Goal: Task Accomplishment & Management: Complete application form

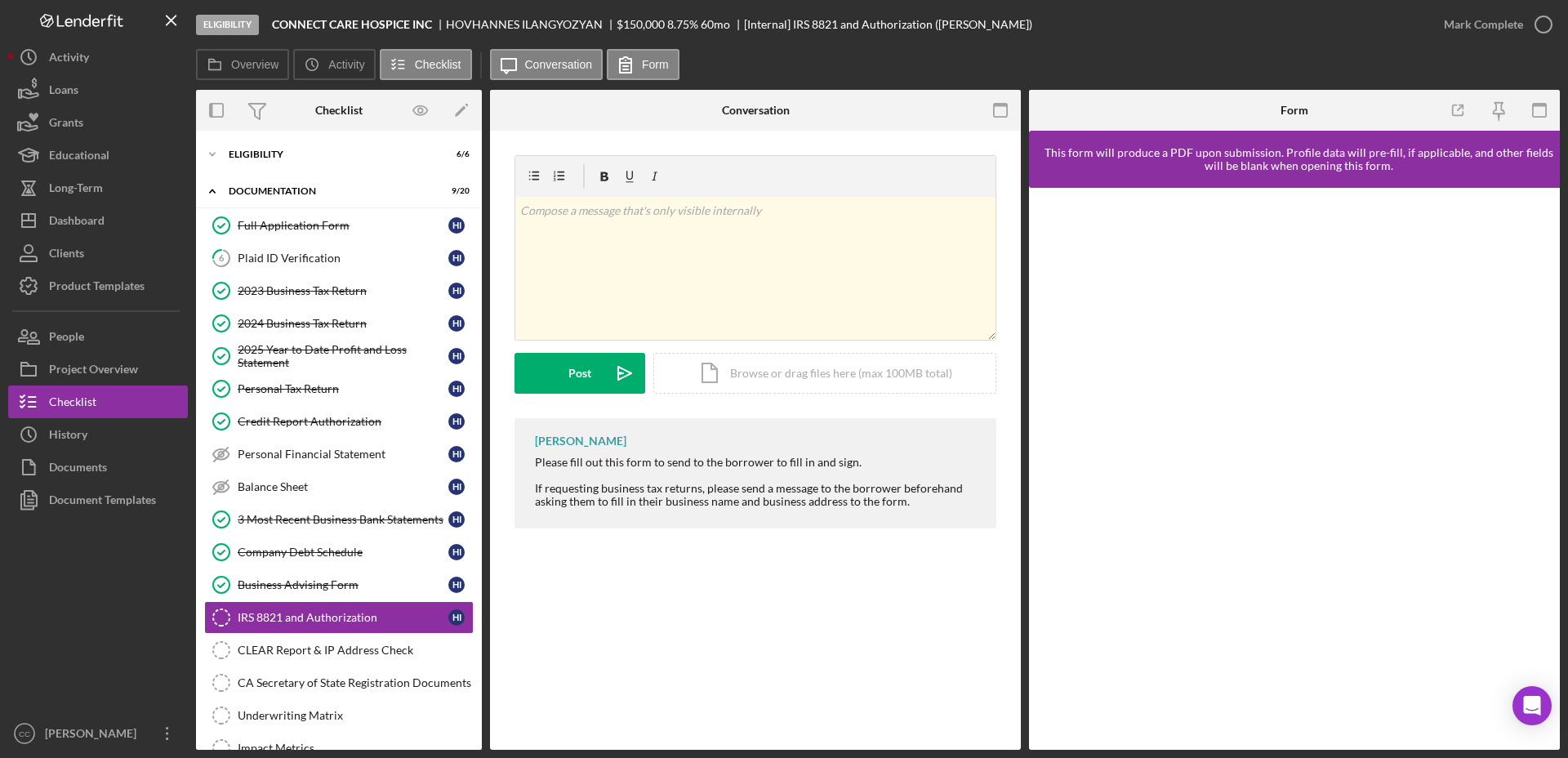
scroll to position [127, 0]
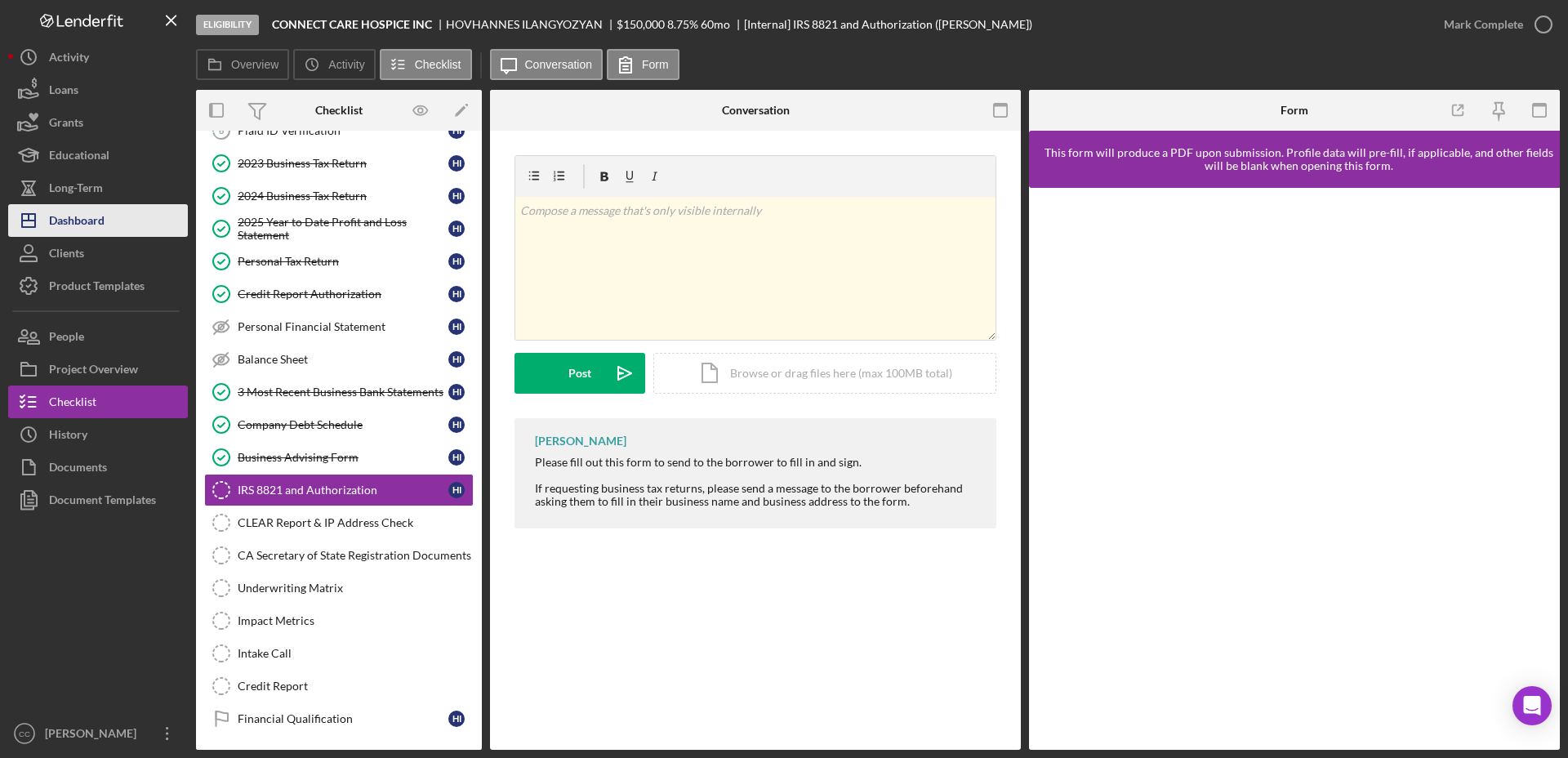
click at [121, 216] on button "Icon/Dashboard Dashboard" at bounding box center [98, 219] width 180 height 32
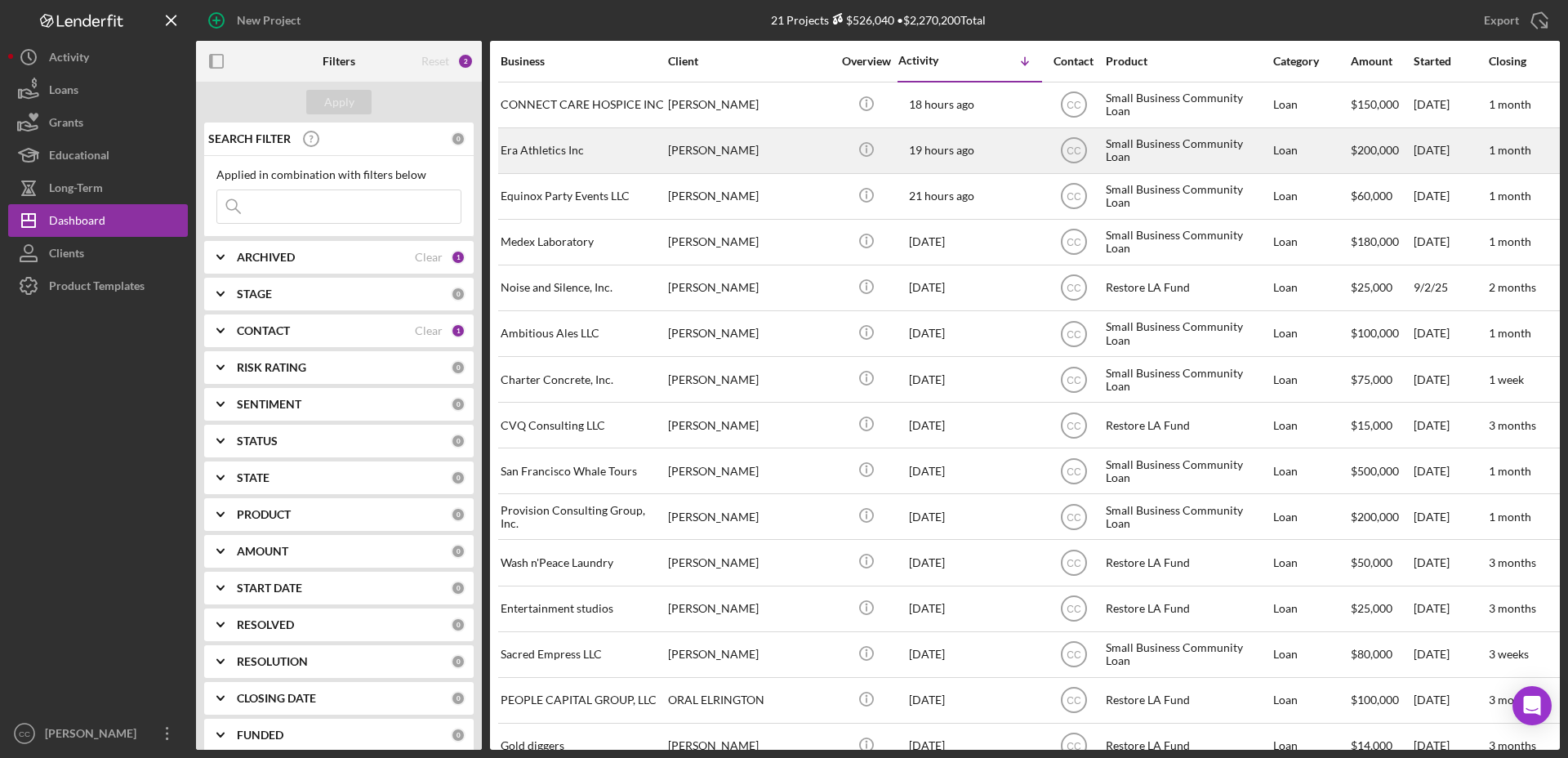
click at [609, 155] on div "Era Athletics Inc" at bounding box center [582, 150] width 163 height 43
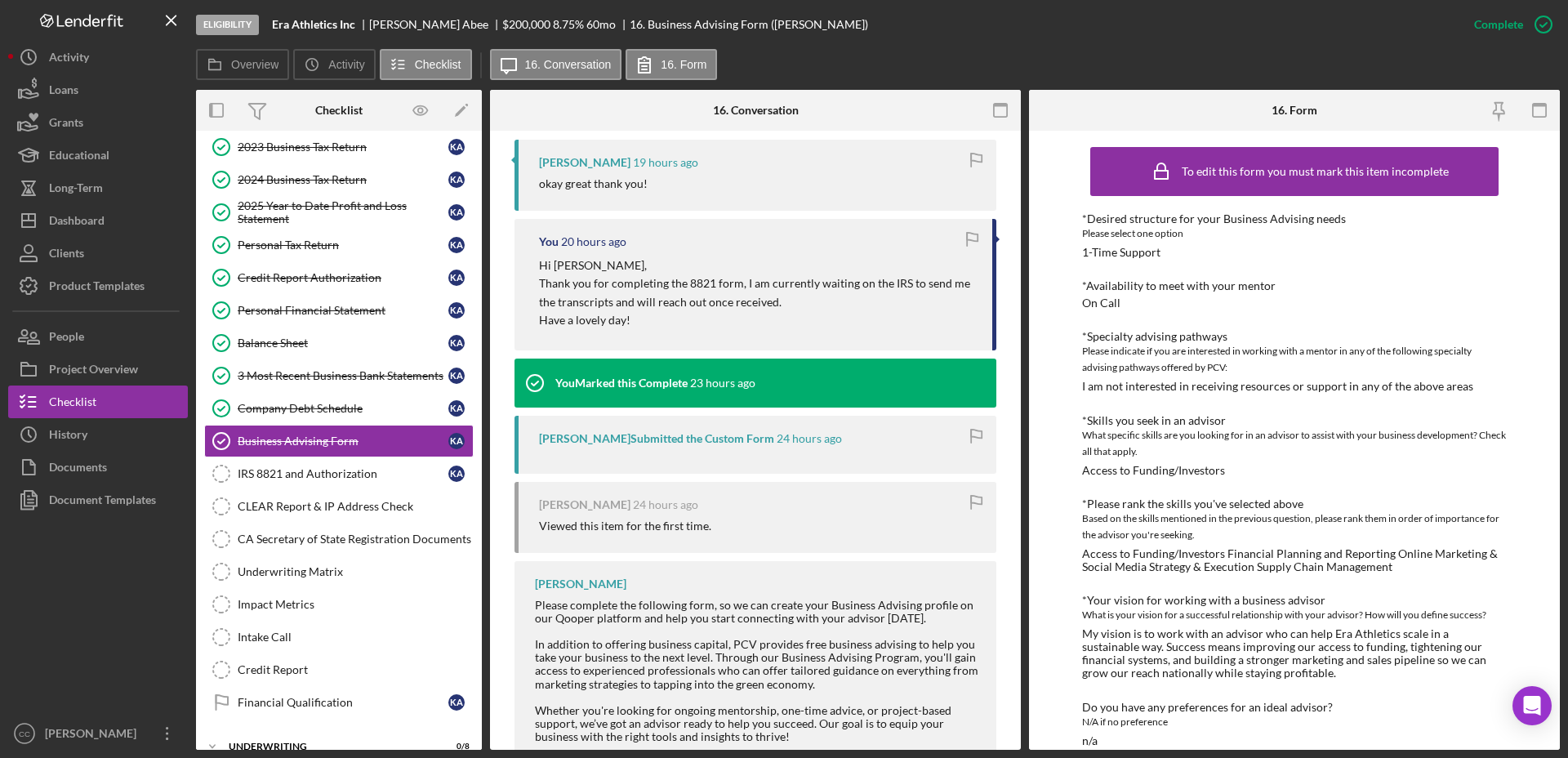
scroll to position [582, 0]
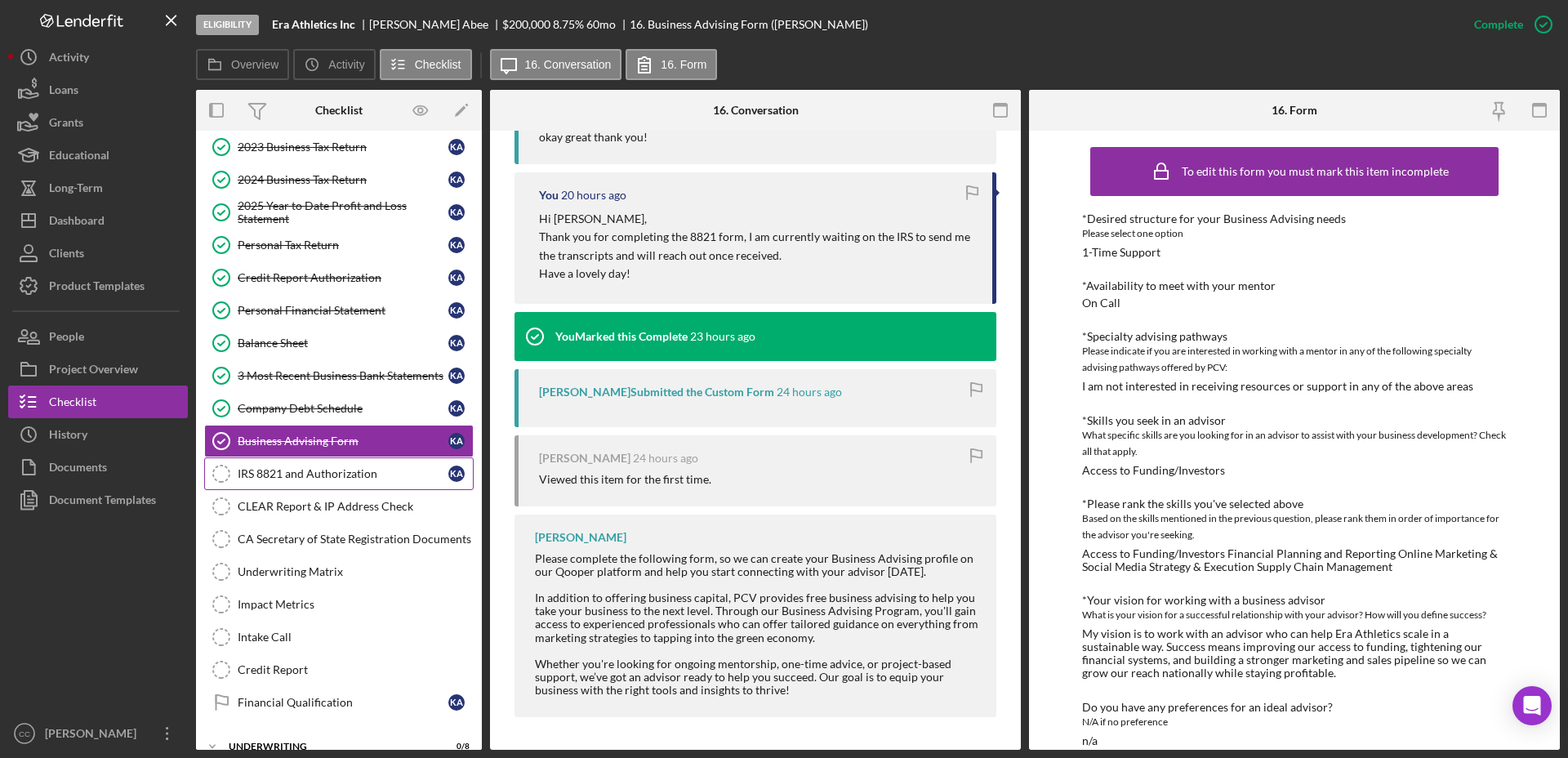
click at [301, 484] on link "IRS 8821 and Authorization IRS 8821 and Authorization K A" at bounding box center [338, 473] width 269 height 32
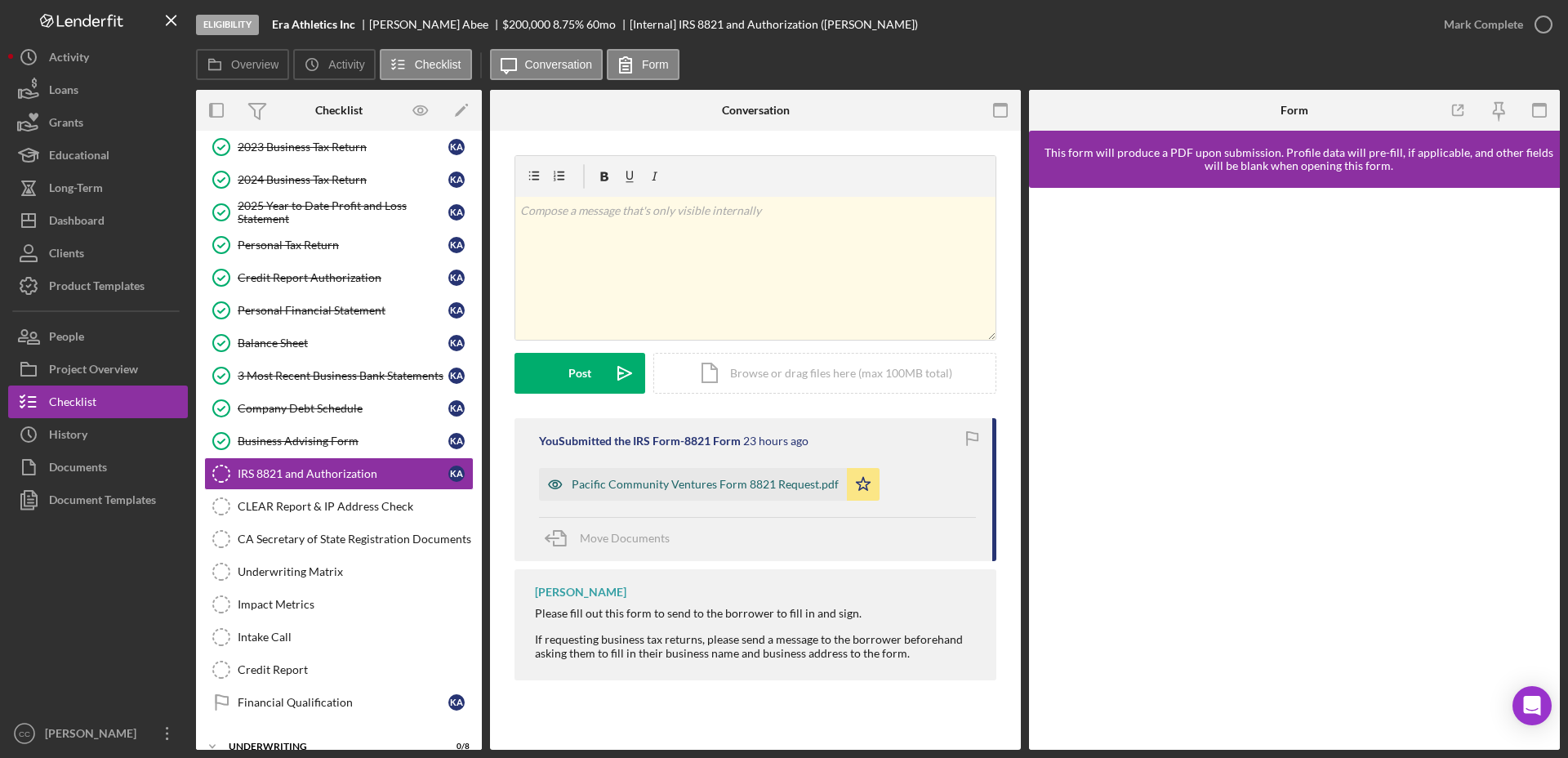
click at [644, 480] on div "Pacific Community Ventures Form 8821 Request.pdf" at bounding box center [705, 484] width 267 height 13
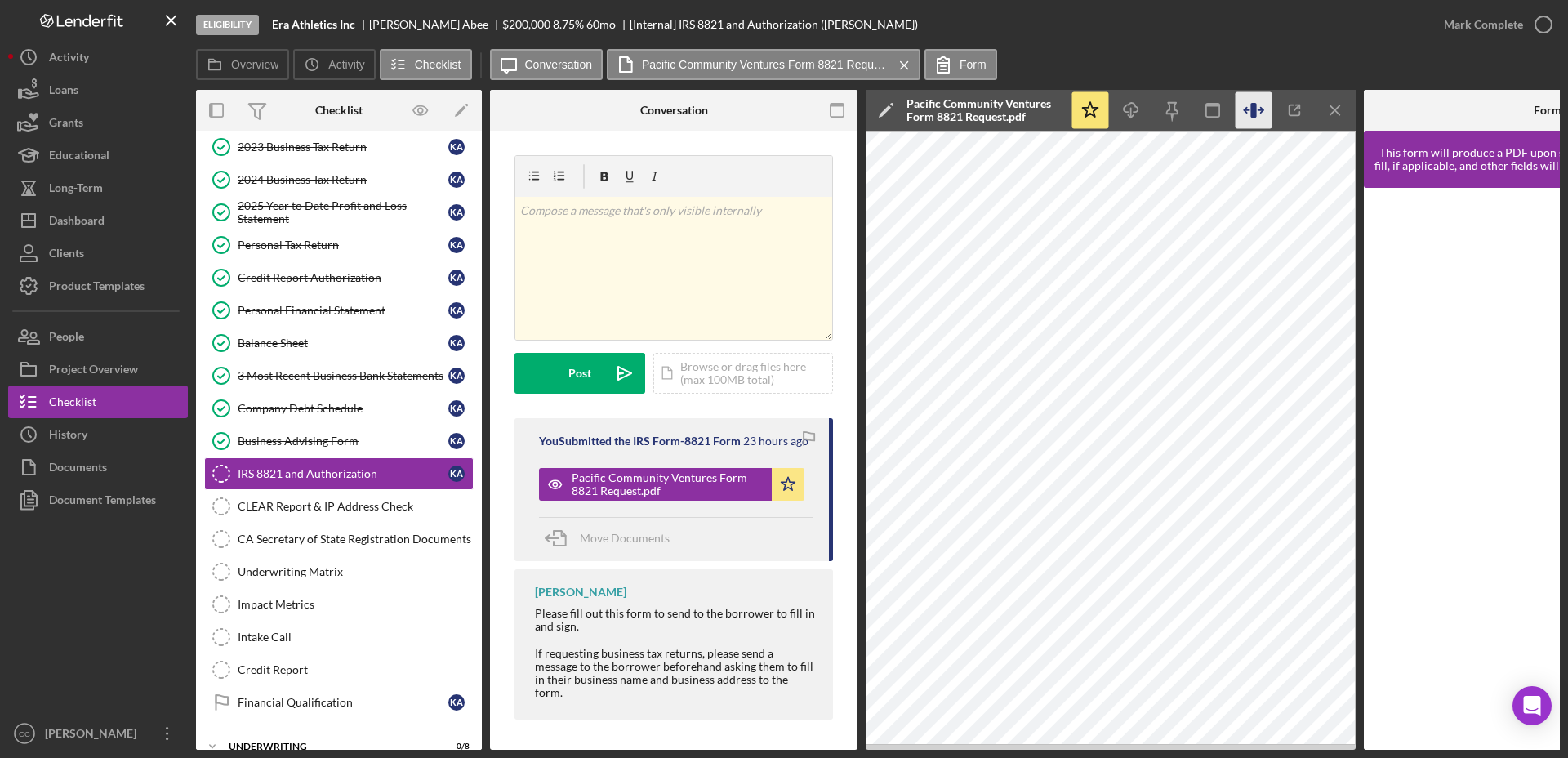
click at [1254, 111] on icon "button" at bounding box center [1253, 111] width 6 height 15
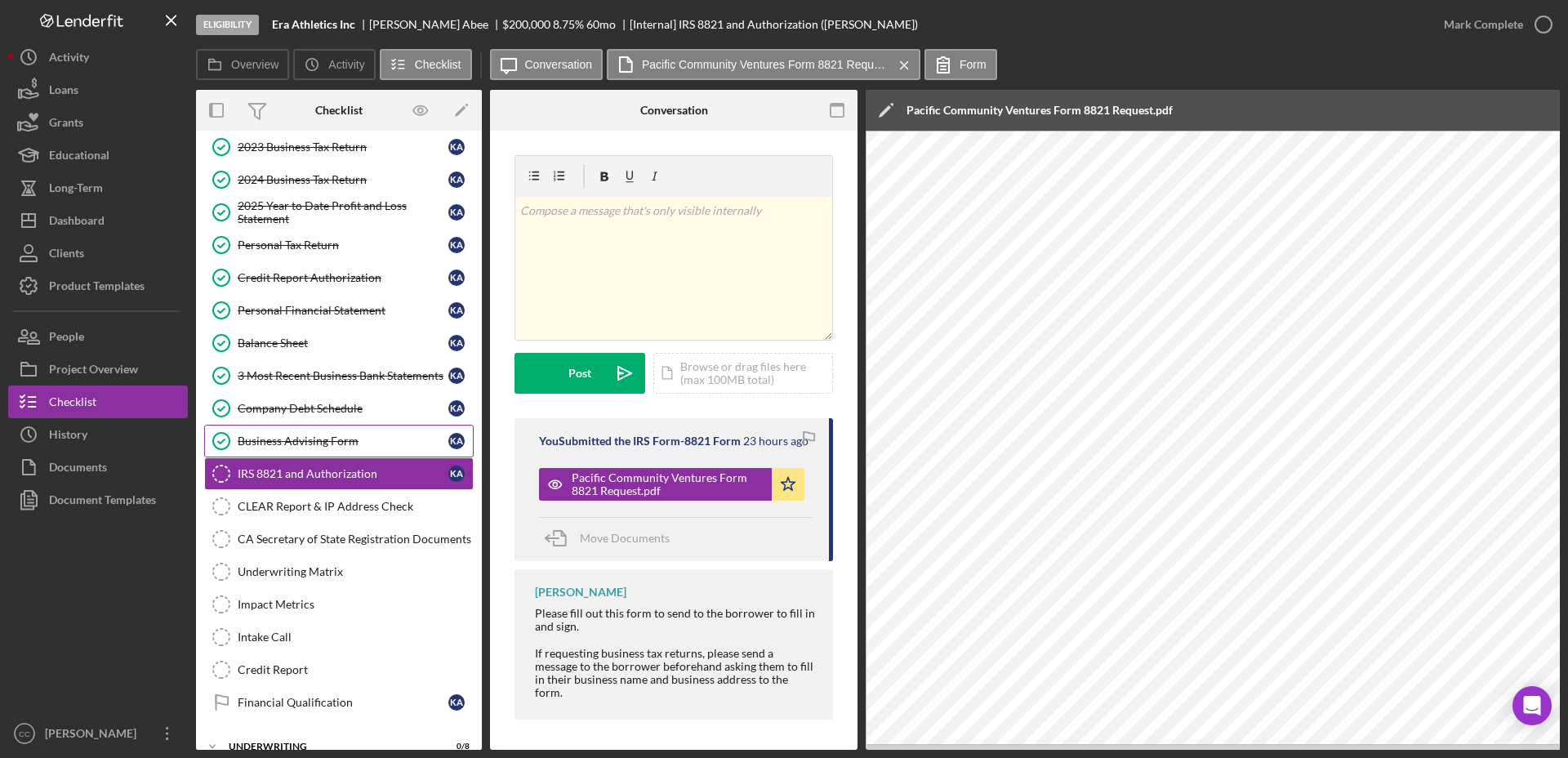
click at [325, 435] on div "Business Advising Form" at bounding box center [343, 441] width 211 height 13
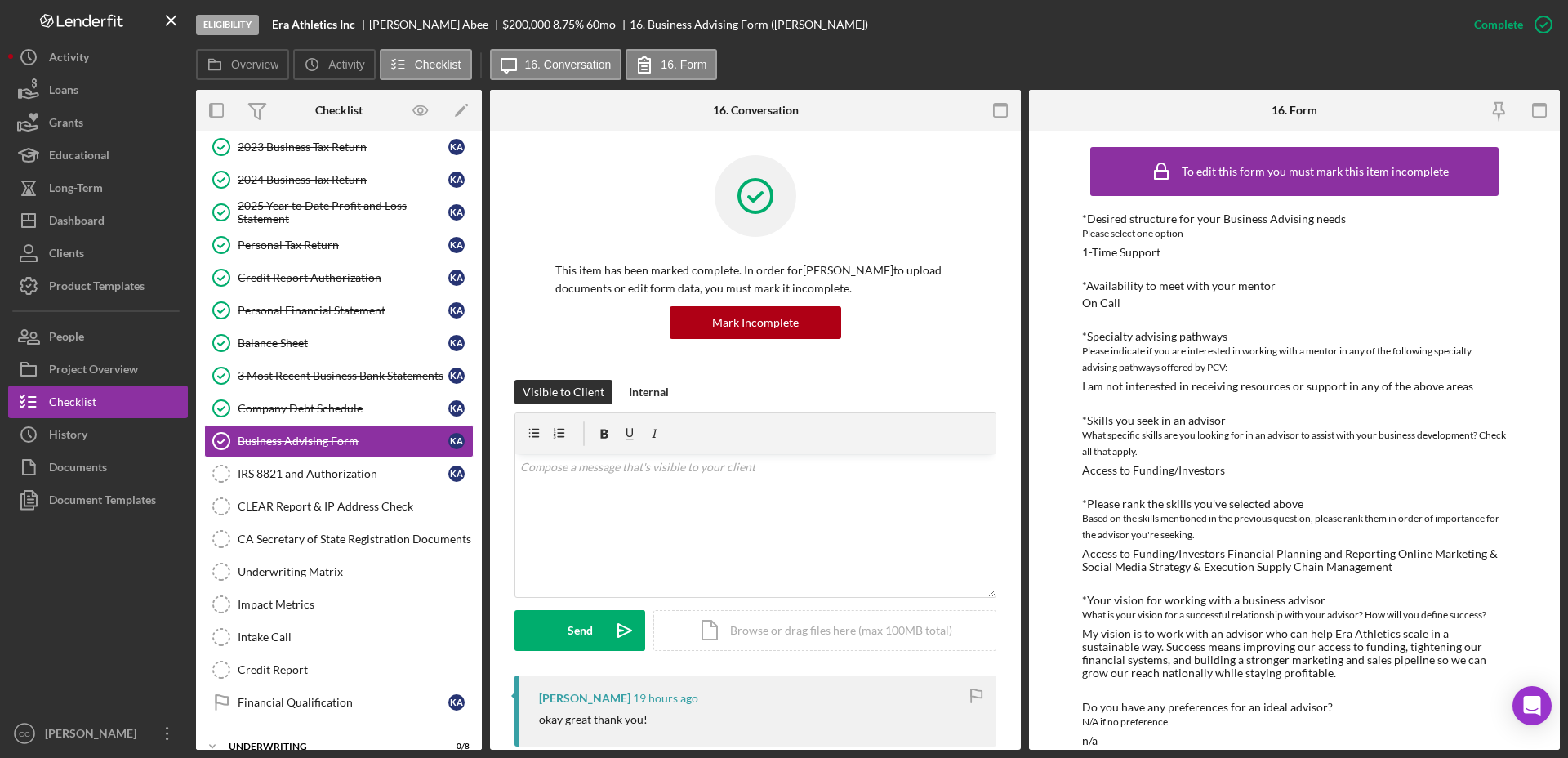
click at [373, 32] on div "Eligibility Era Athletics Inc [PERSON_NAME] $200,000 $40,000 8.75 % 60 mo 16. B…" at bounding box center [827, 24] width 1261 height 49
click at [385, 26] on div "[PERSON_NAME]" at bounding box center [435, 24] width 133 height 13
copy div "[PERSON_NAME]"
click at [555, 494] on div "v Color teal Color pink Remove color Add row above Add row below Add column bef…" at bounding box center [755, 525] width 480 height 143
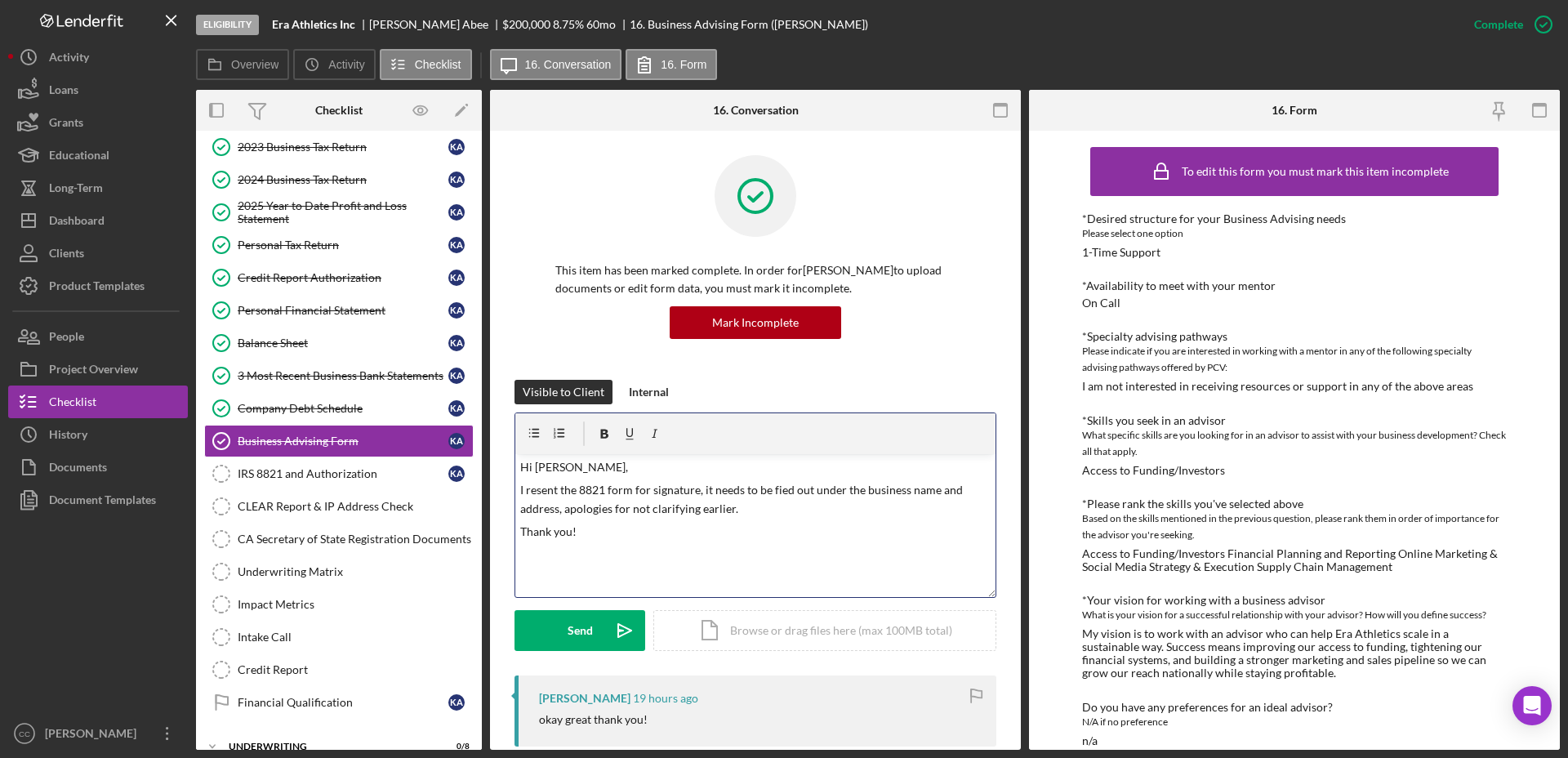
click at [698, 511] on p "I resent the 8821 form for signature, it needs to be fied out under the busines…" at bounding box center [755, 500] width 471 height 37
click at [784, 491] on p "I resent the 8821 form for signature, it needs to be fied out under the busines…" at bounding box center [755, 500] width 471 height 37
drag, startPoint x: 778, startPoint y: 490, endPoint x: 775, endPoint y: 515, distance: 25.2
click at [772, 517] on p "I resent the 8821 form for signature, it needs to be fied out under the busines…" at bounding box center [755, 500] width 471 height 37
click at [773, 490] on p "I resent the 8821 form for signature, it needs to be fied out under the busines…" at bounding box center [755, 500] width 471 height 37
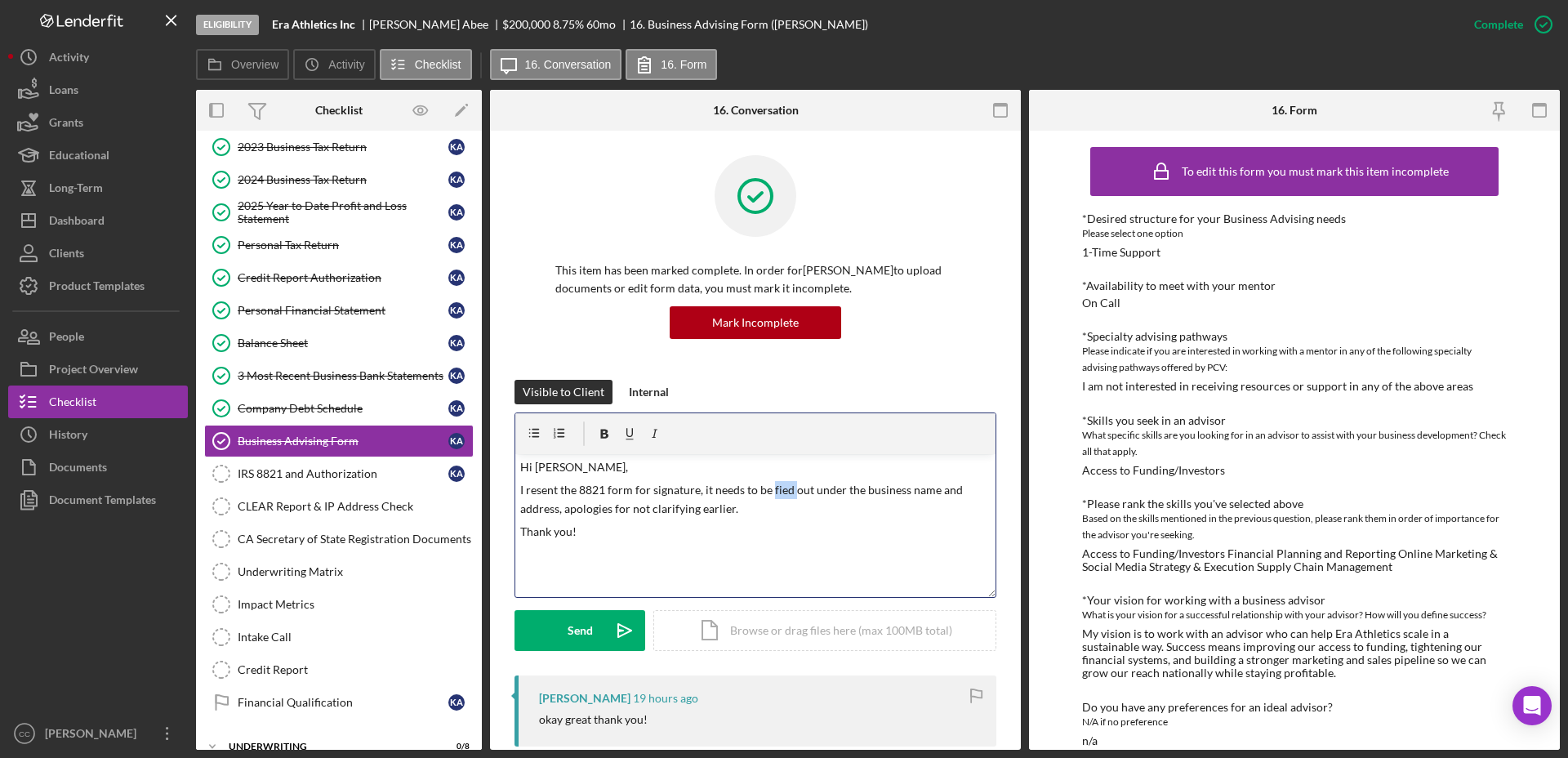
click at [773, 490] on p "I resent the 8821 form for signature, it needs to be fied out under the busines…" at bounding box center [755, 500] width 471 height 37
click at [578, 631] on div "Send" at bounding box center [580, 631] width 25 height 41
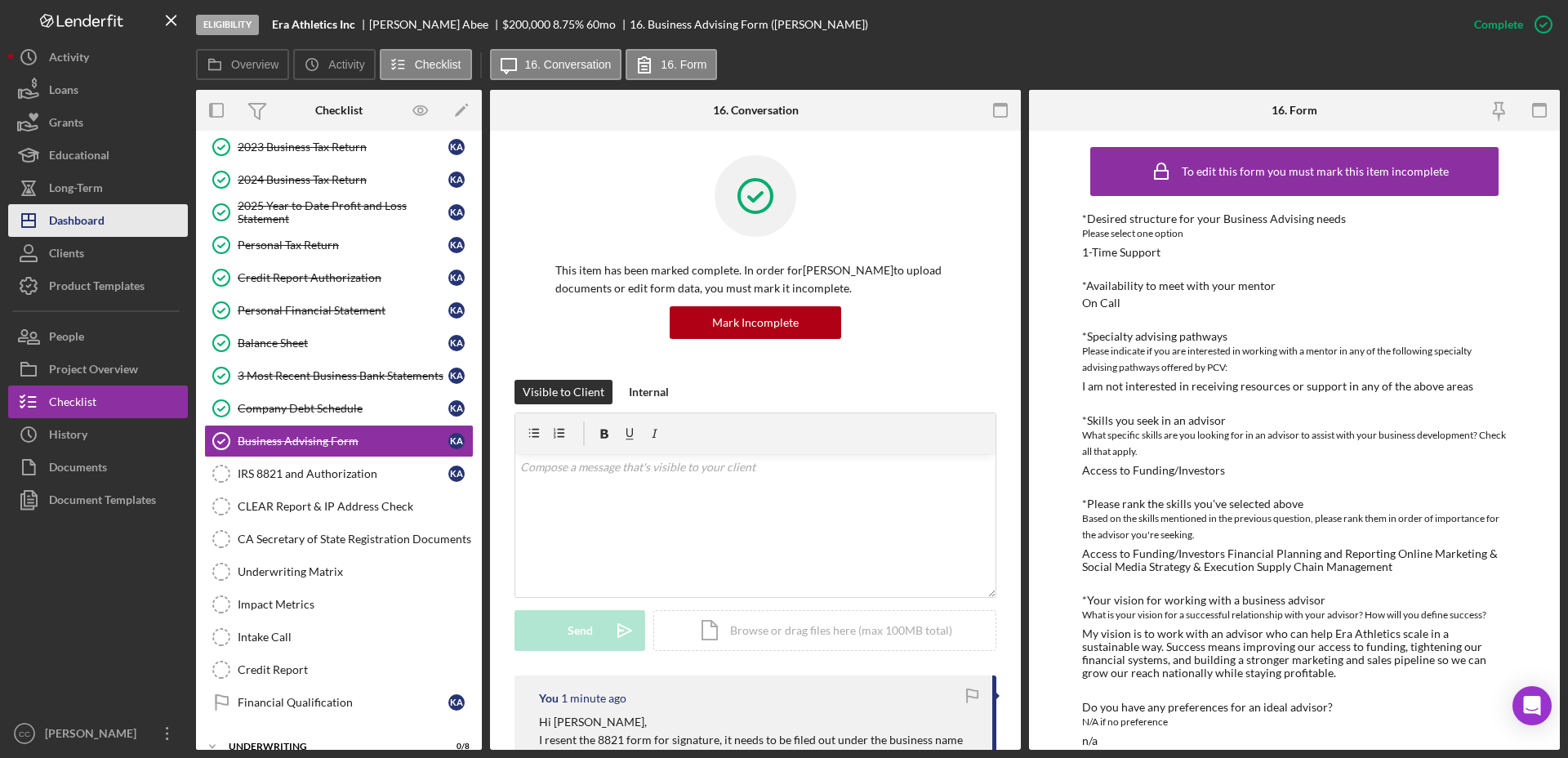
click at [82, 224] on div "Dashboard" at bounding box center [77, 222] width 55 height 37
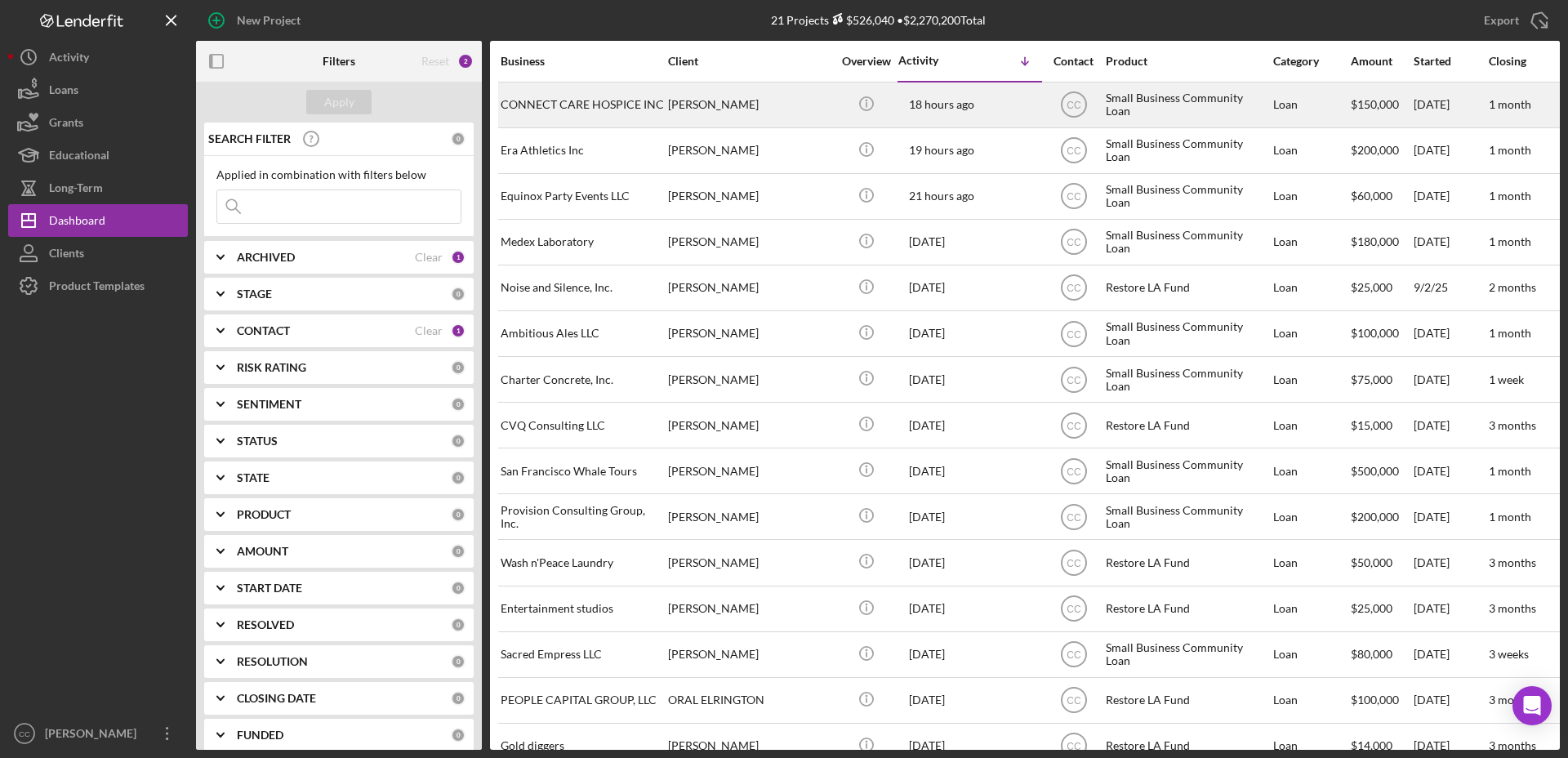
click at [829, 105] on div "[PERSON_NAME]" at bounding box center [749, 104] width 163 height 43
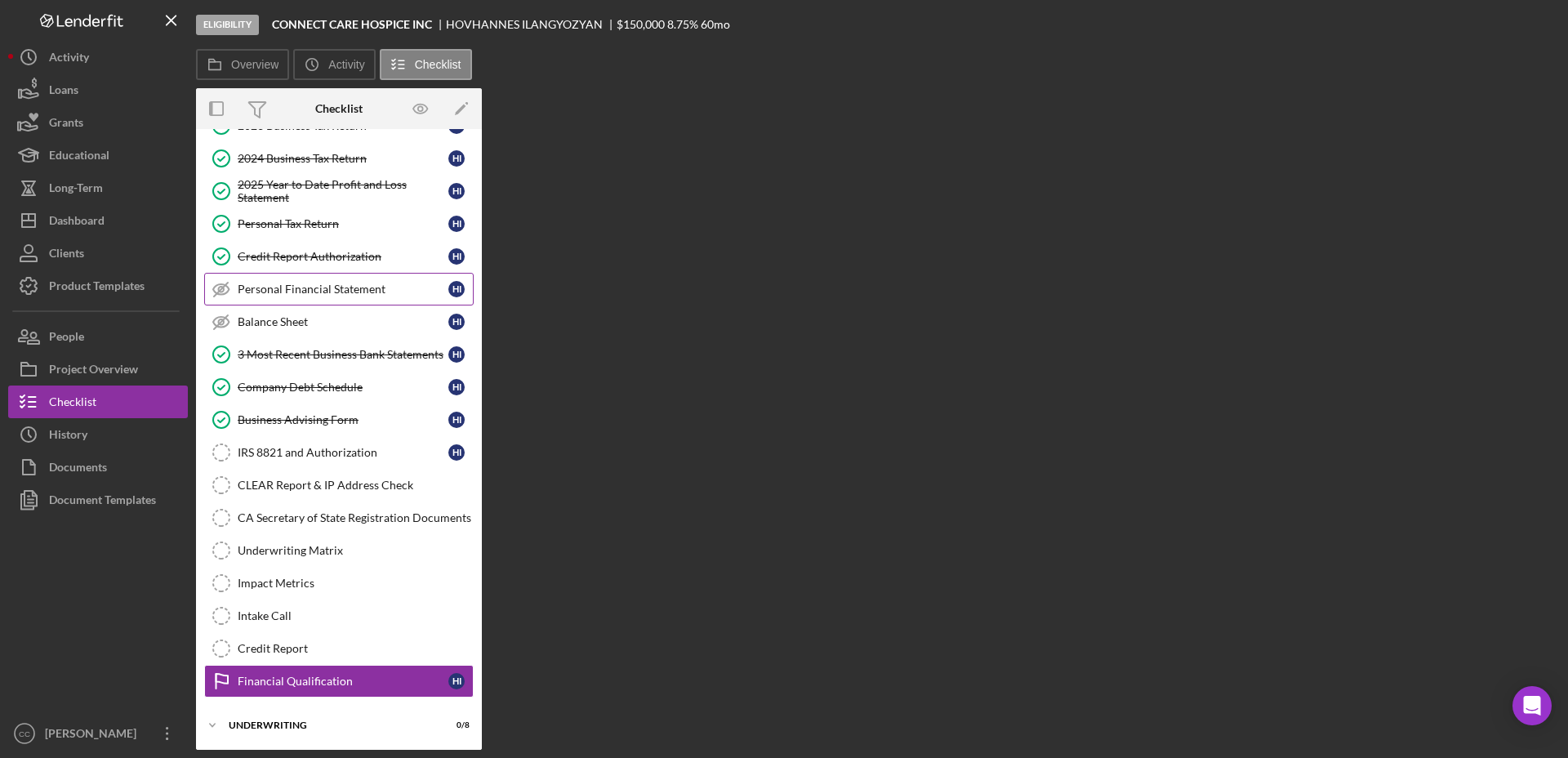
scroll to position [201, 0]
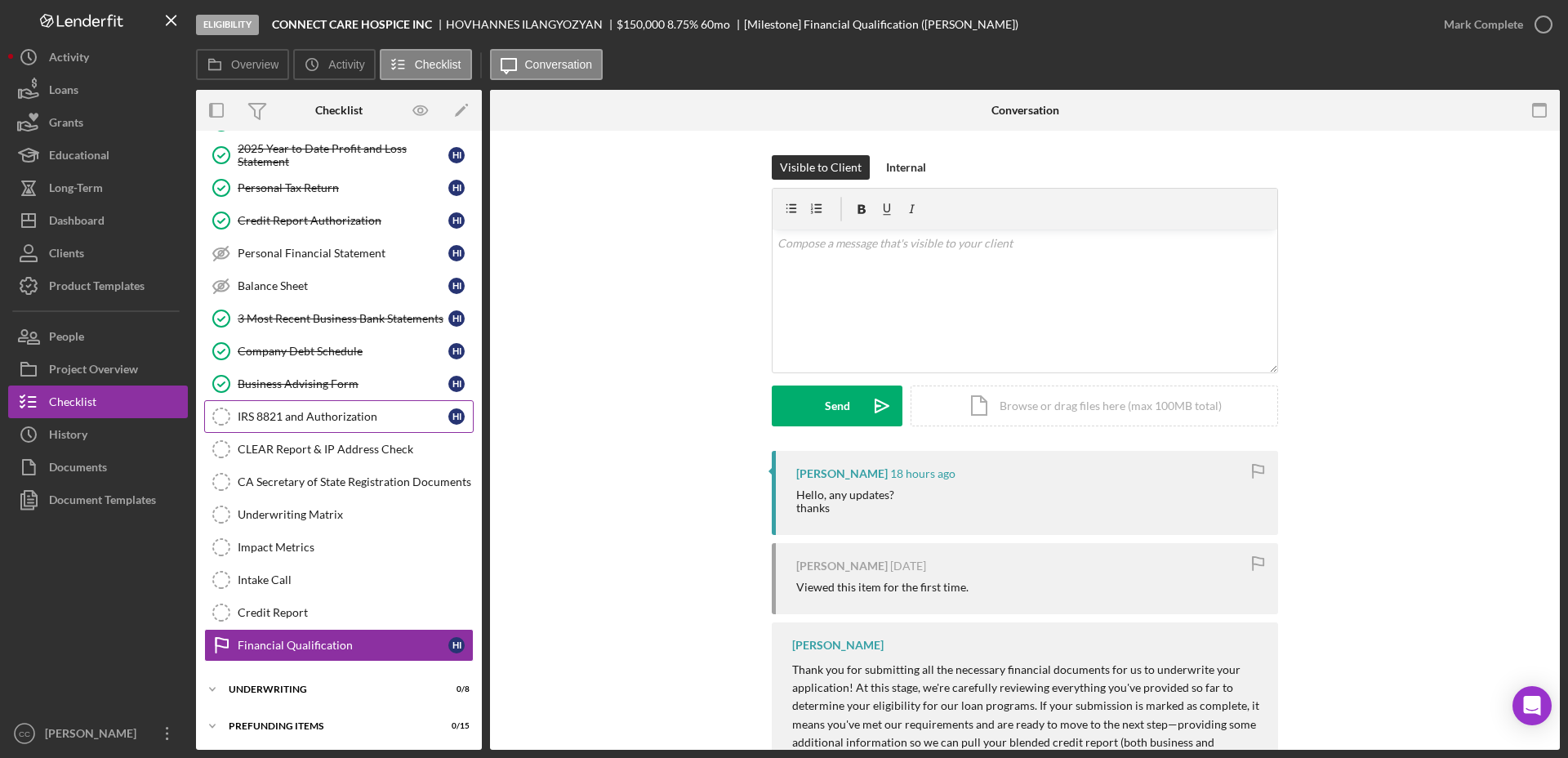
click at [358, 412] on div "IRS 8821 and Authorization" at bounding box center [343, 417] width 211 height 13
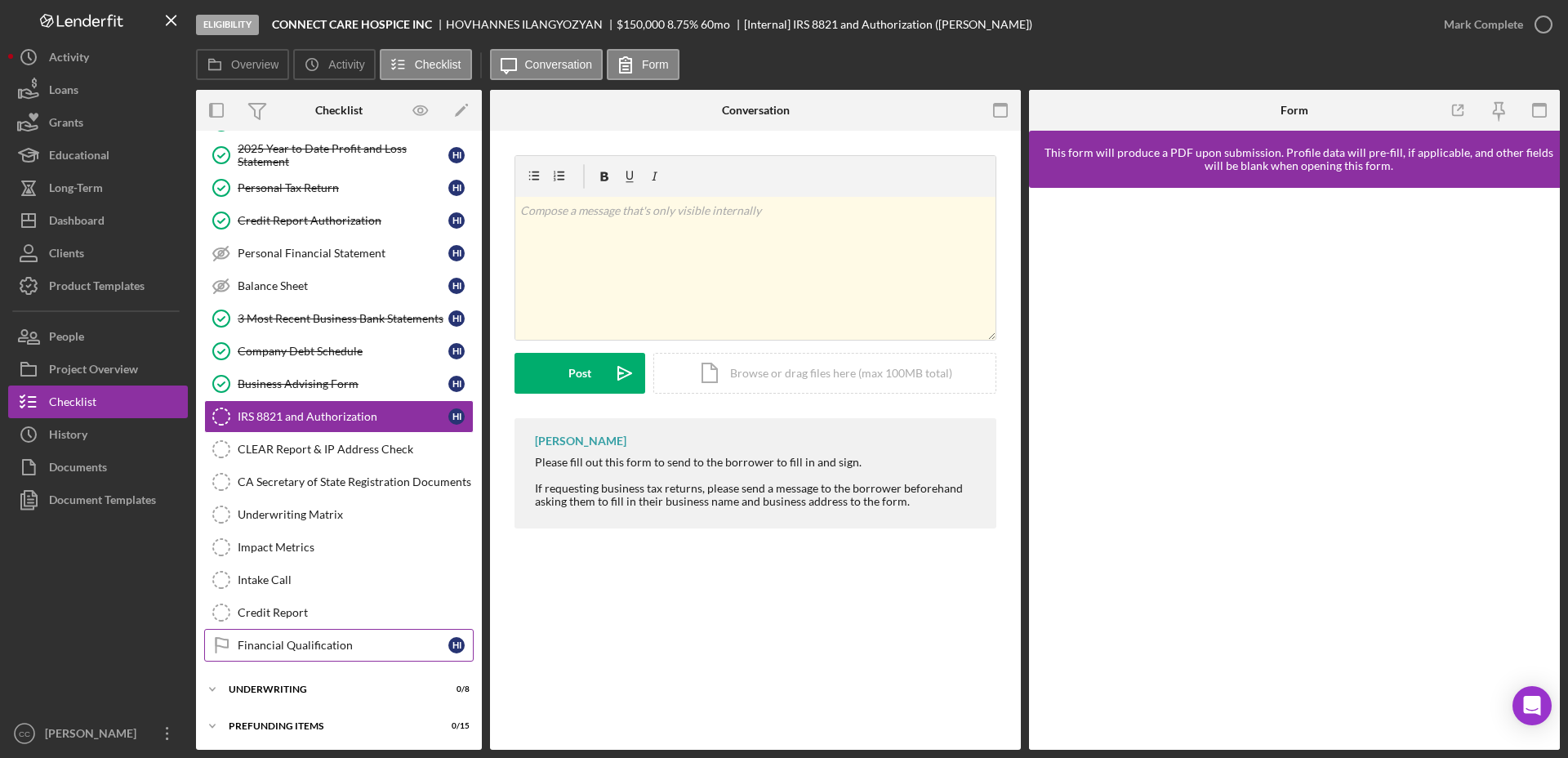
click at [281, 654] on link "Financial Qualification Financial Qualification H I" at bounding box center [338, 645] width 269 height 32
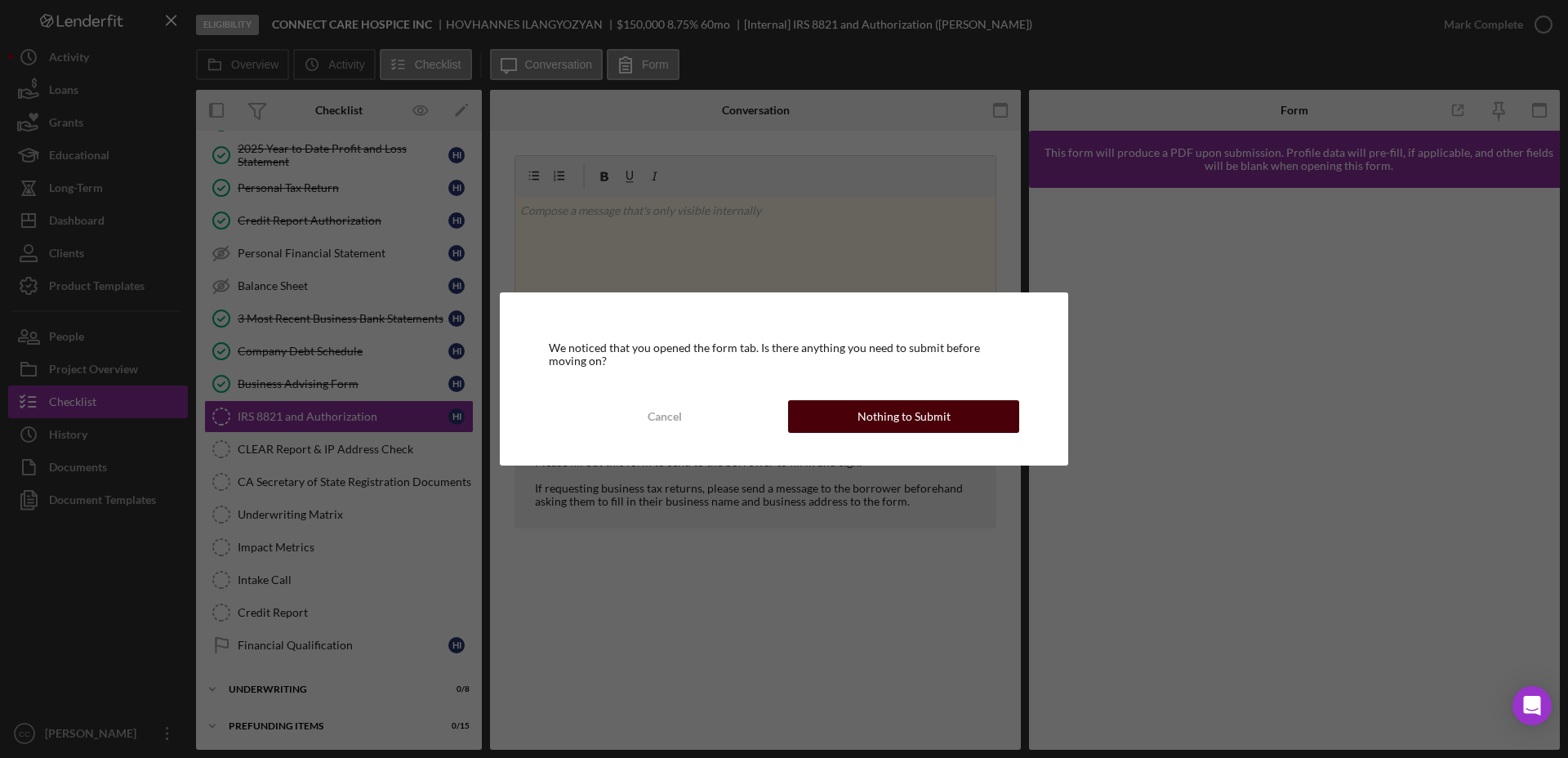
click at [875, 430] on div "Nothing to Submit" at bounding box center [903, 416] width 93 height 32
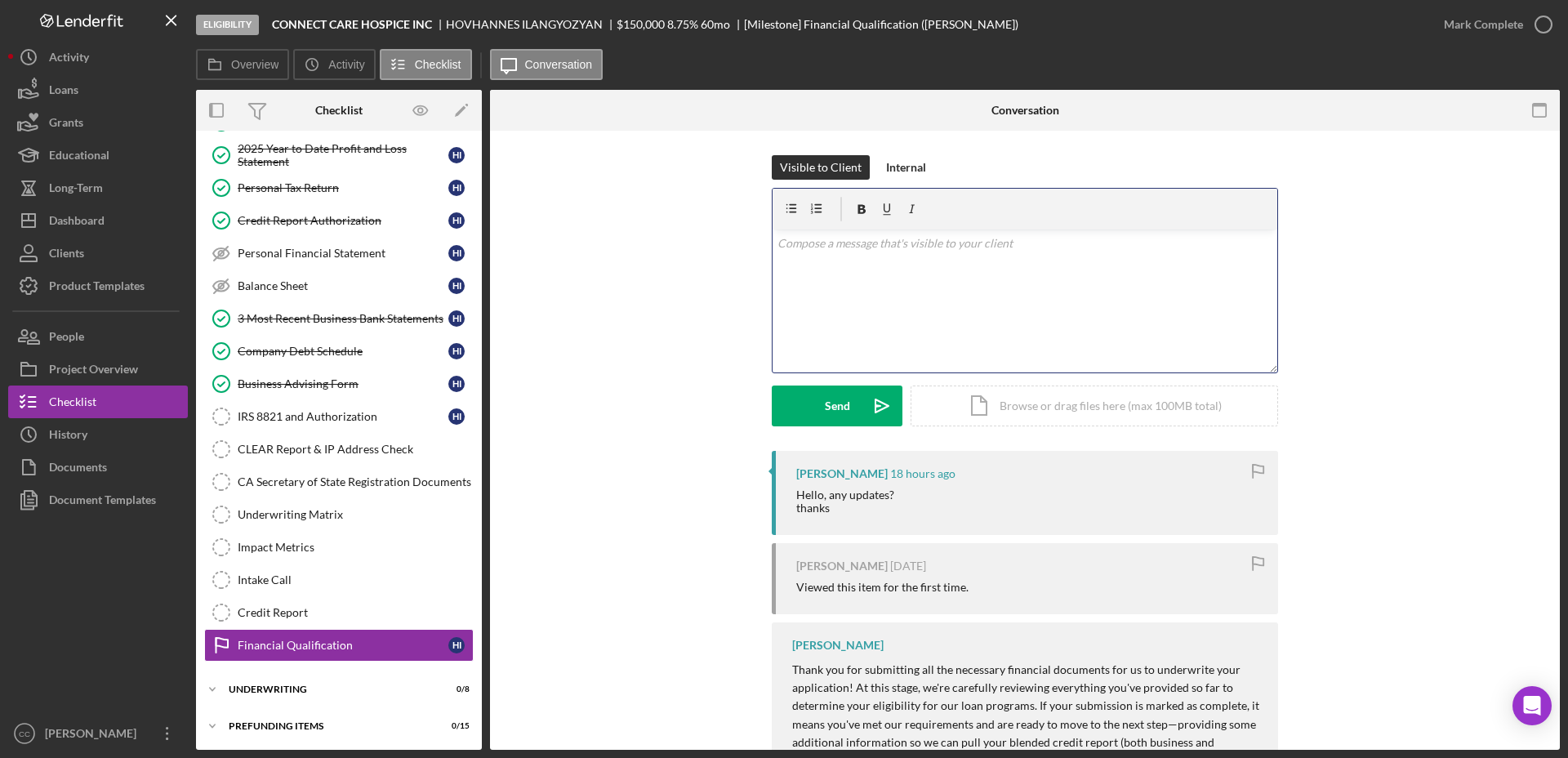
click at [932, 266] on div "v Color teal Color pink Remove color Add row above Add row below Add column bef…" at bounding box center [1024, 301] width 504 height 143
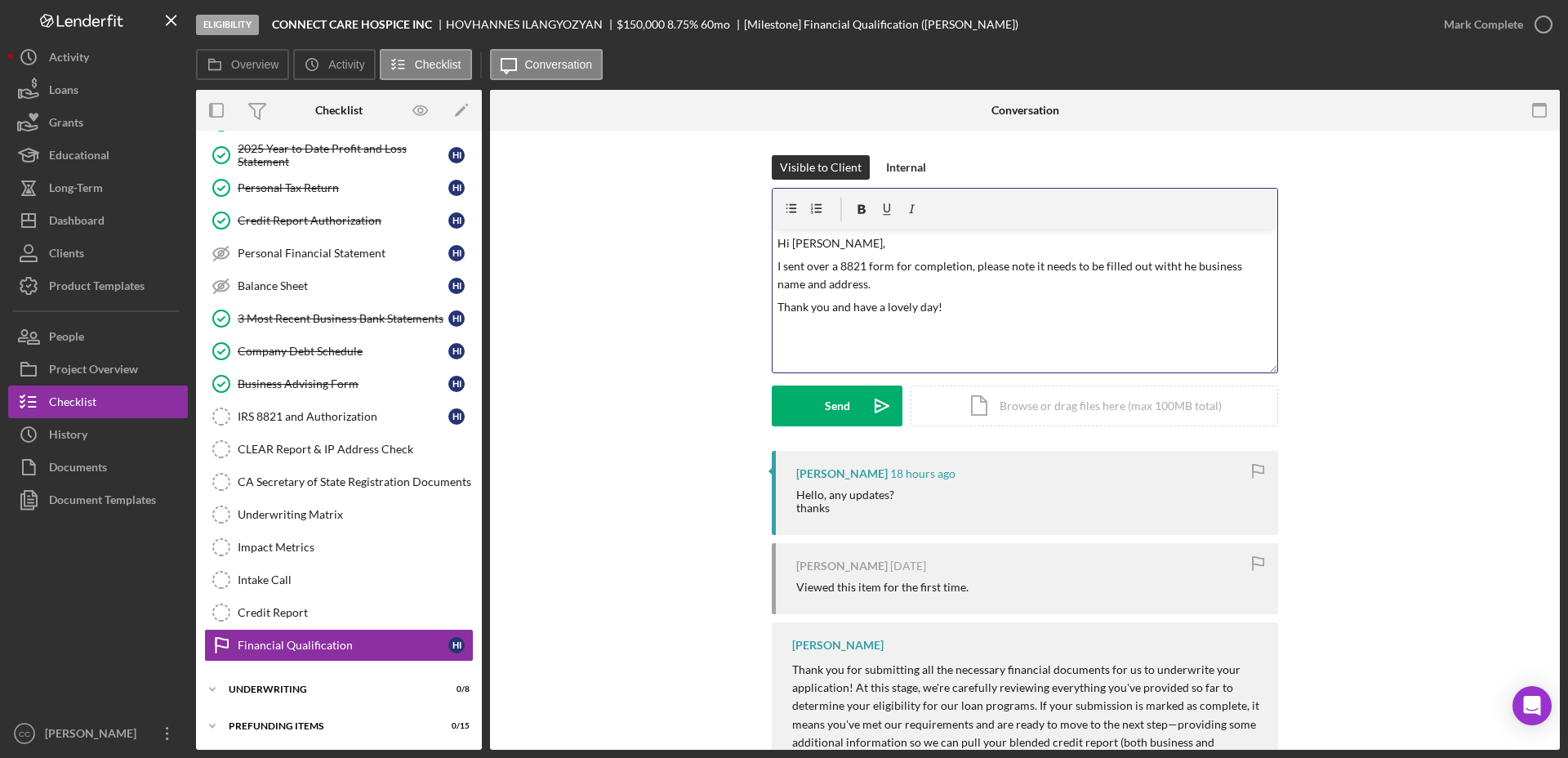
click at [1158, 266] on p "I sent over a 8821 form for completion, please note it needs to be filled out w…" at bounding box center [1025, 276] width 496 height 37
click at [817, 411] on button "Send Icon/icon-invite-send" at bounding box center [837, 406] width 131 height 41
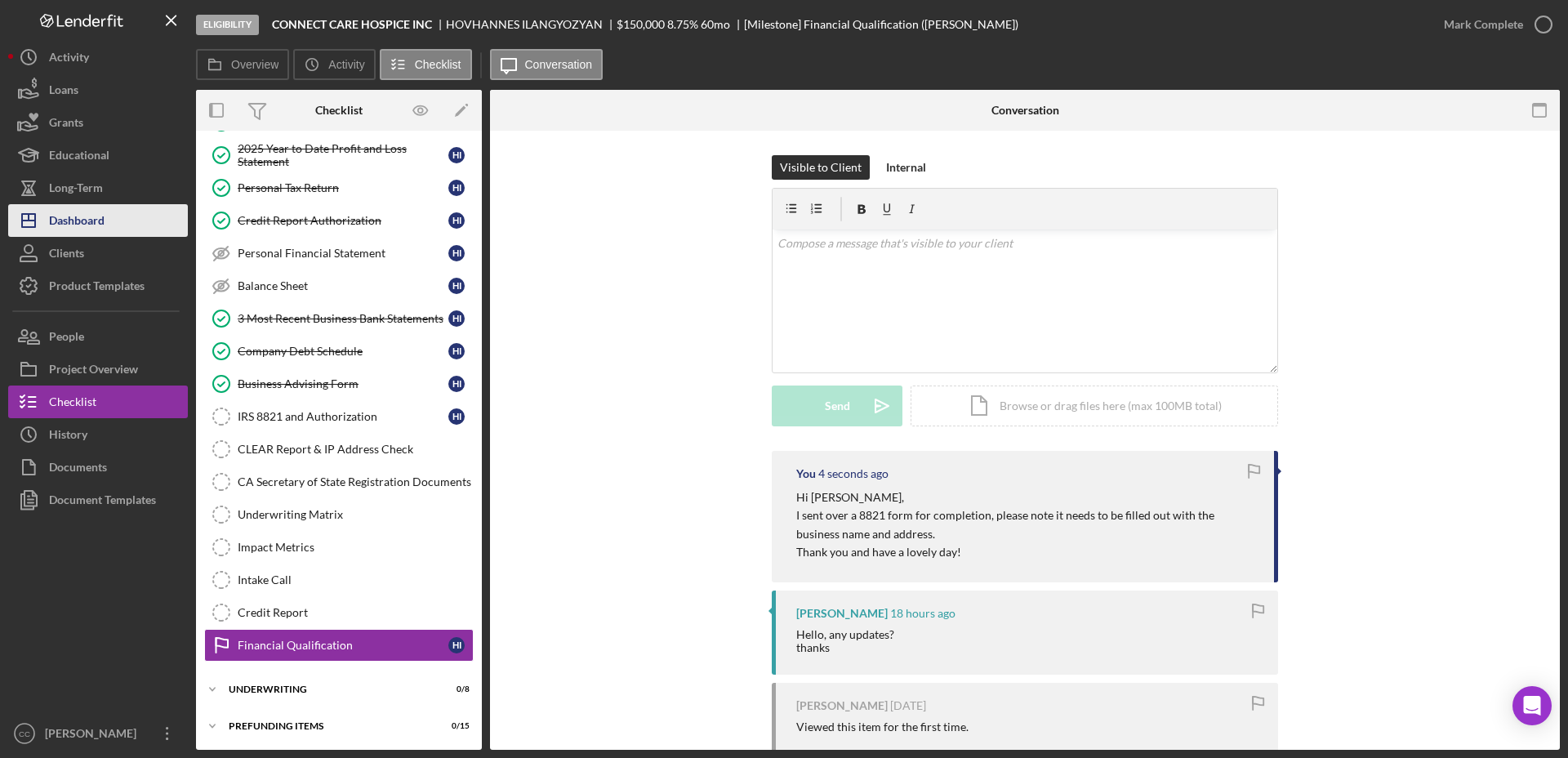
click at [82, 222] on div "Dashboard" at bounding box center [77, 222] width 55 height 37
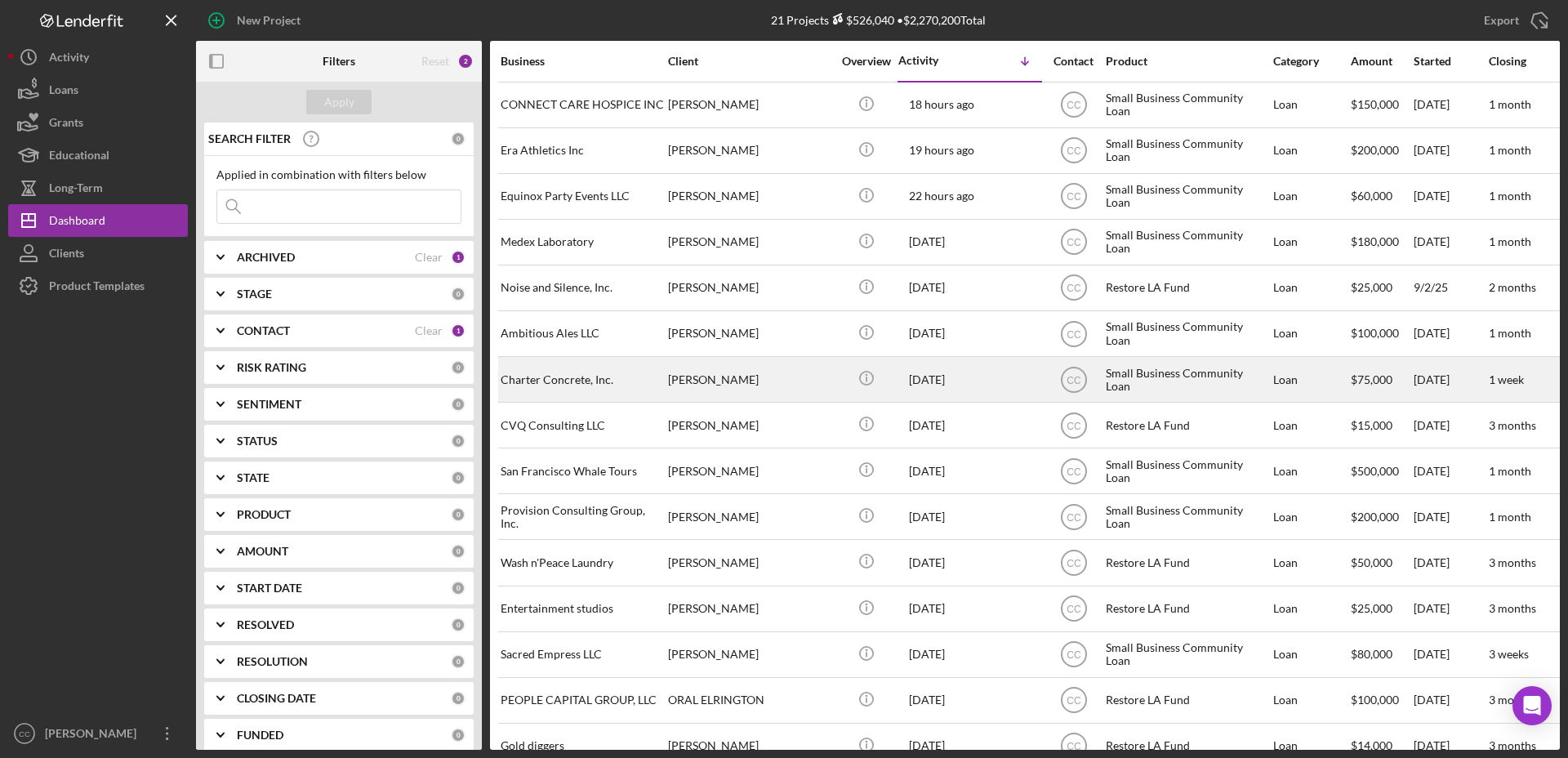
click at [598, 385] on div "Charter Concrete, Inc." at bounding box center [582, 379] width 163 height 43
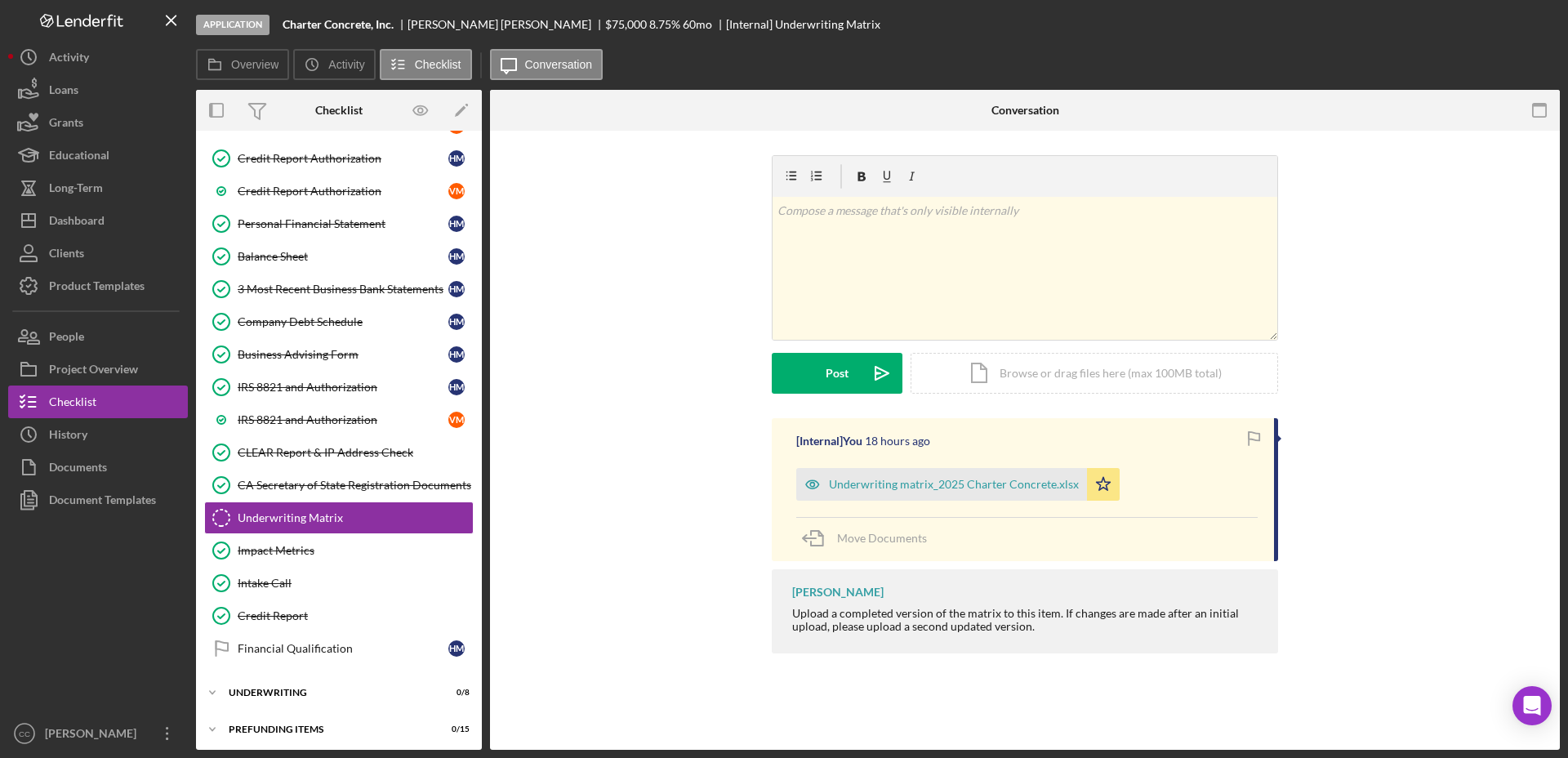
scroll to position [335, 0]
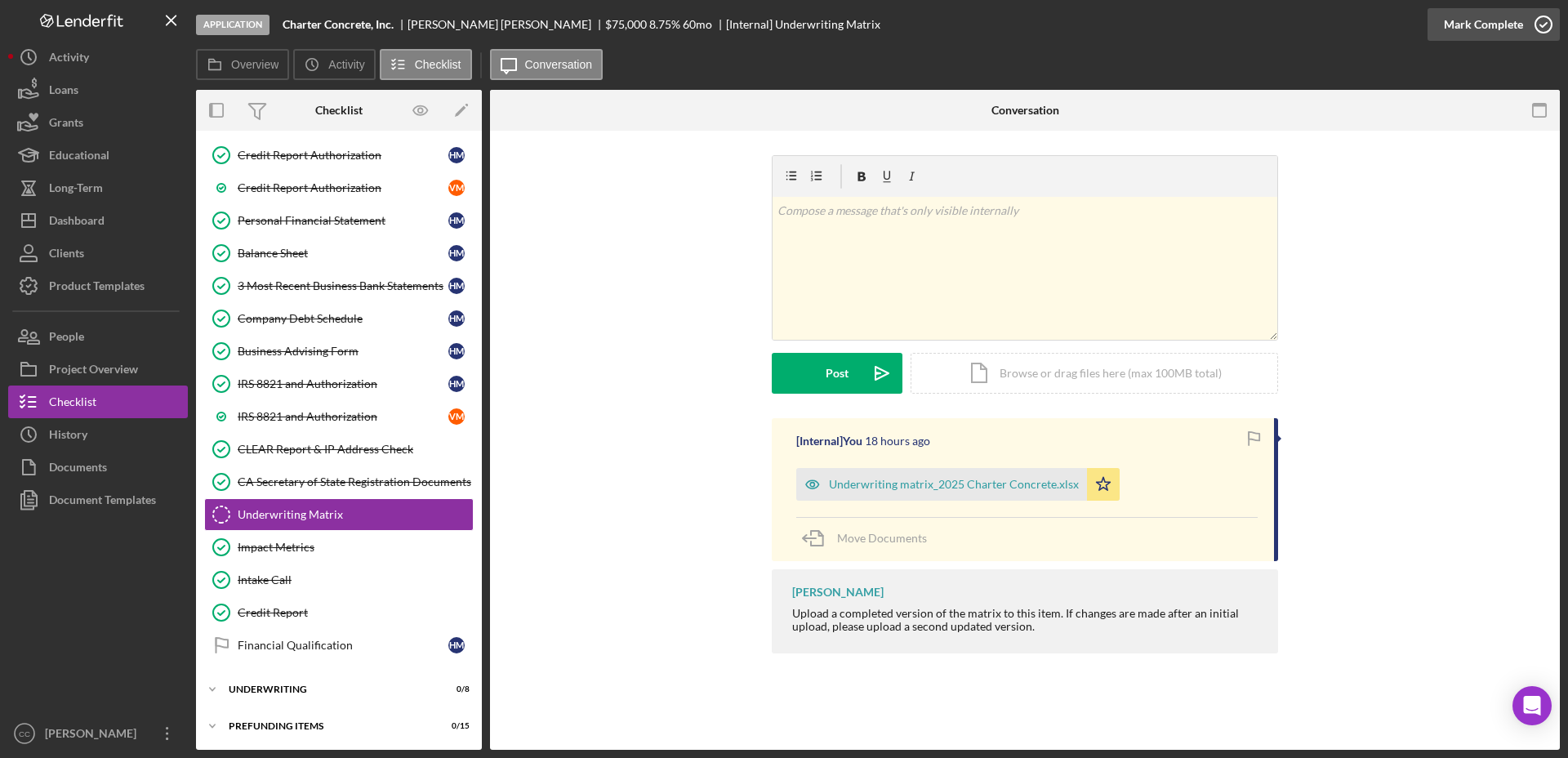
click at [1485, 25] on div "Mark Complete" at bounding box center [1483, 24] width 79 height 32
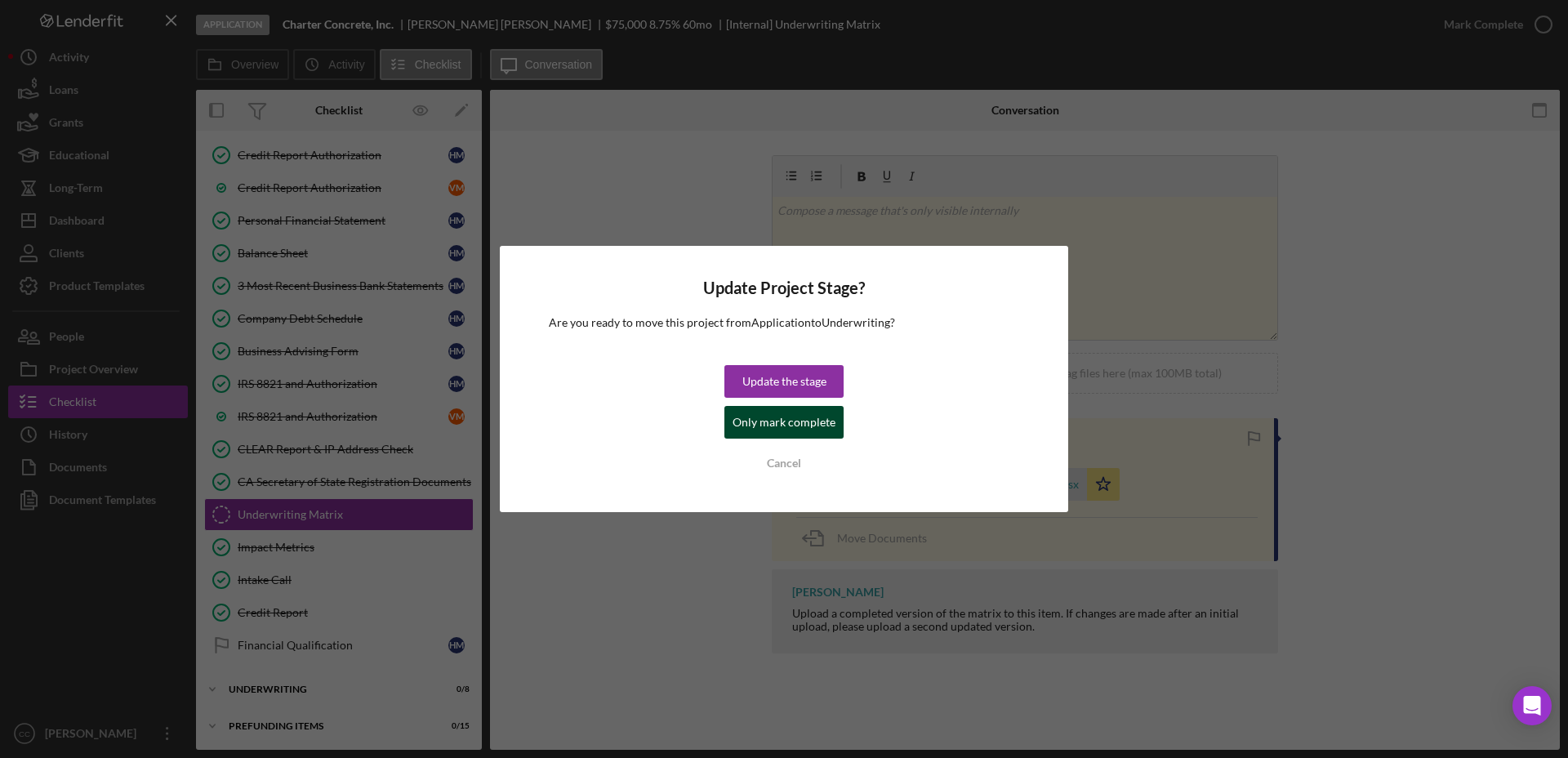
click at [785, 423] on div "Only mark complete" at bounding box center [784, 421] width 103 height 32
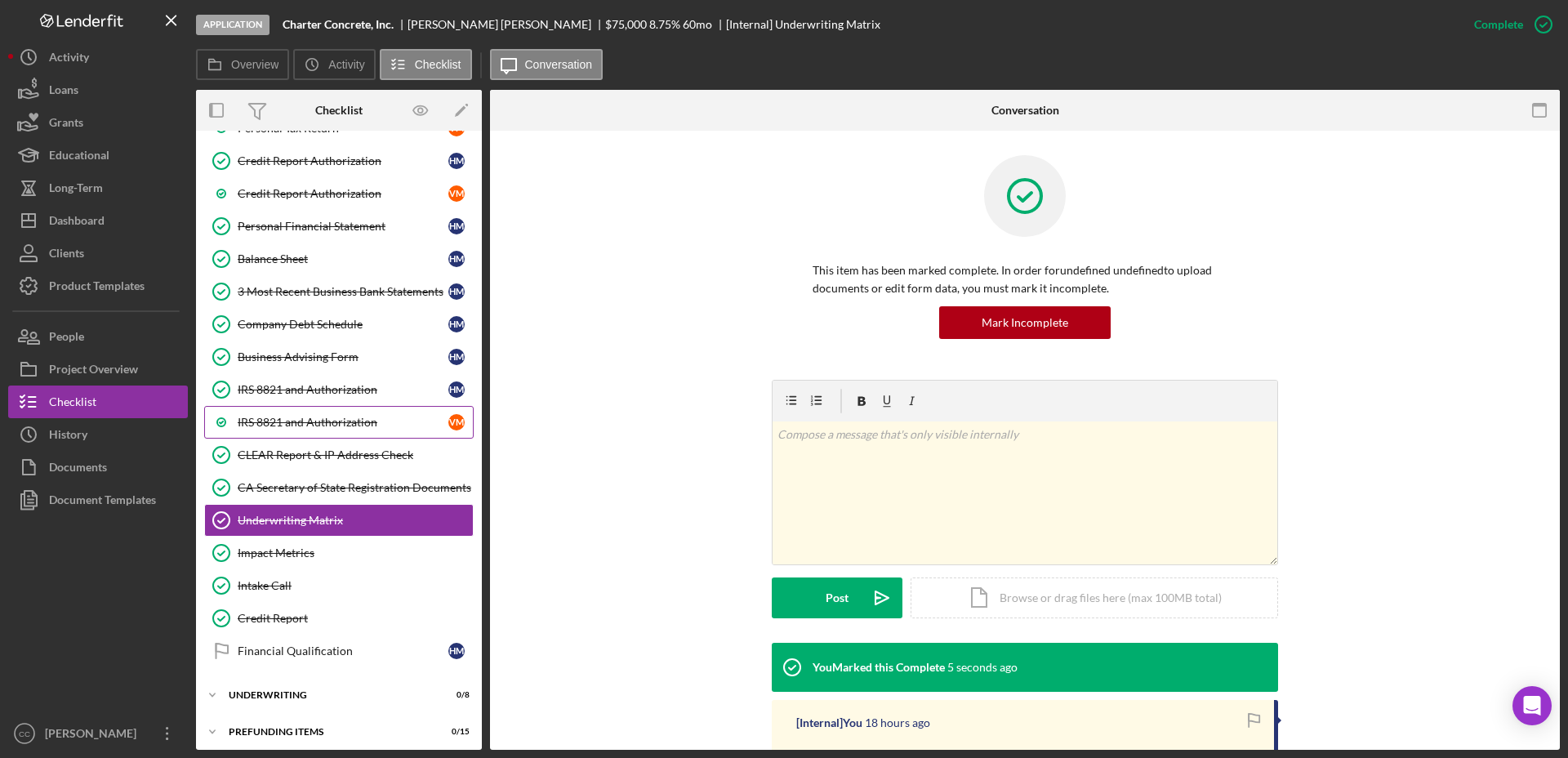
scroll to position [337, 0]
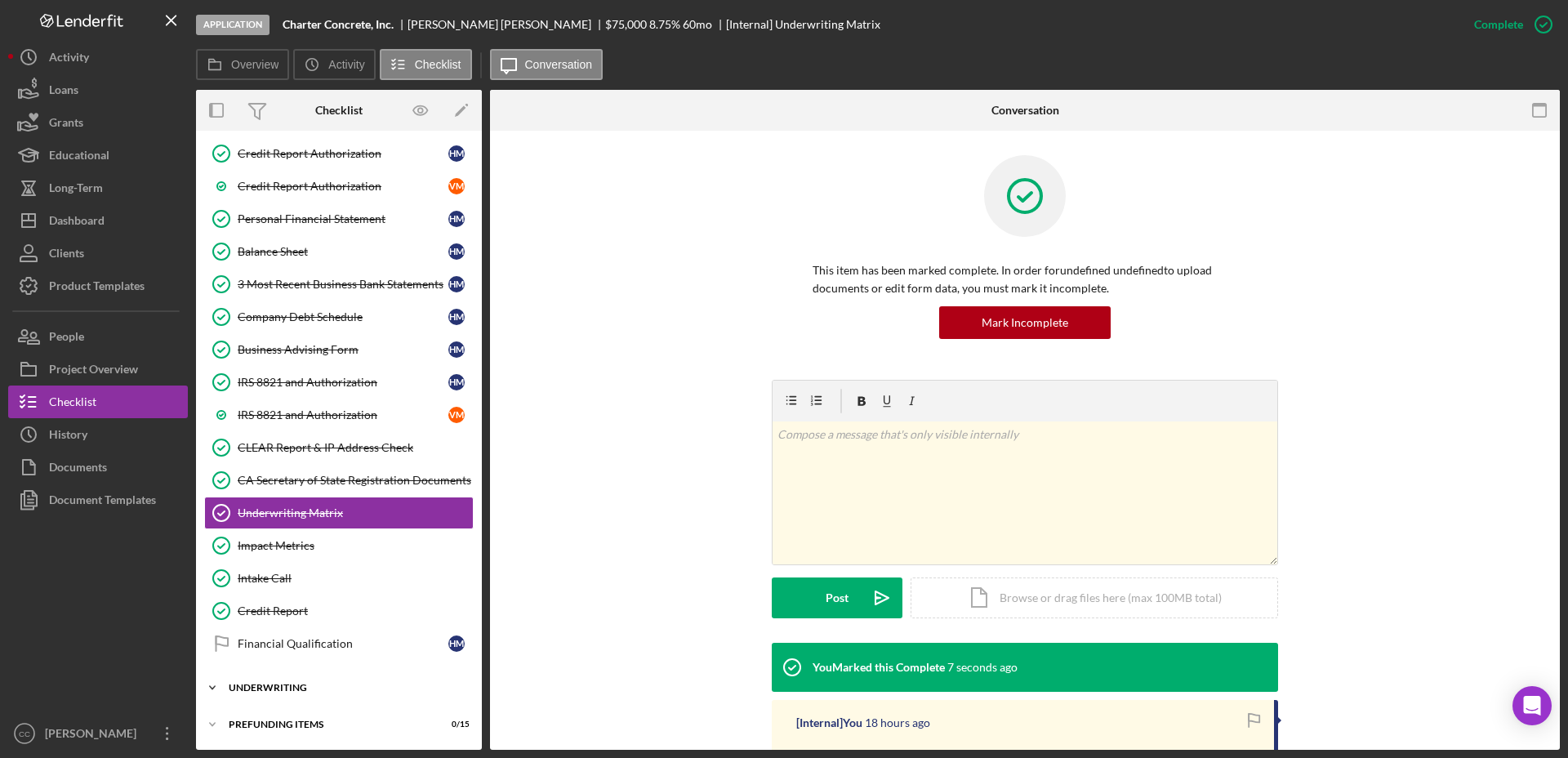
click at [268, 690] on div "Underwriting" at bounding box center [345, 687] width 232 height 10
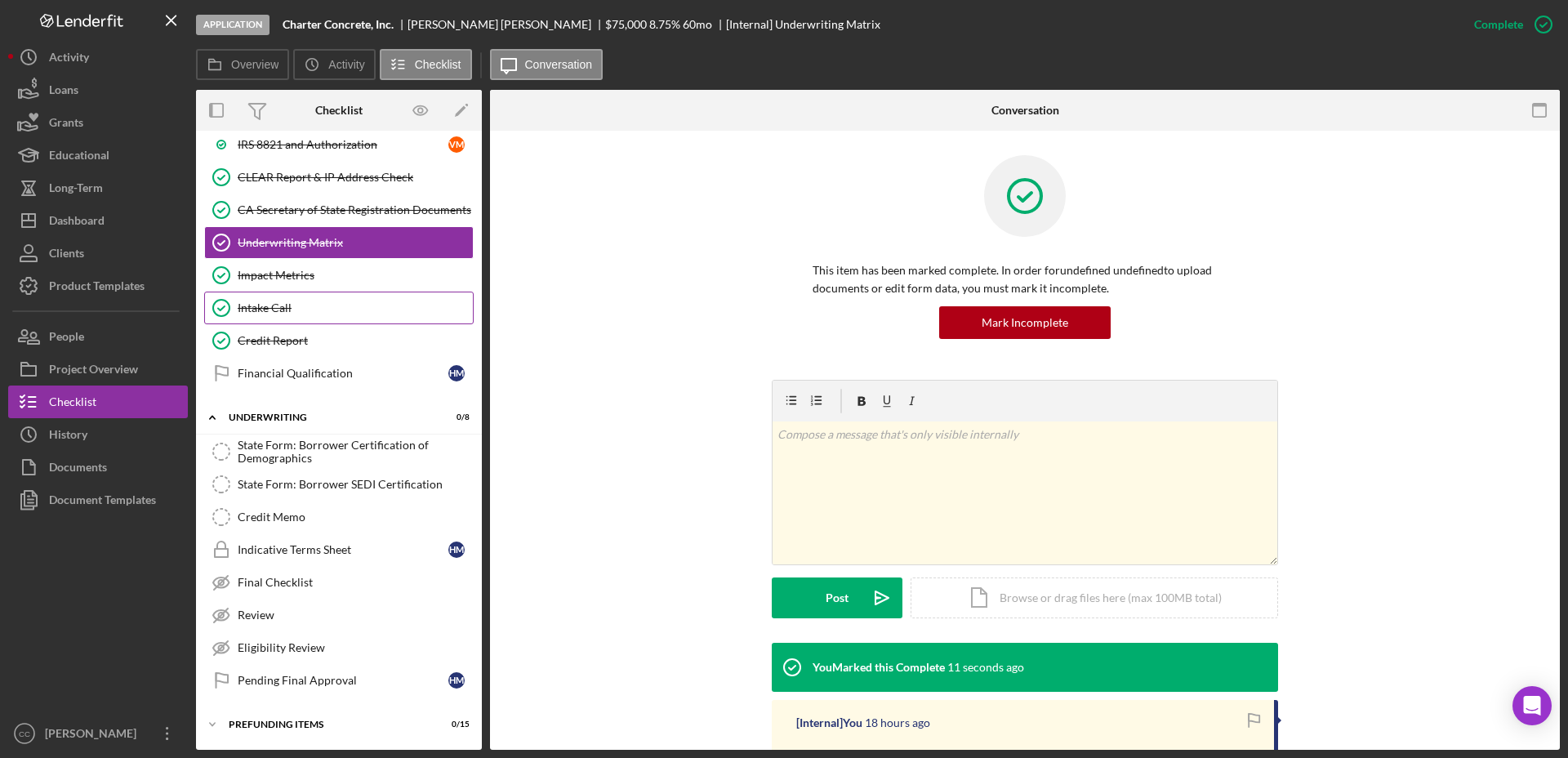
scroll to position [504, 0]
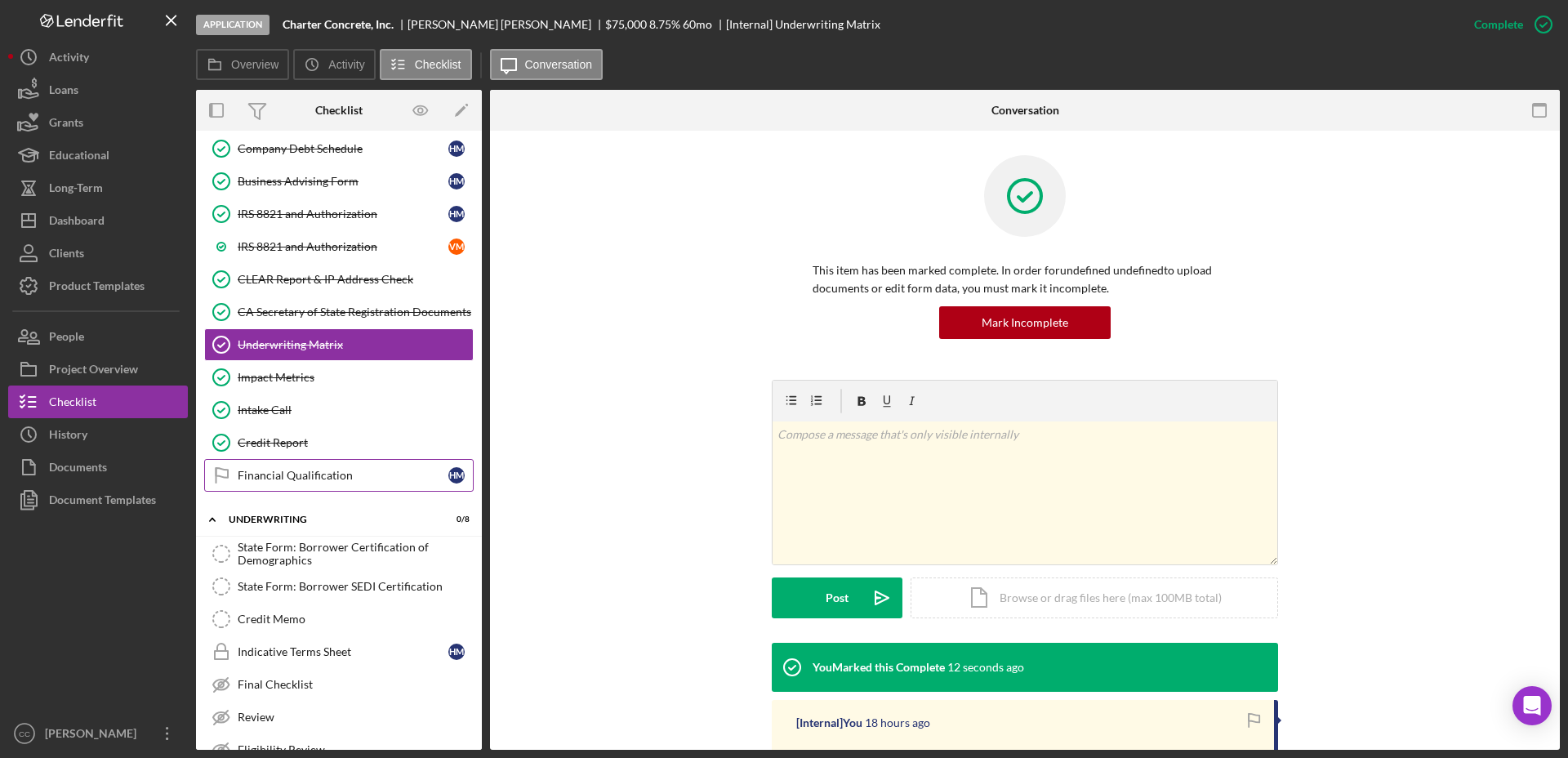
click at [334, 479] on div "Financial Qualification" at bounding box center [343, 475] width 211 height 13
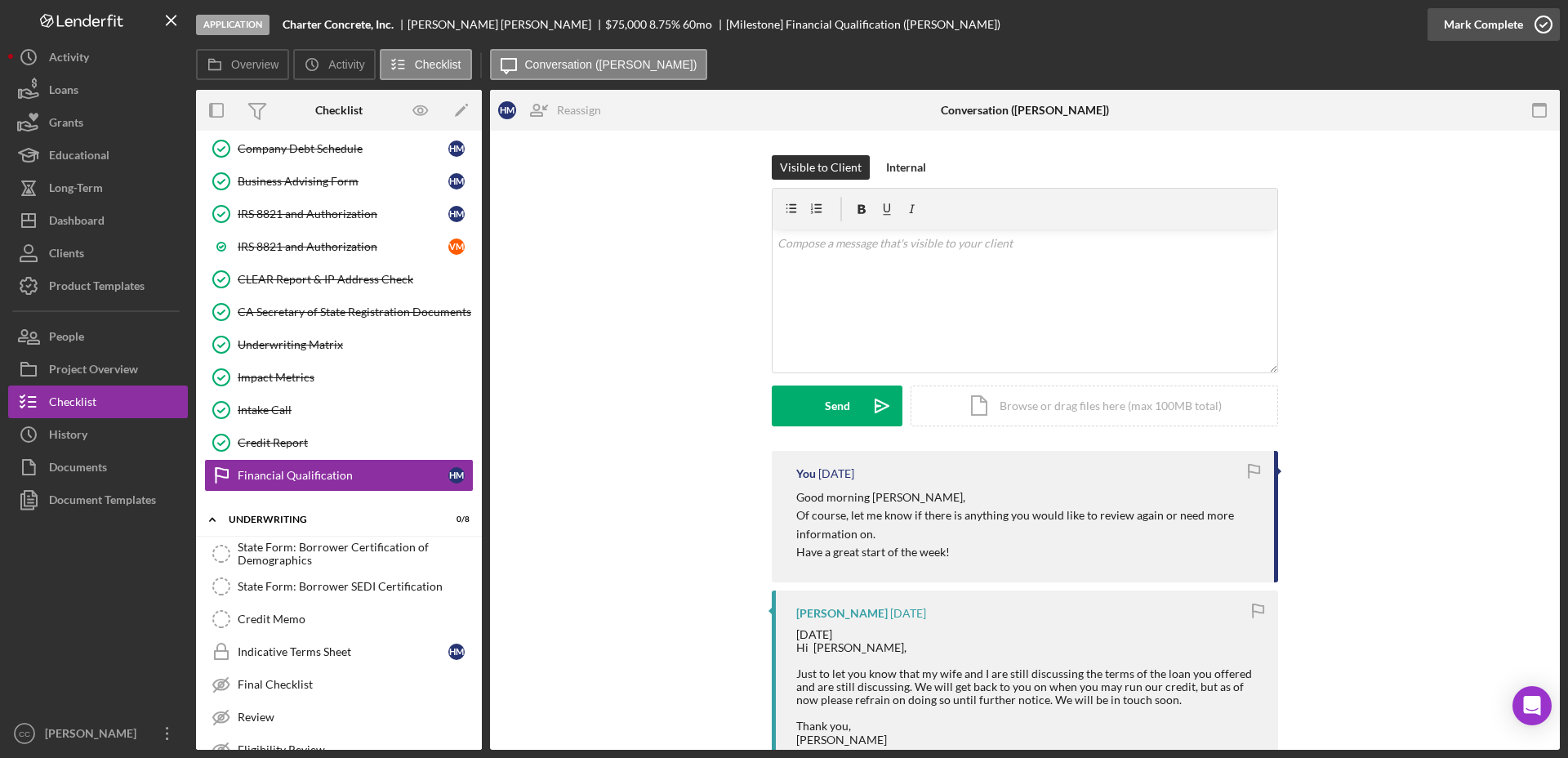
click at [1498, 18] on div "Mark Complete" at bounding box center [1483, 24] width 79 height 32
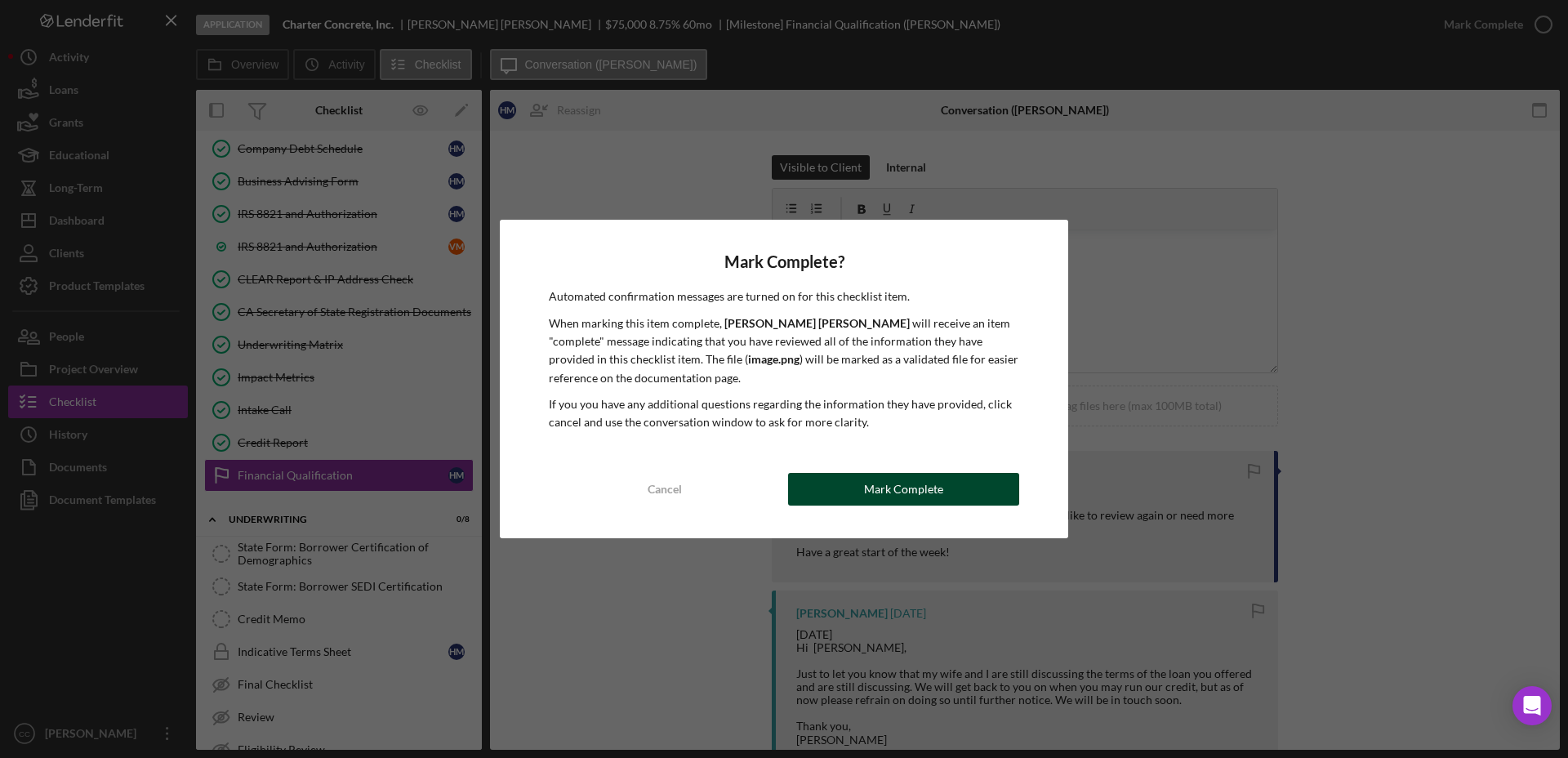
click at [911, 493] on div "Mark Complete" at bounding box center [903, 489] width 79 height 32
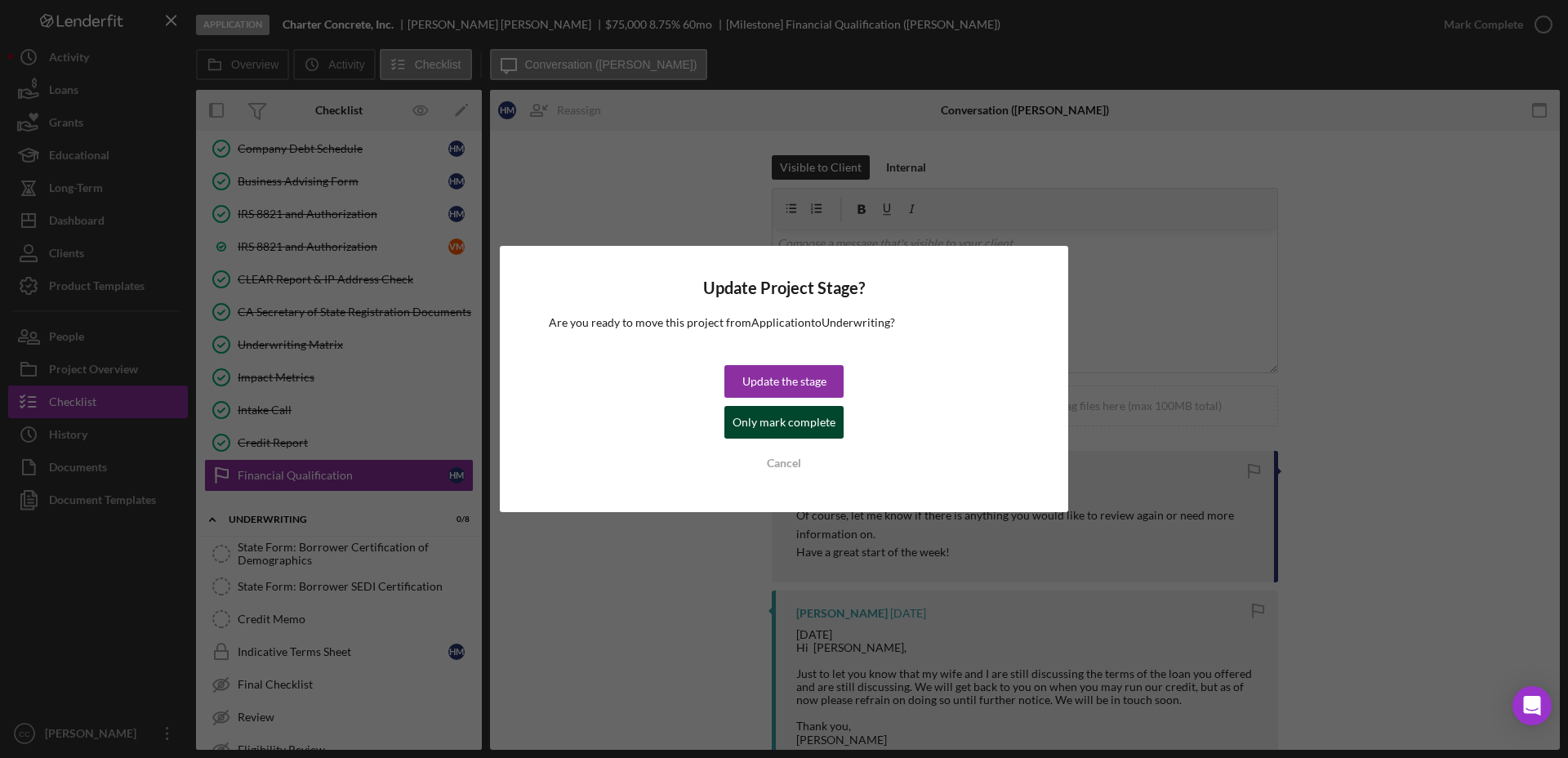
click at [771, 429] on div "Only mark complete" at bounding box center [784, 421] width 103 height 32
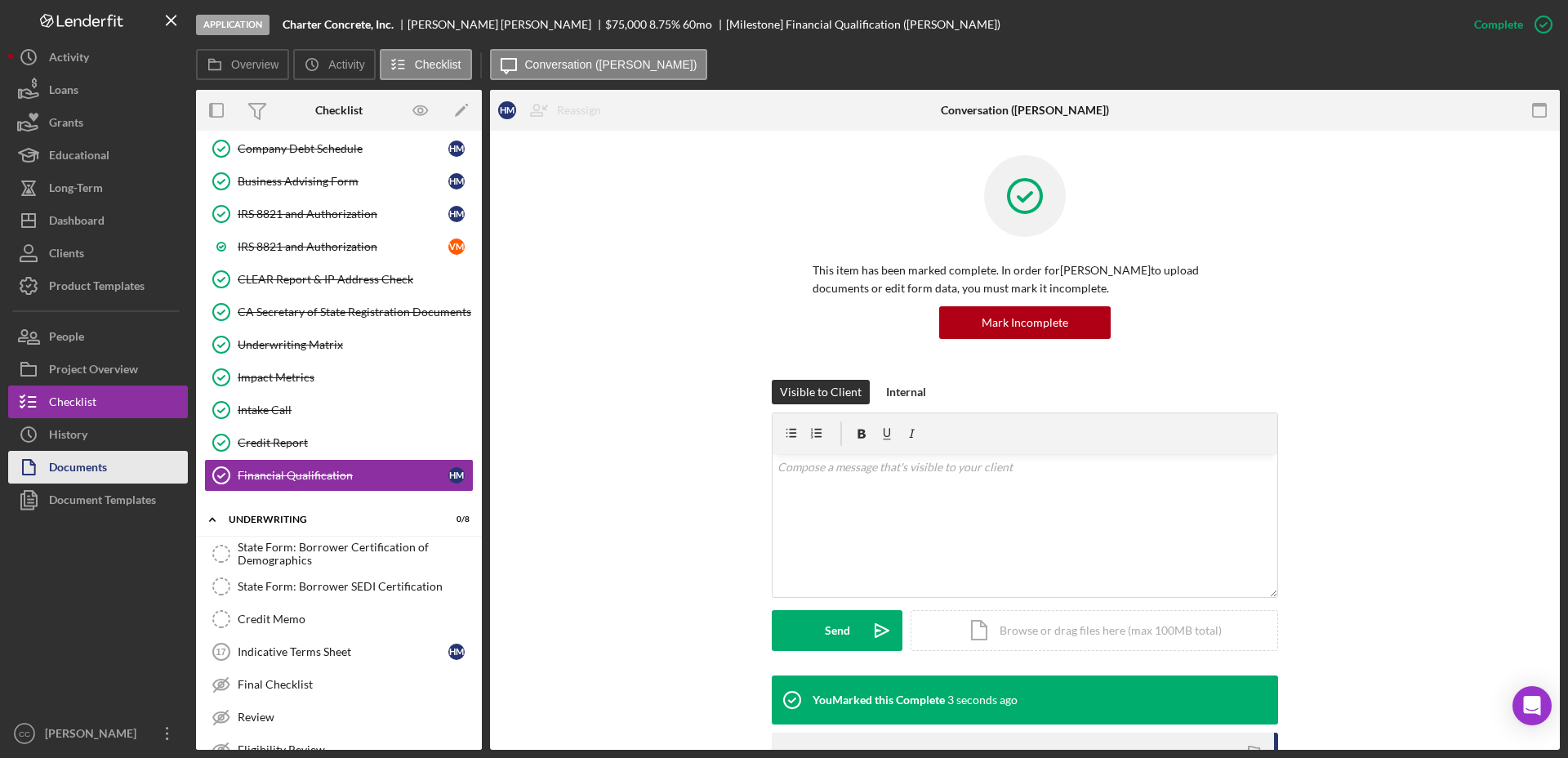
click at [77, 465] on div "Documents" at bounding box center [77, 469] width 58 height 37
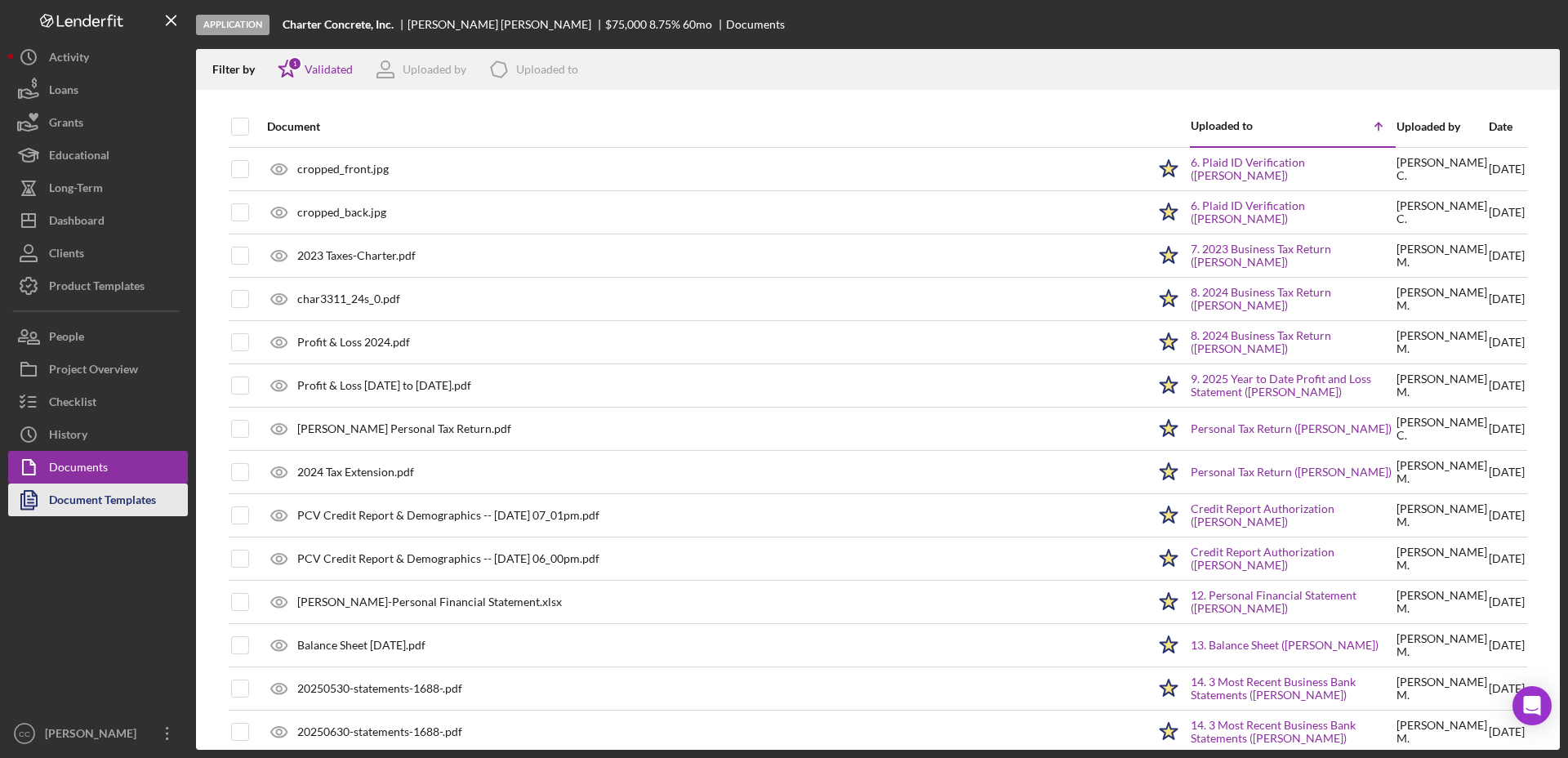
click at [88, 492] on div "Document Templates" at bounding box center [102, 502] width 107 height 37
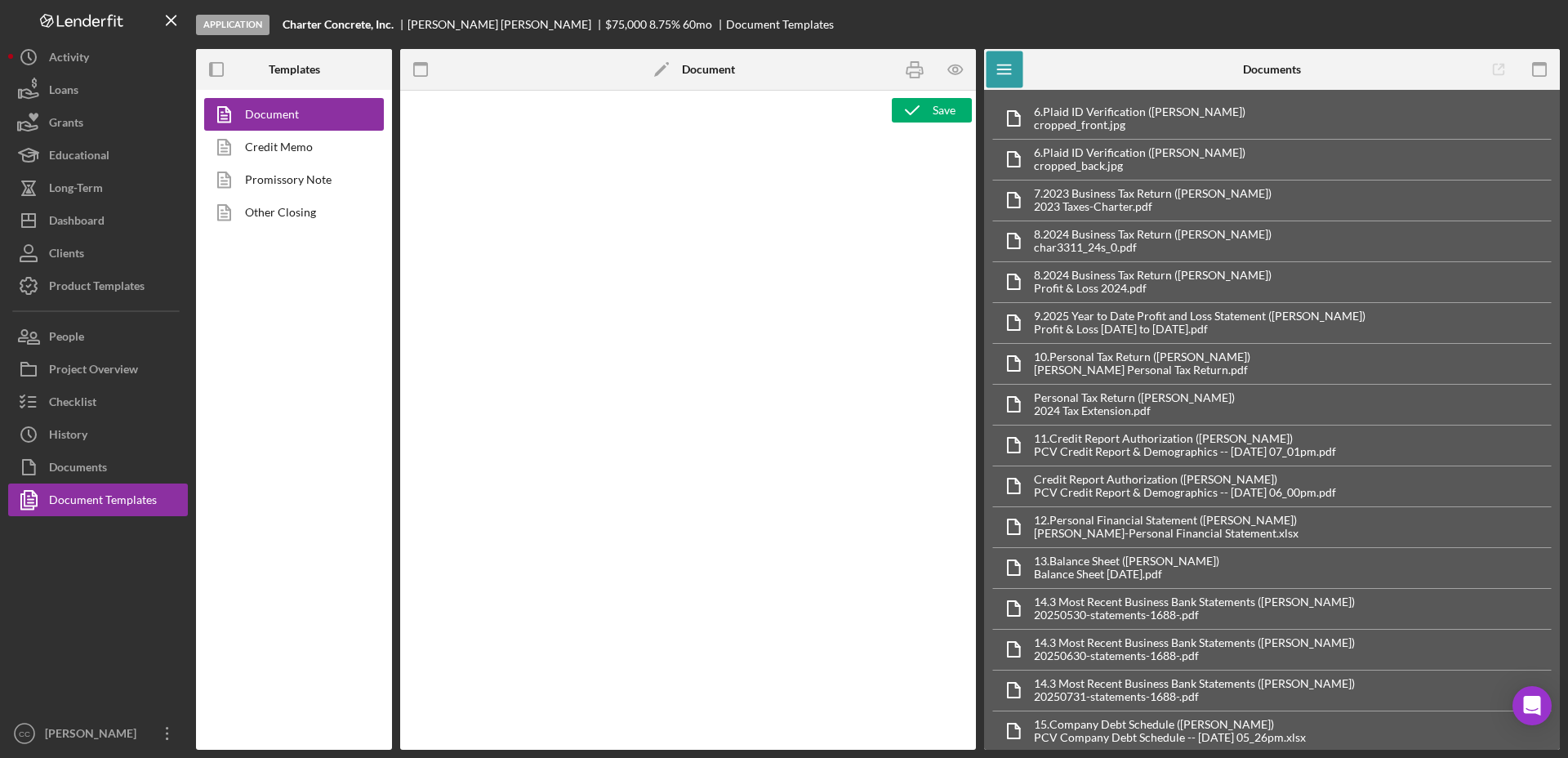
type textarea "<h1 style="text-align: center;">Full Application Form</h1> <h2 style="text-alig…"
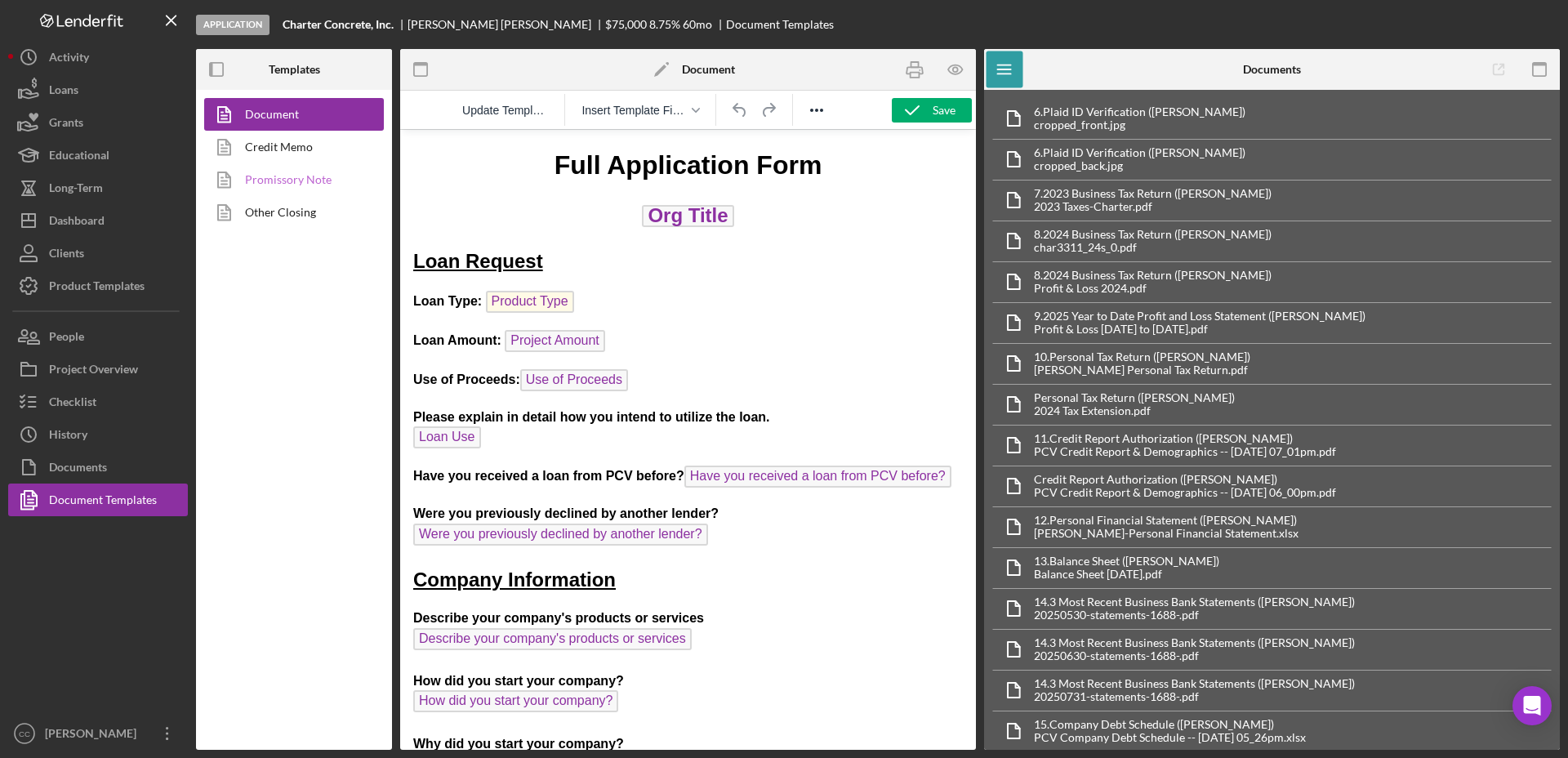
click at [301, 181] on link "Promissory Note" at bounding box center [289, 179] width 171 height 32
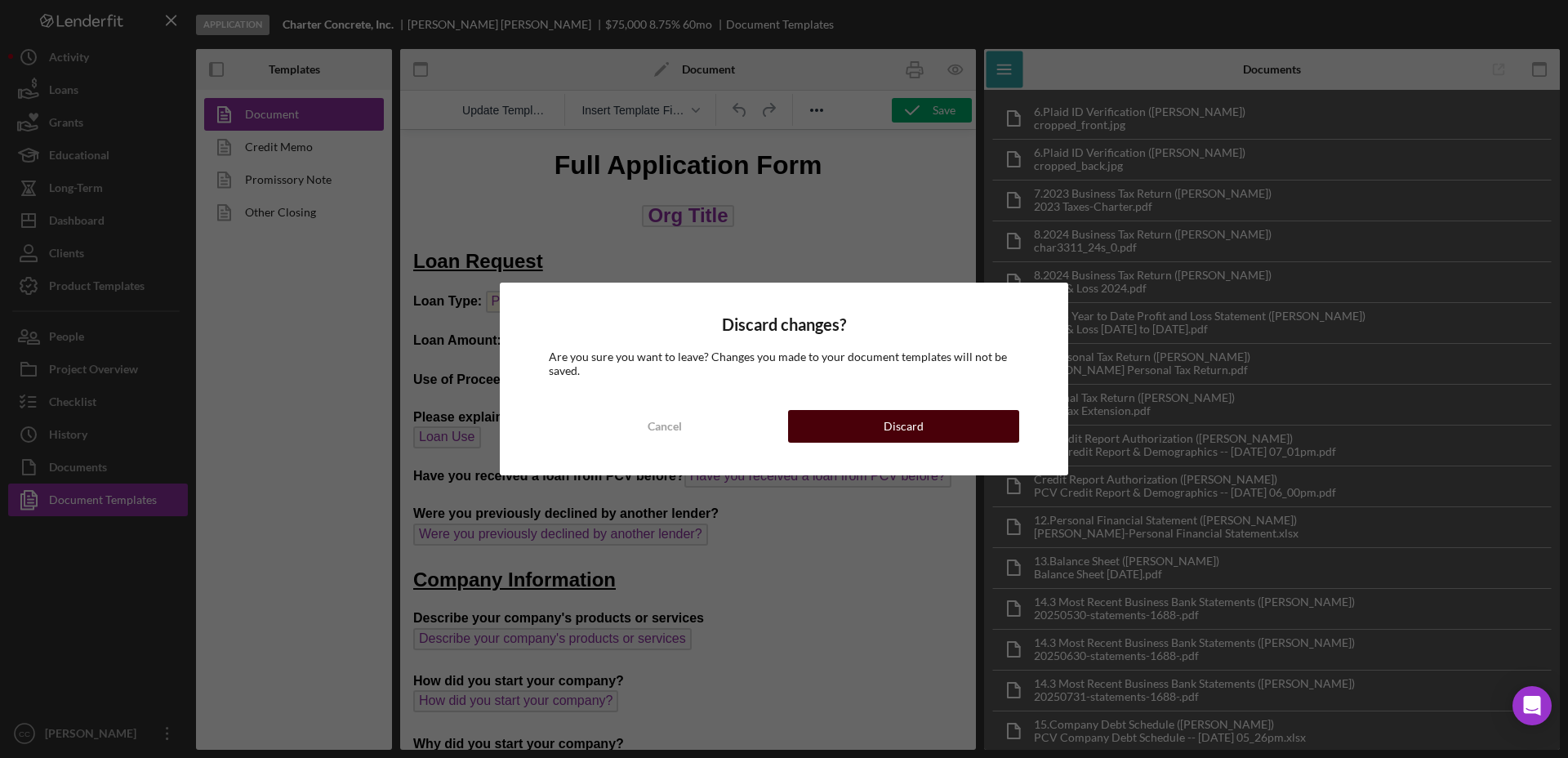
click at [942, 431] on button "Discard" at bounding box center [903, 426] width 231 height 32
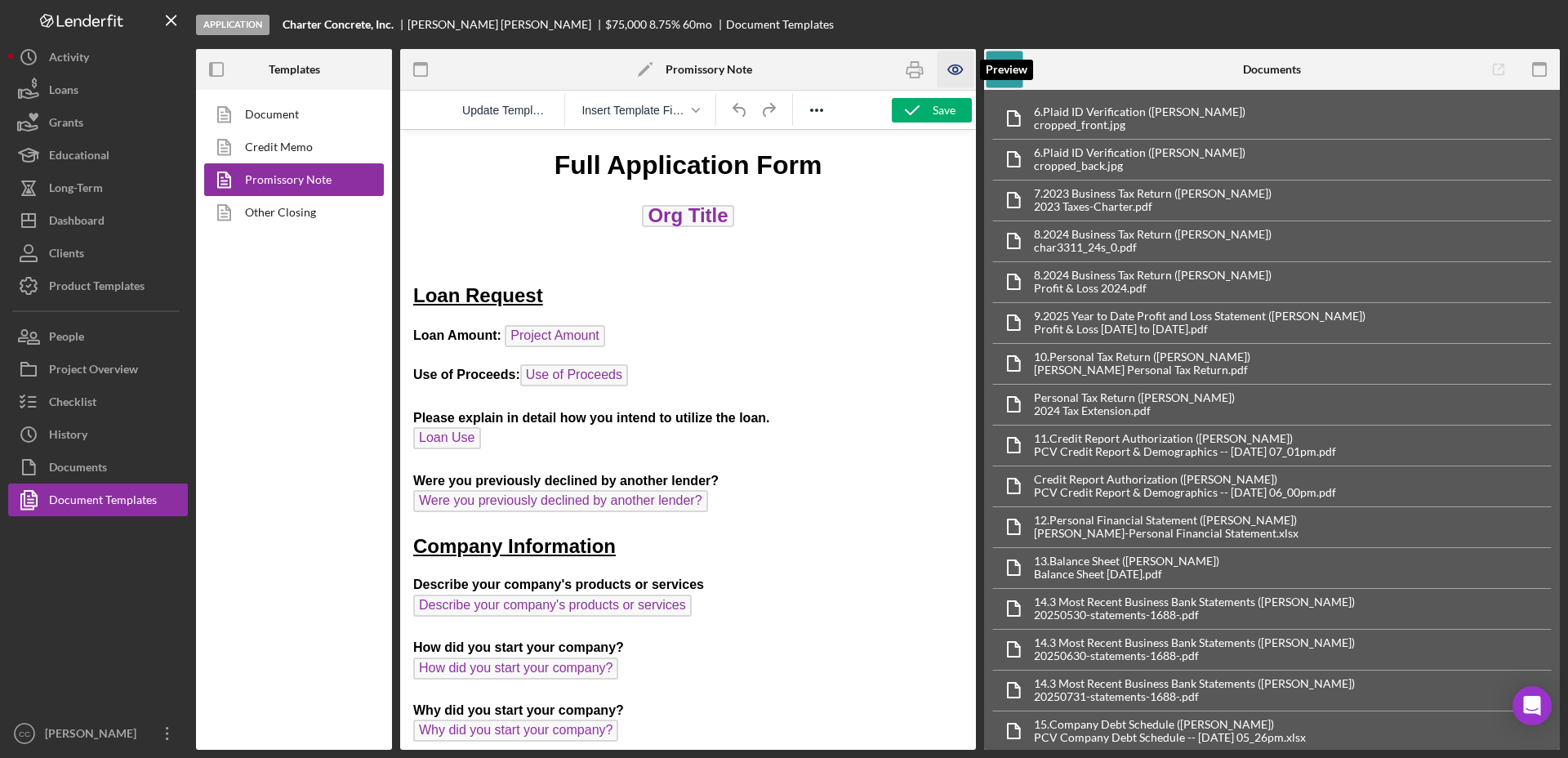
click at [948, 71] on icon "button" at bounding box center [956, 70] width 37 height 37
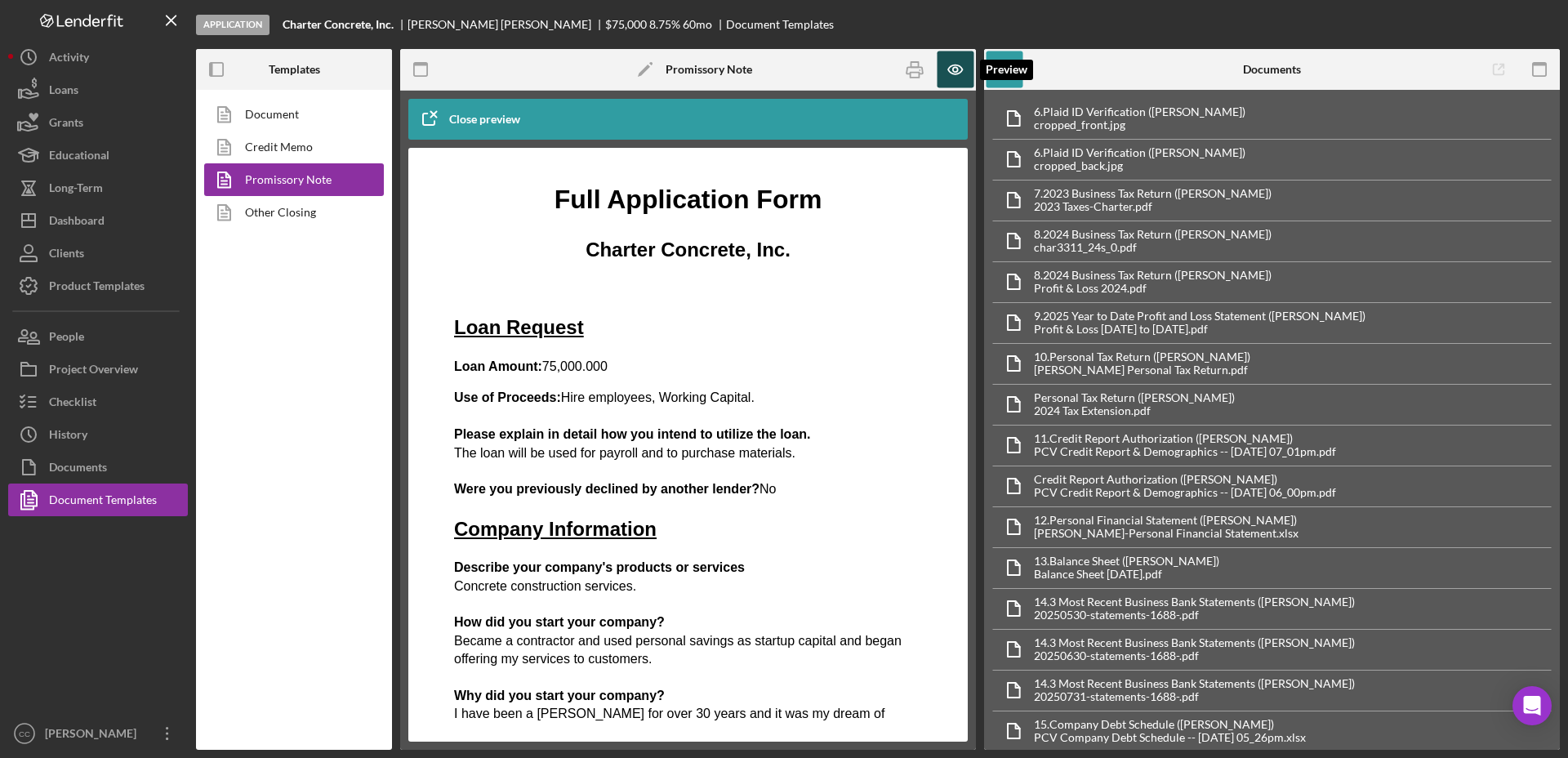
click at [960, 71] on icon "button" at bounding box center [956, 70] width 37 height 37
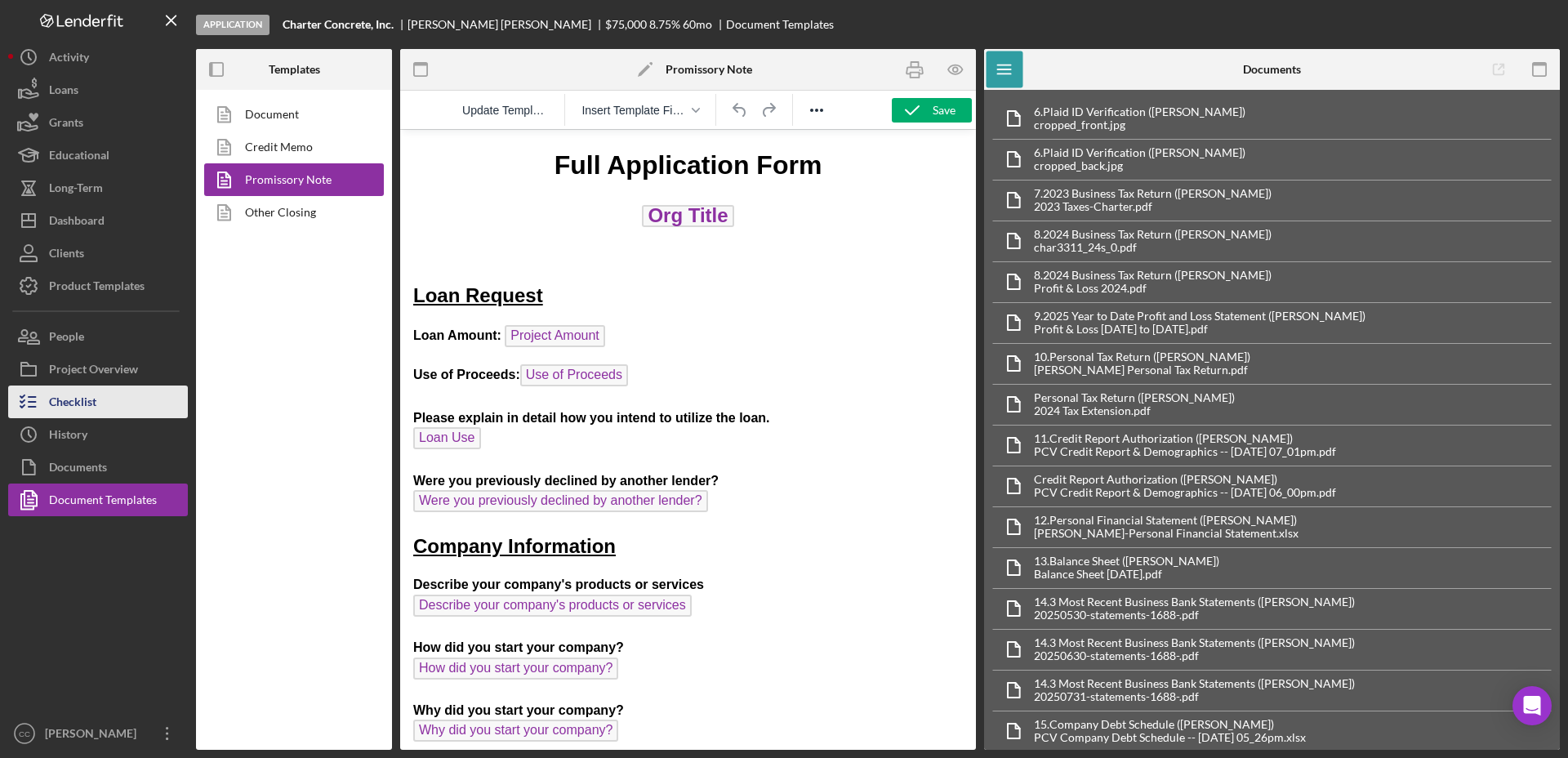
click at [74, 396] on div "Checklist" at bounding box center [72, 404] width 47 height 37
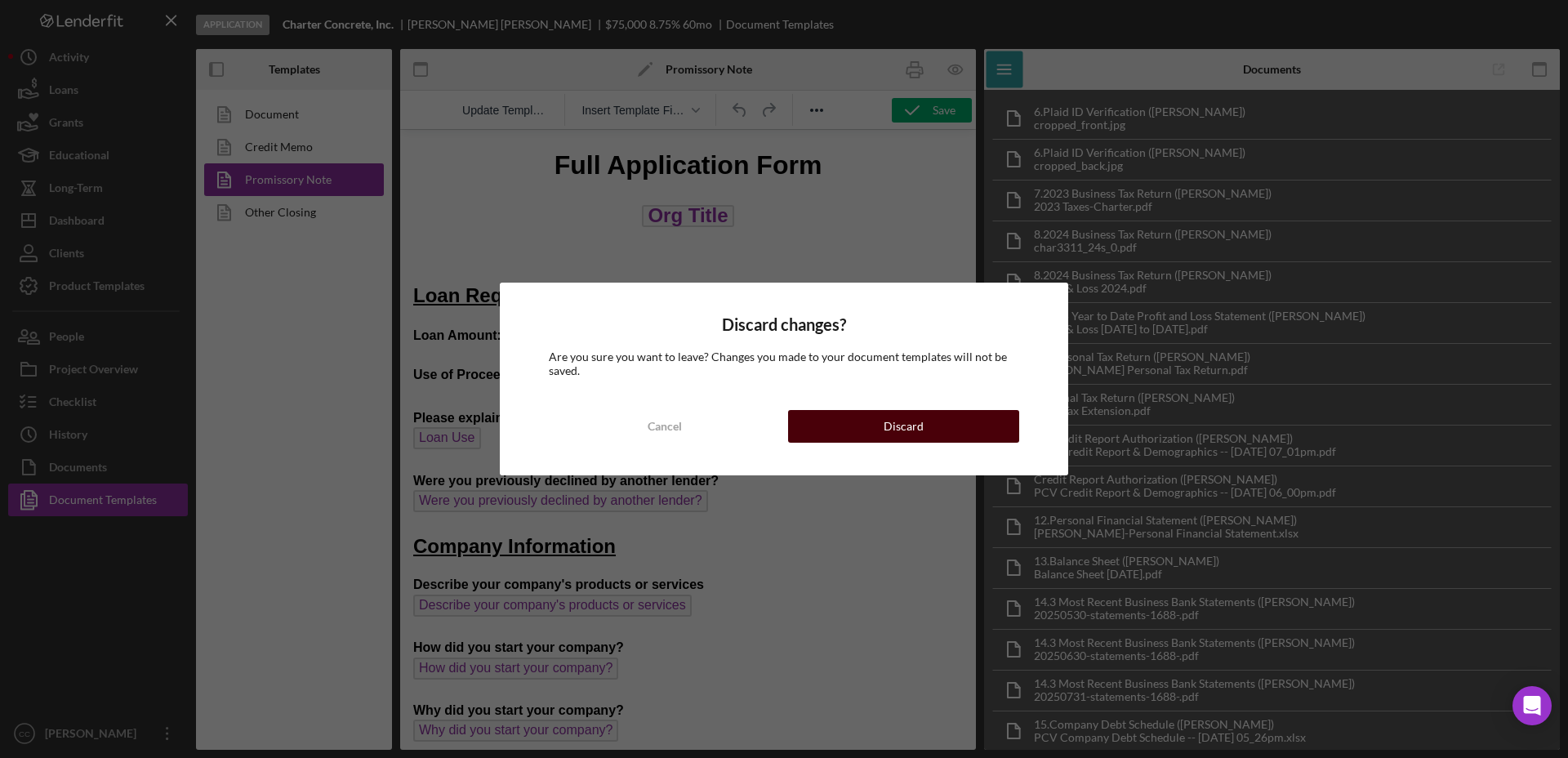
click at [937, 411] on button "Discard" at bounding box center [903, 426] width 231 height 32
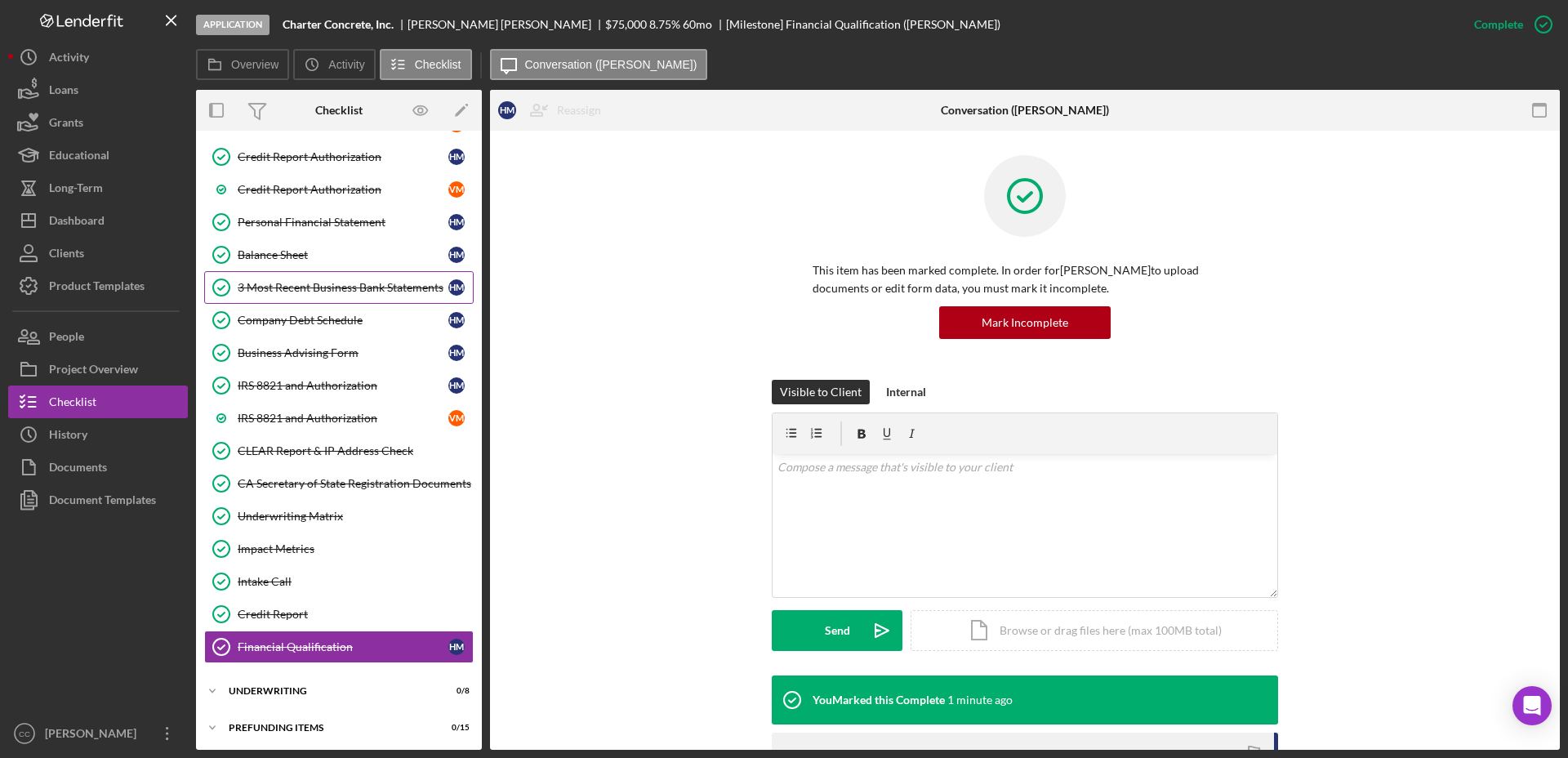
scroll to position [335, 0]
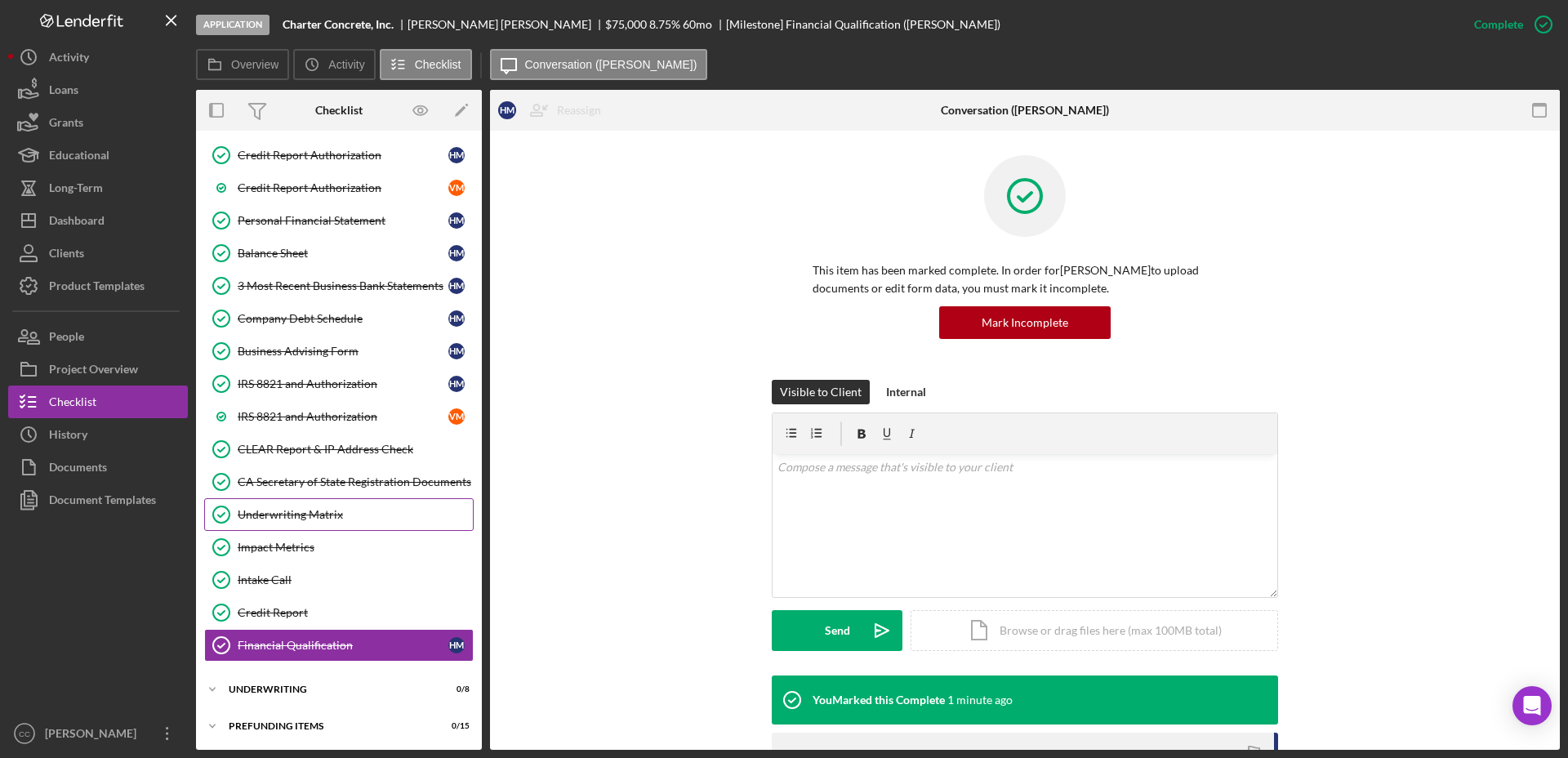
click at [315, 510] on div "Underwriting Matrix" at bounding box center [355, 515] width 235 height 13
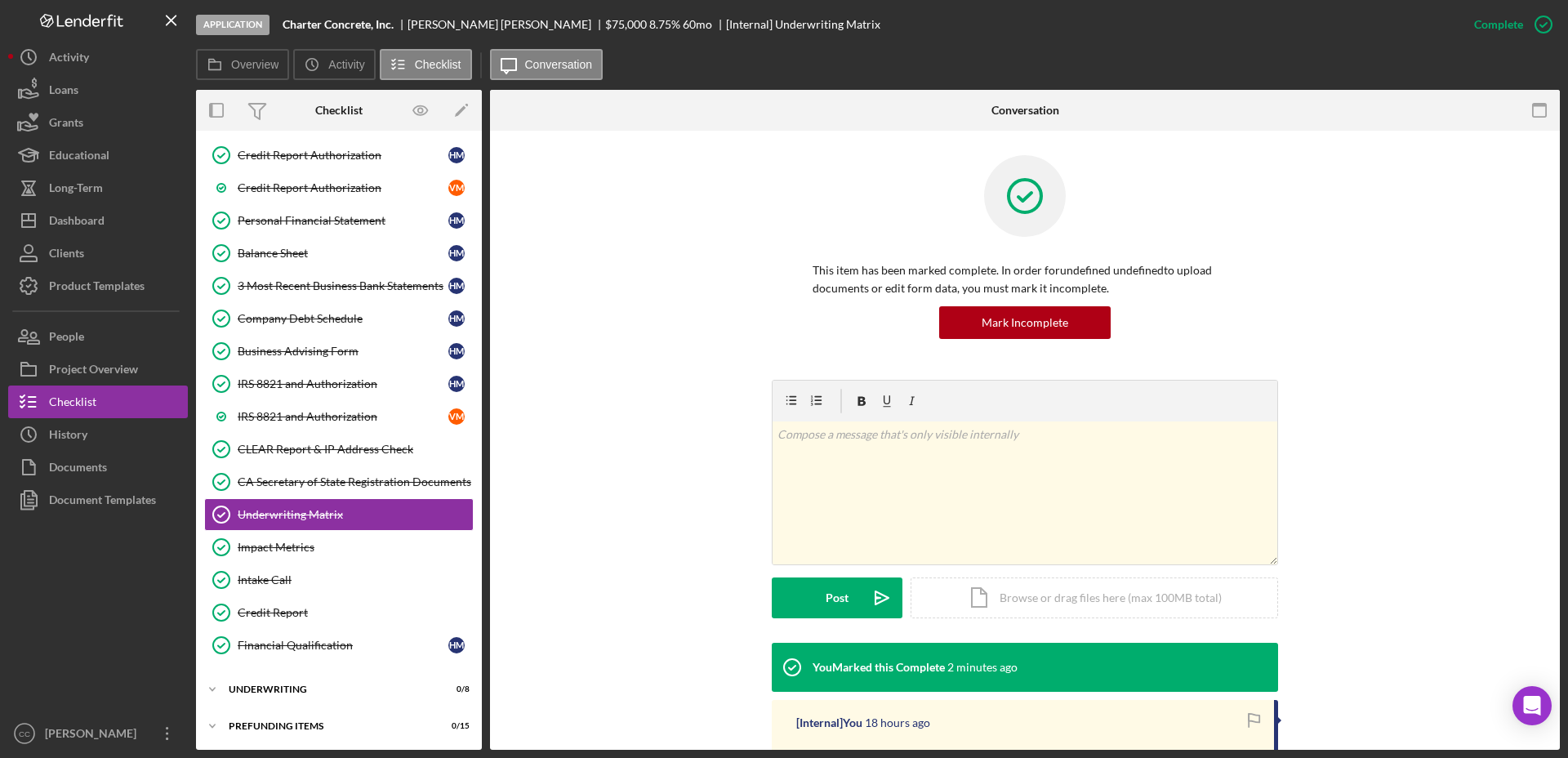
scroll to position [204, 0]
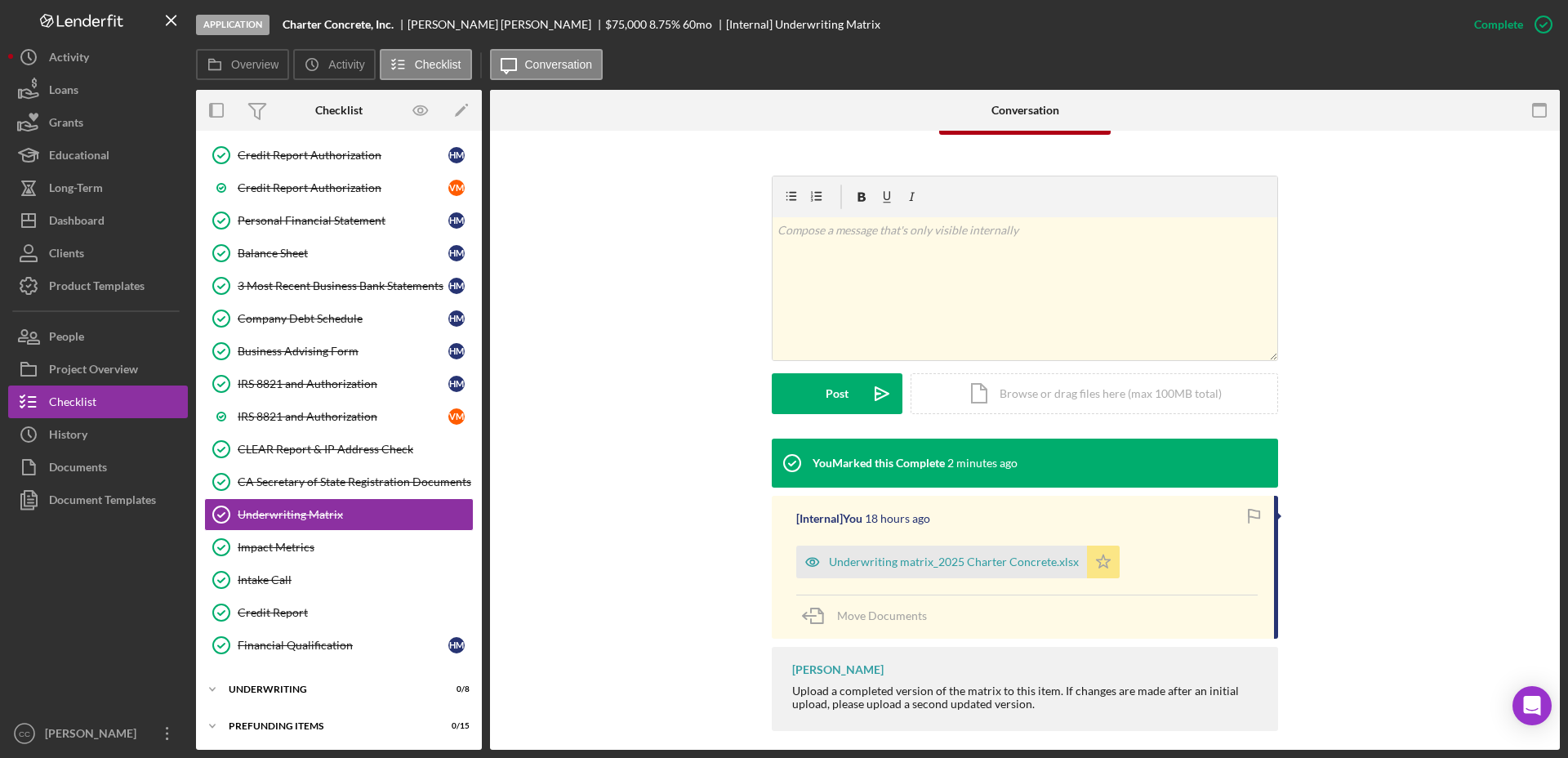
click at [1103, 554] on icon "Icon/Star" at bounding box center [1102, 562] width 32 height 32
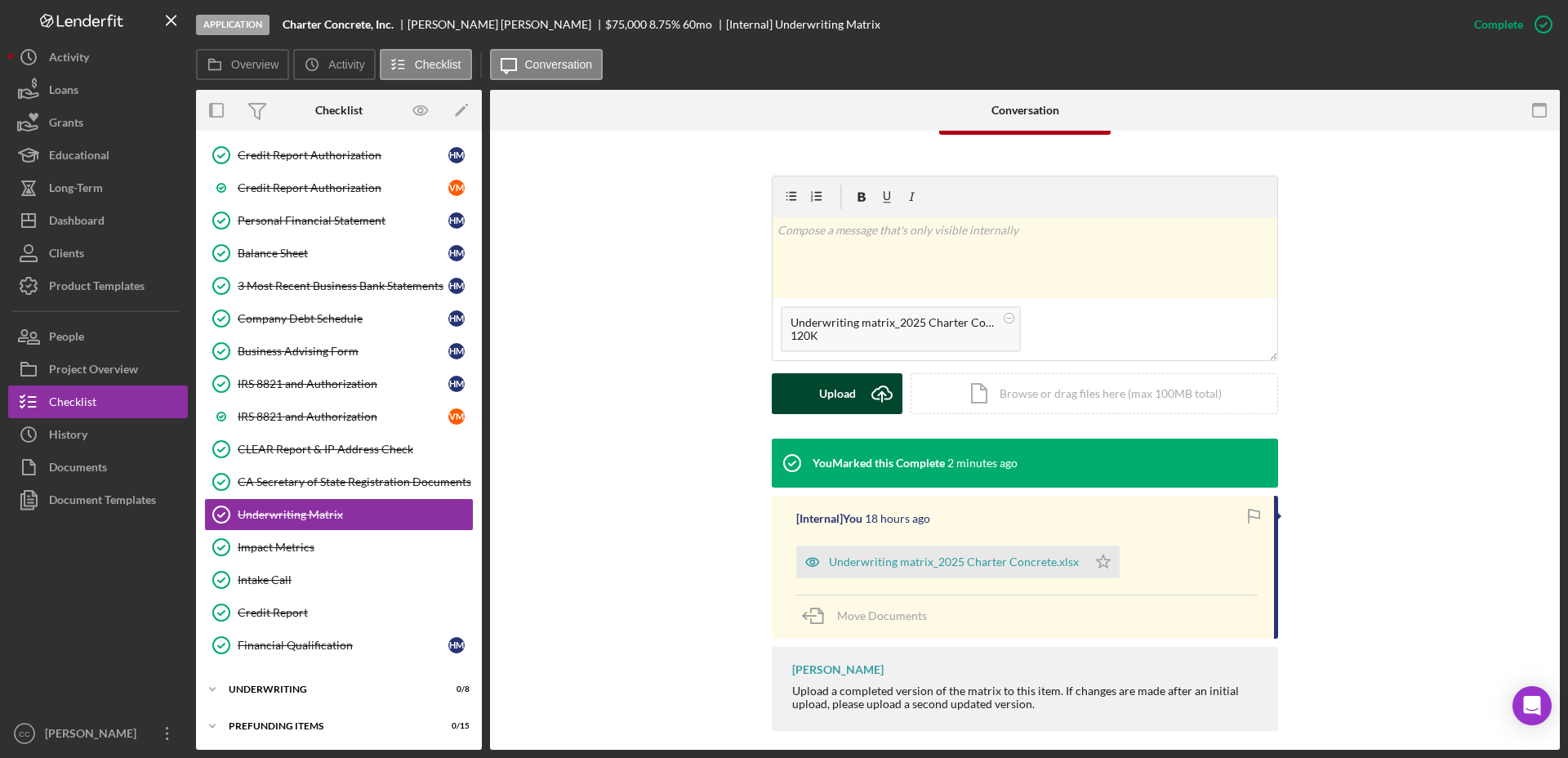
click at [837, 397] on div "Upload" at bounding box center [837, 394] width 37 height 41
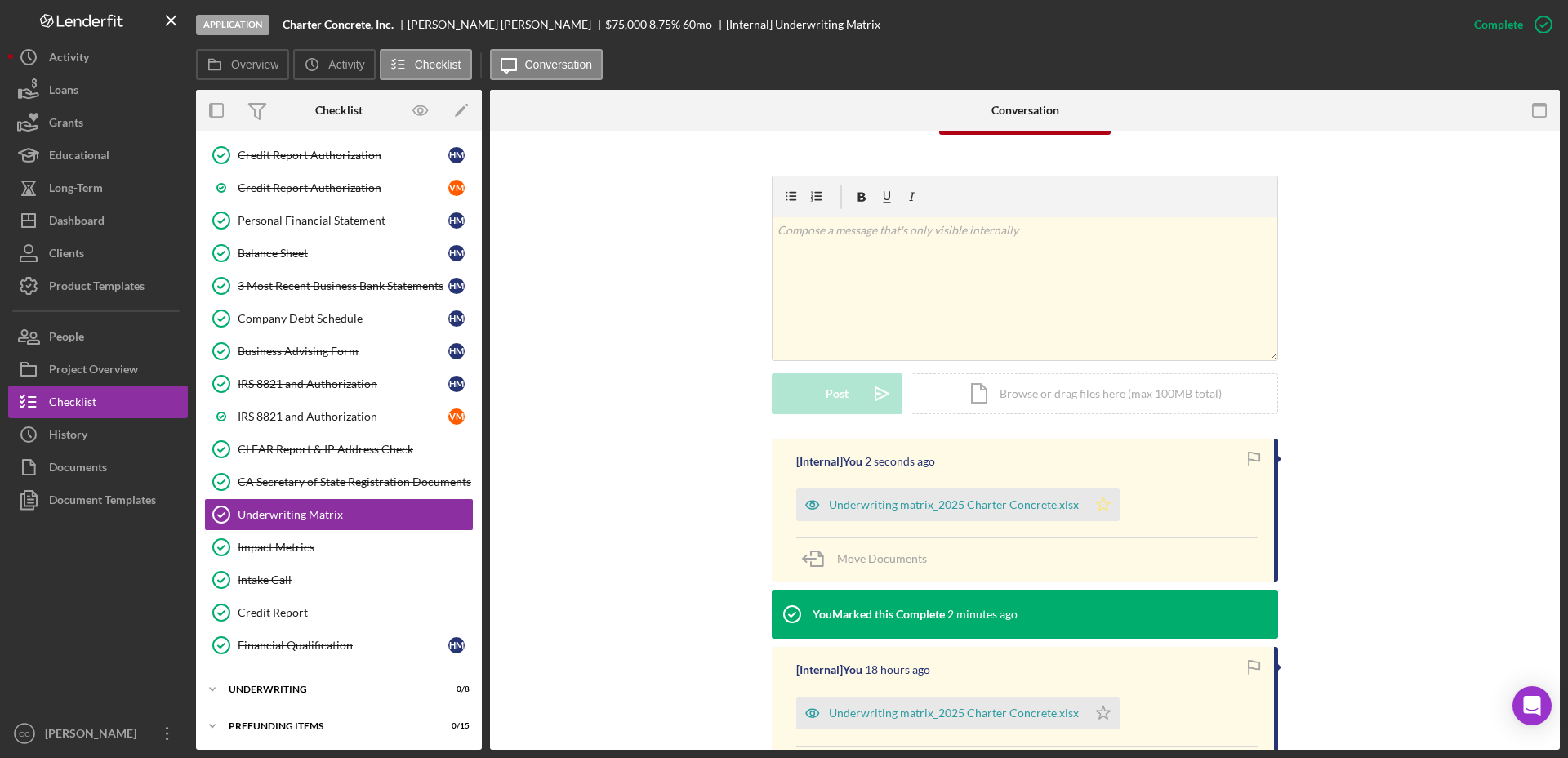
click at [1097, 509] on icon "Icon/Star" at bounding box center [1102, 504] width 32 height 32
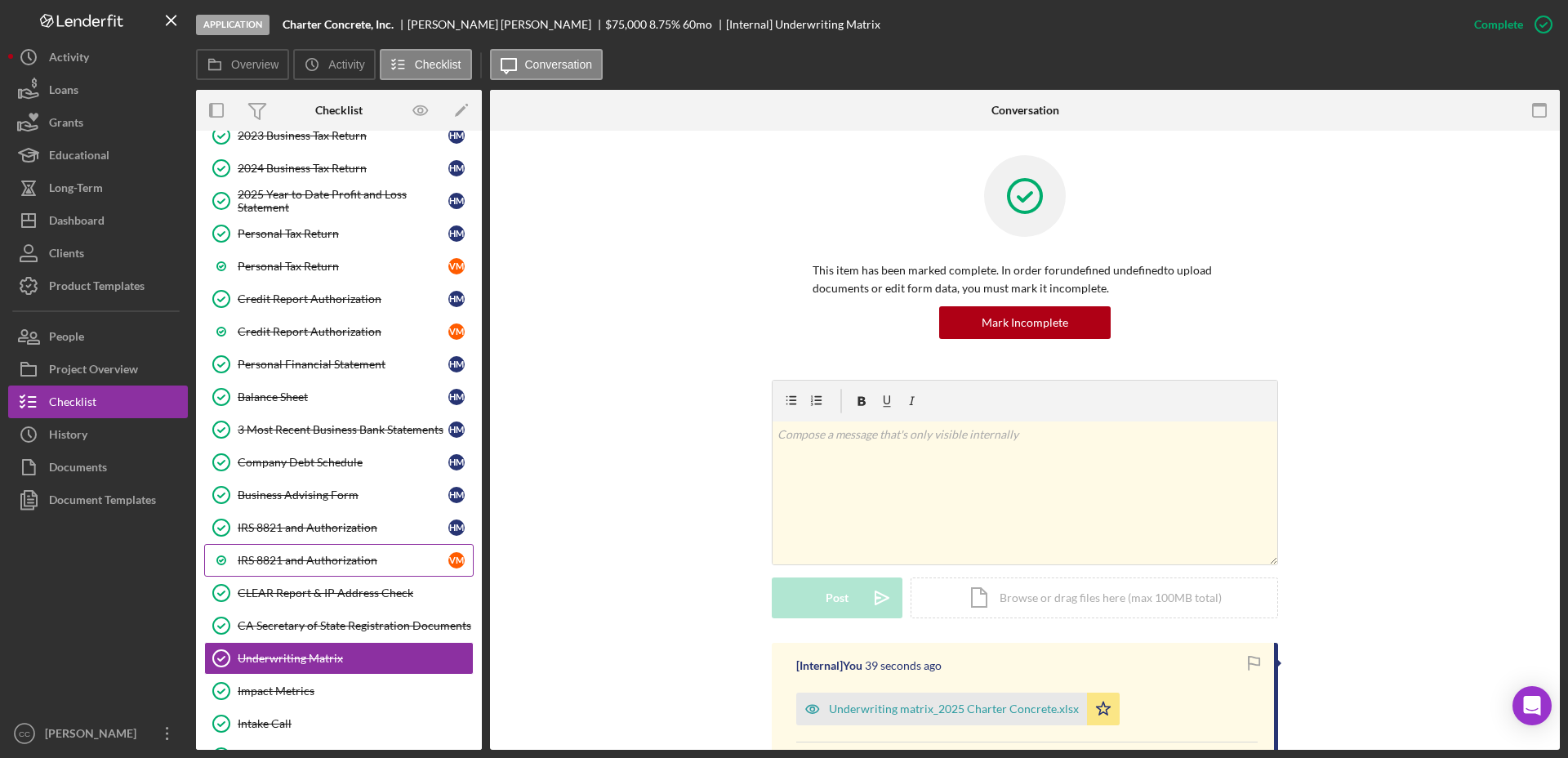
scroll to position [337, 0]
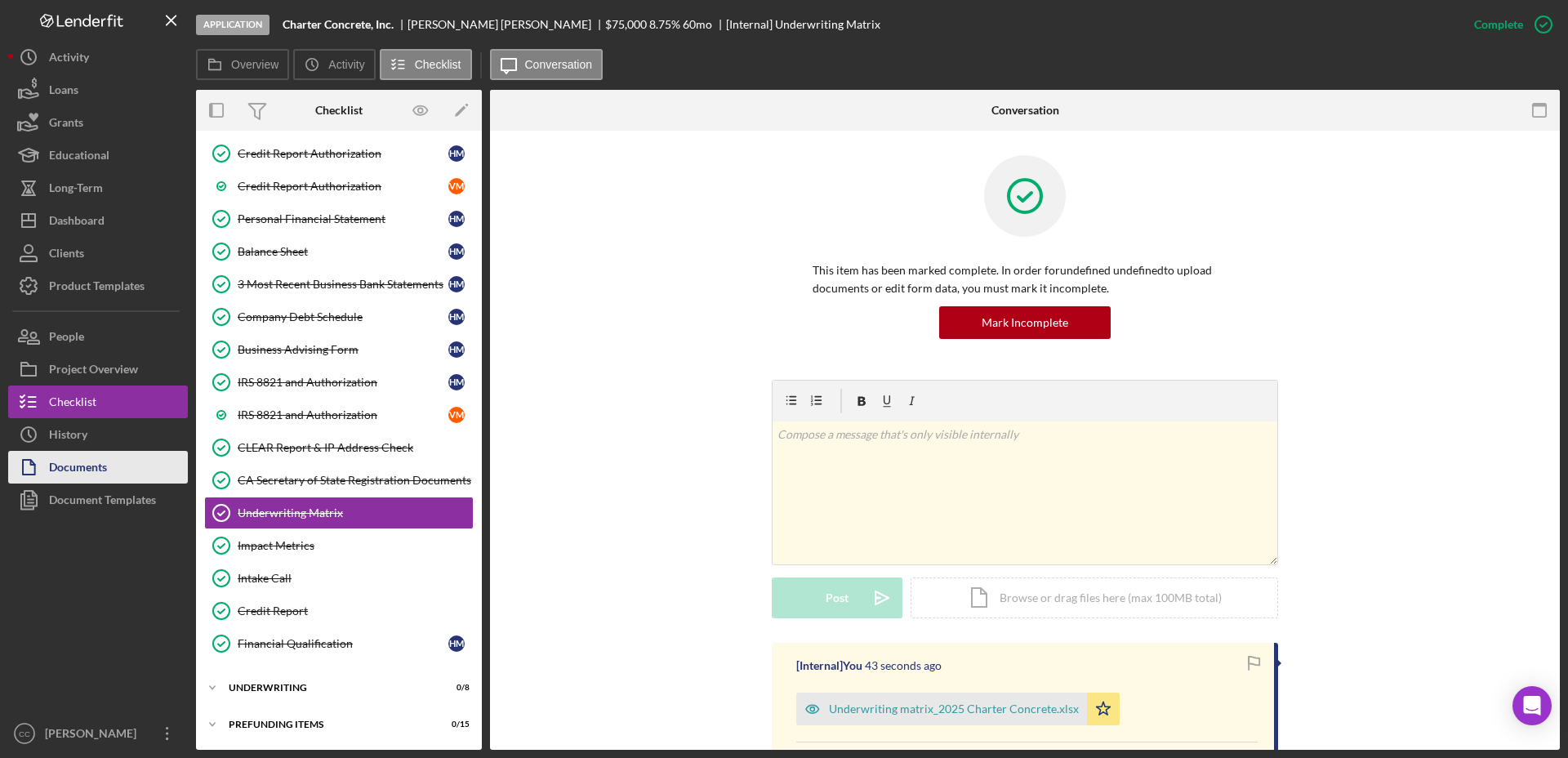
click at [98, 474] on div "Documents" at bounding box center [77, 469] width 58 height 37
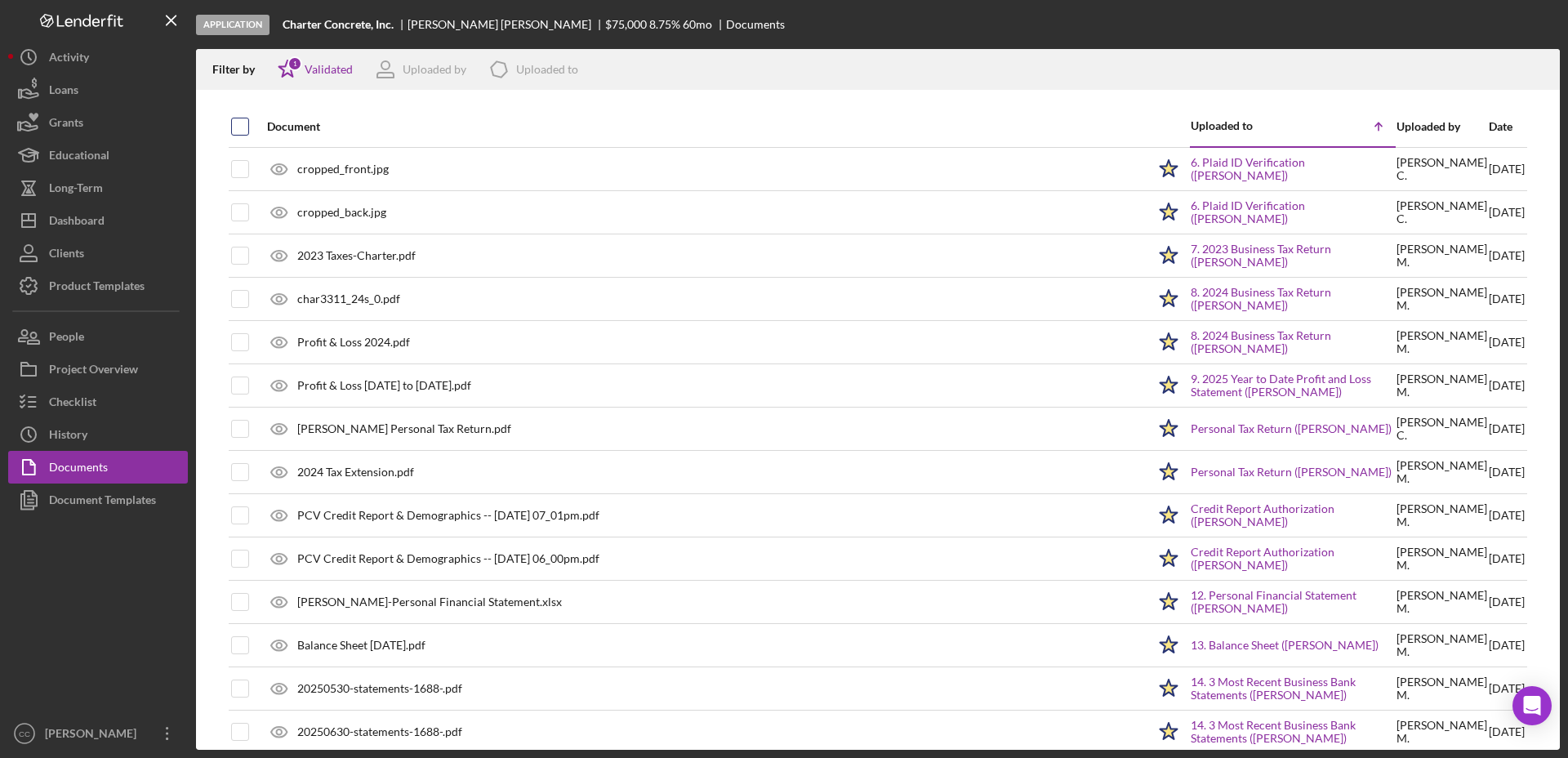
click at [243, 124] on input "checkbox" at bounding box center [241, 126] width 17 height 17
checkbox input "true"
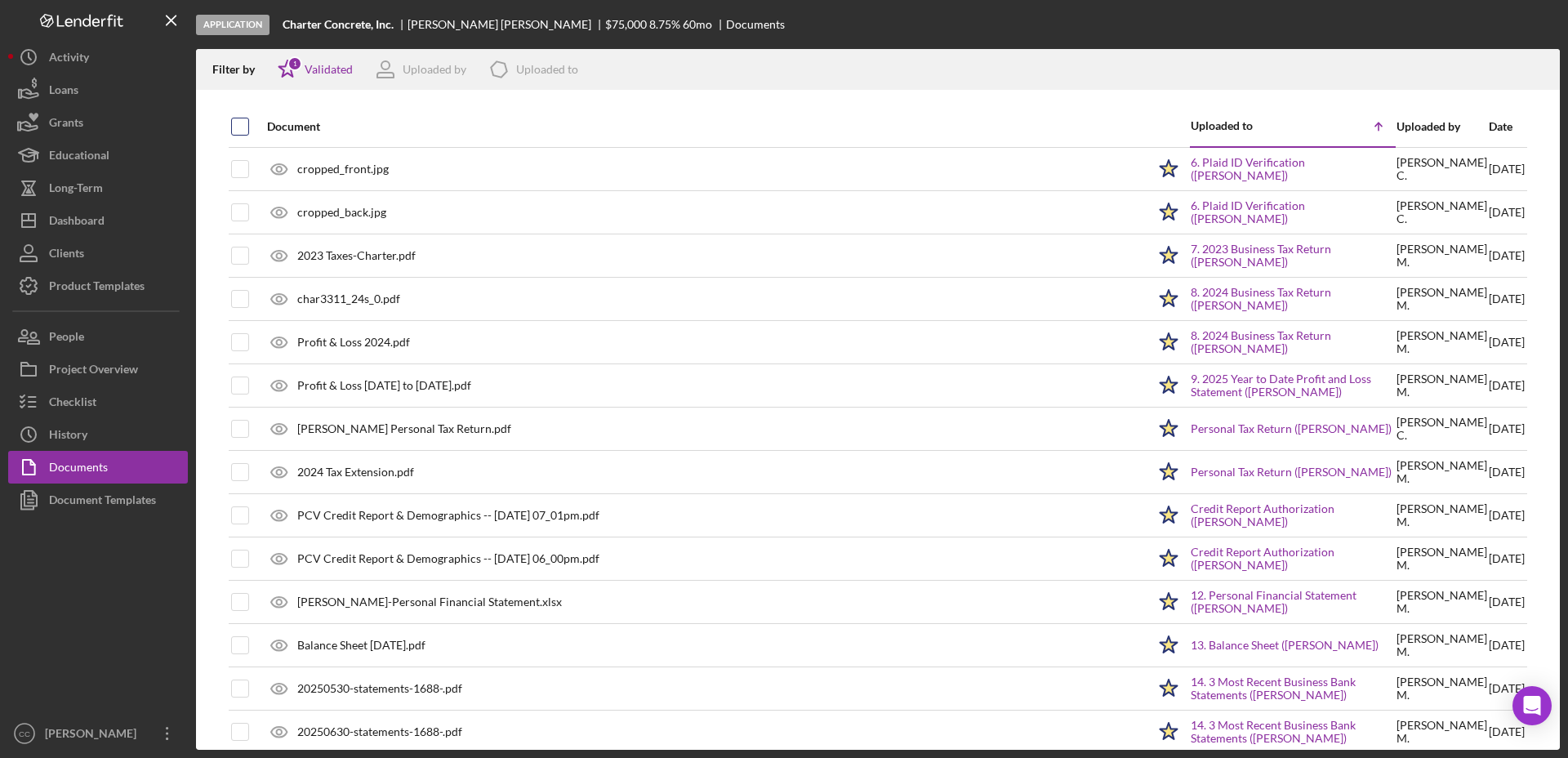
checkbox input "true"
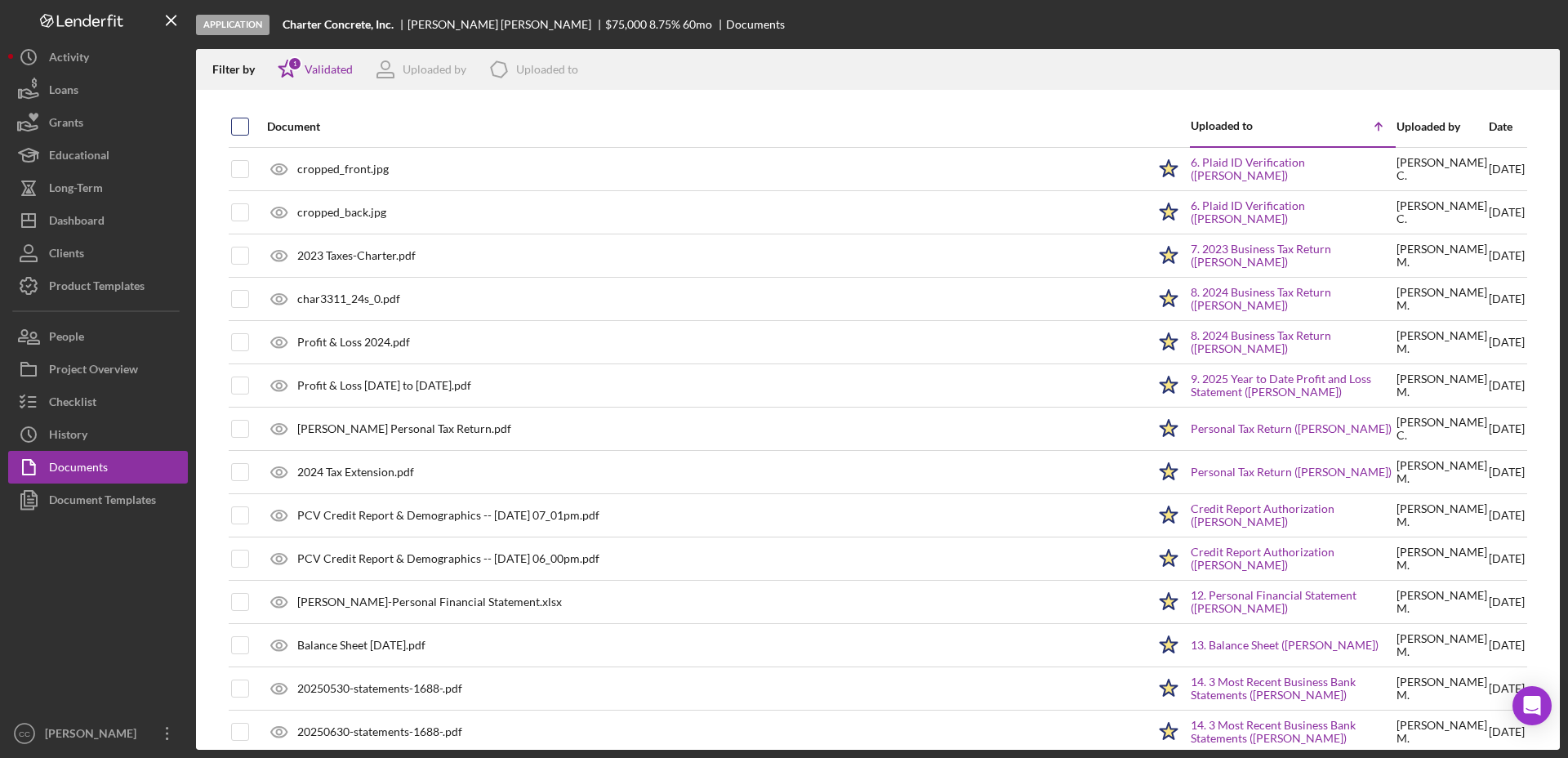
checkbox input "true"
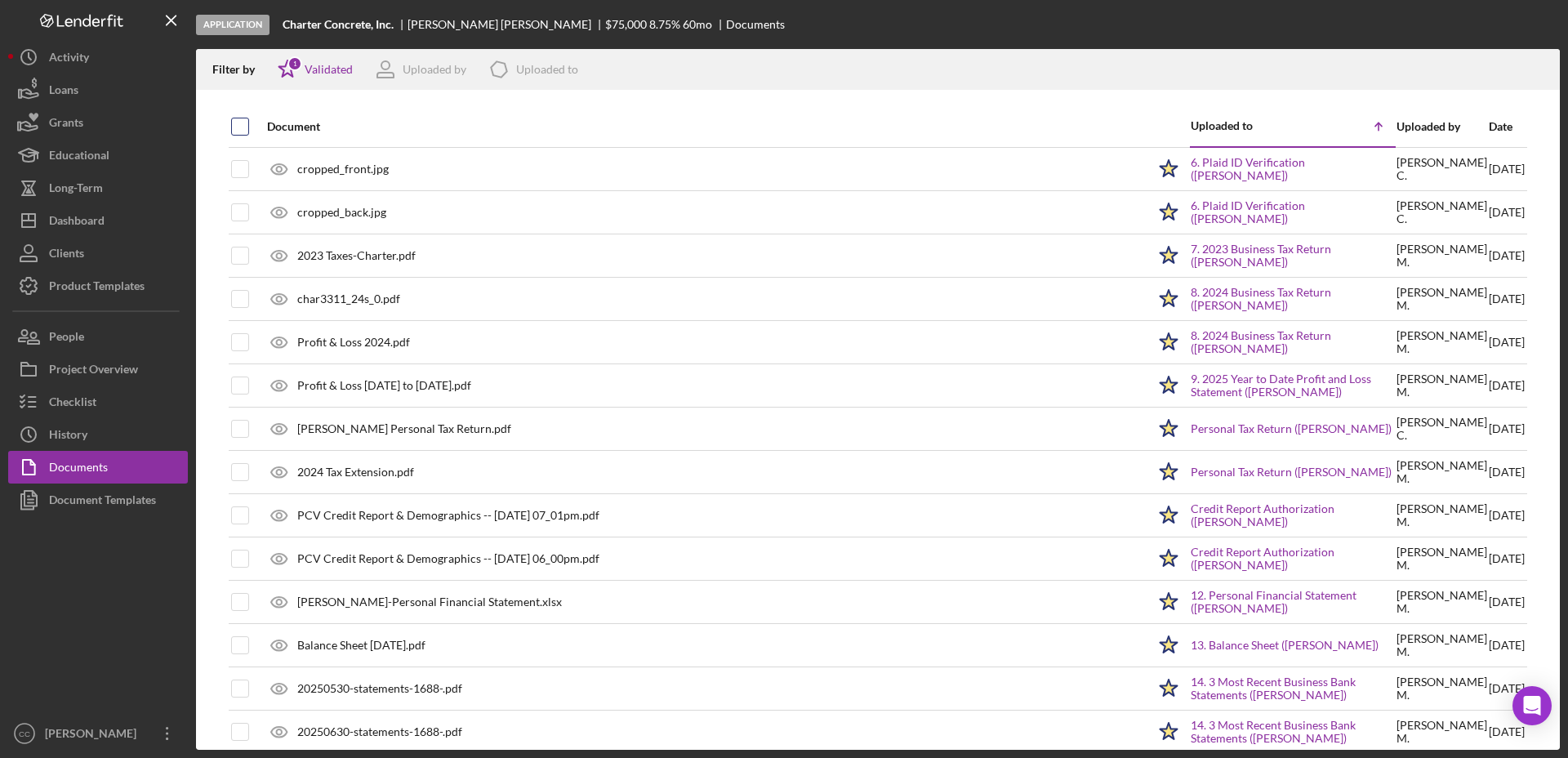
checkbox input "true"
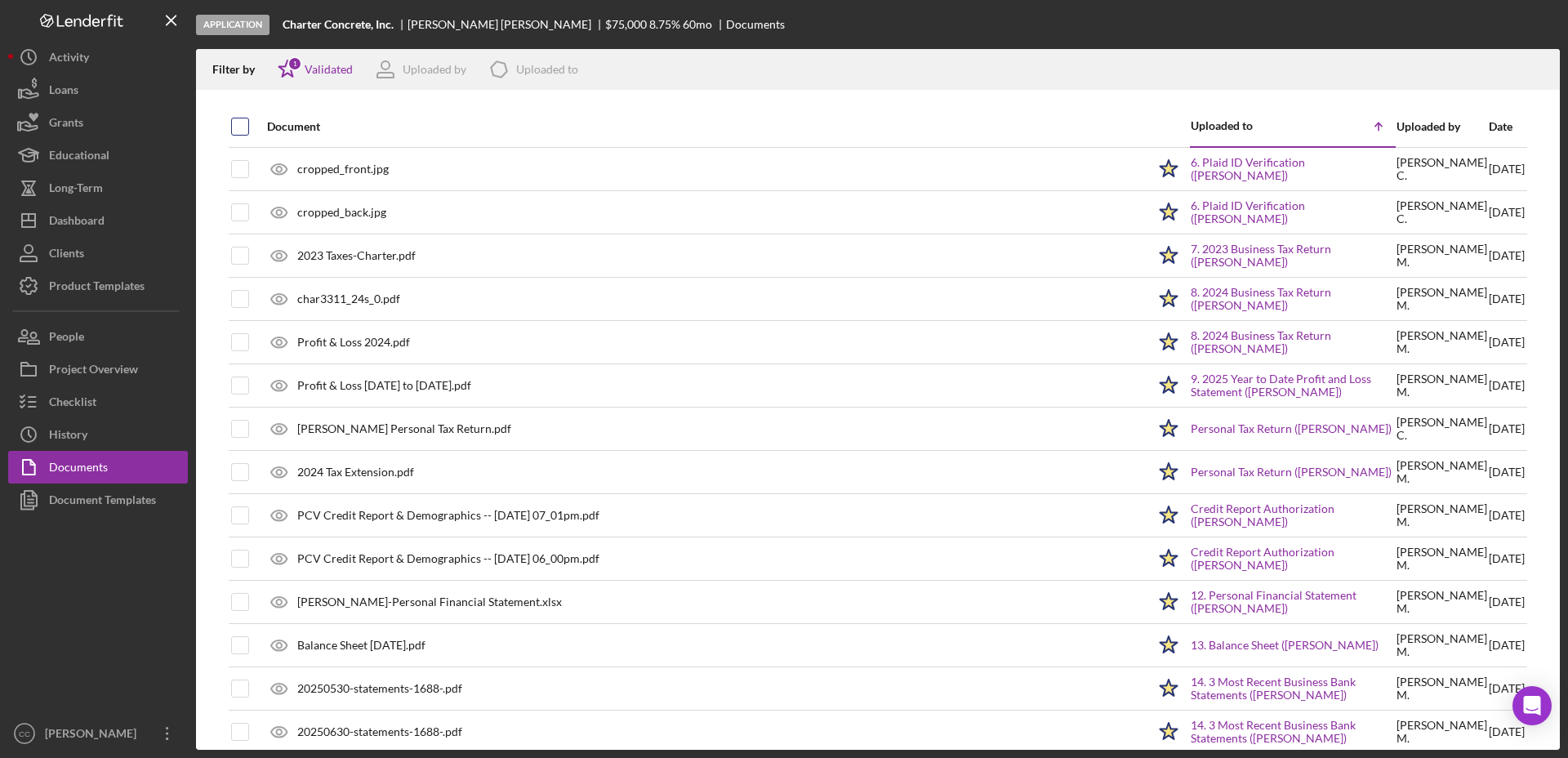
checkbox input "true"
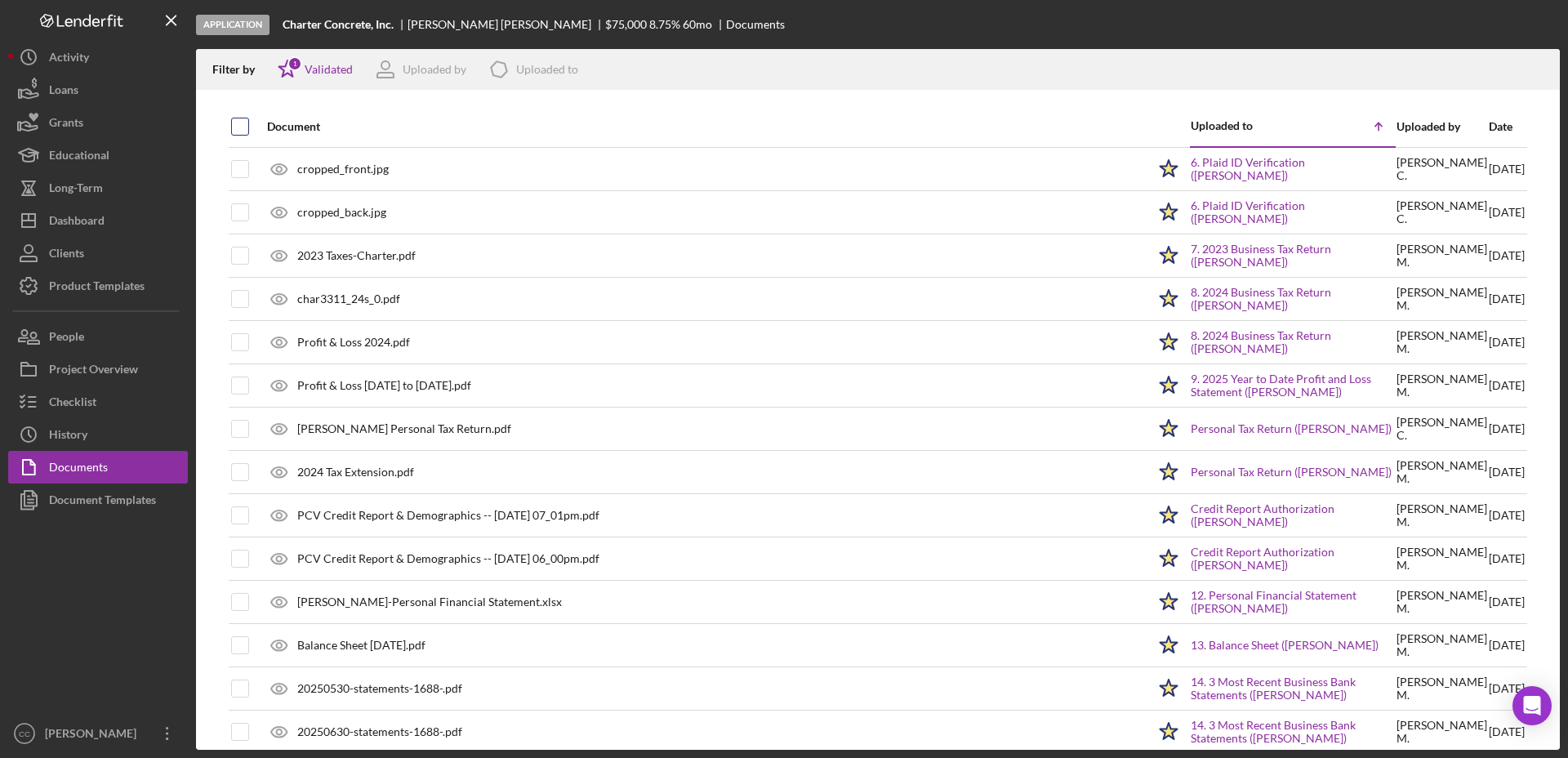
checkbox input "true"
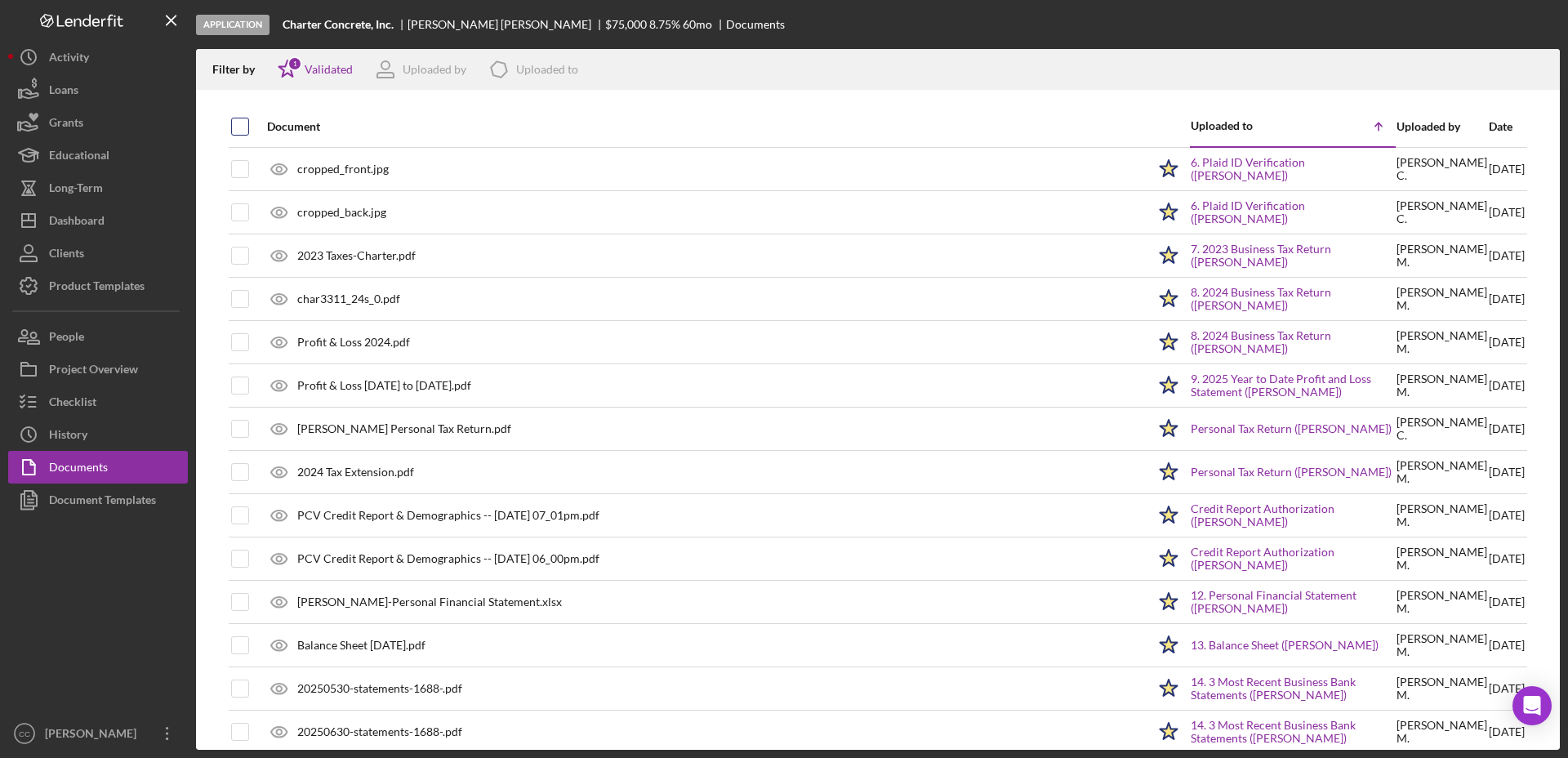
checkbox input "true"
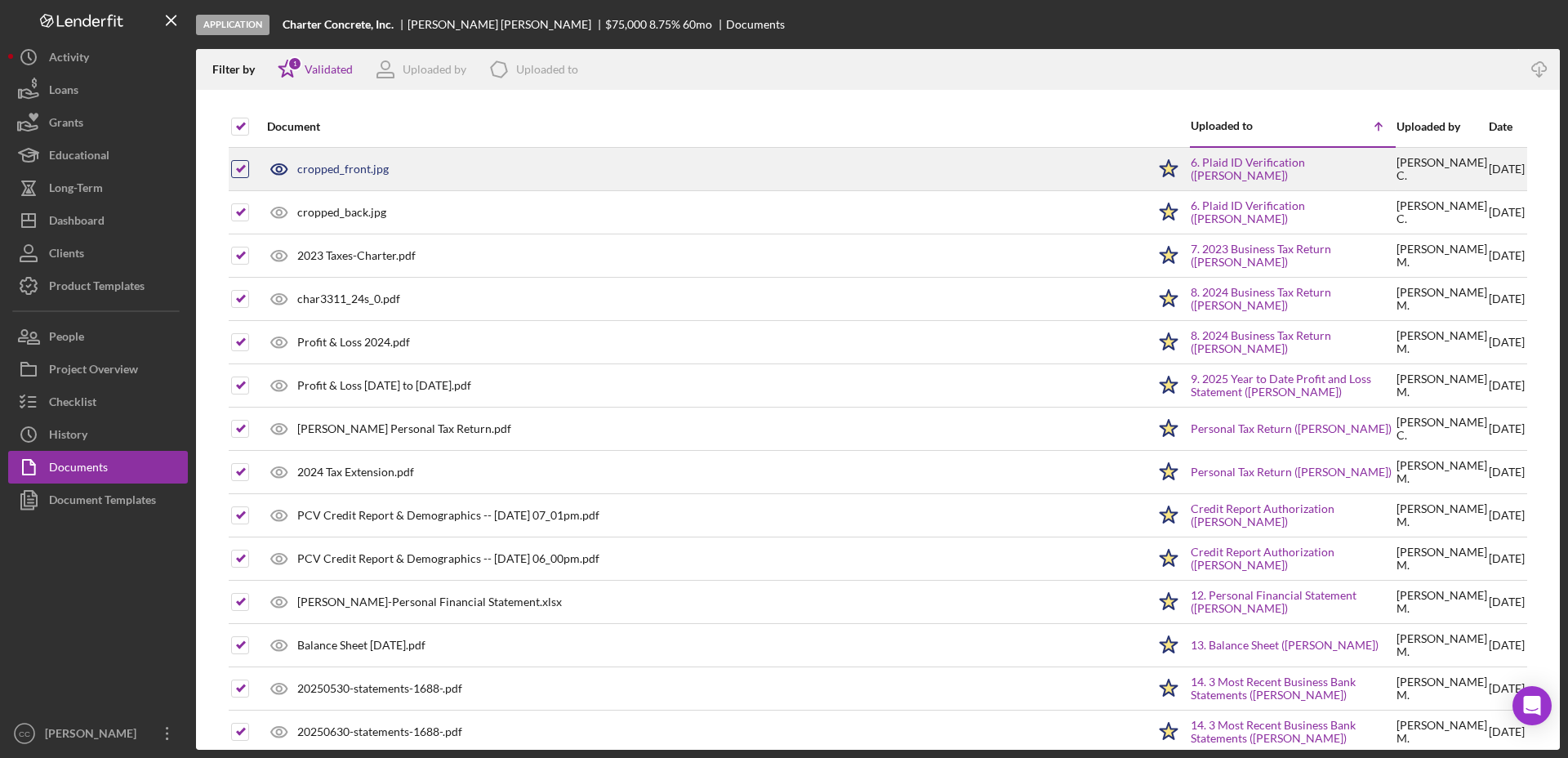
click at [243, 167] on input "checkbox" at bounding box center [241, 169] width 17 height 17
checkbox input "false"
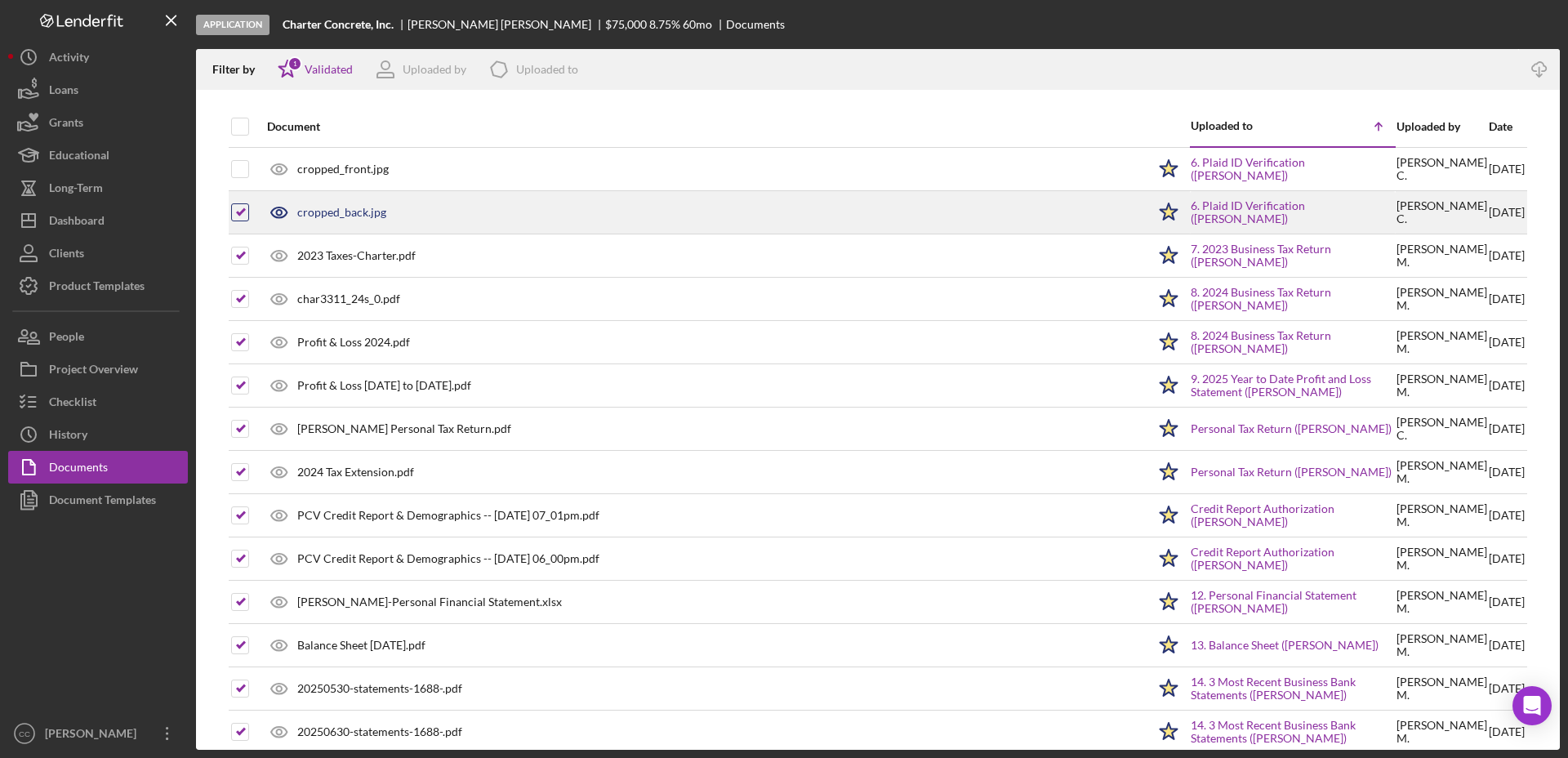
click at [239, 215] on input "checkbox" at bounding box center [241, 212] width 17 height 17
checkbox input "false"
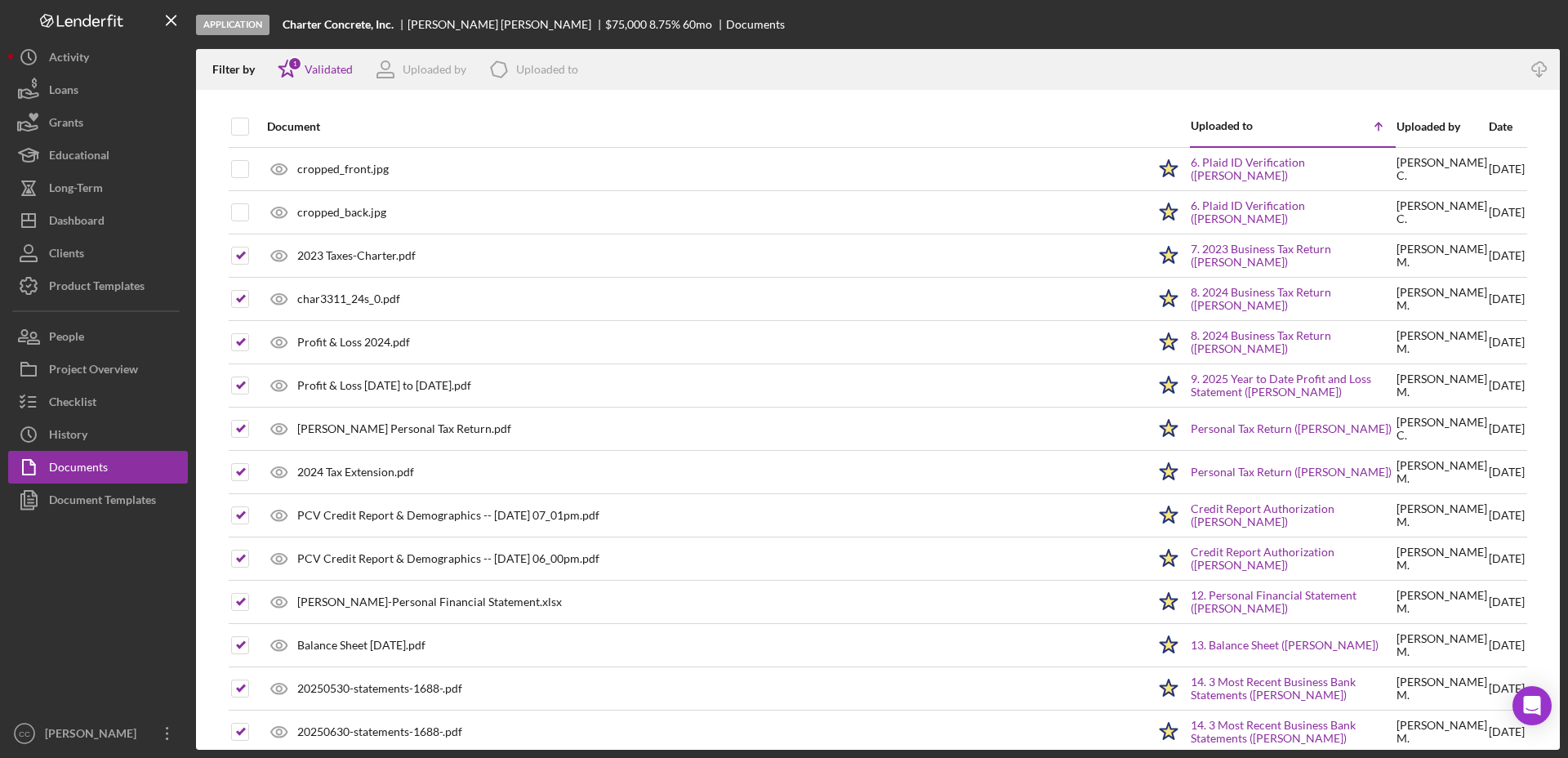
click at [394, 30] on b "Charter Concrete, Inc." at bounding box center [337, 24] width 111 height 13
drag, startPoint x: 398, startPoint y: 24, endPoint x: 284, endPoint y: 28, distance: 114.1
click at [284, 28] on div "Charter Concrete, Inc." at bounding box center [345, 24] width 125 height 13
copy b "Charter Concrete, Inc."
click at [1539, 65] on icon "Icon/Download" at bounding box center [1539, 70] width 37 height 37
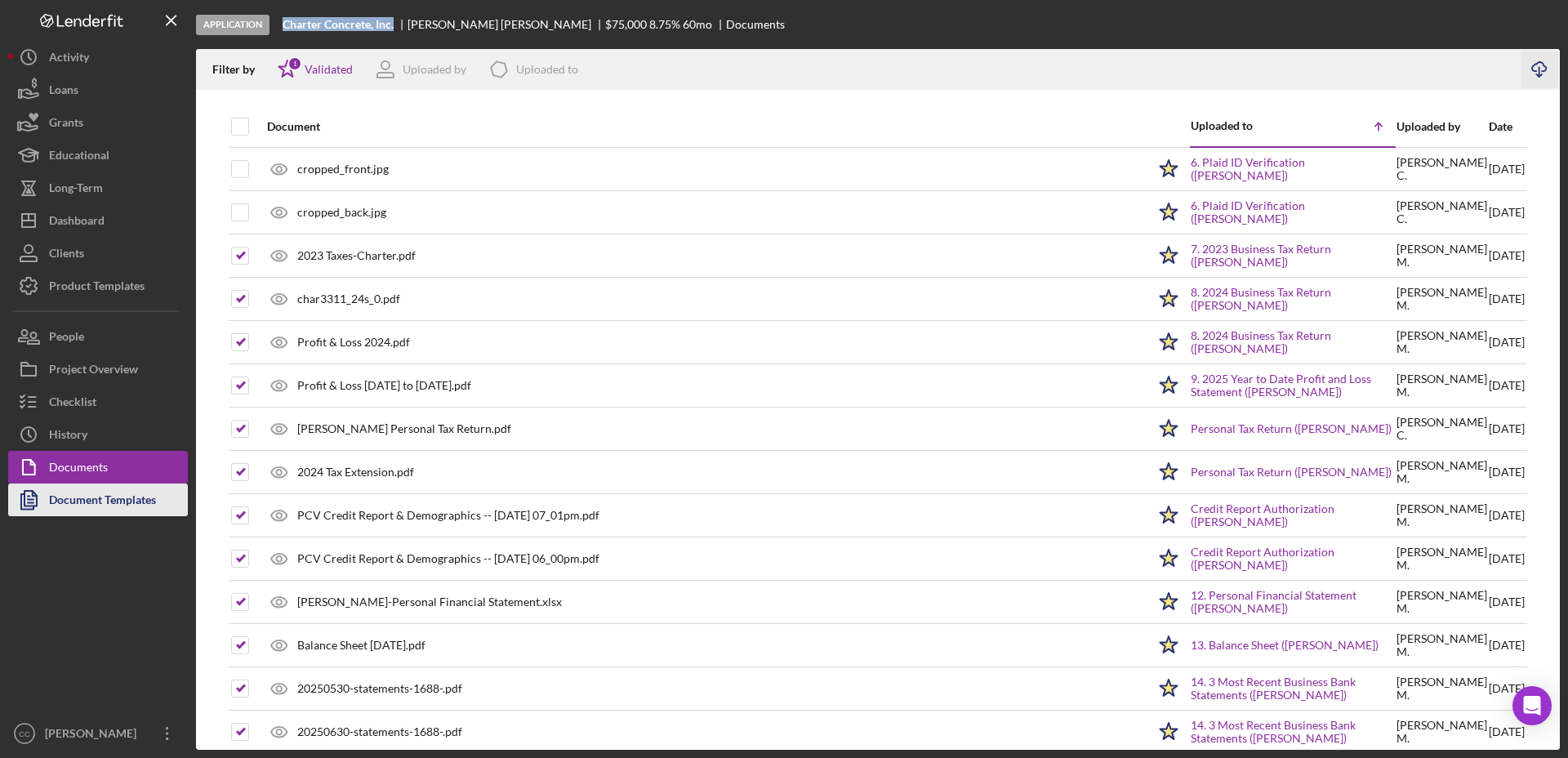
click at [75, 503] on div "Document Templates" at bounding box center [102, 502] width 107 height 37
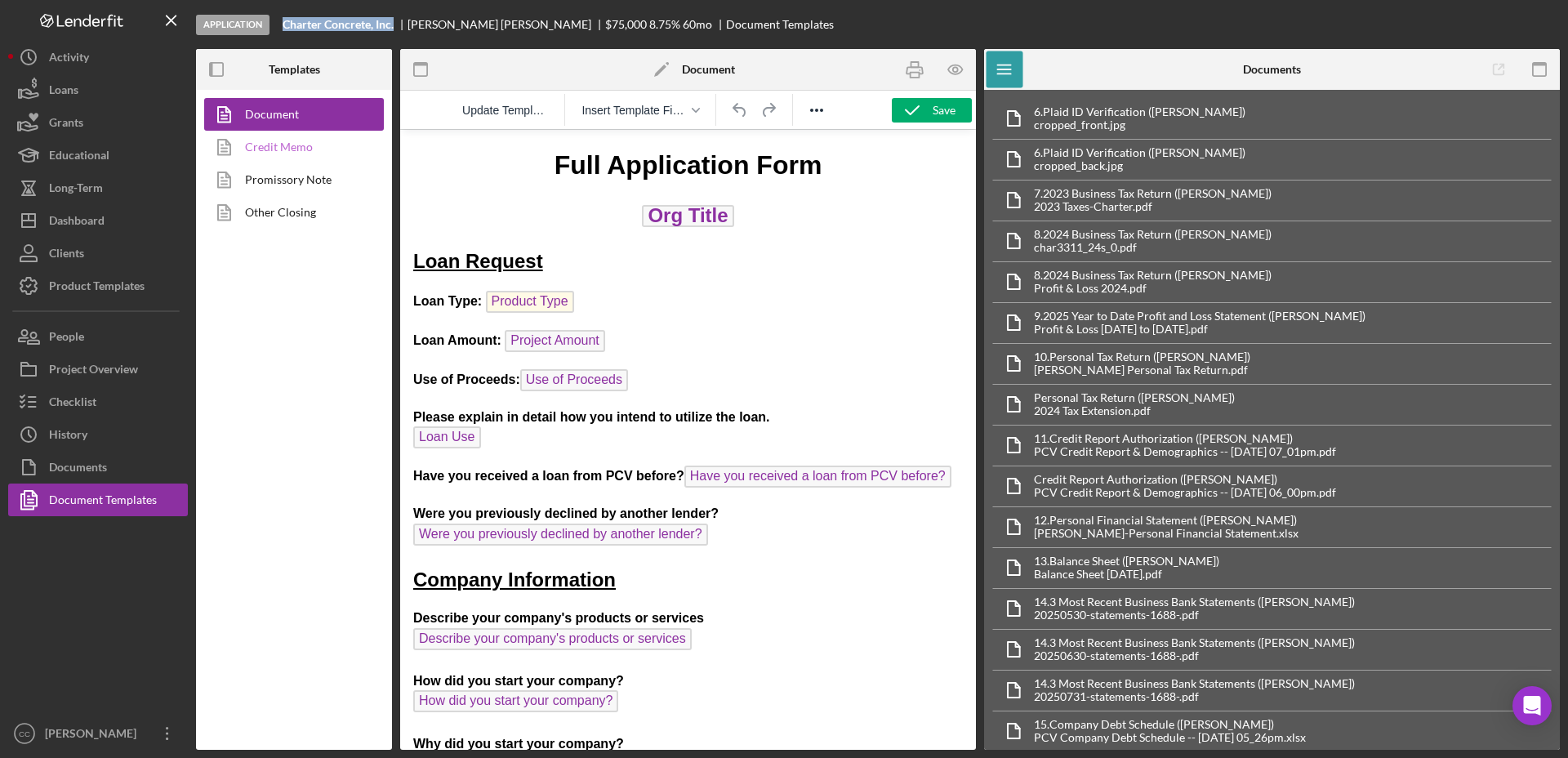
click at [301, 153] on link "Credit Memo" at bounding box center [289, 147] width 171 height 32
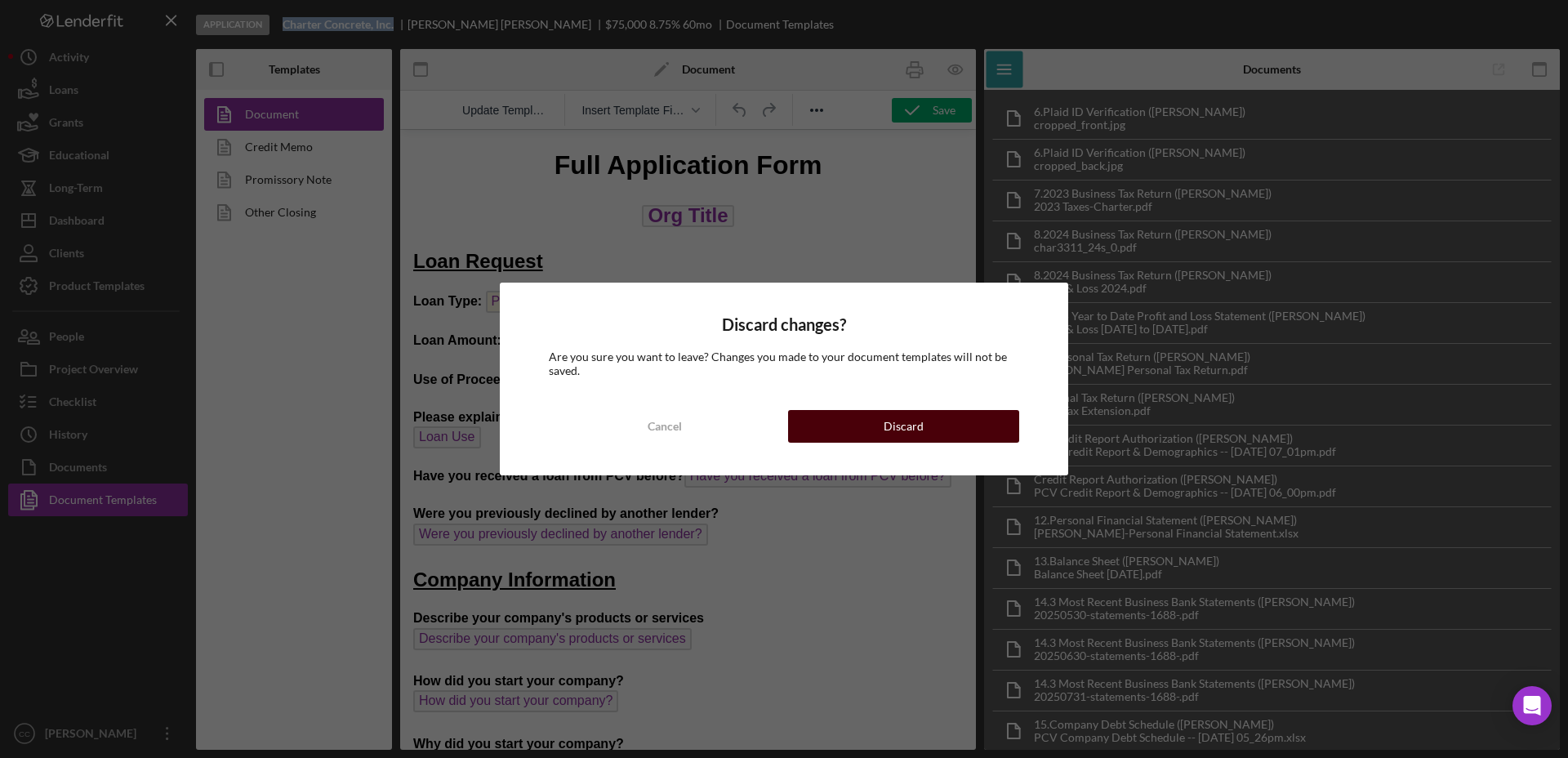
click at [908, 431] on div "Discard" at bounding box center [902, 426] width 40 height 32
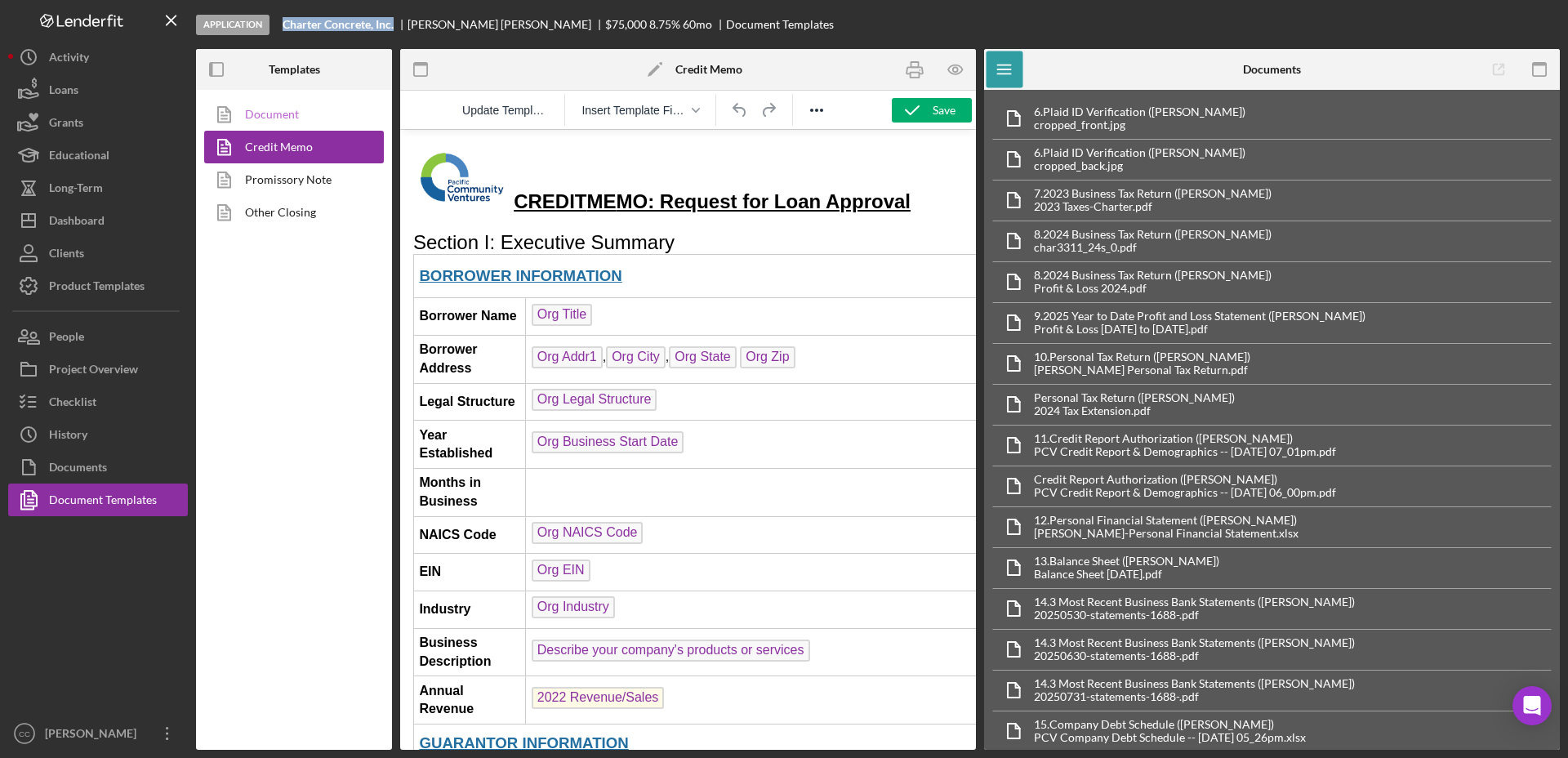
click at [297, 112] on link "Document" at bounding box center [289, 113] width 171 height 32
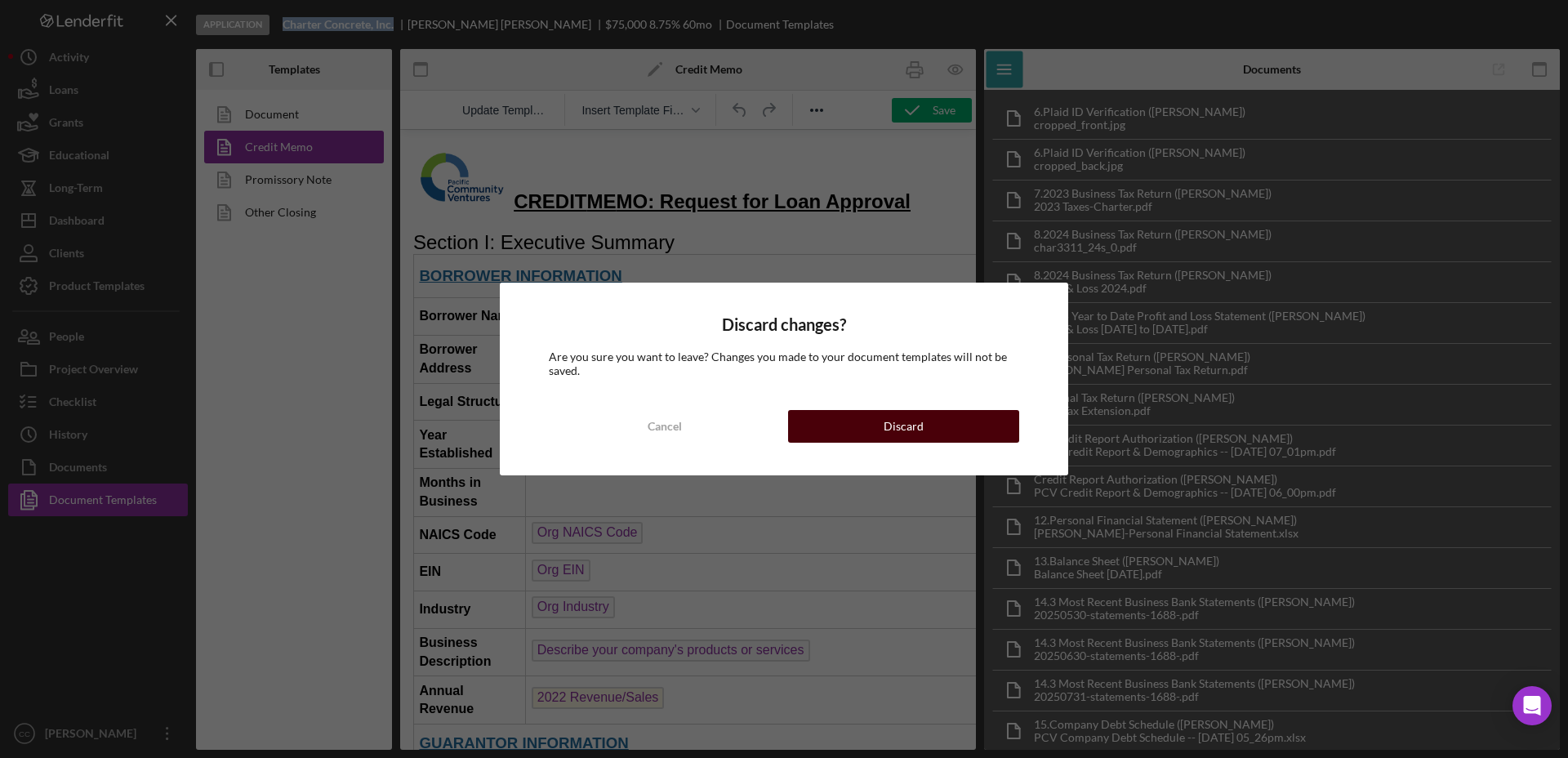
click at [939, 425] on button "Discard" at bounding box center [903, 426] width 231 height 32
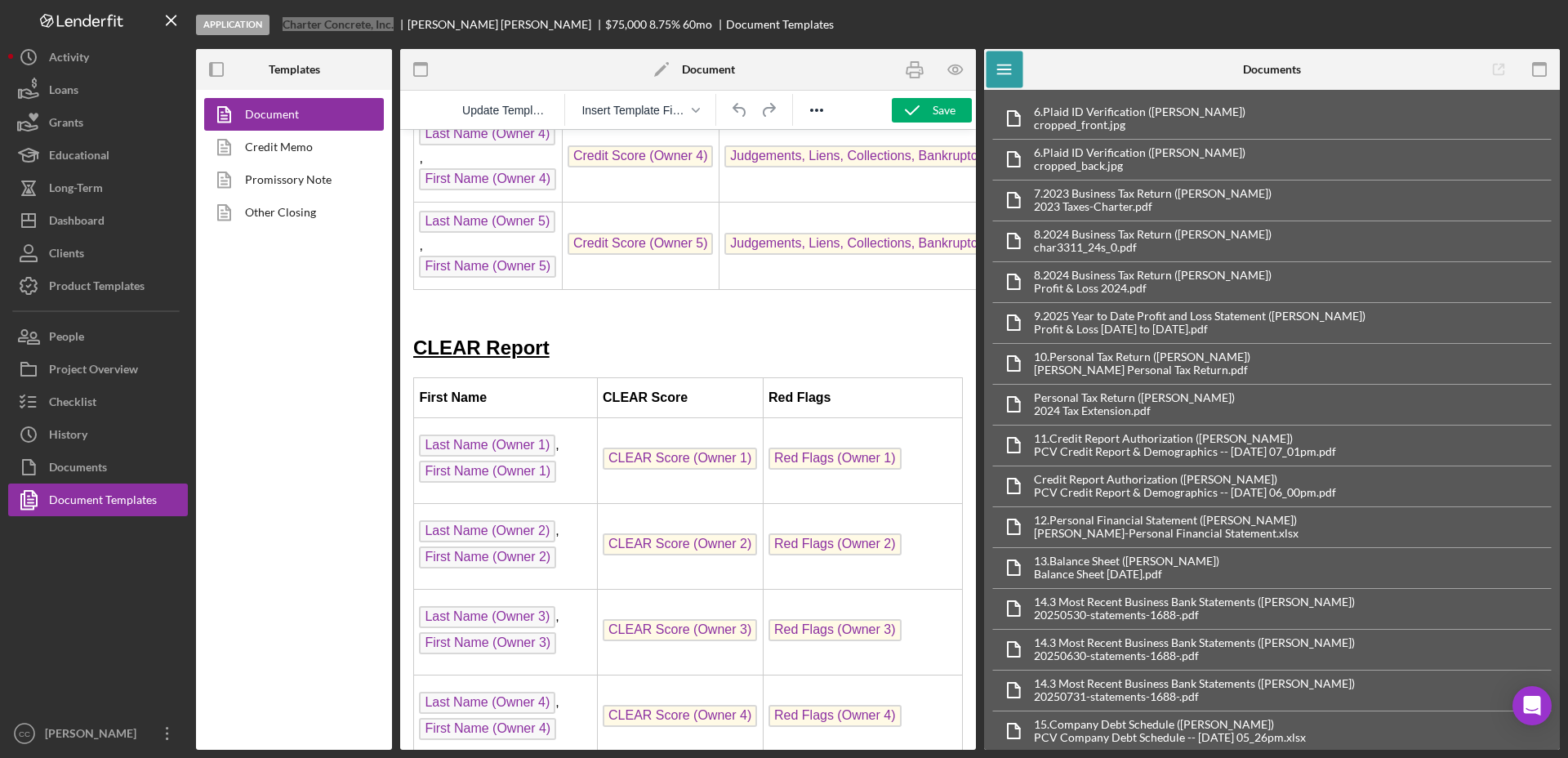
scroll to position [7854, 0]
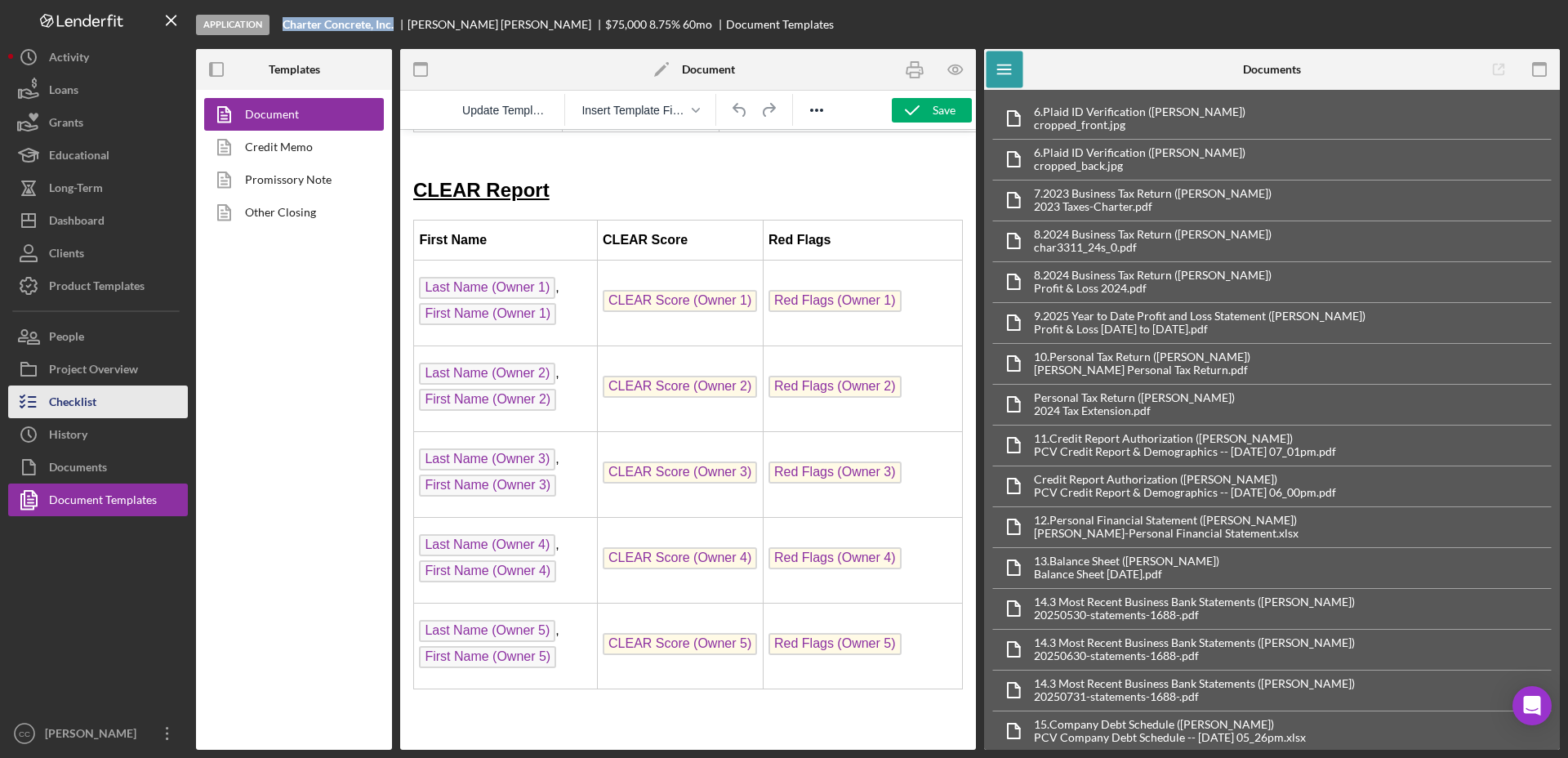
click at [81, 407] on div "Checklist" at bounding box center [72, 404] width 47 height 37
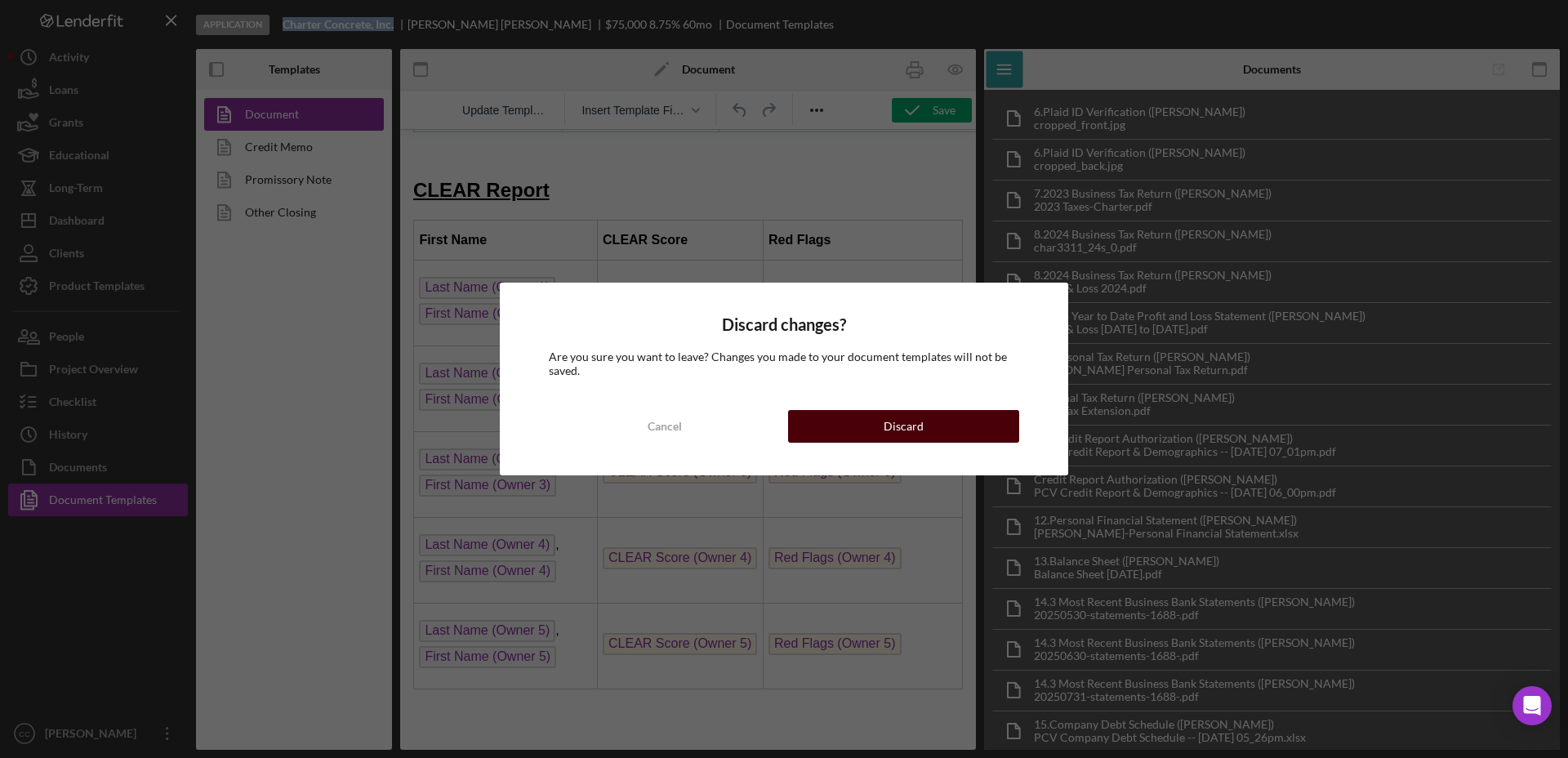
click at [886, 429] on div "Discard" at bounding box center [902, 426] width 40 height 32
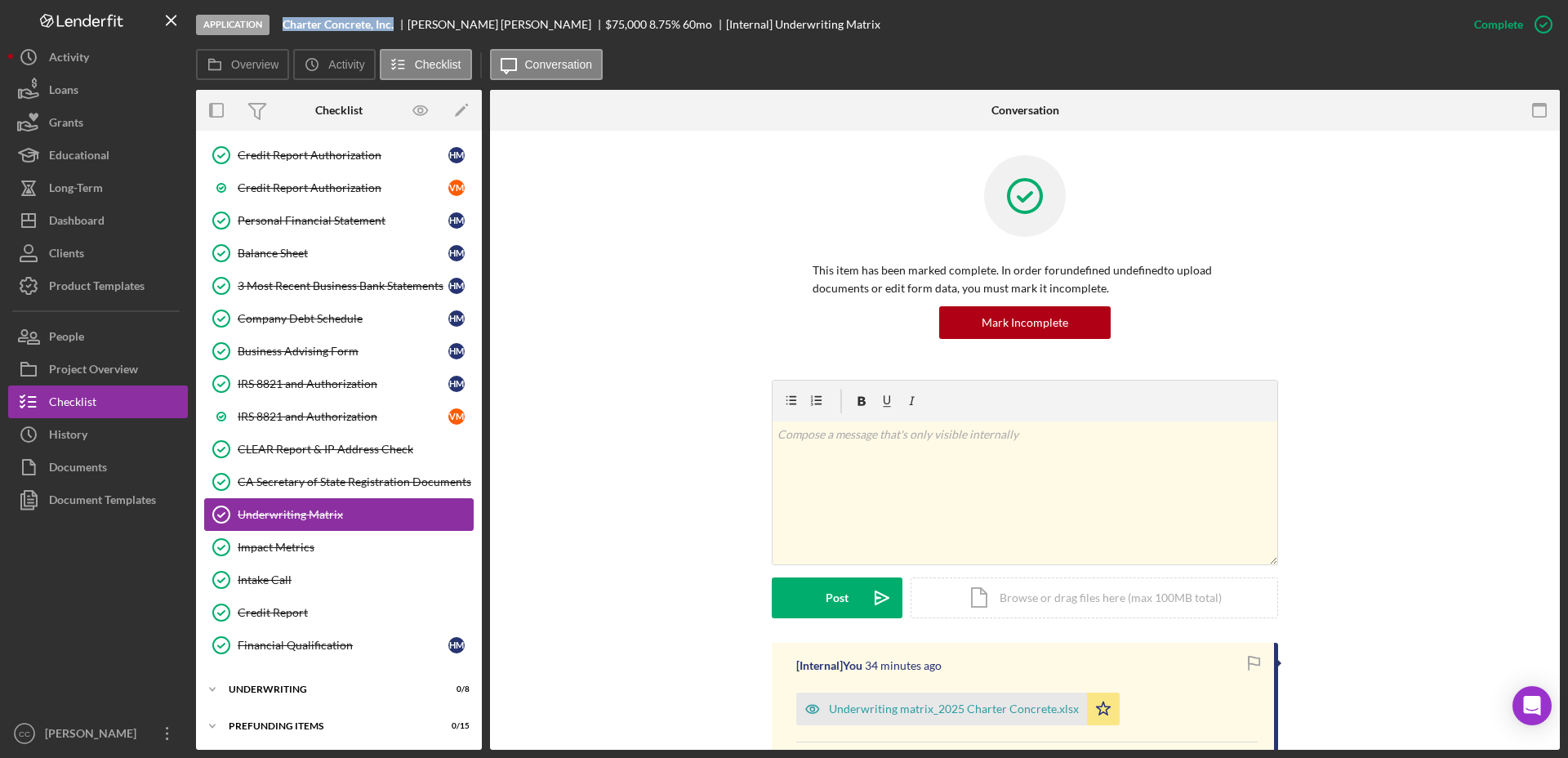
scroll to position [337, 0]
click at [286, 639] on div "Financial Qualification" at bounding box center [343, 644] width 211 height 13
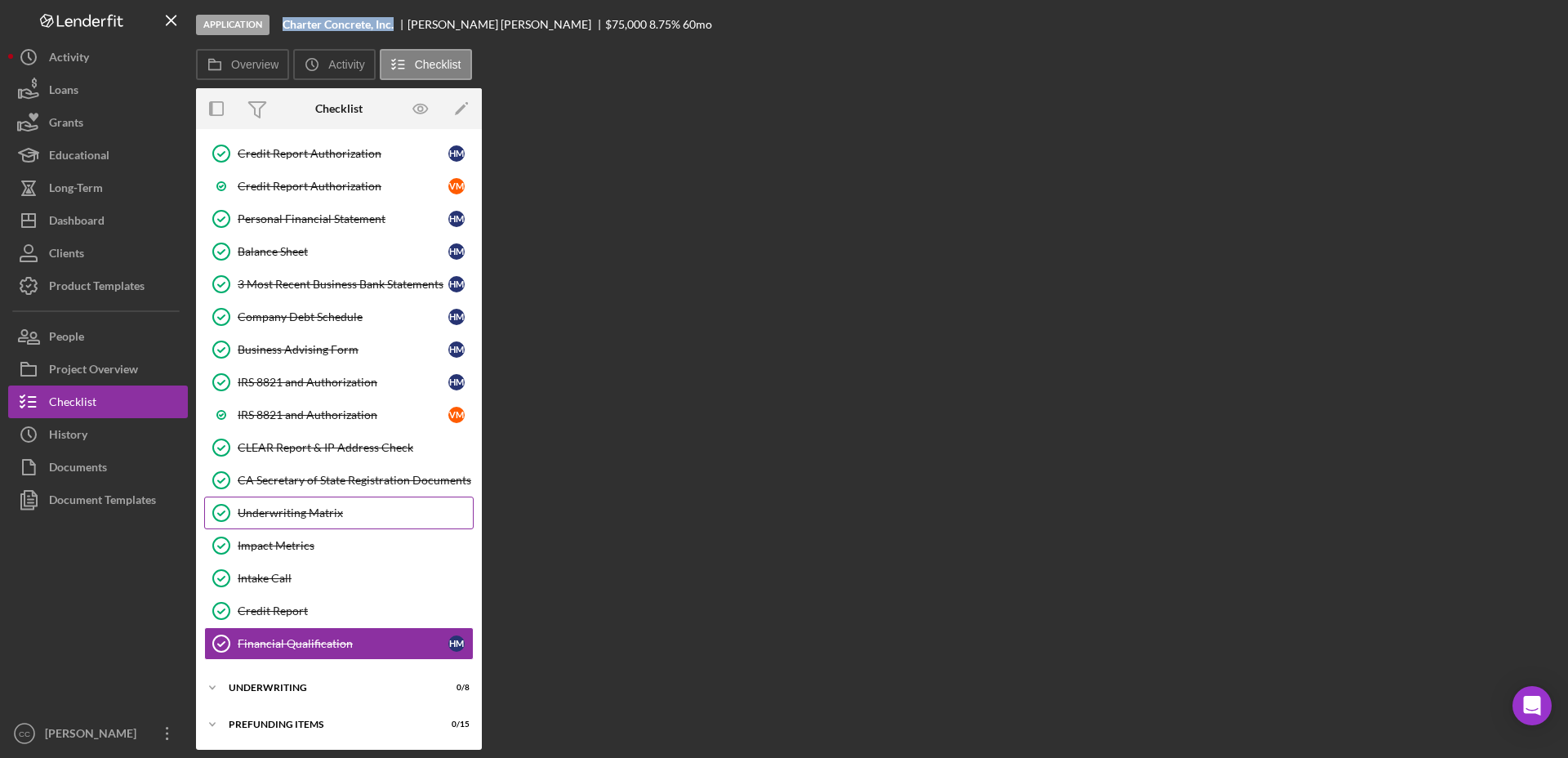
scroll to position [337, 0]
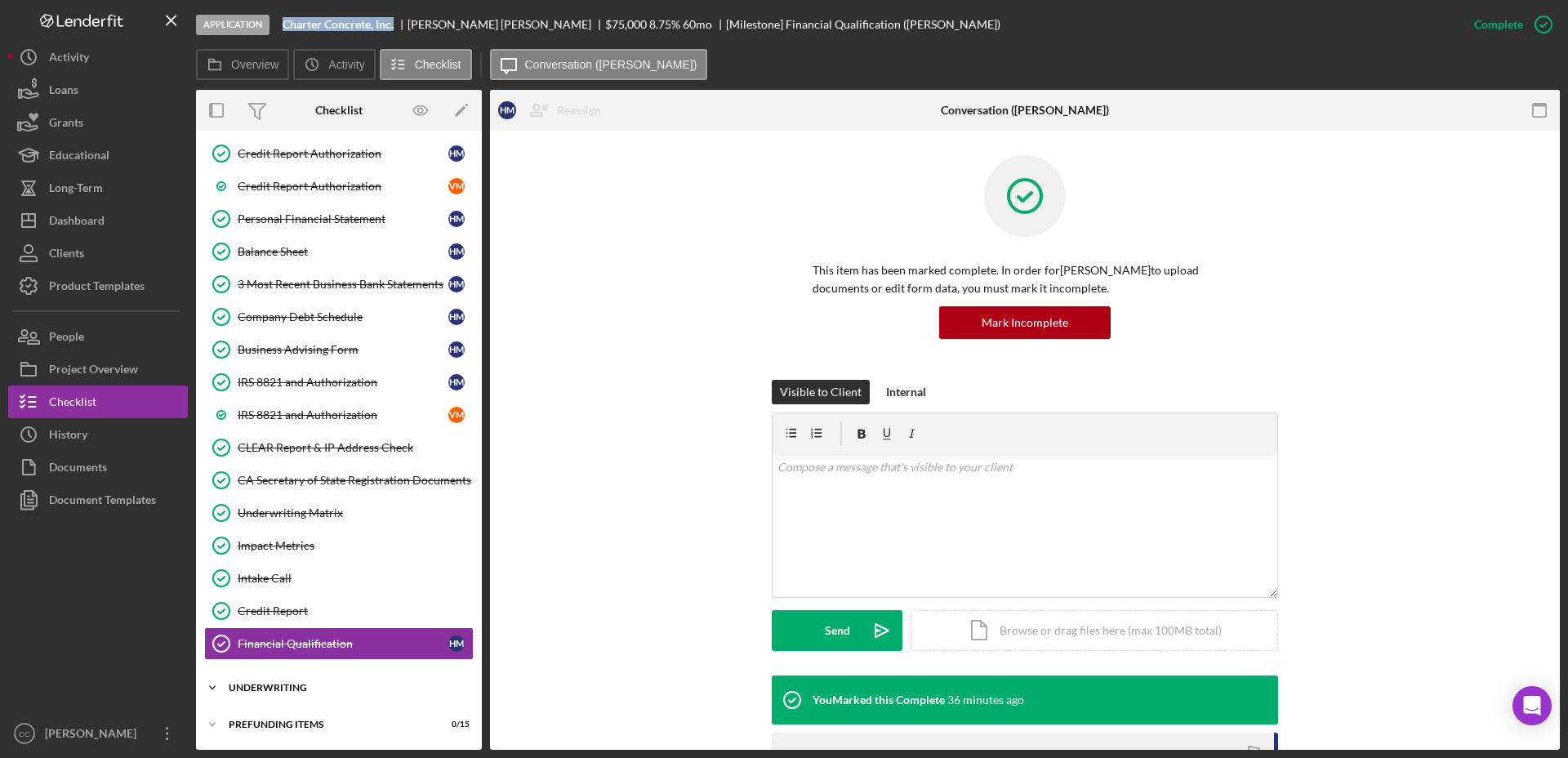
click at [260, 686] on div "Underwriting" at bounding box center [345, 687] width 232 height 10
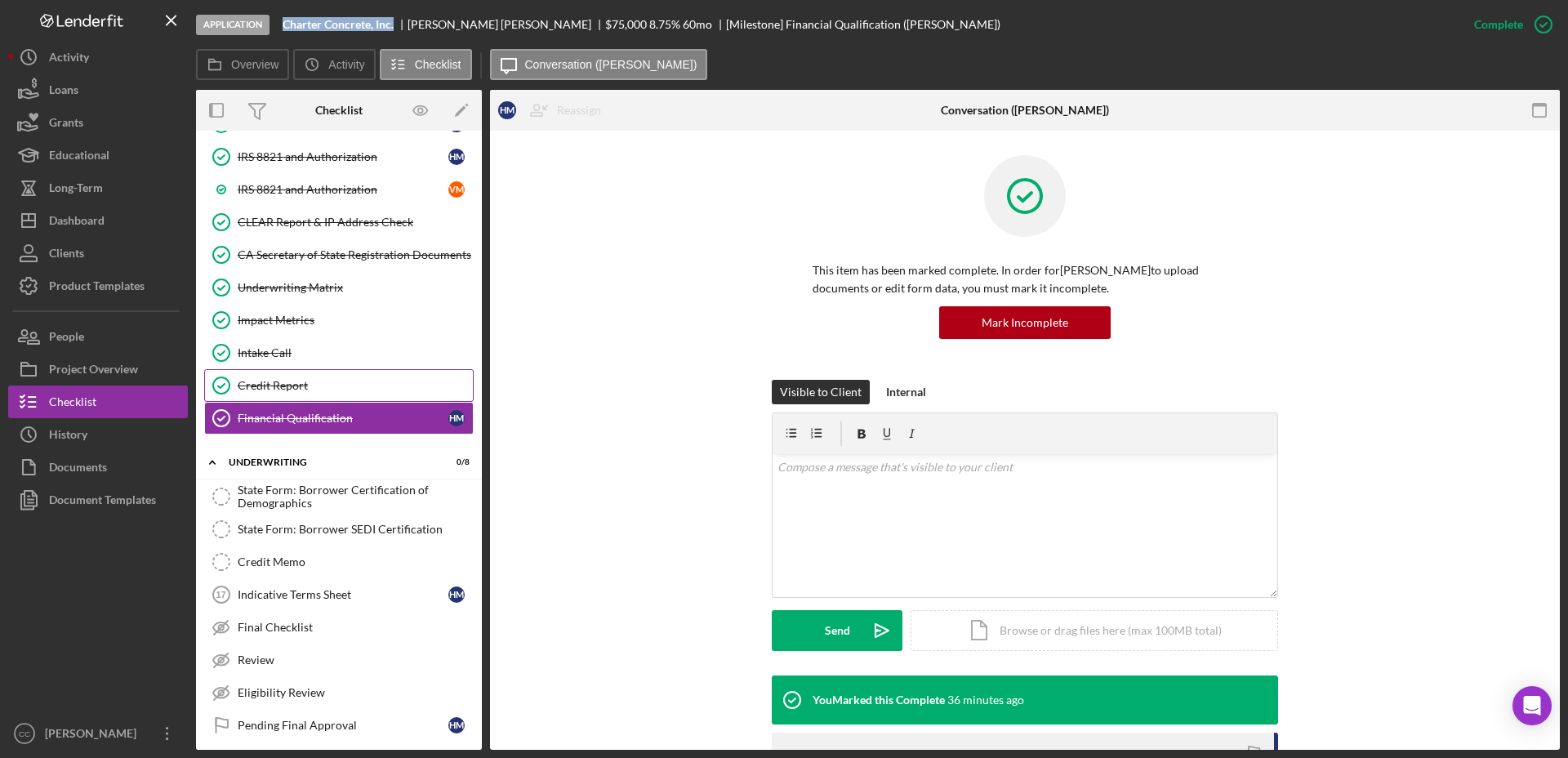
scroll to position [607, 0]
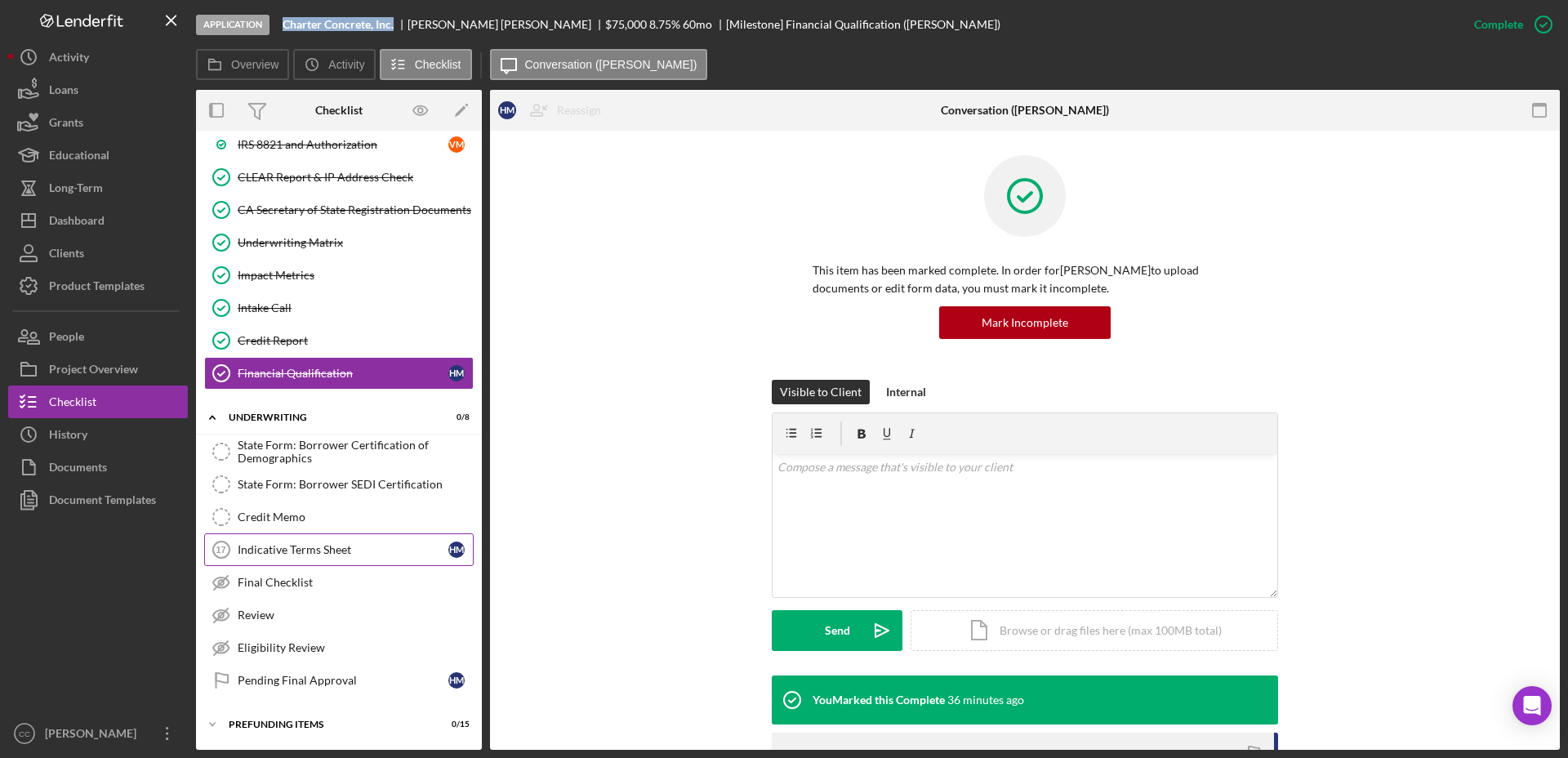
click at [325, 552] on div "Indicative Terms Sheet" at bounding box center [343, 550] width 211 height 13
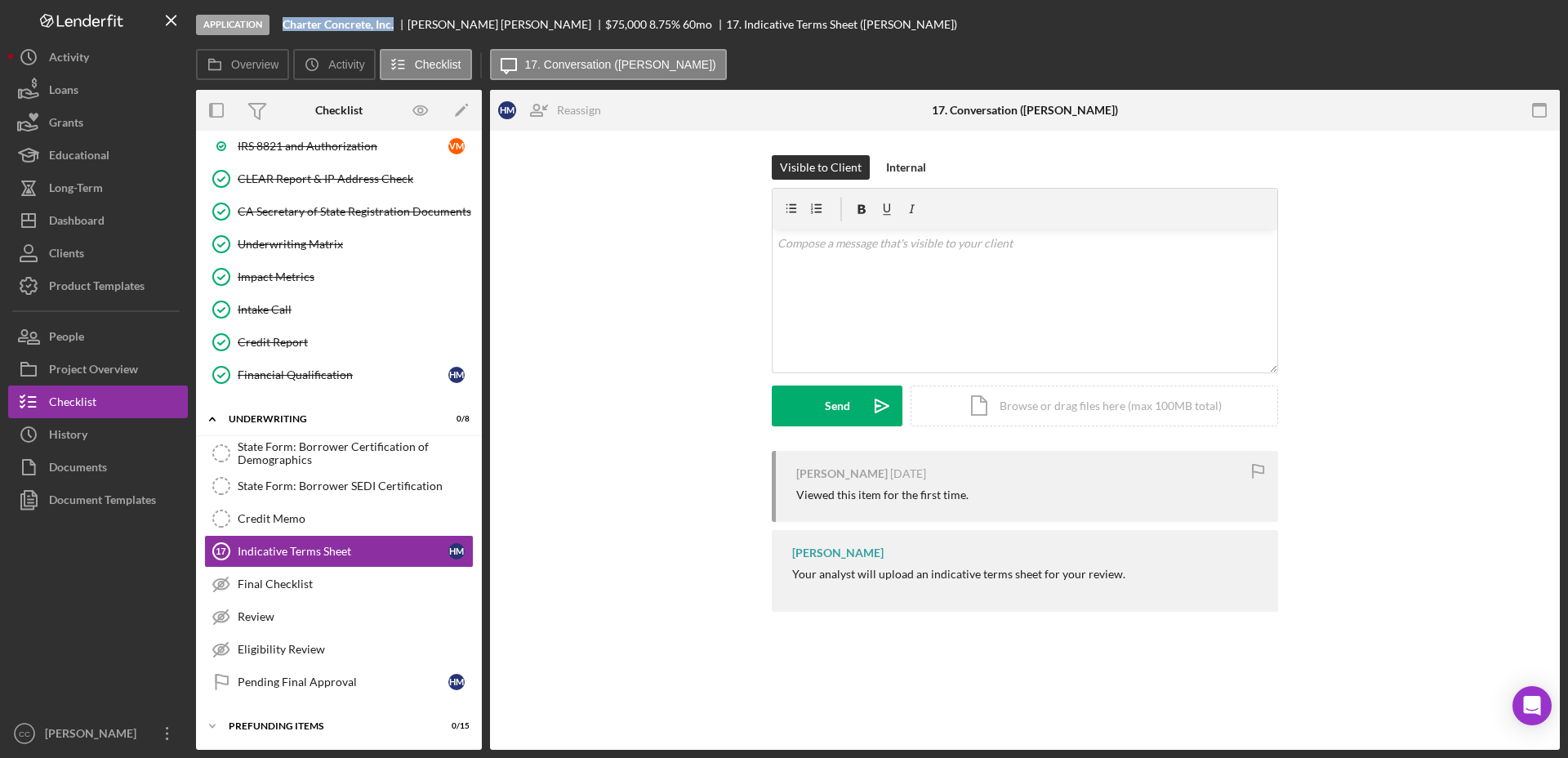
scroll to position [607, 0]
click at [1417, 263] on div "Visible to Client Internal v Color teal Color pink Remove color Add row above A…" at bounding box center [1024, 302] width 1020 height 296
drag, startPoint x: 737, startPoint y: 4, endPoint x: 658, endPoint y: 353, distance: 357.8
click at [656, 355] on div "Visible to Client Internal v Color teal Color pink Remove color Add row above A…" at bounding box center [1024, 302] width 1020 height 296
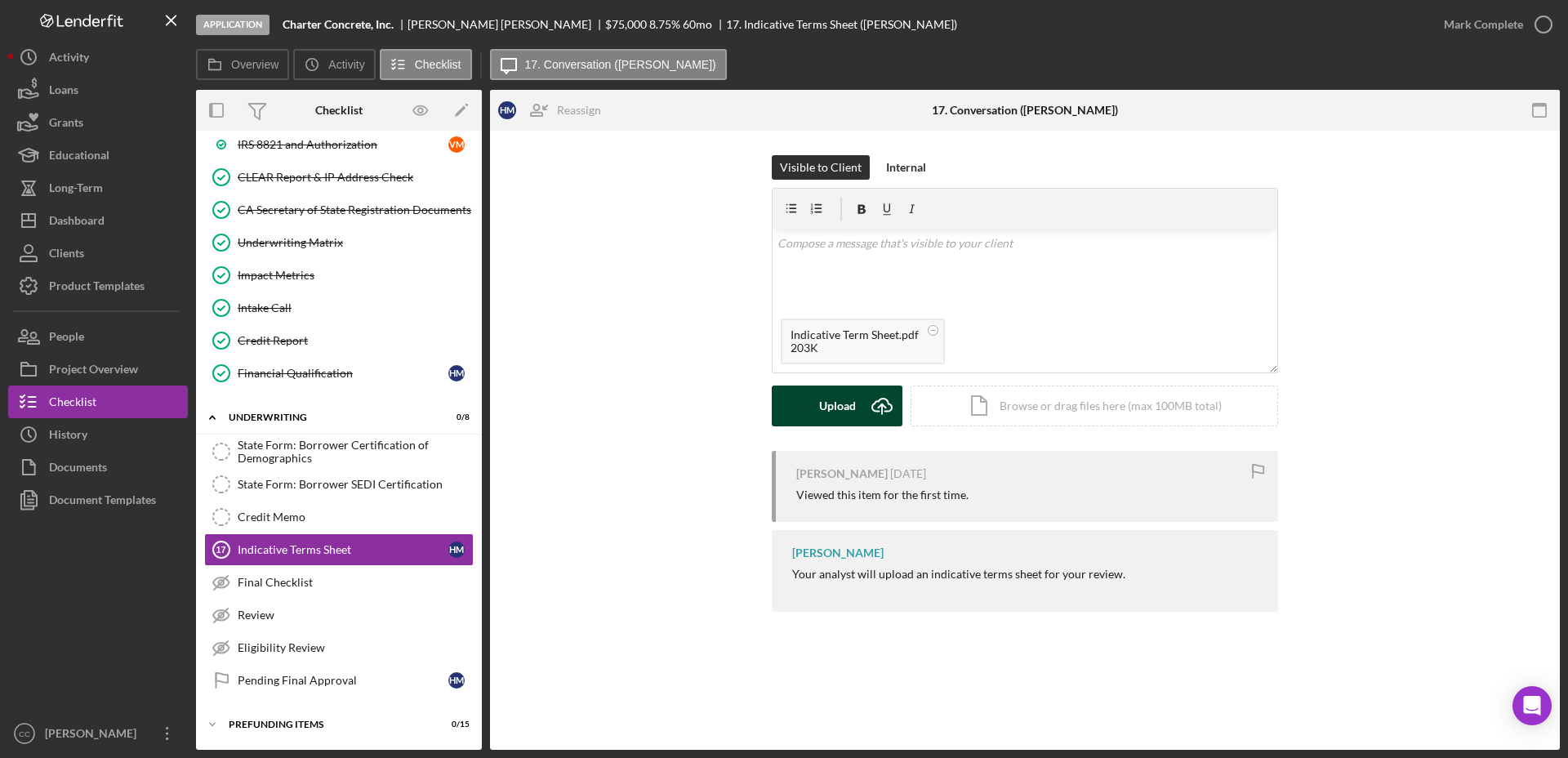
click at [870, 418] on icon "Icon/Upload" at bounding box center [881, 406] width 41 height 41
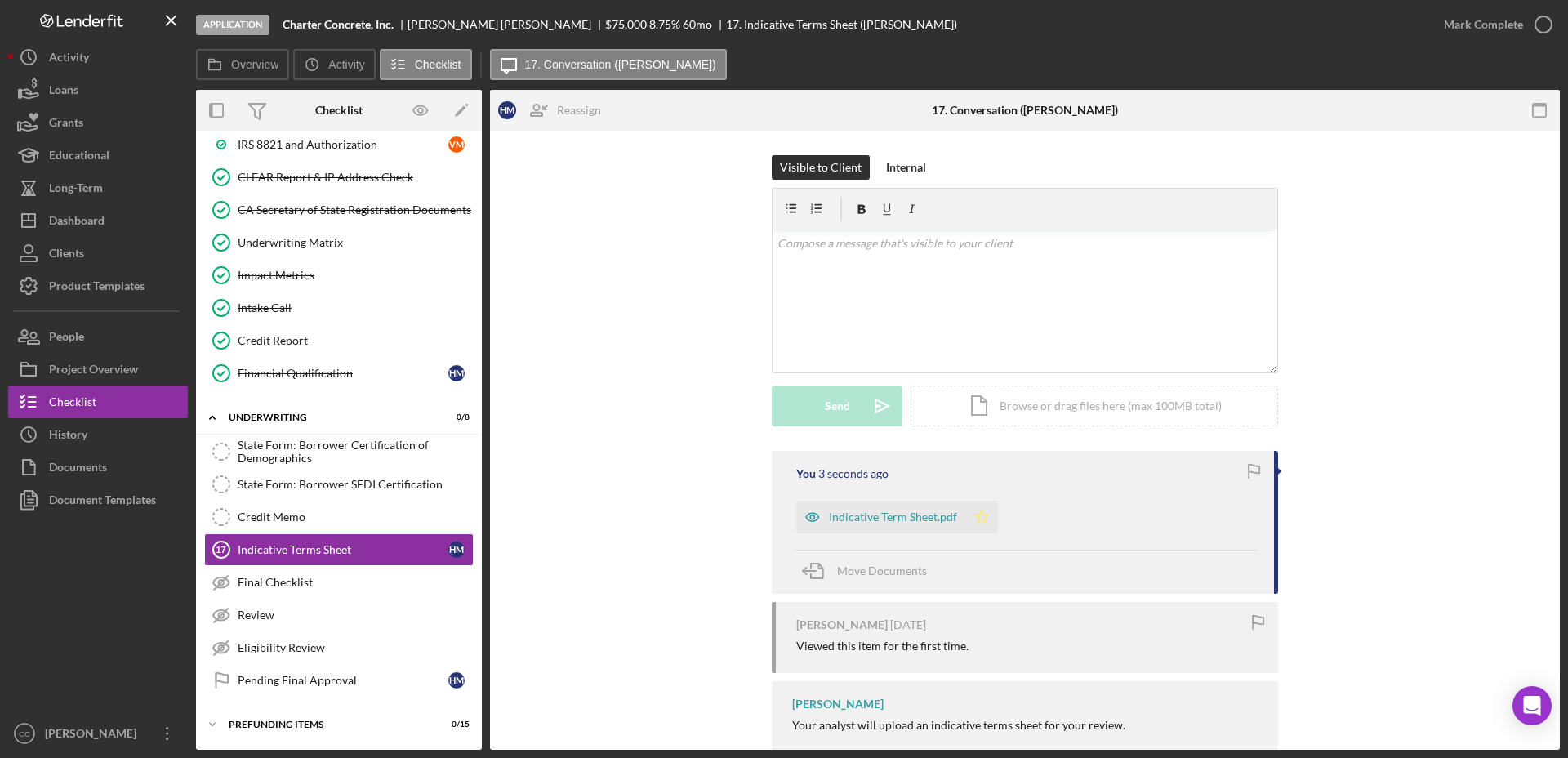
click at [972, 518] on icon "Icon/Star" at bounding box center [981, 516] width 32 height 32
click at [1518, 13] on div "Mark Complete" at bounding box center [1483, 24] width 79 height 32
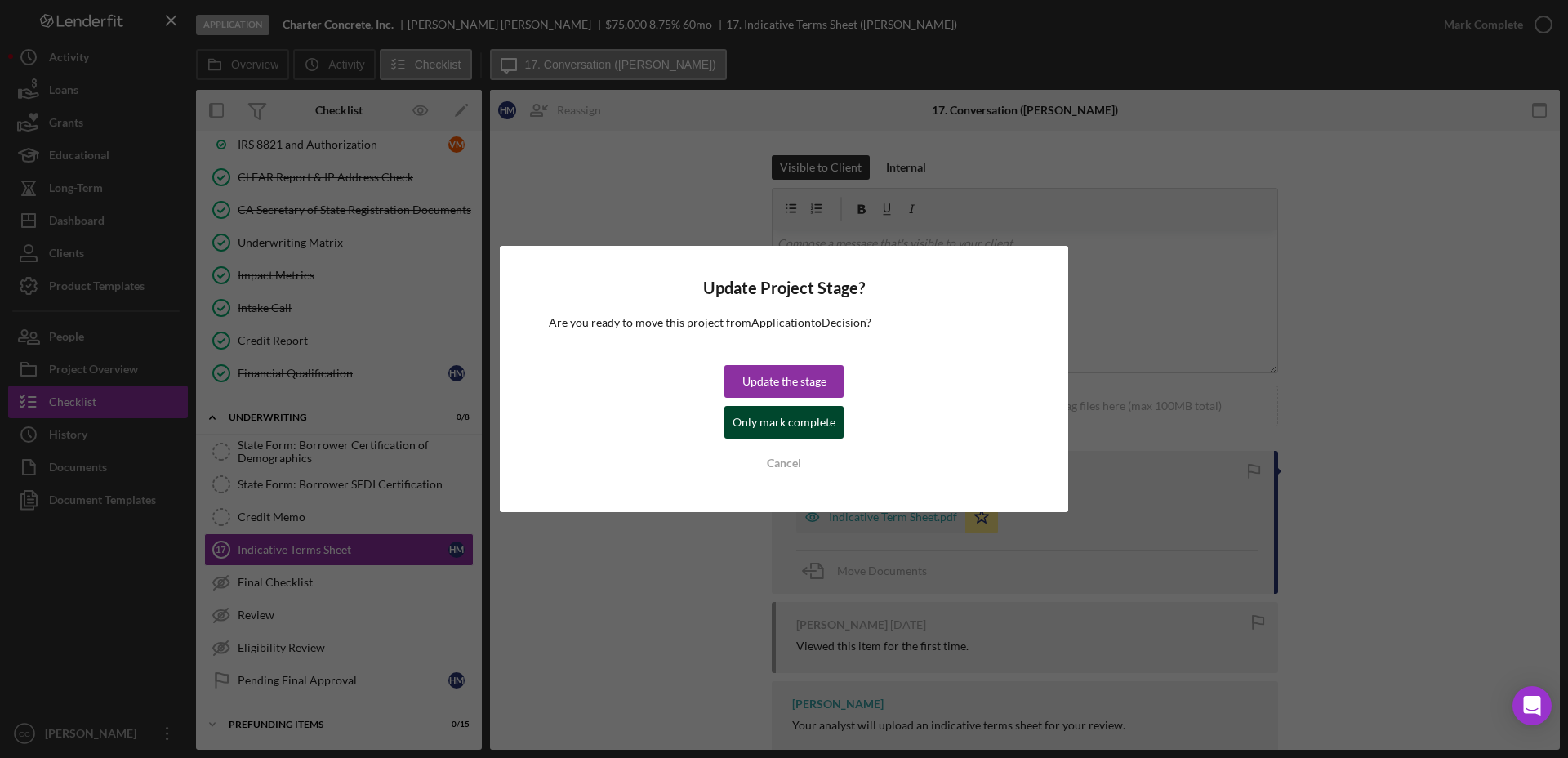
click at [749, 425] on div "Only mark complete" at bounding box center [784, 421] width 103 height 32
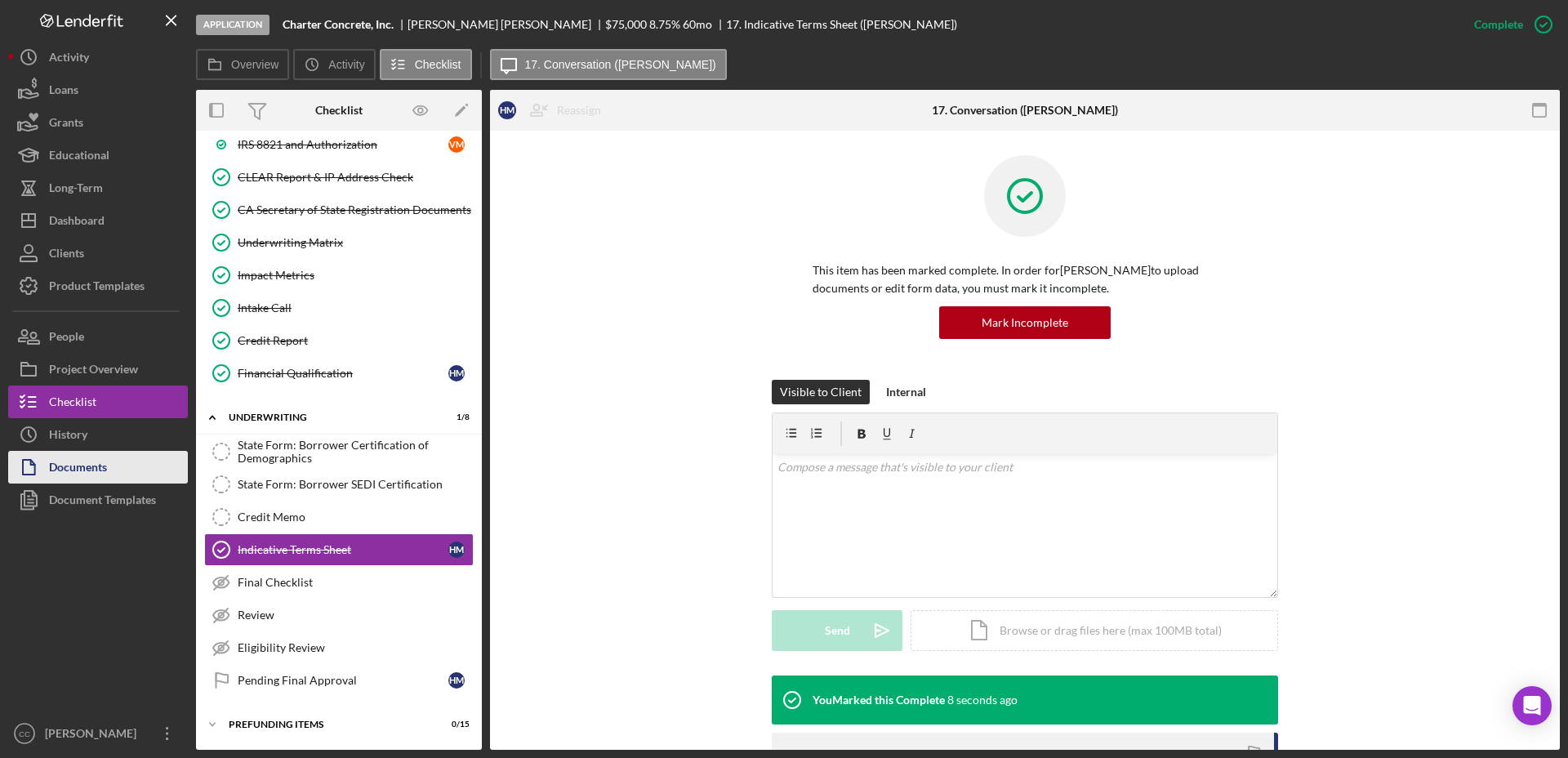
click at [75, 464] on div "Documents" at bounding box center [77, 469] width 58 height 37
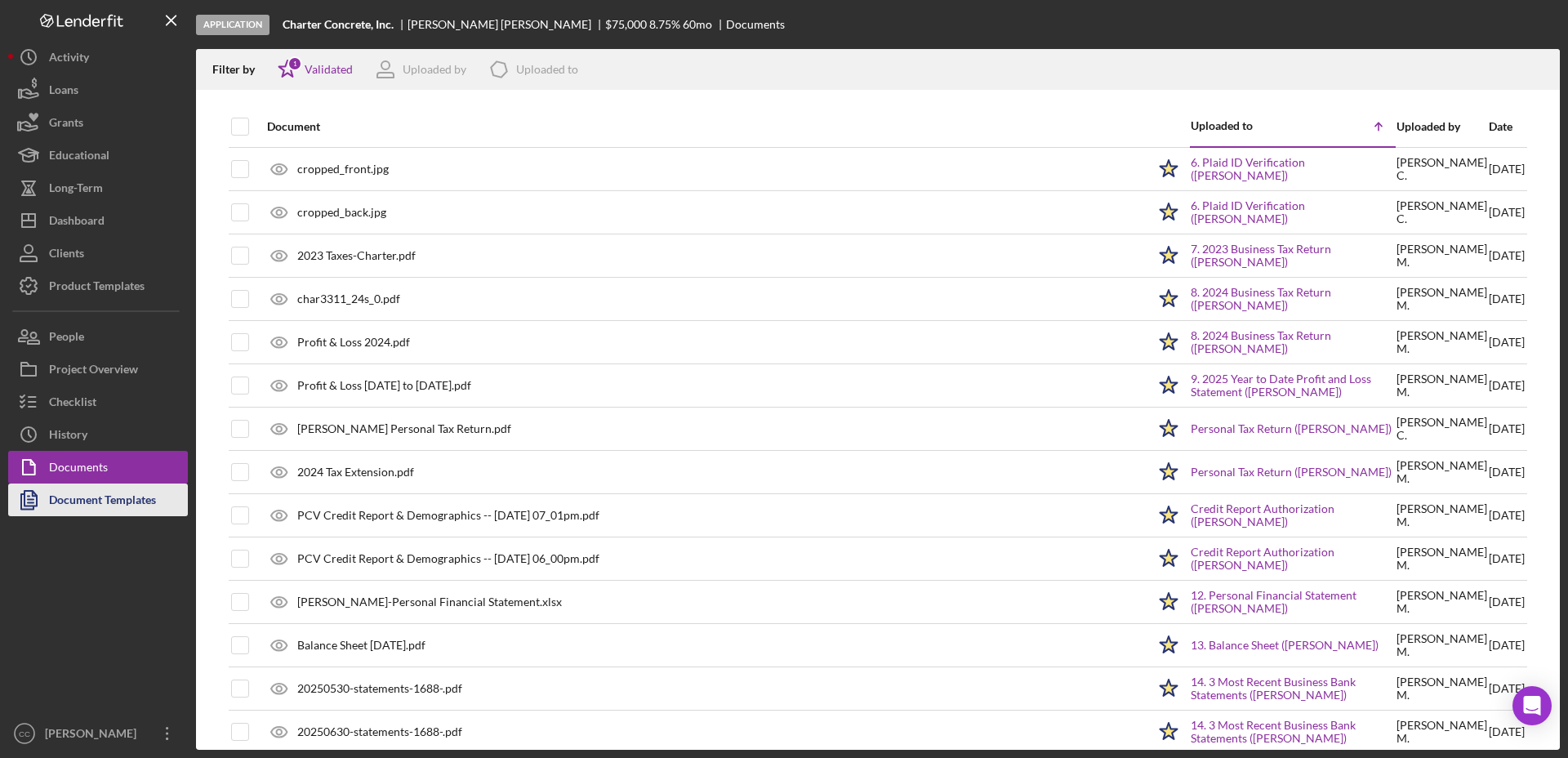
click at [76, 504] on div "Document Templates" at bounding box center [102, 502] width 107 height 37
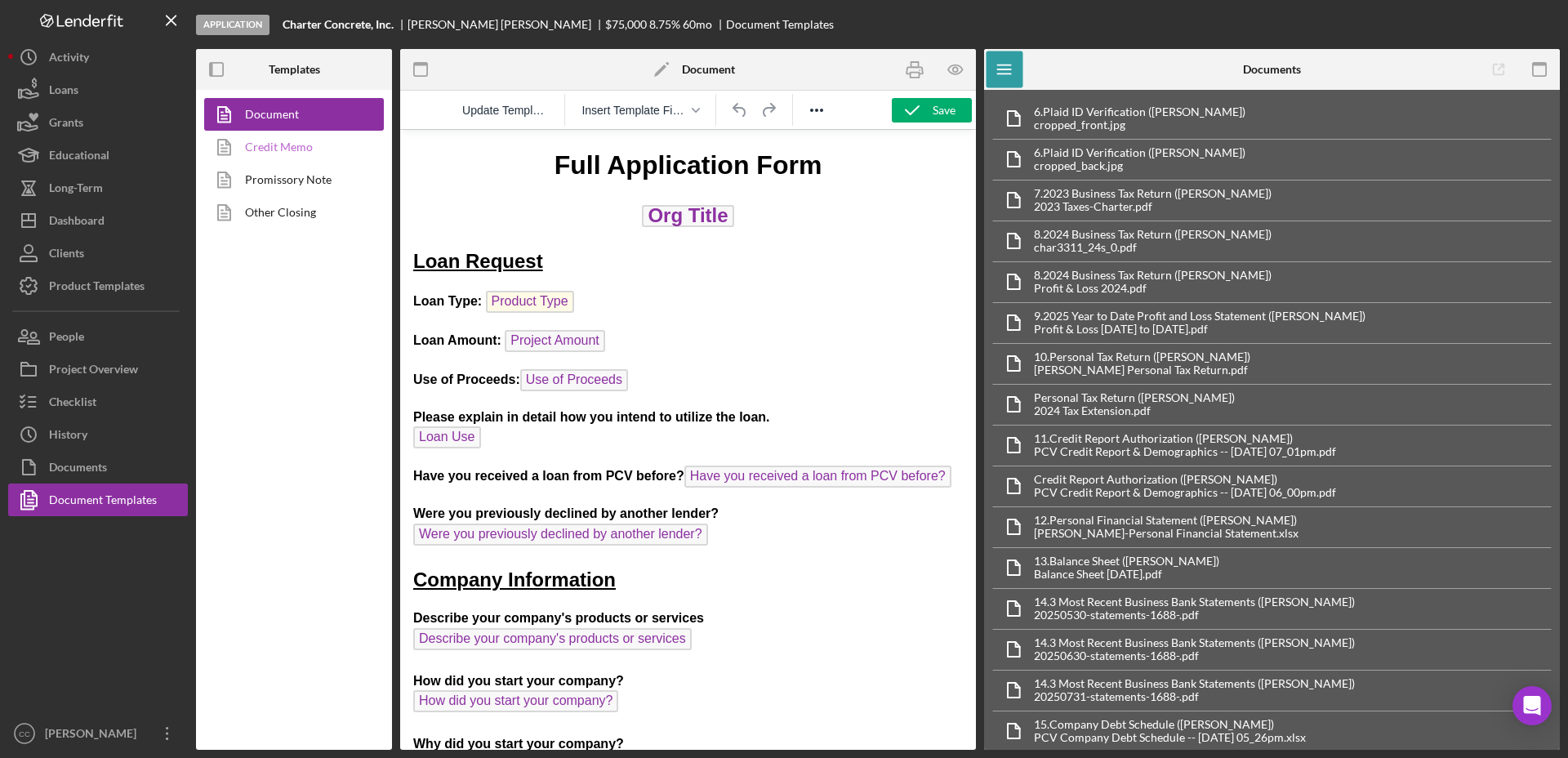
click at [300, 145] on link "Credit Memo" at bounding box center [289, 147] width 171 height 32
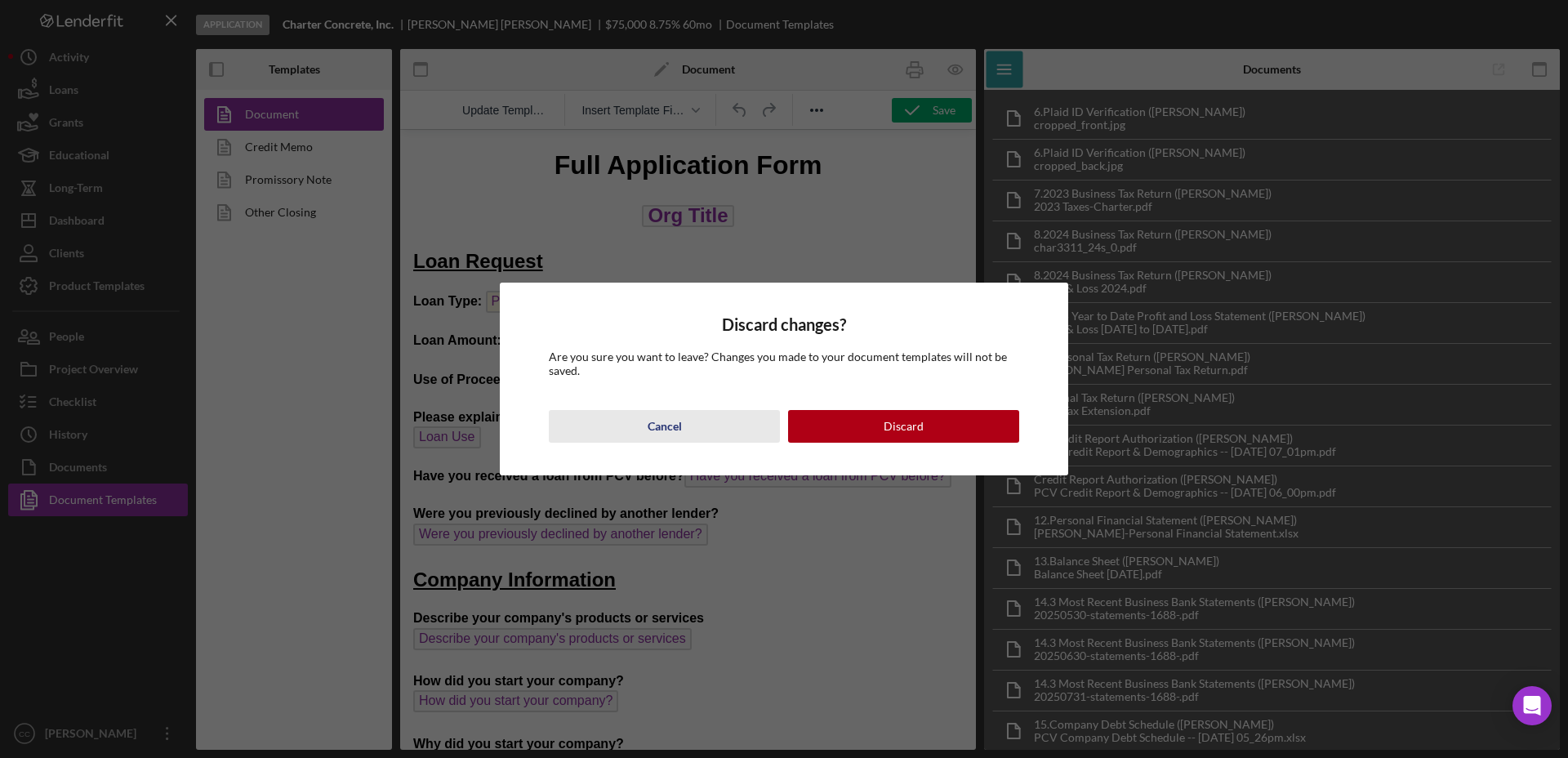
drag, startPoint x: 647, startPoint y: 425, endPoint x: 258, endPoint y: 279, distance: 415.5
click at [647, 425] on div "Cancel" at bounding box center [664, 426] width 34 height 32
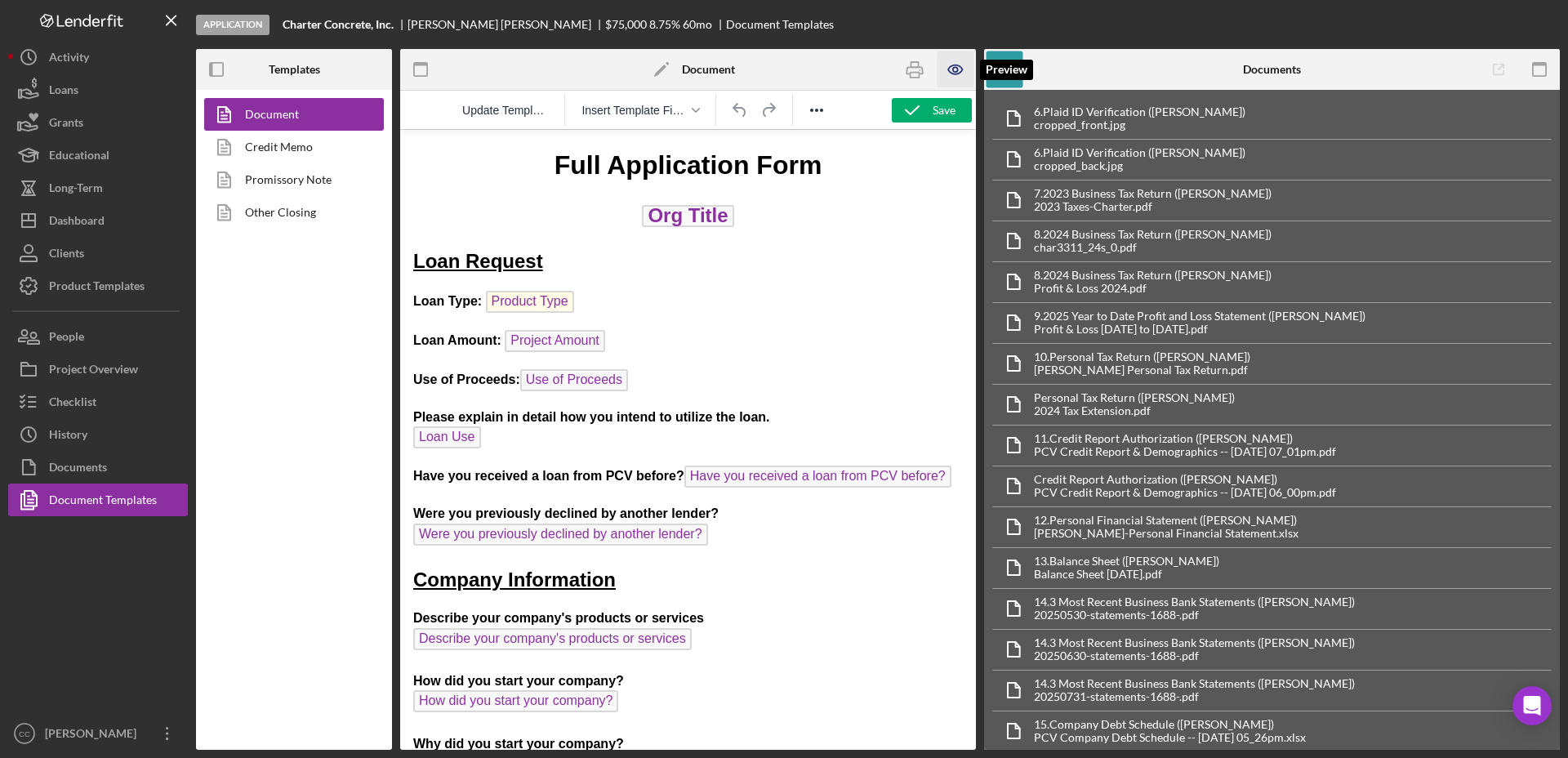
click at [959, 65] on icon "button" at bounding box center [954, 70] width 14 height 9
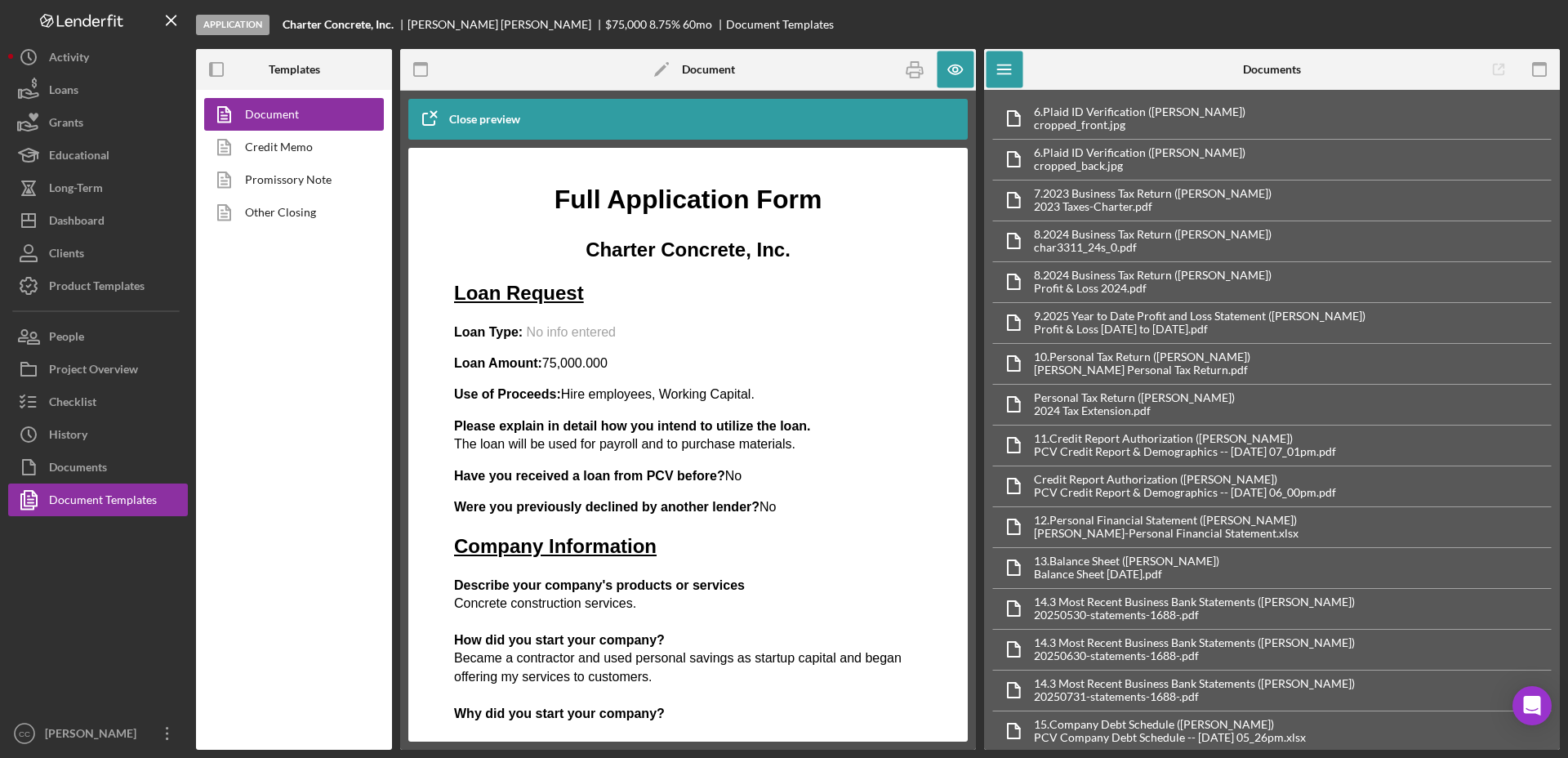
click at [793, 338] on p "Loan Type: No info entered" at bounding box center [688, 332] width 468 height 18
click at [114, 371] on div "Project Overview" at bounding box center [93, 372] width 89 height 37
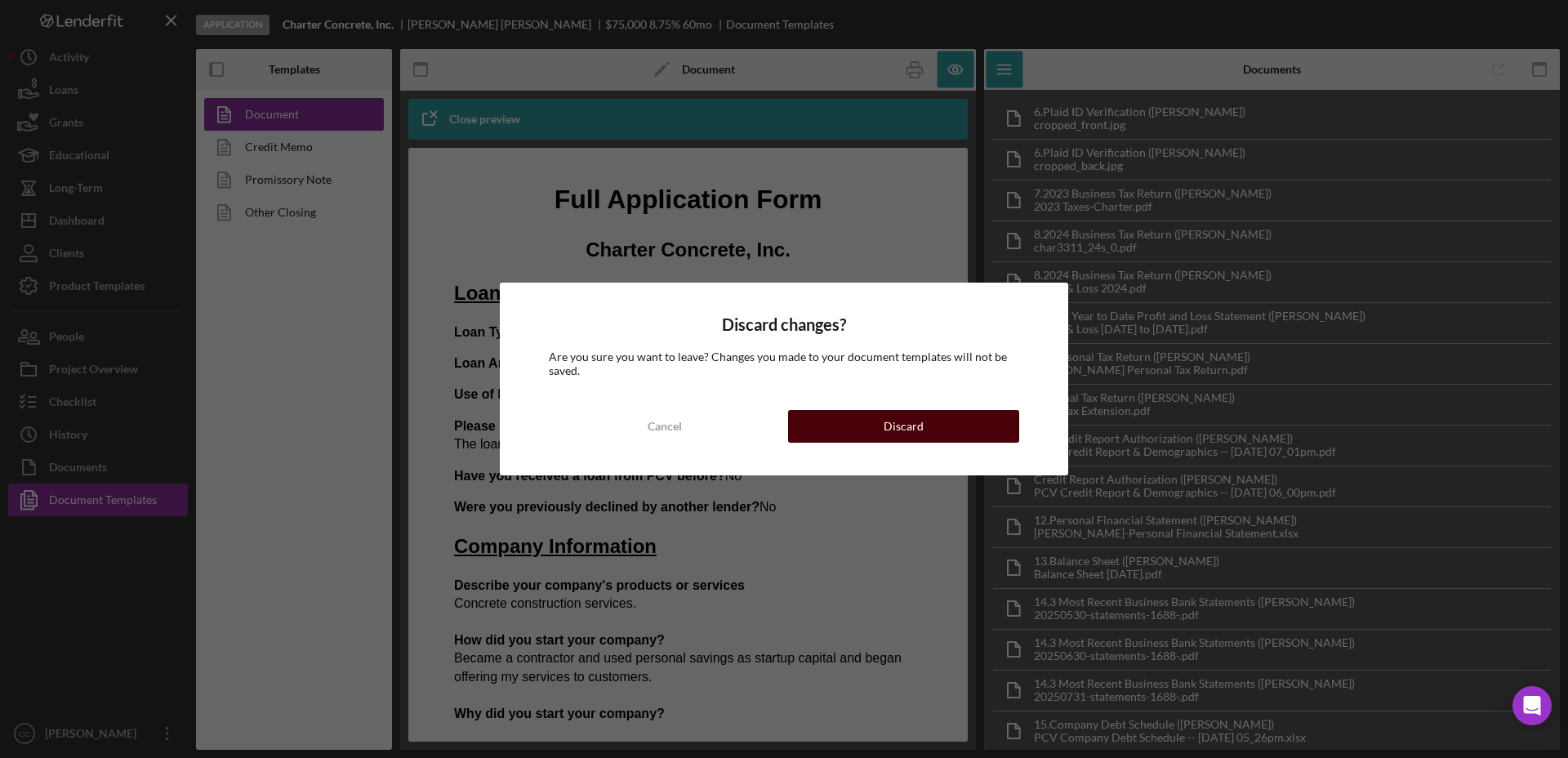
click at [957, 422] on button "Discard" at bounding box center [903, 426] width 231 height 32
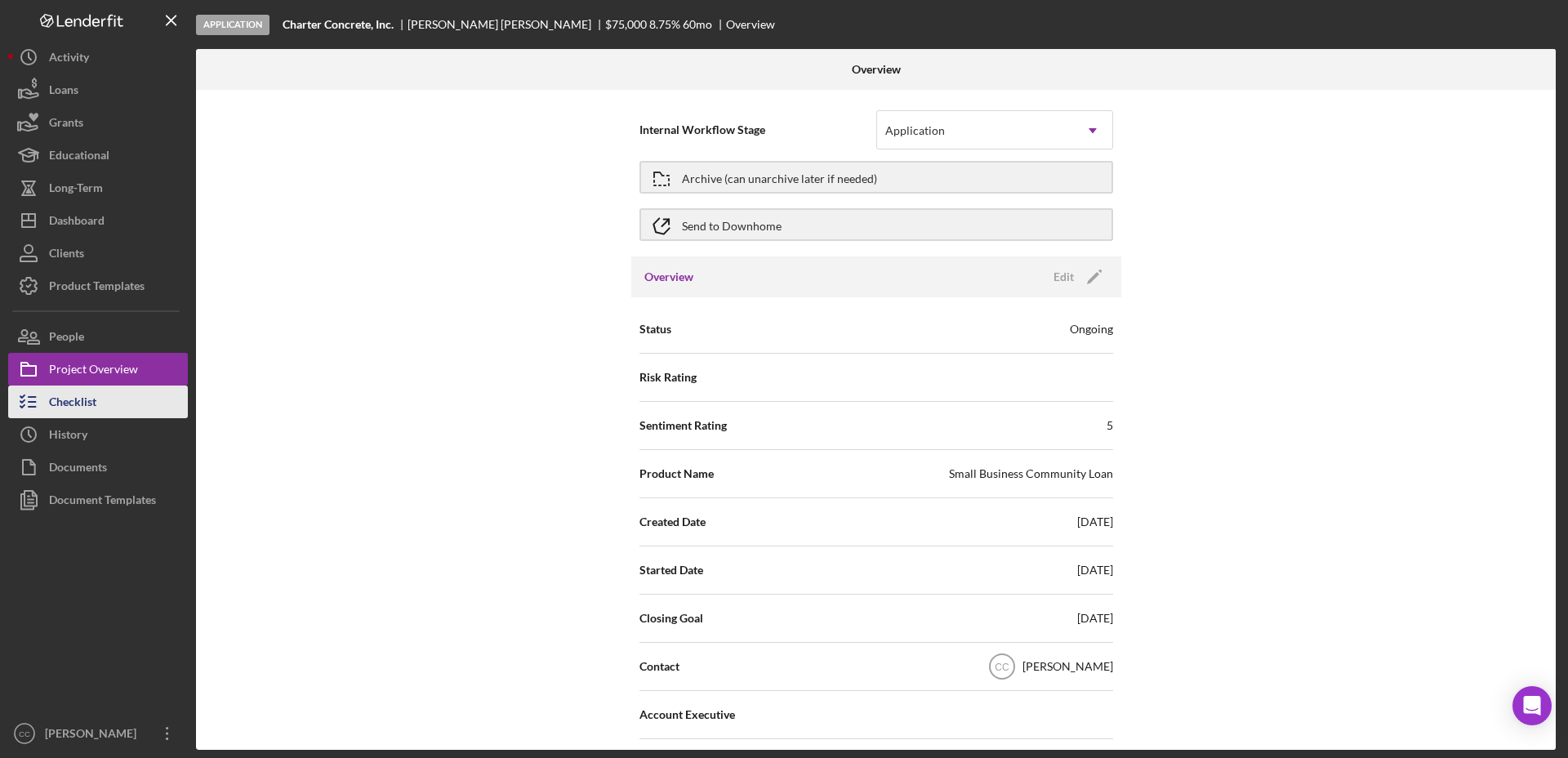
click at [113, 409] on button "Checklist" at bounding box center [98, 401] width 180 height 32
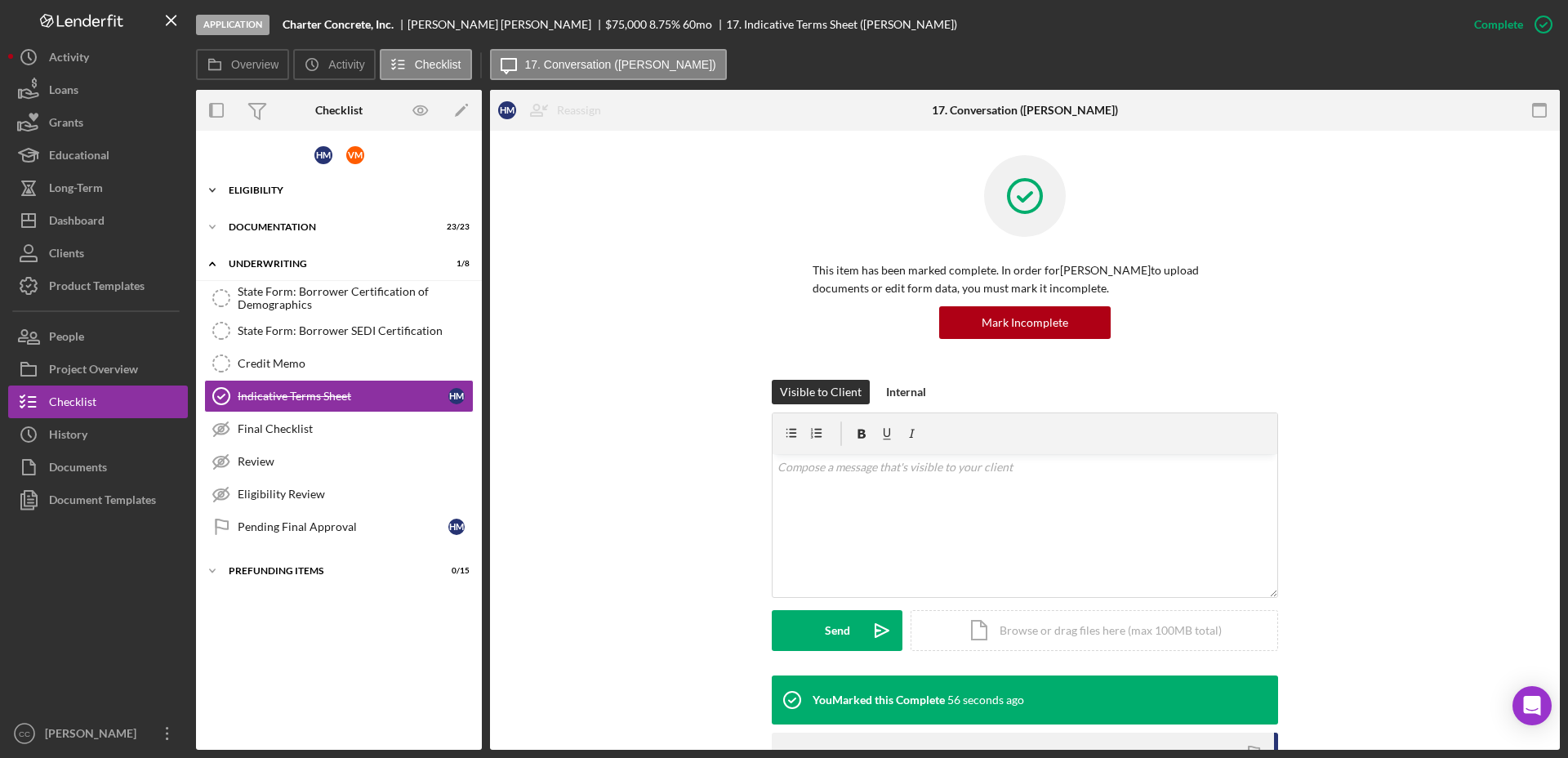
click at [277, 179] on div "Icon/Expander Eligibility 7 / 7" at bounding box center [339, 190] width 286 height 32
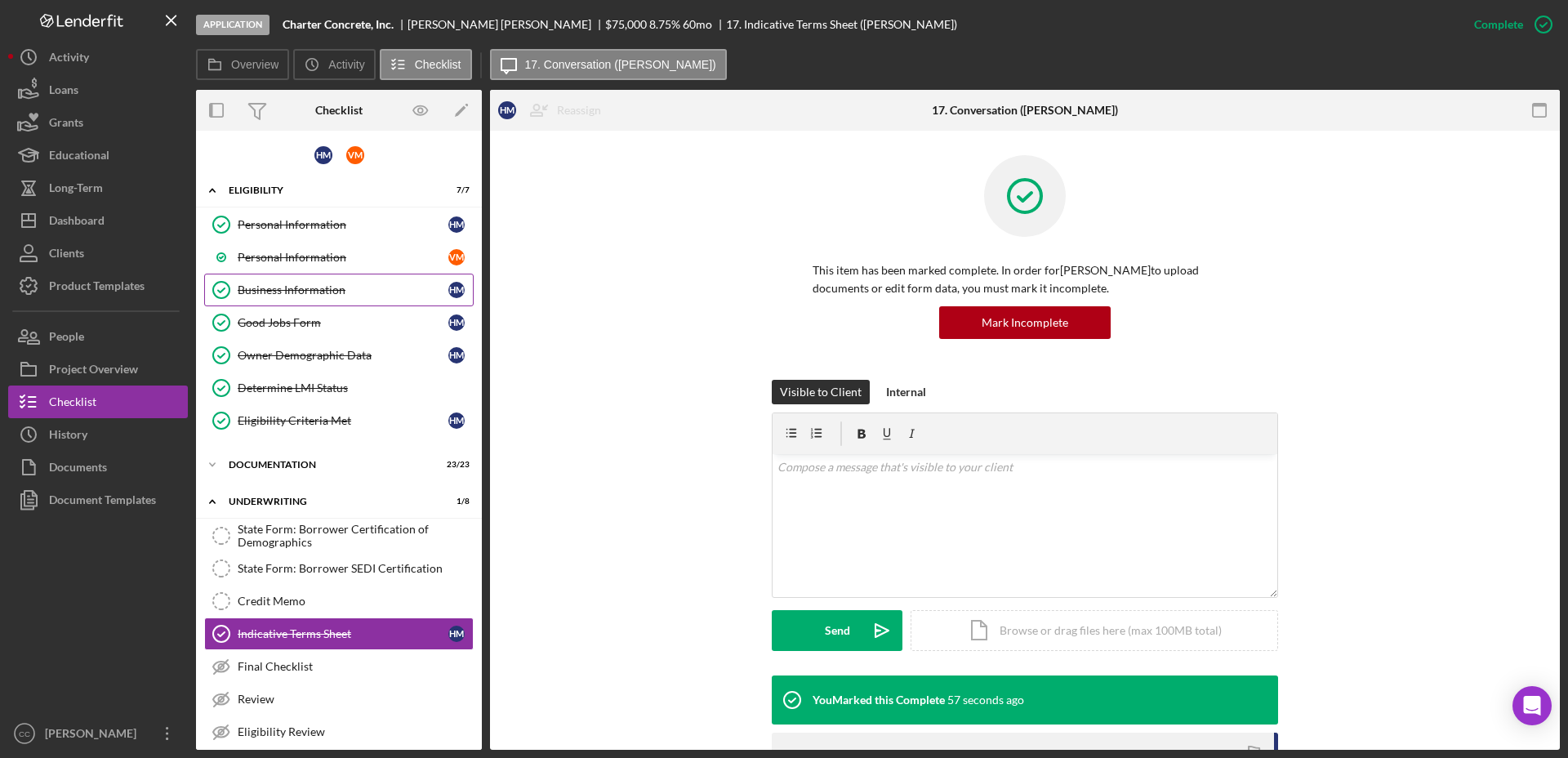
click at [273, 297] on link "Business Information Business Information H M" at bounding box center [338, 290] width 269 height 32
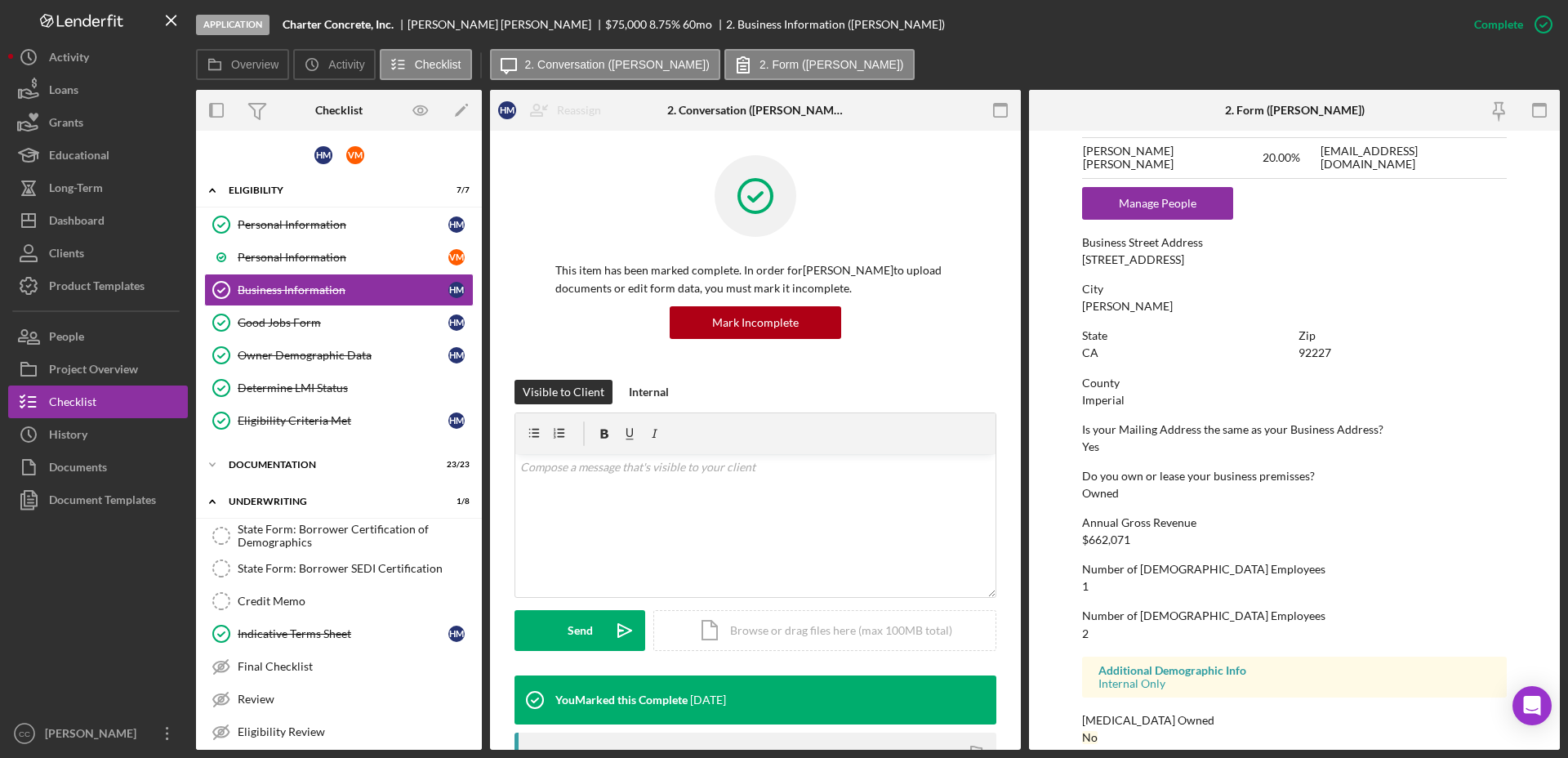
scroll to position [799, 0]
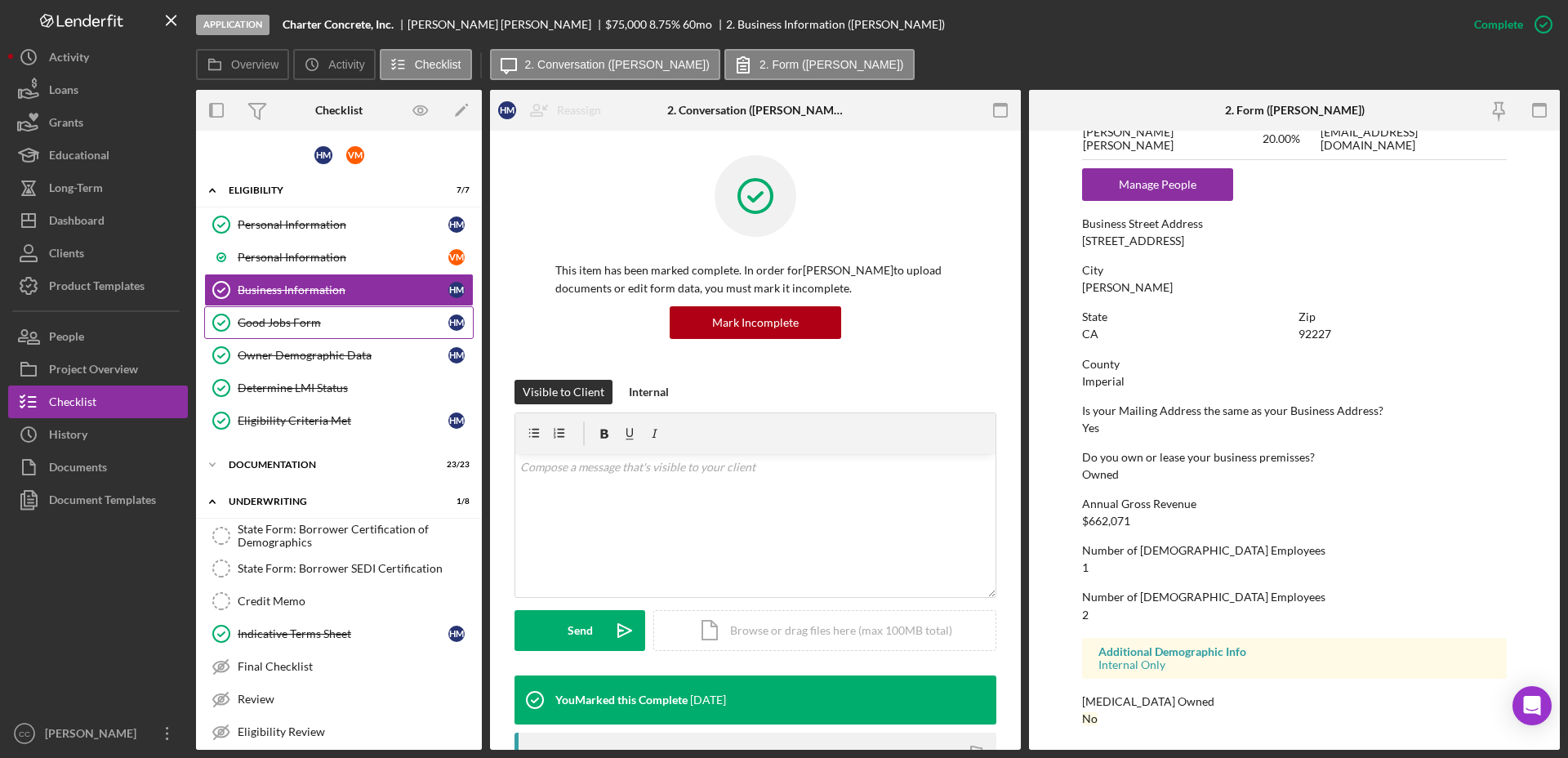
click at [312, 332] on link "Good Jobs Form Good Jobs Form H M" at bounding box center [338, 322] width 269 height 32
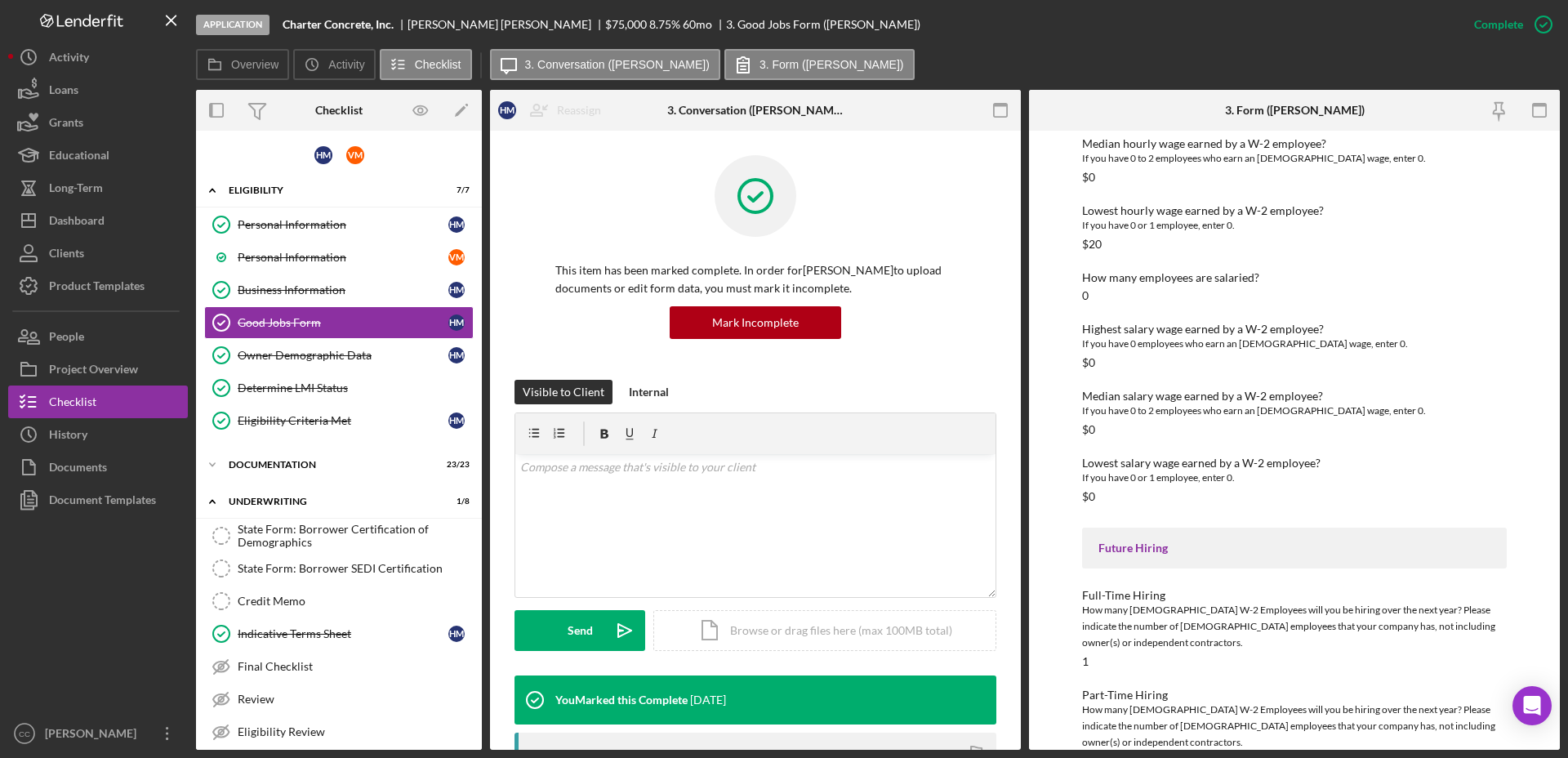
scroll to position [2106, 0]
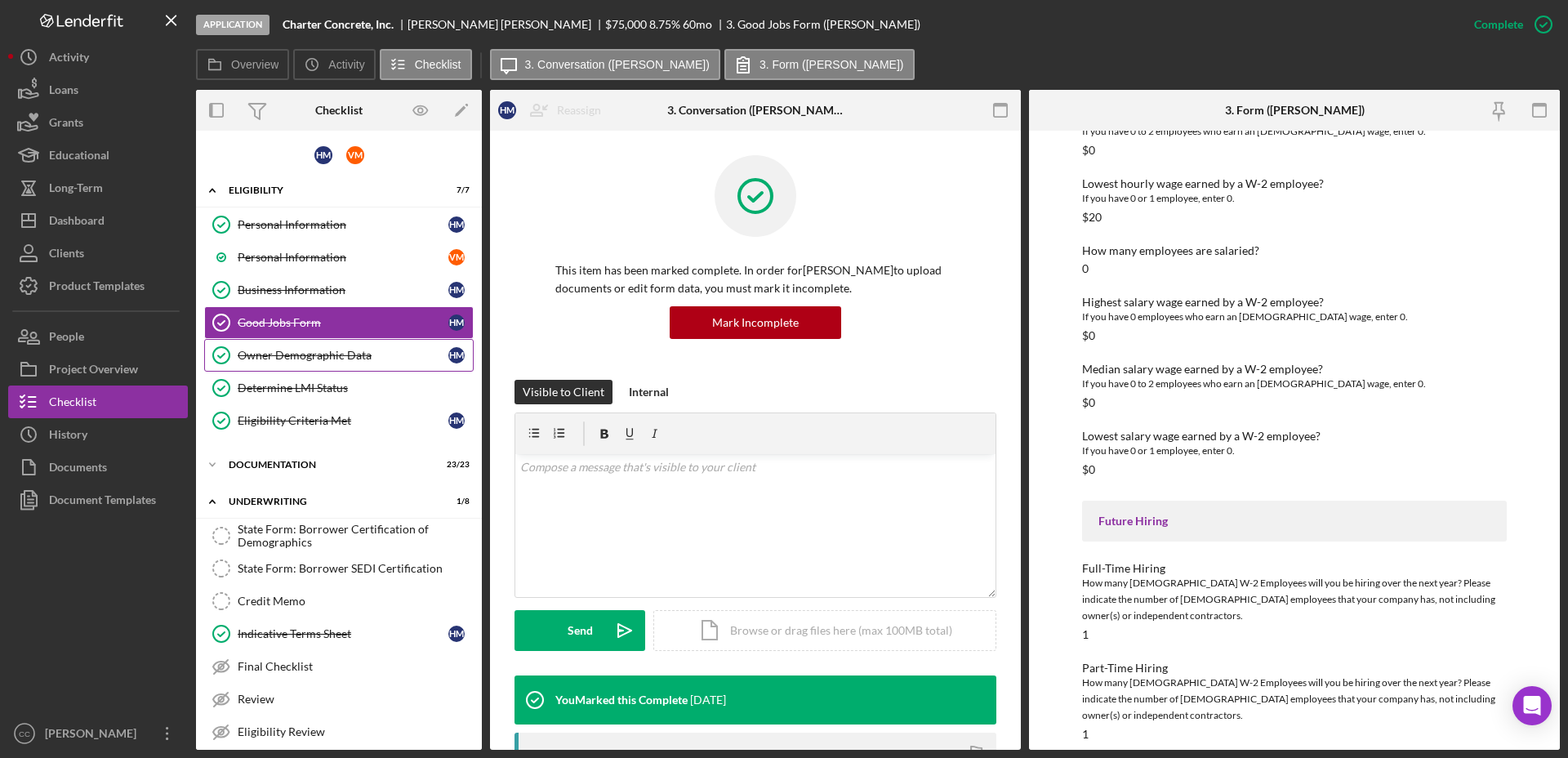
click at [253, 361] on link "Owner Demographic Data Owner Demographic Data H M" at bounding box center [338, 355] width 269 height 32
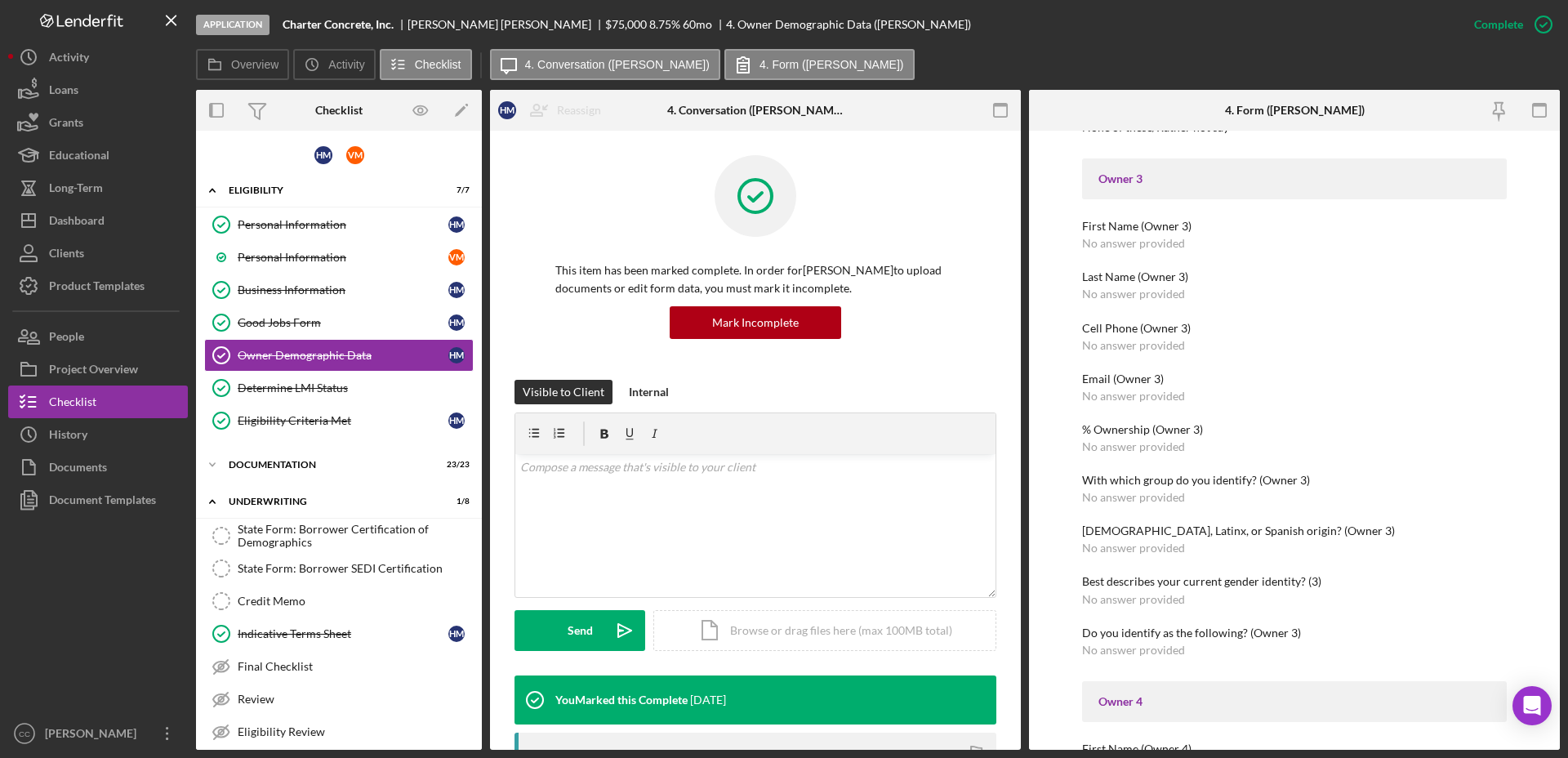
scroll to position [1532, 0]
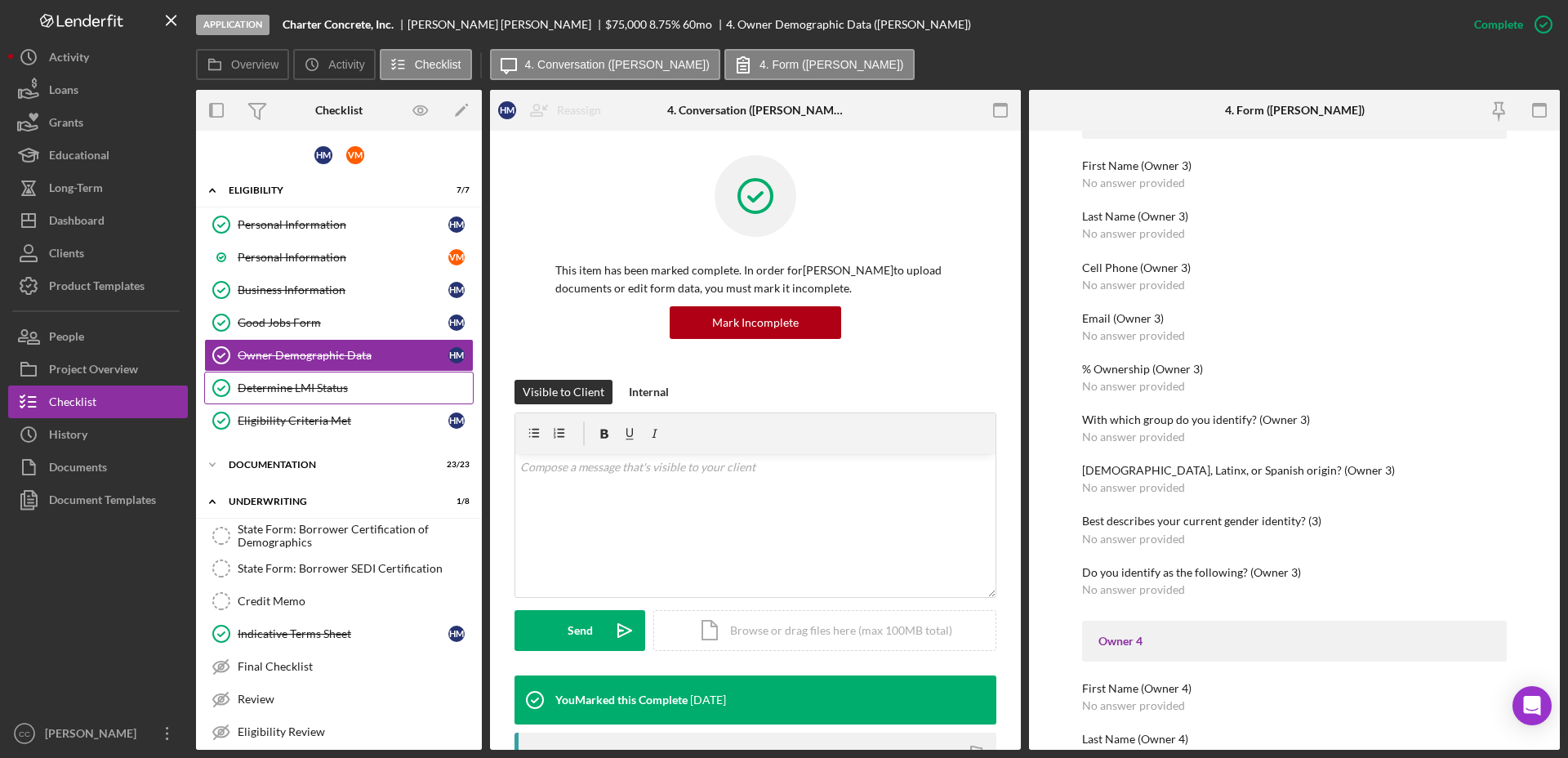
click at [336, 386] on div "Determine LMI Status" at bounding box center [355, 388] width 235 height 13
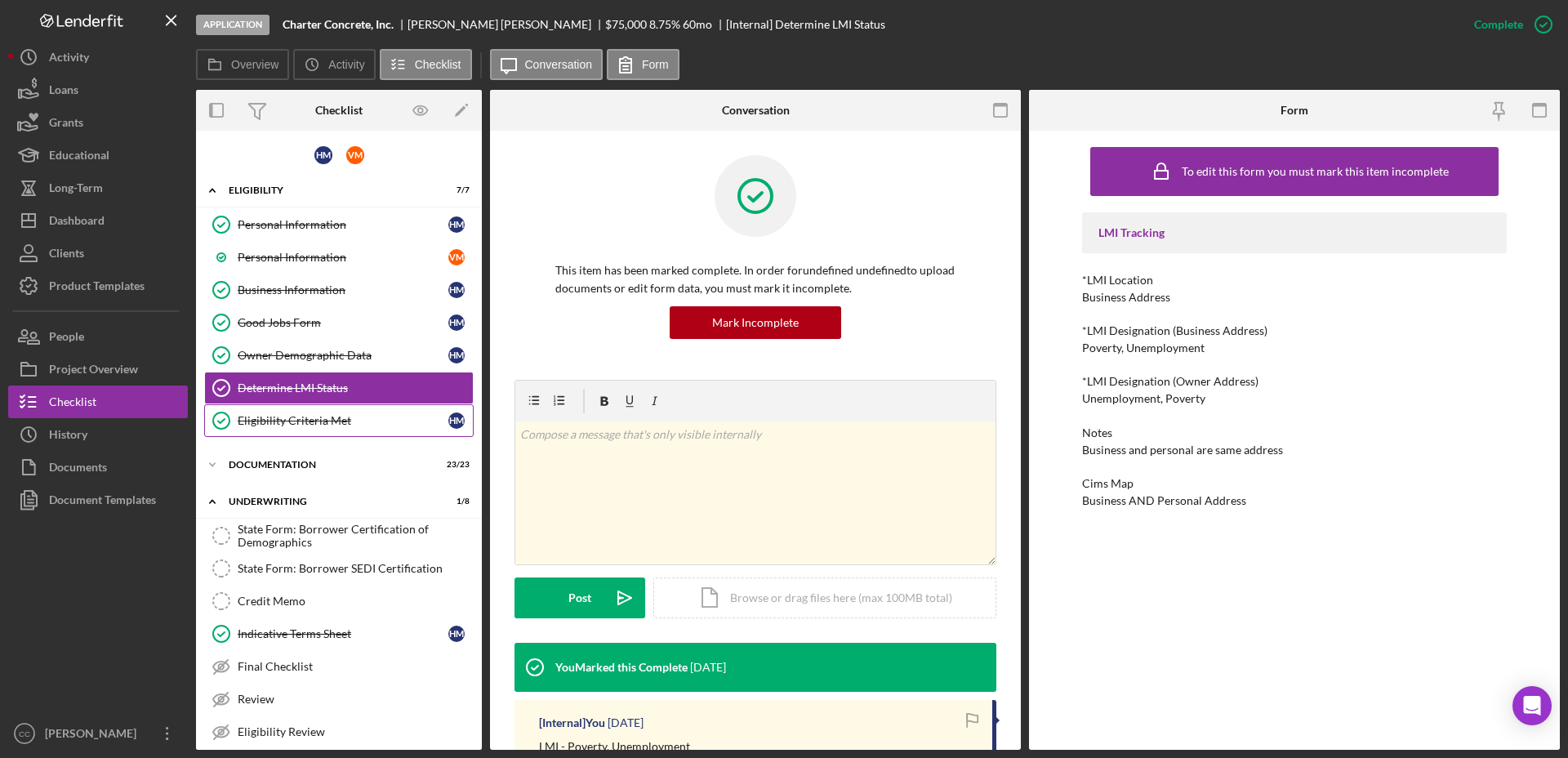
click at [278, 425] on div "Eligibility Criteria Met" at bounding box center [343, 420] width 211 height 13
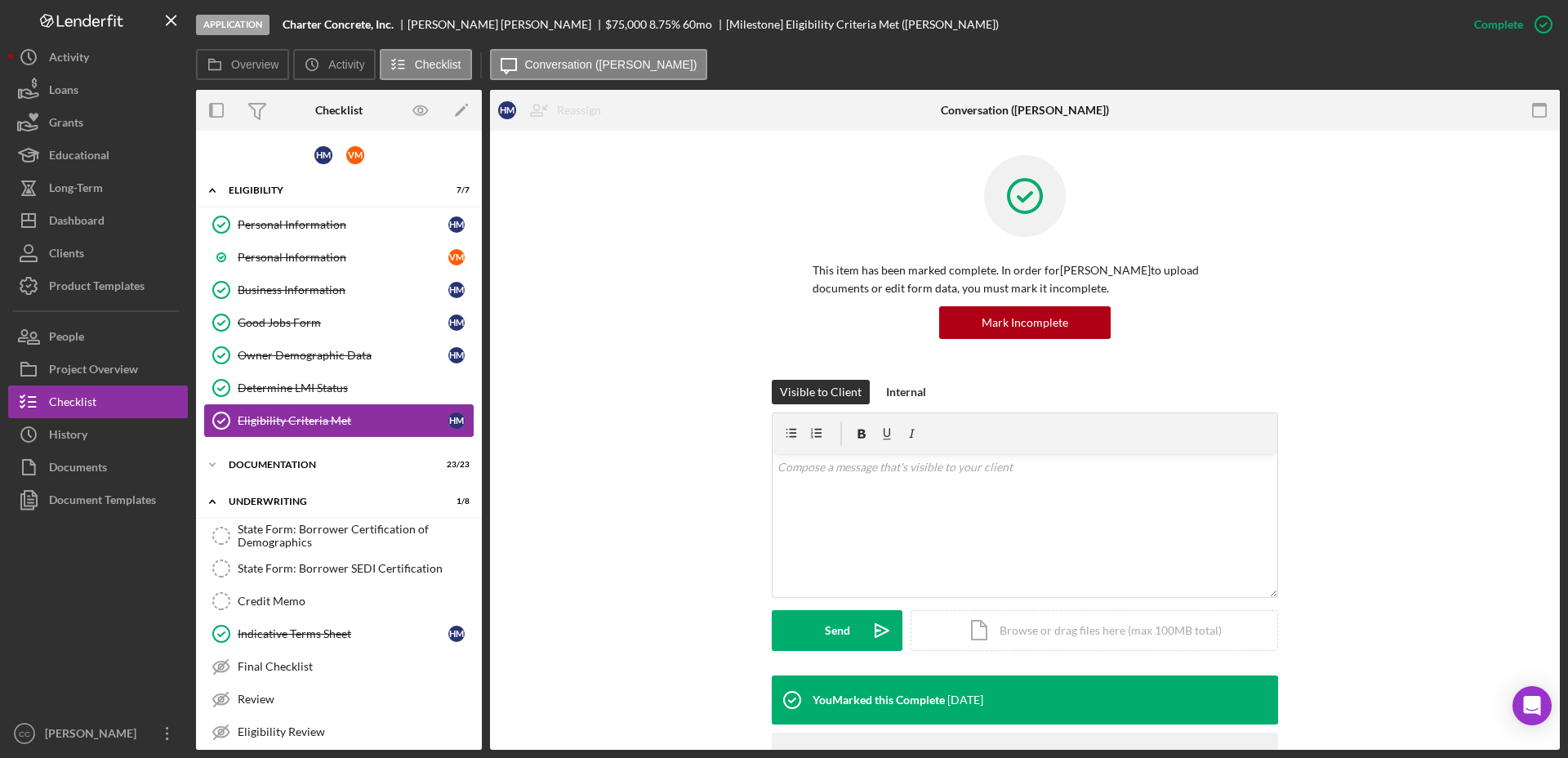
scroll to position [84, 0]
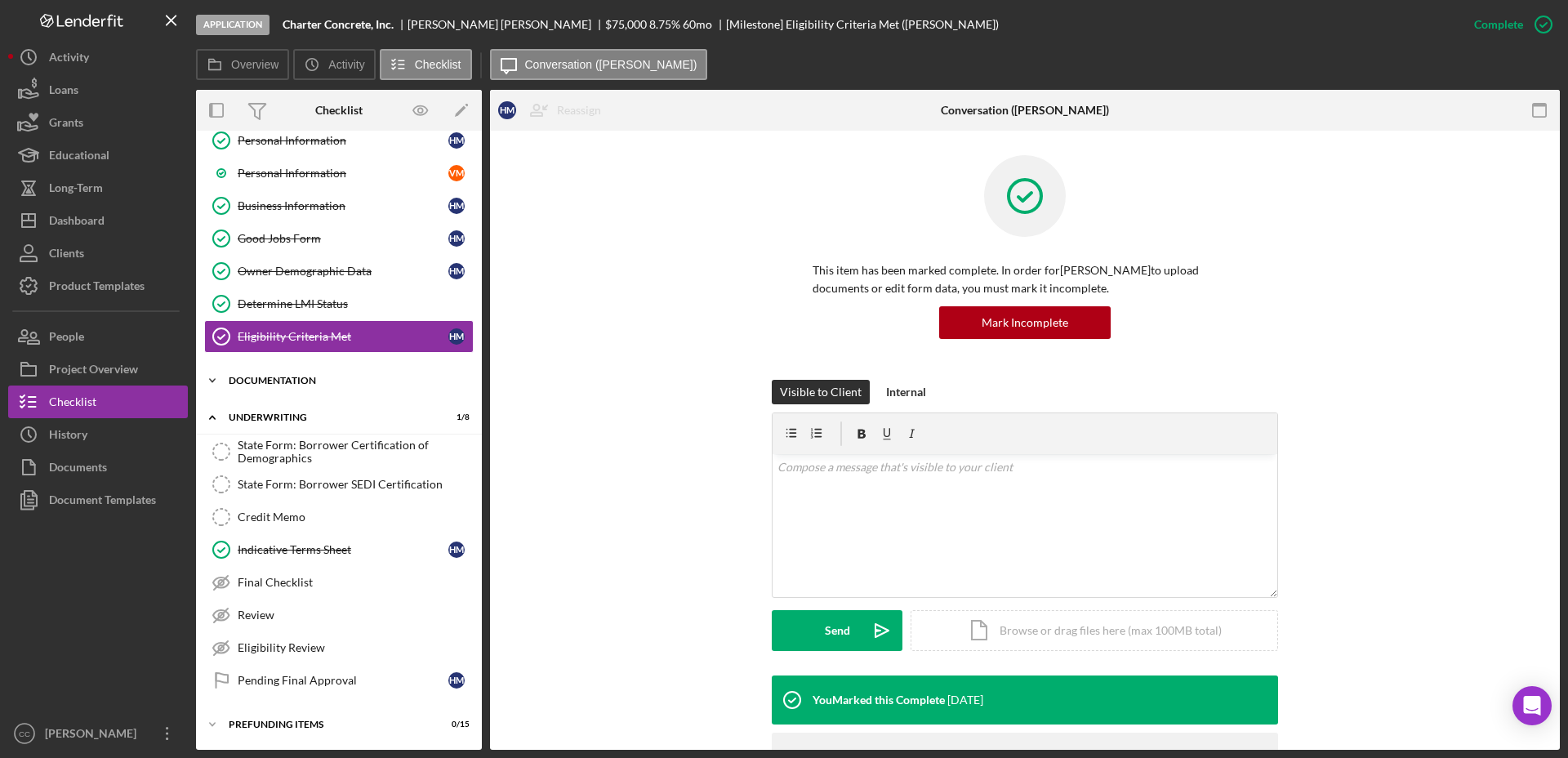
click at [310, 386] on div "Icon/Expander Documentation 23 / 23" at bounding box center [339, 380] width 286 height 32
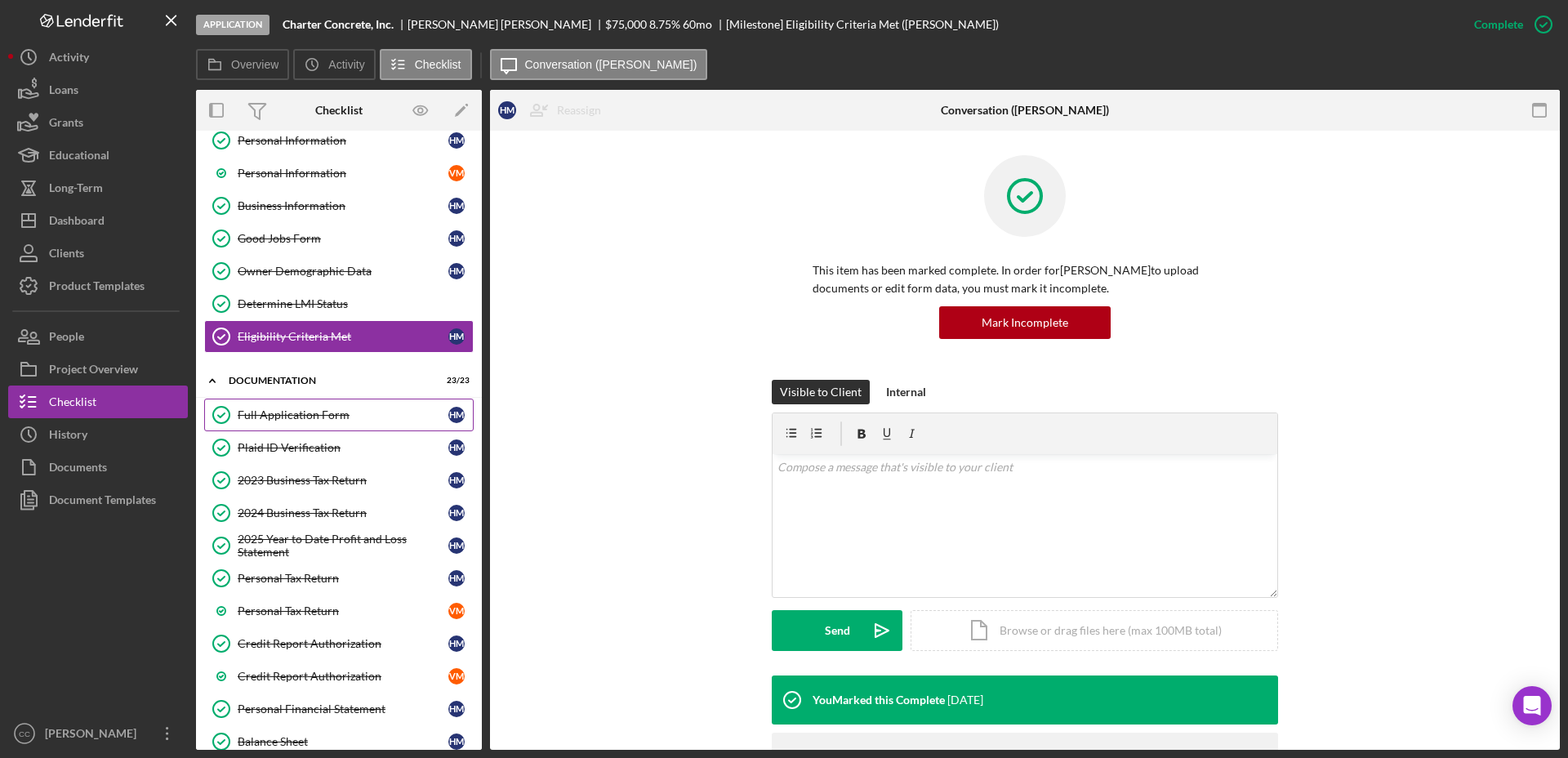
click at [306, 423] on link "Full Application Form Full Application Form H M" at bounding box center [338, 414] width 269 height 32
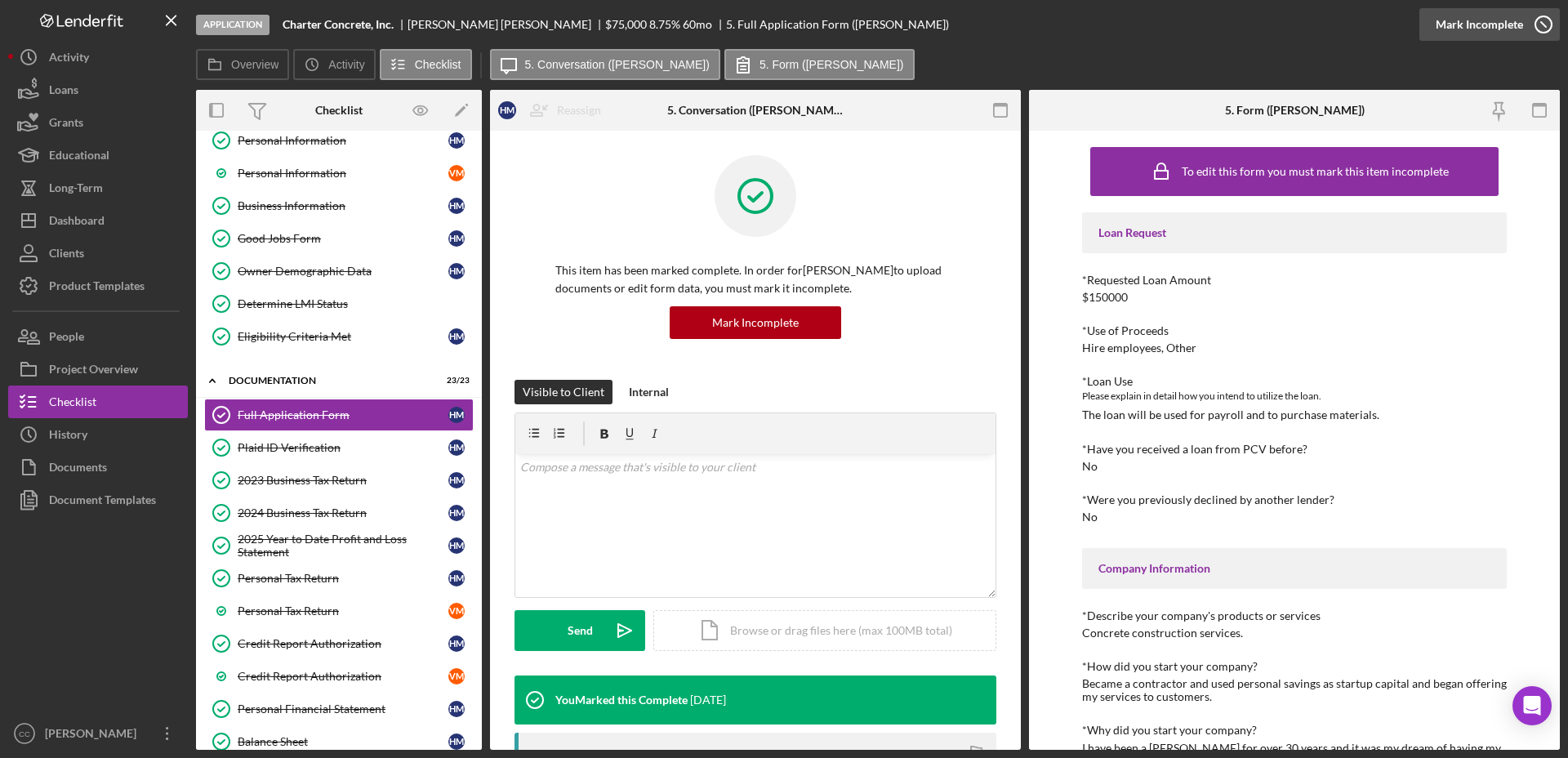
click at [1539, 18] on icon "button" at bounding box center [1543, 24] width 41 height 41
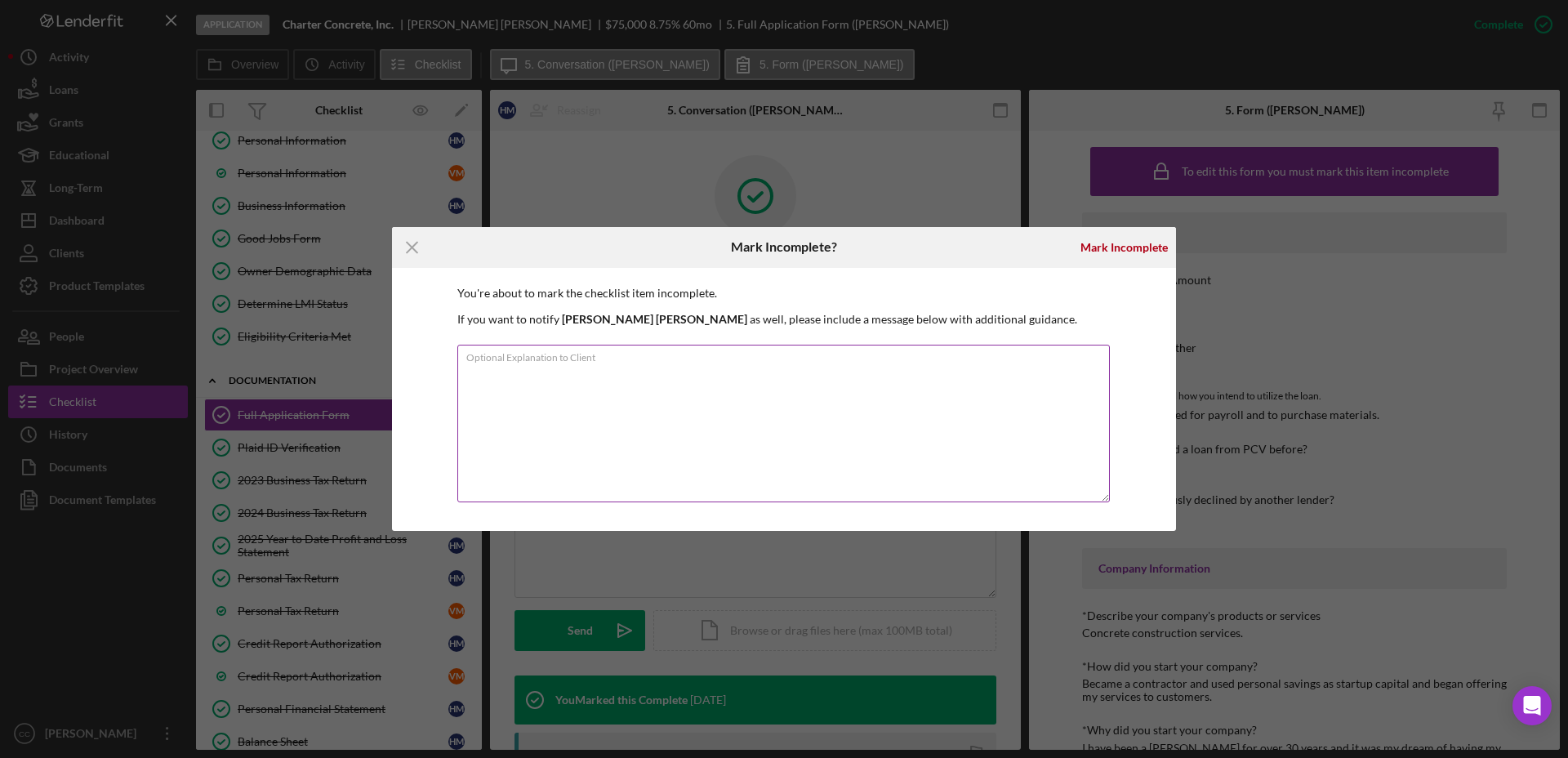
click at [739, 394] on textarea "Optional Explanation to Client" at bounding box center [784, 423] width 653 height 158
click at [796, 361] on label "Optional Explanation to Client" at bounding box center [788, 354] width 643 height 18
click at [796, 361] on textarea "No action needed on your end, I am correcting on the back end. THank you!" at bounding box center [784, 423] width 653 height 158
click at [802, 373] on textarea "No action needed on your end, I am correcting on the back end. THank you!" at bounding box center [784, 423] width 653 height 158
type textarea "No action needed on your end, I am correcting on the back end. Thank you!"
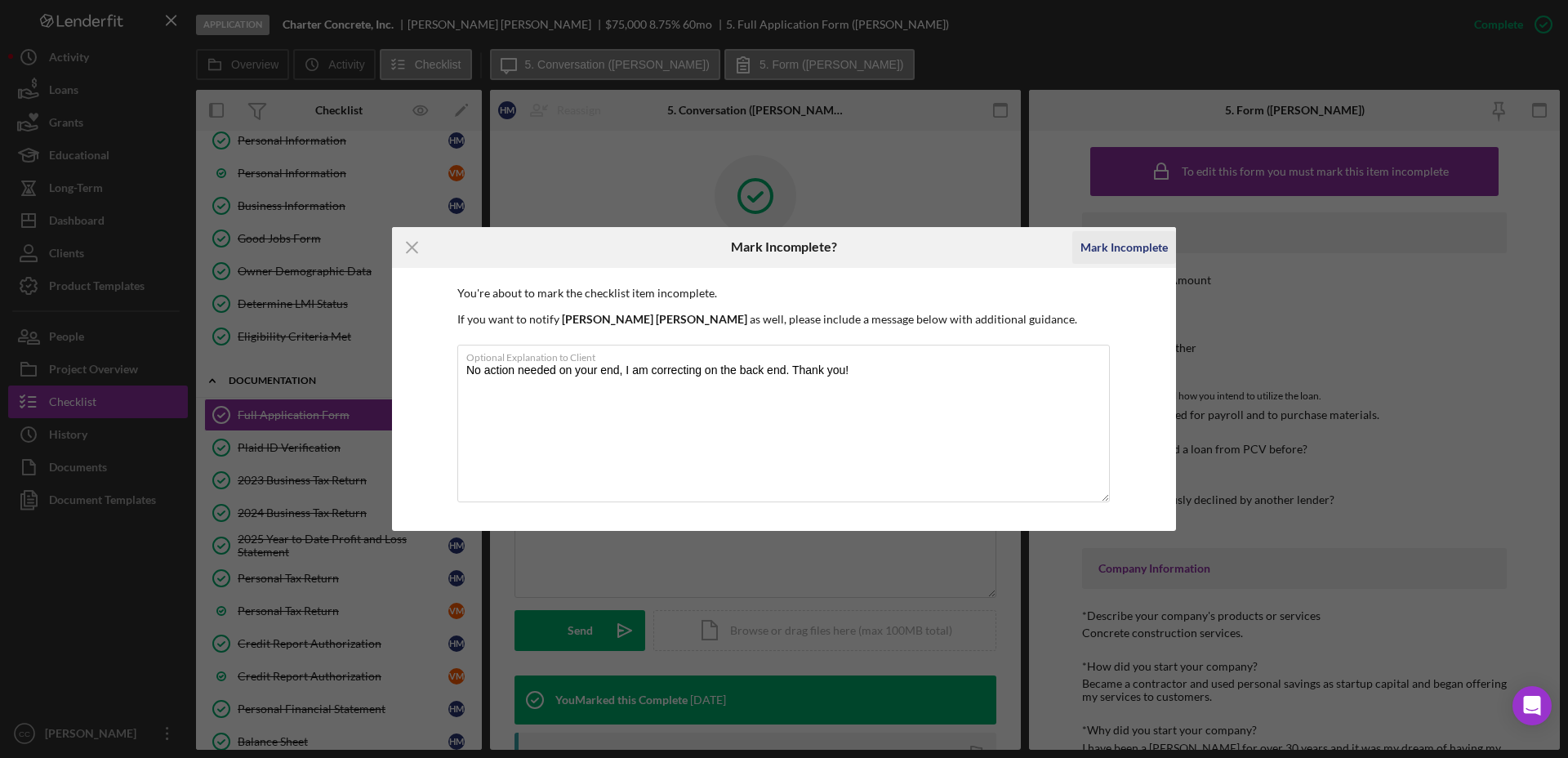
click at [1145, 243] on div "Mark Incomplete" at bounding box center [1124, 247] width 88 height 32
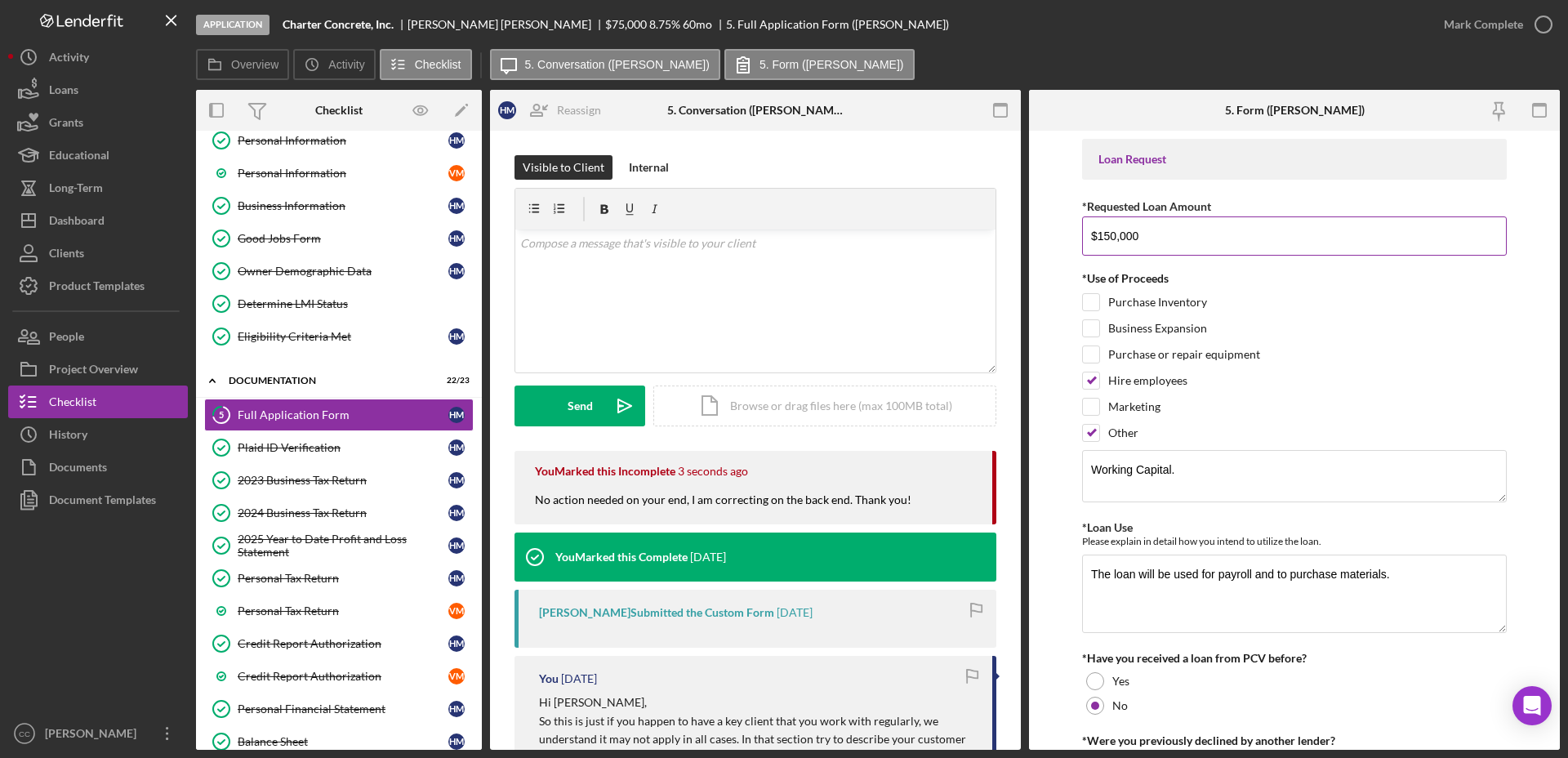
click at [1106, 231] on input "$150,000" at bounding box center [1294, 236] width 425 height 40
type input "$75,000"
click at [1093, 301] on input "Purchase Inventory" at bounding box center [1091, 302] width 17 height 17
checkbox input "true"
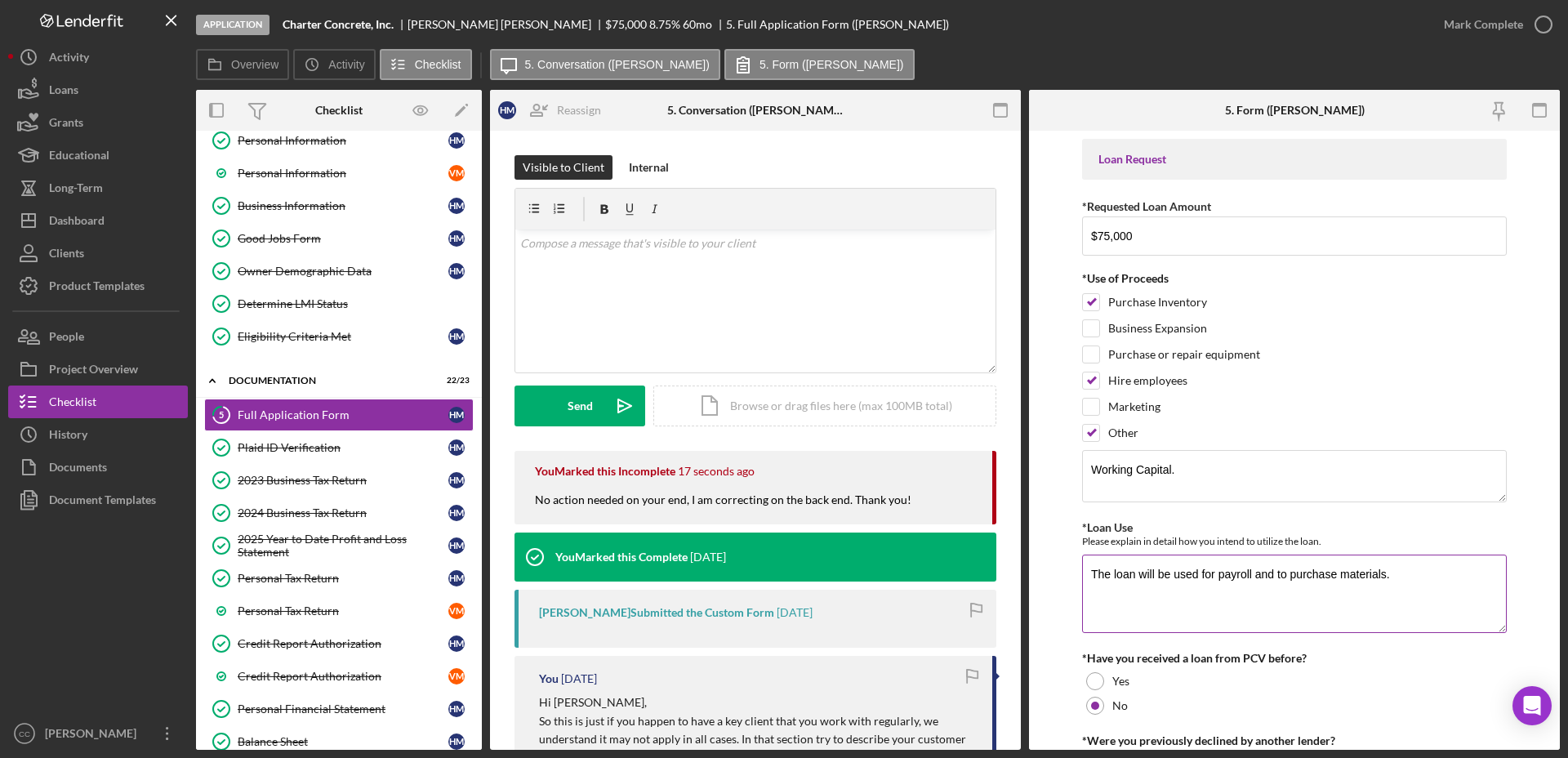
click at [1227, 574] on textarea "The loan will be used for payroll and to purchase materials." at bounding box center [1294, 593] width 425 height 78
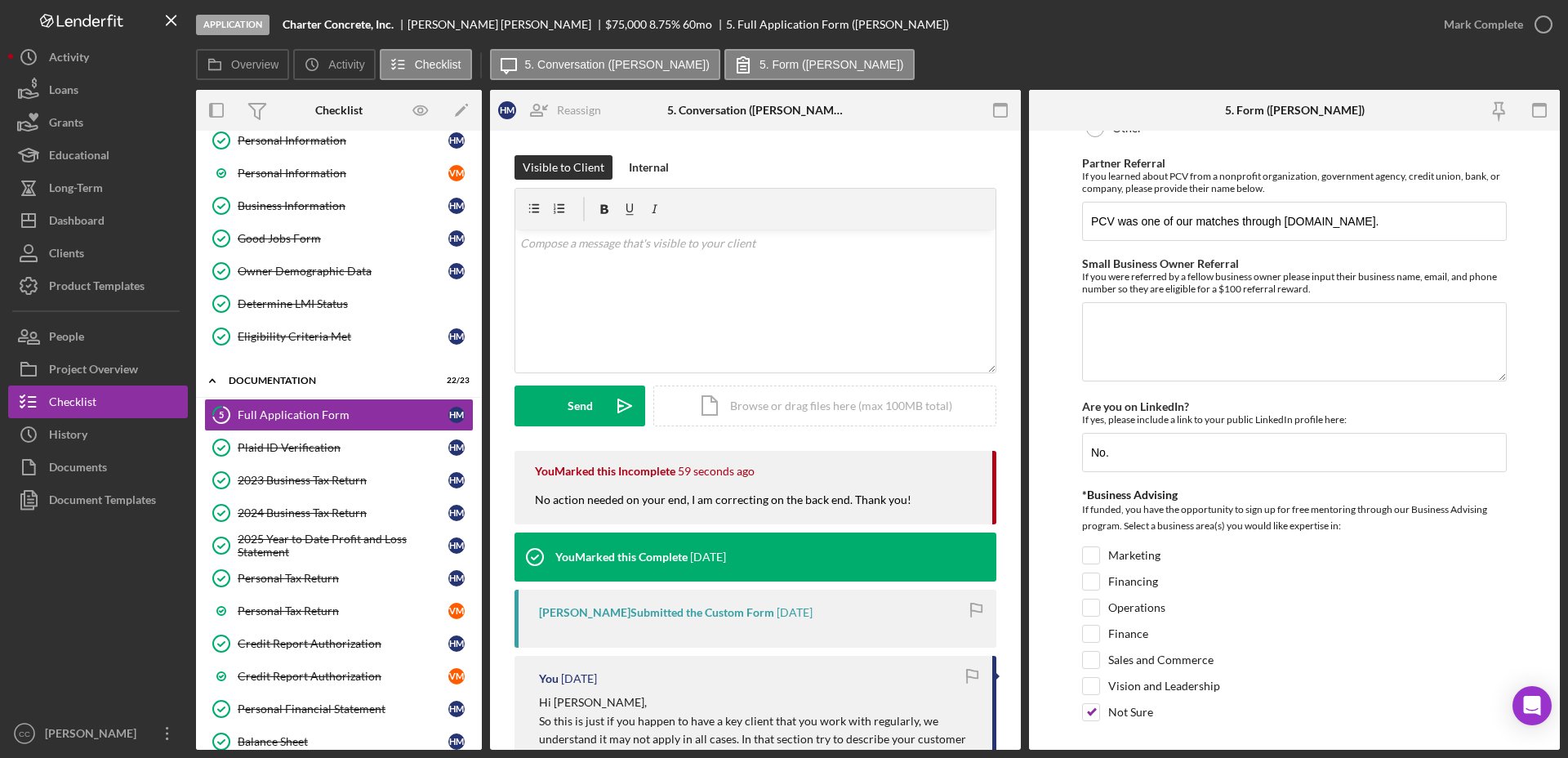
scroll to position [2183, 0]
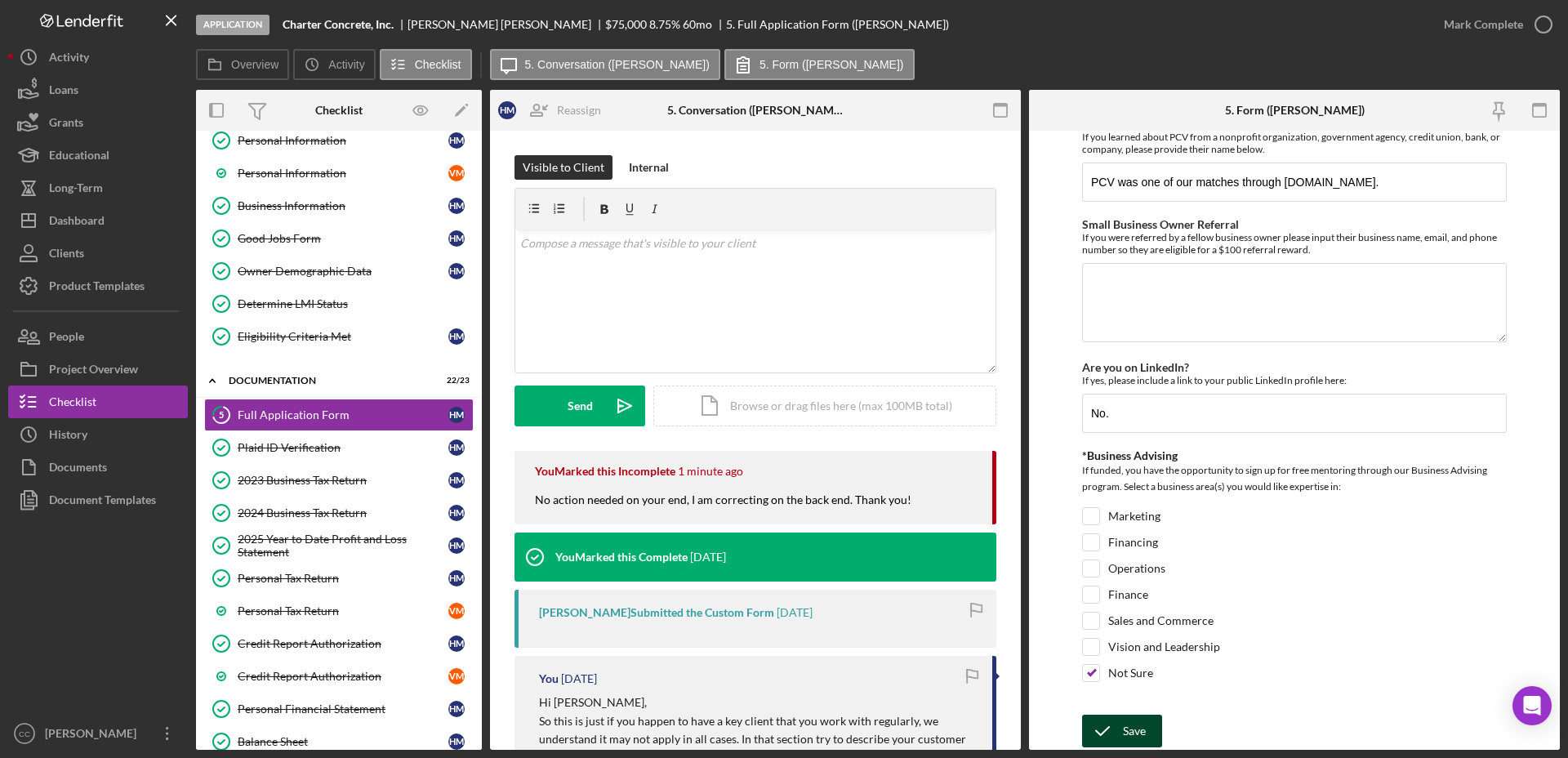
type textarea "The loan will be used for working capital and to purchase materials."
click at [1109, 728] on icon "submit" at bounding box center [1102, 731] width 41 height 41
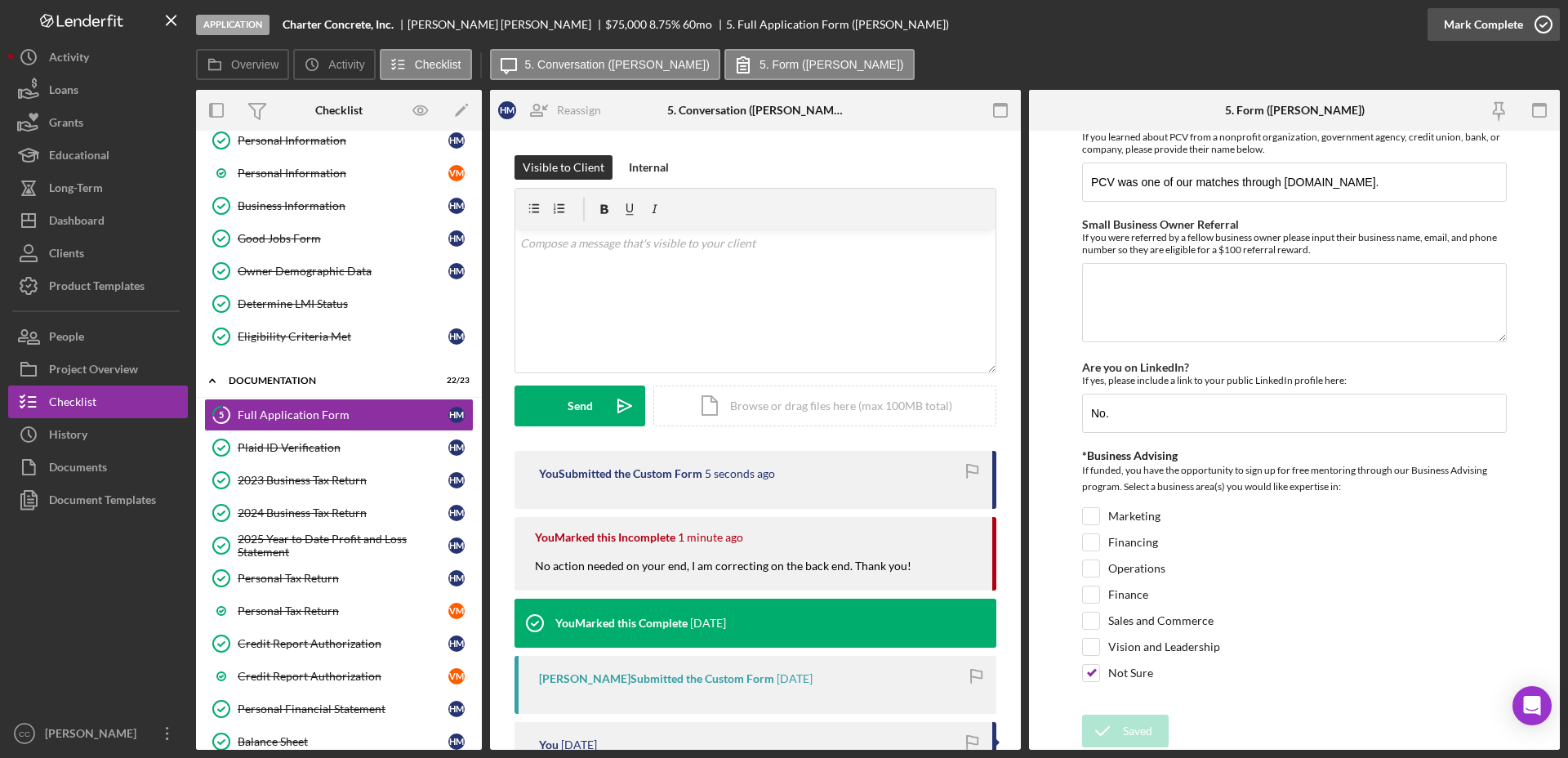
click at [1502, 34] on div "Mark Complete" at bounding box center [1483, 24] width 79 height 32
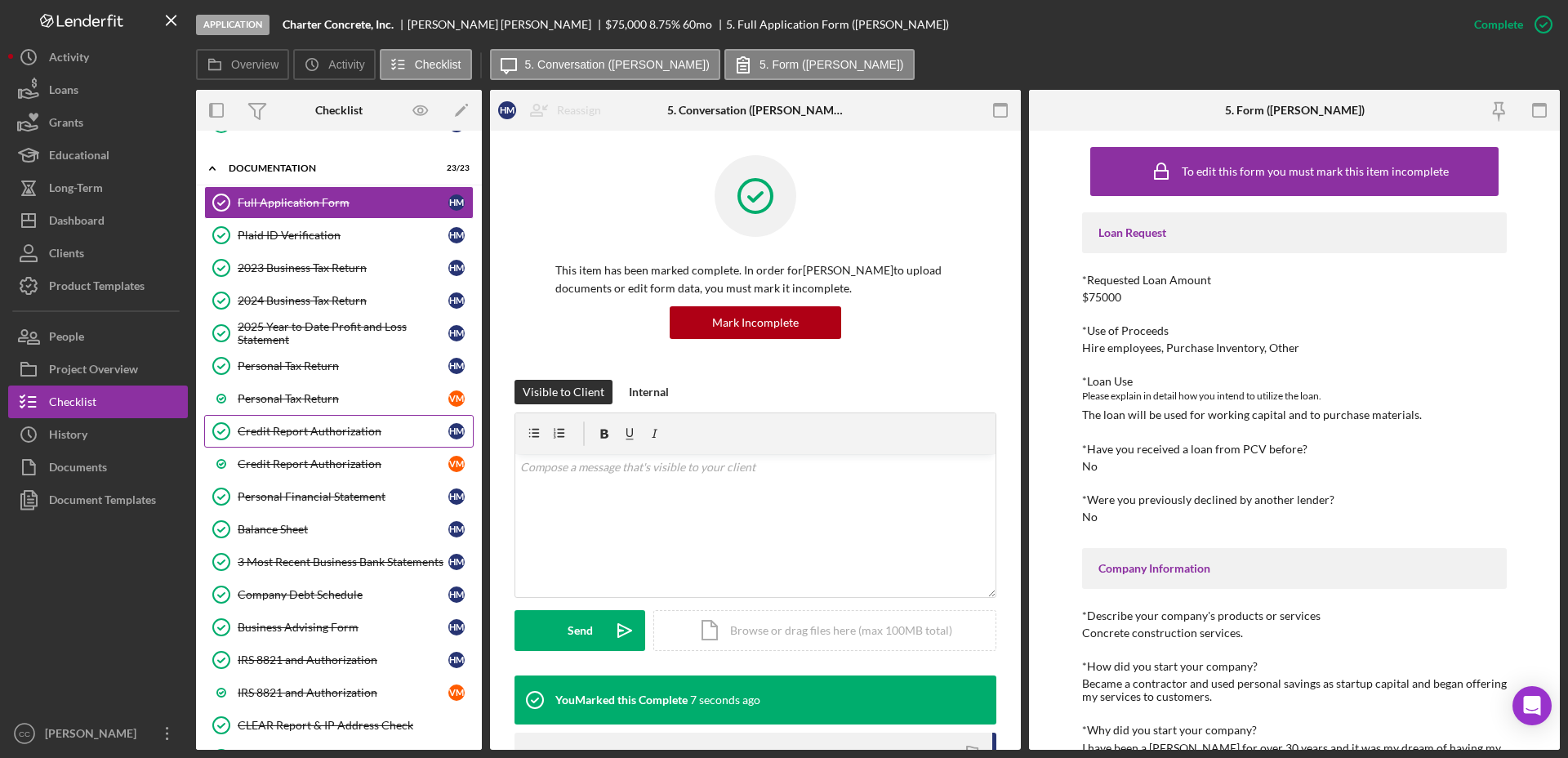
scroll to position [390, 0]
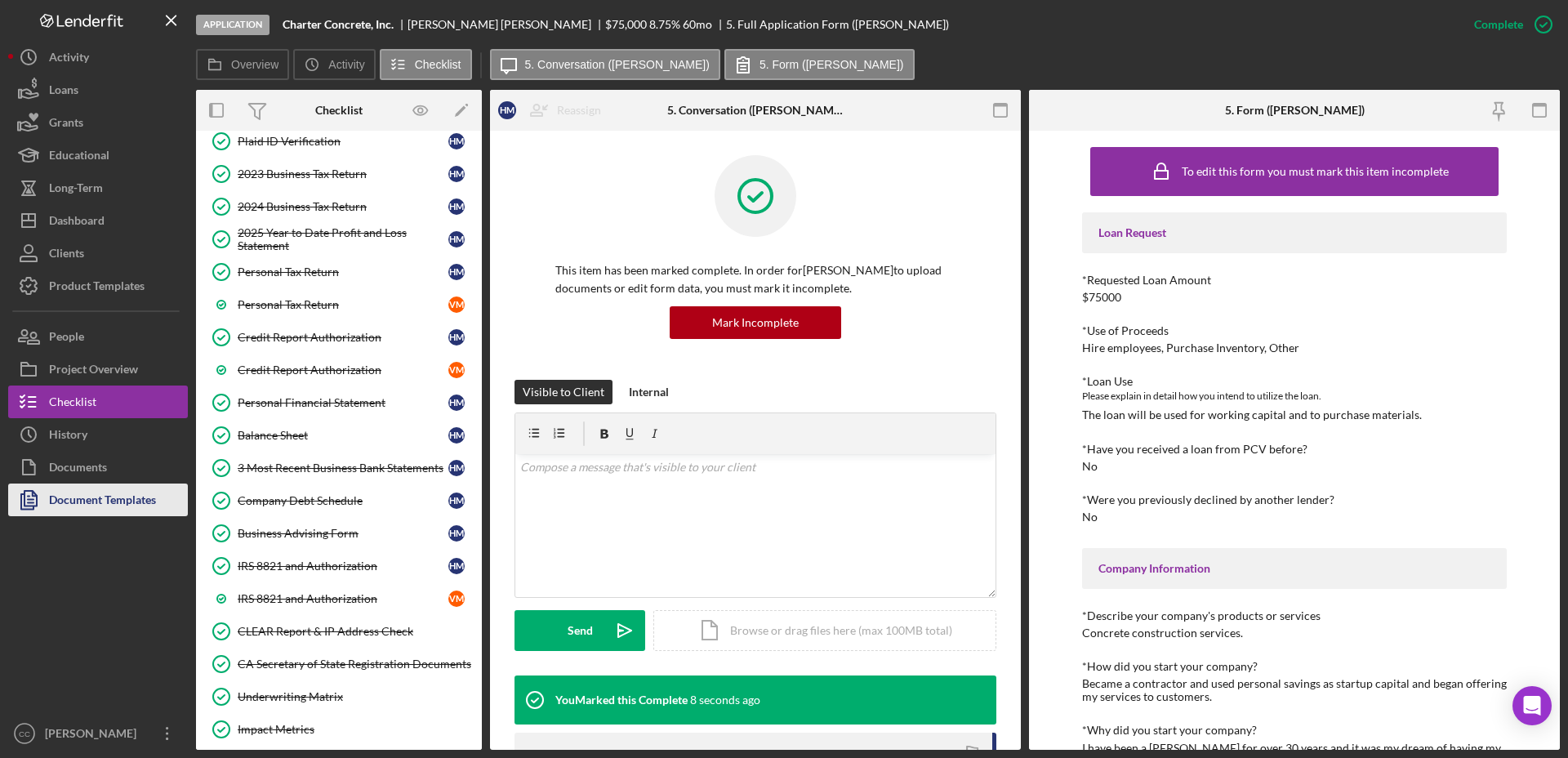
click at [139, 495] on div "Document Templates" at bounding box center [102, 502] width 107 height 37
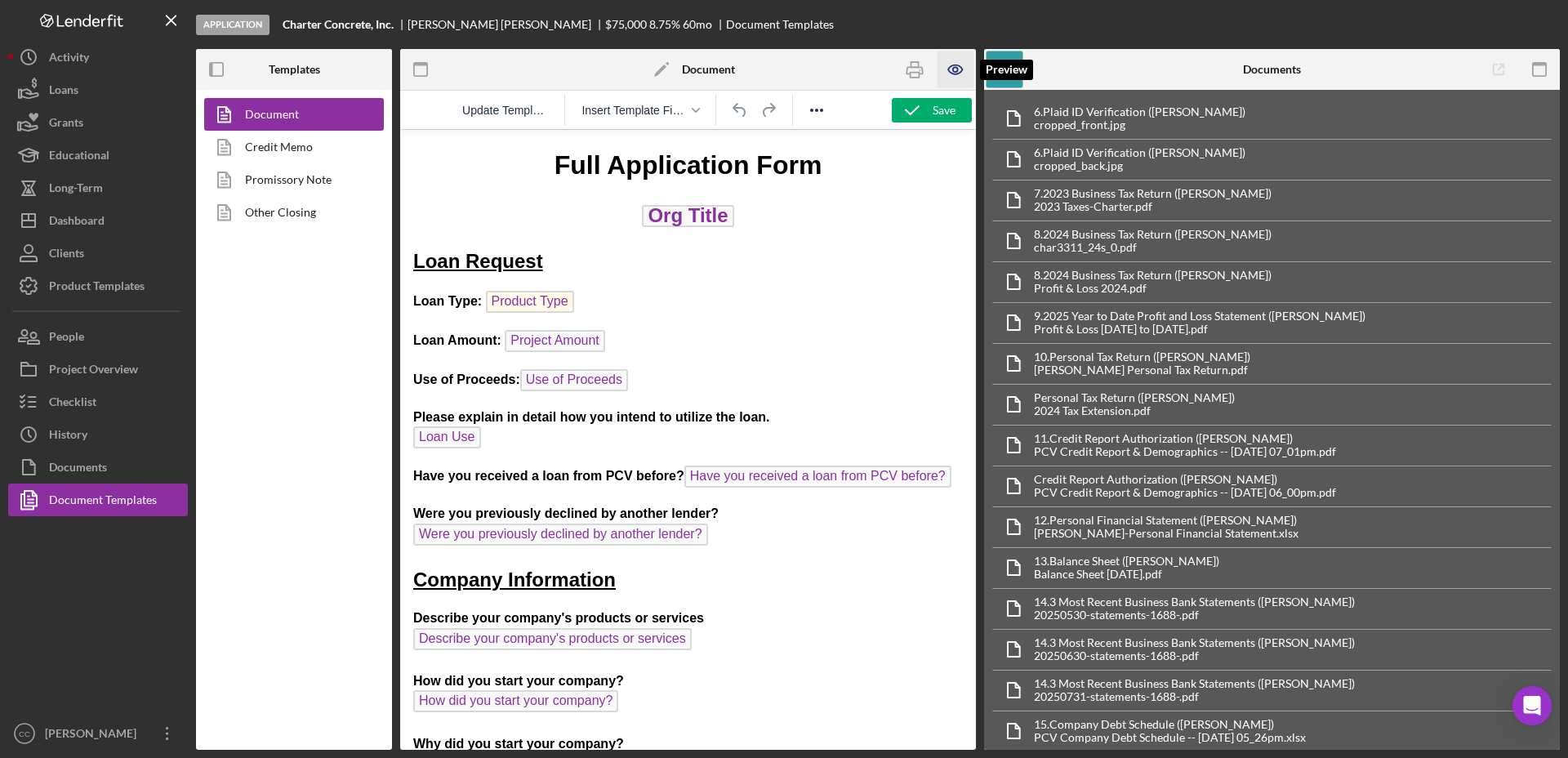
click at [961, 73] on icon "button" at bounding box center [956, 70] width 37 height 37
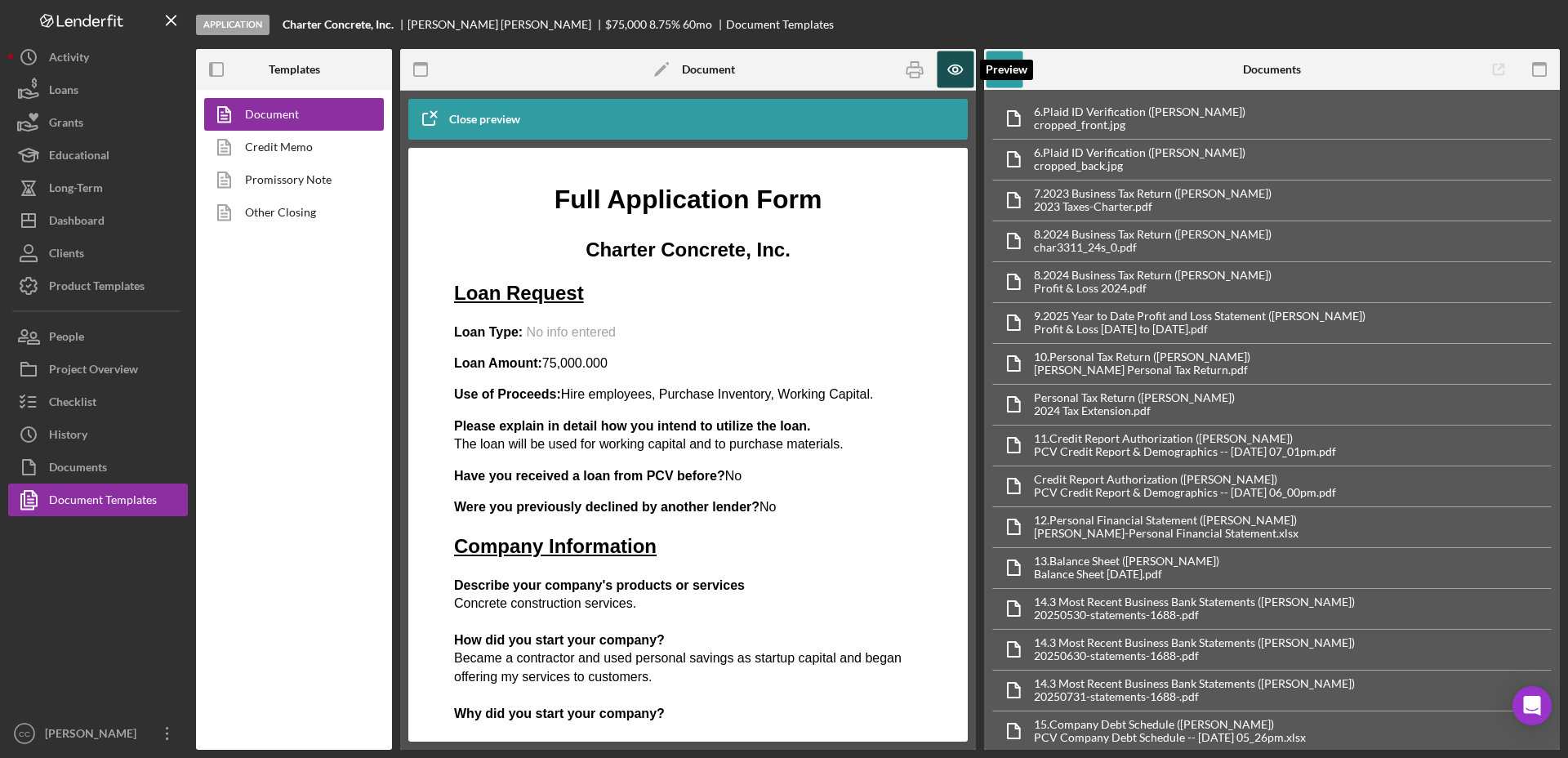
click at [945, 78] on icon "button" at bounding box center [956, 70] width 37 height 37
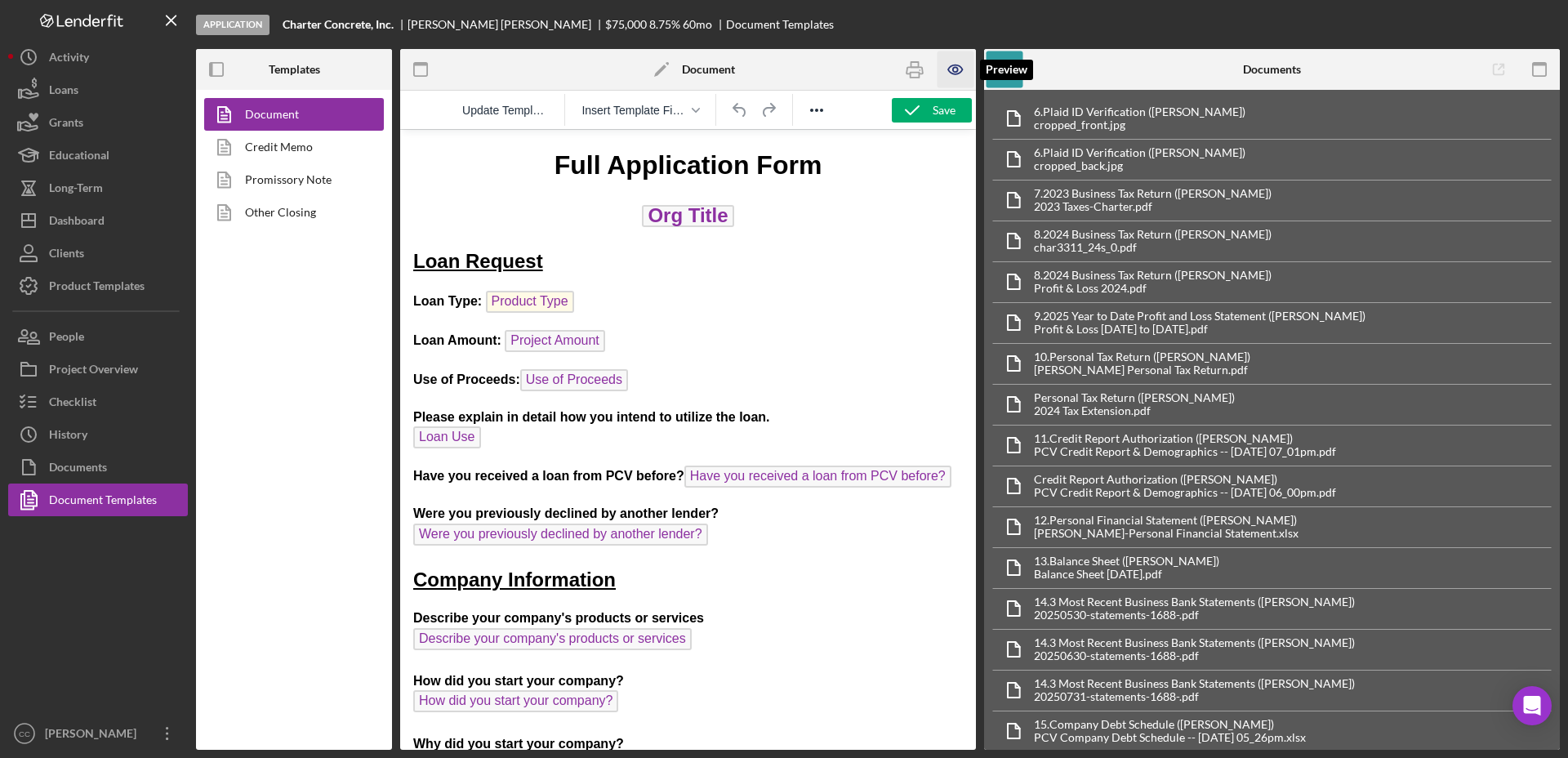
click at [968, 78] on icon "button" at bounding box center [956, 70] width 37 height 37
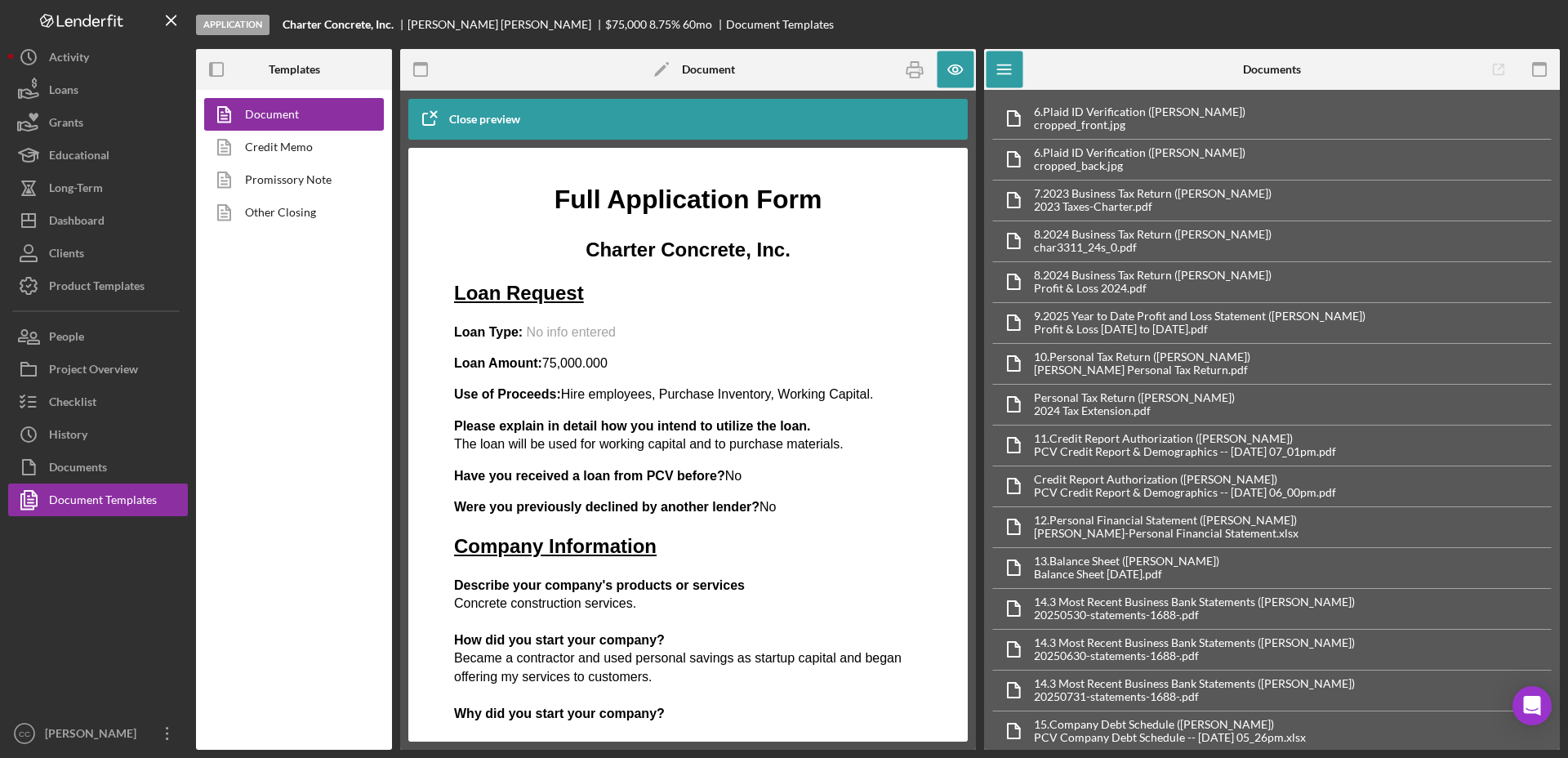
click at [660, 69] on polygon at bounding box center [659, 70] width 12 height 12
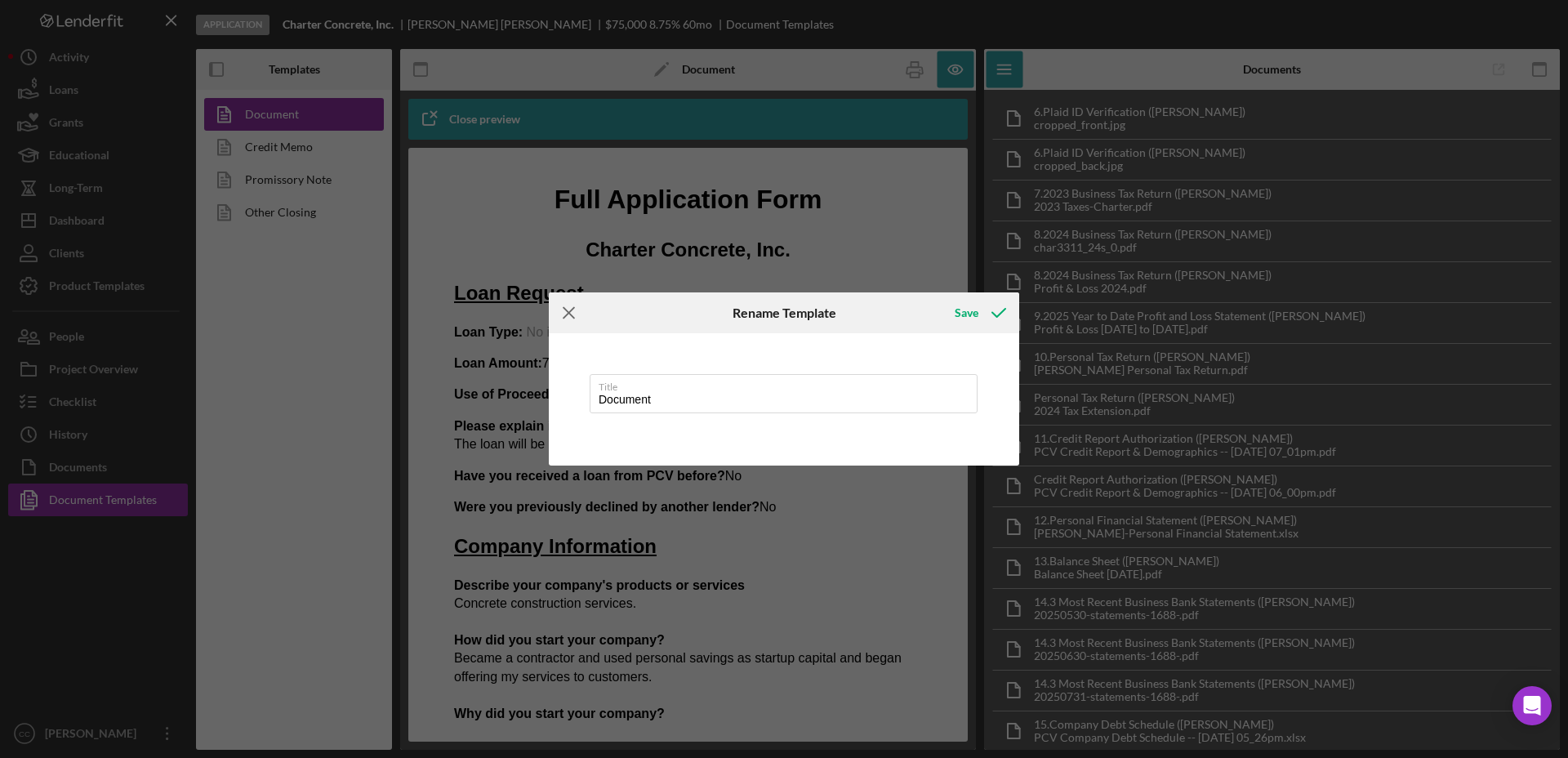
drag, startPoint x: 568, startPoint y: 308, endPoint x: 143, endPoint y: 149, distance: 453.8
click at [568, 308] on icon "Icon/Menu Close" at bounding box center [569, 313] width 41 height 41
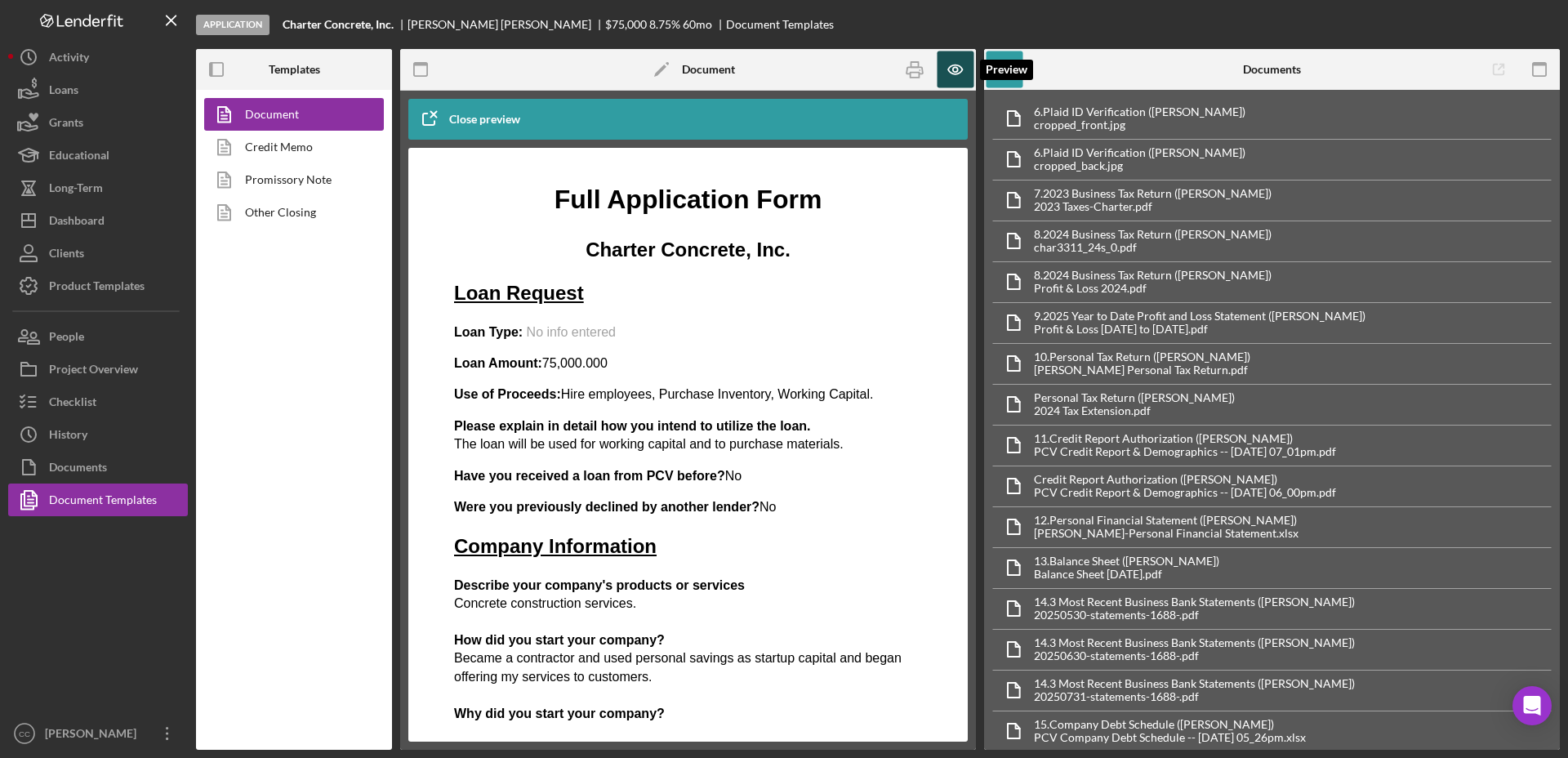
click at [943, 63] on icon "button" at bounding box center [956, 70] width 37 height 37
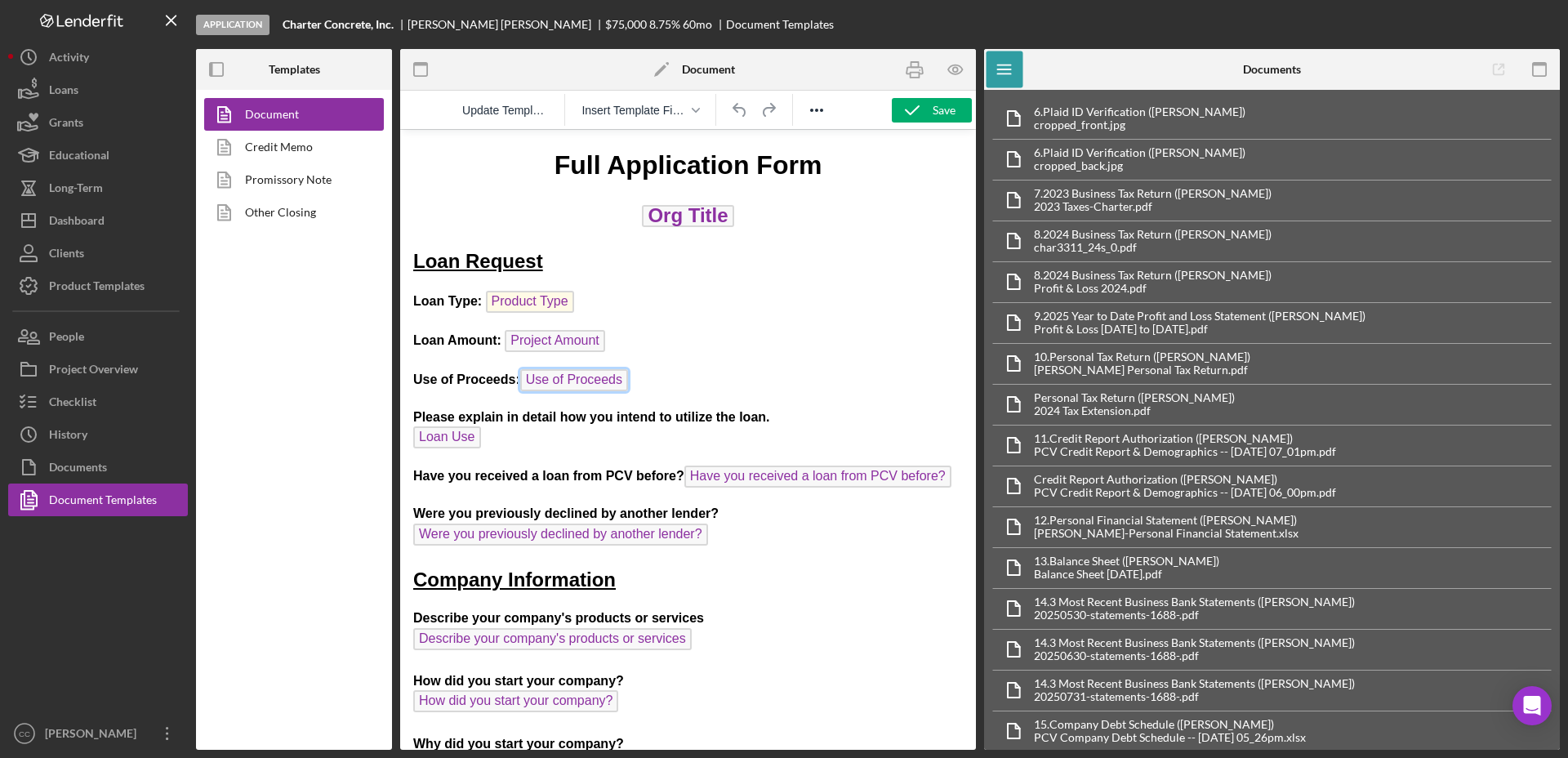
click at [553, 379] on span "Use of Proceeds" at bounding box center [573, 380] width 108 height 22
click at [68, 404] on div "Checklist" at bounding box center [72, 404] width 47 height 37
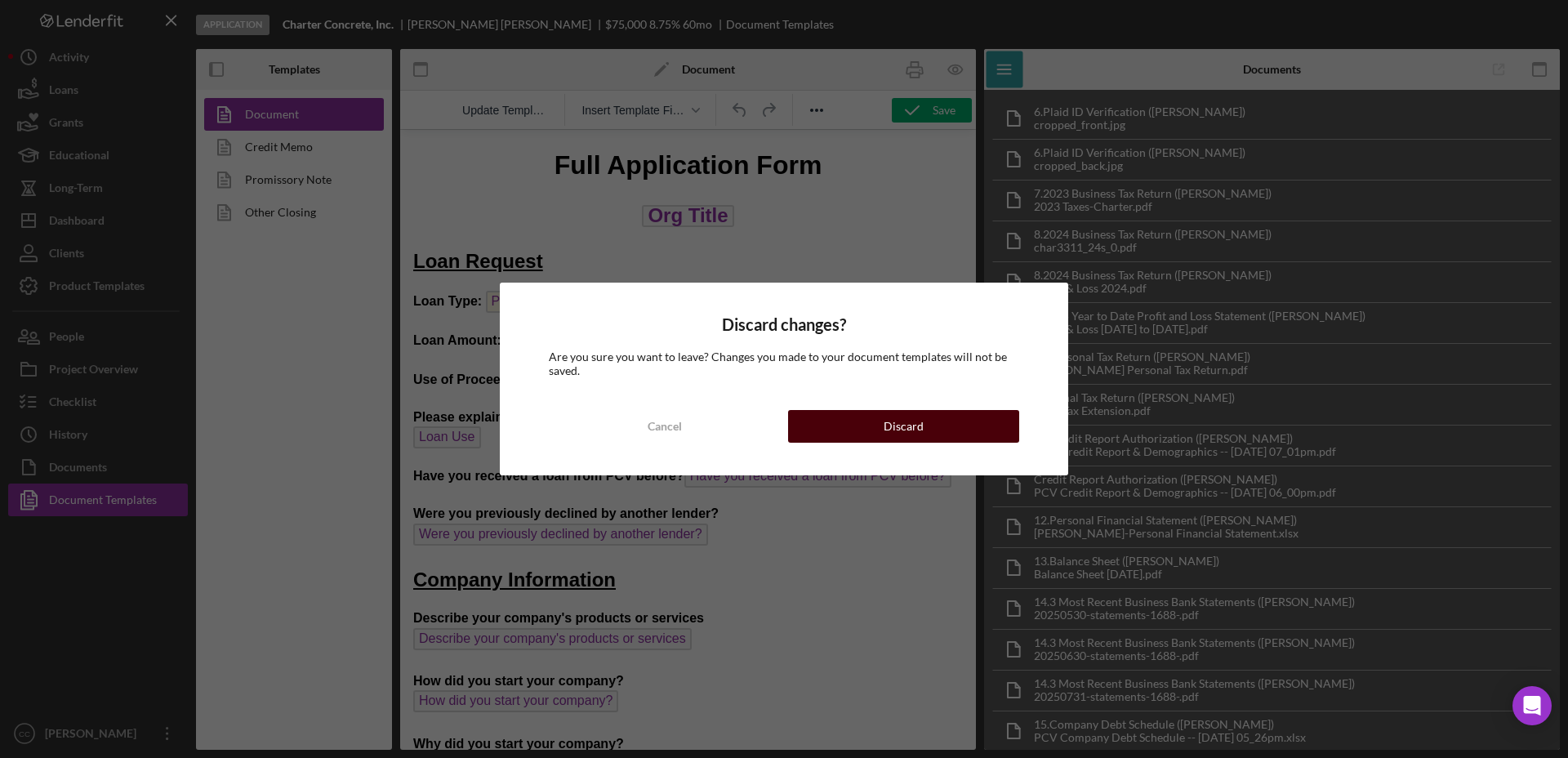
click at [912, 428] on div "Discard" at bounding box center [902, 426] width 40 height 32
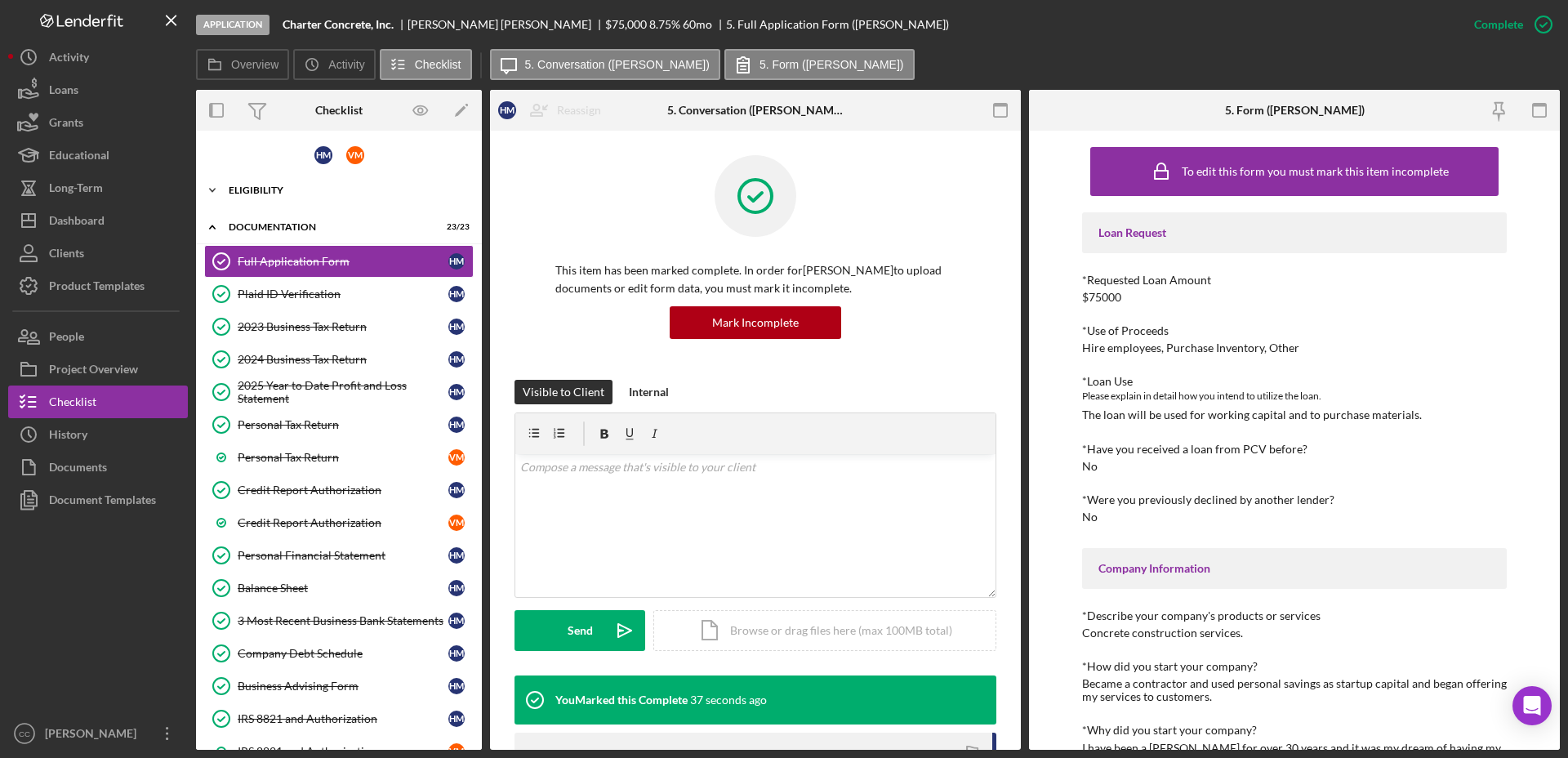
click at [269, 183] on div "Icon/Expander Eligibility 7 / 7" at bounding box center [339, 190] width 286 height 32
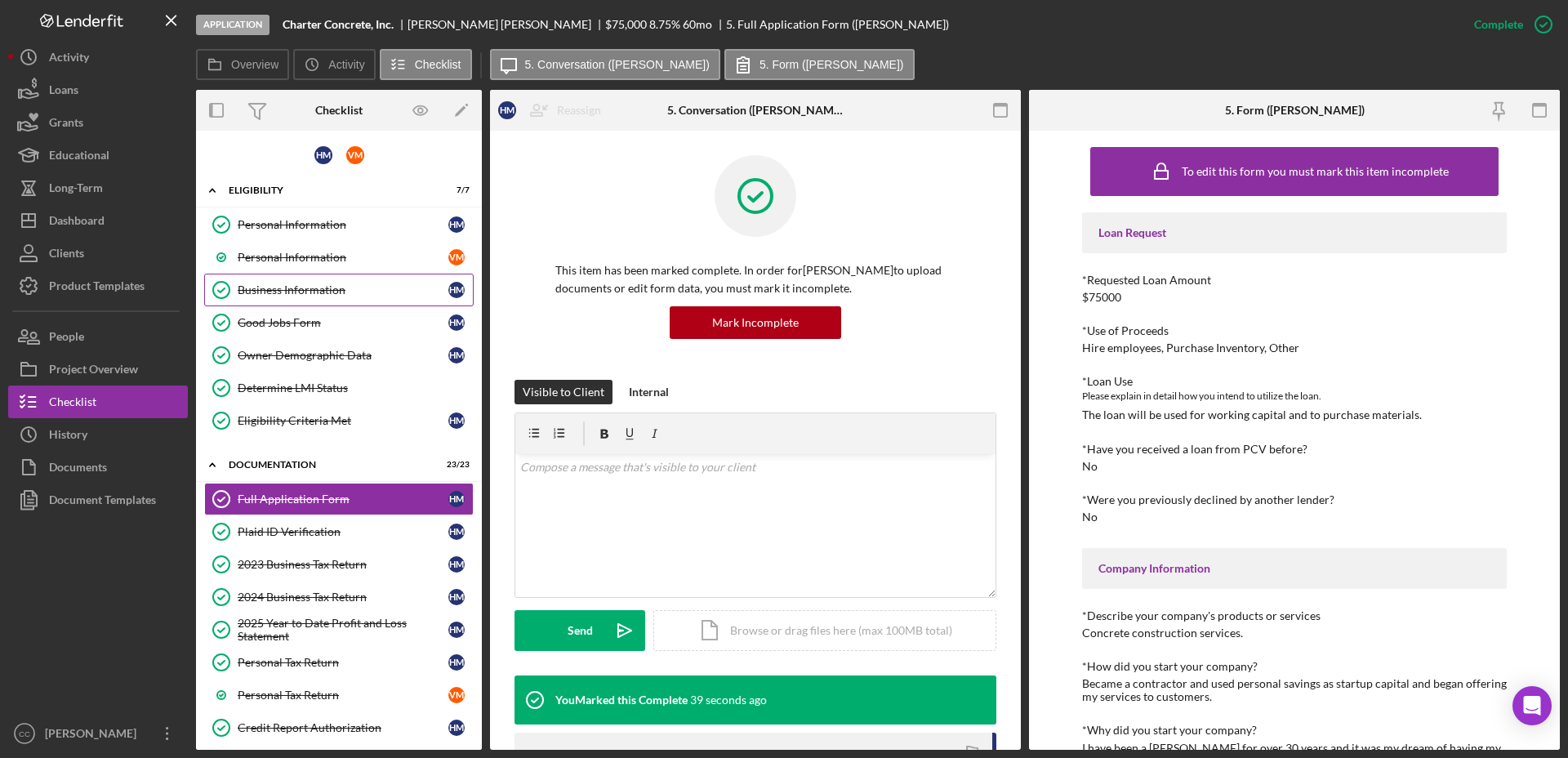
click at [285, 301] on link "Business Information Business Information H M" at bounding box center [338, 290] width 269 height 32
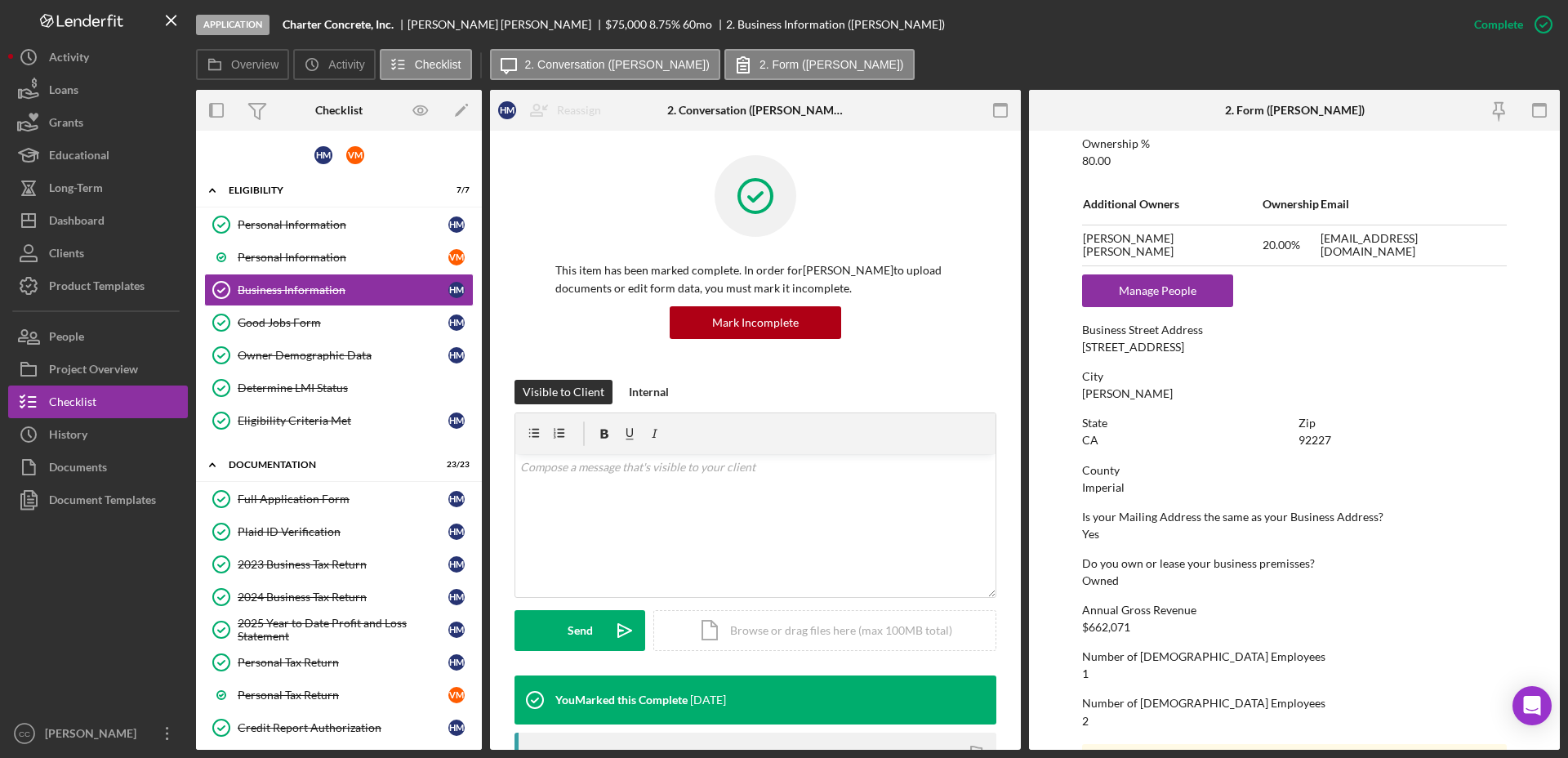
scroll to position [799, 0]
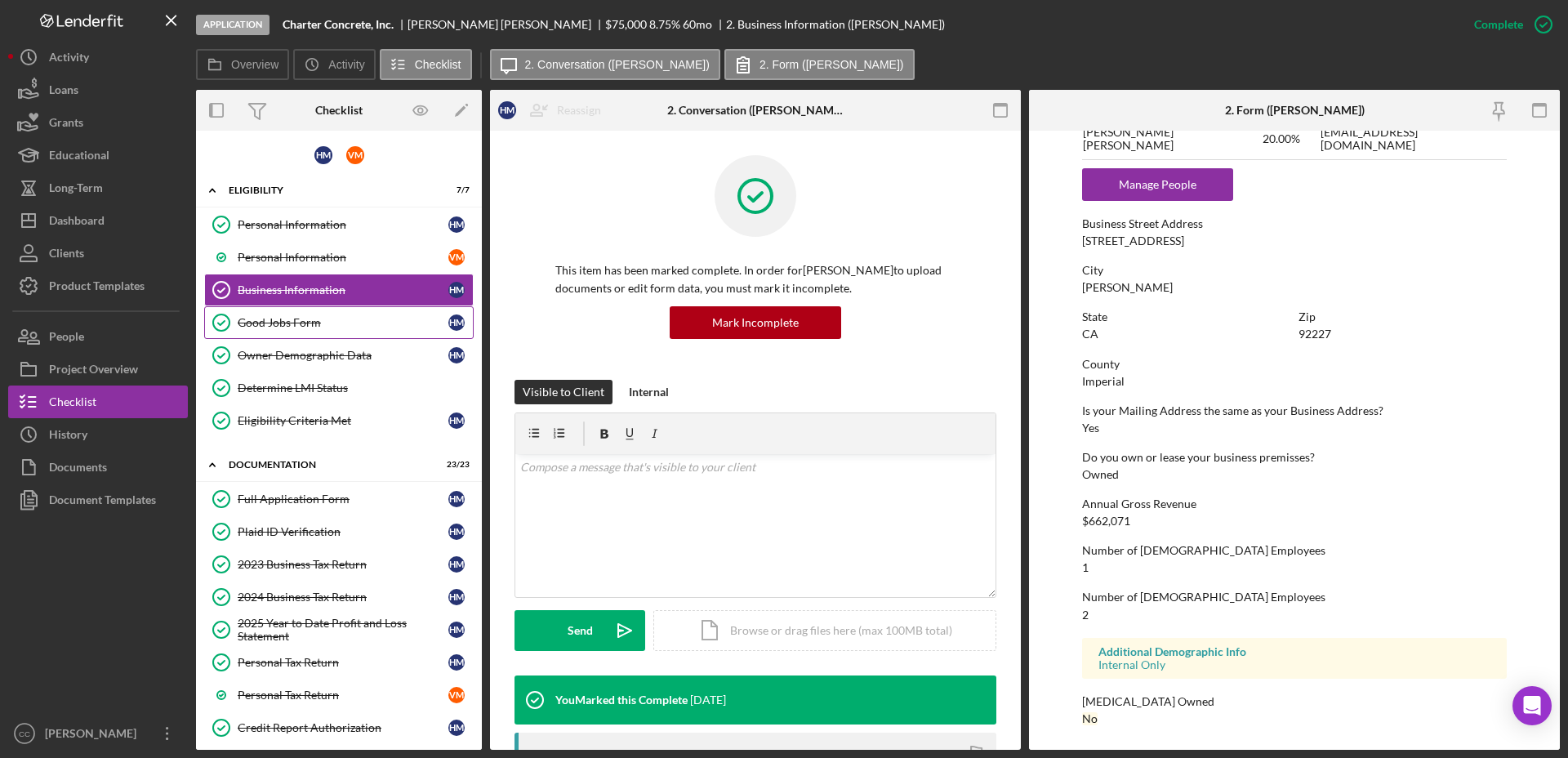
click at [299, 318] on div "Good Jobs Form" at bounding box center [343, 323] width 211 height 13
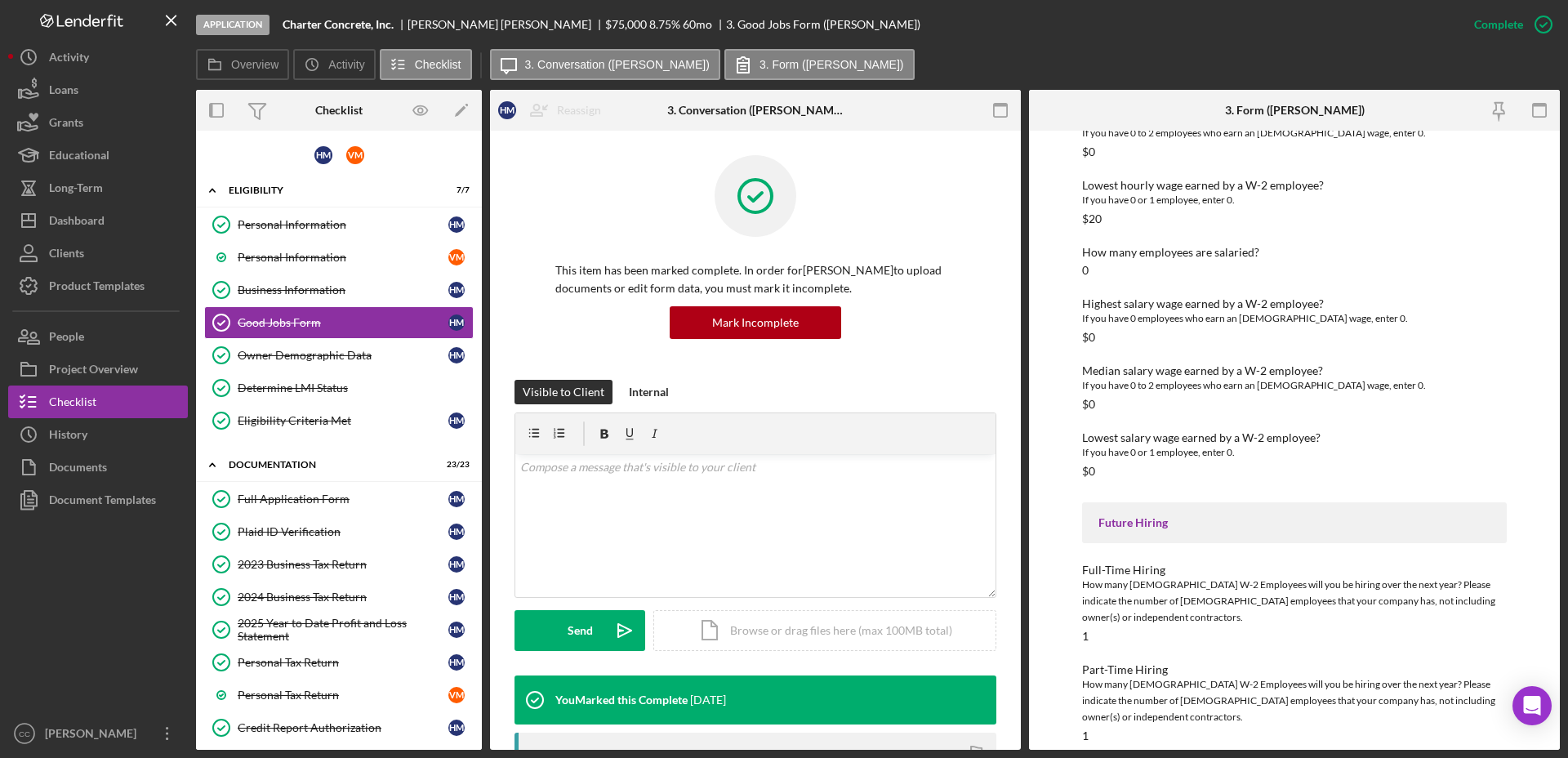
scroll to position [2106, 0]
click at [336, 211] on link "Personal Information Personal Information H M" at bounding box center [338, 224] width 269 height 32
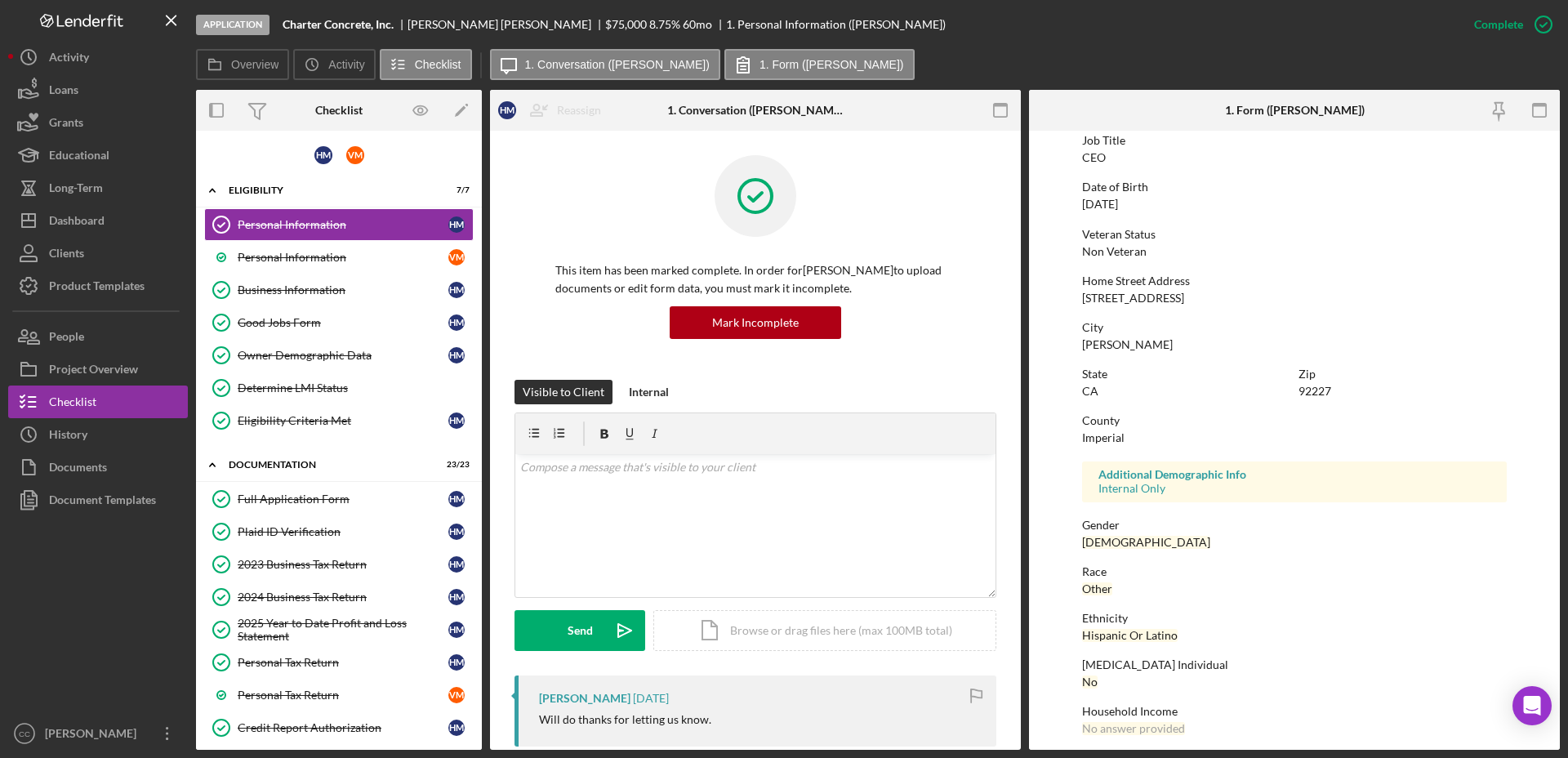
scroll to position [143, 0]
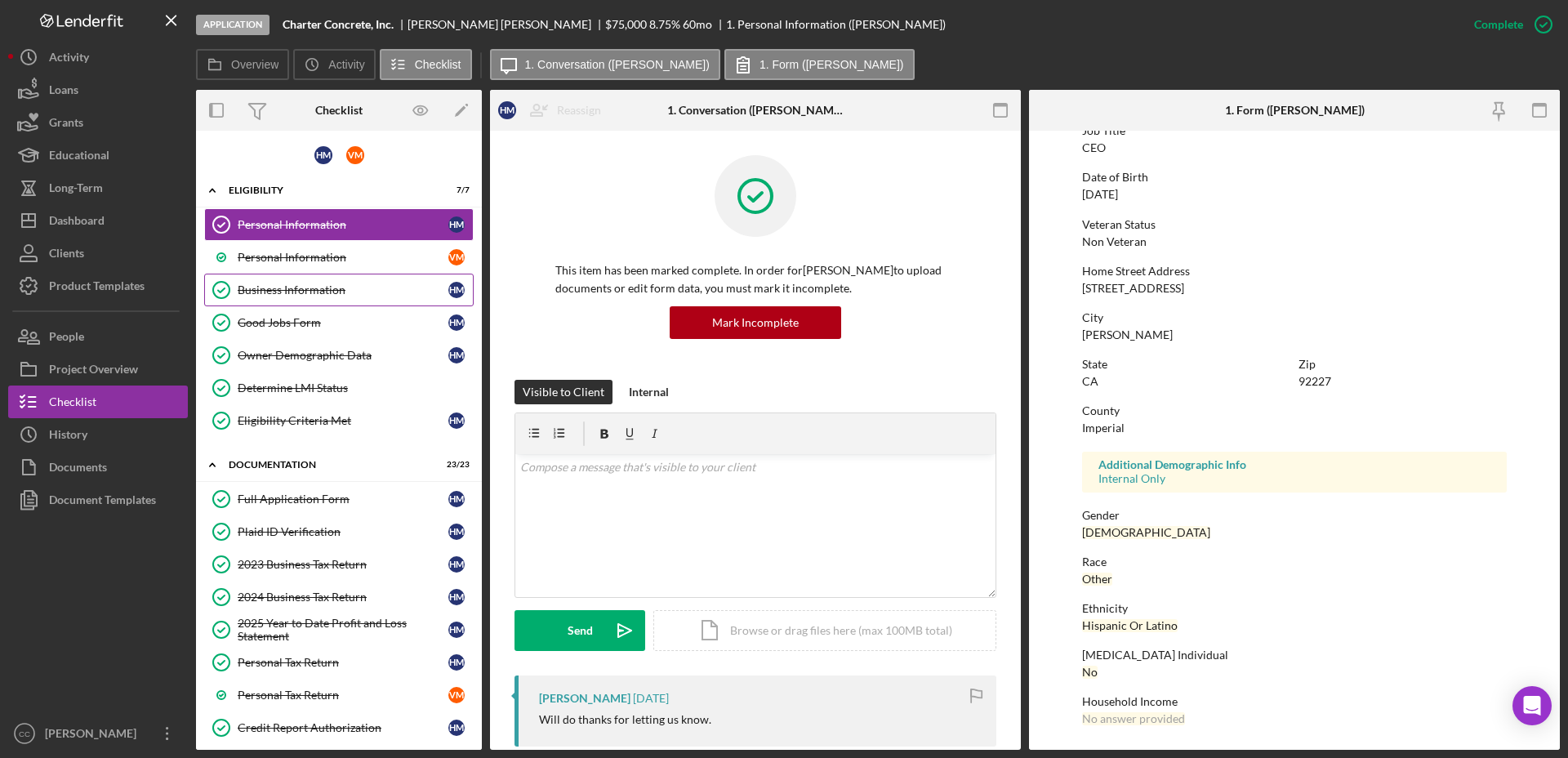
click at [260, 292] on div "Business Information" at bounding box center [343, 290] width 211 height 13
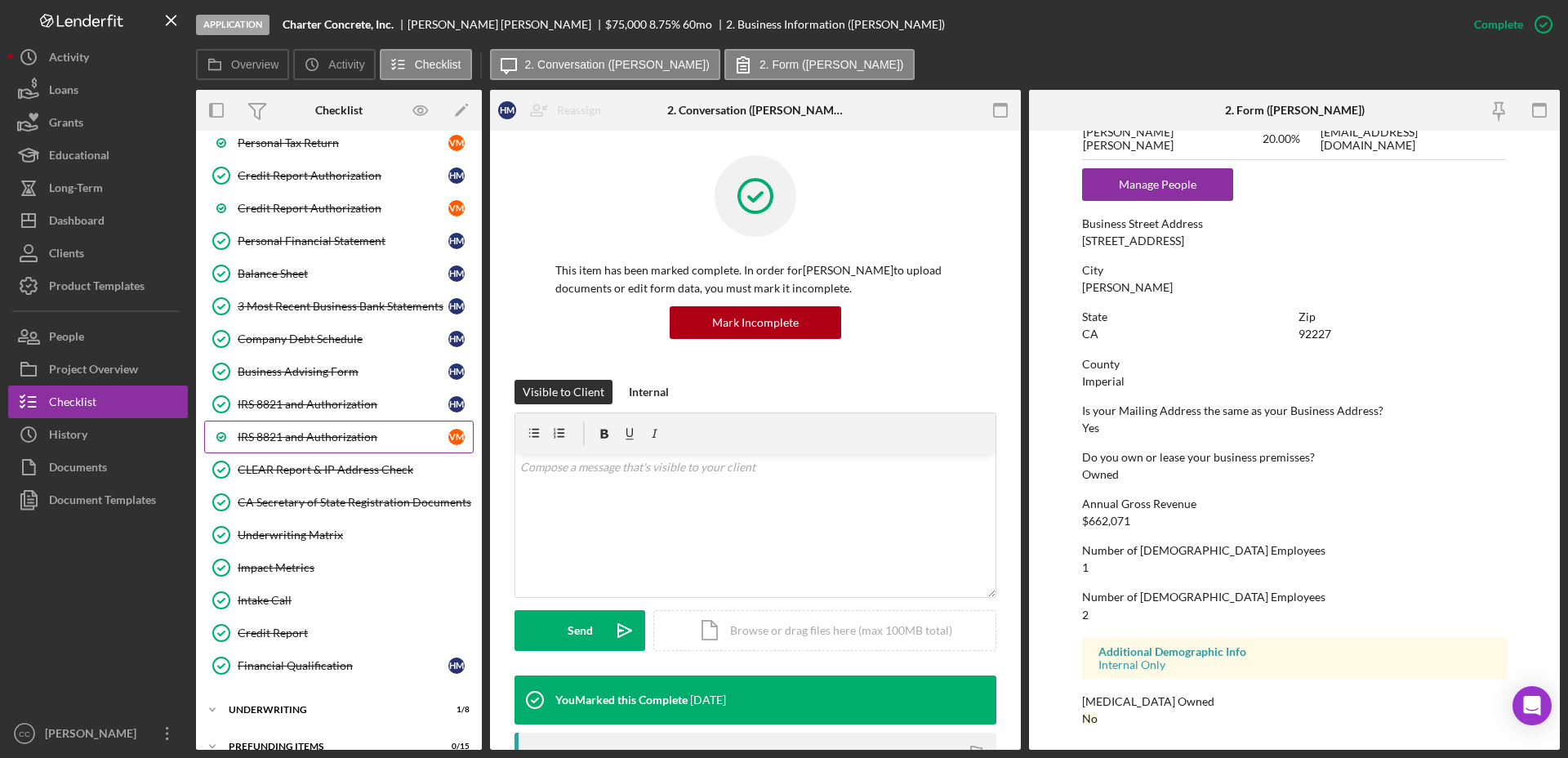
scroll to position [574, 0]
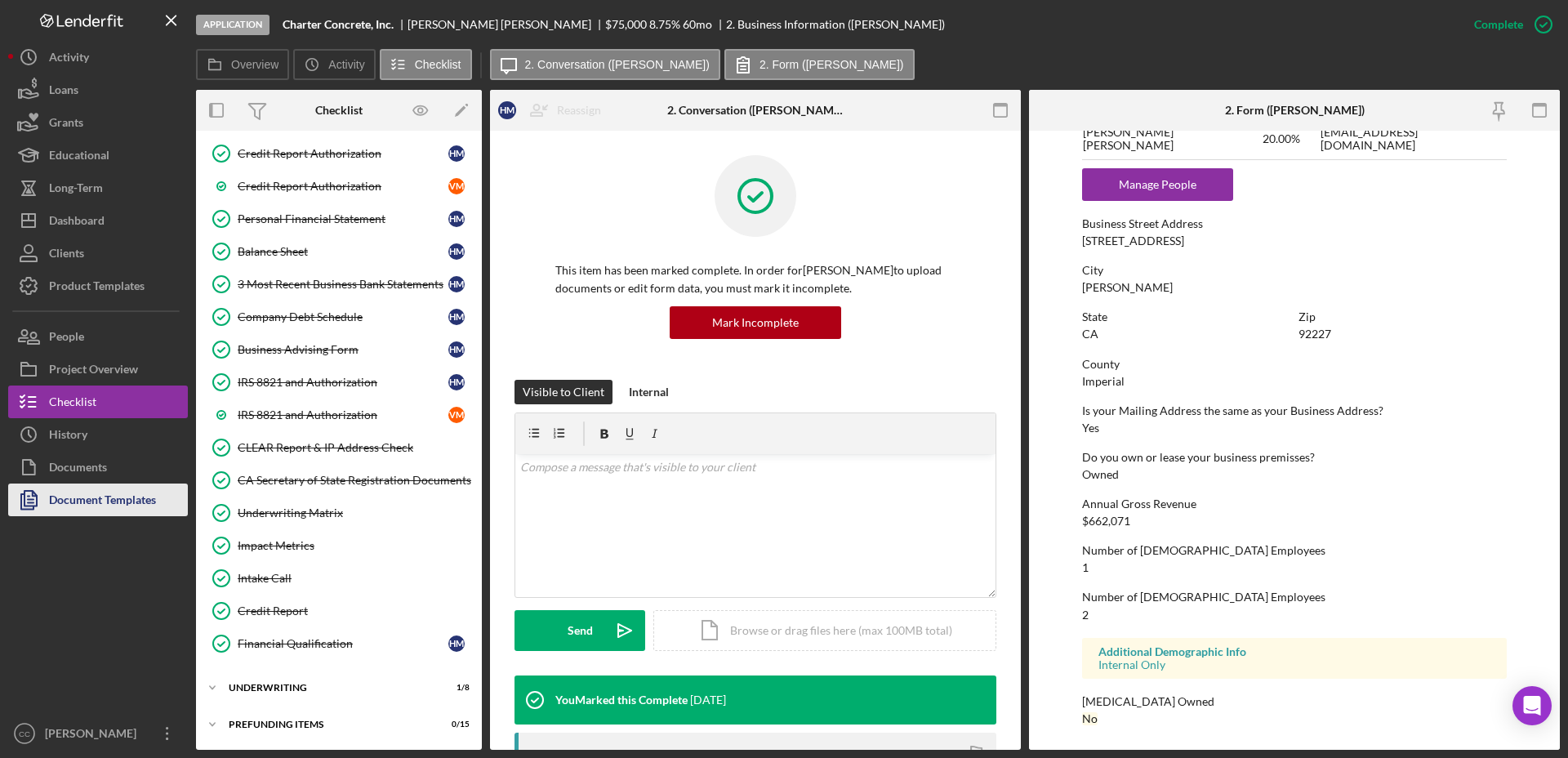
click at [71, 499] on div "Document Templates" at bounding box center [102, 502] width 107 height 37
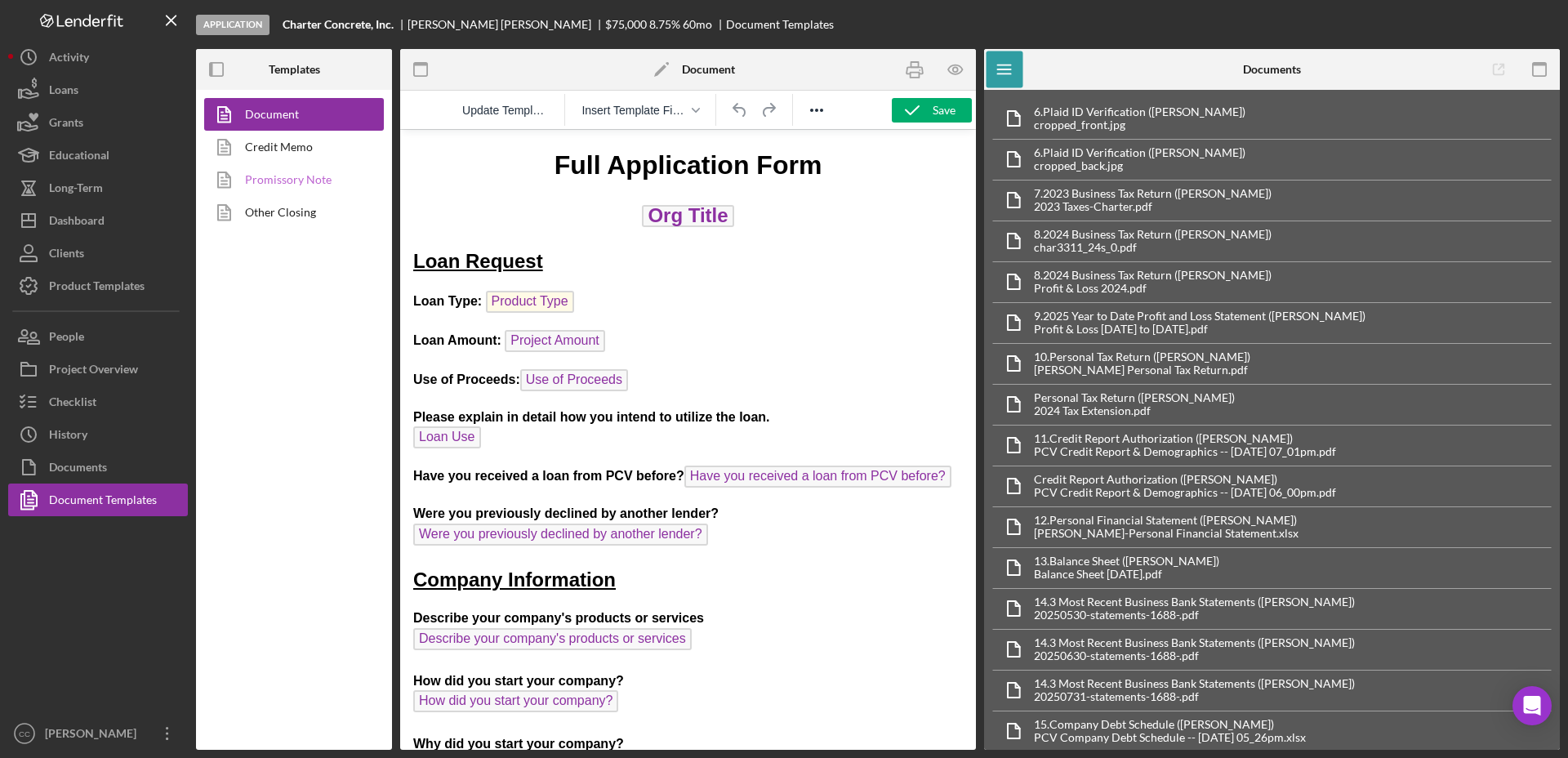
click at [283, 179] on link "Promissory Note" at bounding box center [289, 179] width 171 height 32
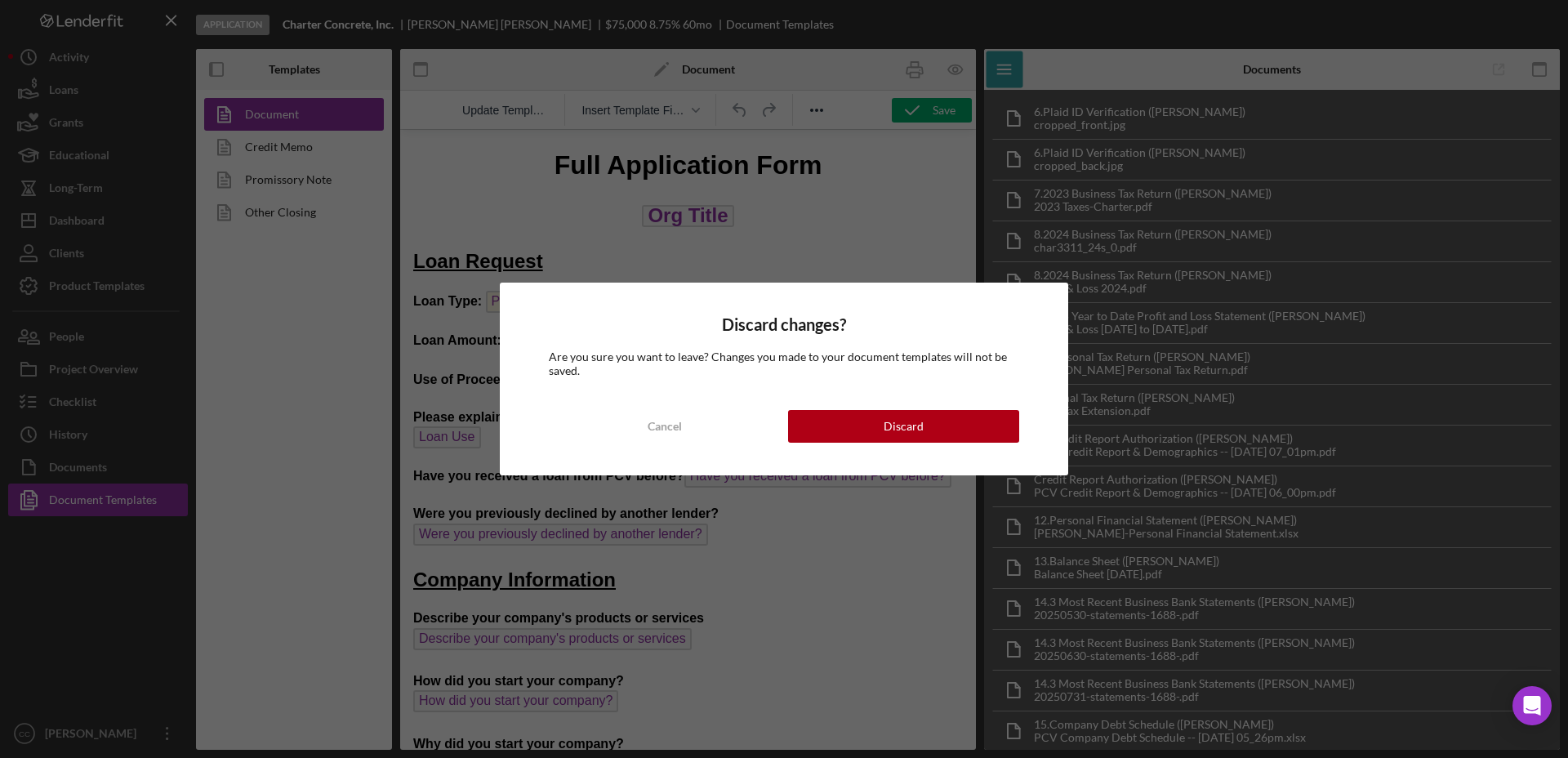
click at [955, 445] on div "Discard changes? Are you sure you want to leave? Changes you made to your docum…" at bounding box center [784, 378] width 568 height 192
click at [949, 434] on button "Discard" at bounding box center [903, 426] width 231 height 32
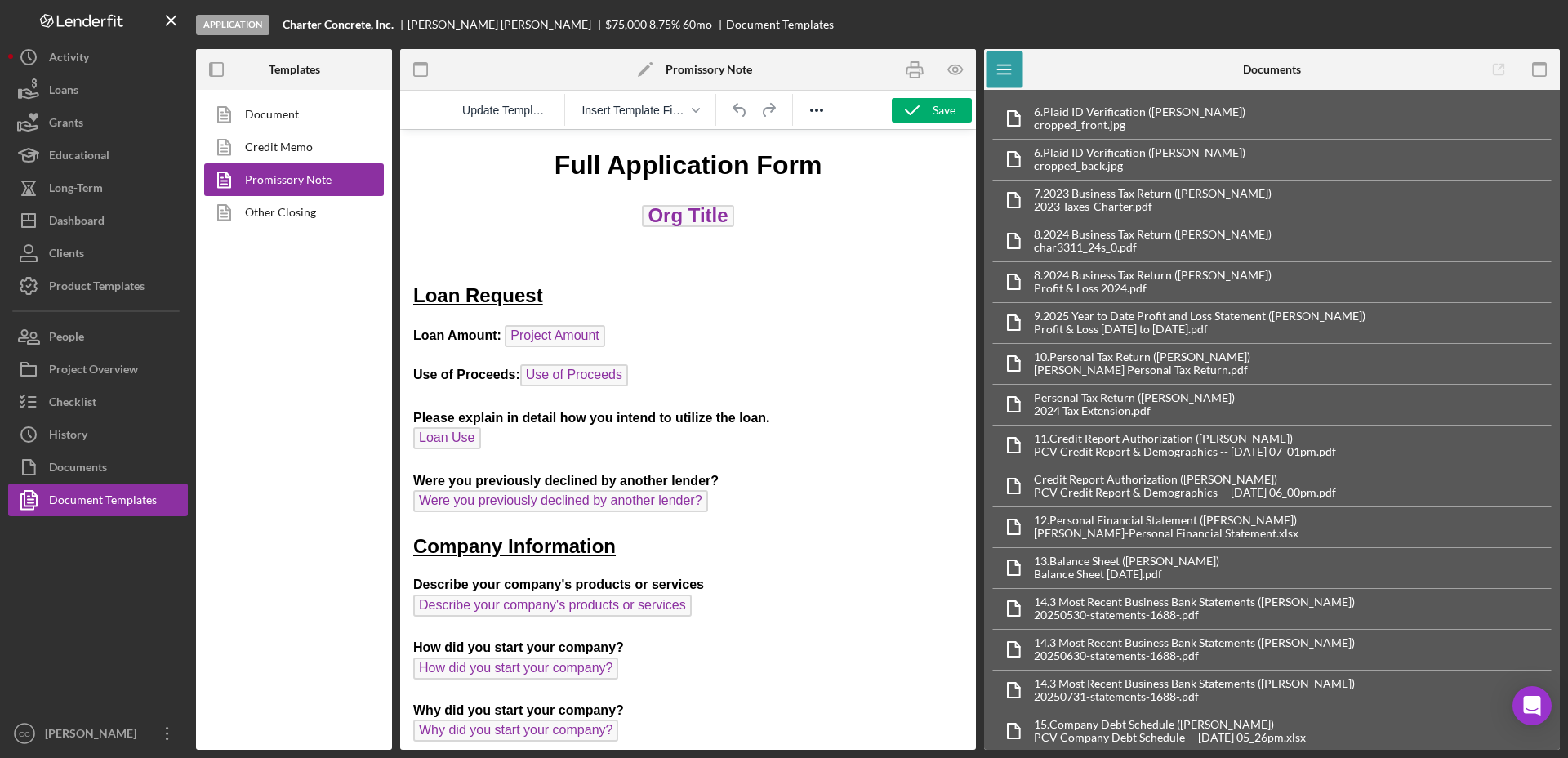
click at [658, 375] on p "Use of Proceeds: Use of Proceeds Please explain in detail how you intend to uti…" at bounding box center [688, 440] width 549 height 152
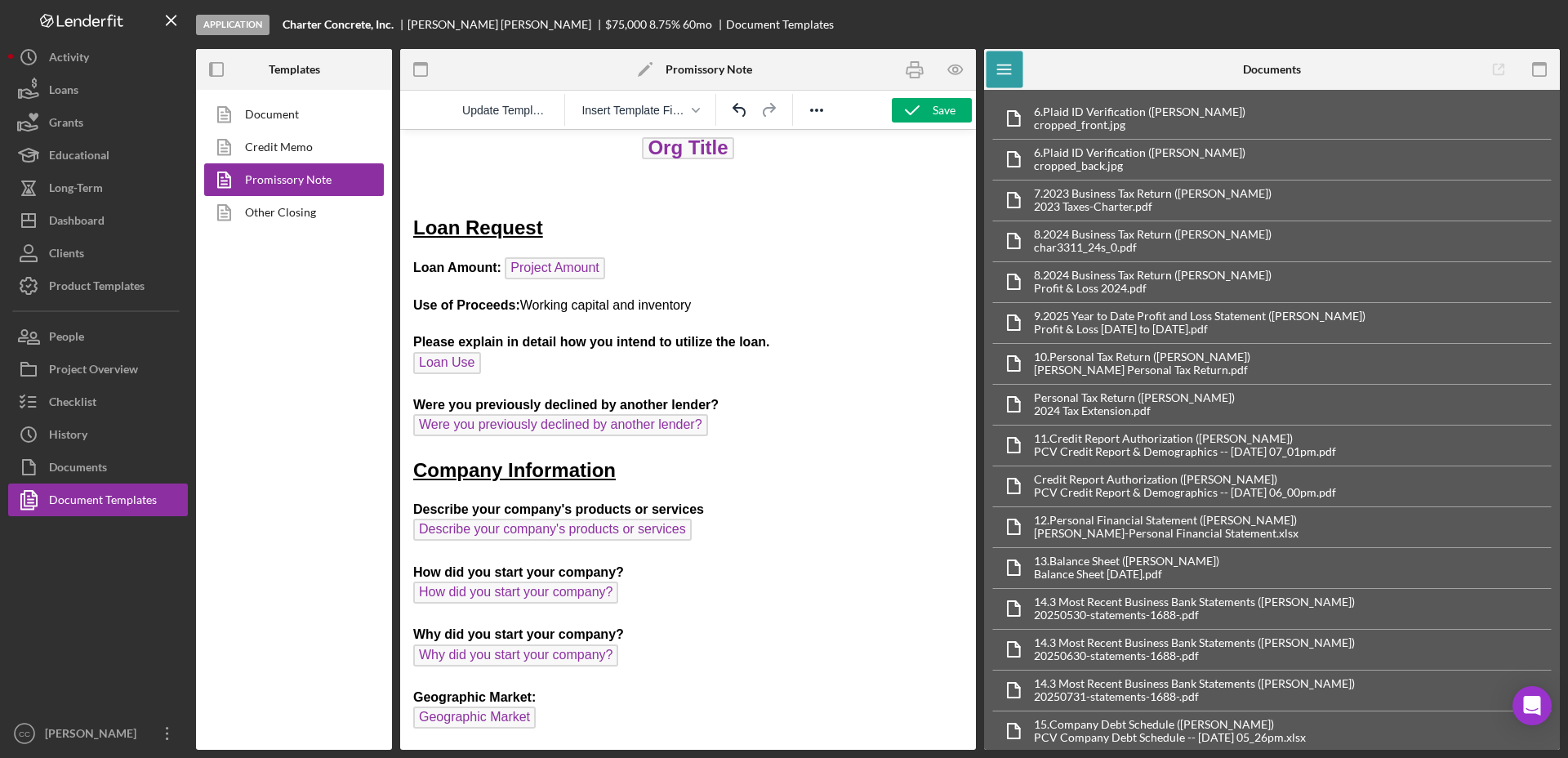
scroll to position [102, 0]
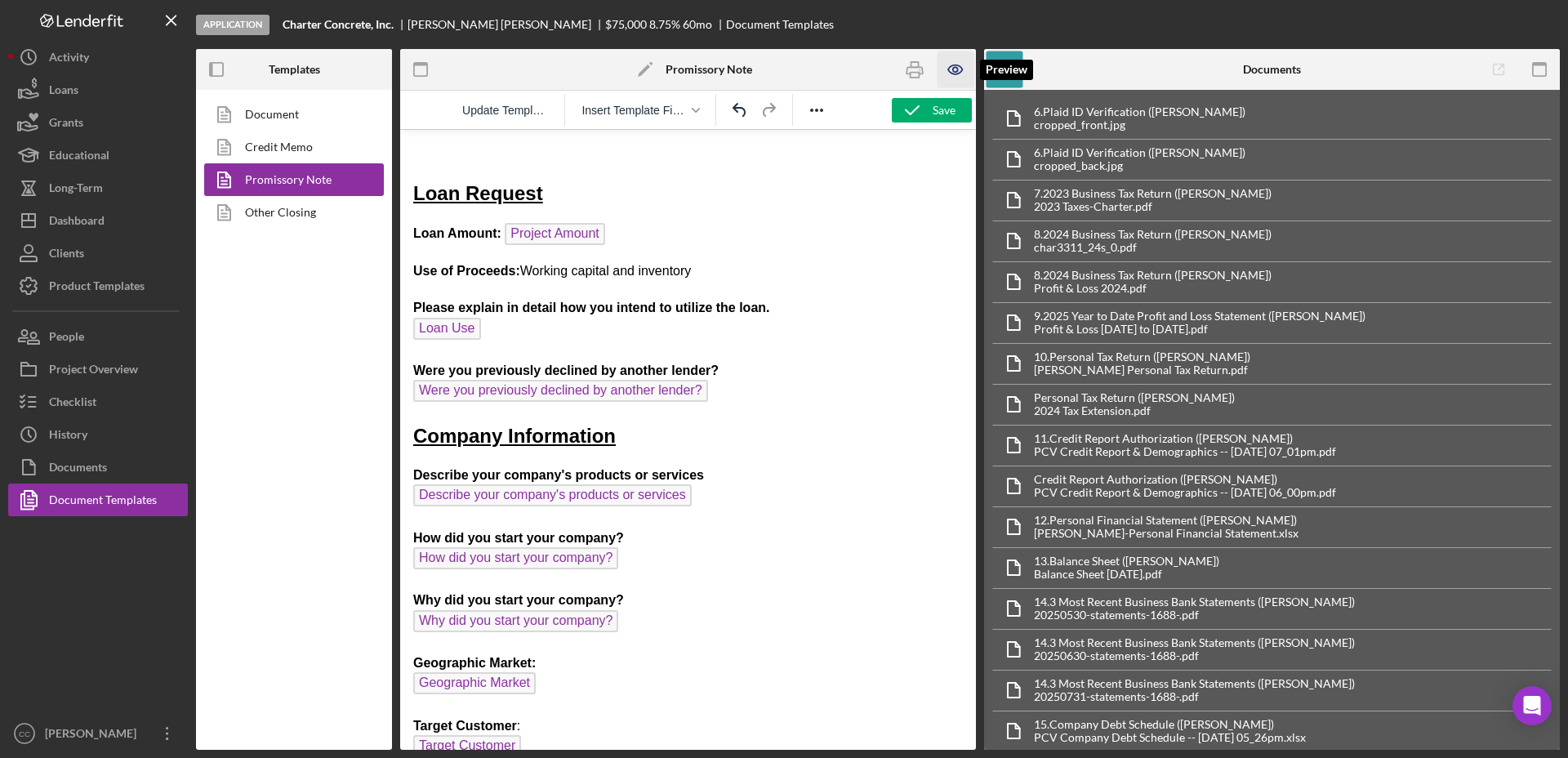
click at [956, 75] on icon "button" at bounding box center [956, 70] width 37 height 37
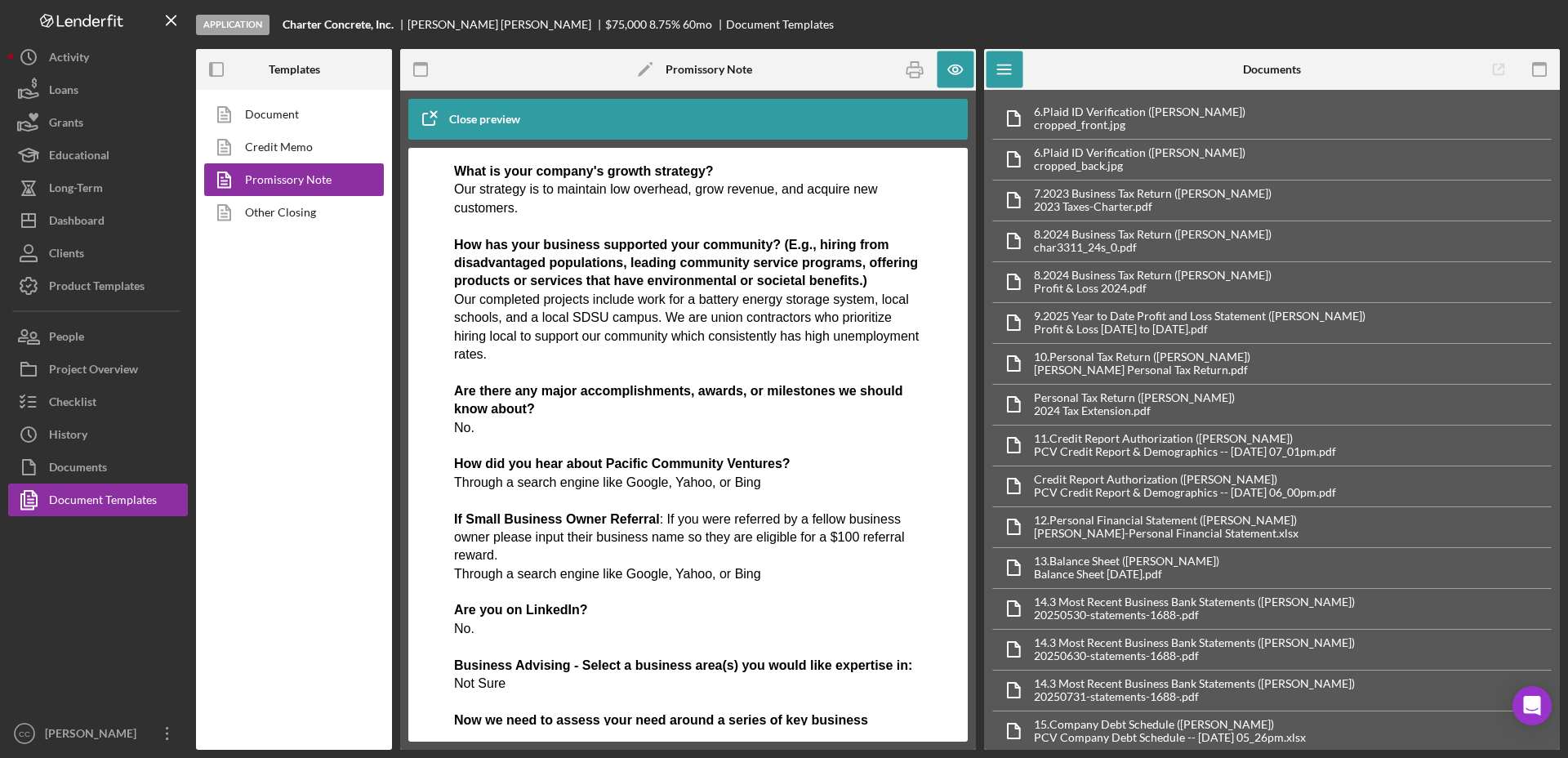
scroll to position [889, 0]
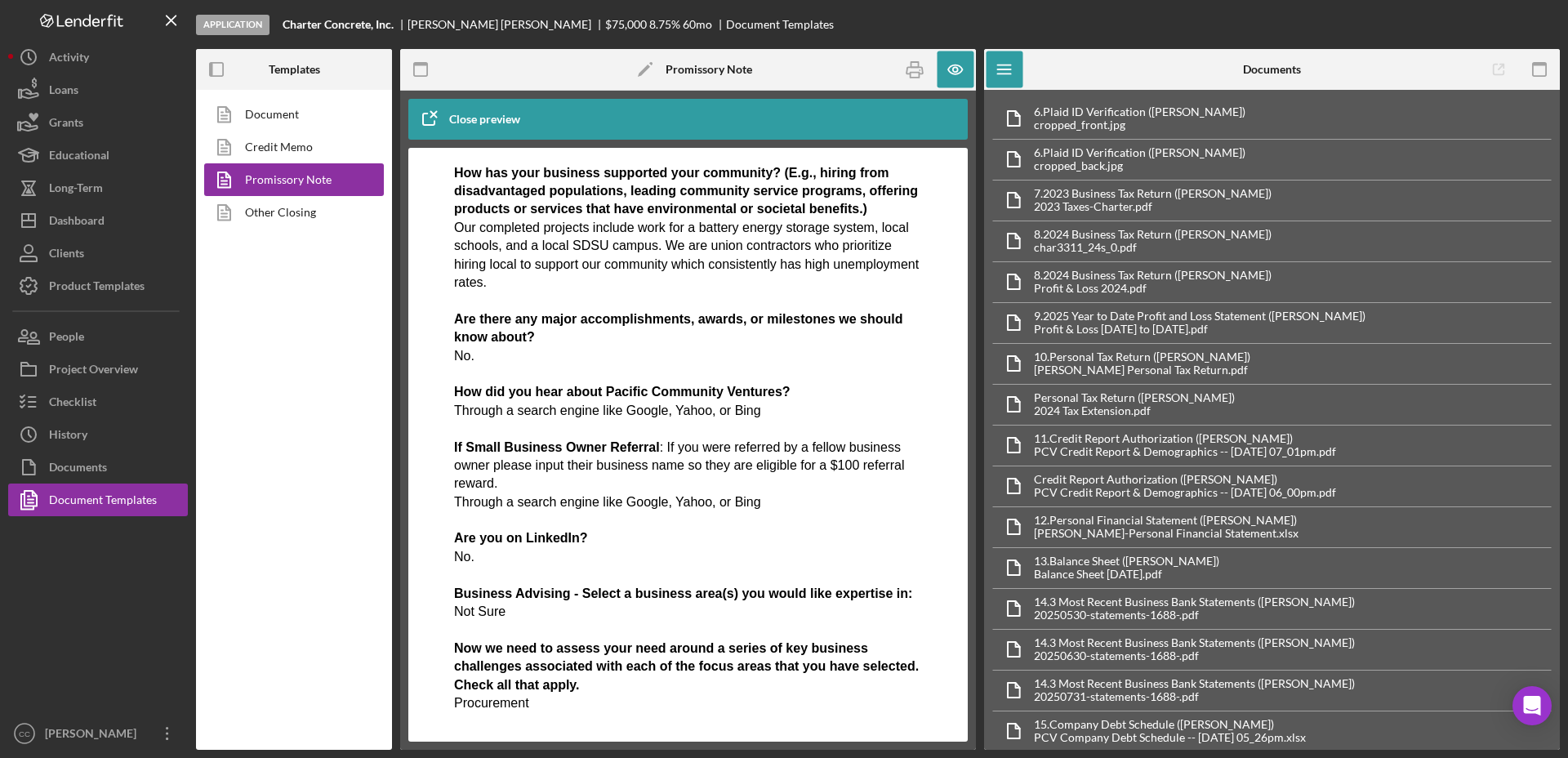
click at [430, 113] on icon "button" at bounding box center [429, 119] width 41 height 41
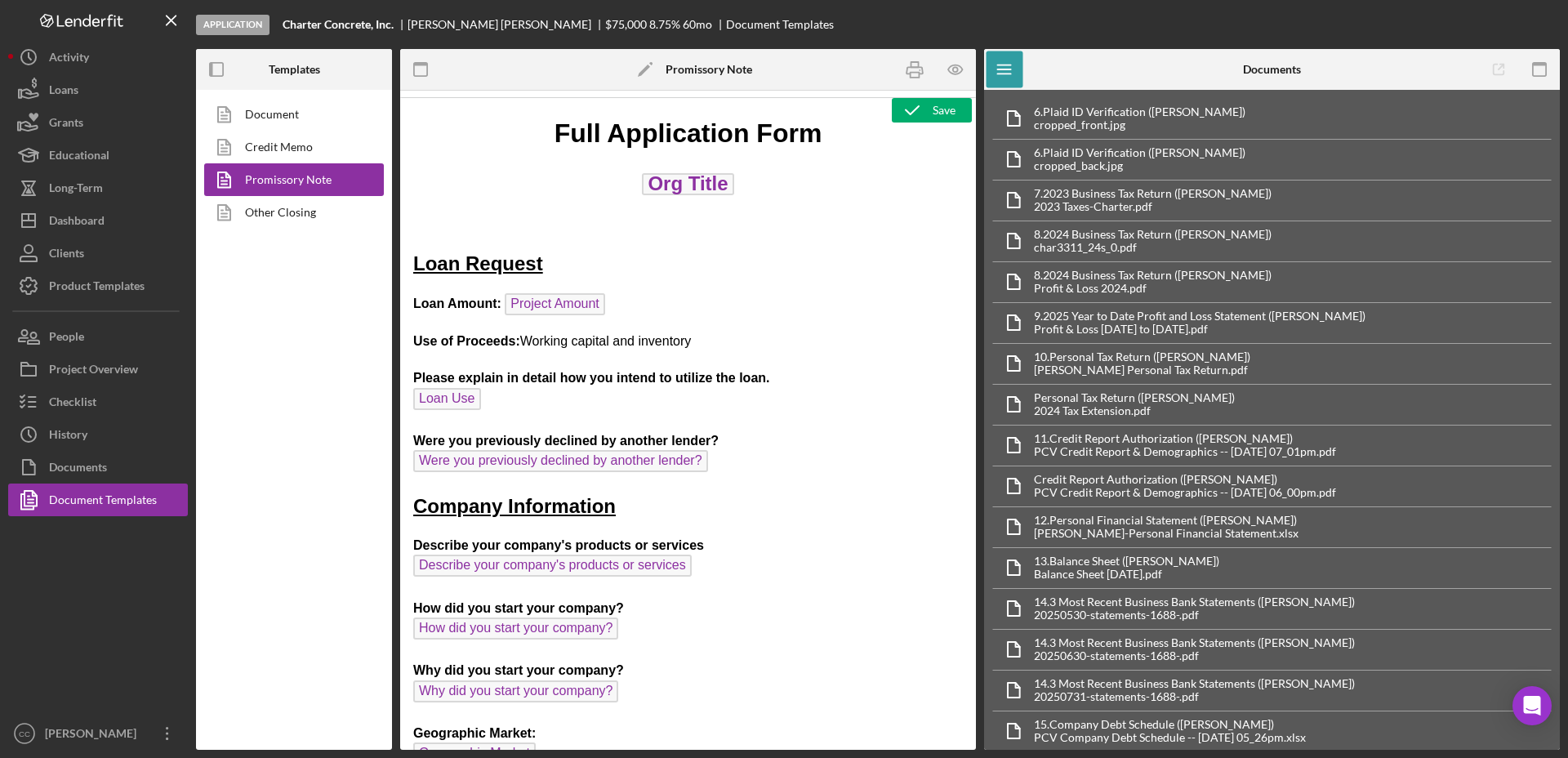
scroll to position [0, 0]
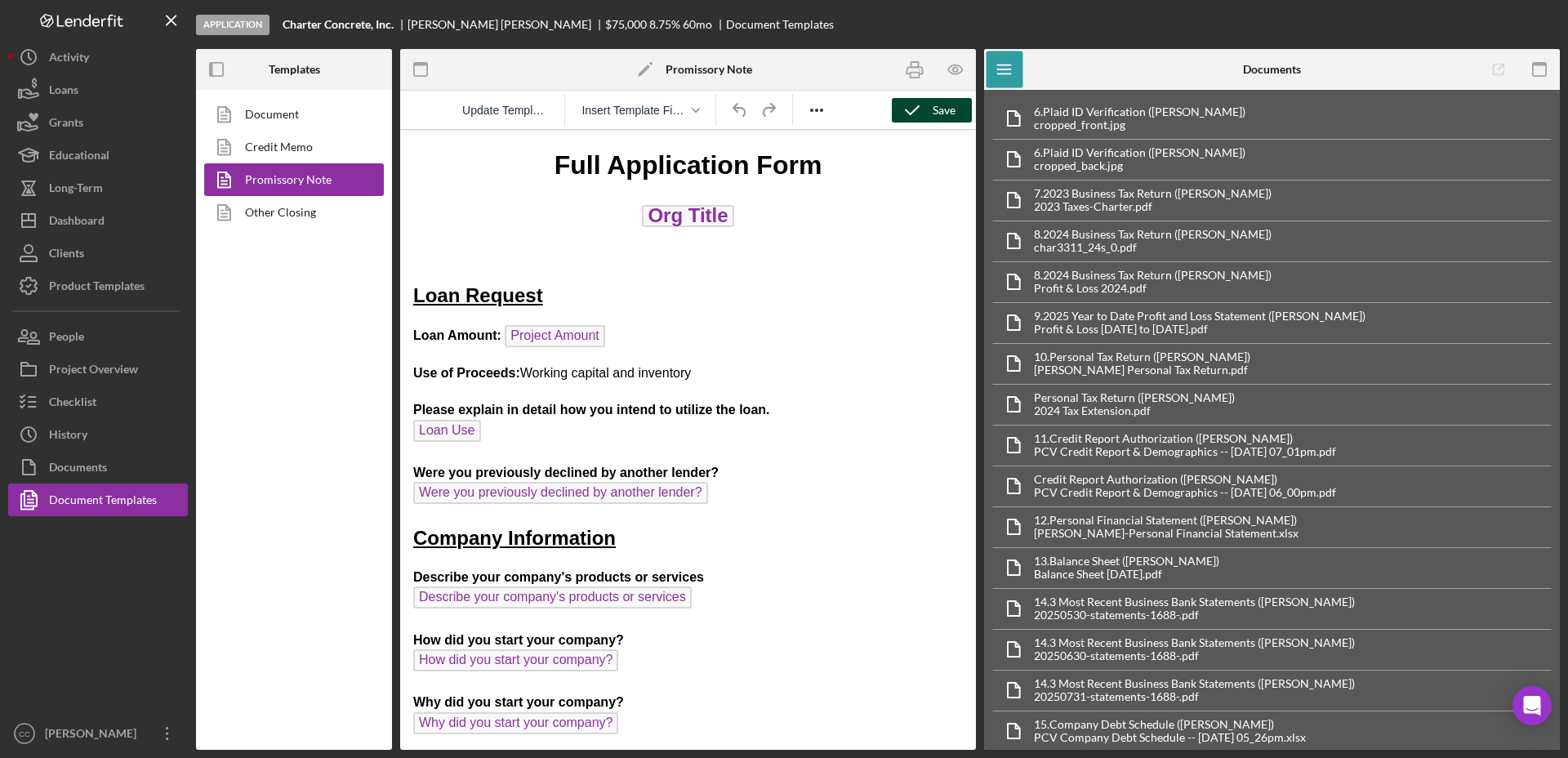
click at [908, 110] on icon "button" at bounding box center [912, 110] width 41 height 41
click at [913, 67] on icon "button" at bounding box center [914, 70] width 17 height 6
click at [289, 153] on link "Credit Memo" at bounding box center [289, 147] width 171 height 32
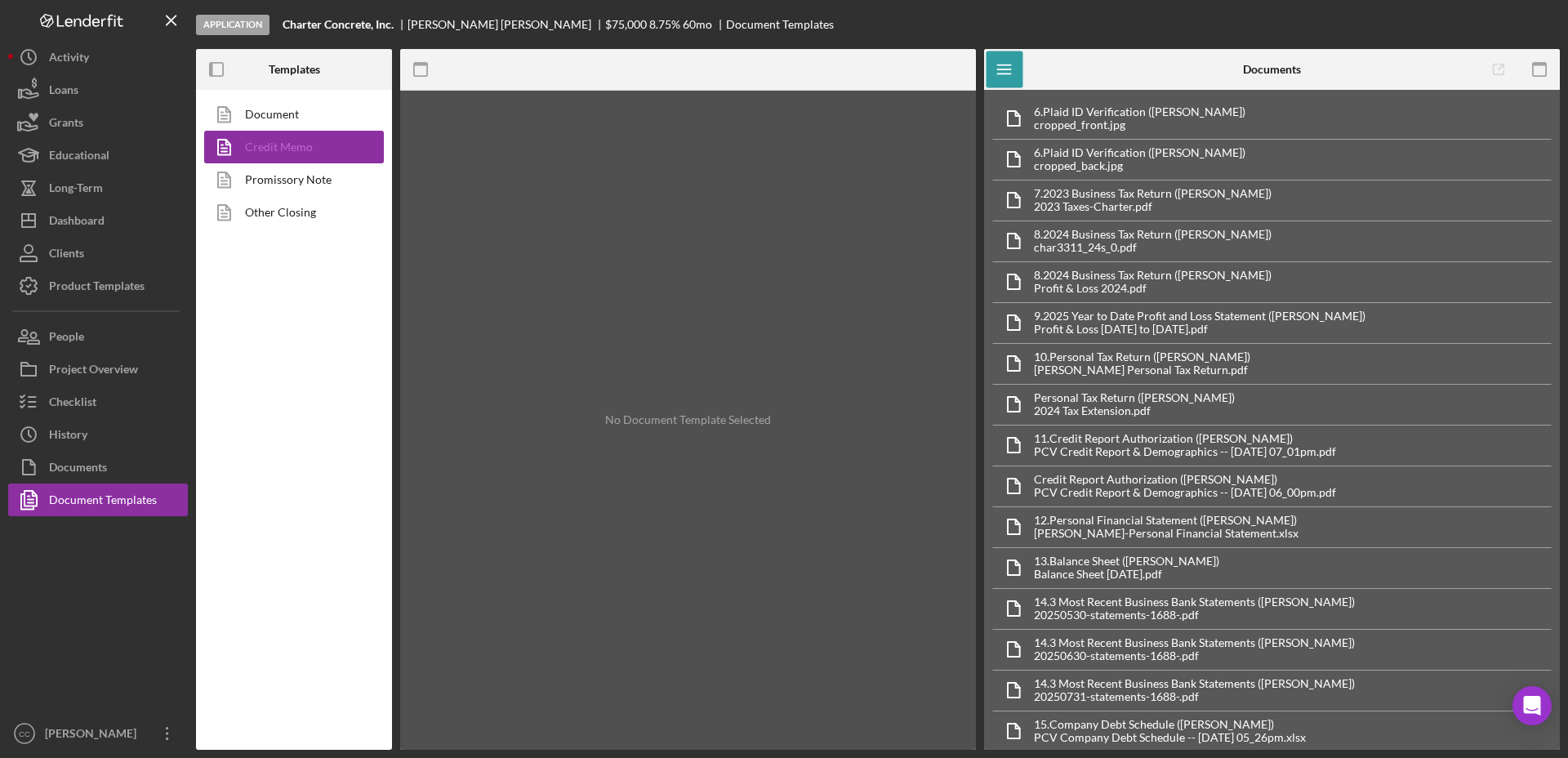
click at [289, 153] on link "Credit Memo" at bounding box center [289, 147] width 171 height 32
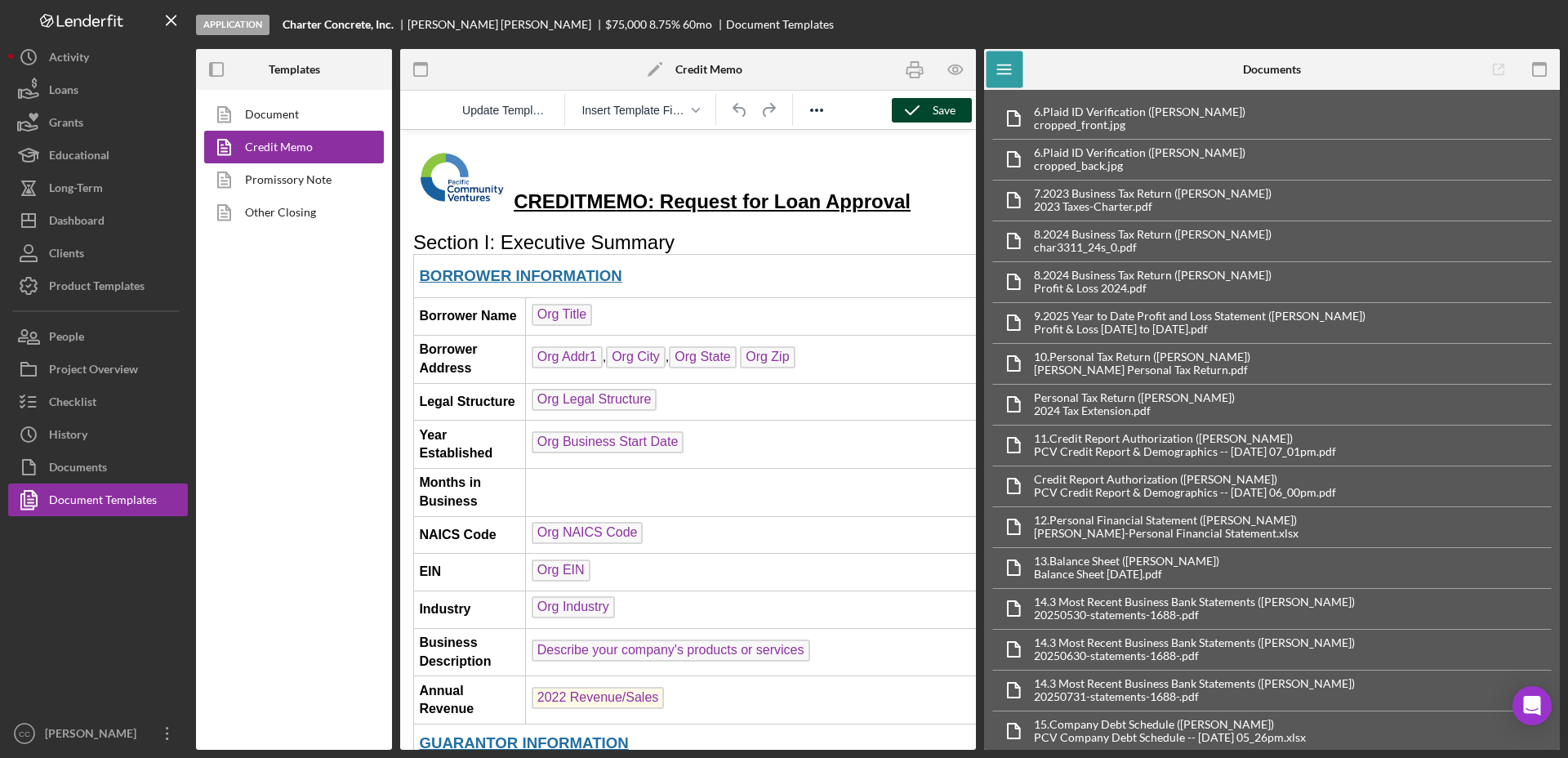
click at [952, 111] on div "Save" at bounding box center [943, 110] width 23 height 25
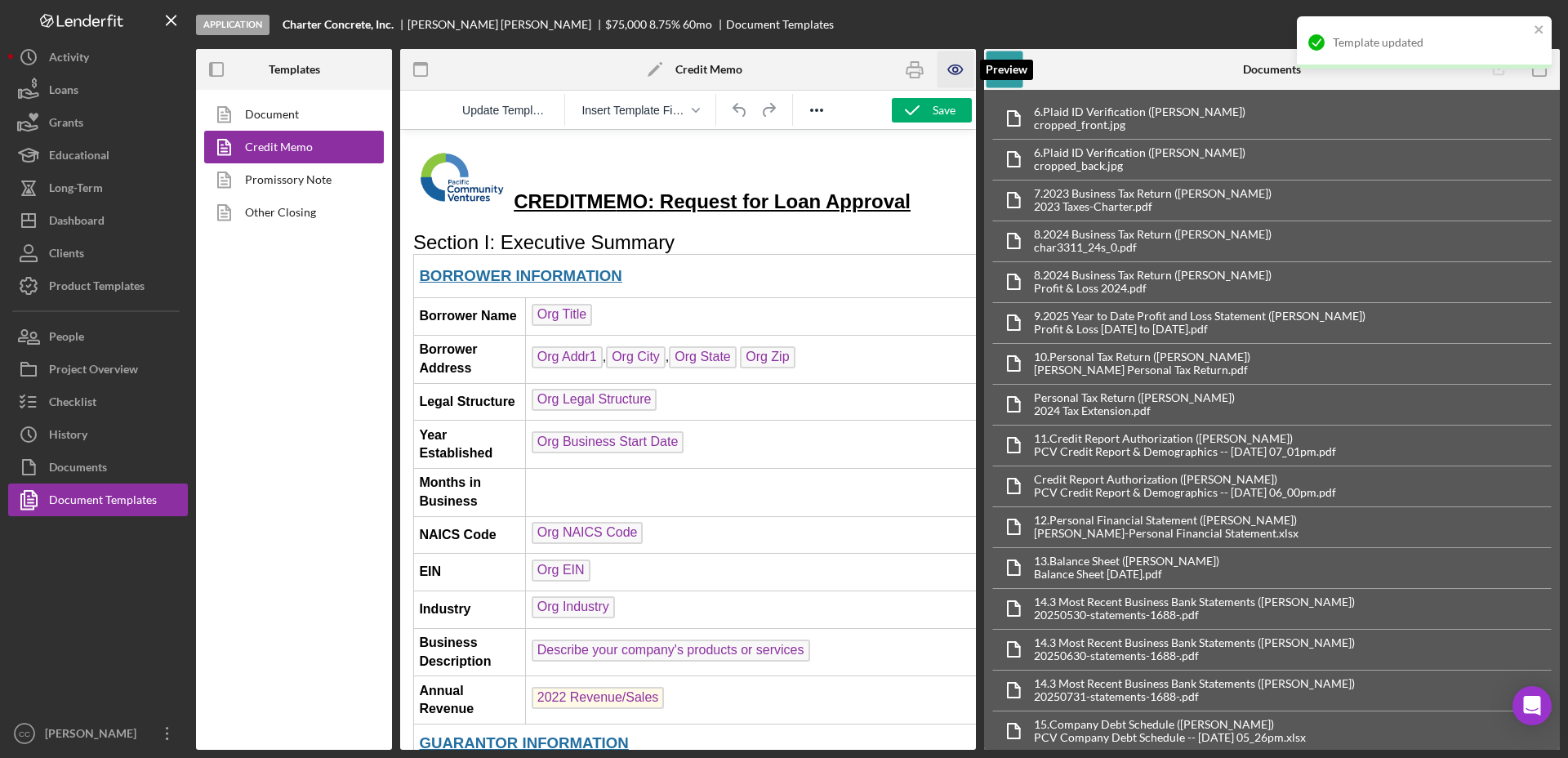
click at [953, 73] on icon "button" at bounding box center [956, 70] width 37 height 37
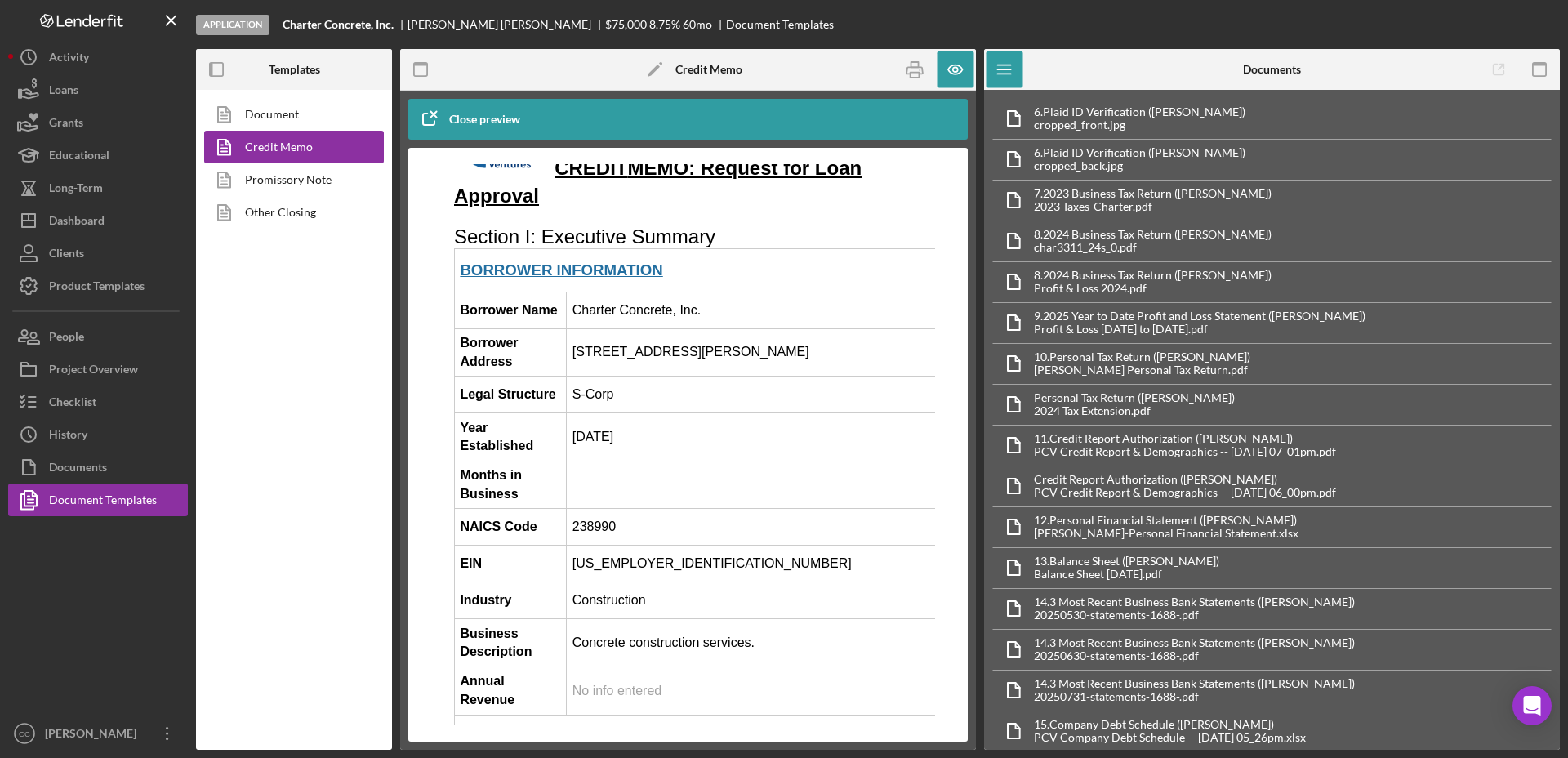
scroll to position [102, 0]
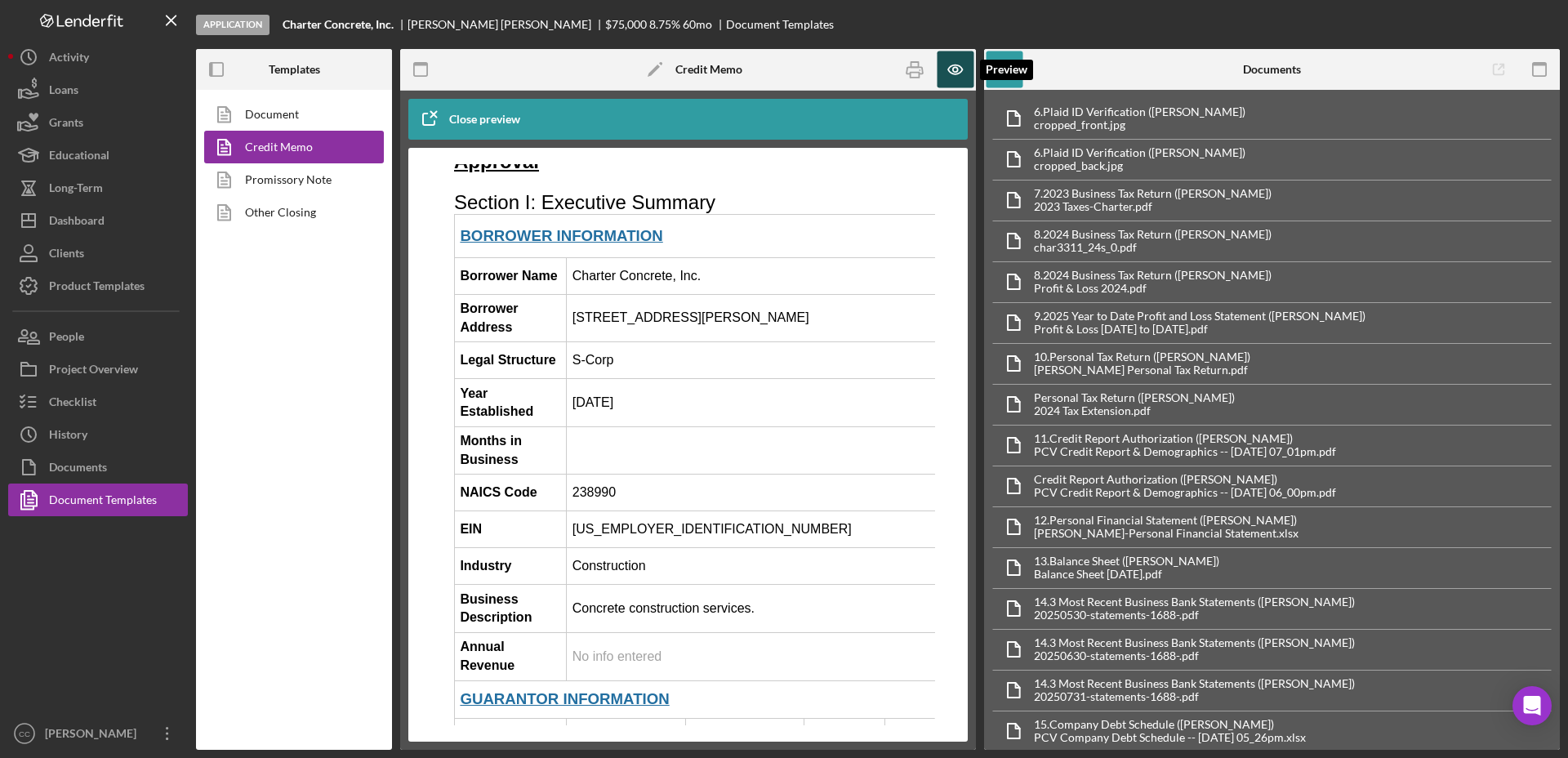
click at [949, 62] on icon "button" at bounding box center [956, 70] width 37 height 37
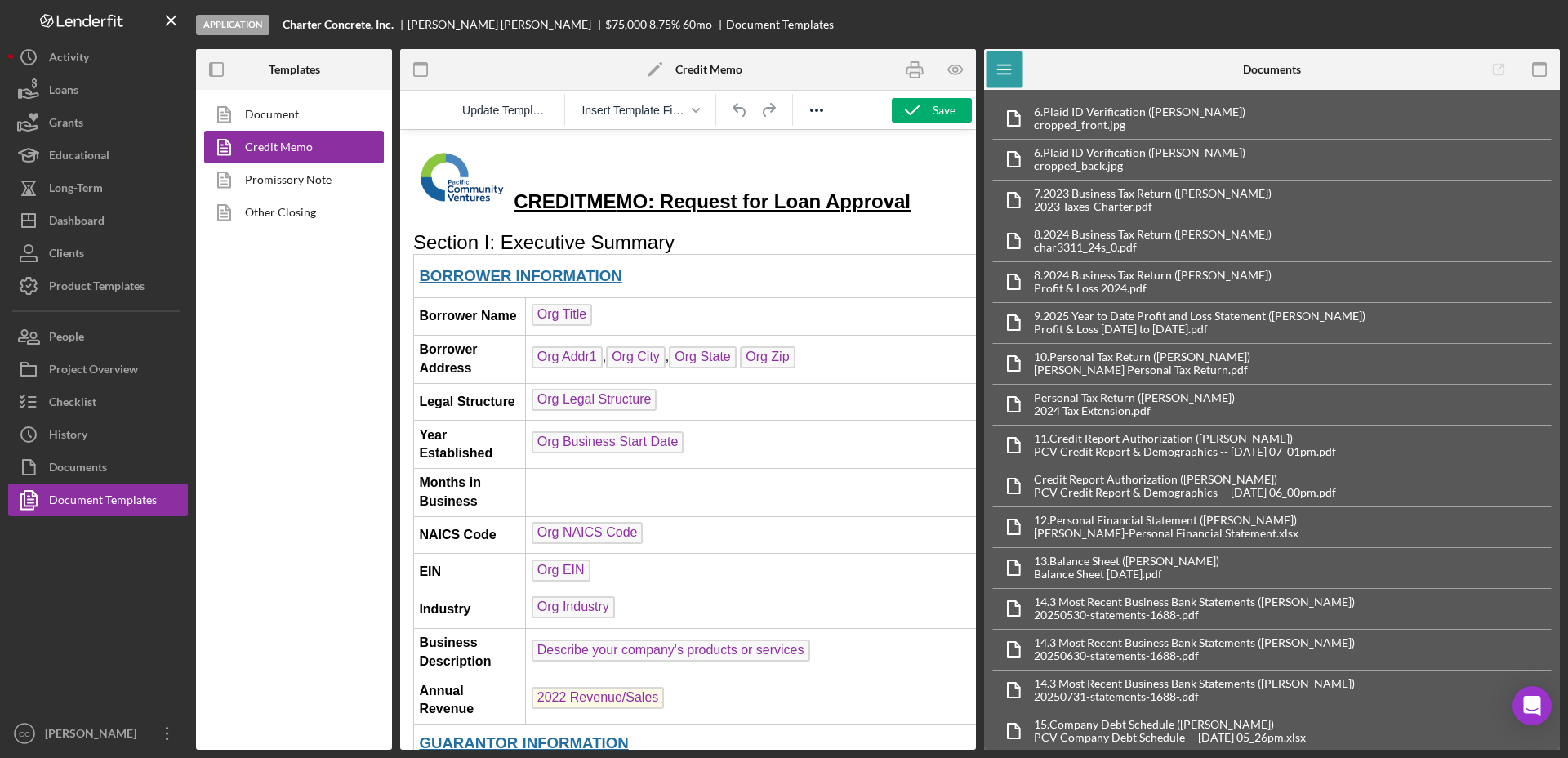
scroll to position [0, 0]
click at [619, 503] on td "Rich Text Area. Press ALT-0 for help." at bounding box center [1063, 492] width 1075 height 48
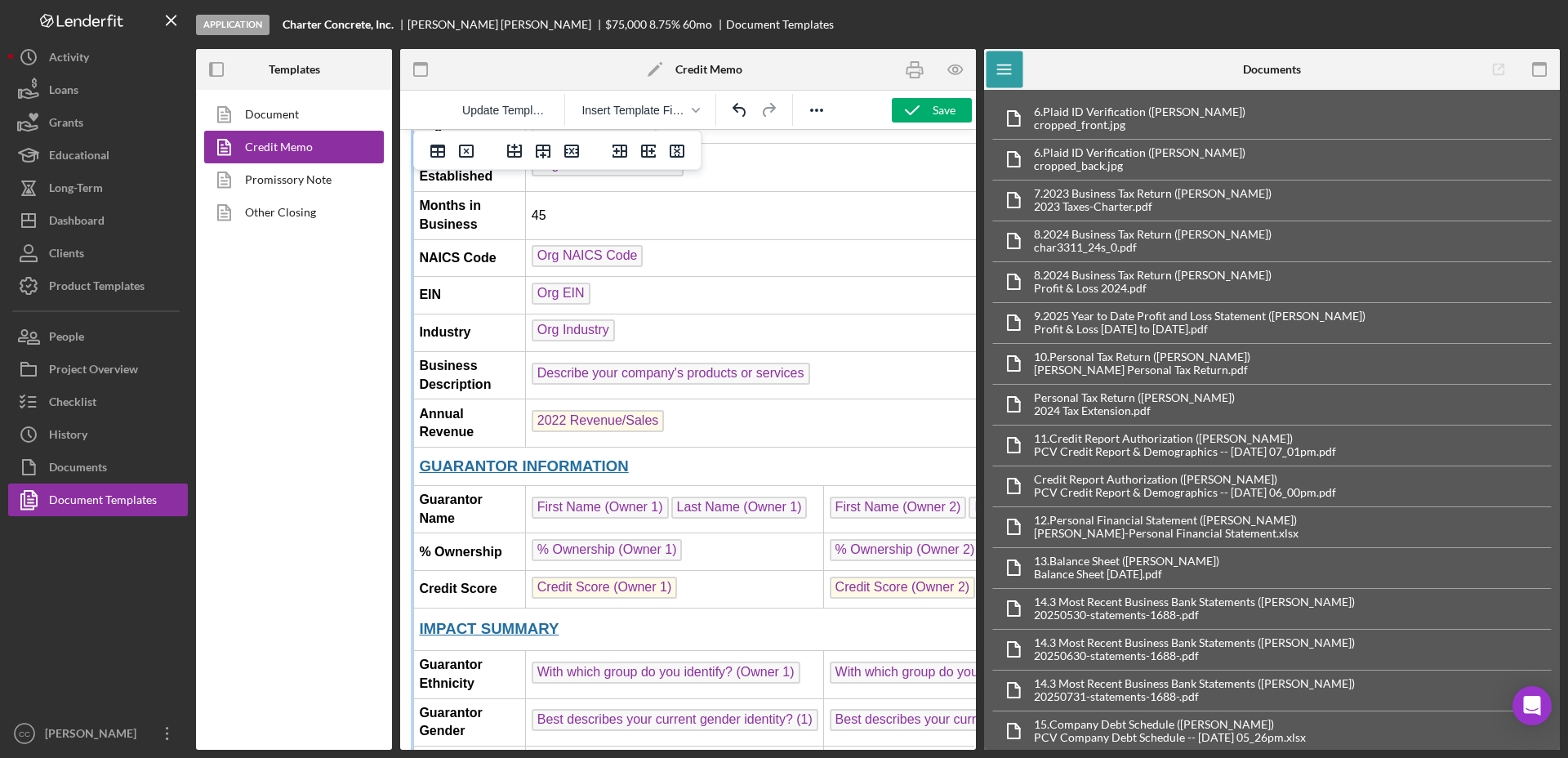
scroll to position [306, 0]
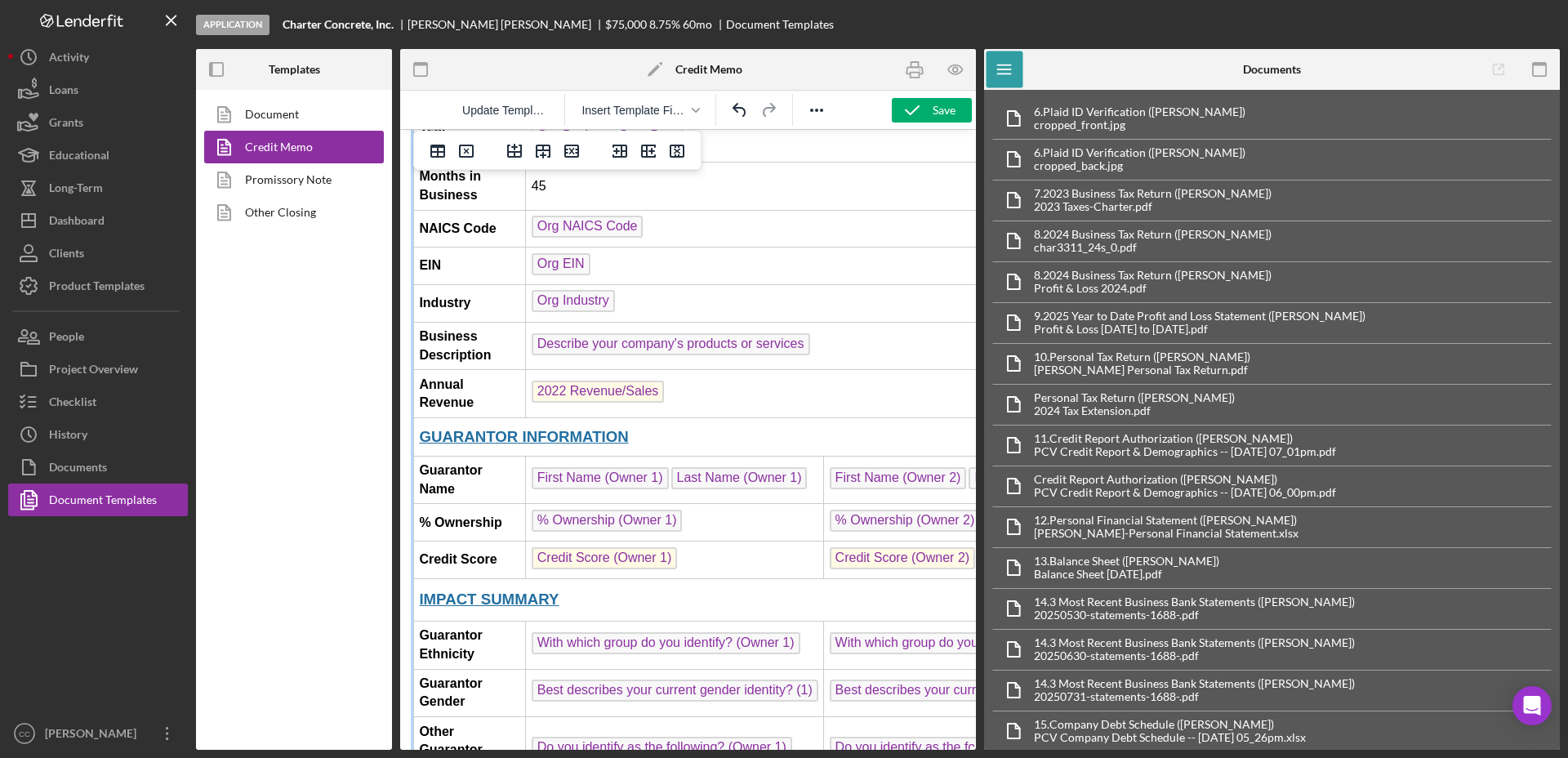
click at [712, 405] on td "2022 Revenue/Sales ﻿" at bounding box center [1063, 394] width 1075 height 48
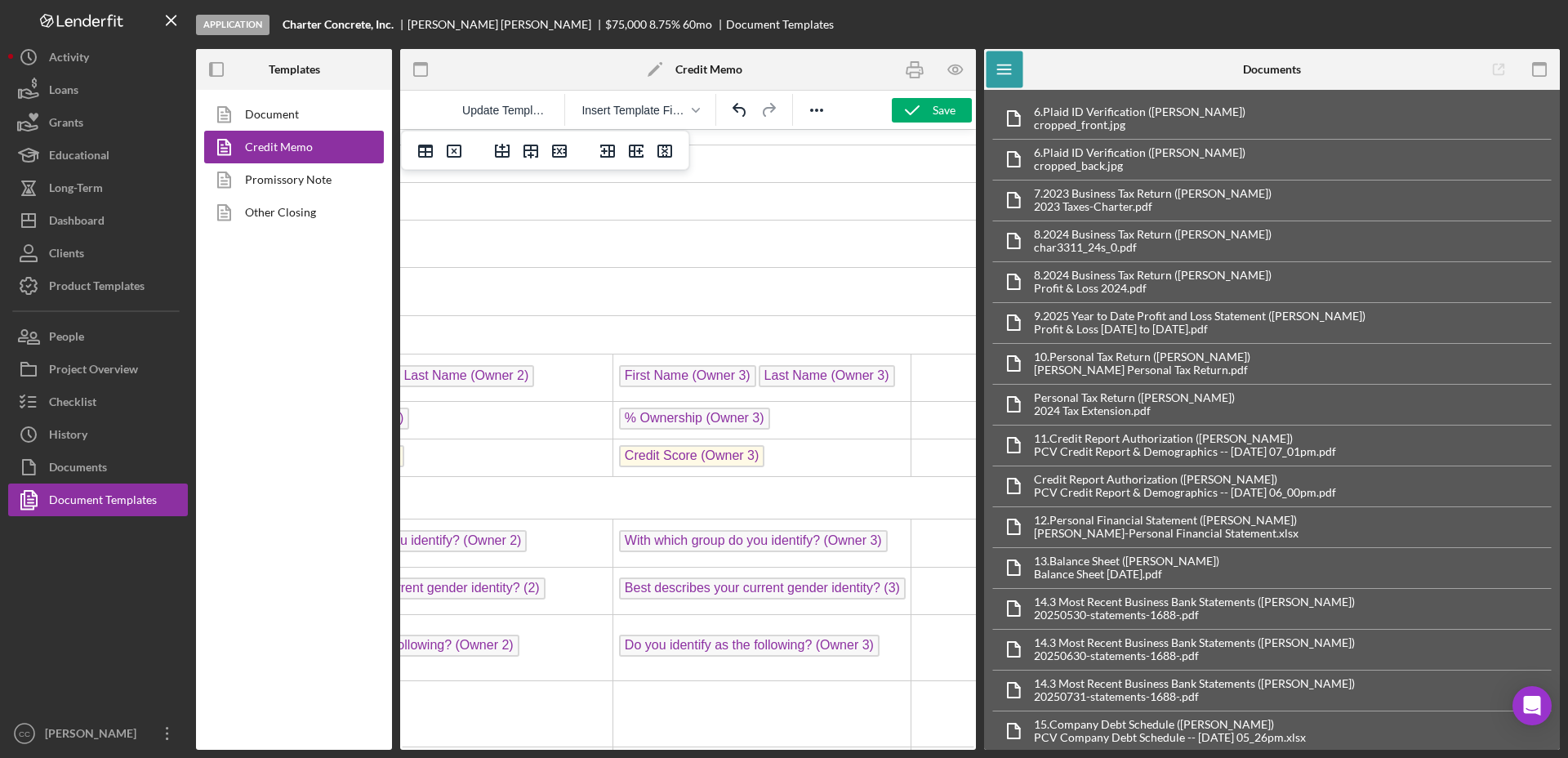
scroll to position [409, 595]
click at [706, 470] on td "Credit Score (Owner 3) ﻿" at bounding box center [737, 458] width 298 height 38
click at [737, 426] on td "% Ownership (Owner 3)" at bounding box center [737, 420] width 298 height 38
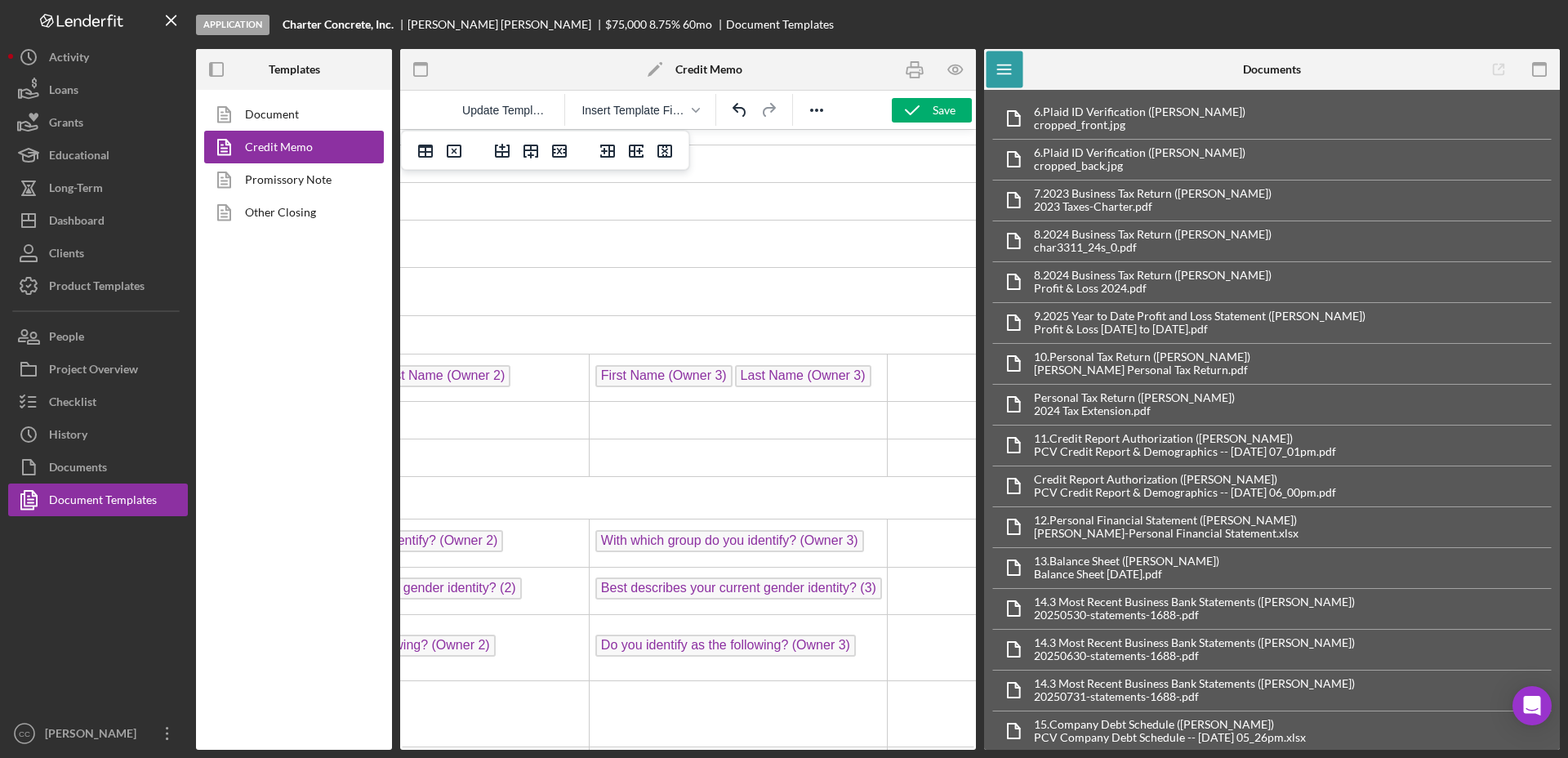
click at [807, 389] on td "First Name (Owner 3) Last Name (Owner 3) ﻿" at bounding box center [737, 378] width 298 height 48
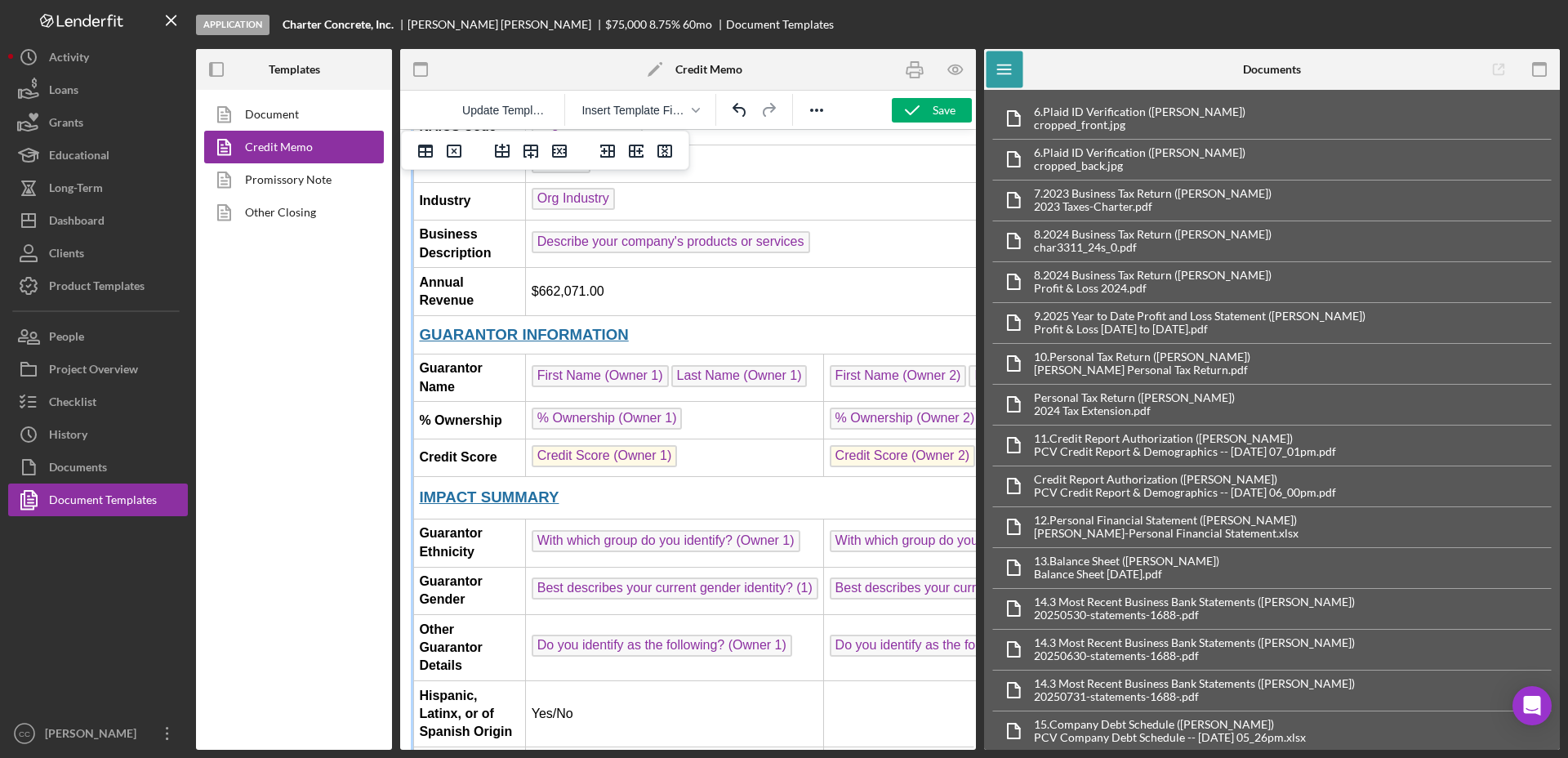
scroll to position [409, 102]
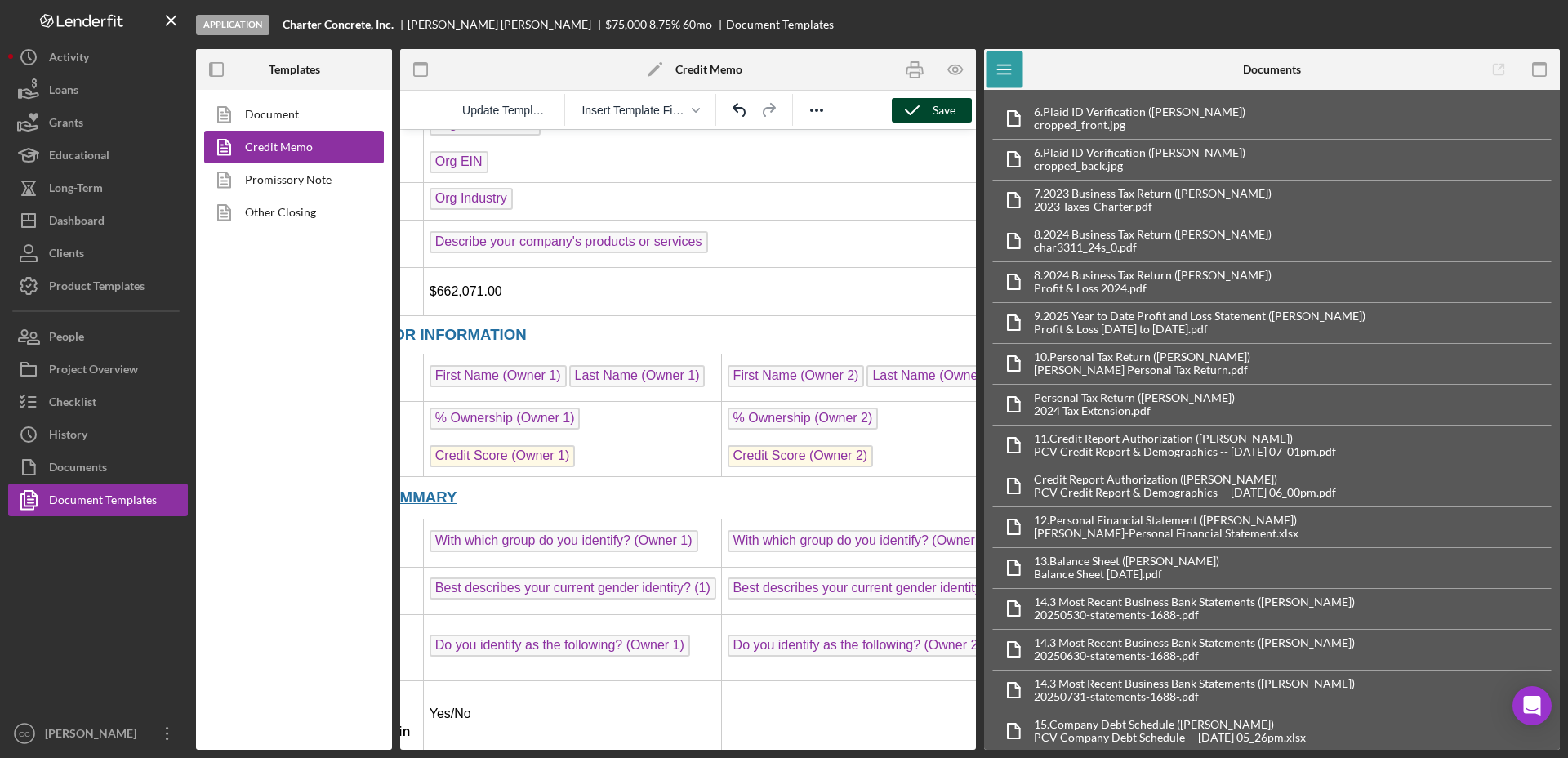
click at [940, 113] on div "Save" at bounding box center [943, 110] width 23 height 25
click at [959, 76] on icon "button" at bounding box center [956, 70] width 37 height 37
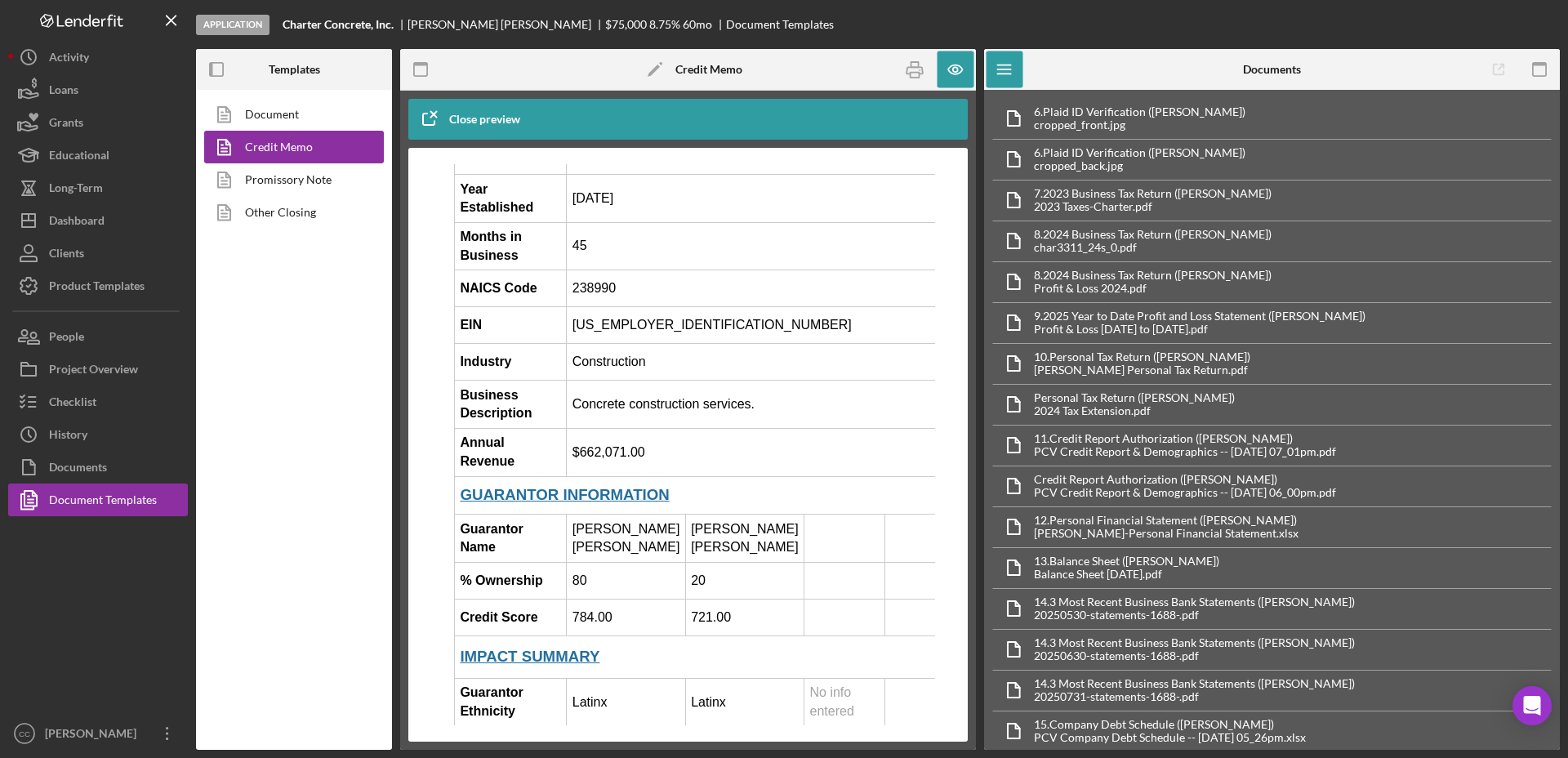
scroll to position [409, 0]
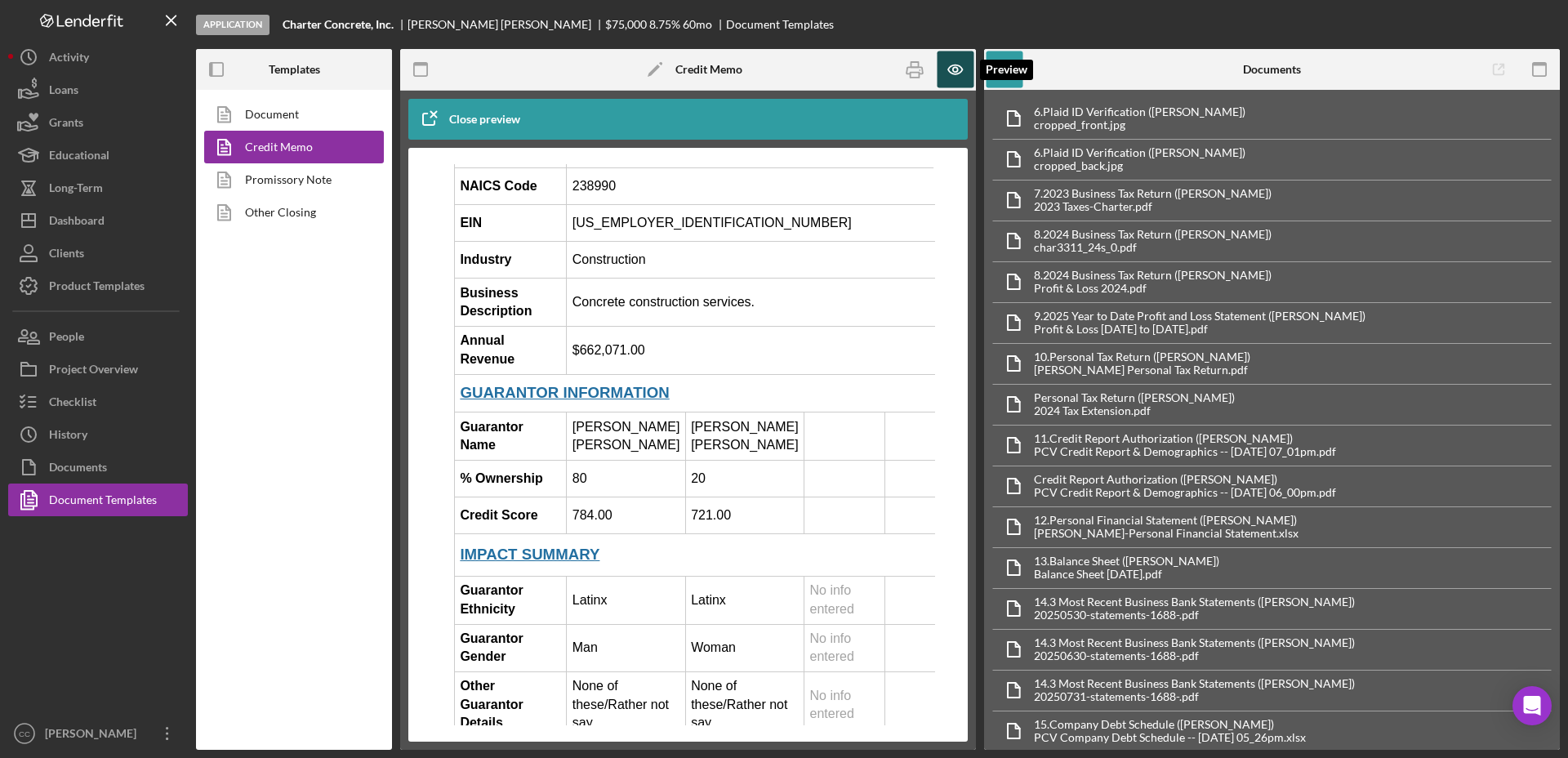
click at [946, 72] on icon "button" at bounding box center [956, 70] width 37 height 37
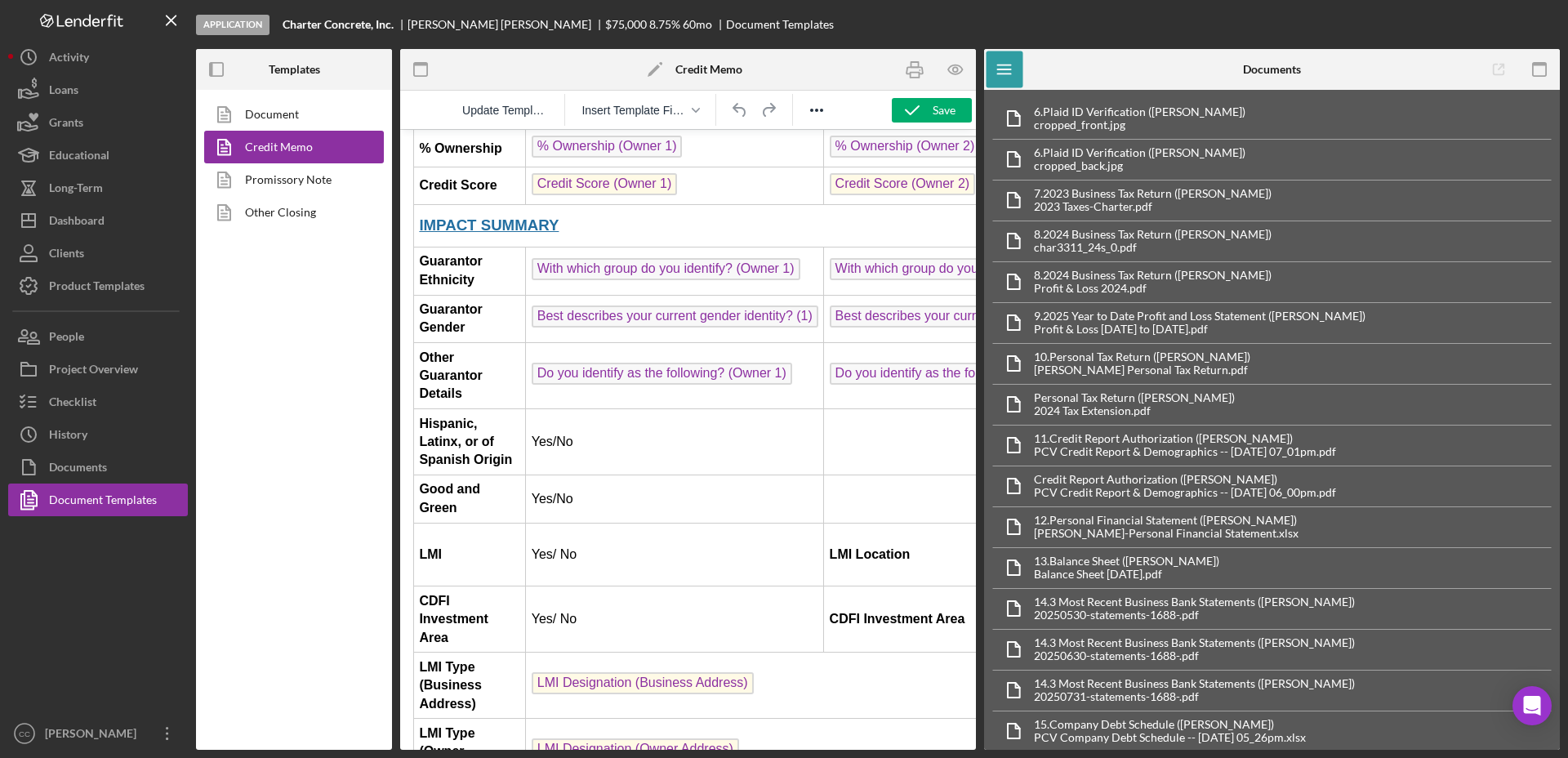
scroll to position [715, 0]
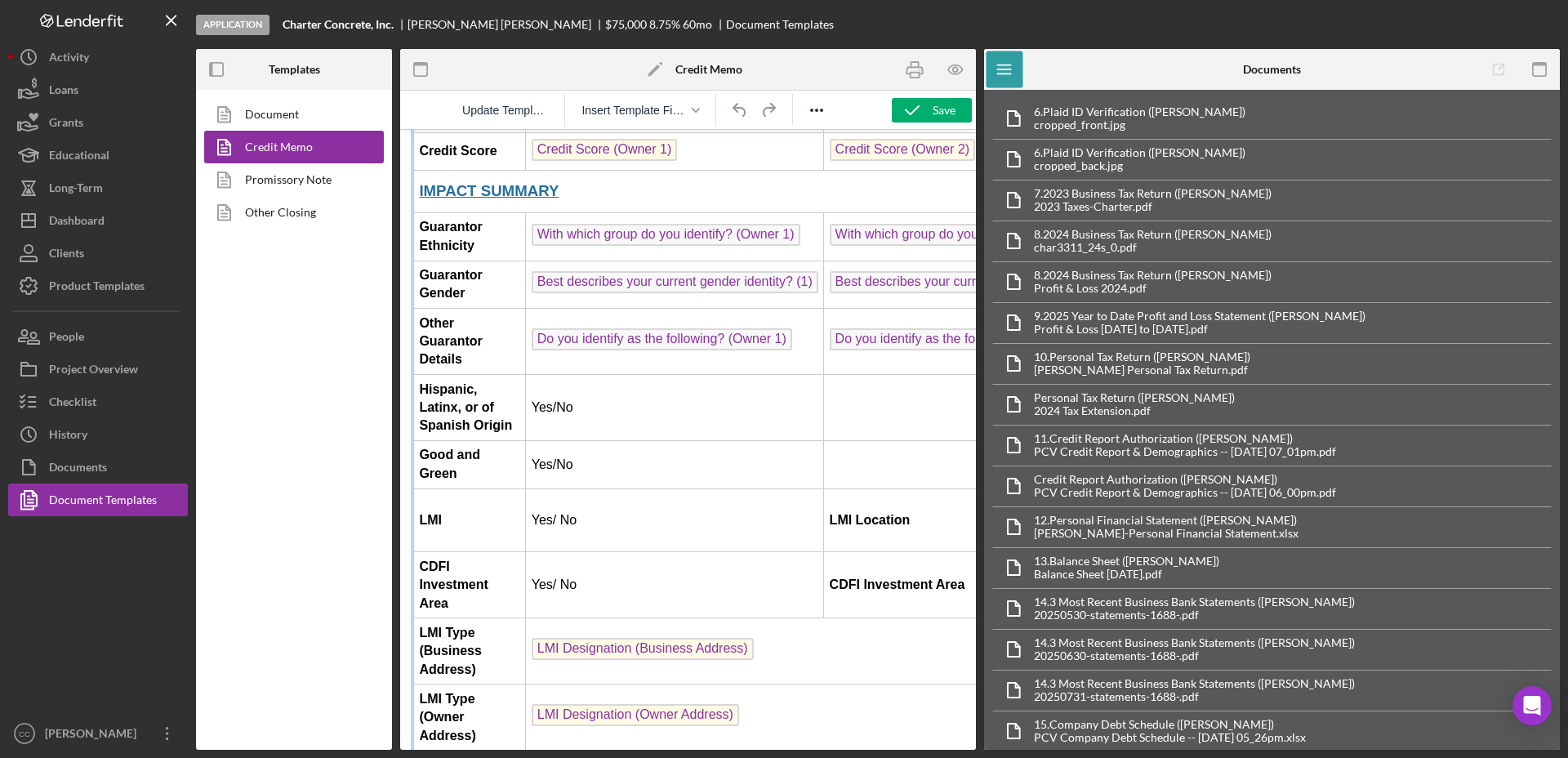
click at [649, 389] on td "Yes/No" at bounding box center [674, 409] width 298 height 66
click at [548, 402] on td "Yes" at bounding box center [674, 409] width 298 height 66
copy td "Yes"
click at [874, 403] on td "Rich Text Area. Press ALT-0 for help." at bounding box center [1004, 409] width 360 height 66
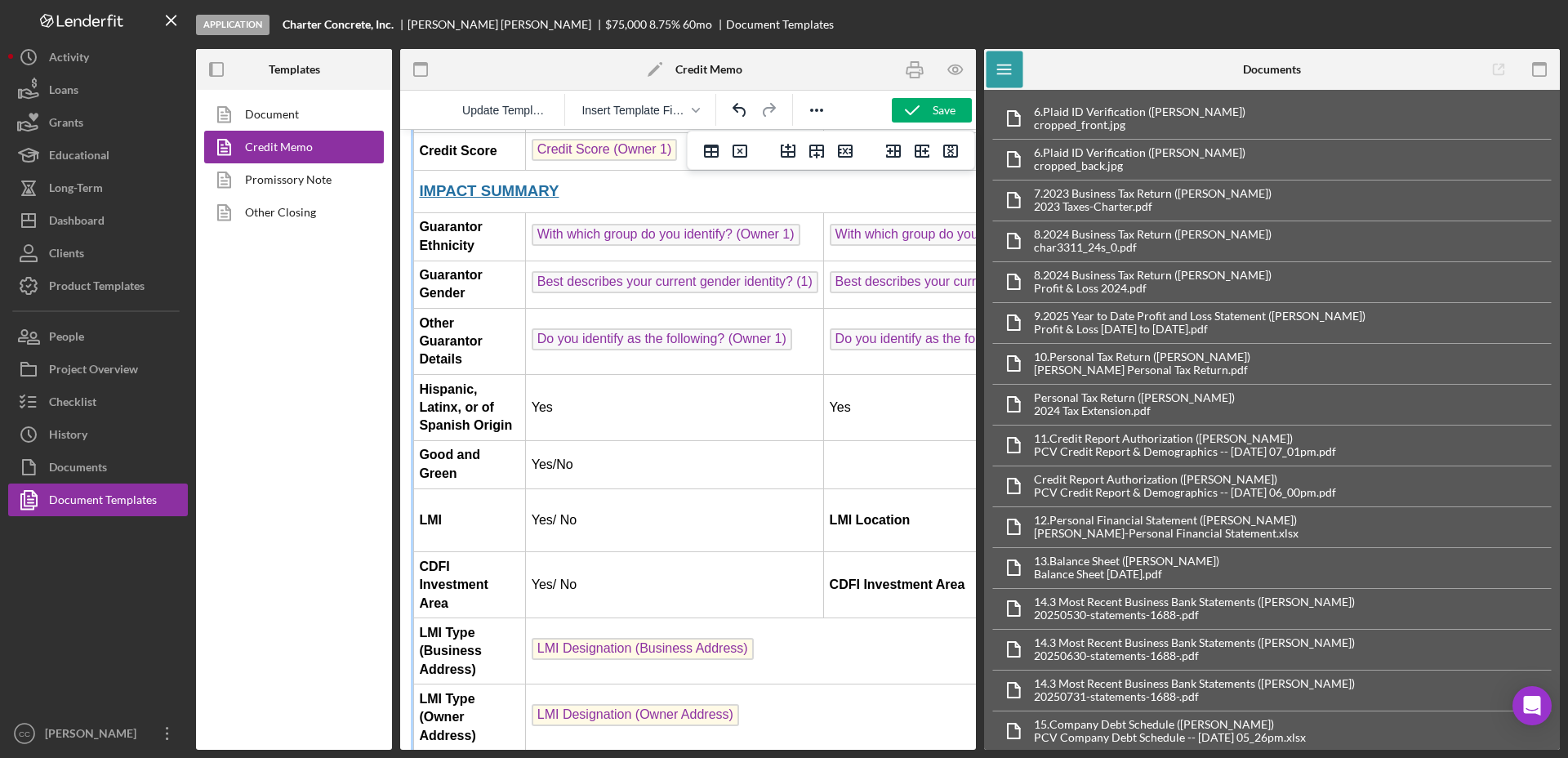
click at [560, 445] on td "Yes/No" at bounding box center [674, 465] width 298 height 48
copy td "No"
click at [880, 450] on td "Rich Text Area. Press ALT-0 for help." at bounding box center [1004, 465] width 360 height 48
click at [590, 493] on td "Yes/ No" at bounding box center [674, 520] width 298 height 64
click at [642, 553] on td "Yes/ No" at bounding box center [674, 586] width 298 height 66
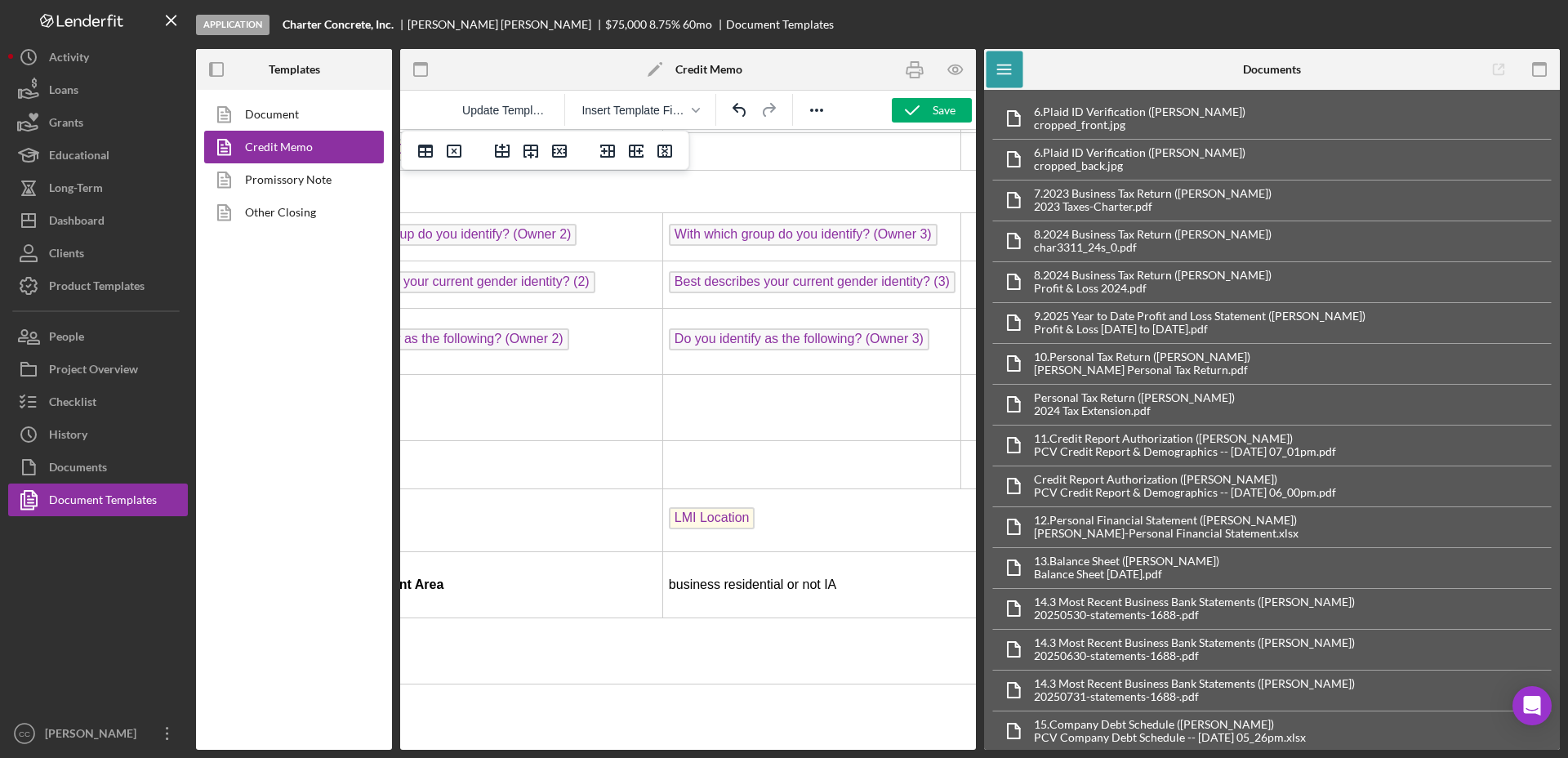
scroll to position [715, 595]
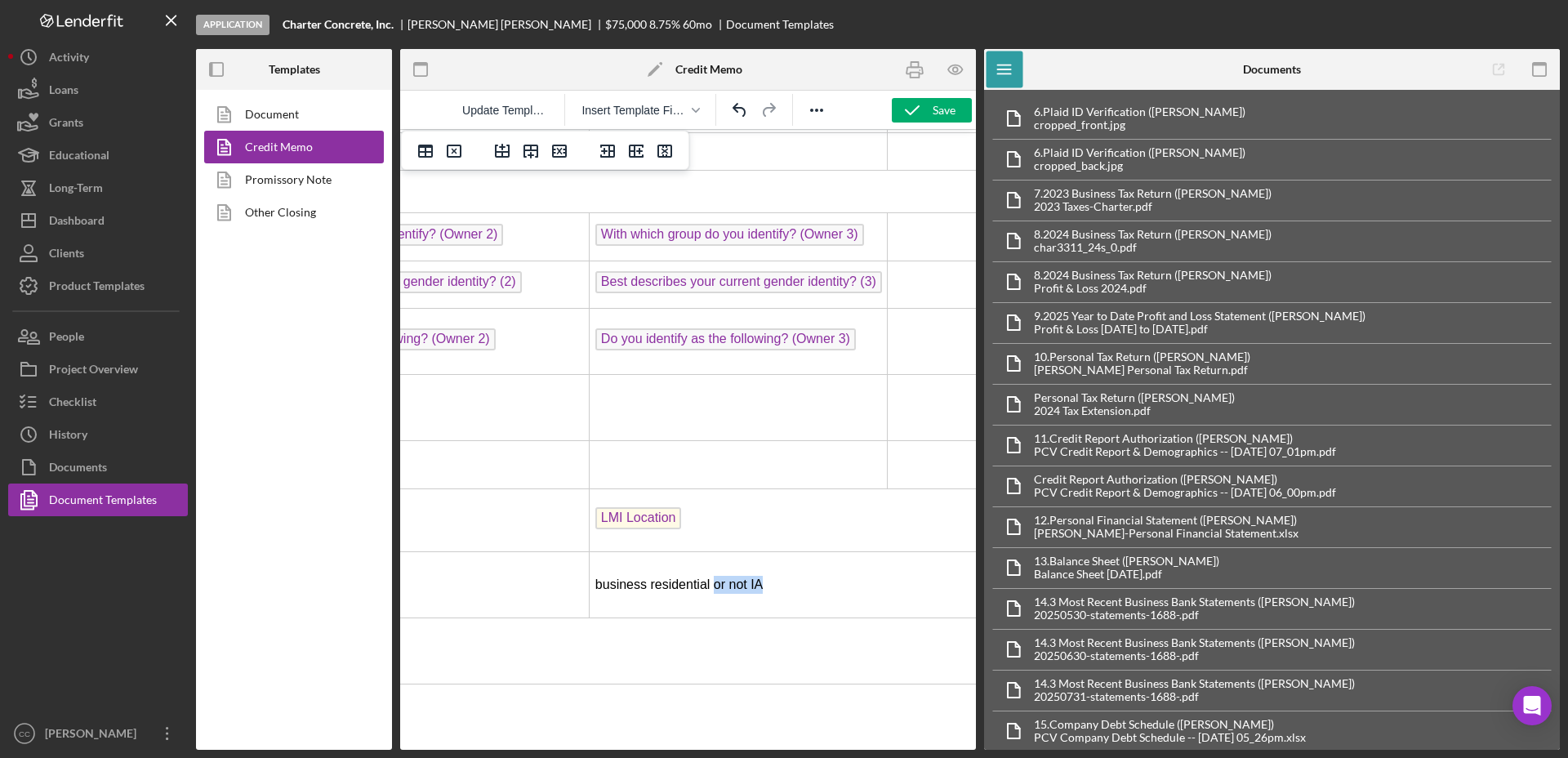
drag, startPoint x: 713, startPoint y: 551, endPoint x: 648, endPoint y: 551, distance: 65.0
click at [648, 575] on p "business residential or not IA" at bounding box center [797, 584] width 405 height 18
drag, startPoint x: 584, startPoint y: 555, endPoint x: 845, endPoint y: 532, distance: 262.0
click at [595, 575] on p "business residential" at bounding box center [797, 584] width 405 height 18
drag, startPoint x: 703, startPoint y: 556, endPoint x: 673, endPoint y: 553, distance: 30.1
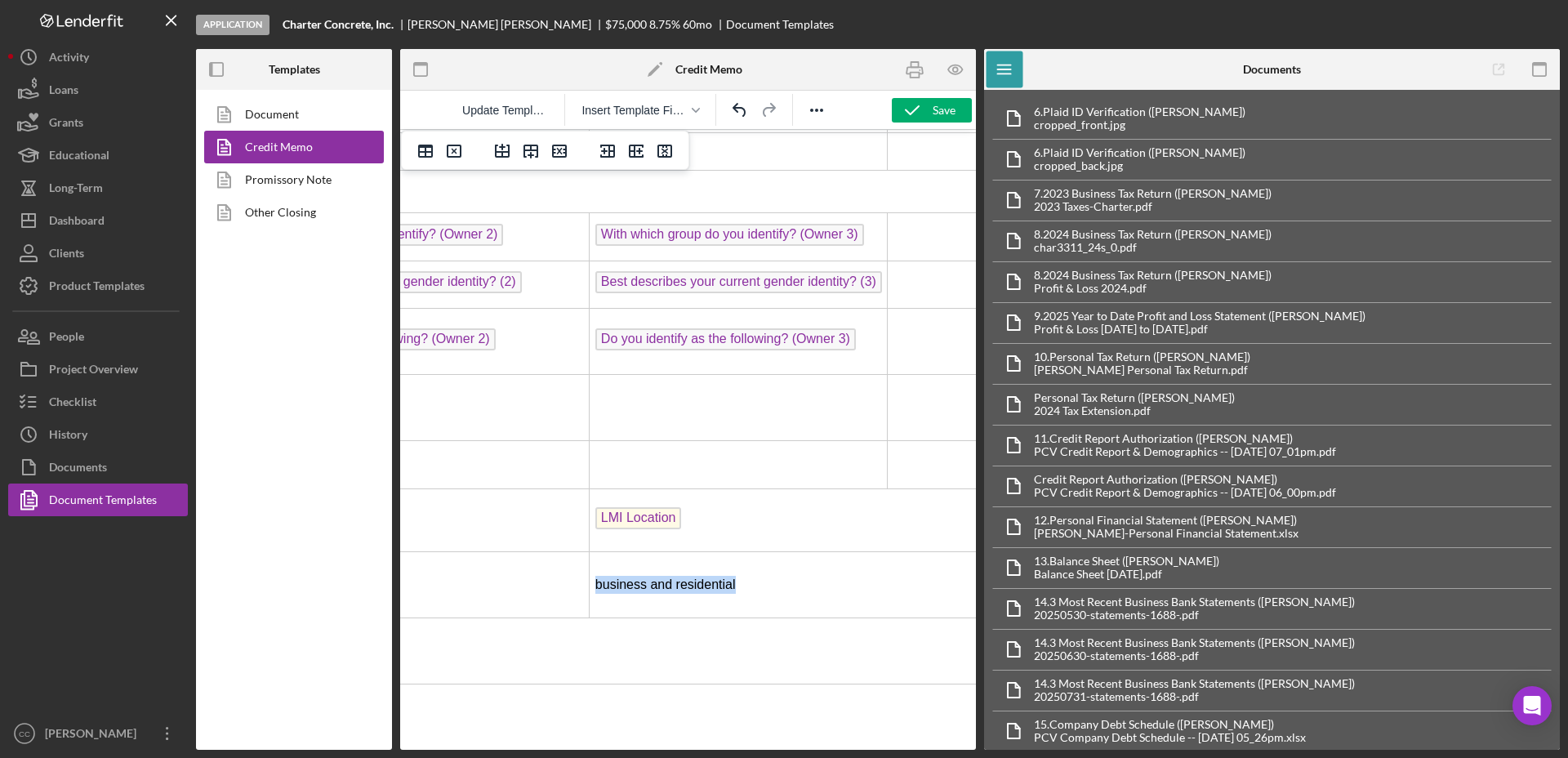
click at [673, 575] on p "business and residential" at bounding box center [797, 584] width 405 height 18
click at [725, 507] on p "LMI Location" at bounding box center [797, 520] width 405 height 26
click at [947, 108] on div "Save" at bounding box center [943, 110] width 23 height 25
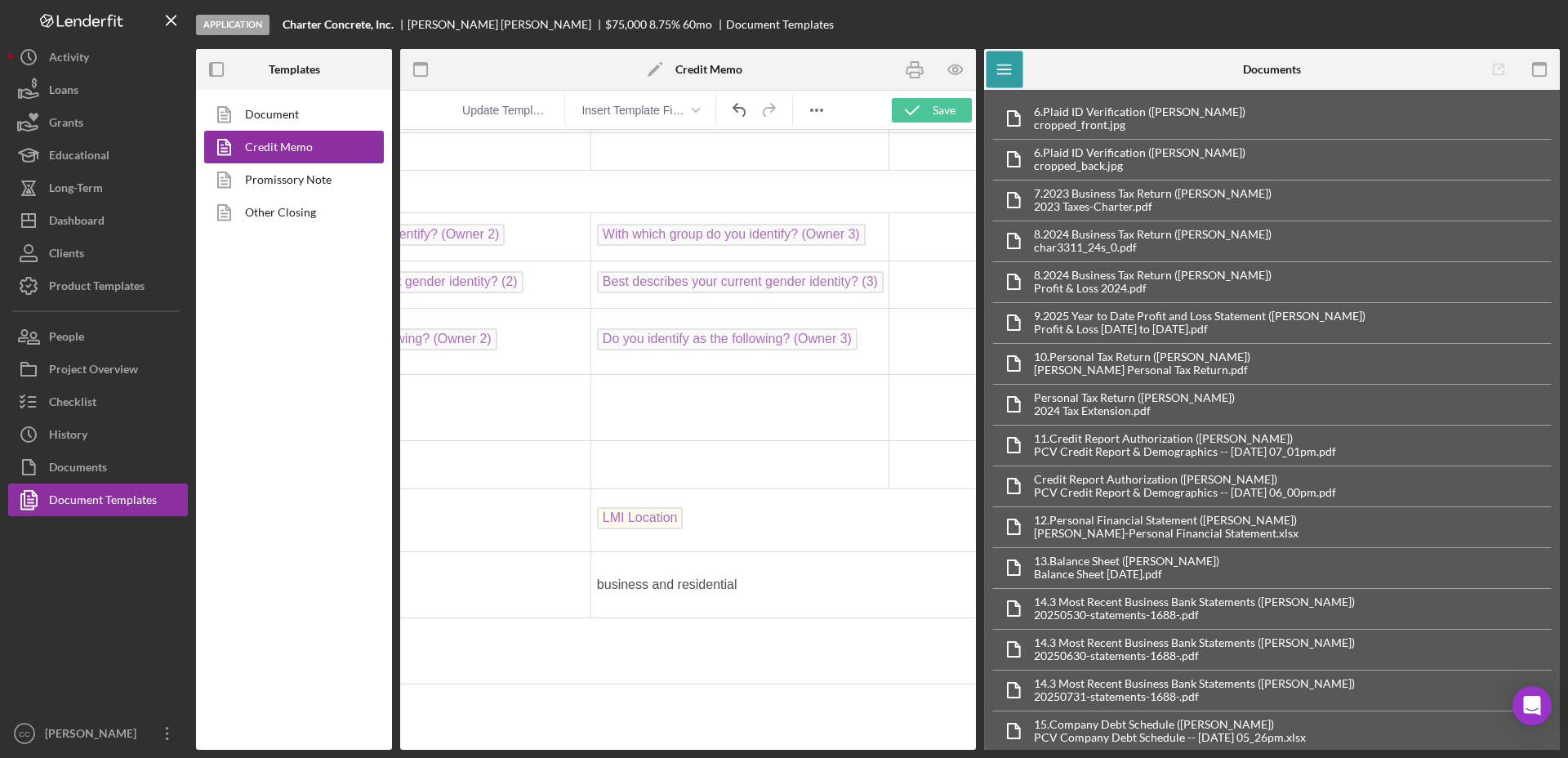
scroll to position [715, 590]
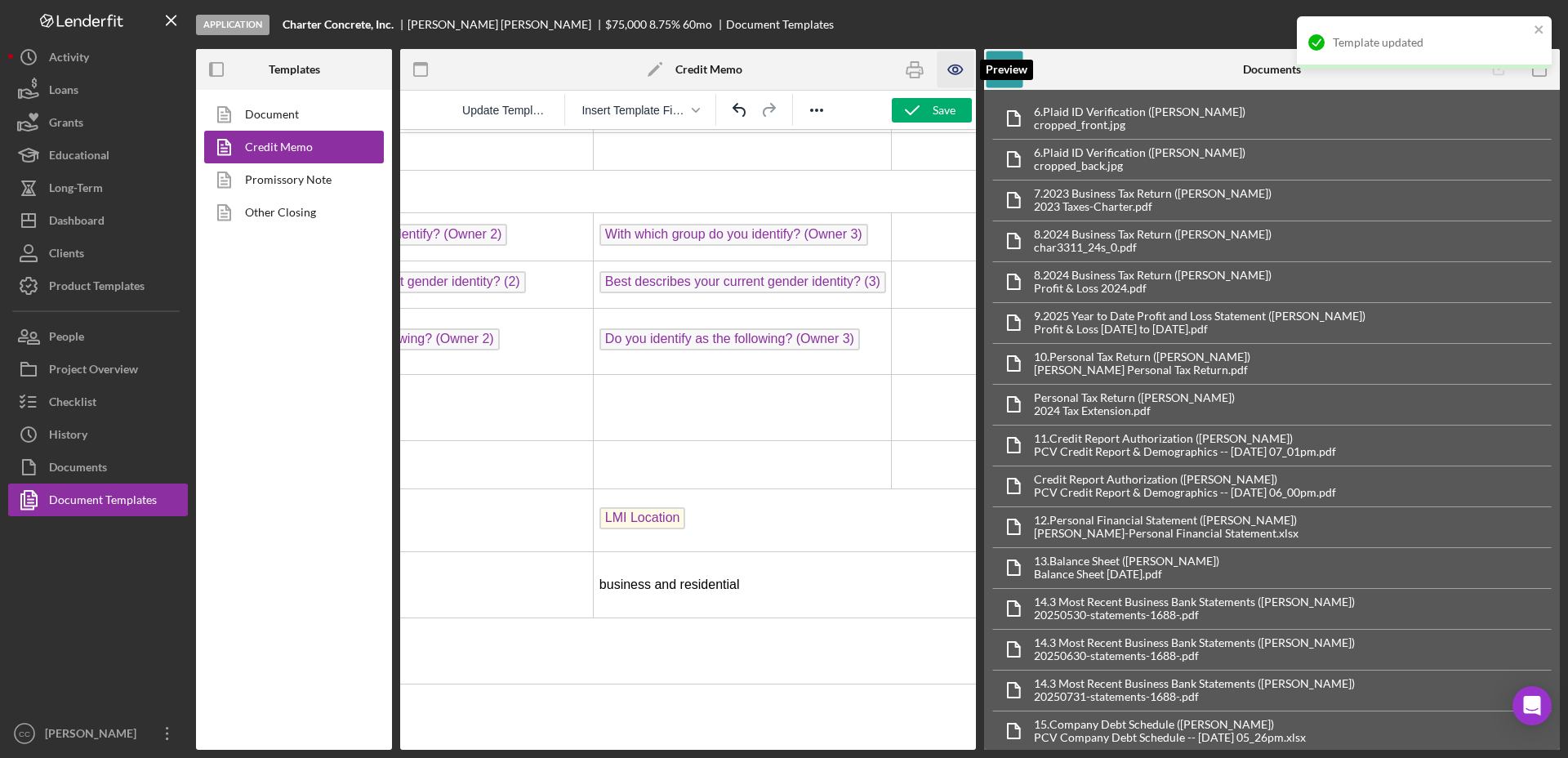
click at [962, 65] on icon "button" at bounding box center [956, 70] width 37 height 37
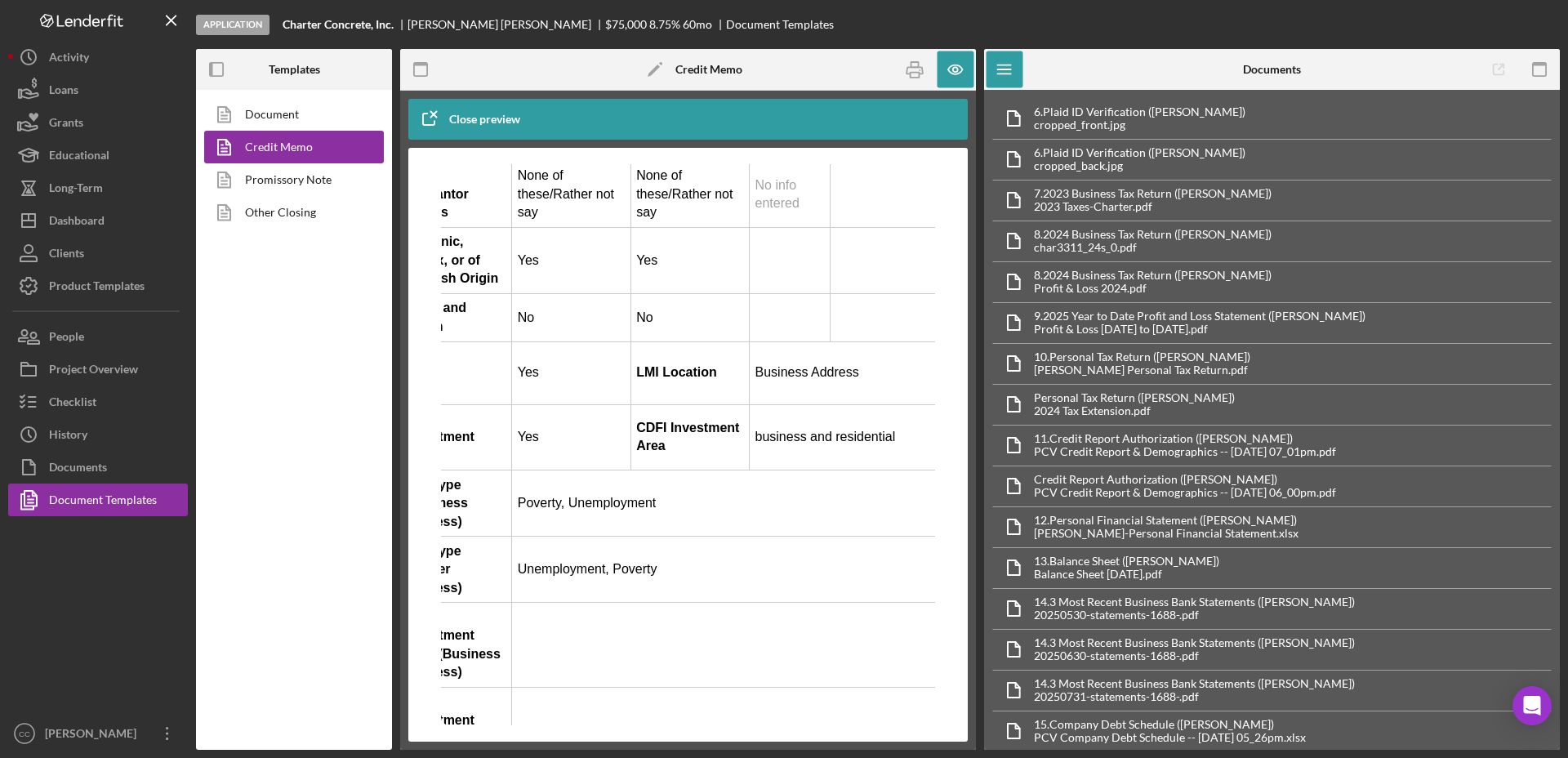
scroll to position [918, 84]
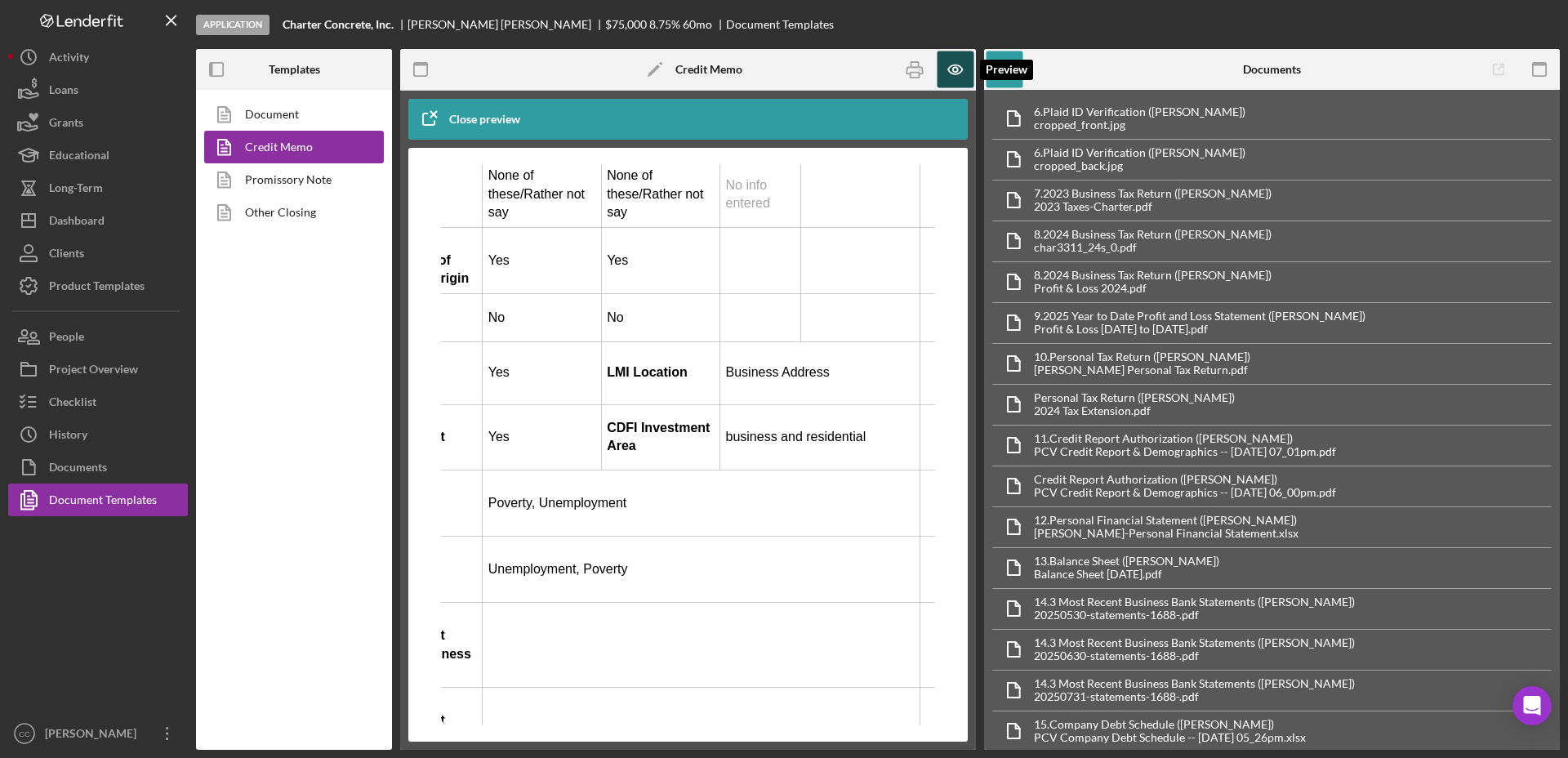
click at [953, 74] on icon "button" at bounding box center [954, 70] width 14 height 9
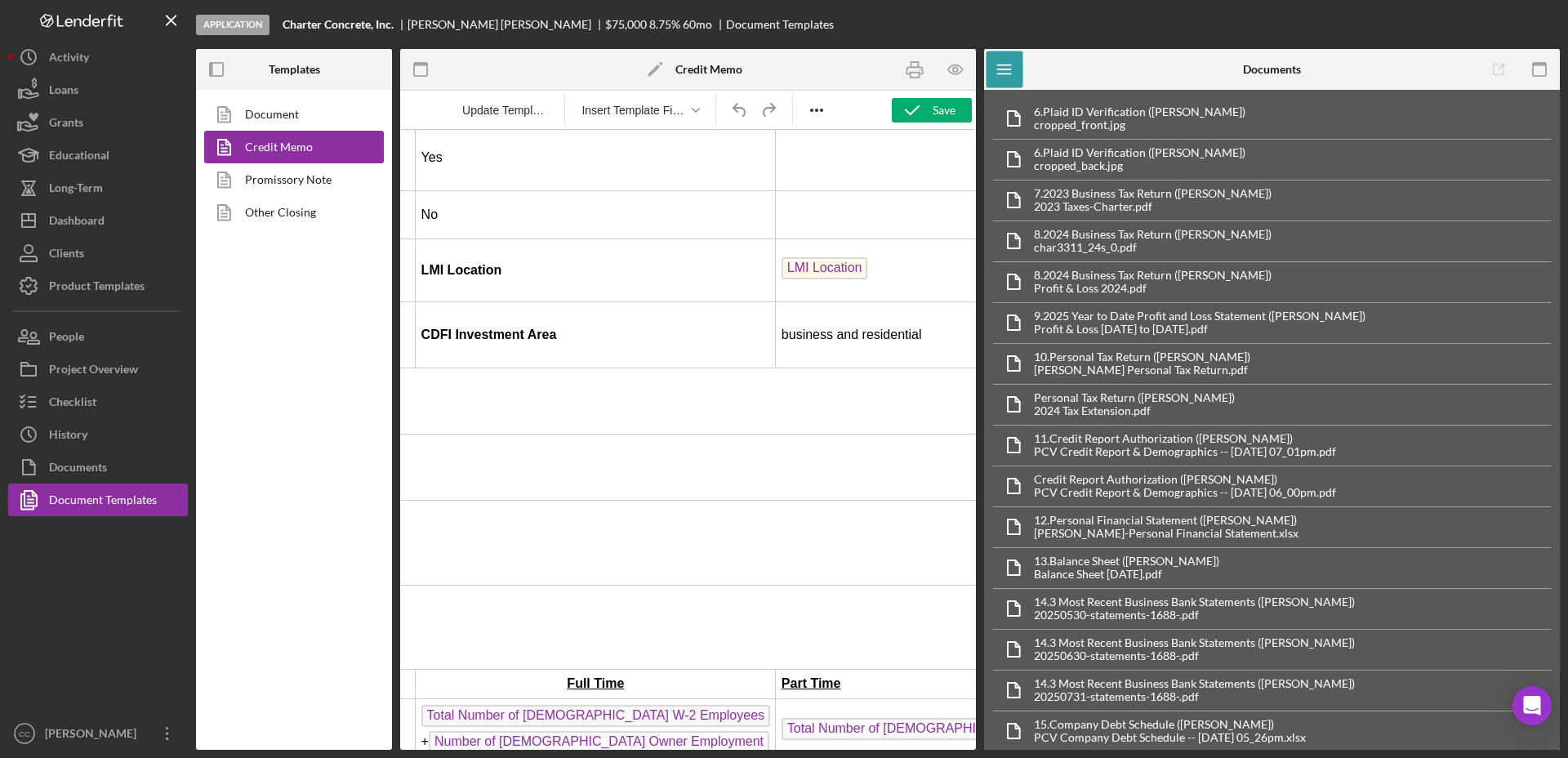
scroll to position [918, 408]
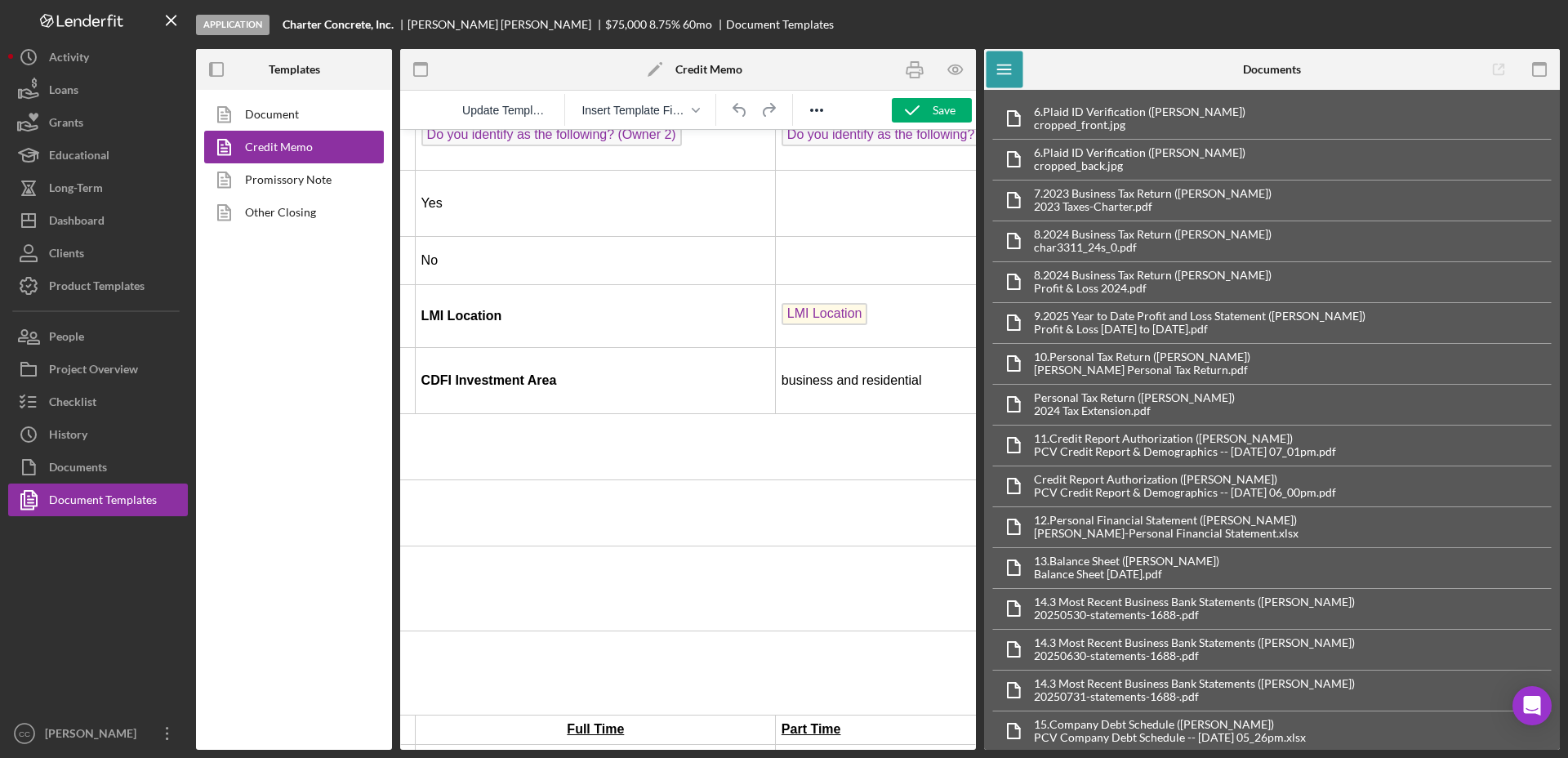
click at [782, 372] on p "business and residential" at bounding box center [984, 380] width 405 height 18
click at [893, 372] on p "Business and residential" at bounding box center [984, 380] width 405 height 18
drag, startPoint x: 873, startPoint y: 348, endPoint x: 732, endPoint y: 349, distance: 141.0
click at [782, 372] on p "Business and residential" at bounding box center [984, 380] width 405 height 18
click at [803, 358] on td "Business and residential" at bounding box center [984, 381] width 417 height 66
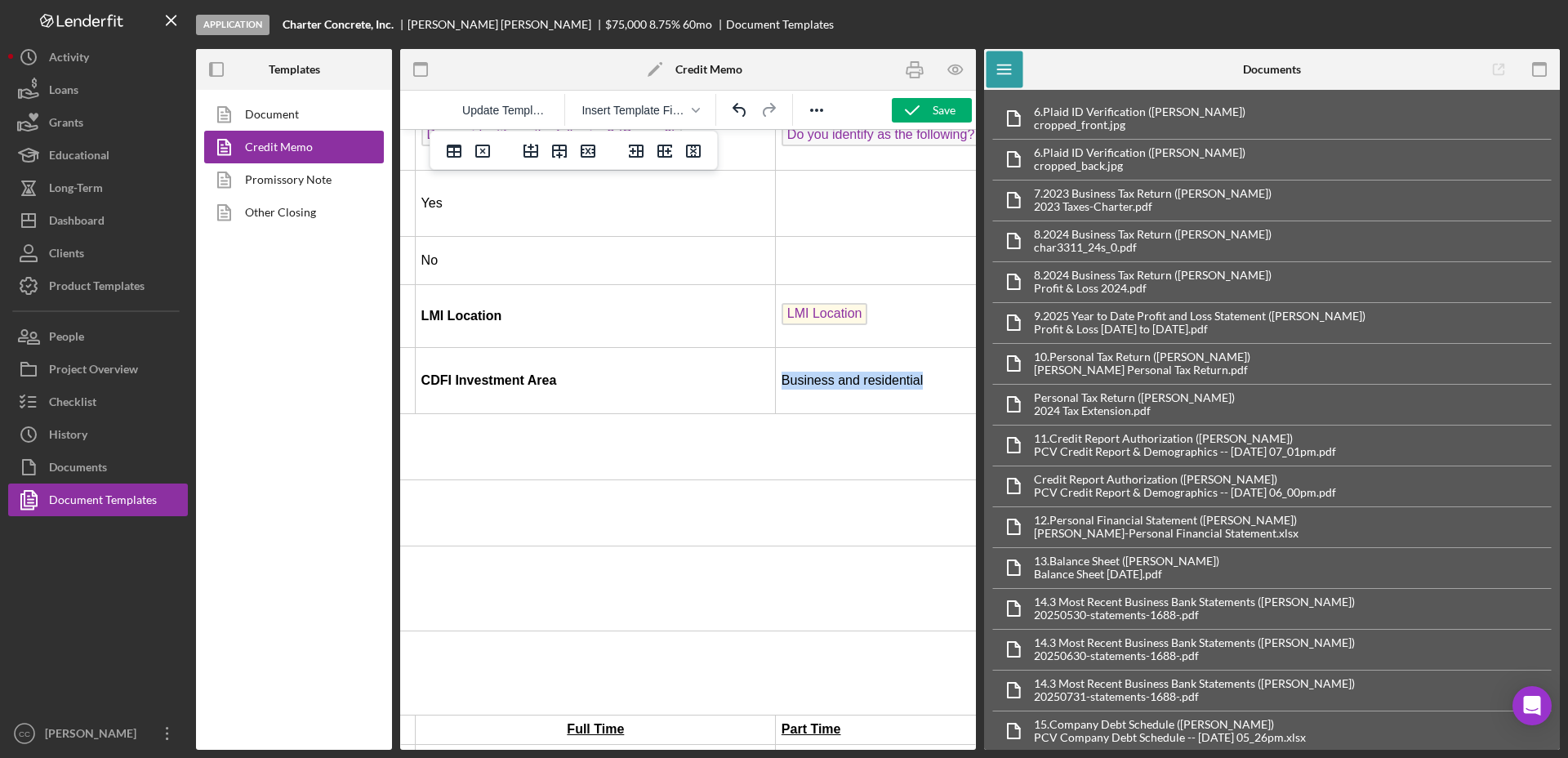
drag, startPoint x: 864, startPoint y: 347, endPoint x: 717, endPoint y: 346, distance: 147.0
click at [782, 372] on p "Business and residential" at bounding box center [984, 380] width 405 height 18
copy p "Business and residential"
click at [861, 284] on td "LMI Location" at bounding box center [984, 315] width 417 height 64
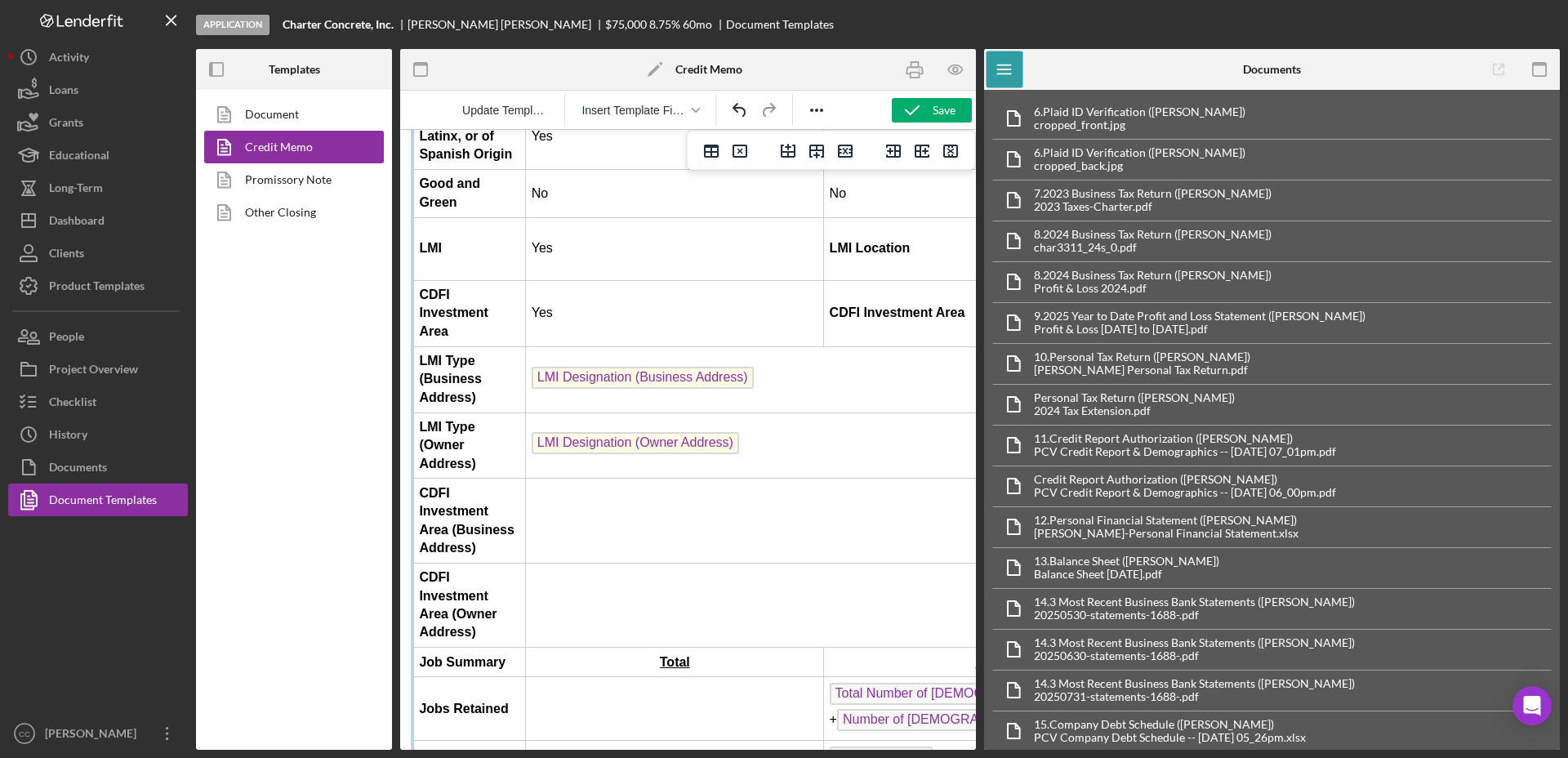
scroll to position [1021, 0]
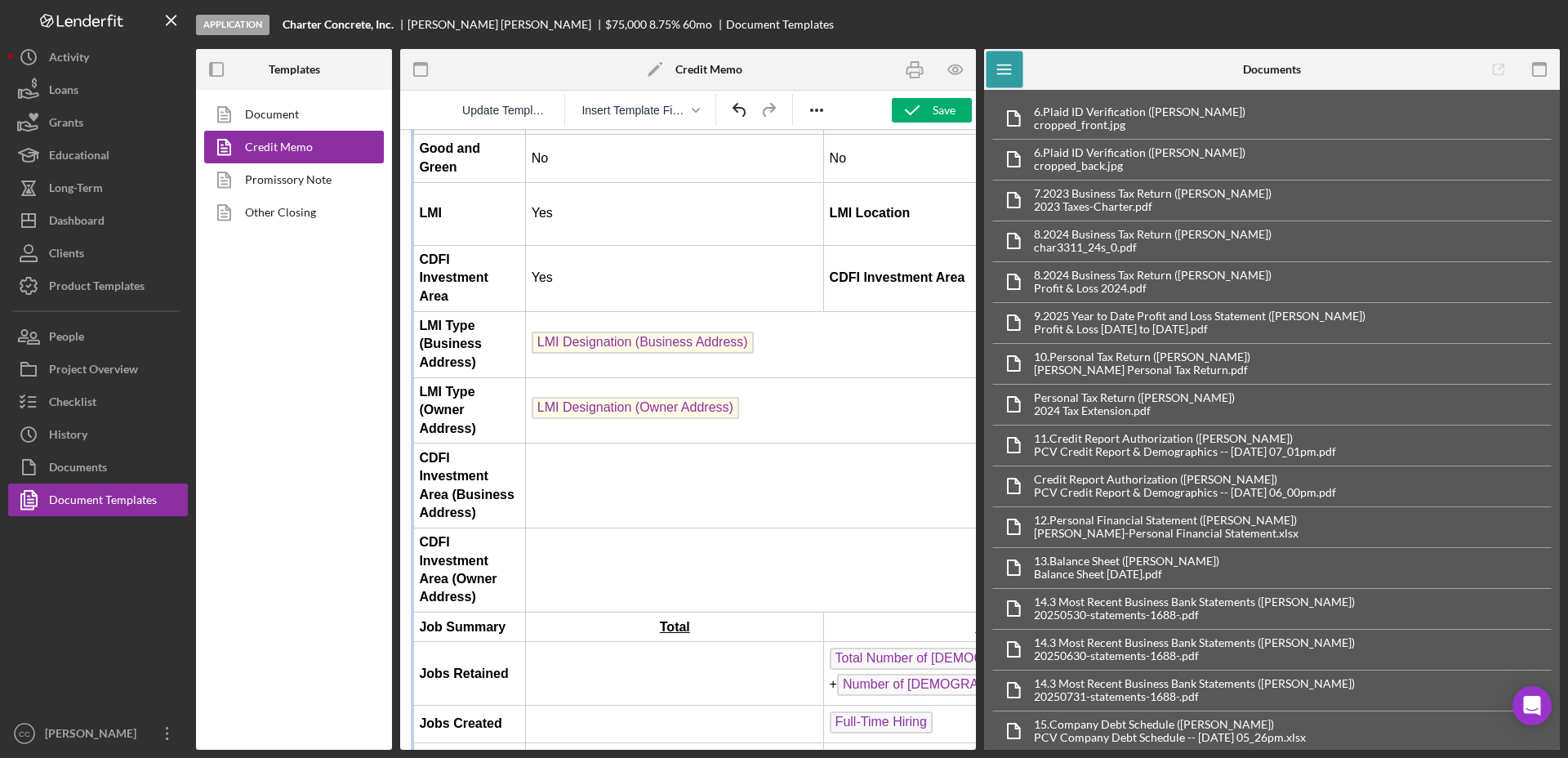
click at [664, 444] on td "Rich Text Area. Press ALT-0 for help." at bounding box center [1063, 485] width 1075 height 84
click at [730, 444] on td "[STREET_ADDRESS]" at bounding box center [1063, 485] width 1075 height 84
click at [873, 444] on td "[STREET_ADDRESS]" at bounding box center [1063, 485] width 1075 height 84
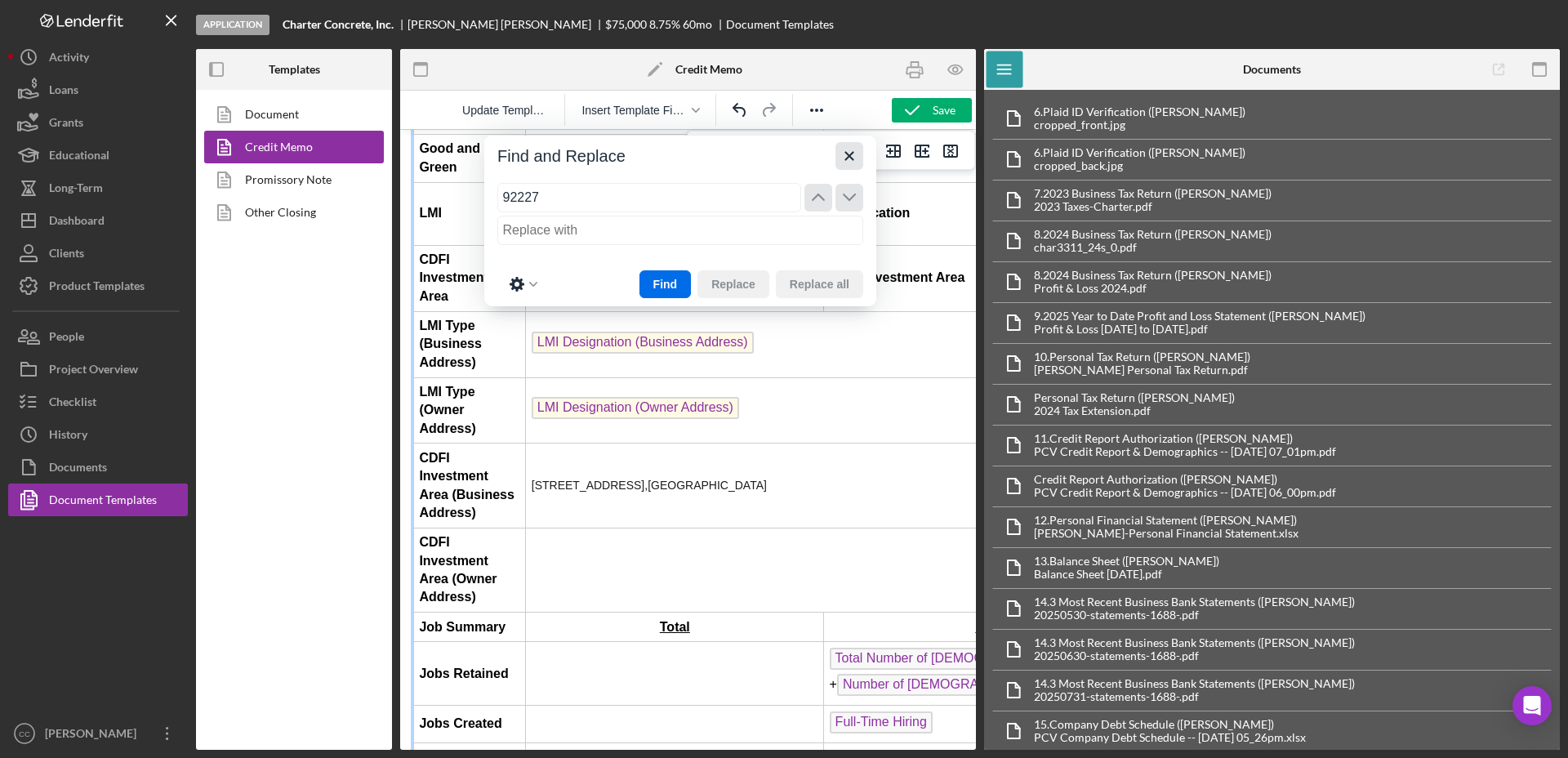
type input "92227"
click at [846, 149] on icon "Close" at bounding box center [848, 156] width 19 height 19
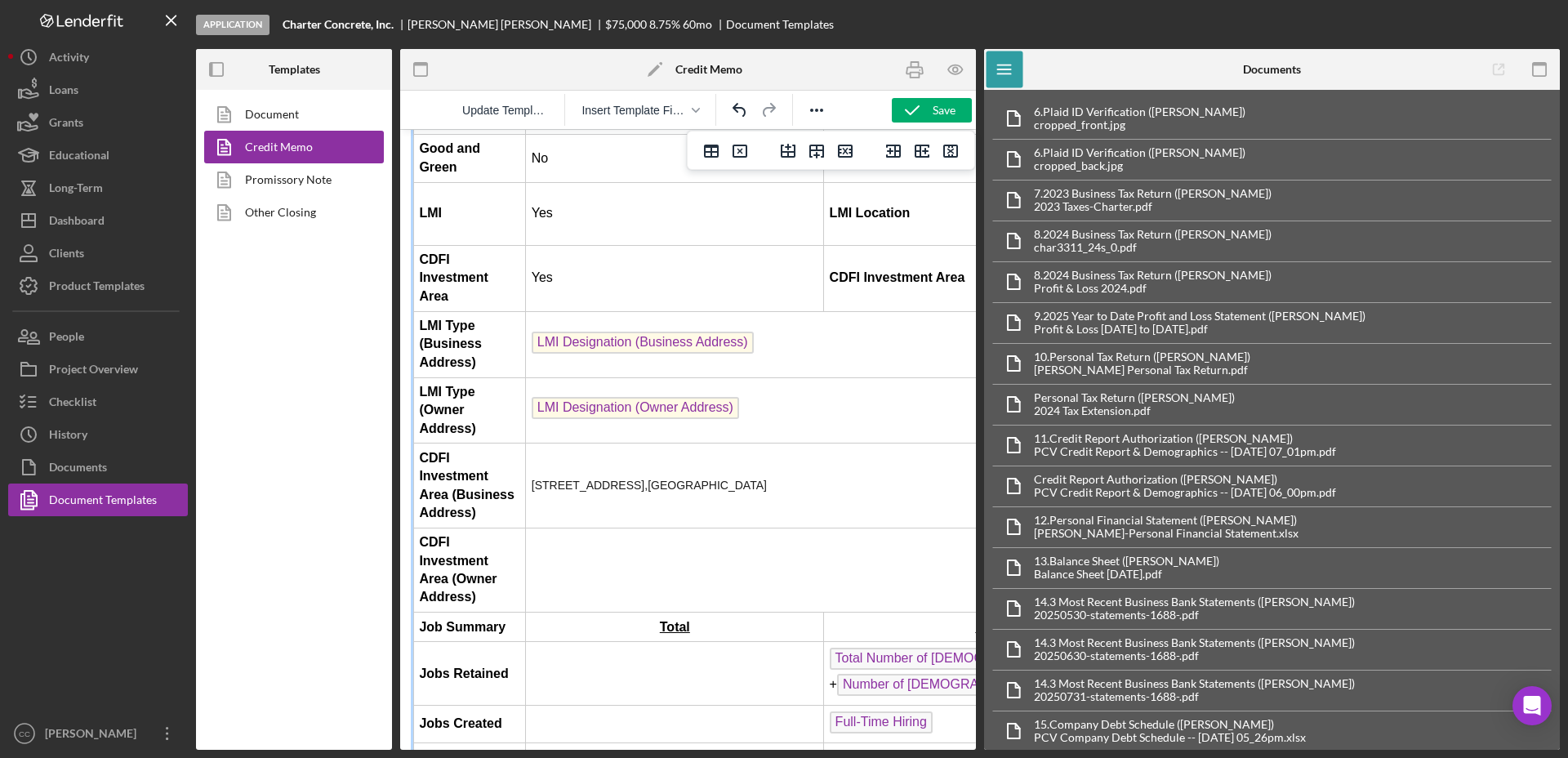
click at [708, 479] on span "[GEOGRAPHIC_DATA]" at bounding box center [706, 485] width 119 height 13
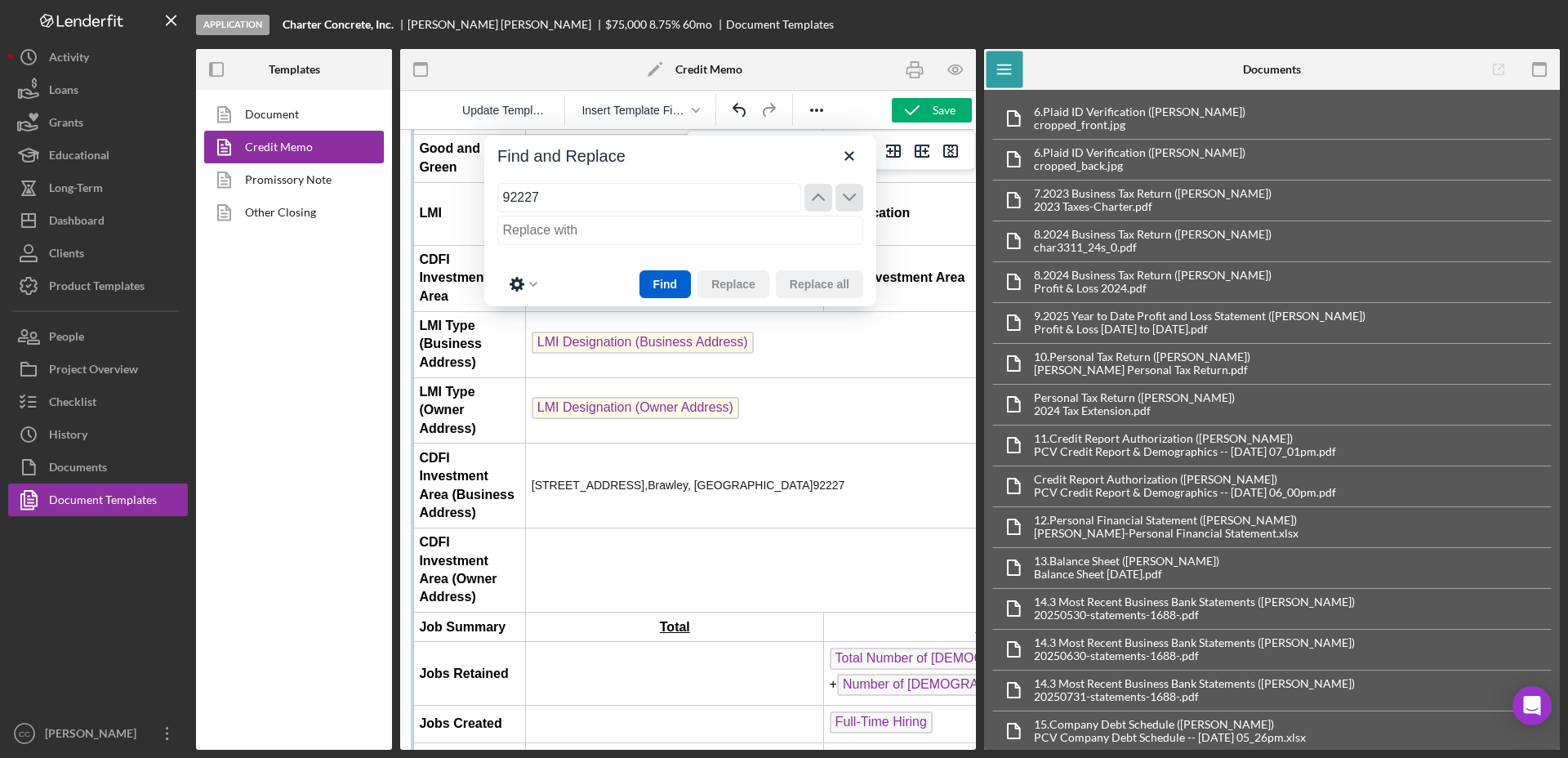
click at [673, 279] on button "Find" at bounding box center [665, 284] width 53 height 28
type input "92227"
click at [844, 161] on icon "Close" at bounding box center [848, 156] width 19 height 19
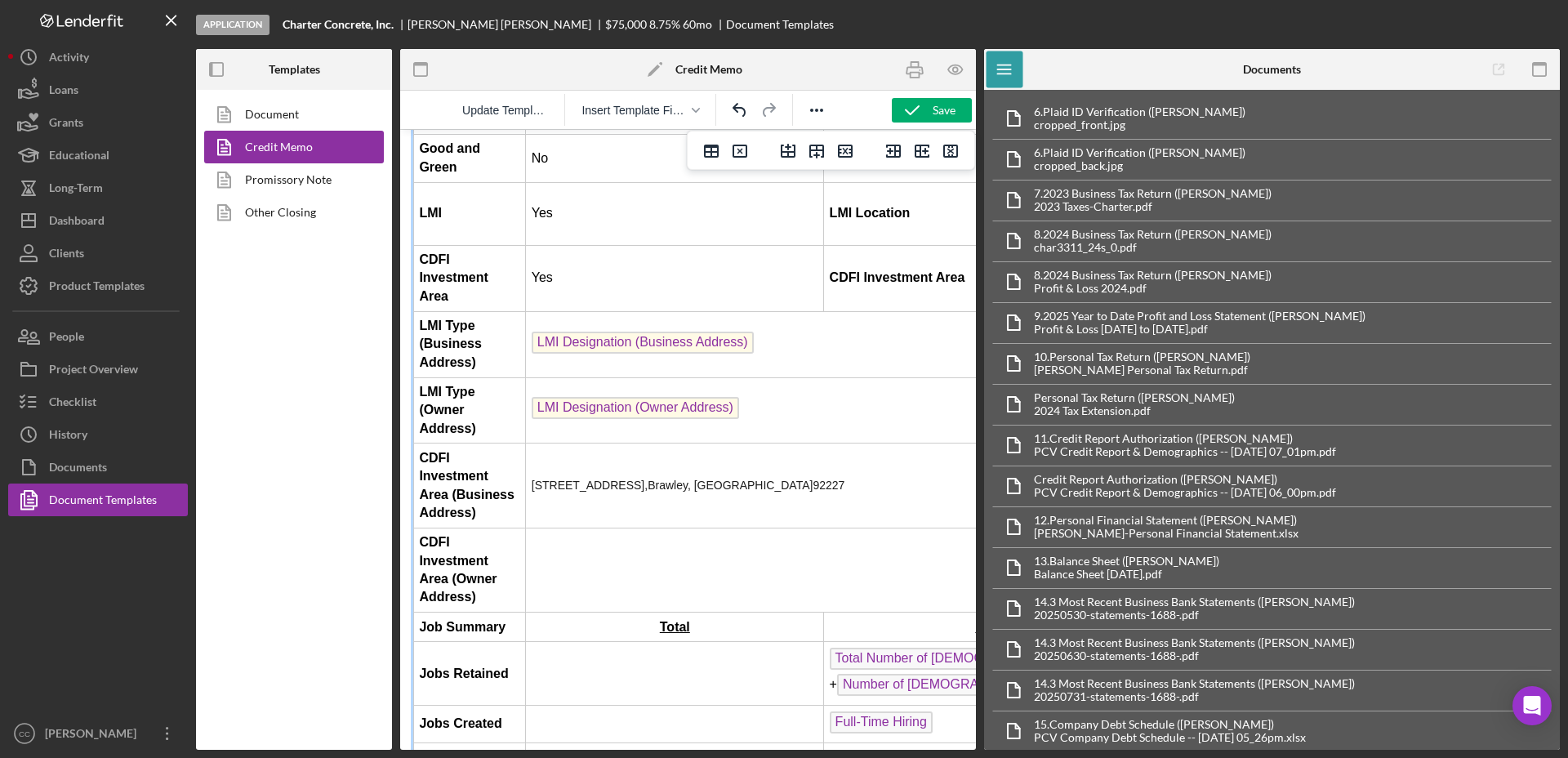
click at [762, 444] on td "[STREET_ADDRESS]" at bounding box center [1063, 485] width 1075 height 84
drag, startPoint x: 778, startPoint y: 432, endPoint x: 531, endPoint y: 421, distance: 247.2
copy span "[STREET_ADDRESS]"
click at [646, 527] on td "Rich Text Area. Press ALT-0 for help." at bounding box center [1063, 569] width 1075 height 84
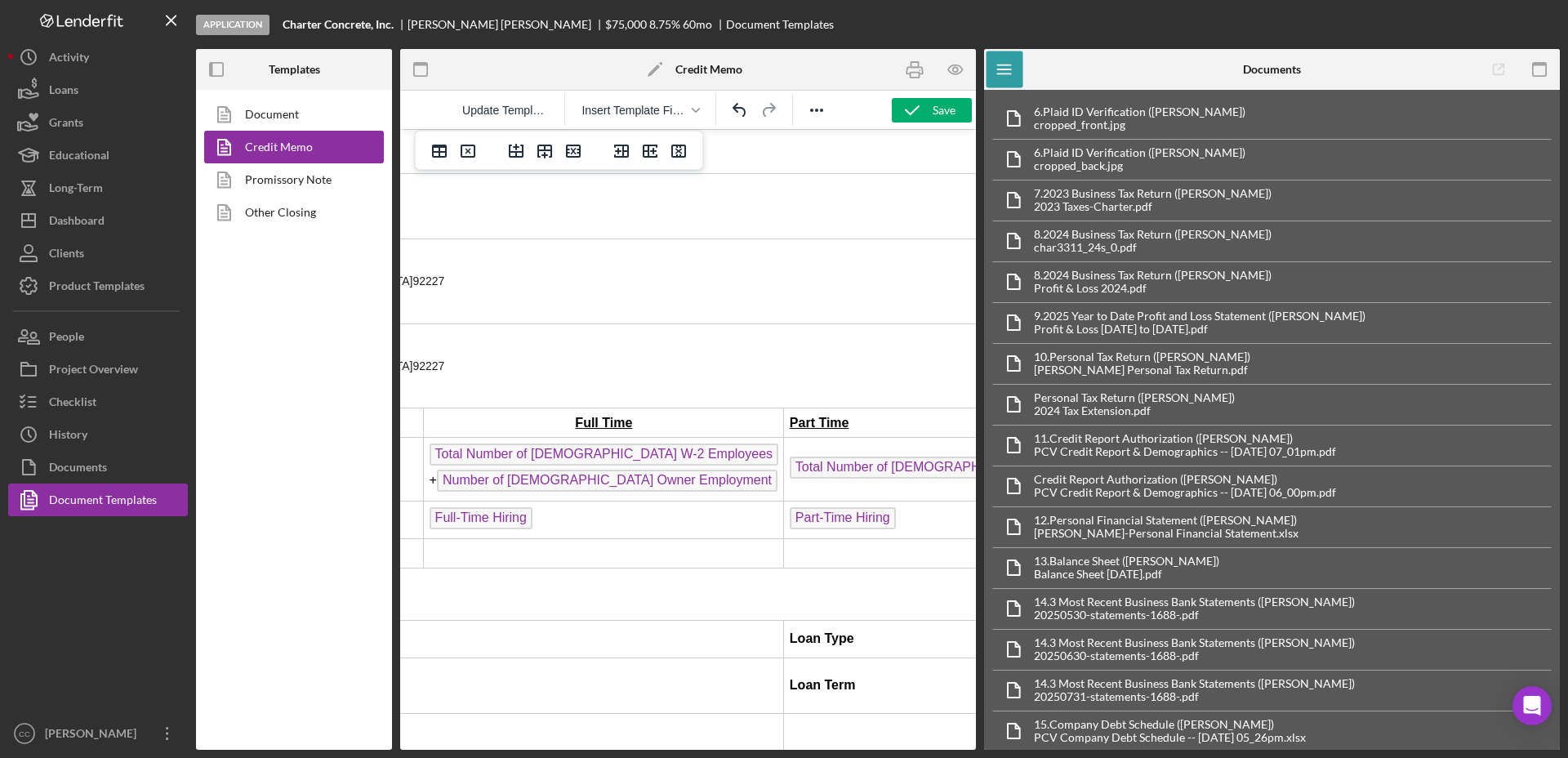
scroll to position [1226, 390]
click at [802, 539] on td "Rich Text Area. Press ALT-0 for help." at bounding box center [1002, 553] width 417 height 30
click at [551, 539] on td "Rich Text Area. Press ALT-0 for help." at bounding box center [613, 553] width 360 height 30
click at [839, 539] on td "Rich Text Area. Press ALT-0 for help." at bounding box center [1002, 553] width 417 height 30
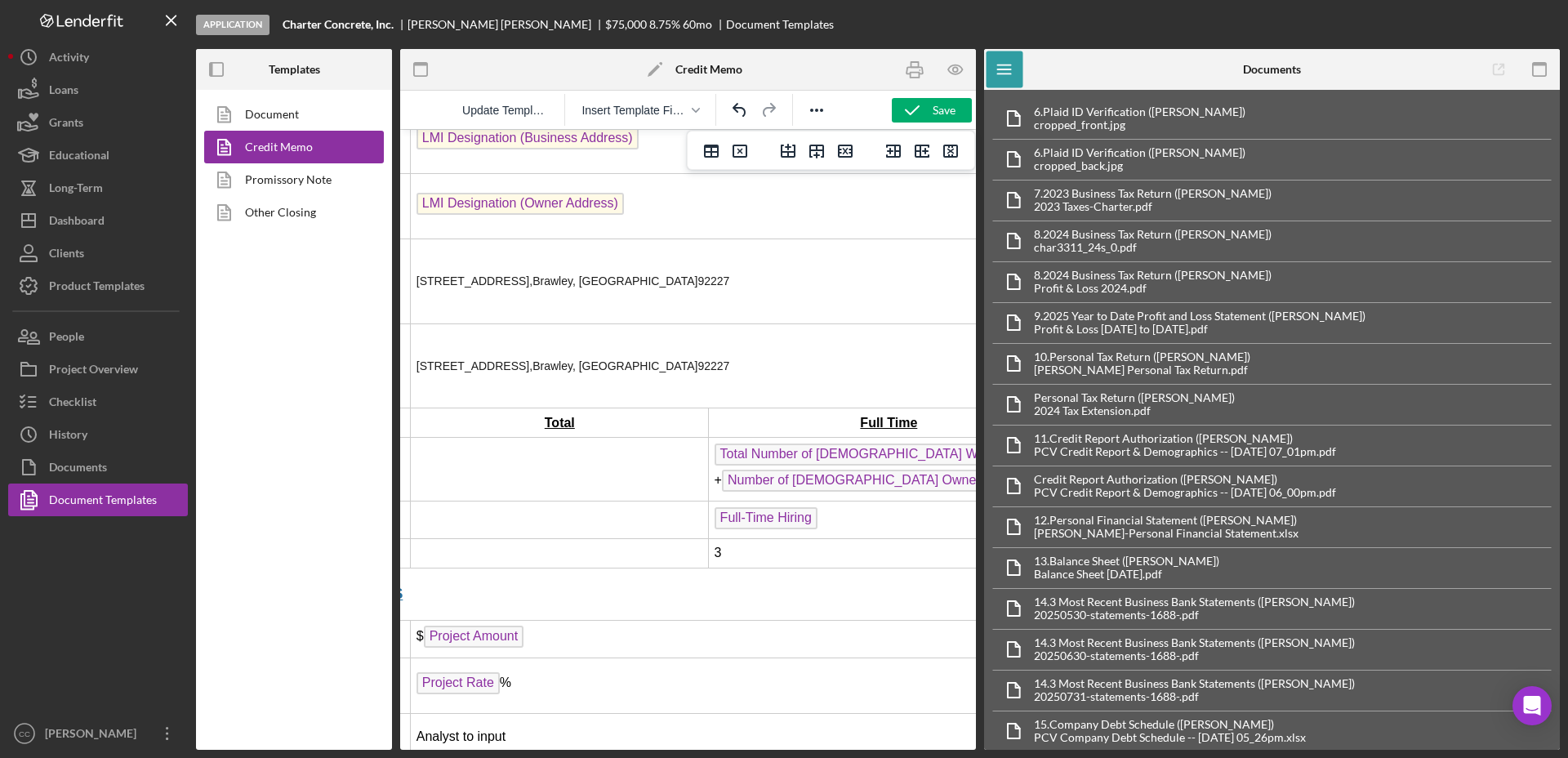
scroll to position [1226, 121]
click at [527, 438] on td "Rich Text Area. Press ALT-0 for help." at bounding box center [553, 469] width 298 height 64
click at [611, 502] on td "Rich Text Area. Press ALT-0 for help." at bounding box center [553, 520] width 298 height 38
click at [630, 438] on td "Rich Text Area. Press ALT-0 for help." at bounding box center [553, 469] width 298 height 64
click at [581, 438] on td "Rich Text Area. Press ALT-0 for help." at bounding box center [553, 469] width 298 height 64
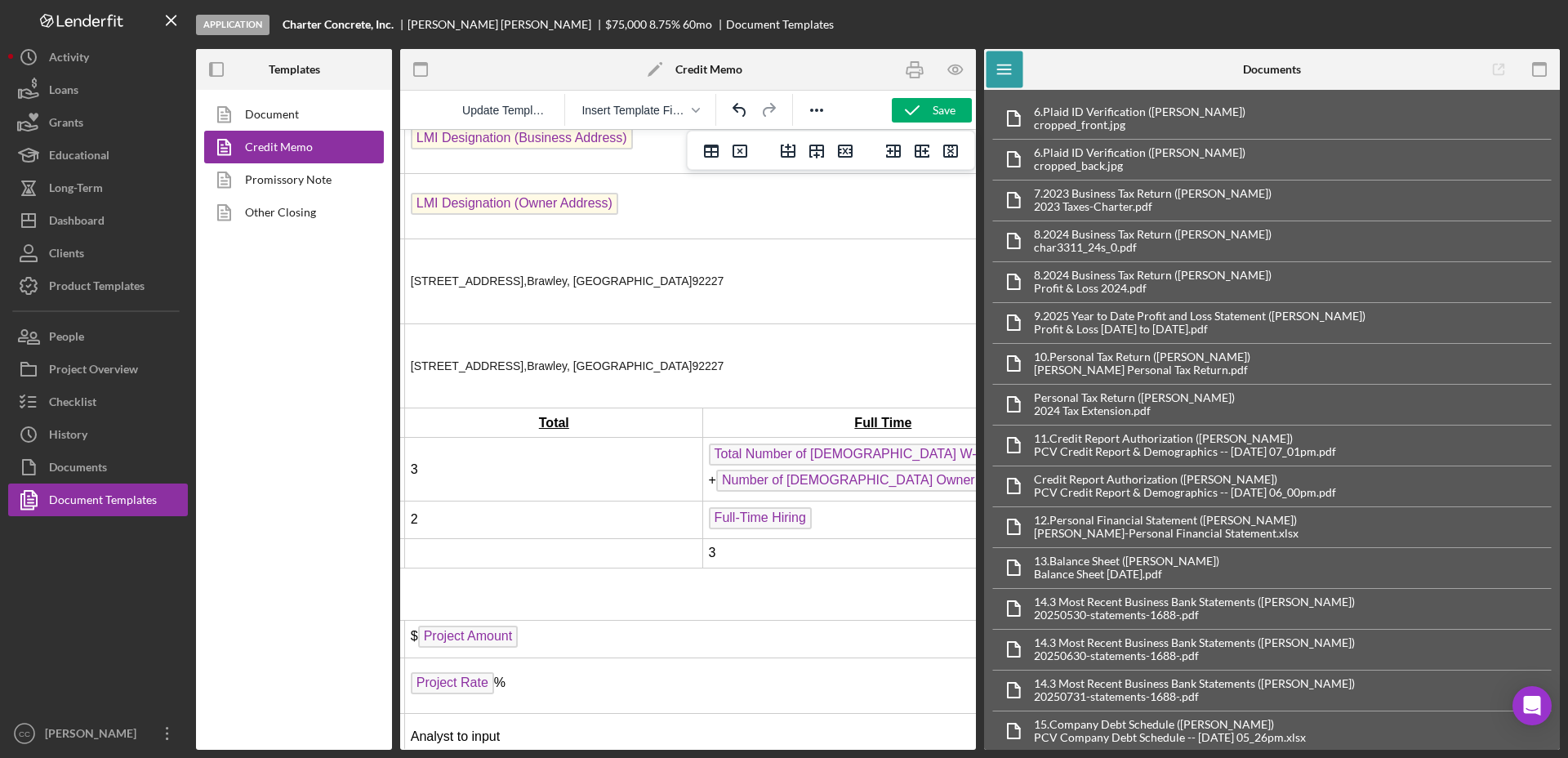
click at [539, 539] on td "Rich Text Area. Press ALT-0 for help." at bounding box center [553, 553] width 298 height 30
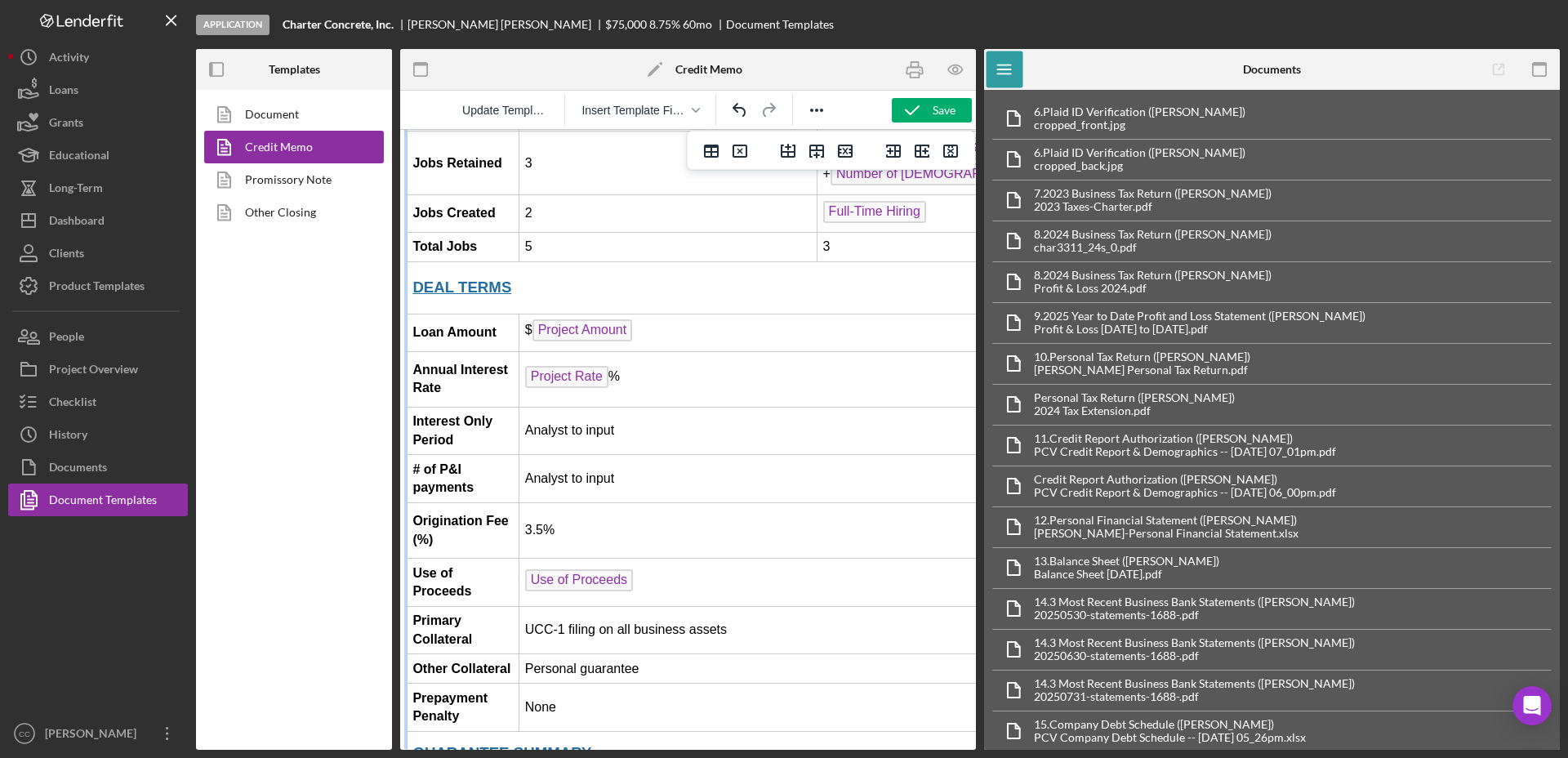
scroll to position [1532, 0]
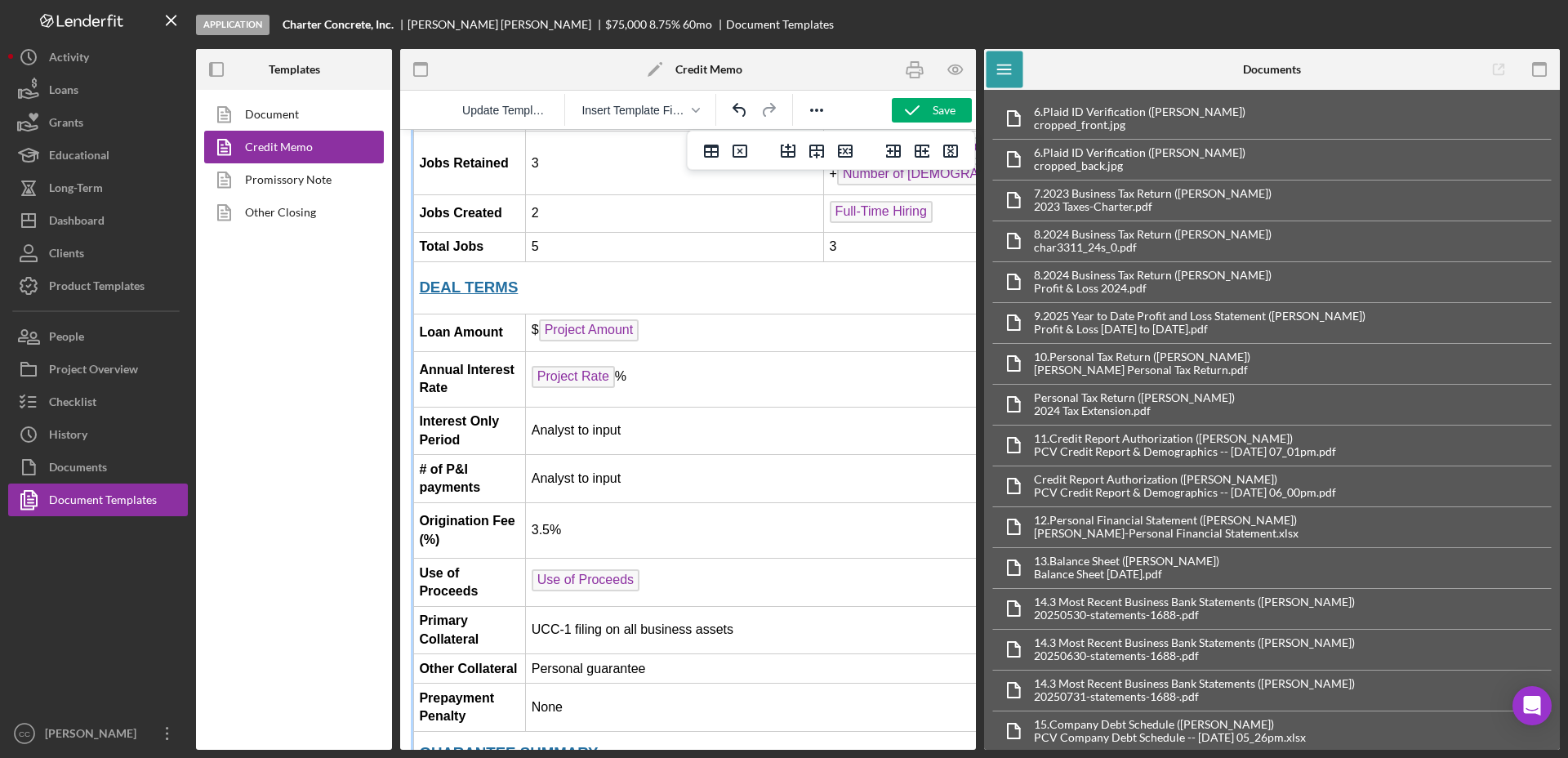
drag, startPoint x: 666, startPoint y: 356, endPoint x: 531, endPoint y: 356, distance: 135.0
drag, startPoint x: 657, startPoint y: 402, endPoint x: 535, endPoint y: 397, distance: 122.1
click at [535, 455] on td "Analyst to input" at bounding box center [855, 479] width 658 height 48
click at [932, 111] on div "Save" at bounding box center [943, 110] width 23 height 25
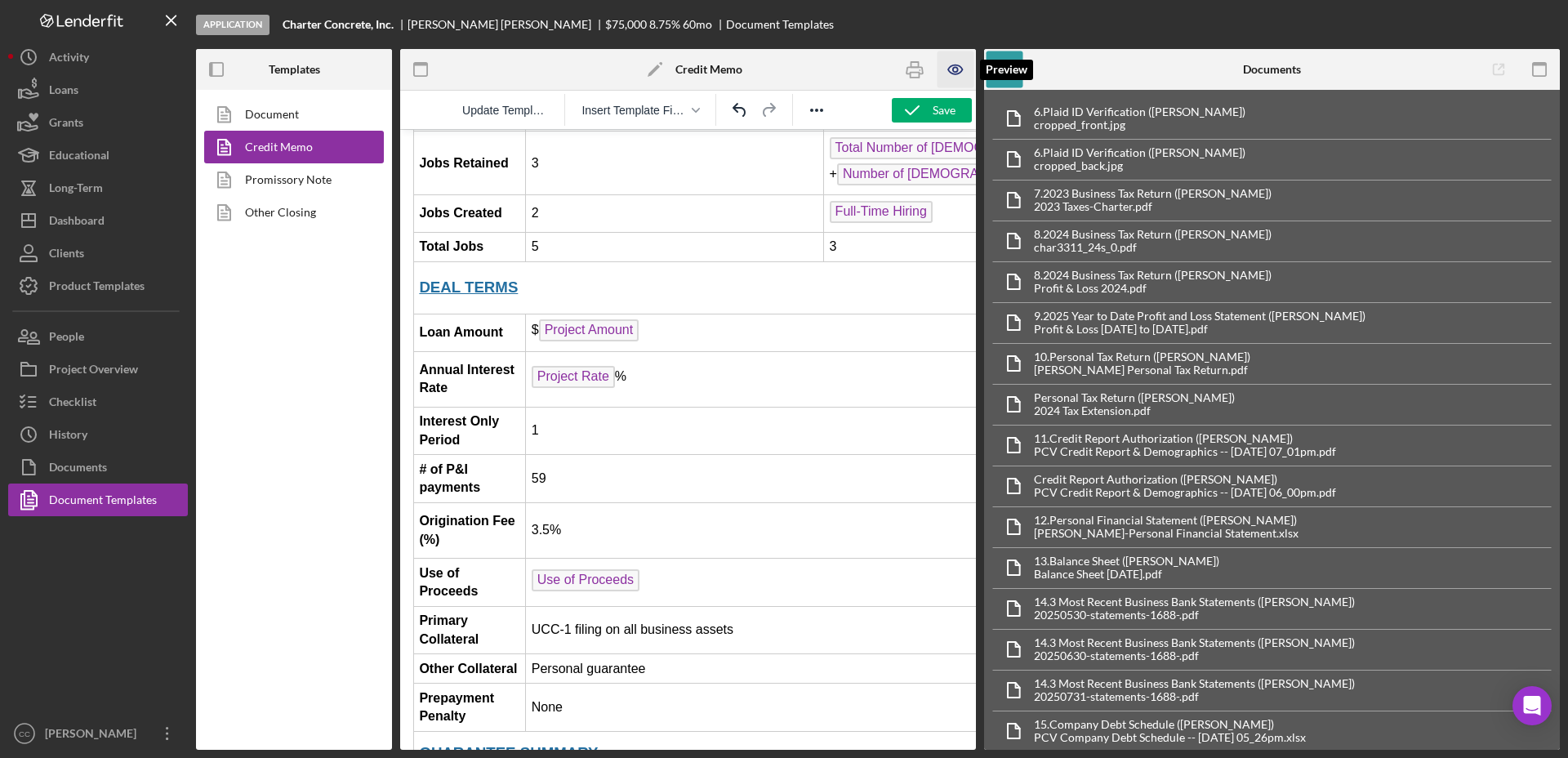
click at [966, 68] on icon "button" at bounding box center [956, 70] width 37 height 37
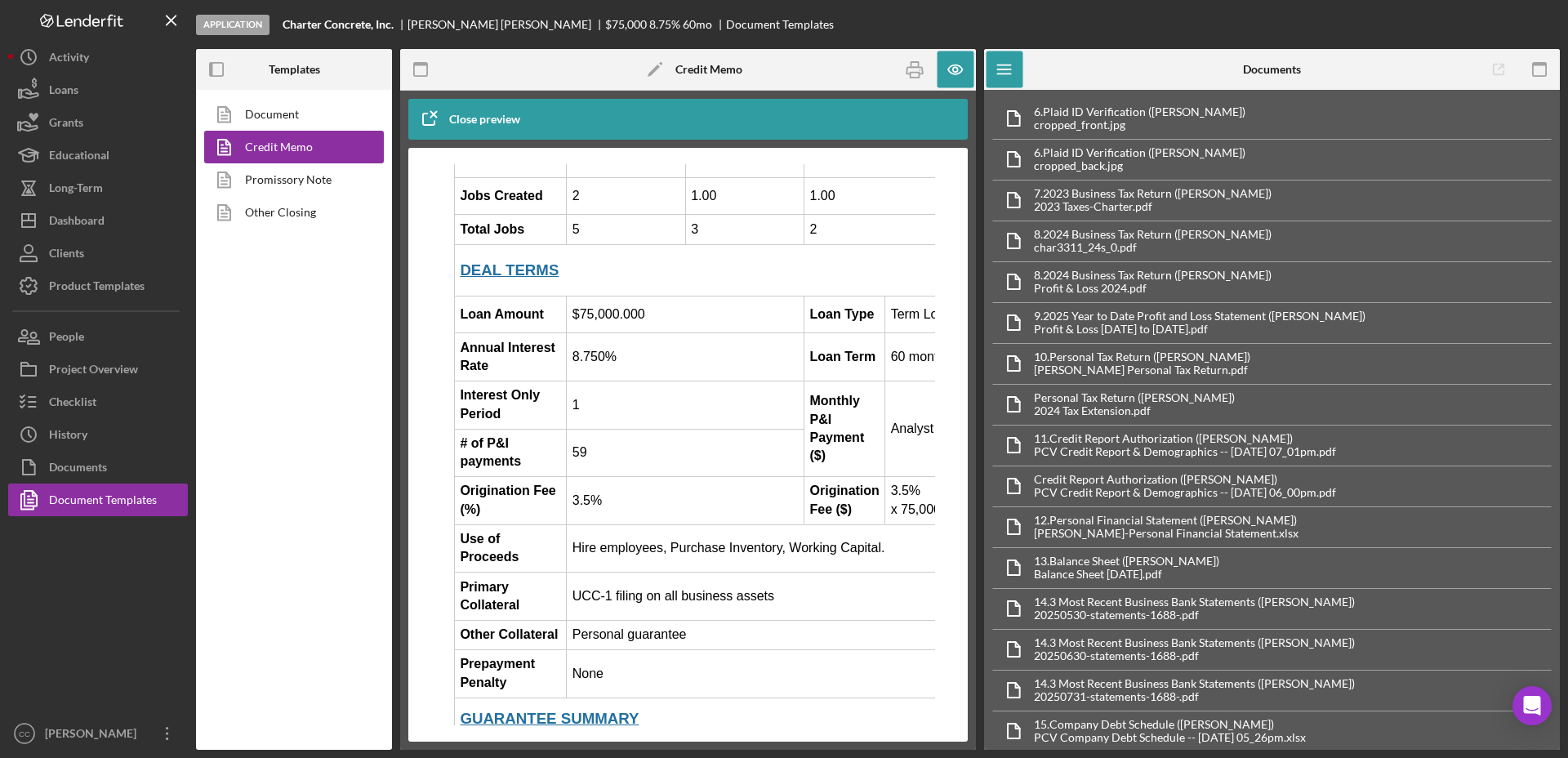
scroll to position [1633, 0]
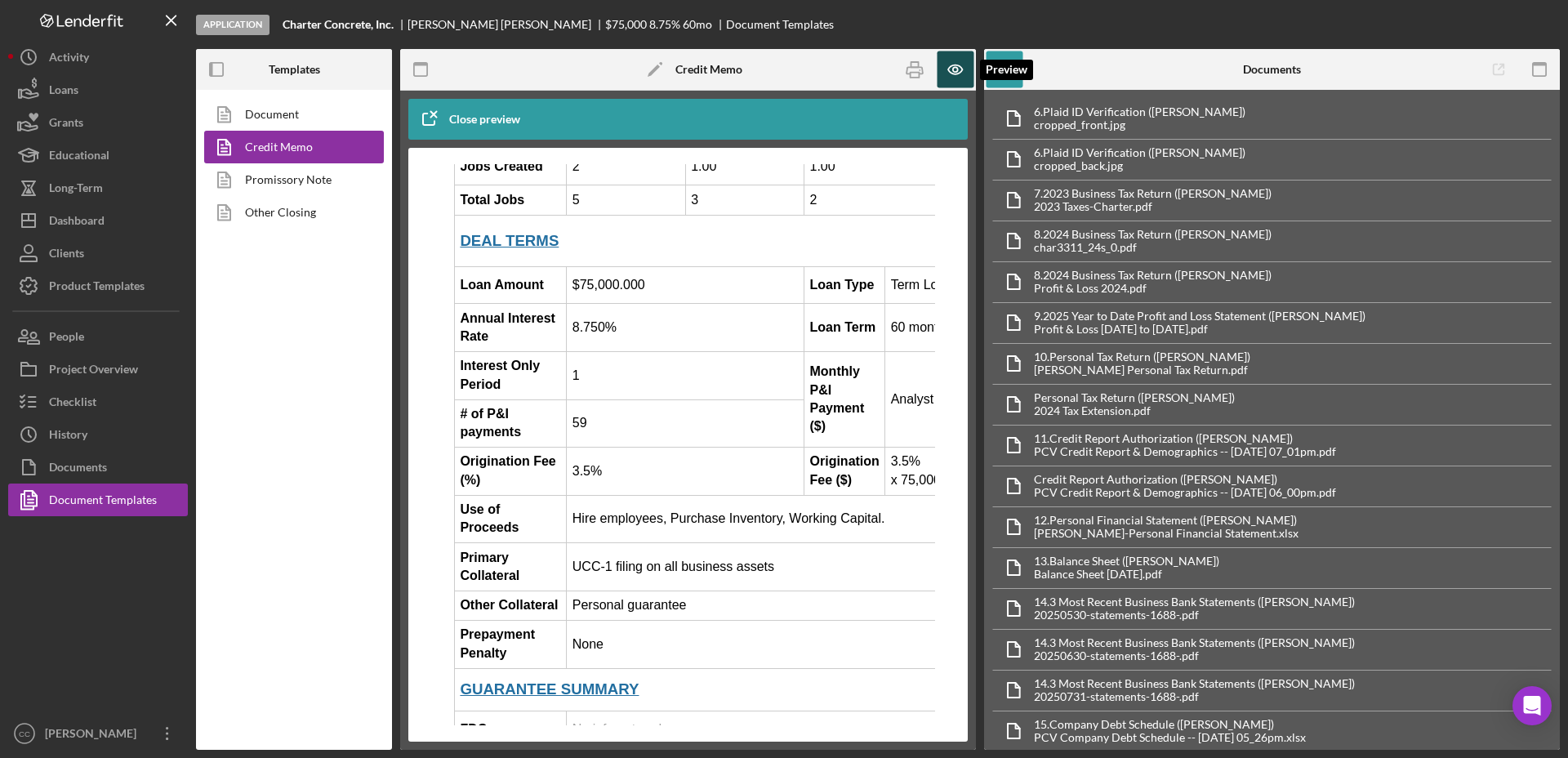
click at [956, 75] on icon "button" at bounding box center [956, 70] width 37 height 37
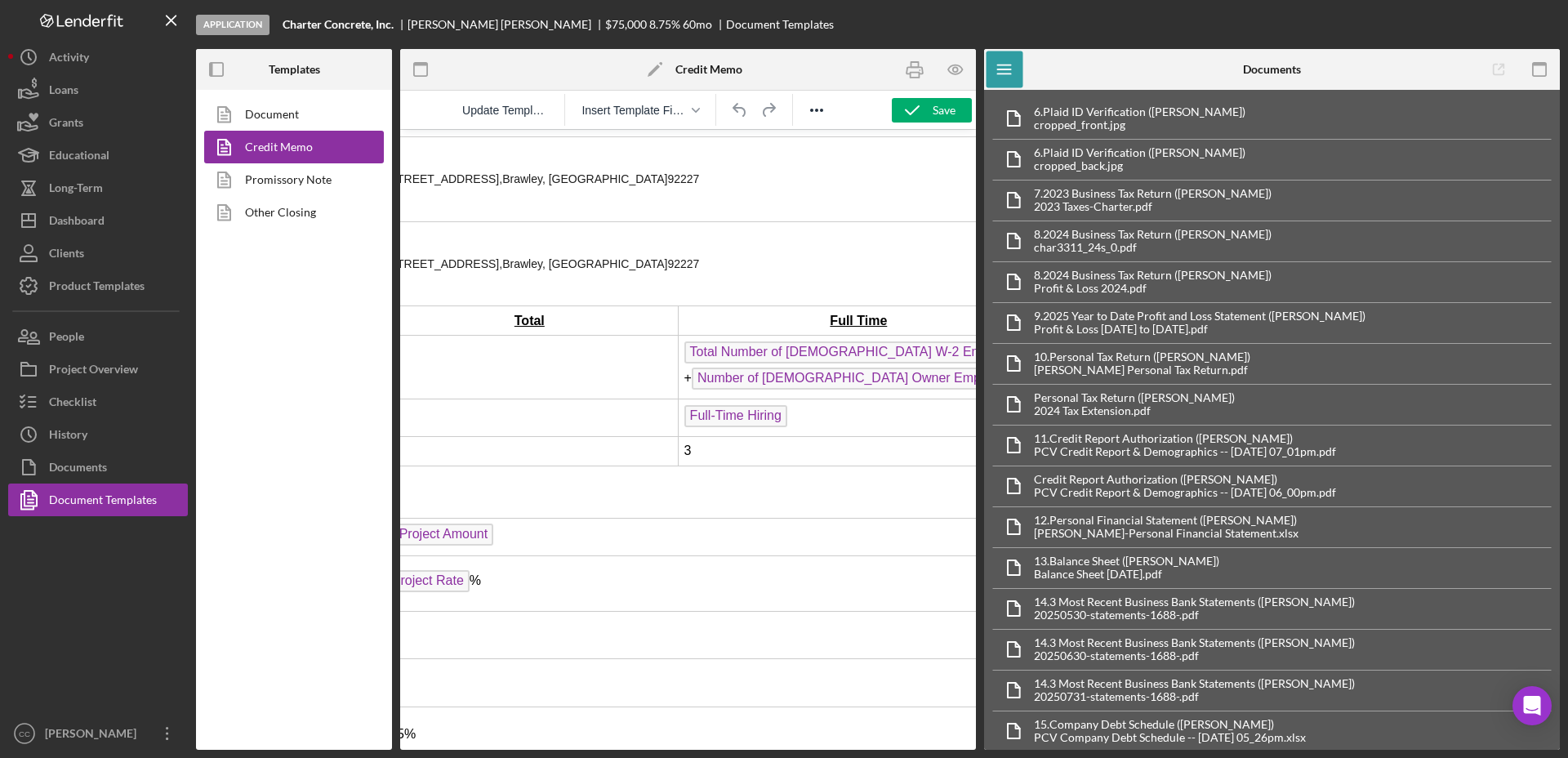
scroll to position [1327, 204]
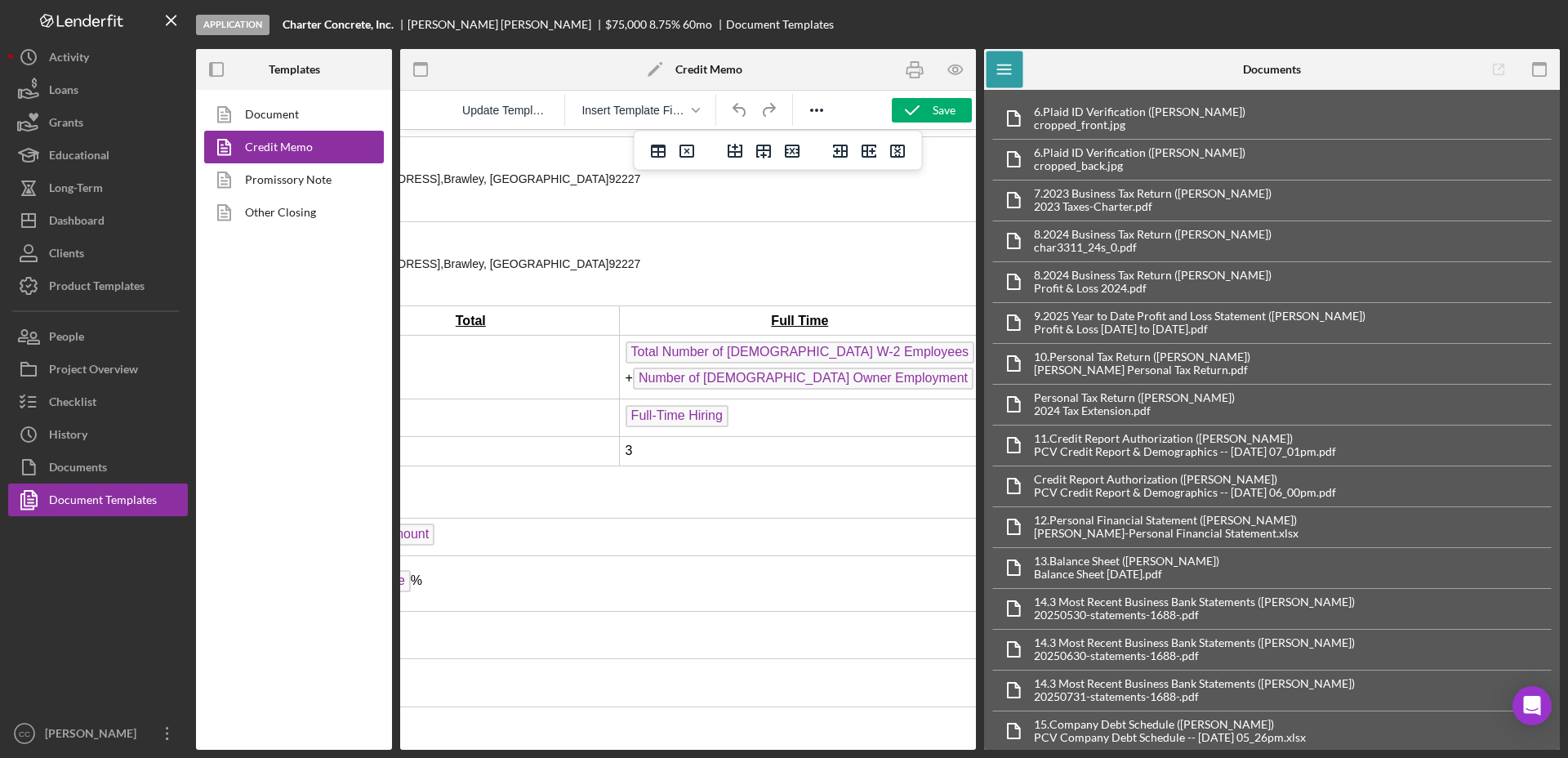
click at [884, 336] on td "Total Number of [DEMOGRAPHIC_DATA] W-2 Employees + Number of [DEMOGRAPHIC_DATA]…" at bounding box center [799, 367] width 360 height 64
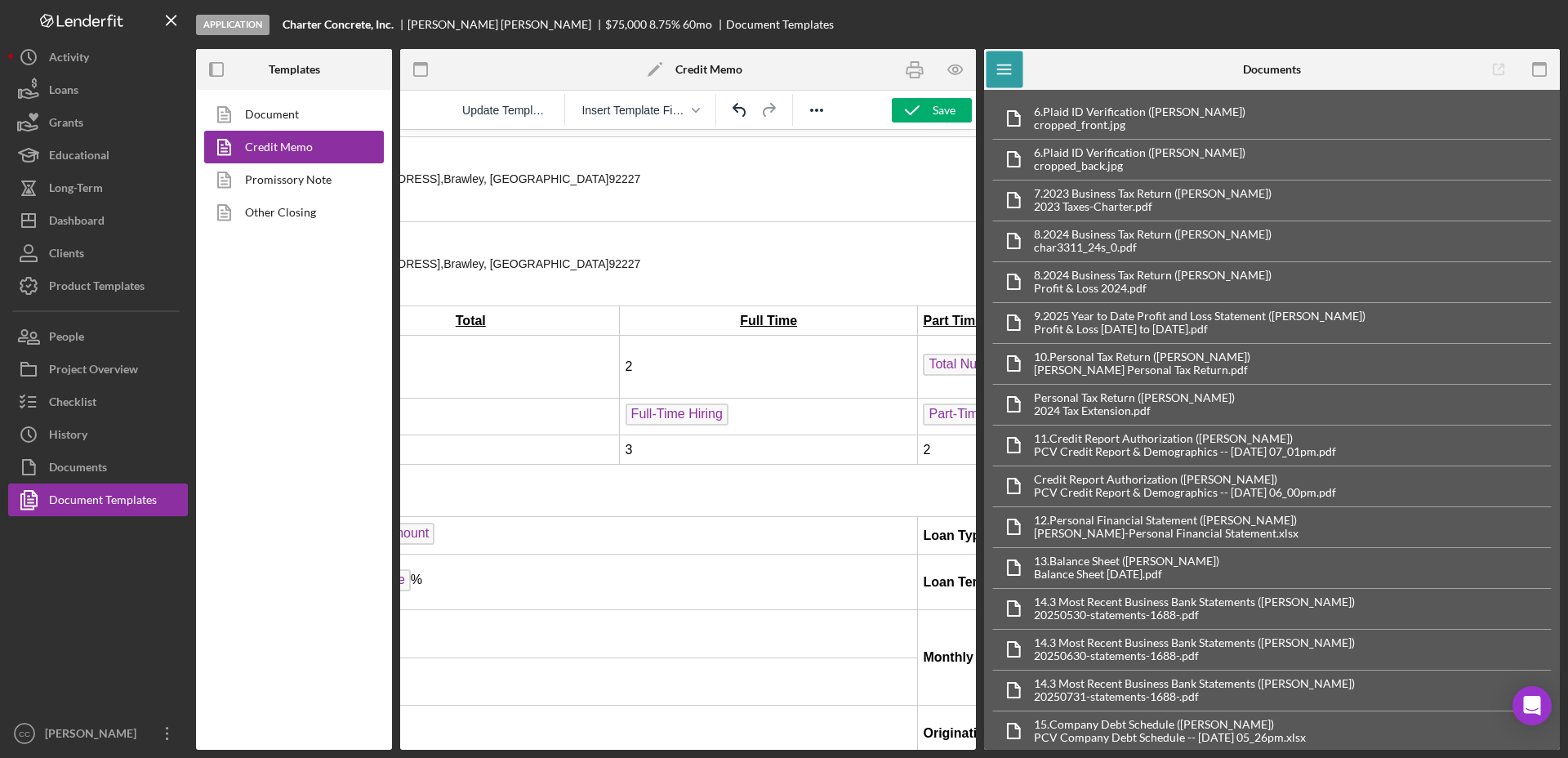
click at [785, 336] on td "2" at bounding box center [768, 366] width 298 height 62
click at [706, 435] on td "3" at bounding box center [768, 450] width 298 height 30
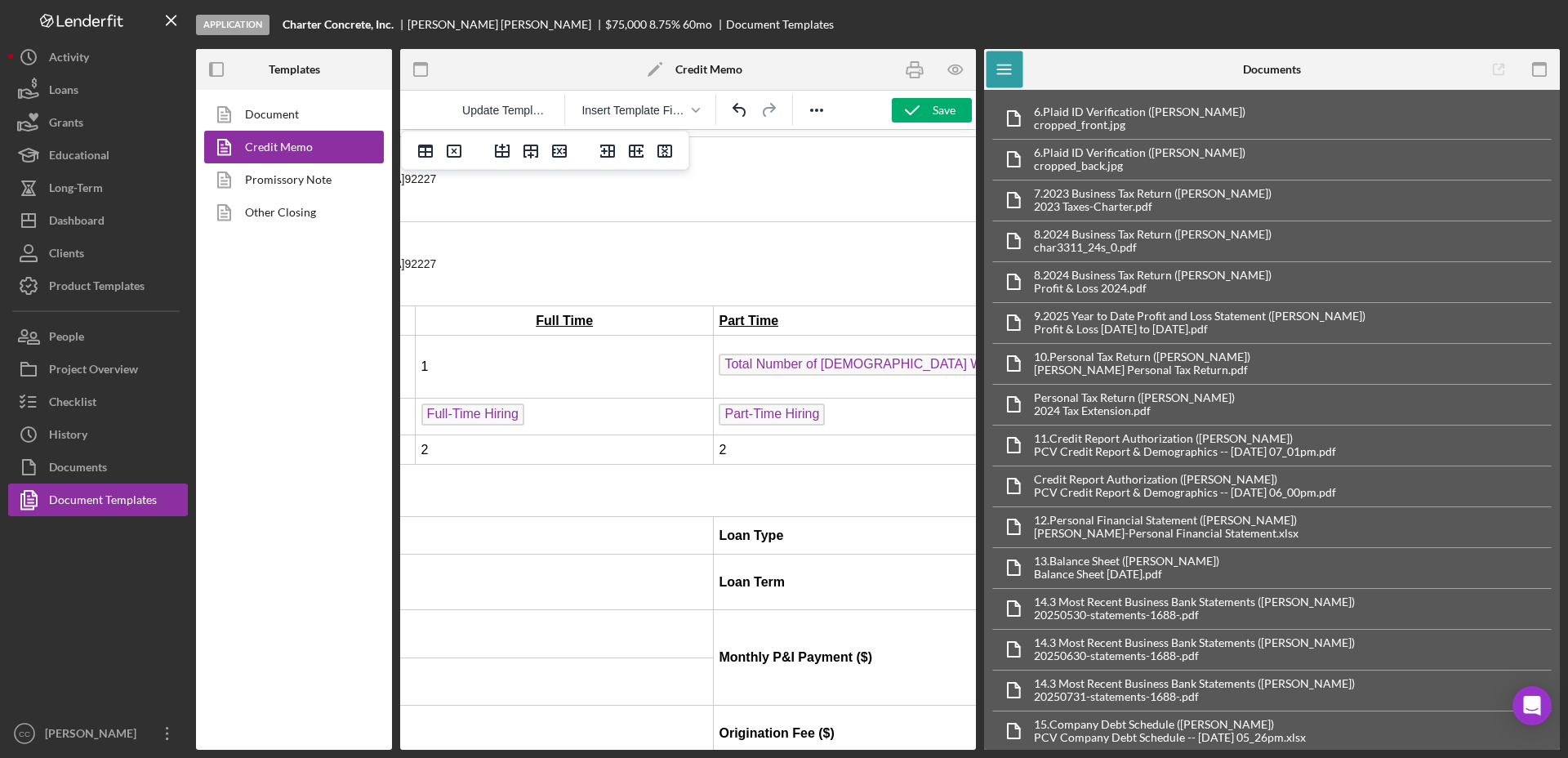
scroll to position [1327, 595]
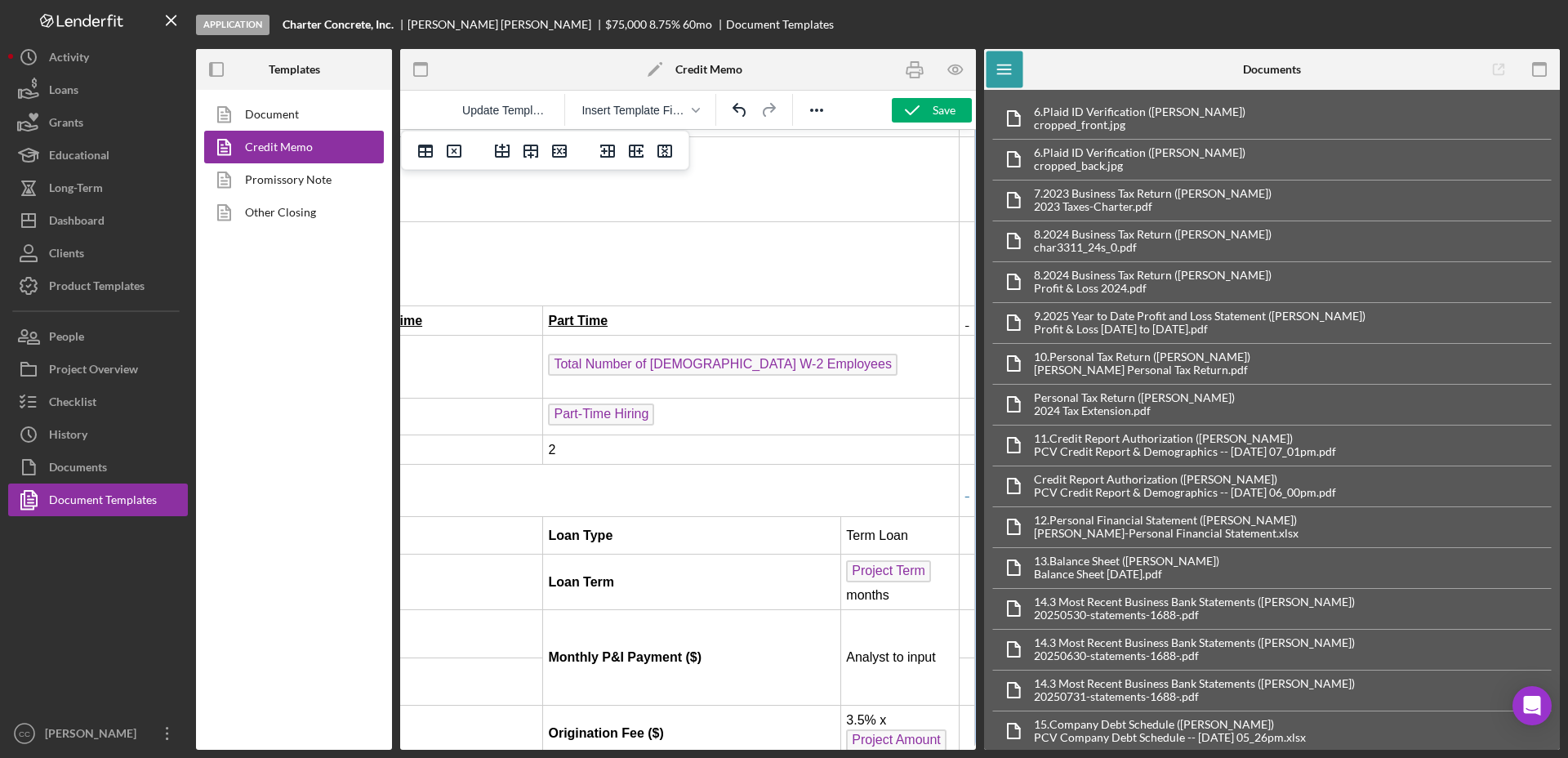
click at [827, 336] on td "Total Number of [DEMOGRAPHIC_DATA] W-2 Employees ﻿" at bounding box center [751, 366] width 417 height 62
click at [598, 435] on td "2" at bounding box center [751, 450] width 417 height 30
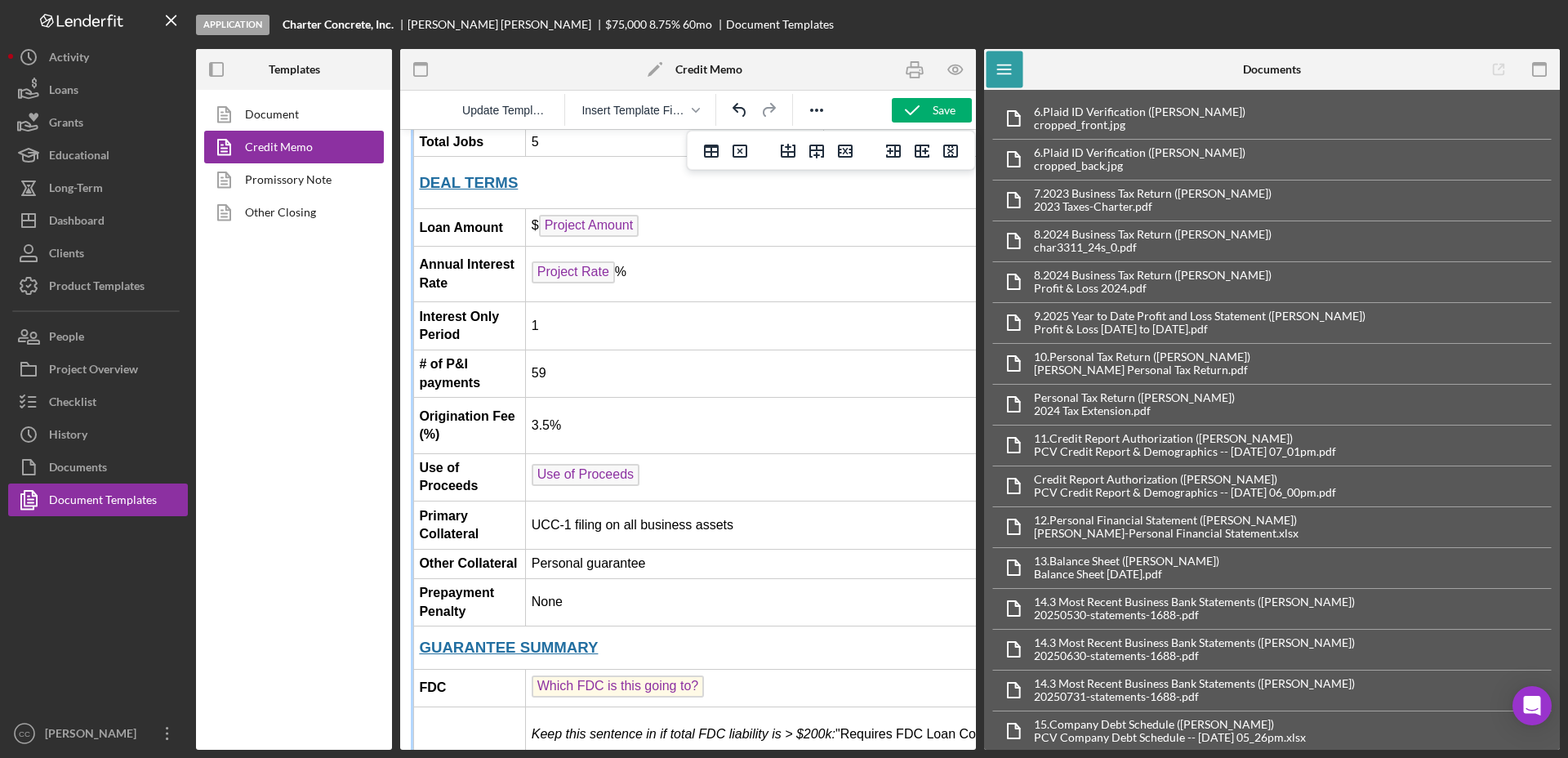
scroll to position [1735, 0]
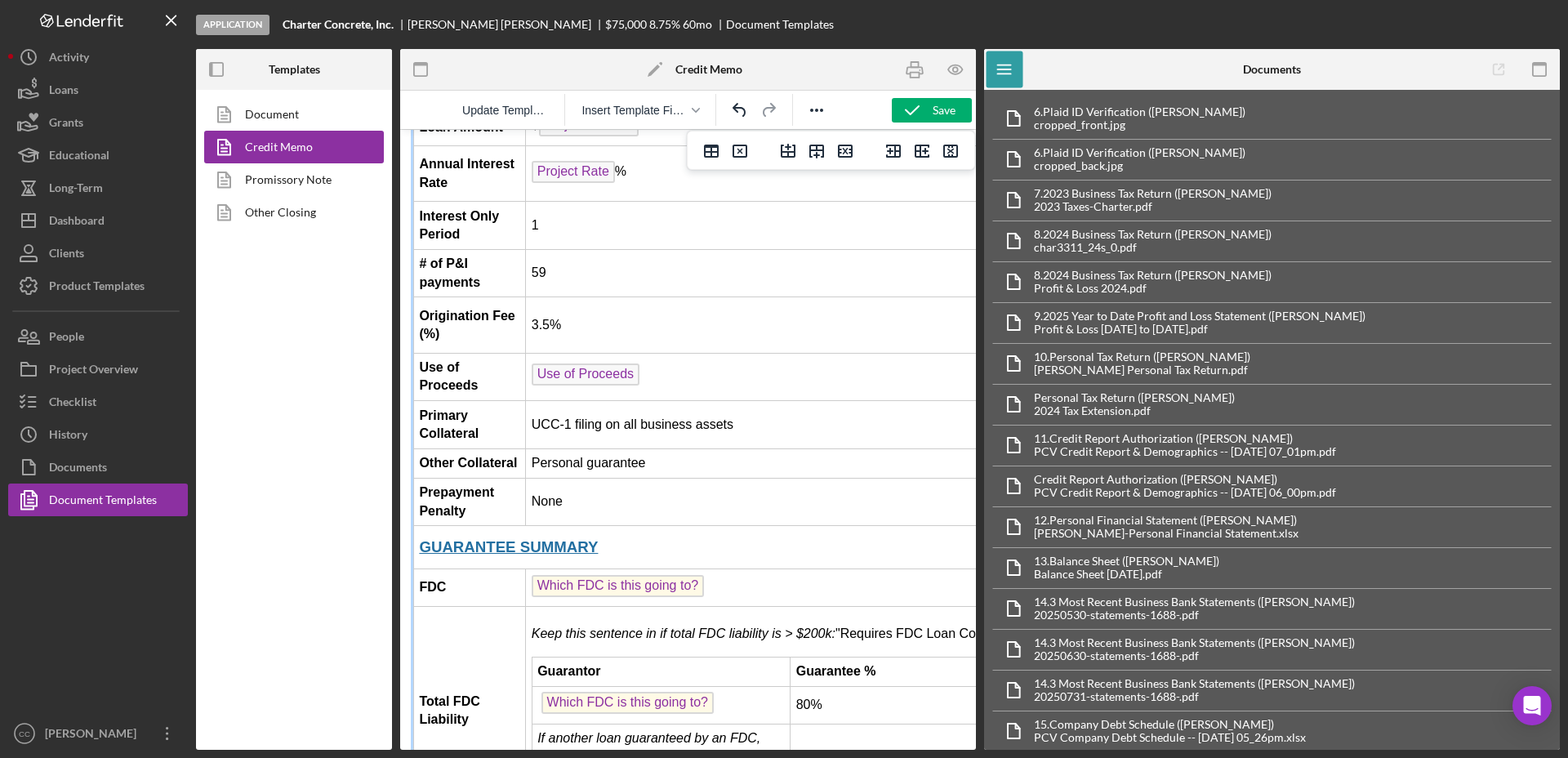
click at [676, 353] on td "Use of Proceeds ﻿" at bounding box center [1032, 377] width 1012 height 48
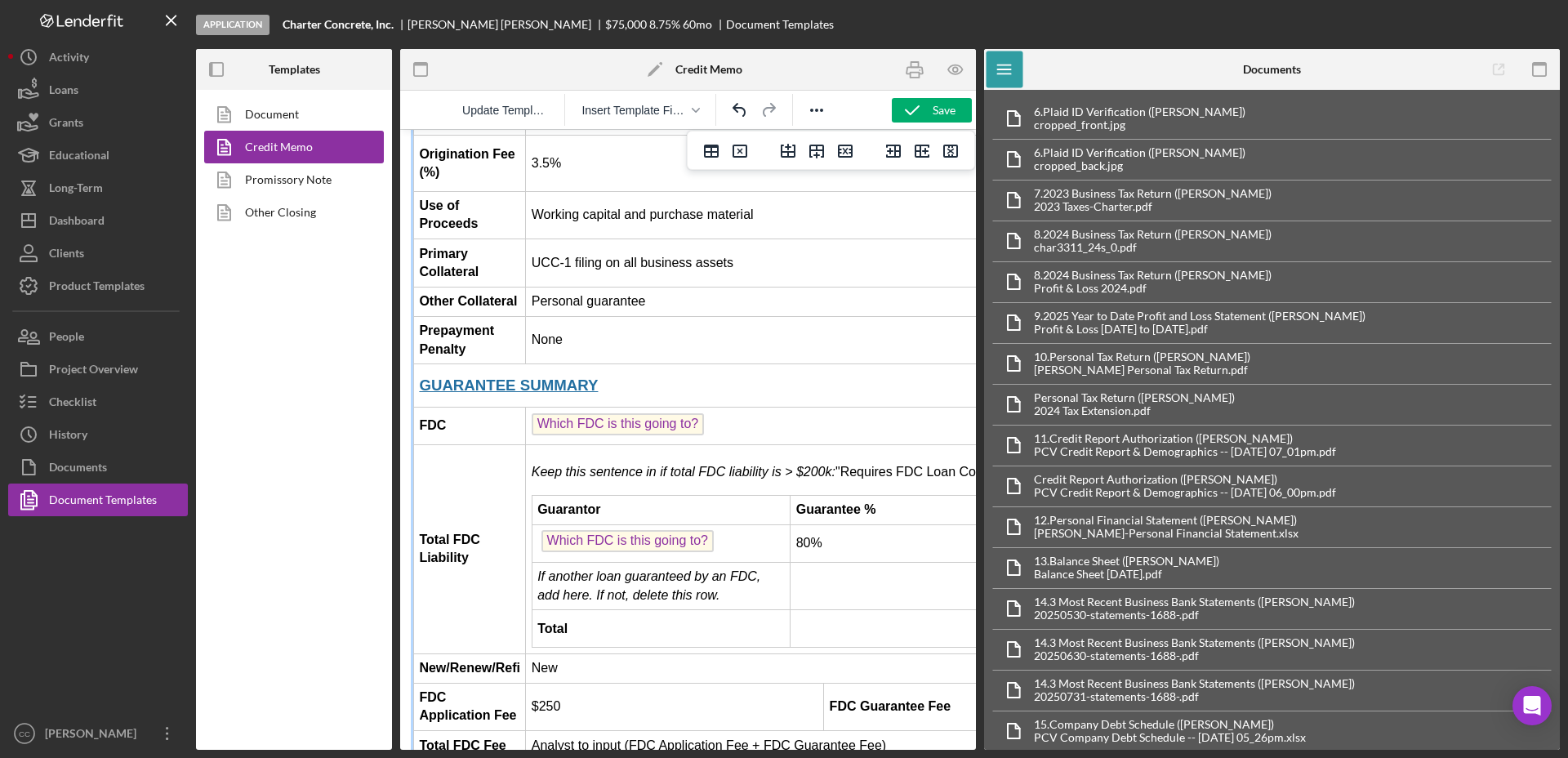
scroll to position [1940, 0]
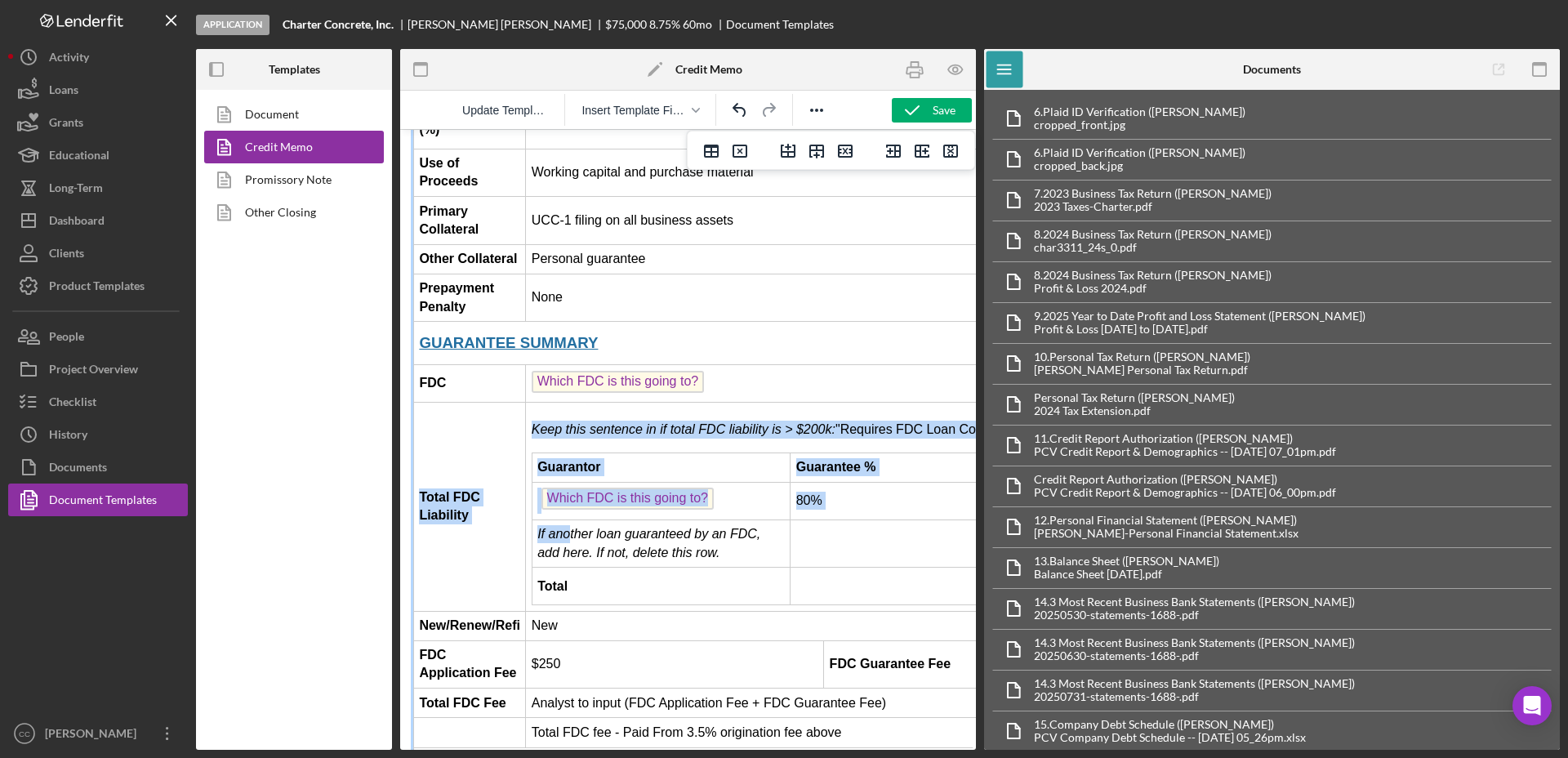
drag, startPoint x: 713, startPoint y: 465, endPoint x: 577, endPoint y: 463, distance: 136.0
click at [574, 519] on td "If another loan guaranteed by an FDC, add here. If not, delete this row." at bounding box center [661, 543] width 259 height 48
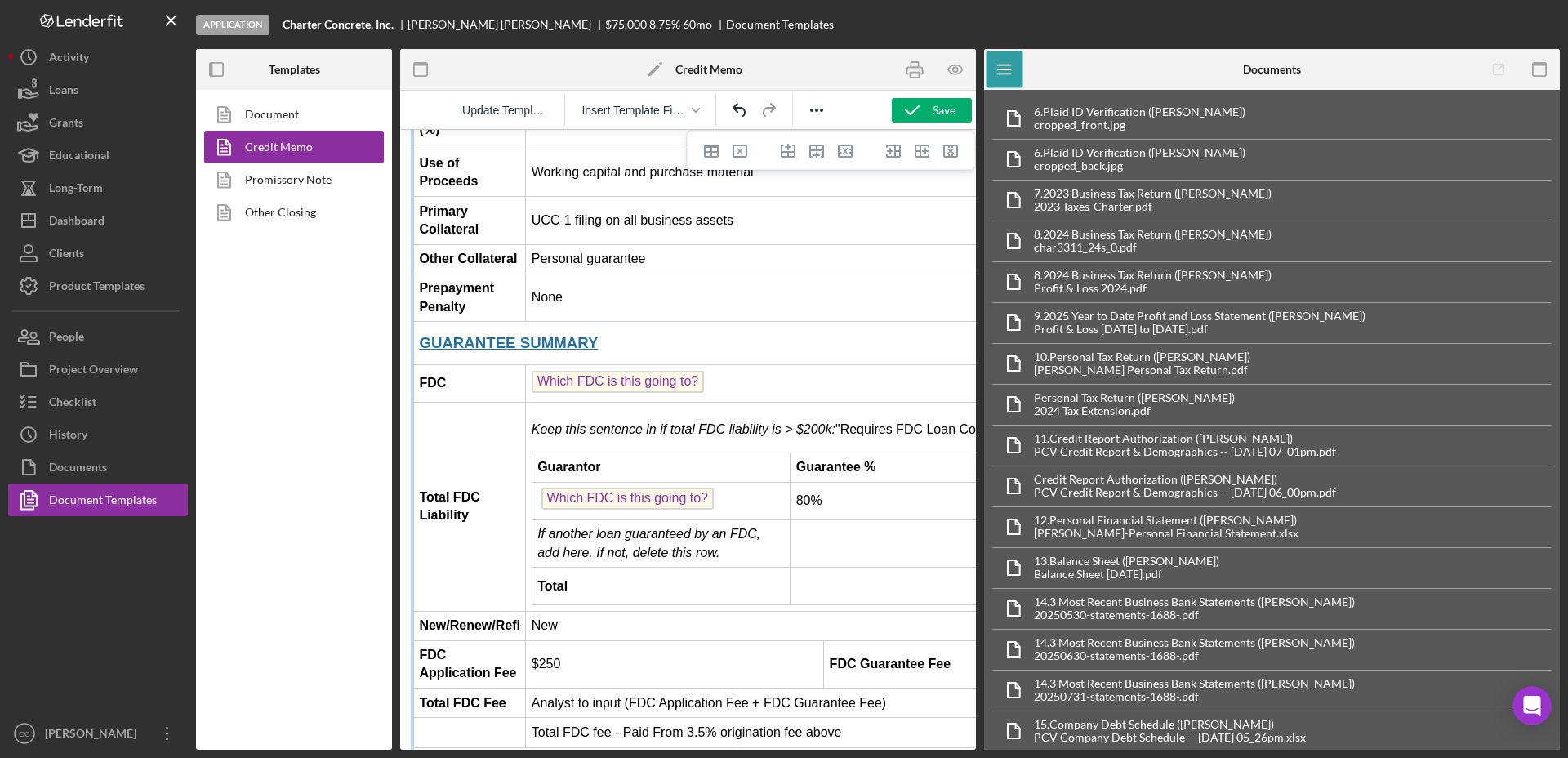
click at [605, 568] on td "Total" at bounding box center [661, 586] width 259 height 38
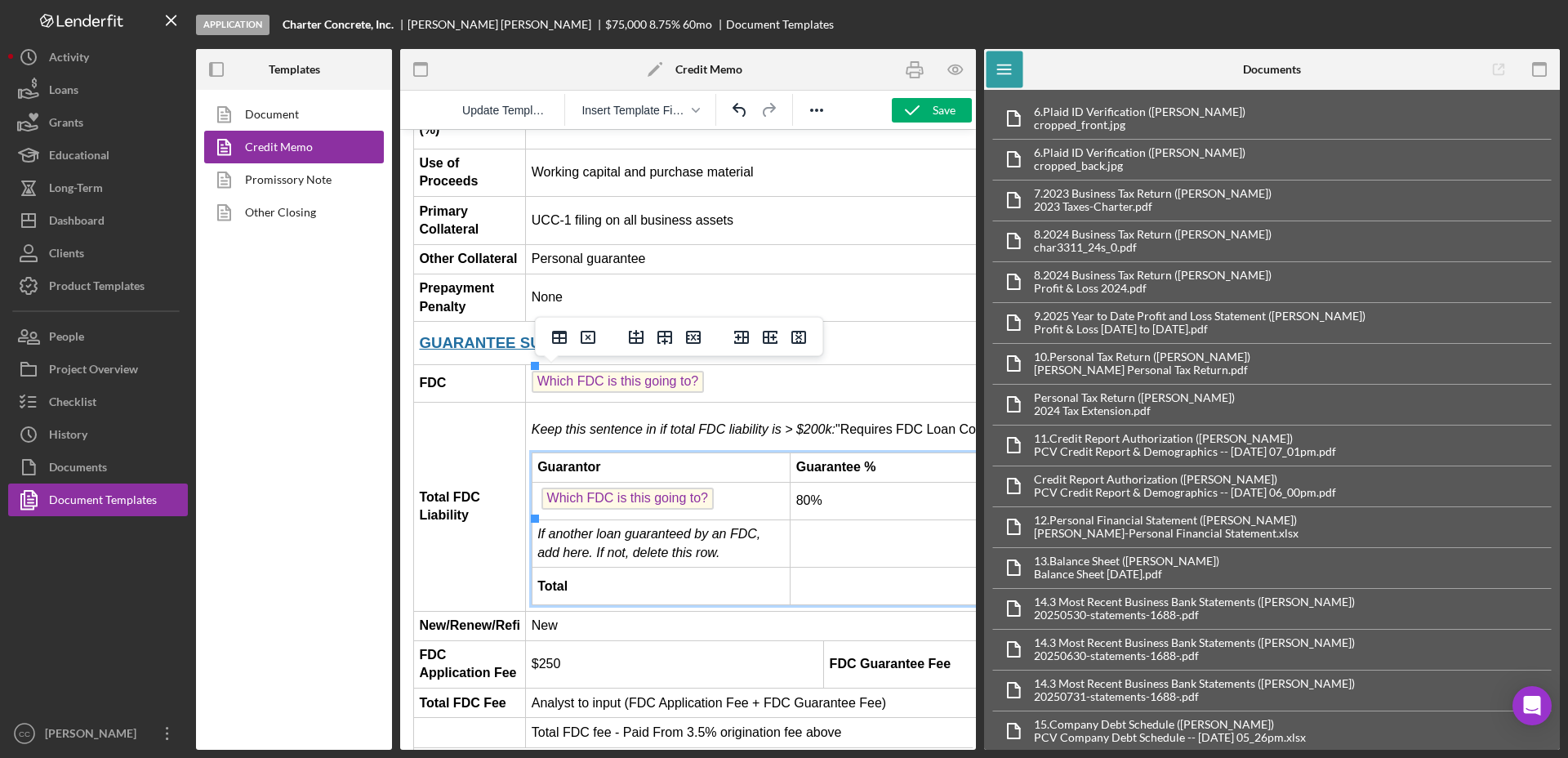
click at [684, 527] on em "If another loan guaranteed by an FDC, add here. If not, delete this row." at bounding box center [649, 542] width 223 height 32
click at [735, 527] on em "If another loan guaranteed by an FDC, add here. If not, delete this row." at bounding box center [649, 542] width 223 height 32
click at [722, 519] on td "If another loan guaranteed by an FDC, add here. If not, delete this row." at bounding box center [661, 543] width 259 height 48
click at [690, 519] on td "If another loan guaranteed by an FDC, add here. If not, d" at bounding box center [661, 543] width 259 height 48
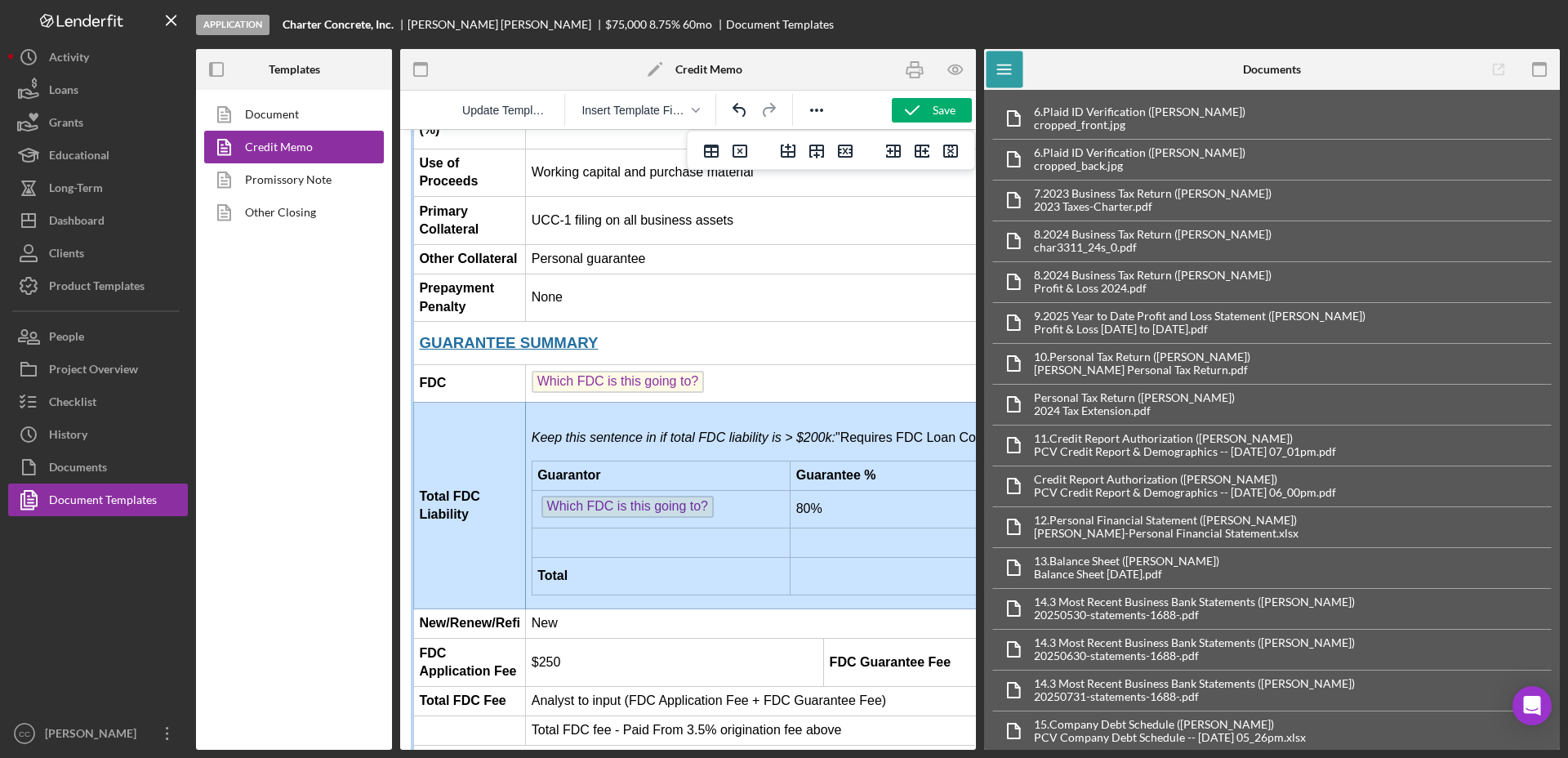
drag, startPoint x: 578, startPoint y: 441, endPoint x: 504, endPoint y: 440, distance: 74.0
click at [504, 440] on tr "Total FDC Liability Keep this sentence in if total FDC liability is > $200k: "R…" at bounding box center [984, 506] width 1139 height 207
click at [609, 444] on td "Keep this sentence in if total FDC liability is > $200k: "Requires FDC Loan Com…" at bounding box center [1032, 506] width 1012 height 207
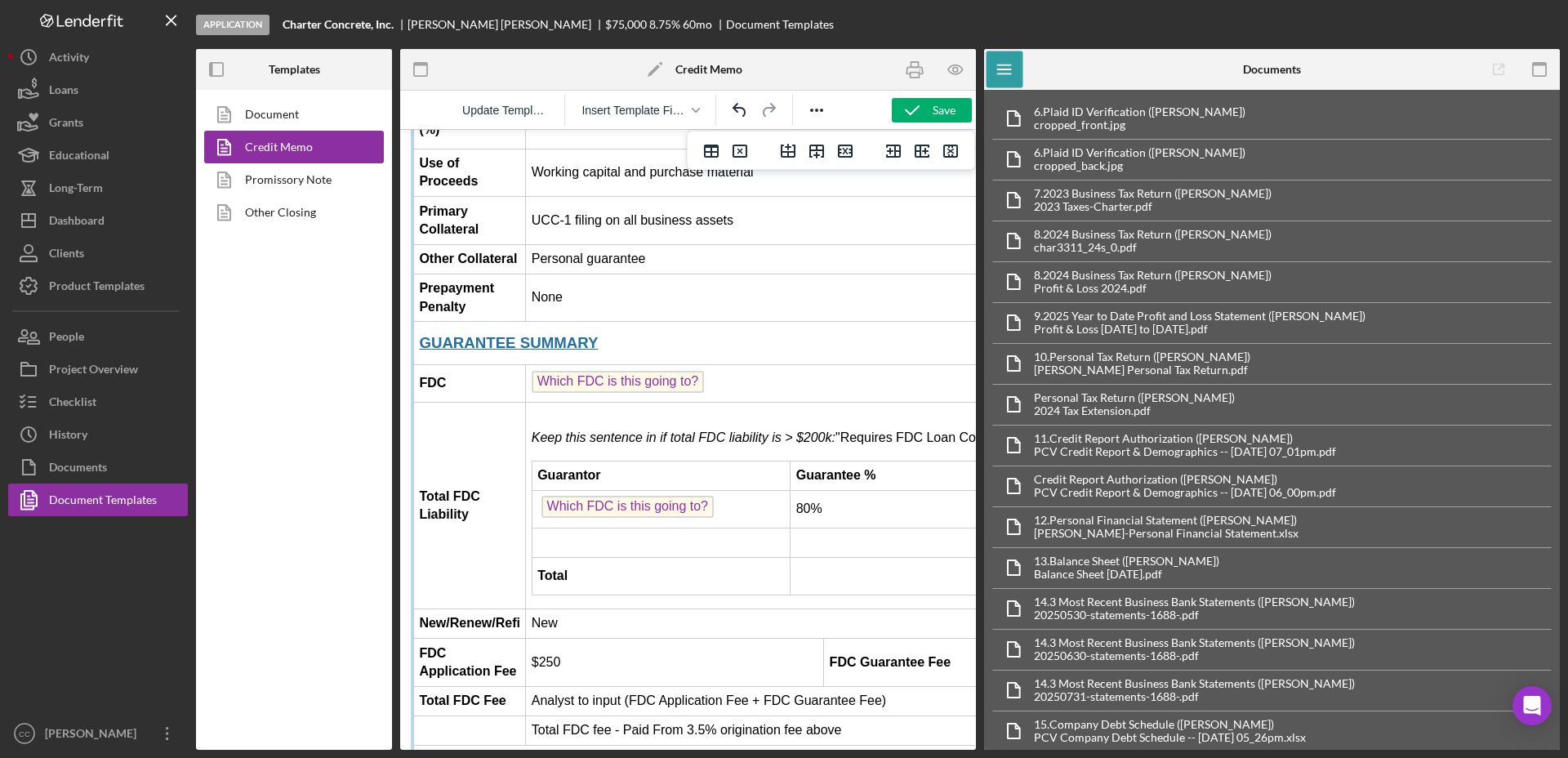
click at [647, 527] on td "Rich Text Area. Press ALT-0 for help." at bounding box center [661, 542] width 259 height 30
click at [969, 66] on icon "button" at bounding box center [956, 70] width 37 height 37
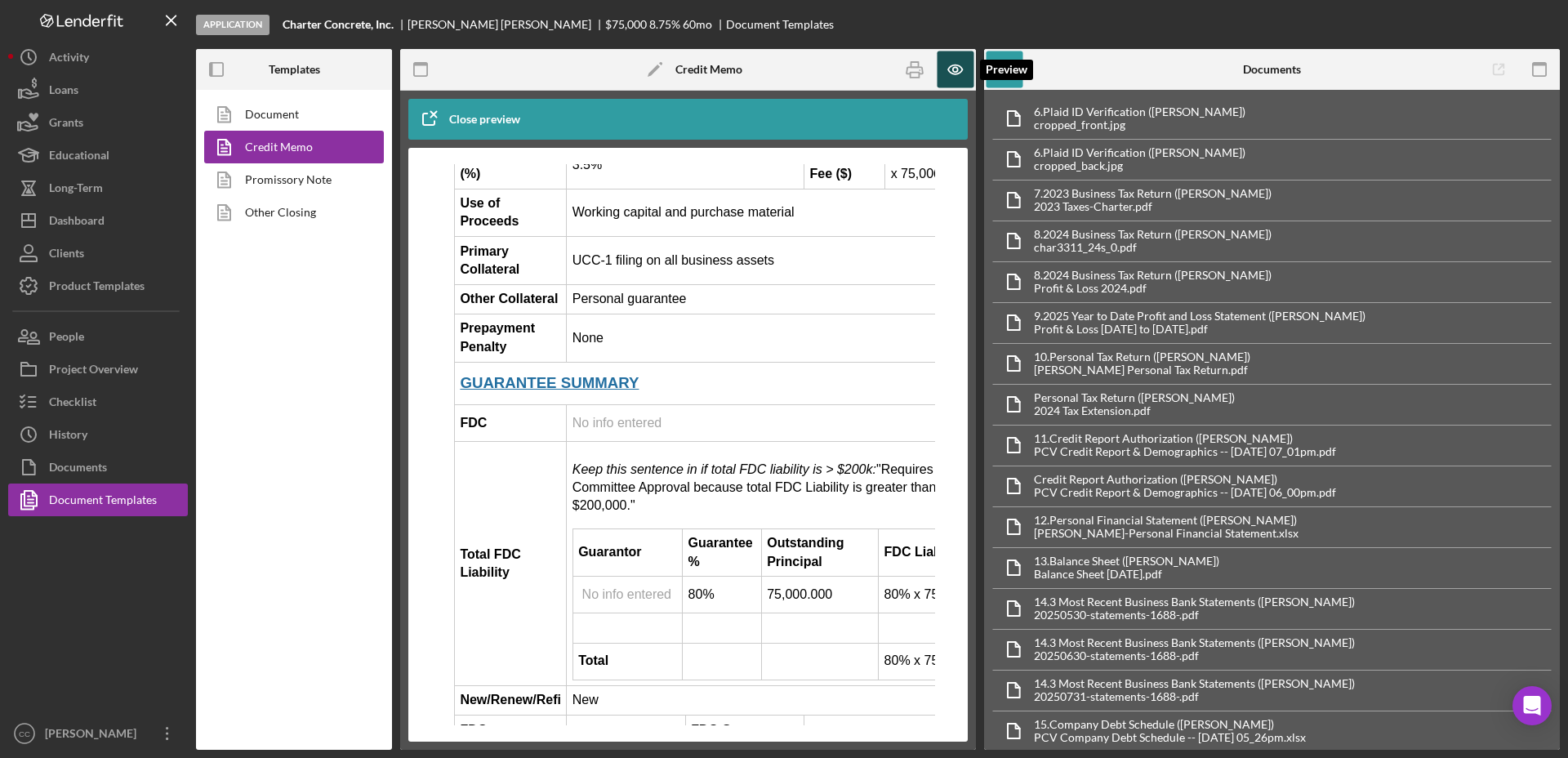
click at [949, 70] on icon "button" at bounding box center [954, 70] width 14 height 9
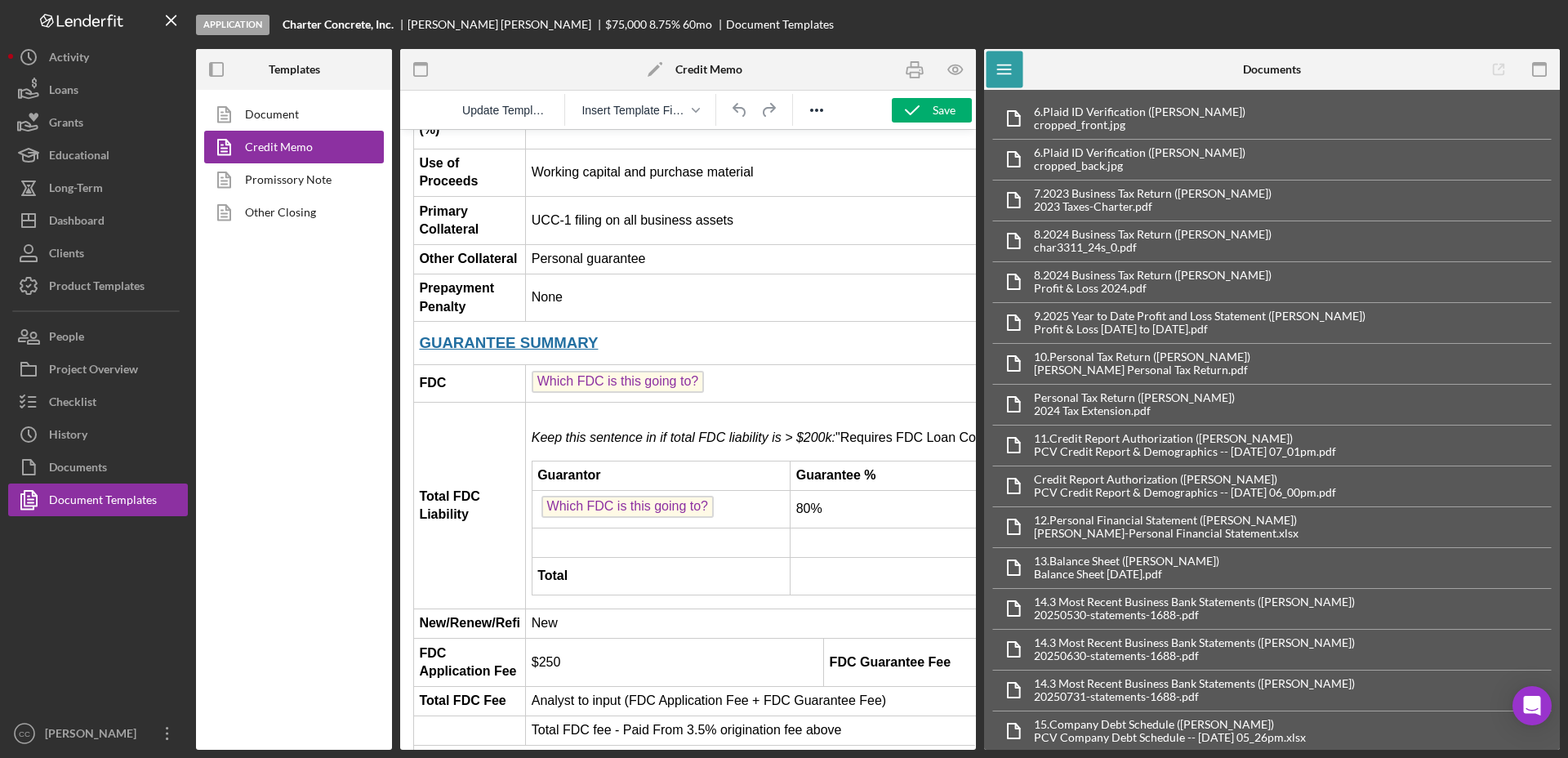
click at [750, 365] on td "Which FDC is this going to?" at bounding box center [1032, 384] width 1012 height 38
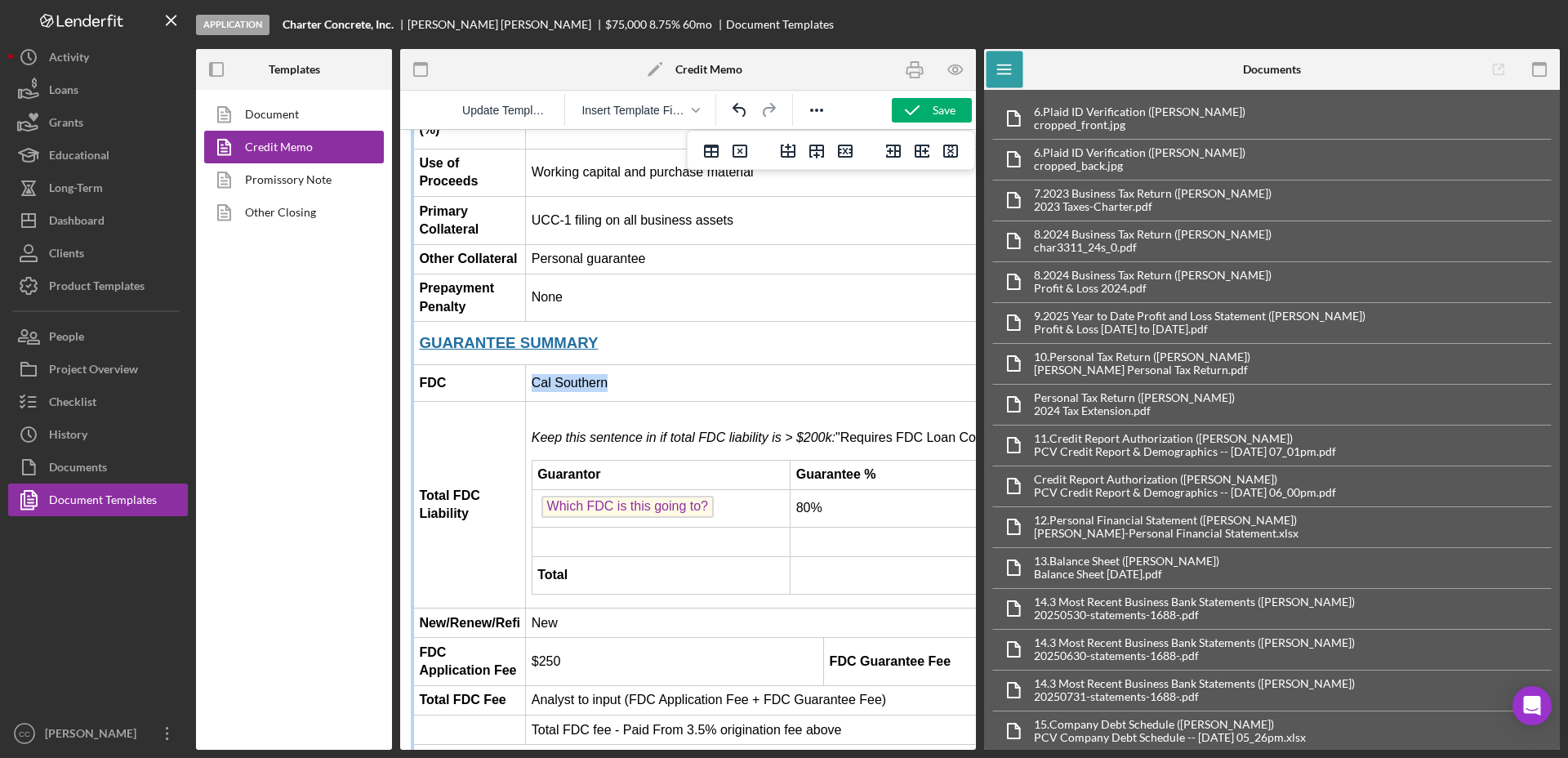
drag, startPoint x: 642, startPoint y: 298, endPoint x: 531, endPoint y: 306, distance: 111.3
click at [531, 306] on html "CREDIT ME [GEOGRAPHIC_DATA]: Request for Loan Approval Section I: Executive Sum…" at bounding box center [688, 610] width 575 height 4841
copy td "Cal Southern"
click at [677, 527] on td "Rich Text Area. Press ALT-0 for help." at bounding box center [661, 541] width 259 height 30
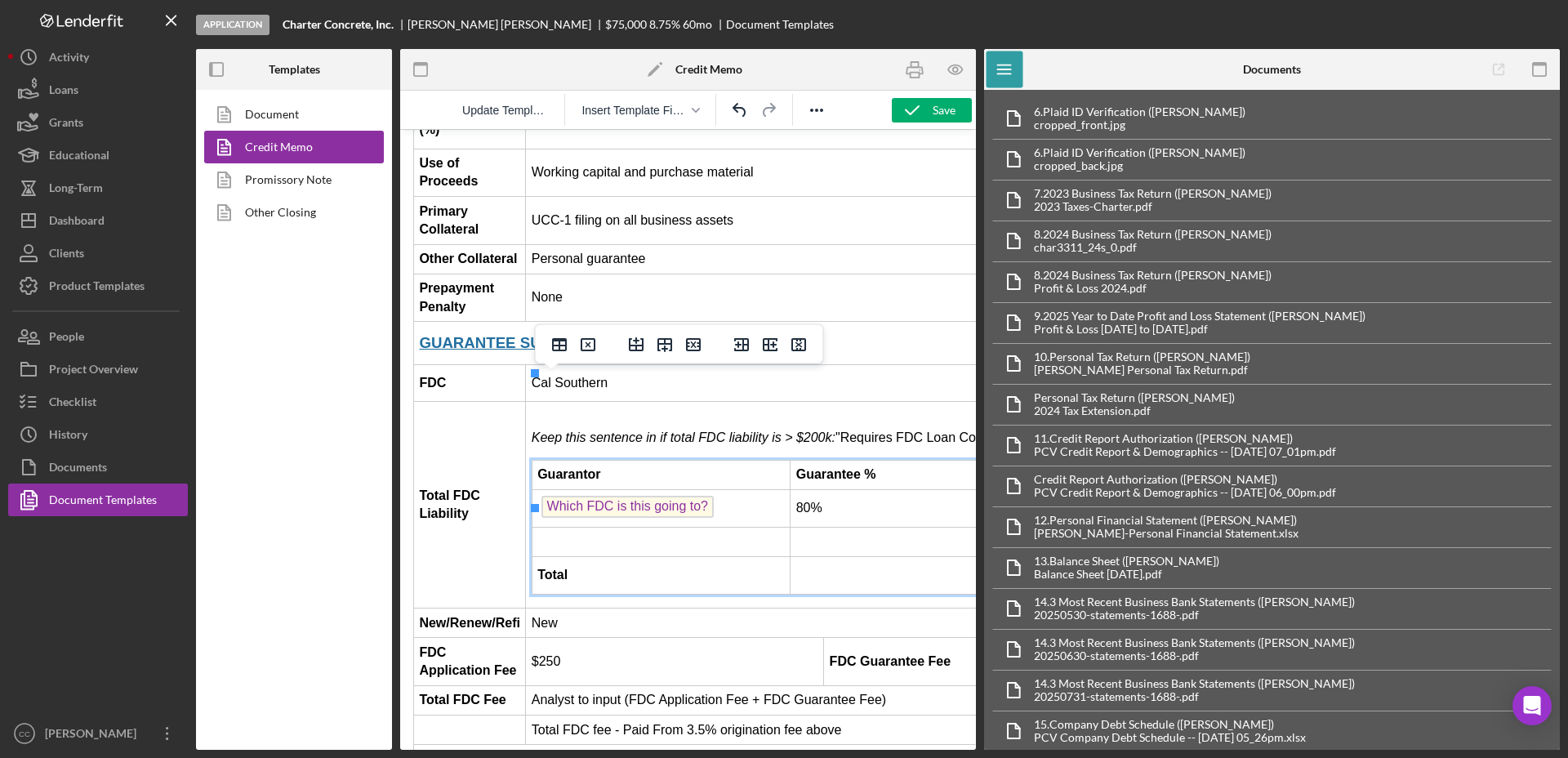
click at [749, 490] on td "Which FDC is this going to?" at bounding box center [661, 508] width 259 height 38
click at [560, 365] on td "Cal Southern" at bounding box center [1032, 384] width 1012 height 37
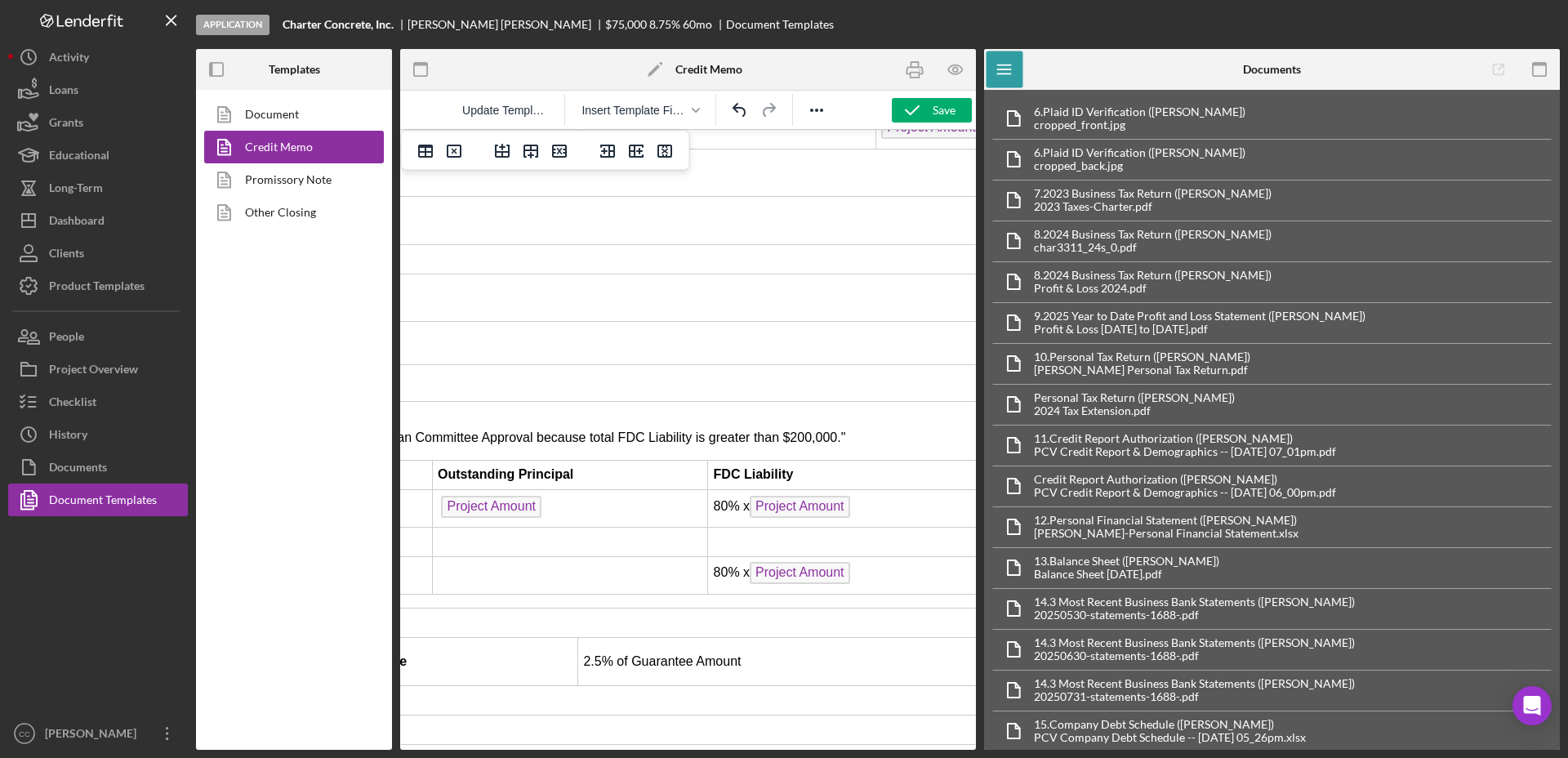
scroll to position [1940, 595]
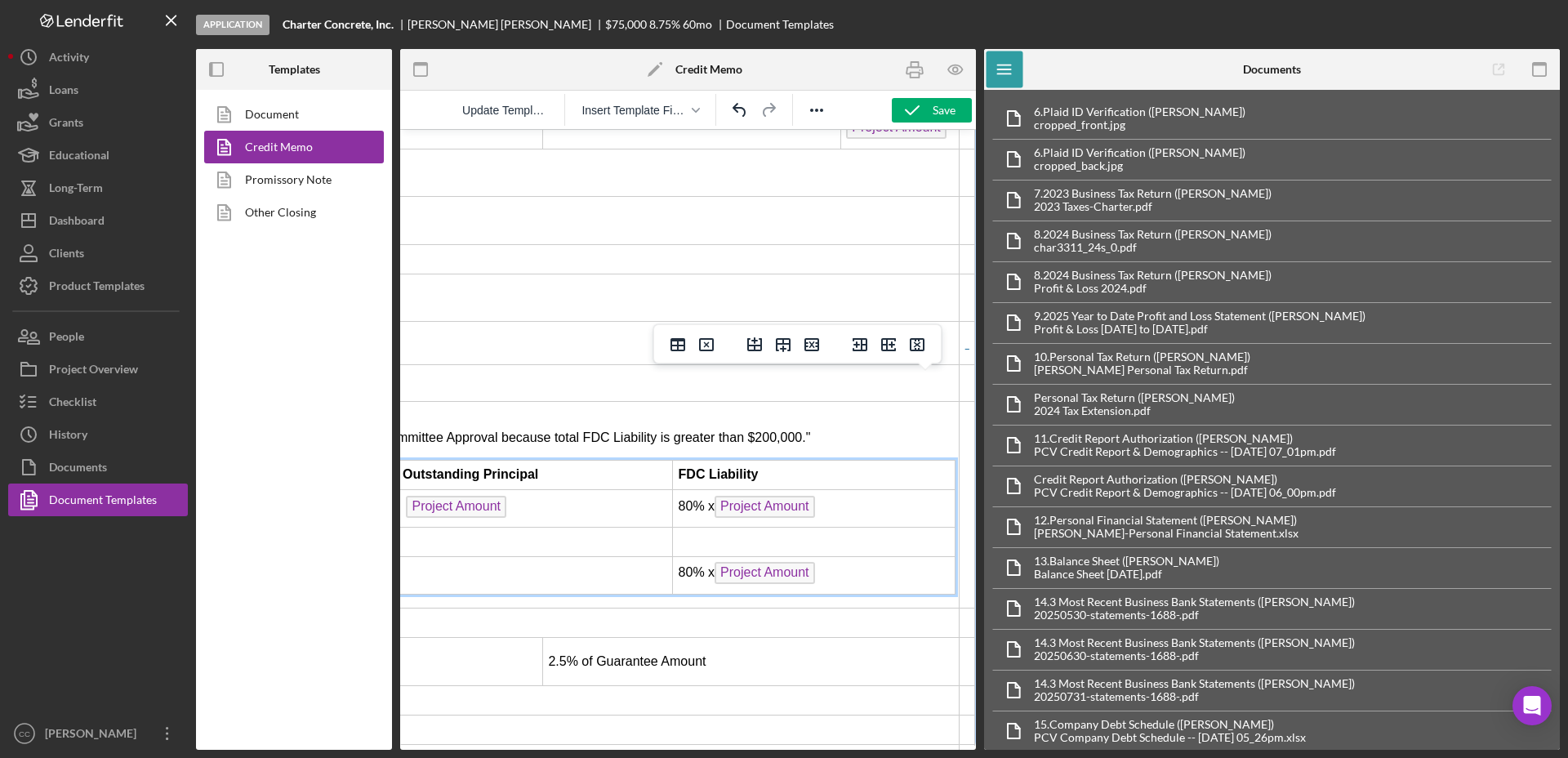
click at [846, 490] on td "80% x Project Amount ﻿" at bounding box center [814, 508] width 282 height 38
drag, startPoint x: 830, startPoint y: 417, endPoint x: 682, endPoint y: 417, distance: 148.0
click at [682, 490] on td "80% x Project Amount ﻿" at bounding box center [815, 508] width 282 height 38
click at [819, 490] on td "80% x Project Amount ﻿" at bounding box center [815, 508] width 282 height 38
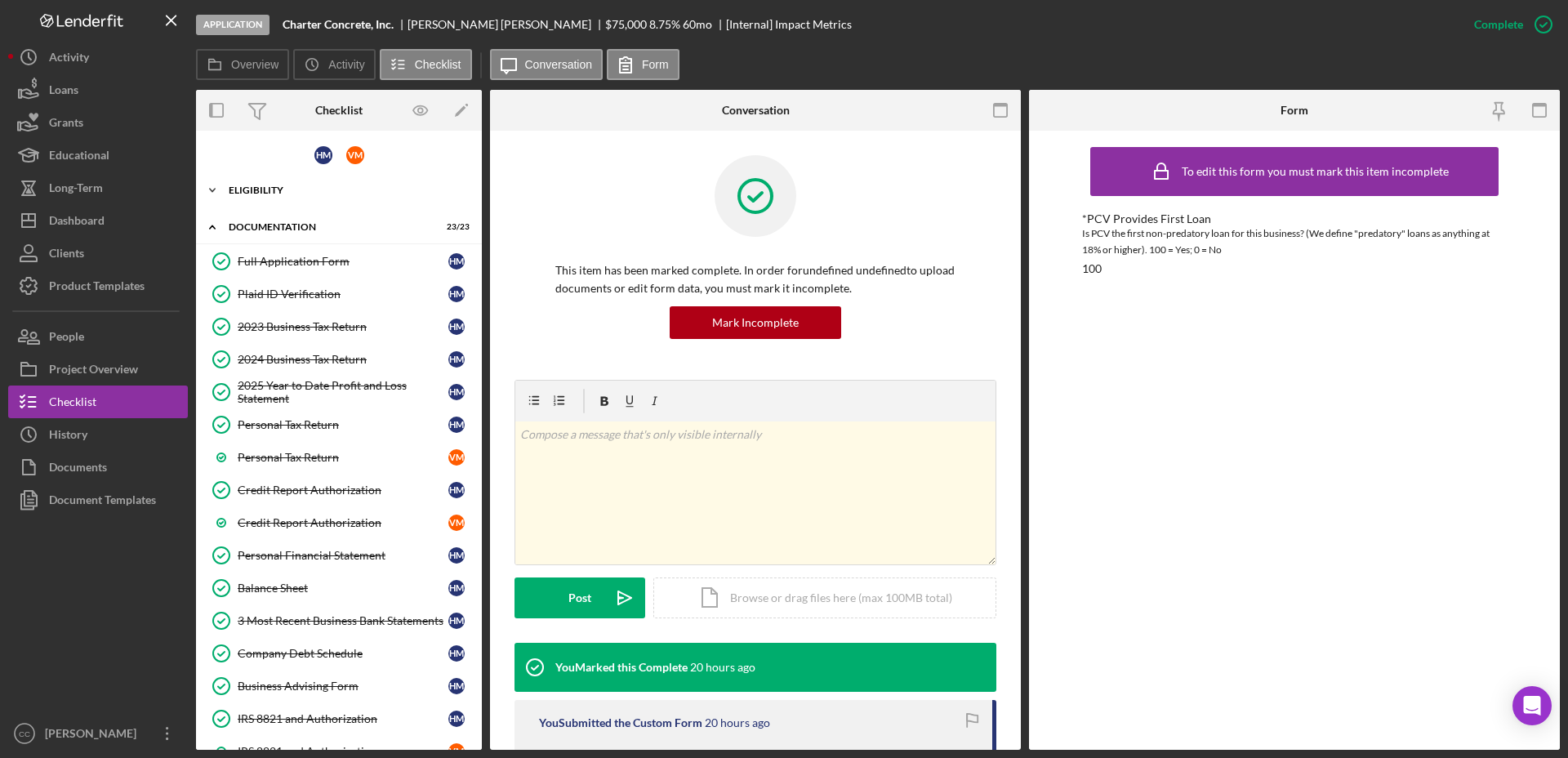
click at [252, 187] on div "Eligibility" at bounding box center [345, 190] width 232 height 10
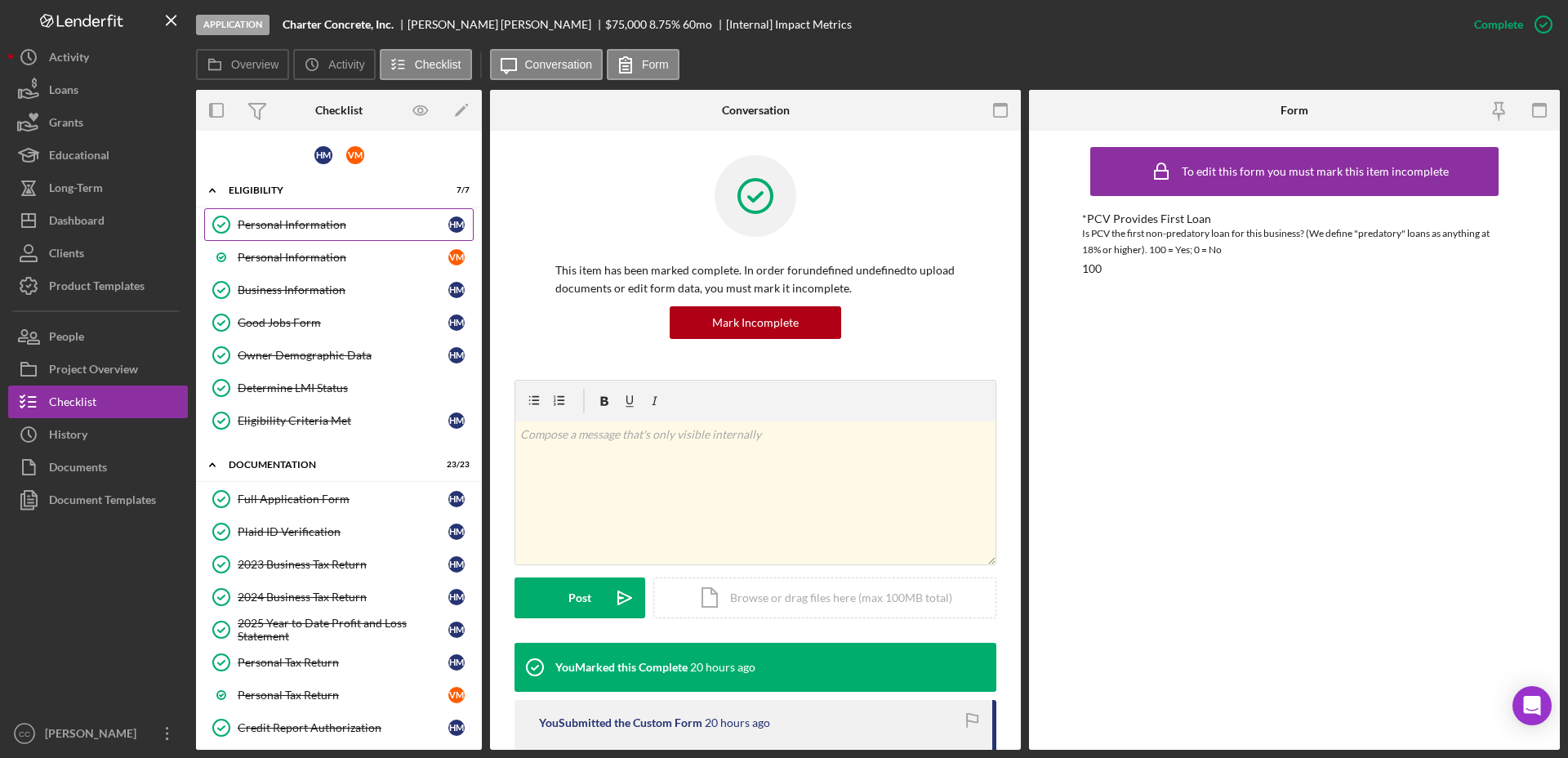
click at [264, 218] on div "Personal Information" at bounding box center [343, 224] width 211 height 13
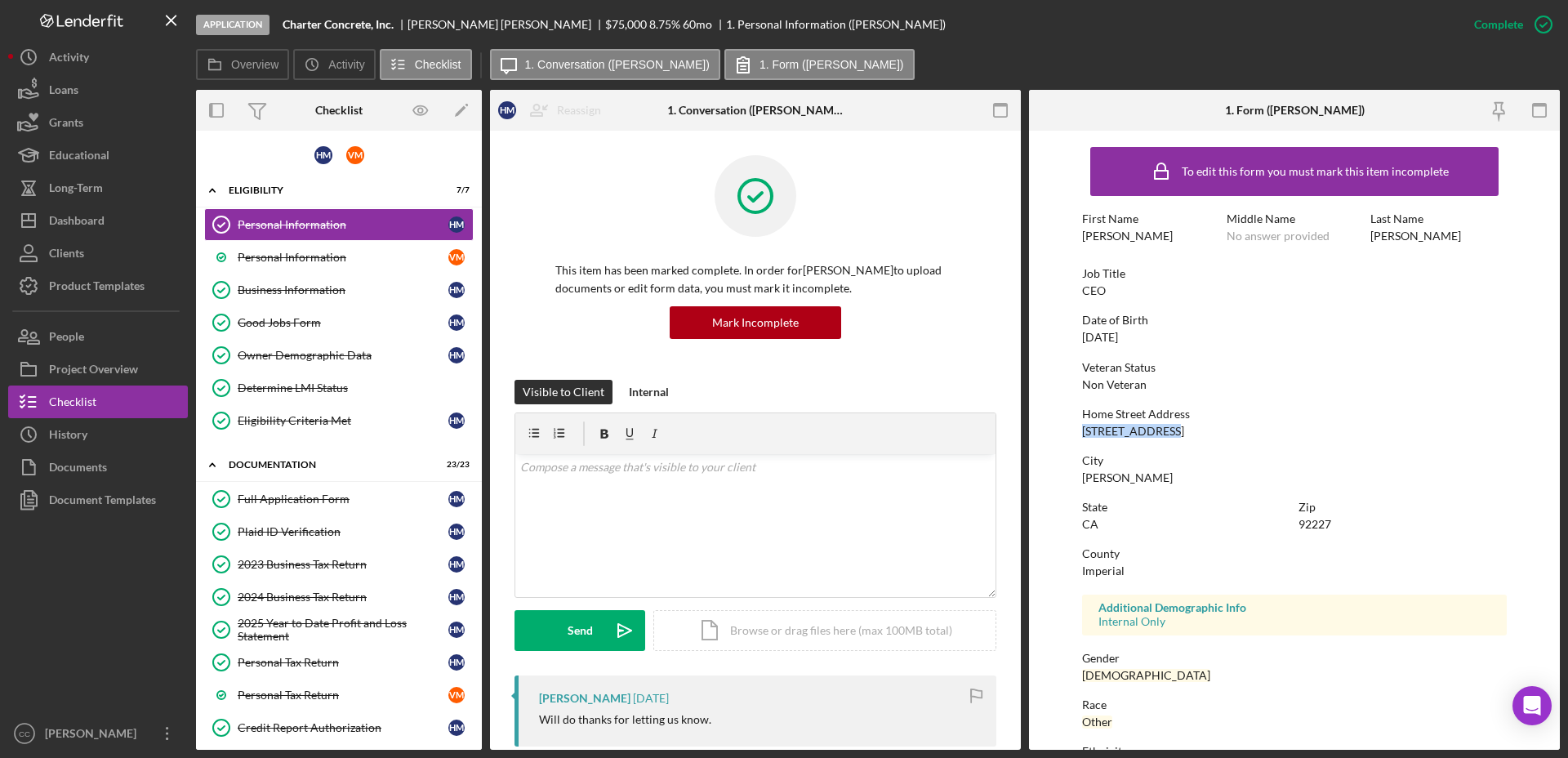
drag, startPoint x: 1173, startPoint y: 422, endPoint x: 1082, endPoint y: 426, distance: 91.1
click at [1082, 426] on div "Home Street Address 225 W Legion Rd" at bounding box center [1294, 422] width 425 height 30
copy div "225 W Legion Rd"
drag, startPoint x: 1131, startPoint y: 468, endPoint x: 1114, endPoint y: 468, distance: 17.0
click at [1131, 468] on div "City Brawley" at bounding box center [1294, 468] width 425 height 30
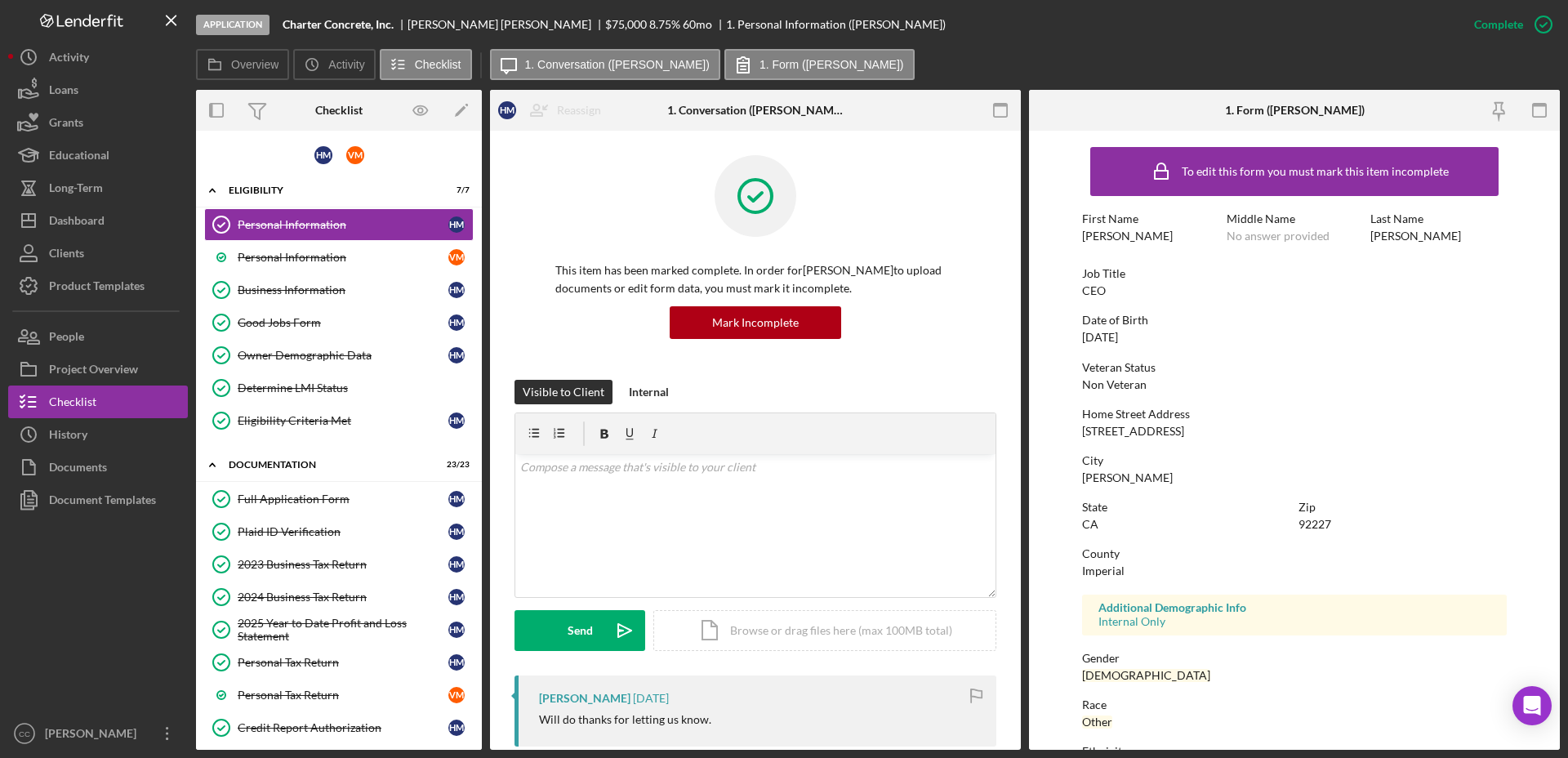
click at [1096, 471] on div "[PERSON_NAME]" at bounding box center [1127, 478] width 90 height 13
click at [1097, 482] on div "[PERSON_NAME]" at bounding box center [1127, 478] width 90 height 13
copy div "[PERSON_NAME]"
click at [1308, 525] on div "92227" at bounding box center [1314, 525] width 32 height 13
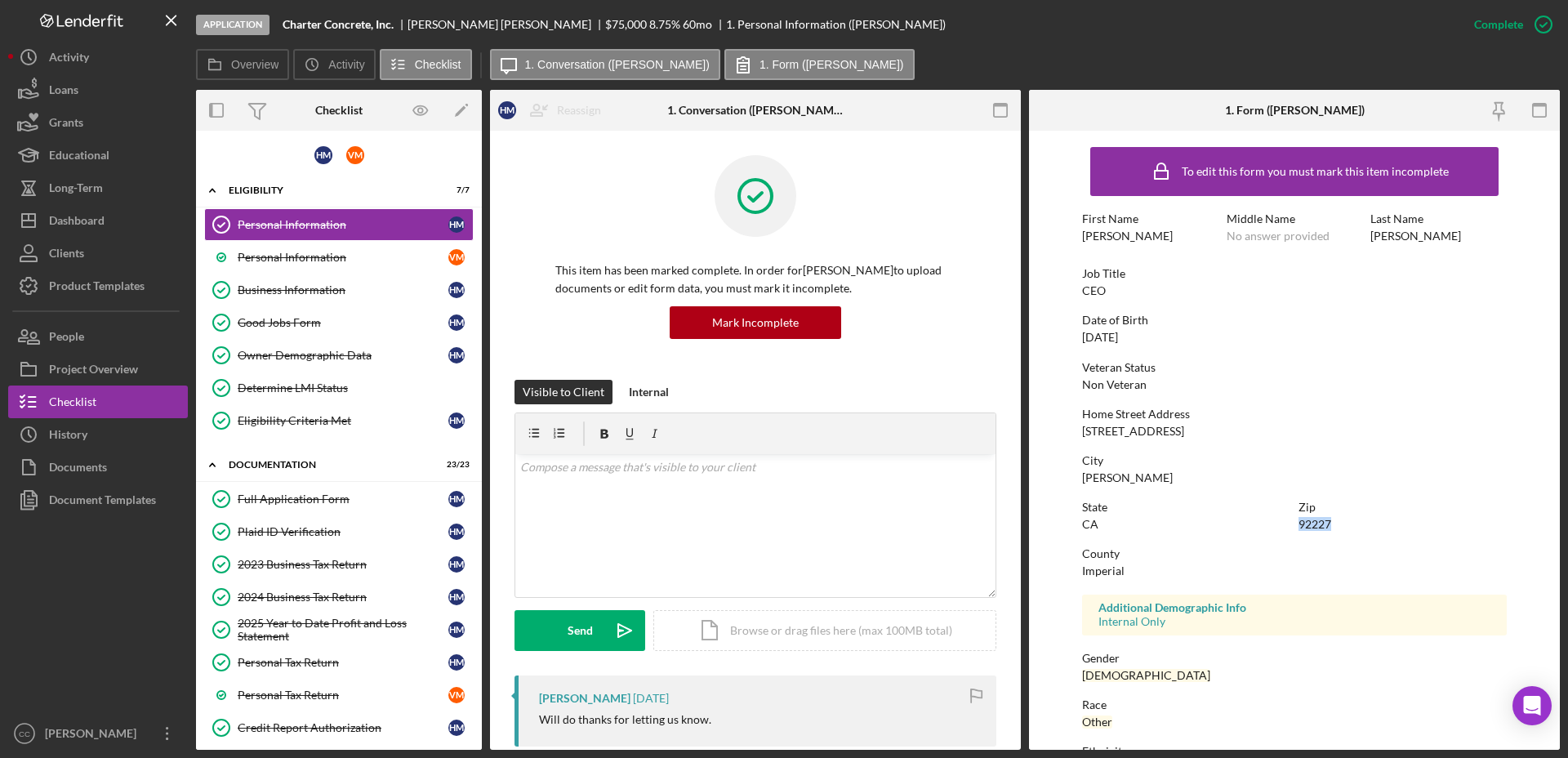
click at [1308, 525] on div "92227" at bounding box center [1314, 525] width 32 height 13
copy div "92227"
click at [298, 298] on link "Business Information Business Information H M" at bounding box center [338, 290] width 269 height 32
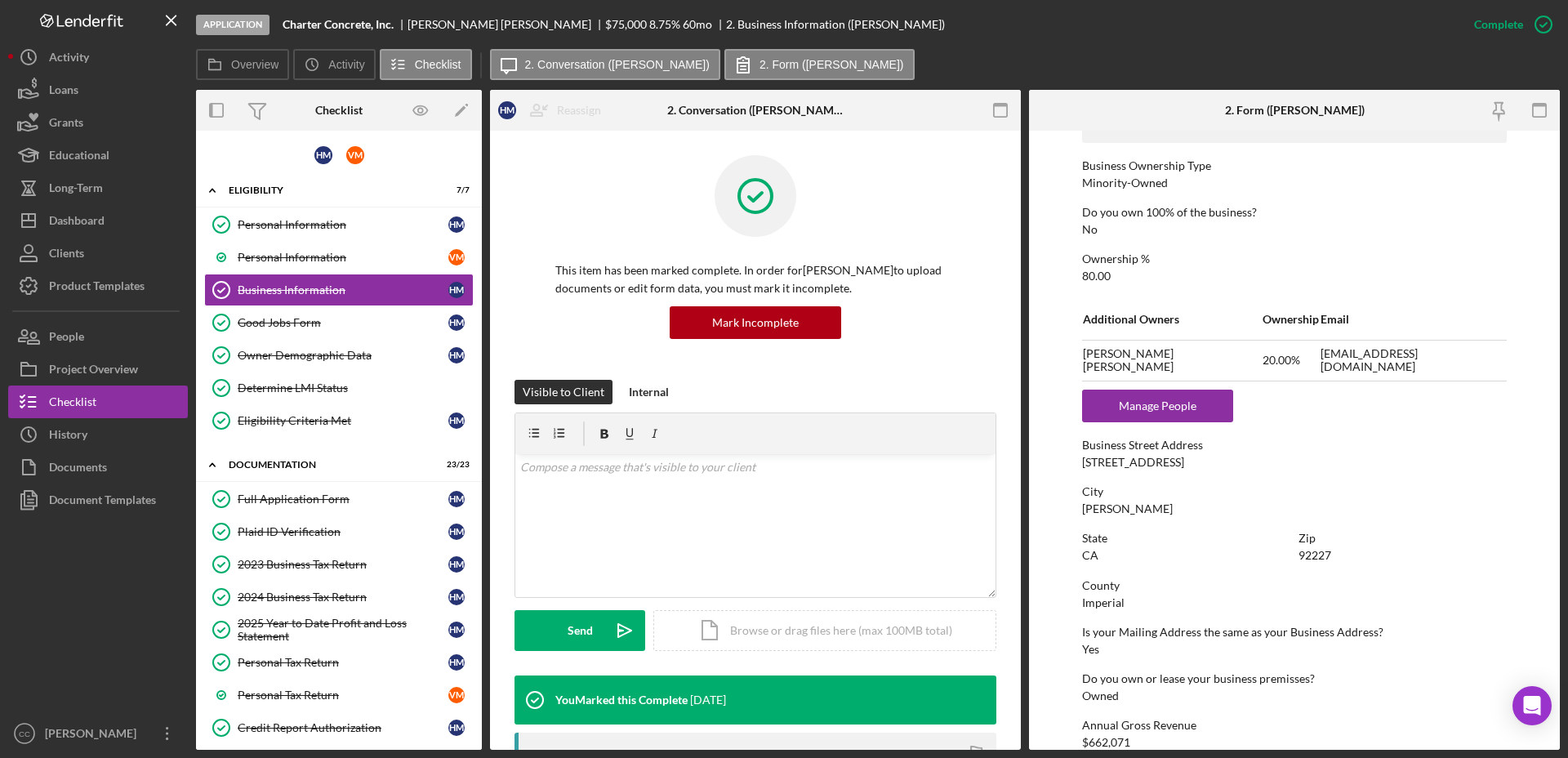
scroll to position [612, 0]
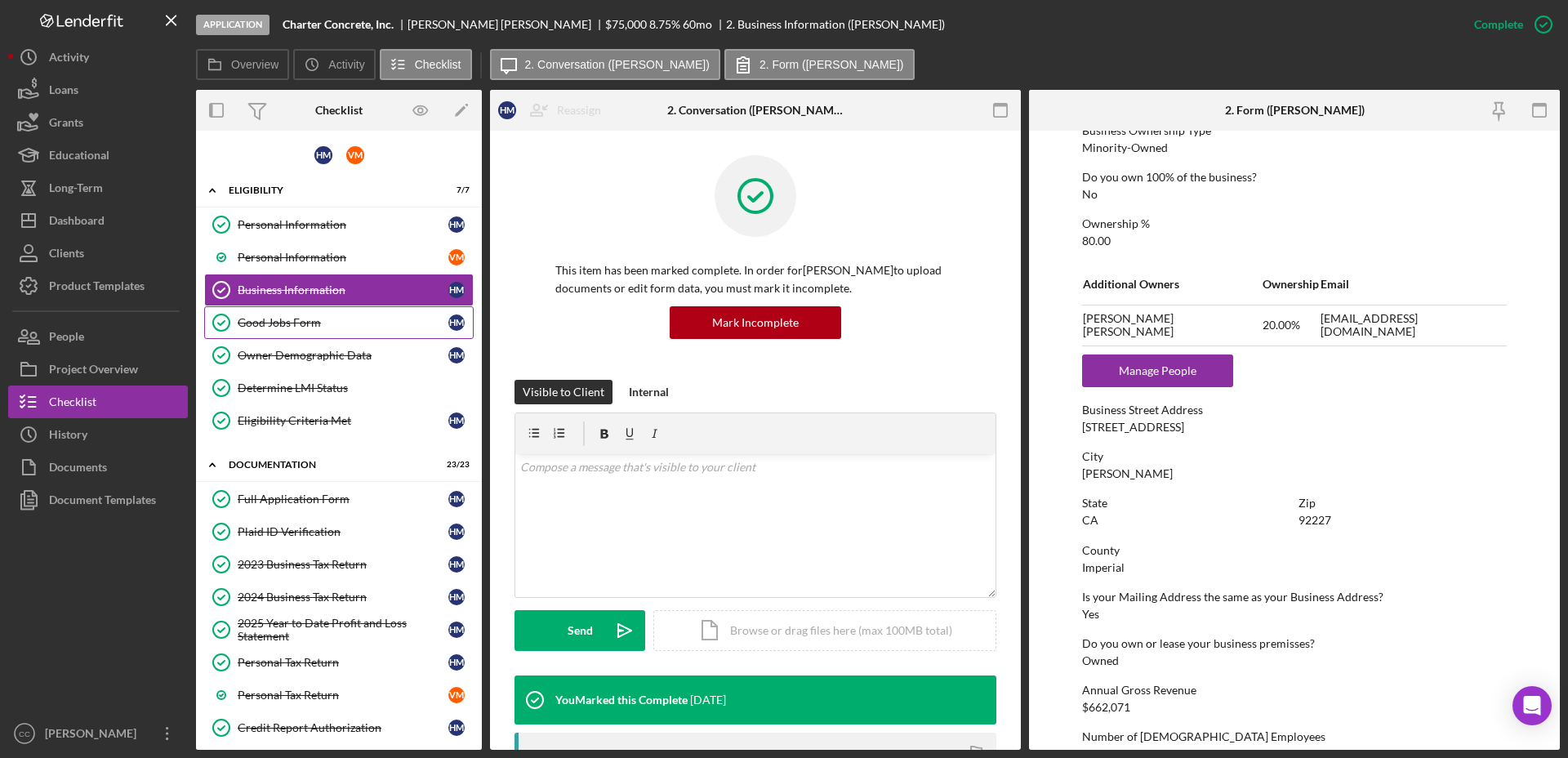
click at [309, 320] on div "Good Jobs Form" at bounding box center [343, 323] width 211 height 13
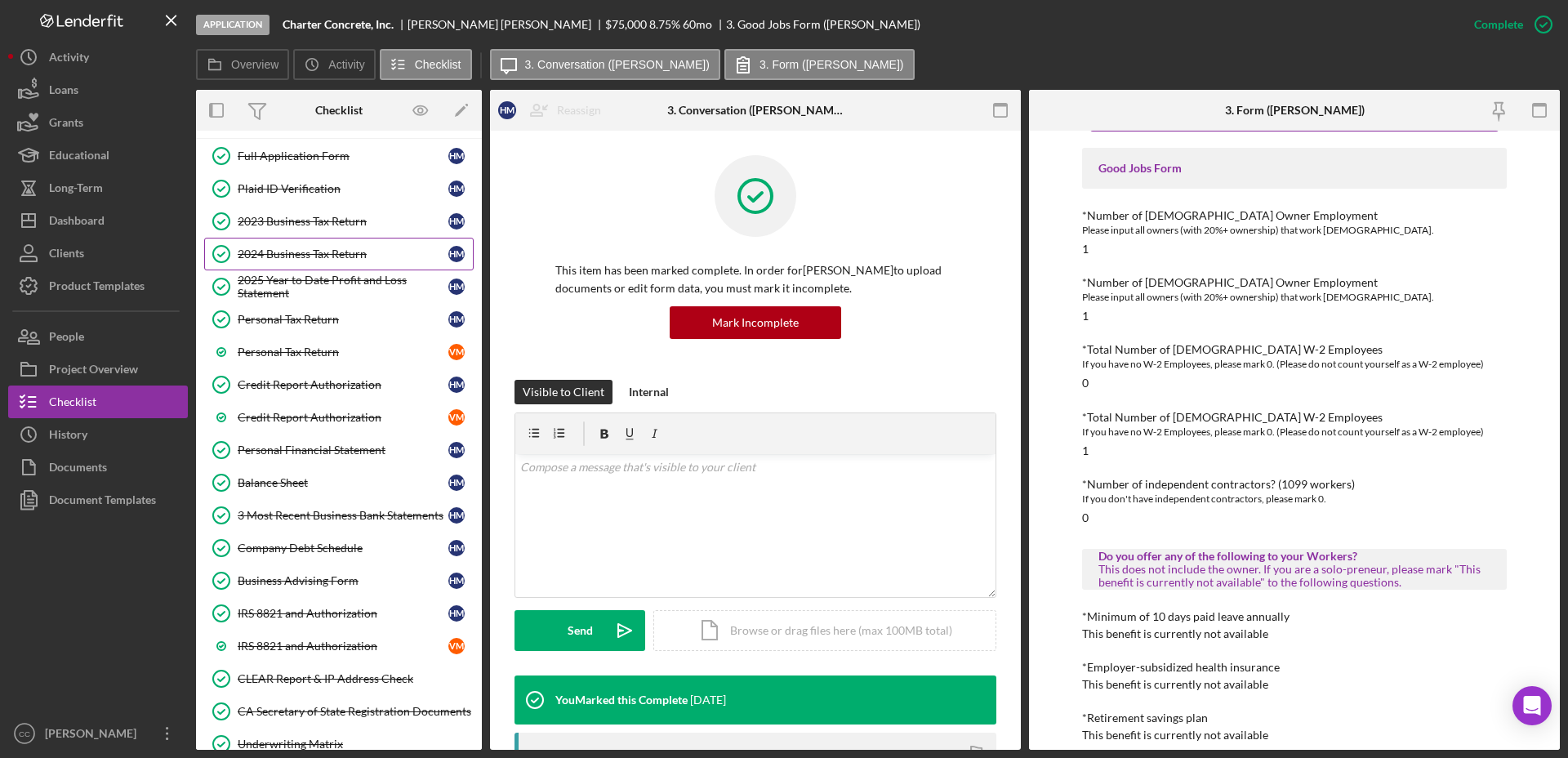
scroll to position [409, 0]
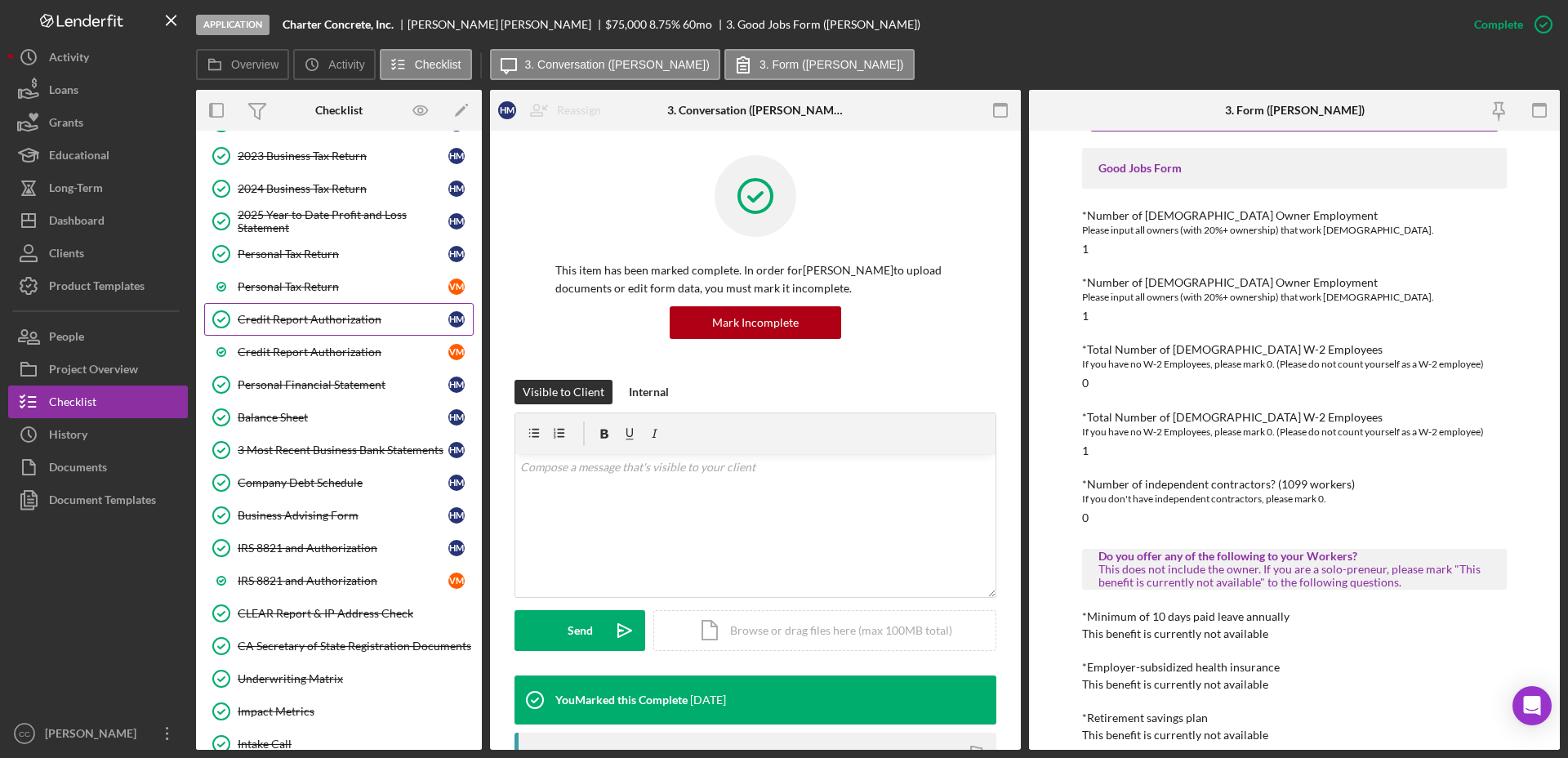
click at [312, 319] on div "Credit Report Authorization" at bounding box center [343, 319] width 211 height 13
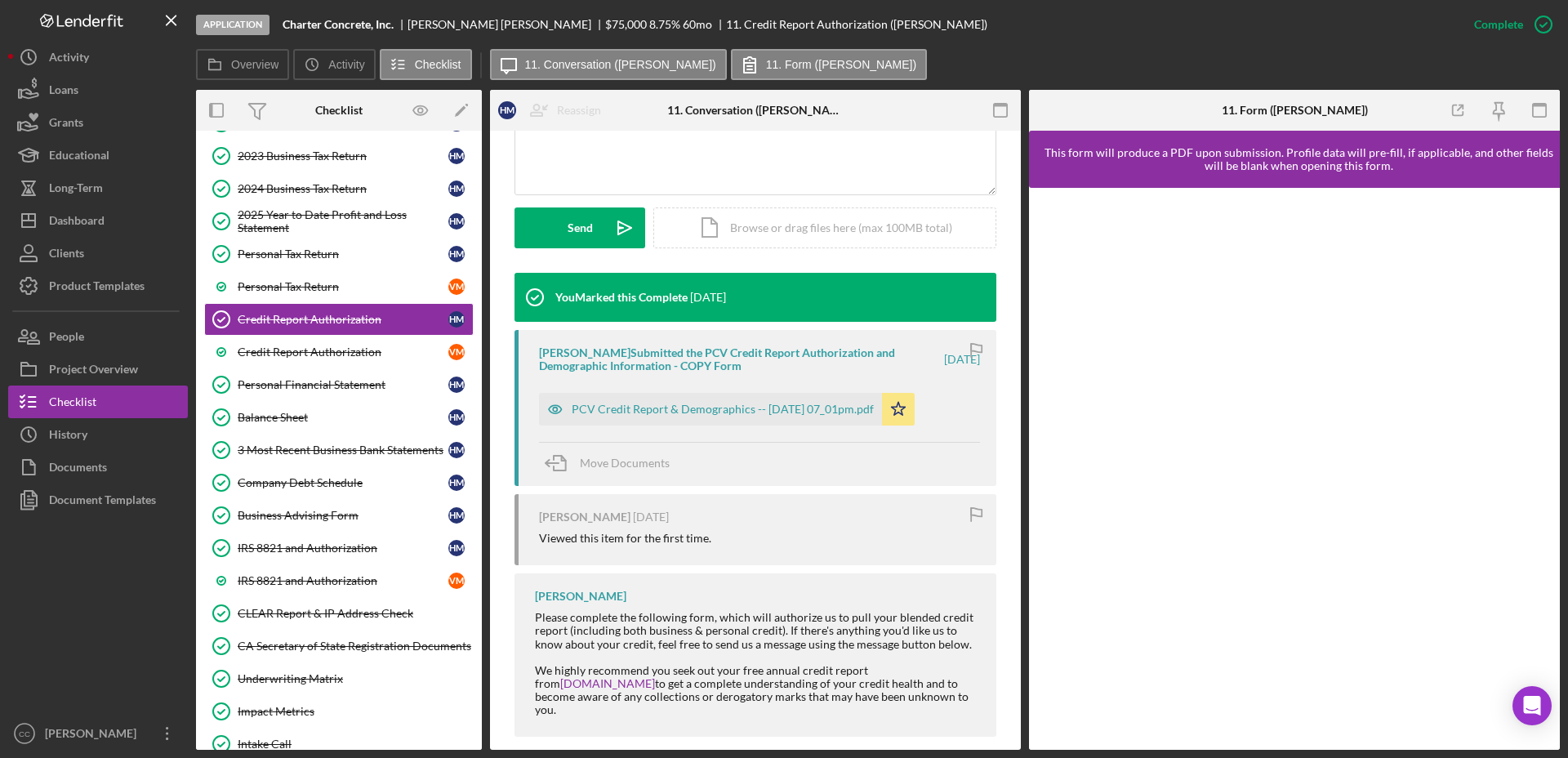
scroll to position [409, 0]
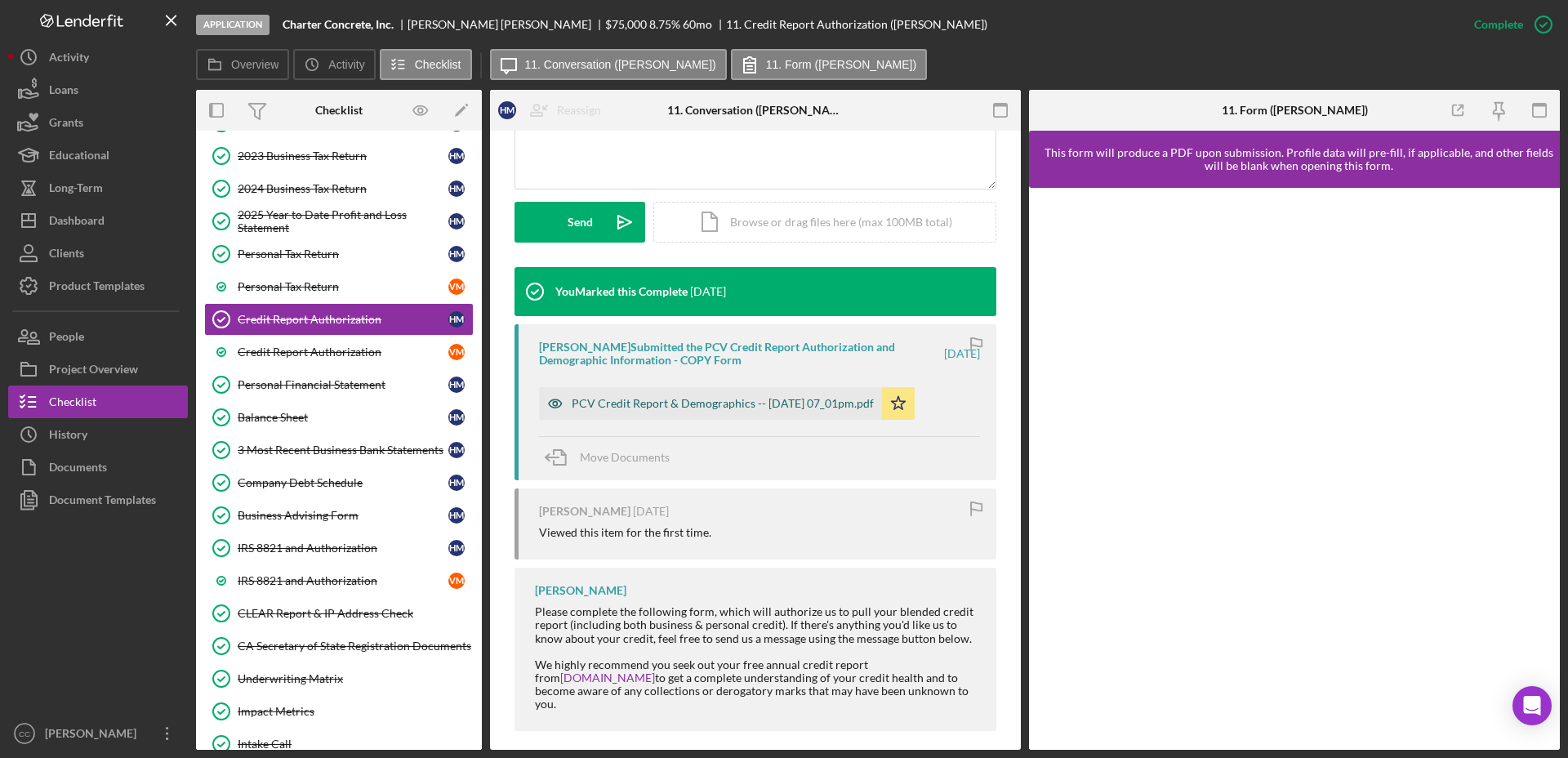
click at [728, 406] on div "PCV Credit Report & Demographics -- [DATE] 07_01pm.pdf" at bounding box center [723, 403] width 302 height 13
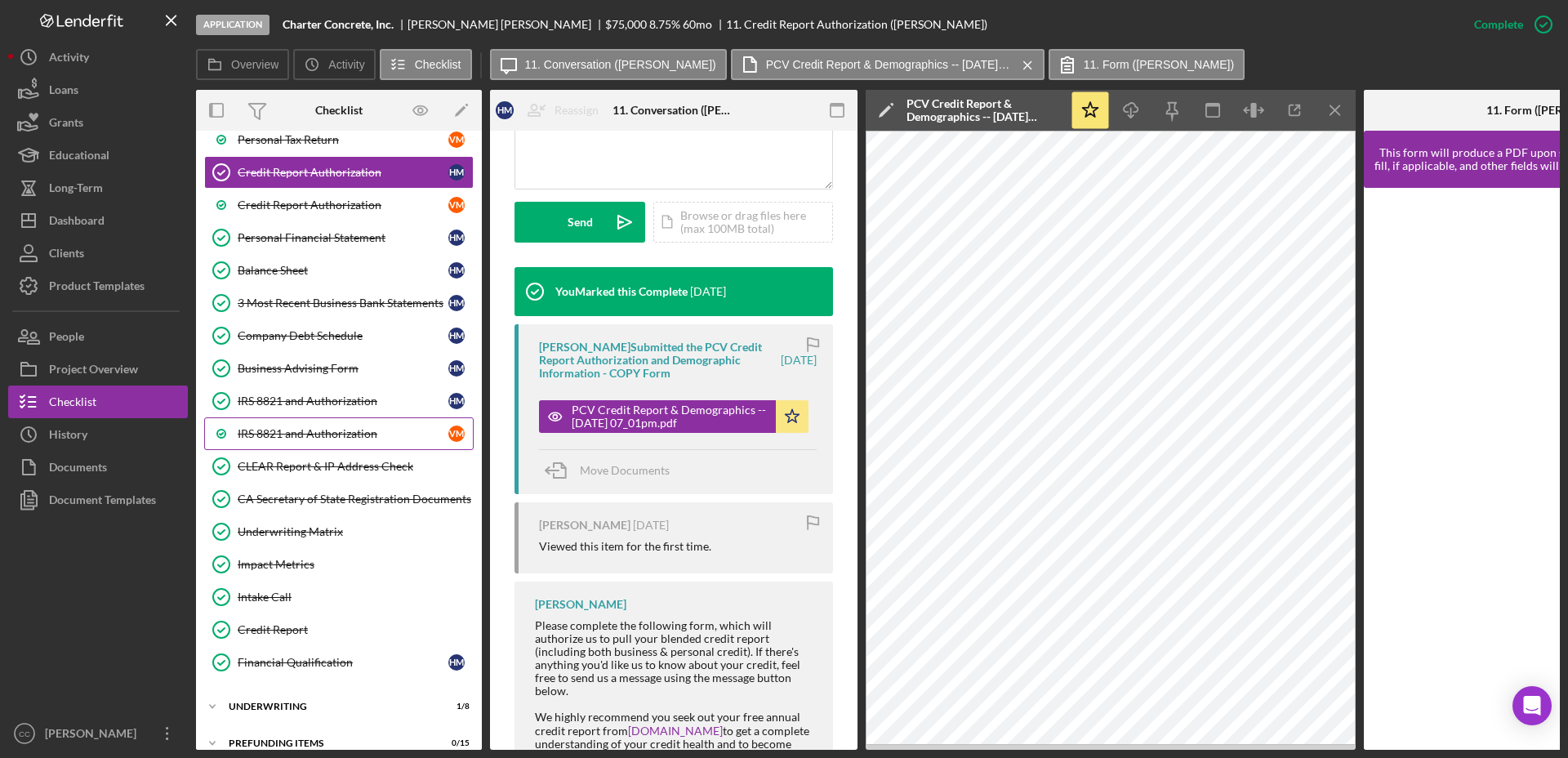
scroll to position [579, 0]
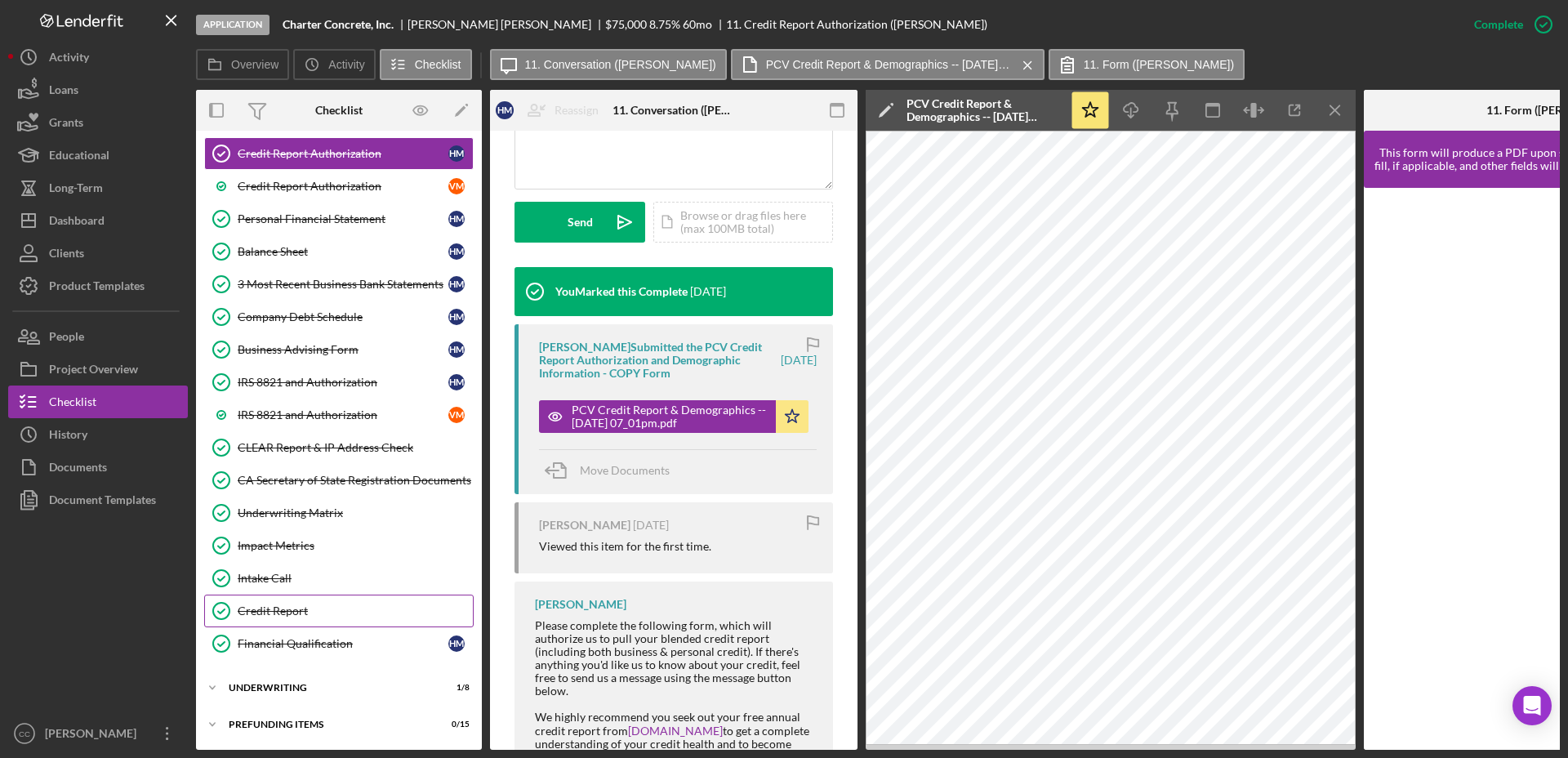
click at [318, 610] on div "Credit Report" at bounding box center [355, 610] width 235 height 13
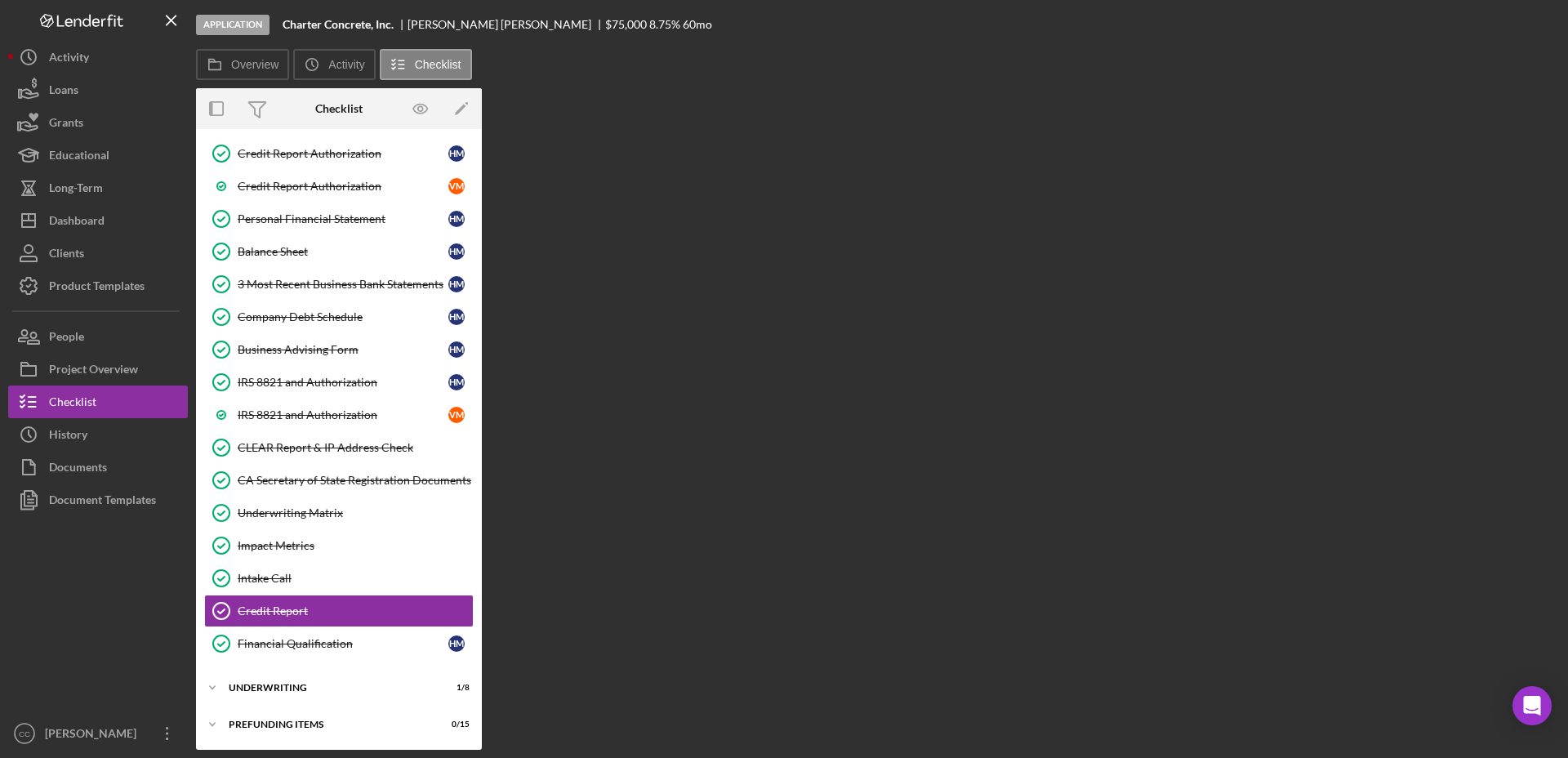
scroll to position [574, 0]
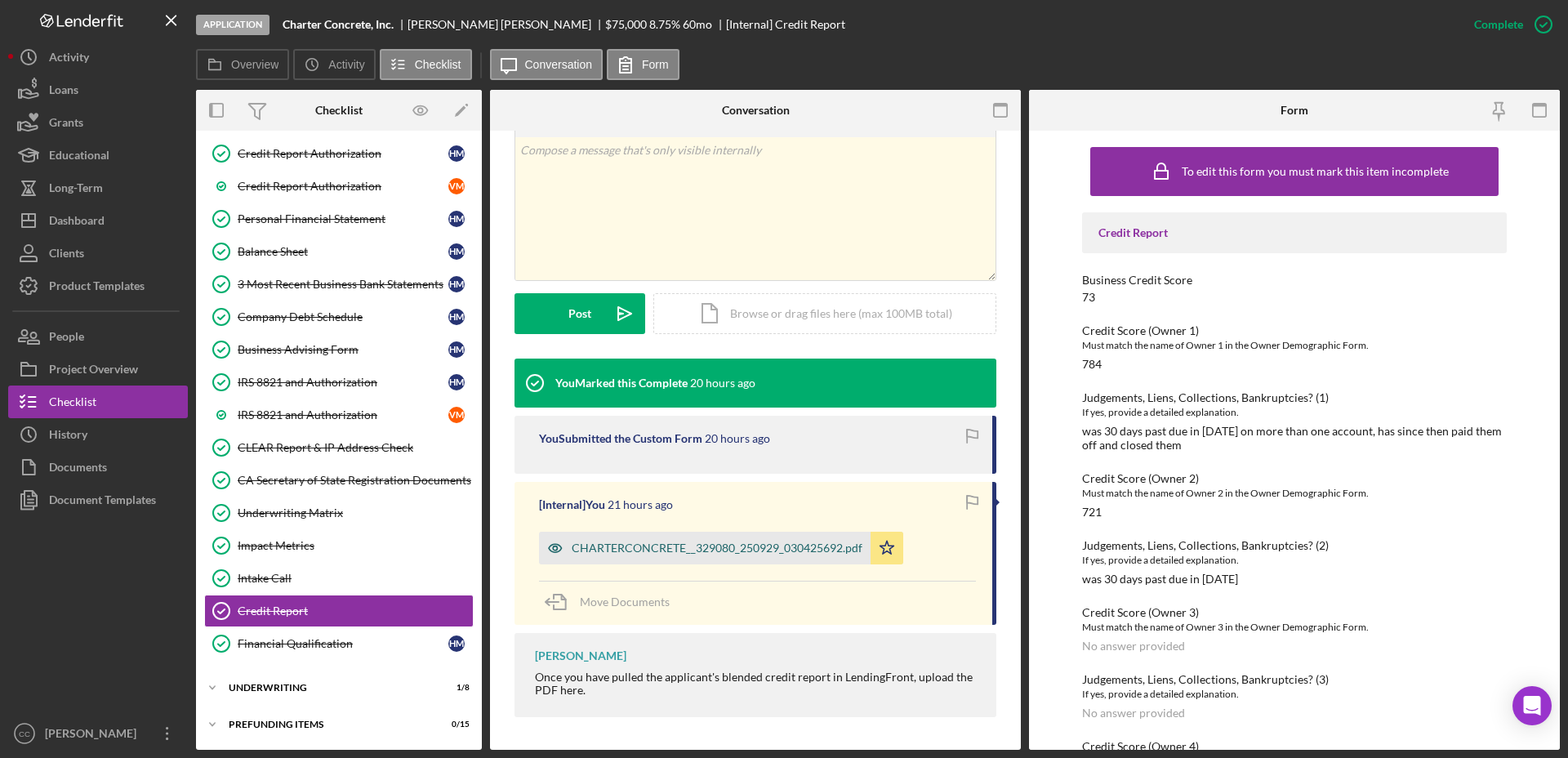
click at [690, 543] on div "CHARTERCONCRETE__329080_250929_030425692.pdf" at bounding box center [716, 548] width 290 height 13
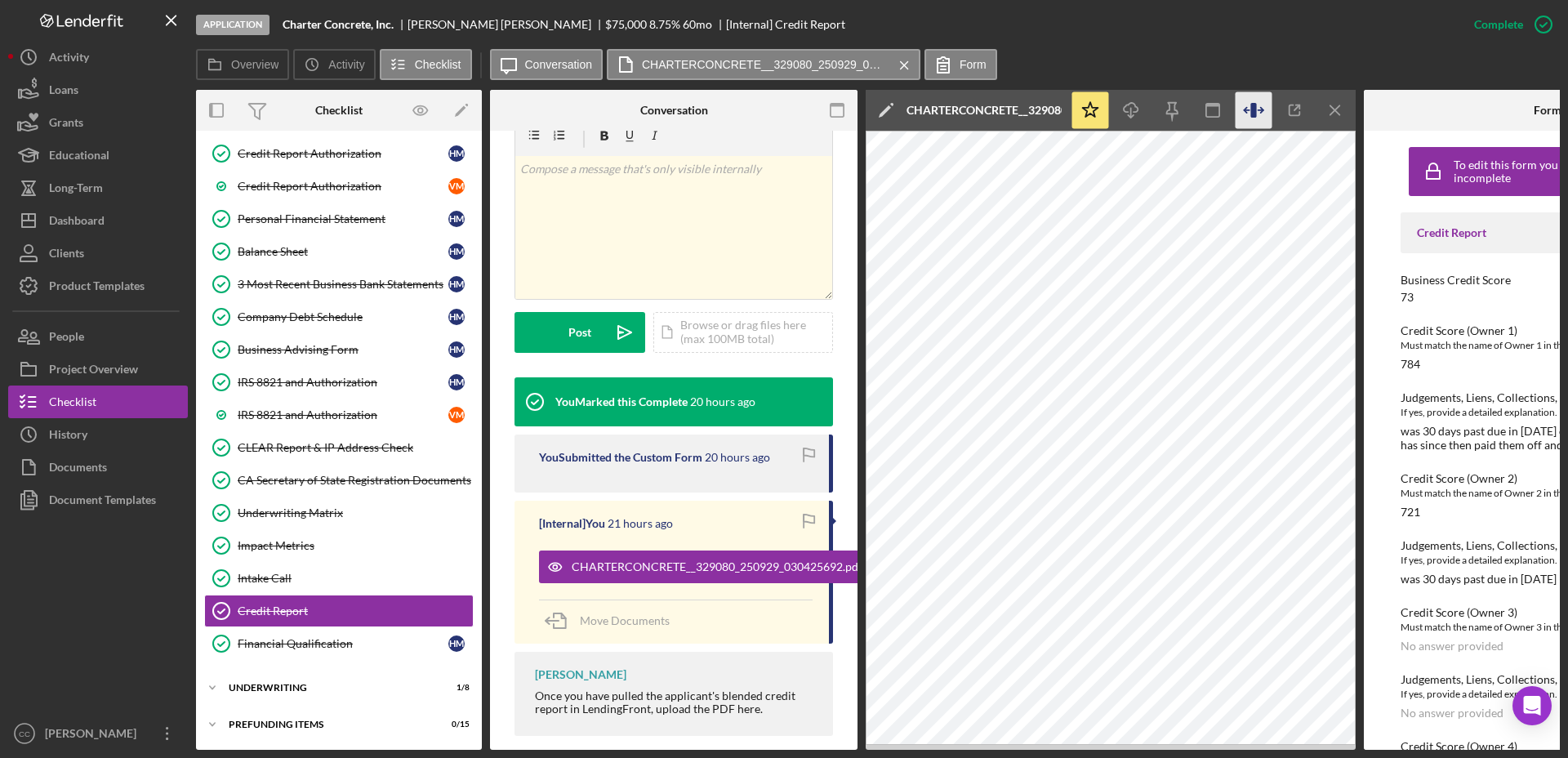
click at [1261, 118] on icon "button" at bounding box center [1254, 111] width 37 height 37
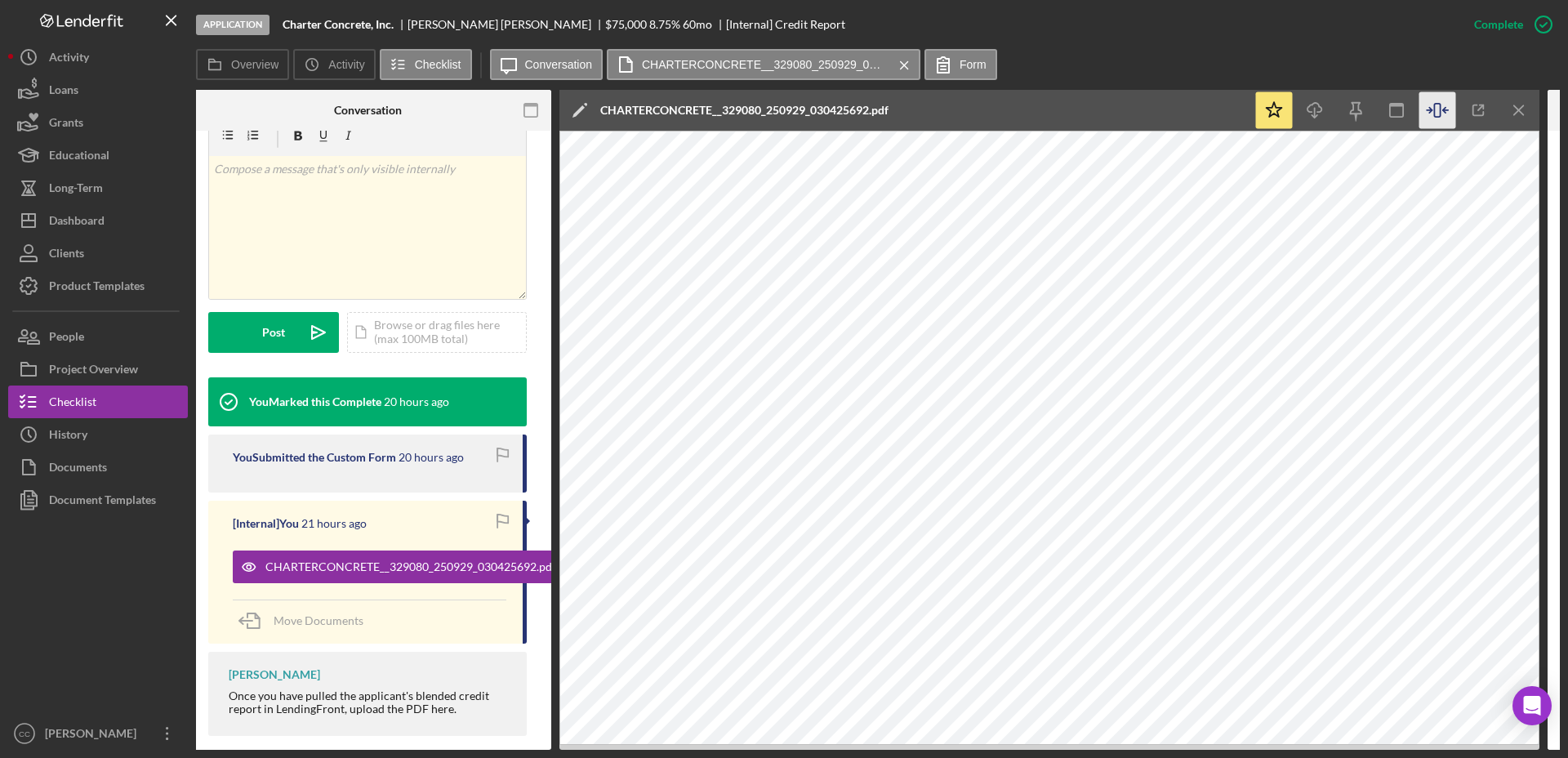
scroll to position [0, 408]
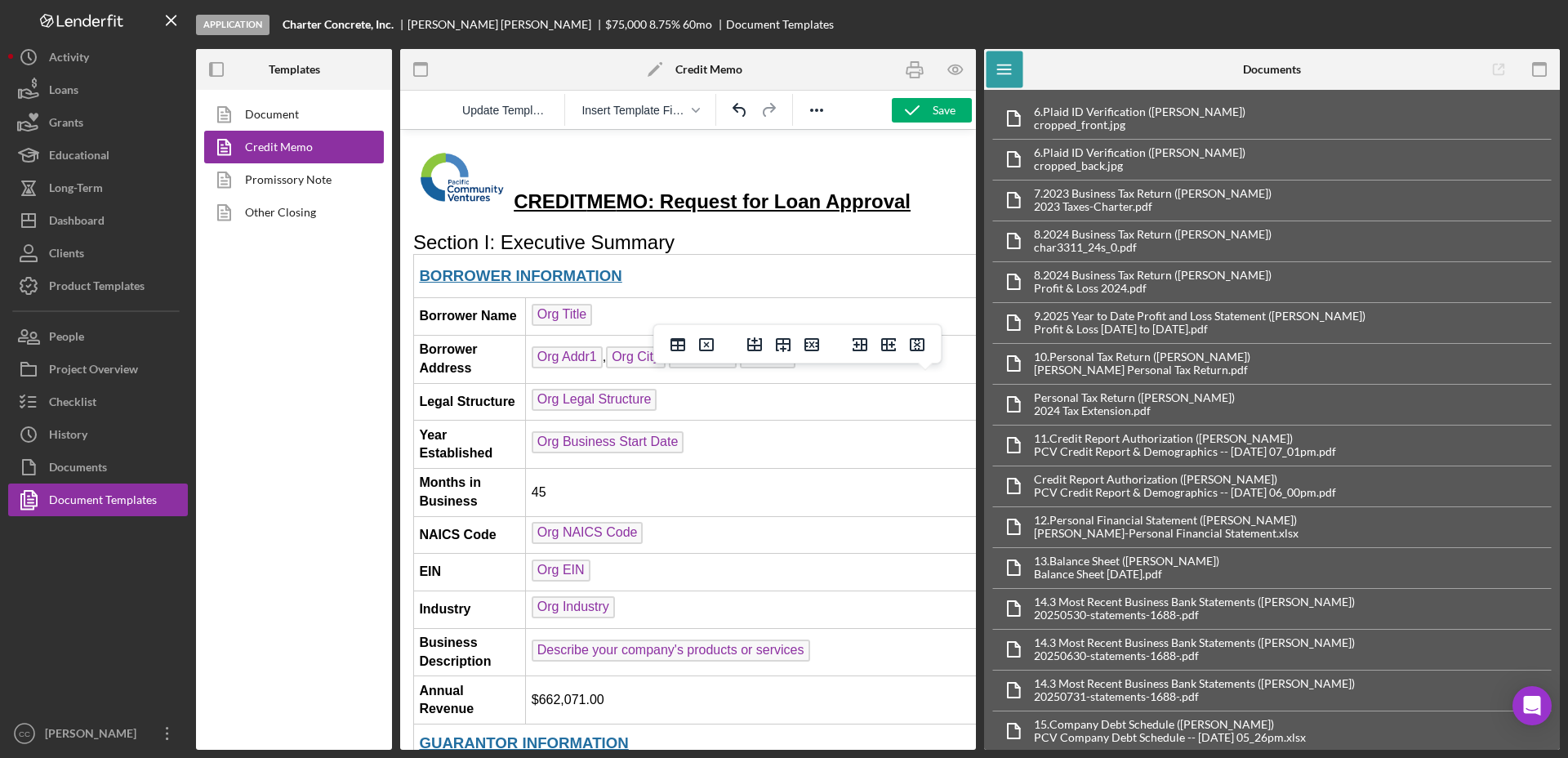
scroll to position [1940, 590]
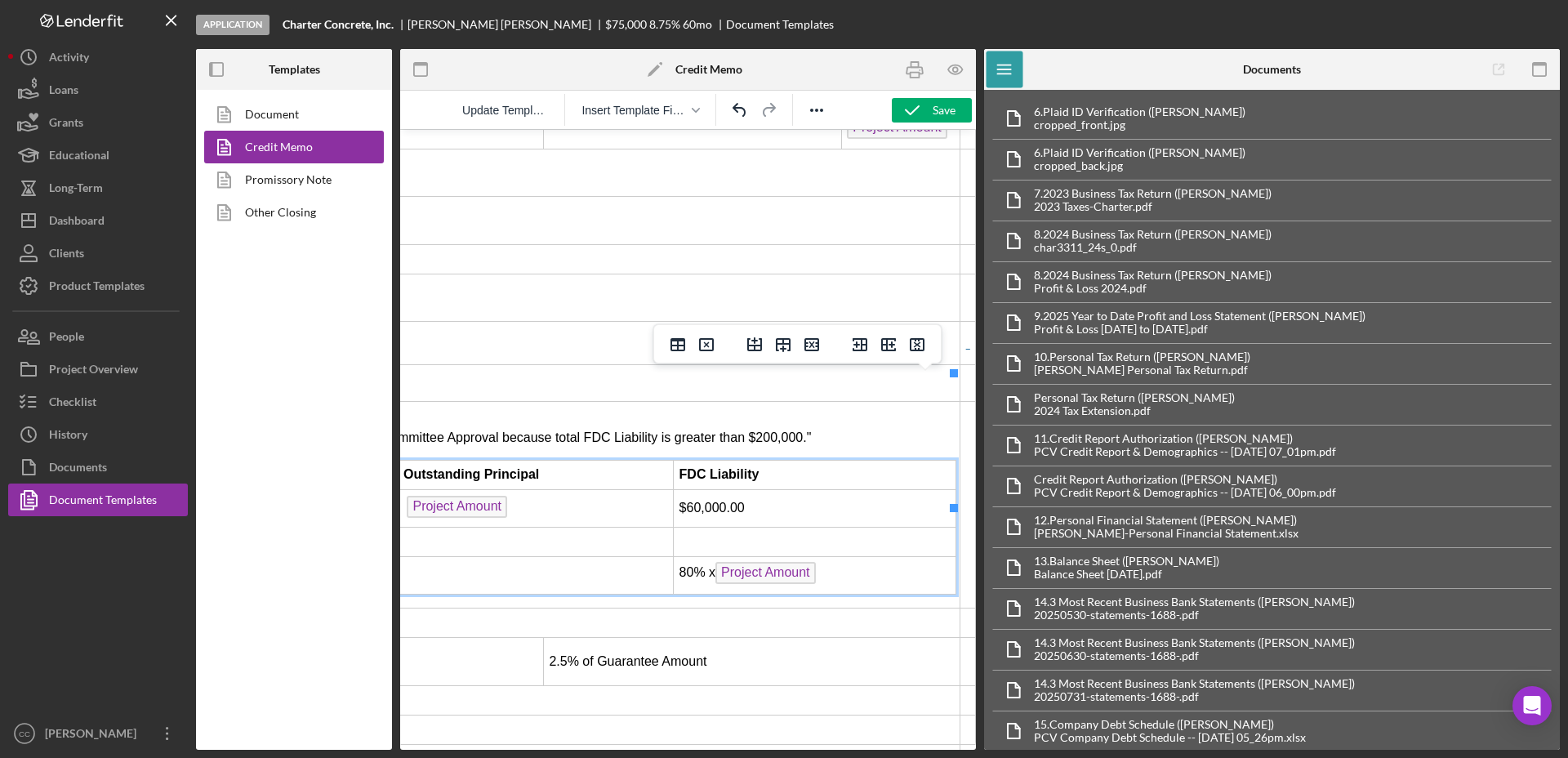
drag, startPoint x: 747, startPoint y: 425, endPoint x: 671, endPoint y: 424, distance: 76.0
click at [674, 490] on td "$60,000.00" at bounding box center [815, 508] width 282 height 38
copy td "$60,000.00"
click at [853, 557] on td "80% x Project Amount ﻿" at bounding box center [815, 575] width 282 height 38
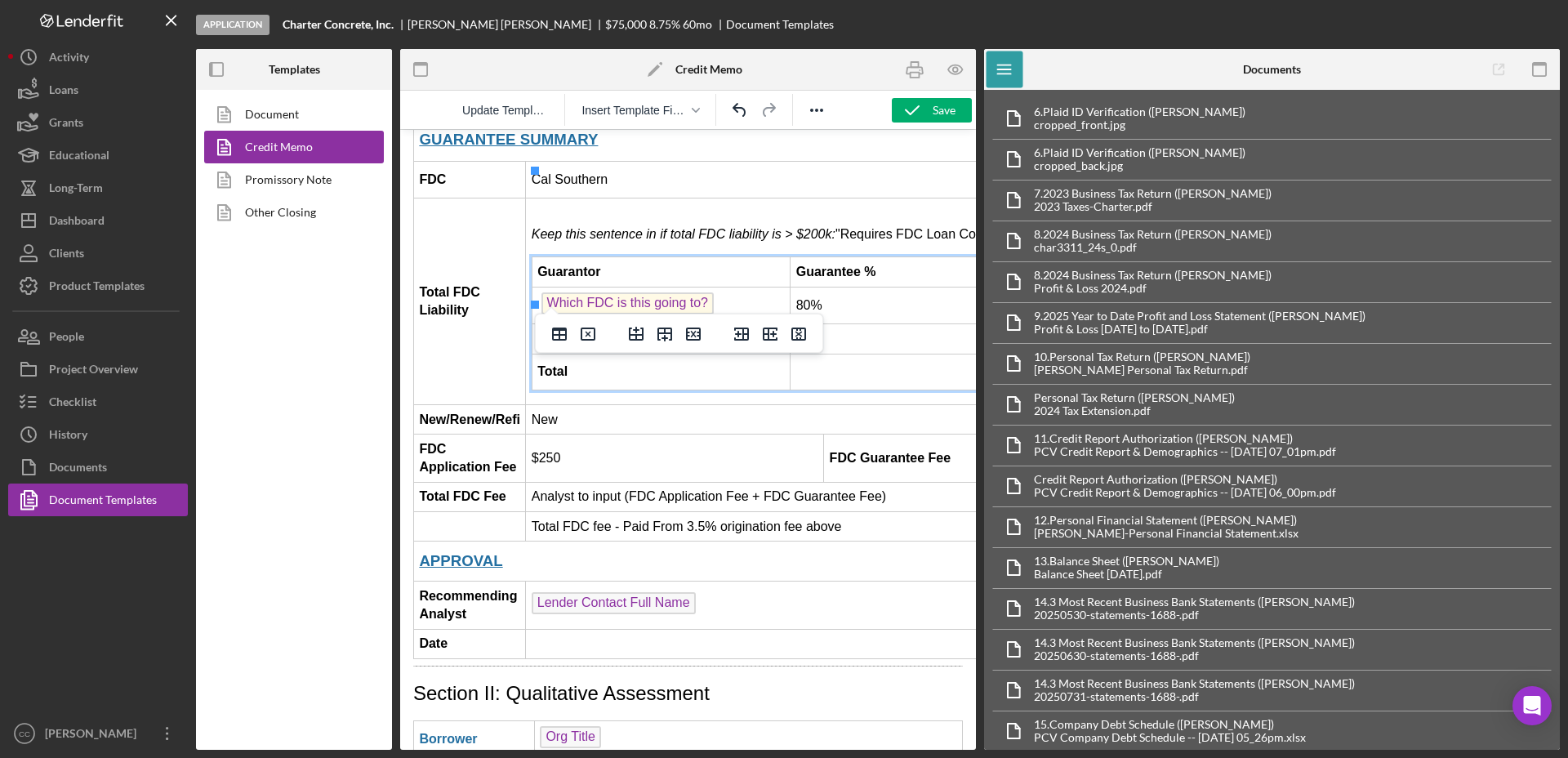
scroll to position [2144, 0]
click at [674, 433] on td "$250" at bounding box center [674, 457] width 298 height 48
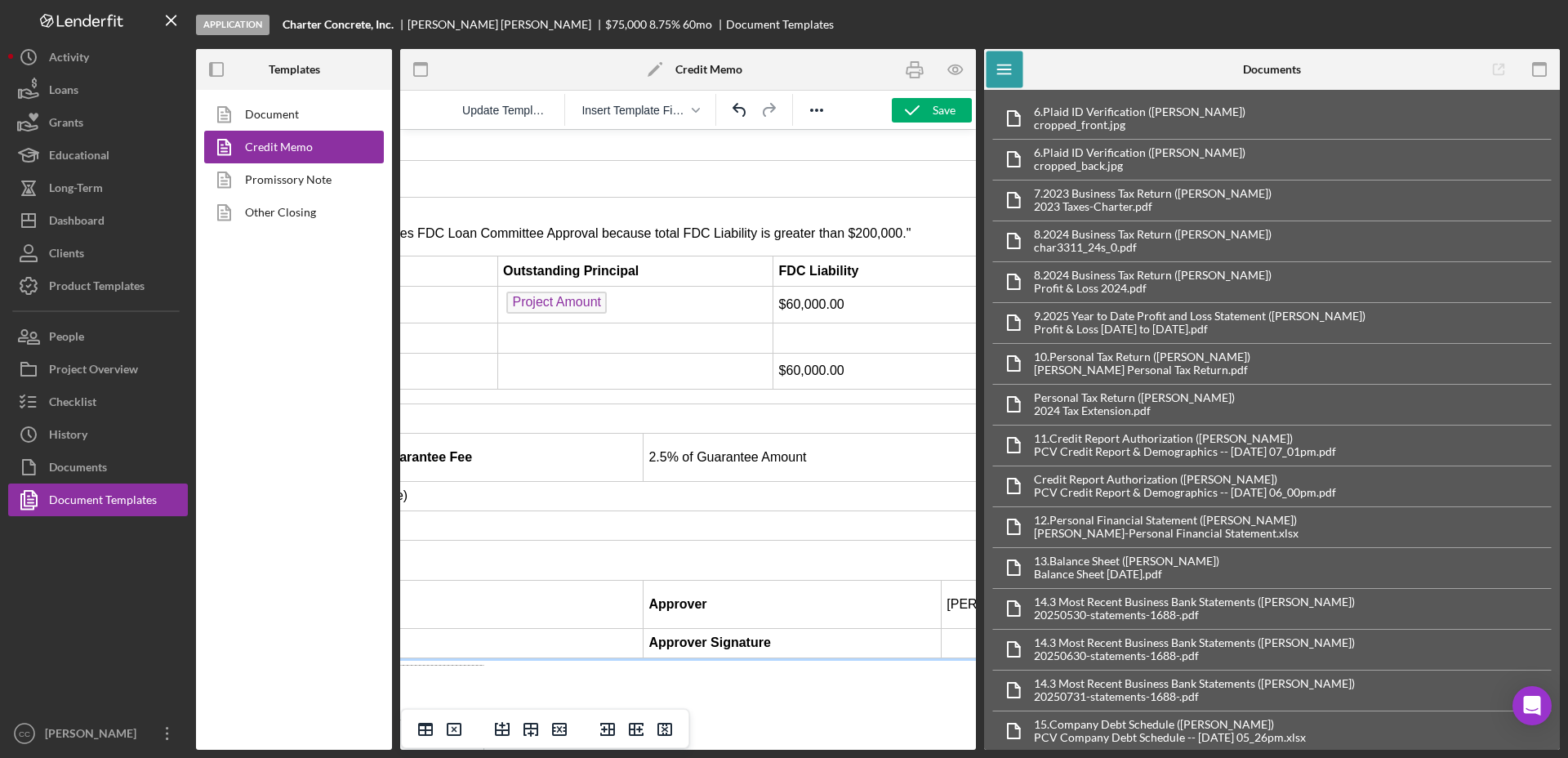
scroll to position [2144, 511]
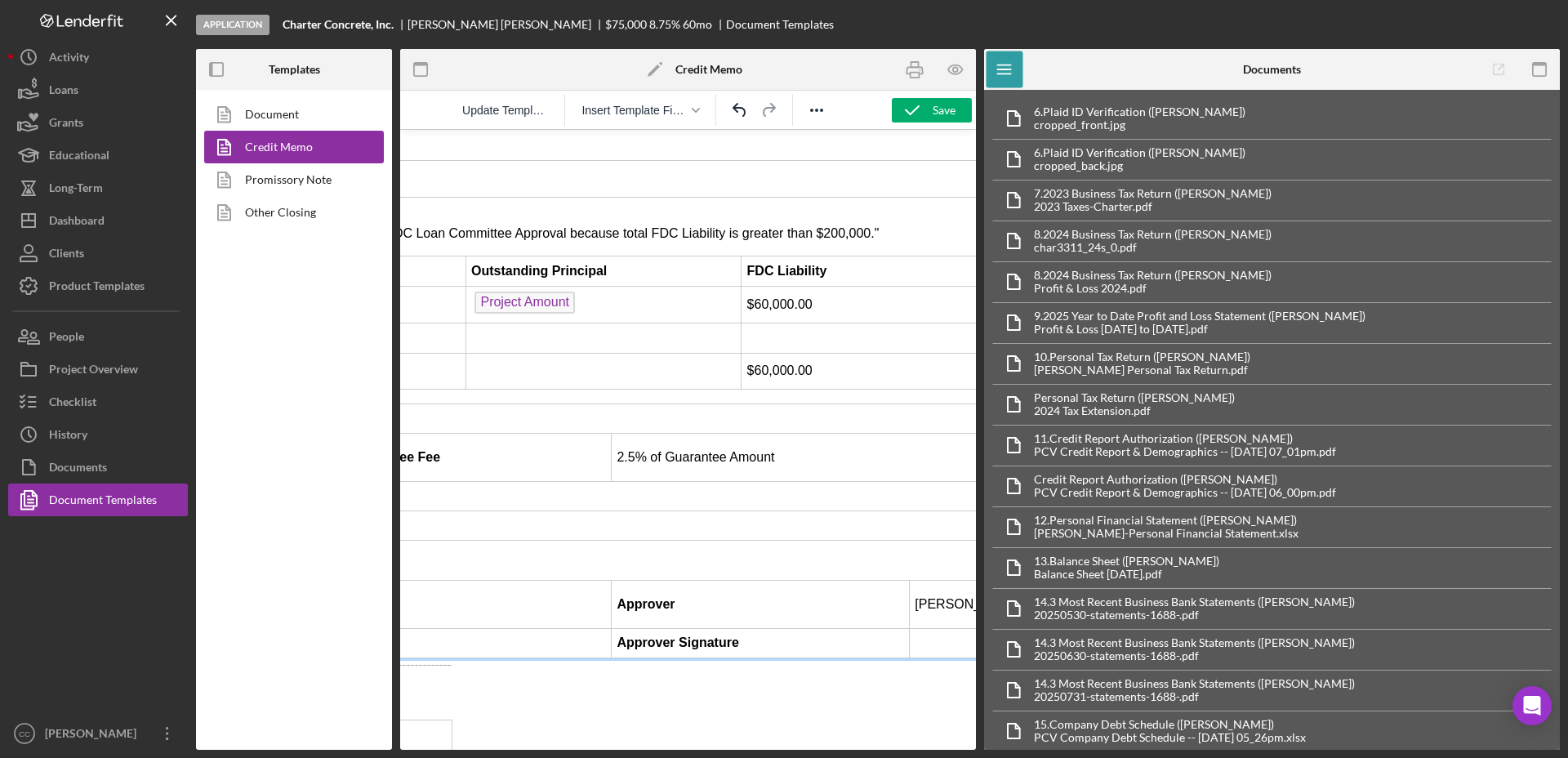
click at [800, 433] on td "2.5% of Guarantee Amount" at bounding box center [819, 457] width 417 height 48
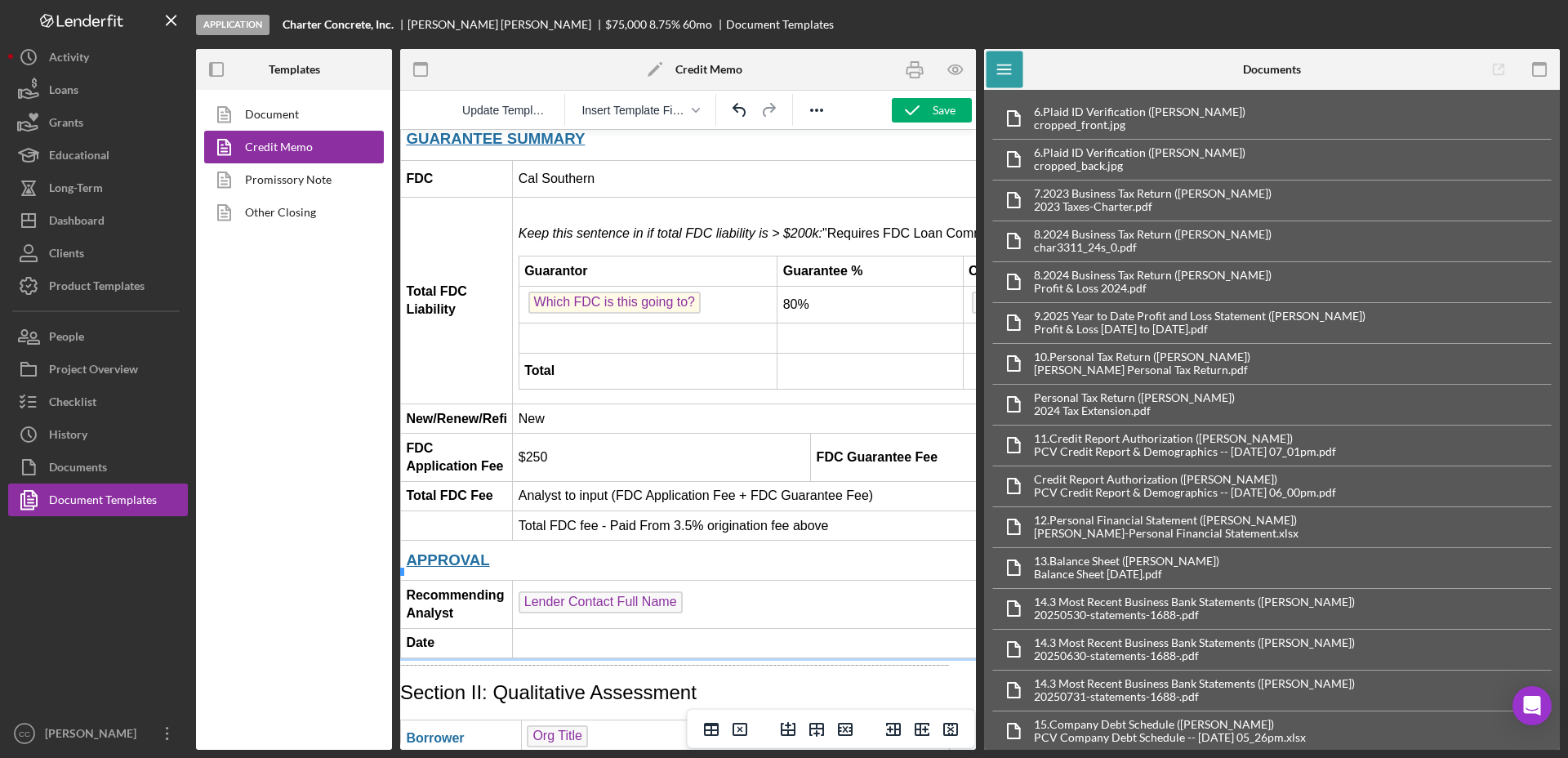
scroll to position [2144, 0]
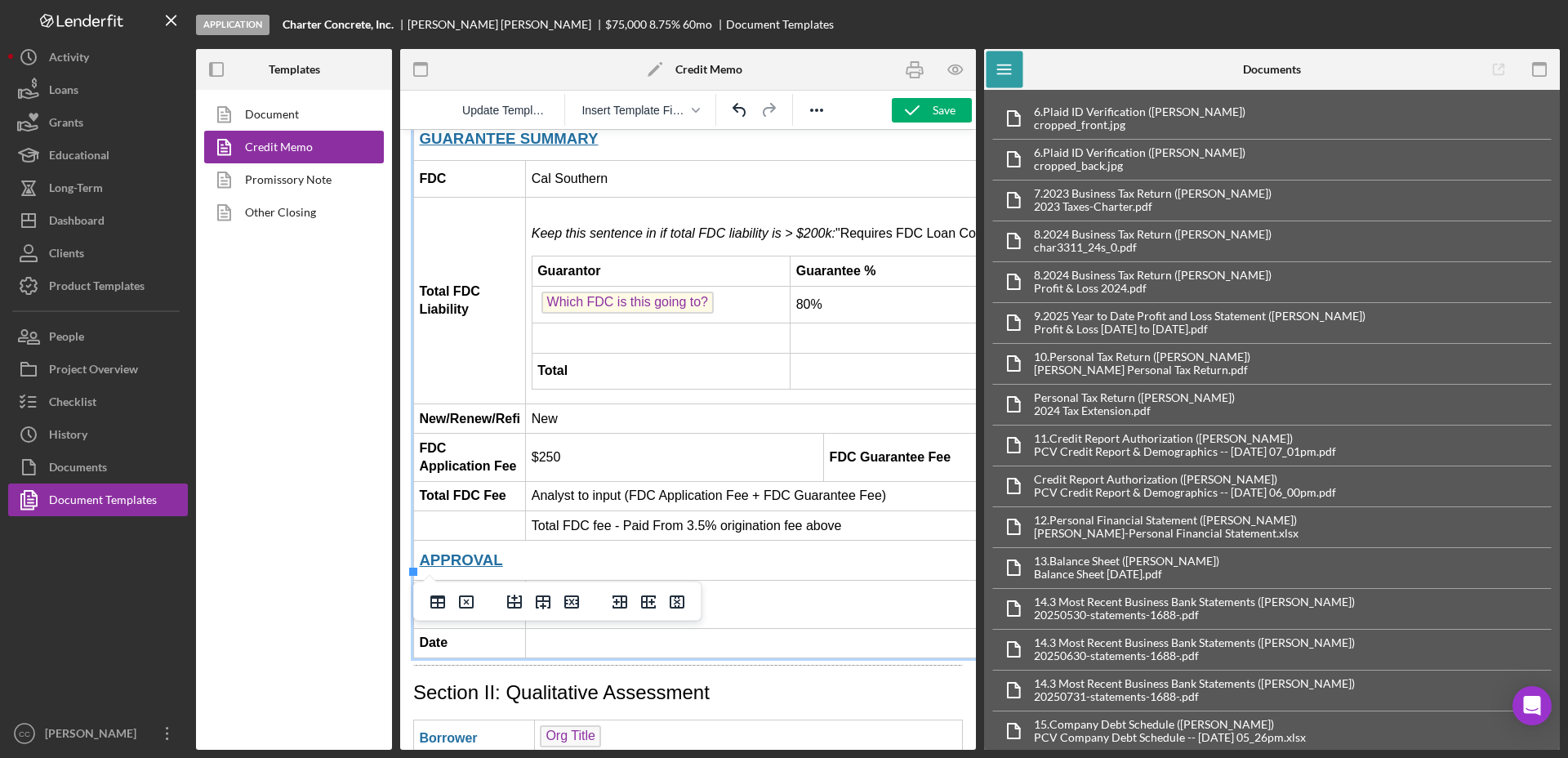
click at [697, 433] on td "$250" at bounding box center [674, 457] width 298 height 48
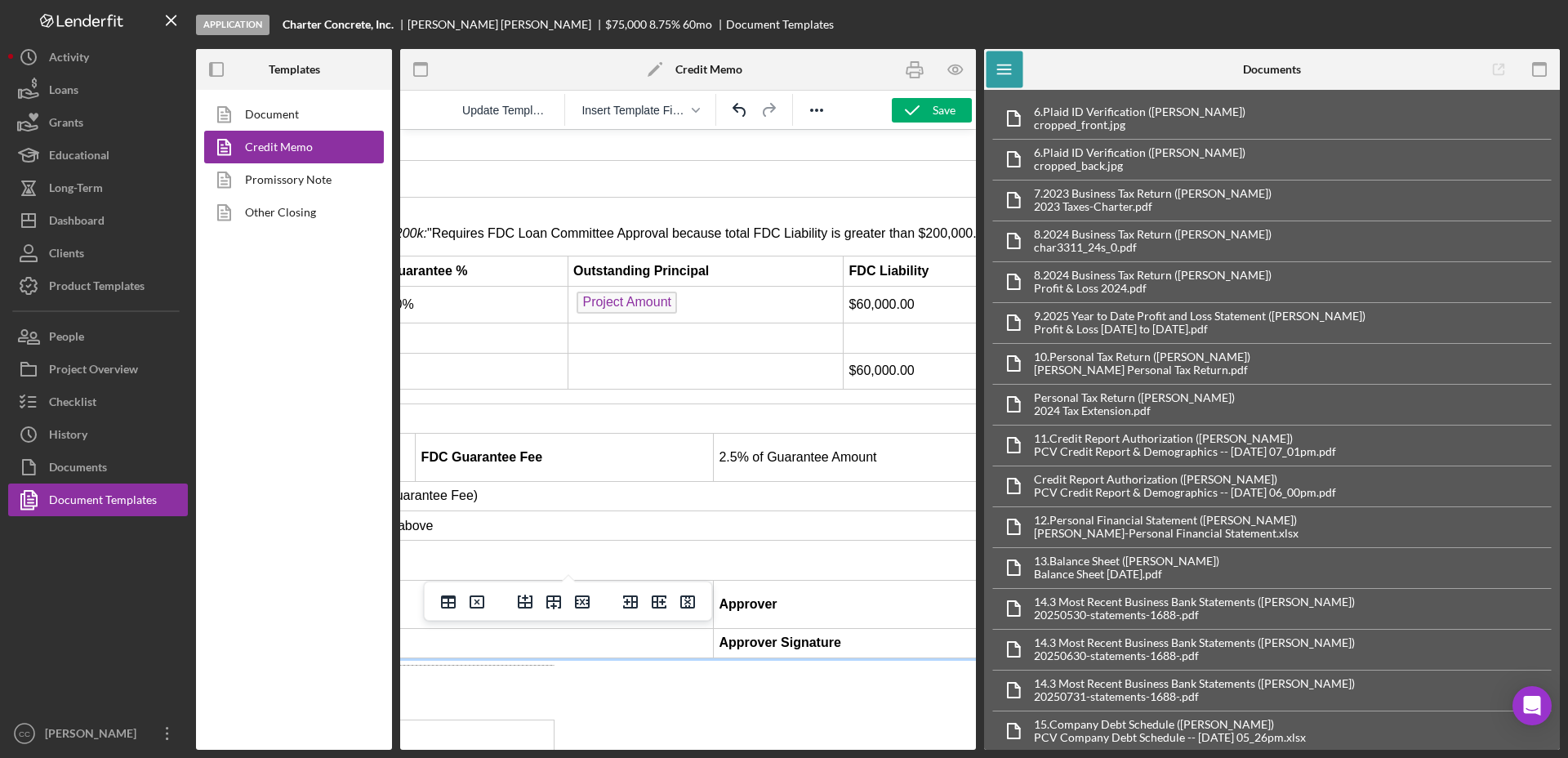
scroll to position [2144, 511]
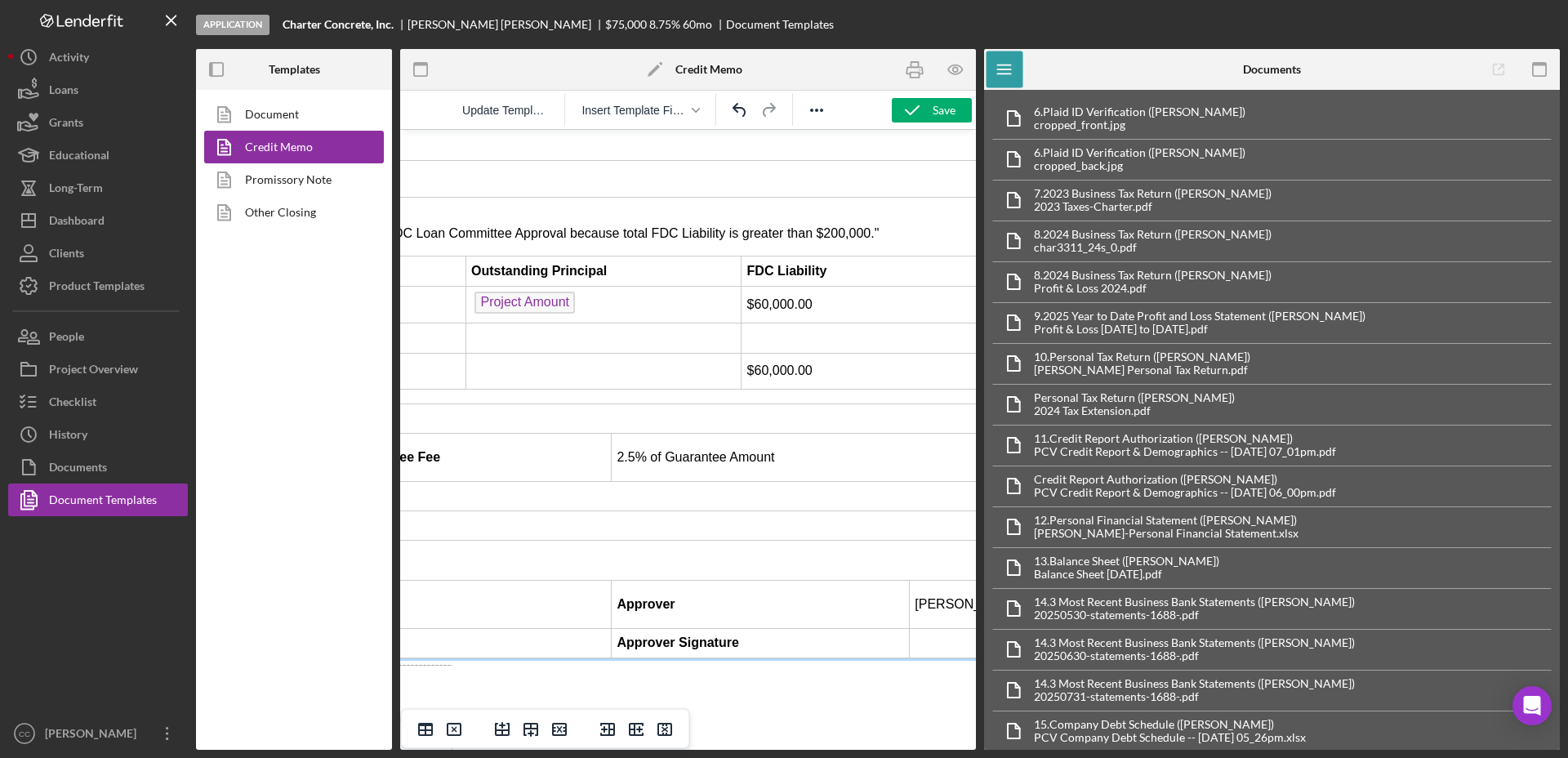
click at [812, 433] on td "2.5% of Guarantee Amount" at bounding box center [819, 457] width 417 height 48
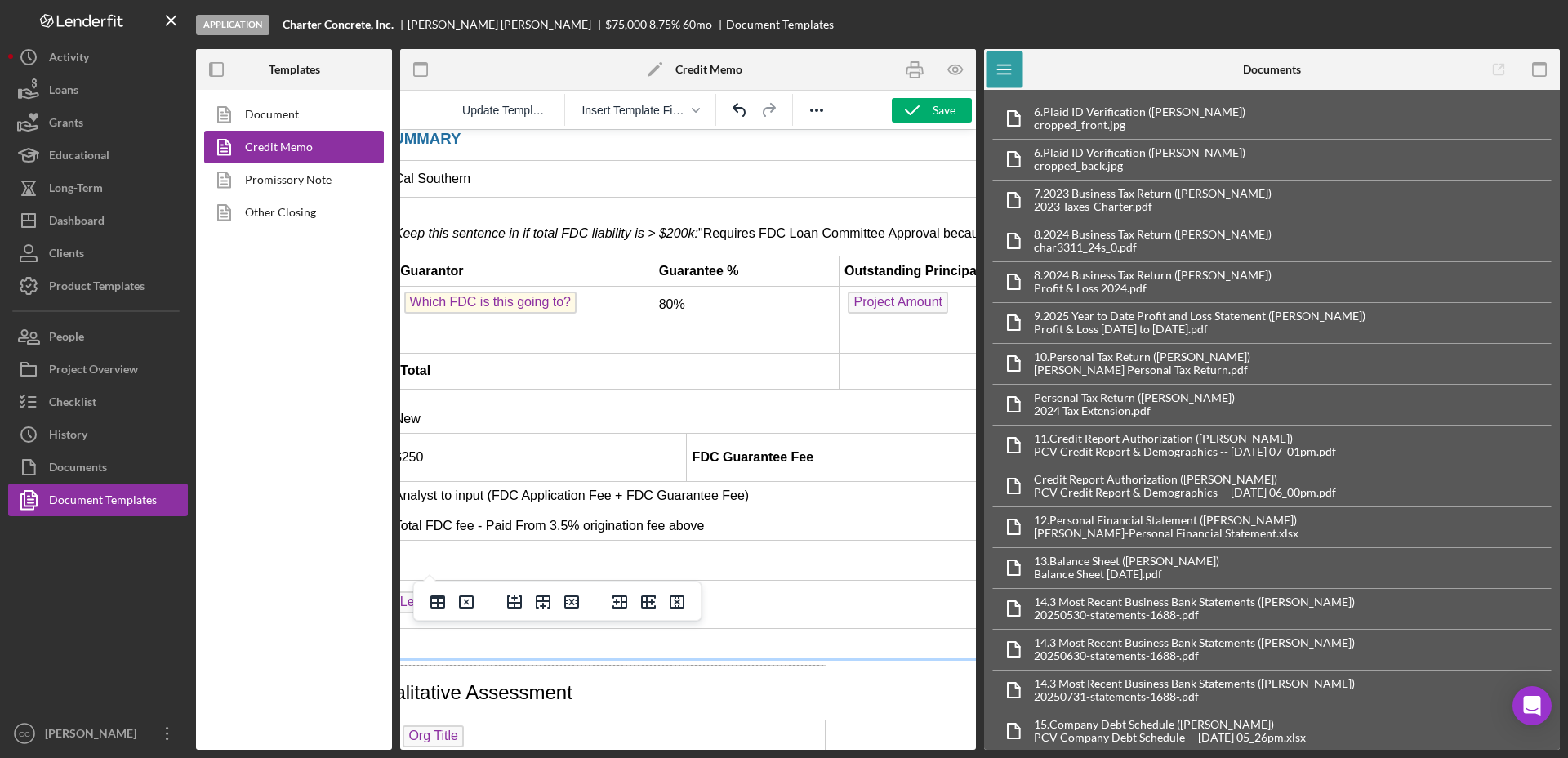
scroll to position [2144, 0]
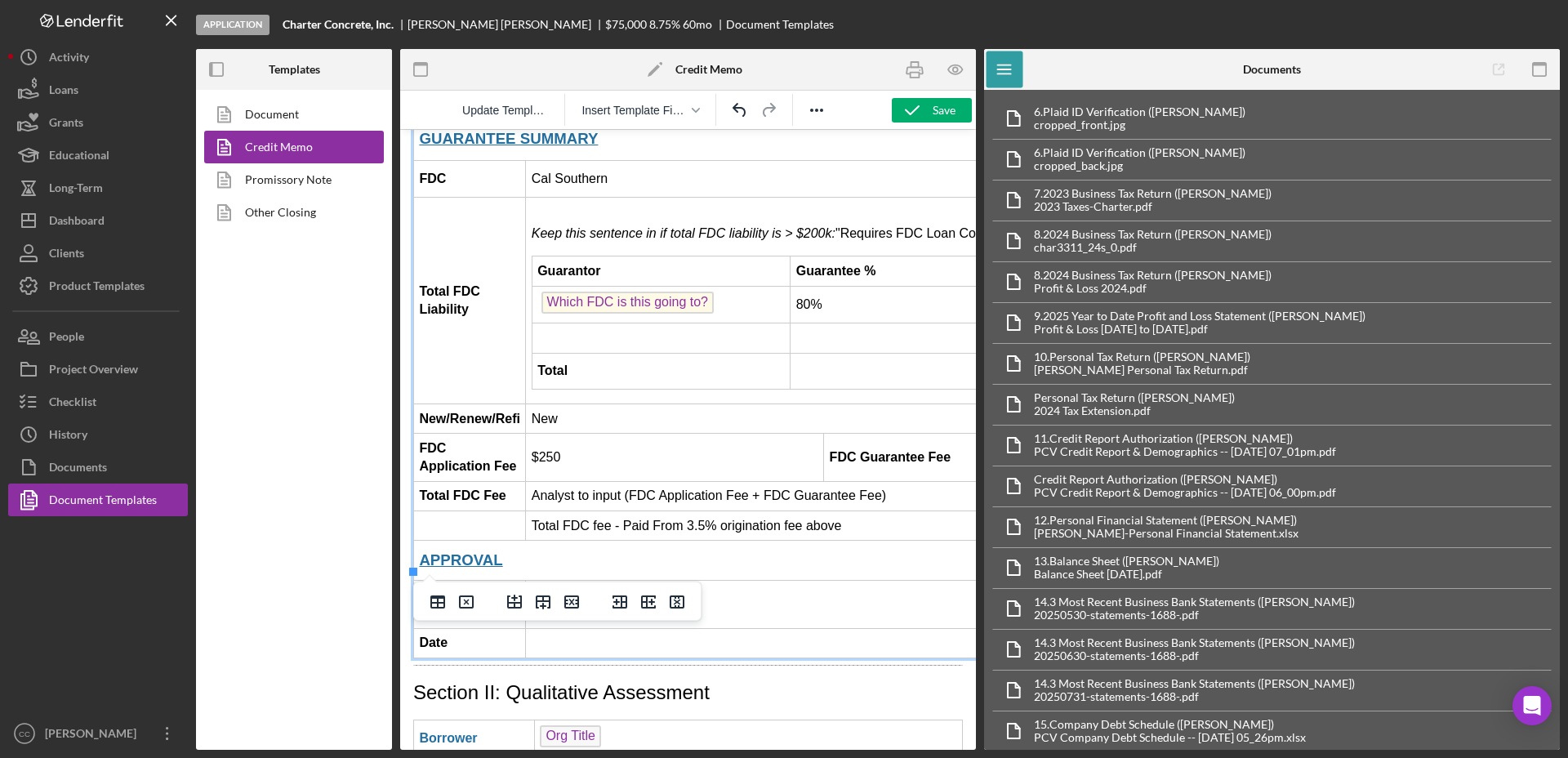
click at [923, 481] on td "Analyst to input (FDC Application Fee + FDC Guarantee Fee)" at bounding box center [1032, 496] width 1012 height 30
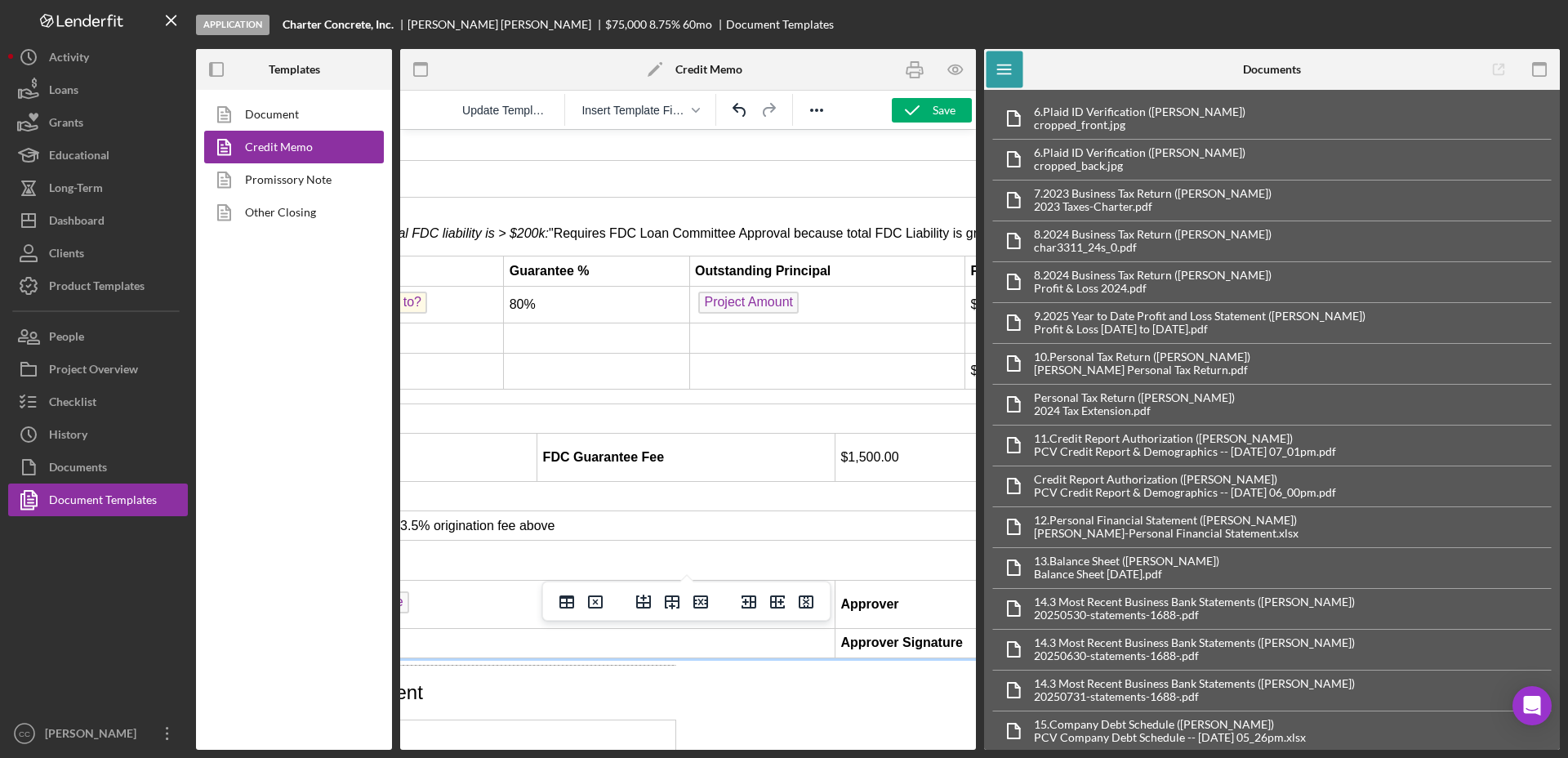
scroll to position [2144, 306]
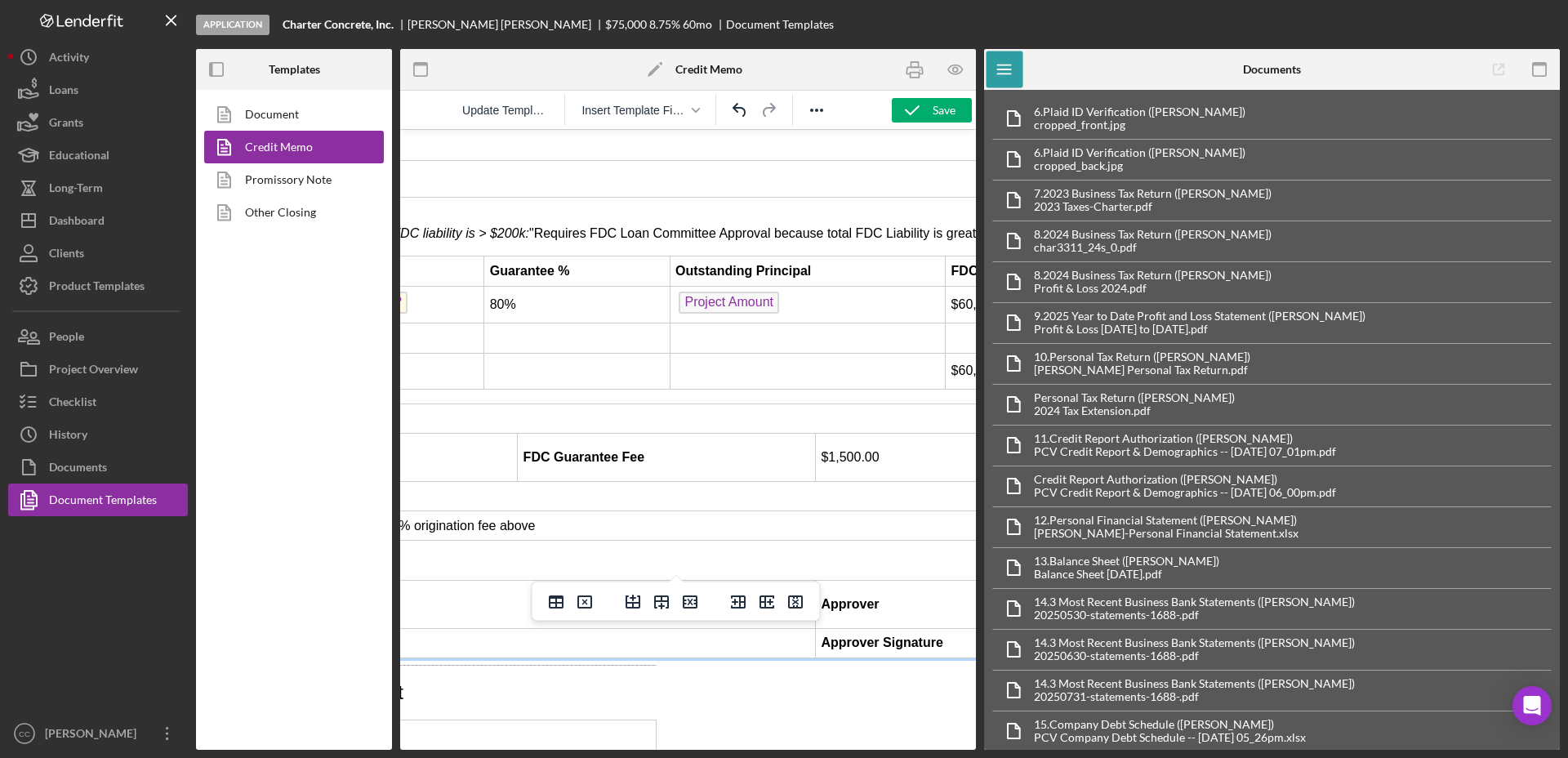
click at [907, 433] on td "$1,500.00" at bounding box center [1024, 457] width 417 height 48
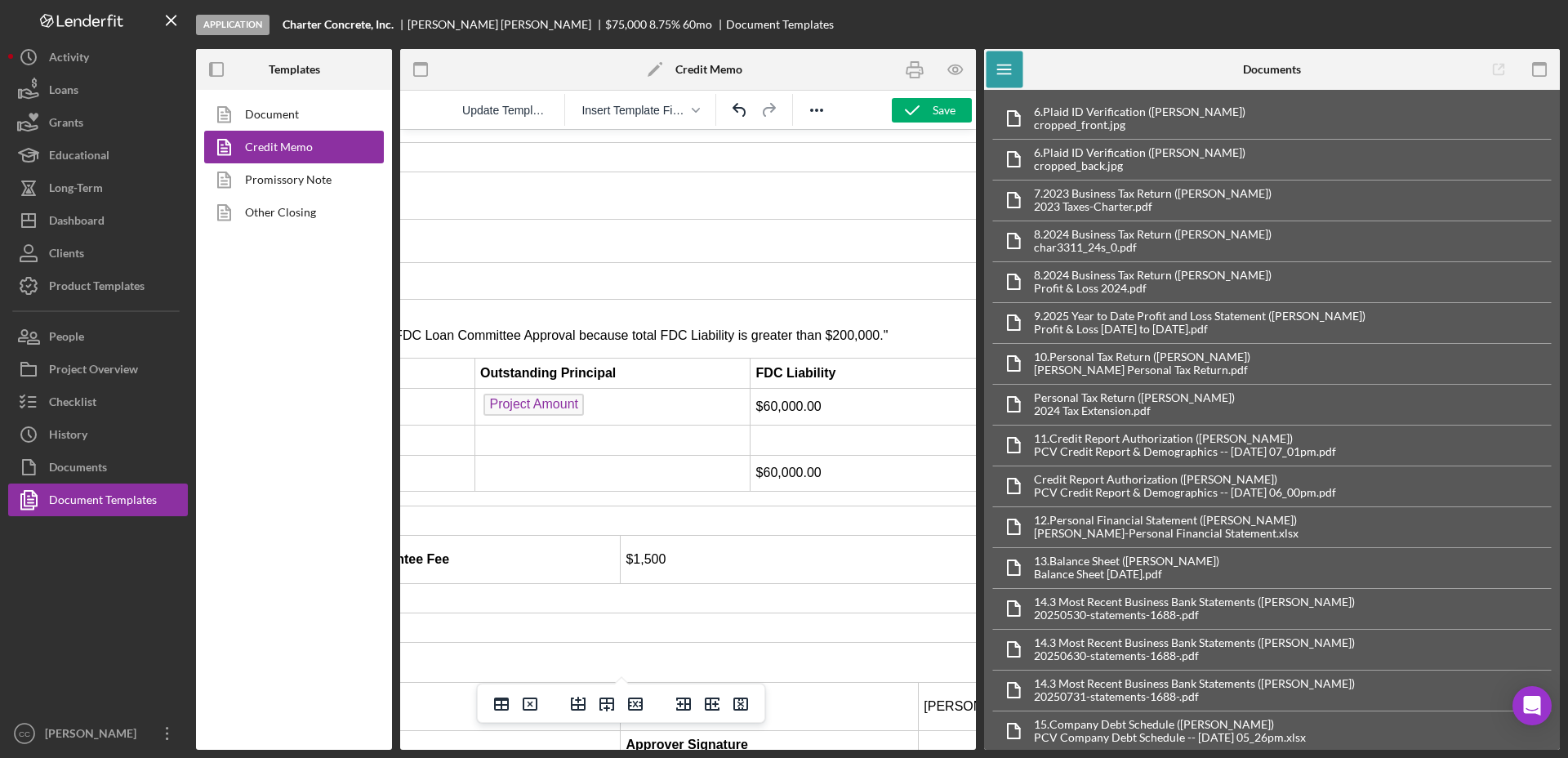
scroll to position [2042, 511]
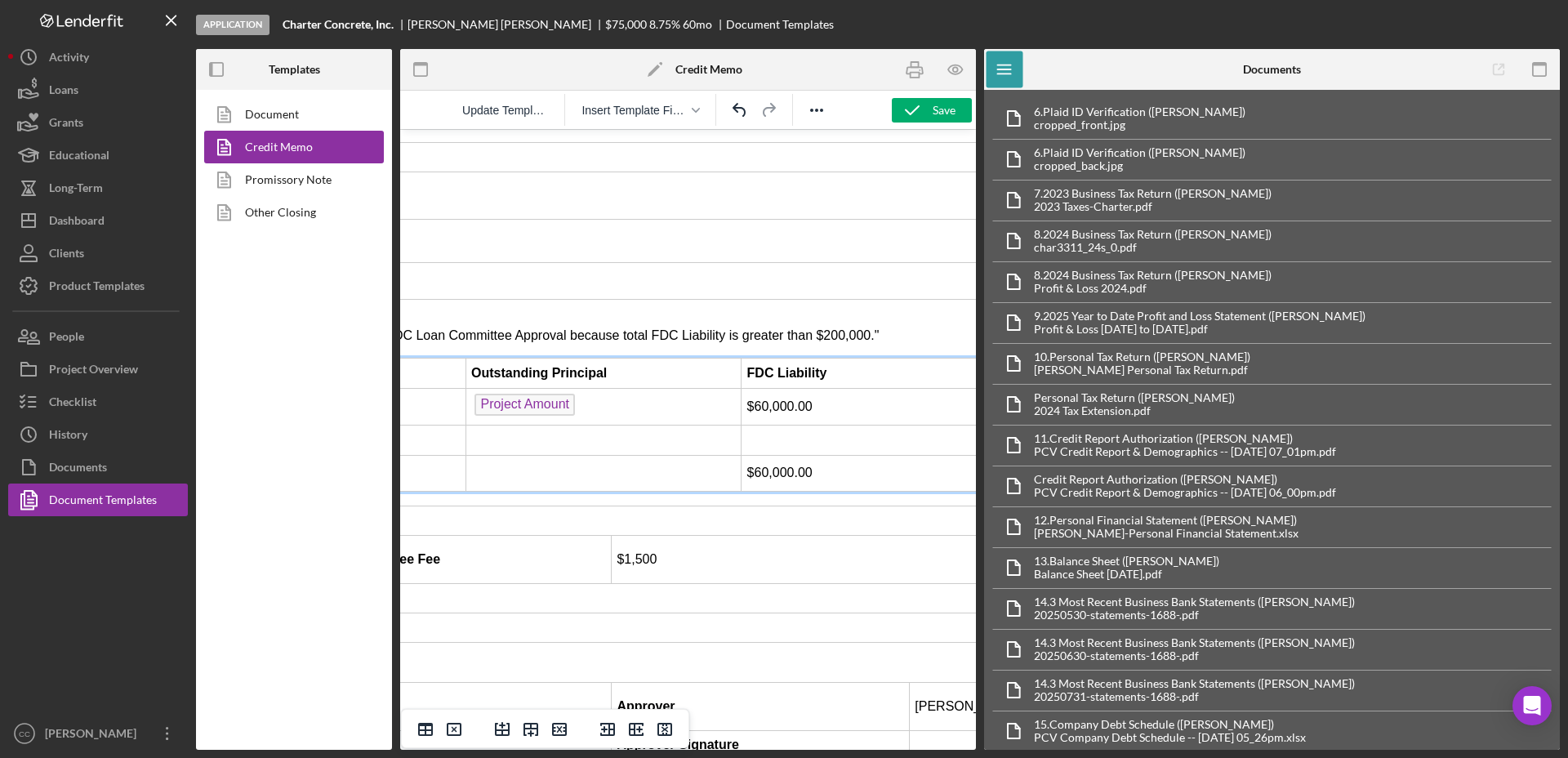
click at [835, 455] on td "$60,000.00" at bounding box center [882, 473] width 282 height 37
click at [867, 388] on td "$60,000.00" at bounding box center [882, 407] width 282 height 38
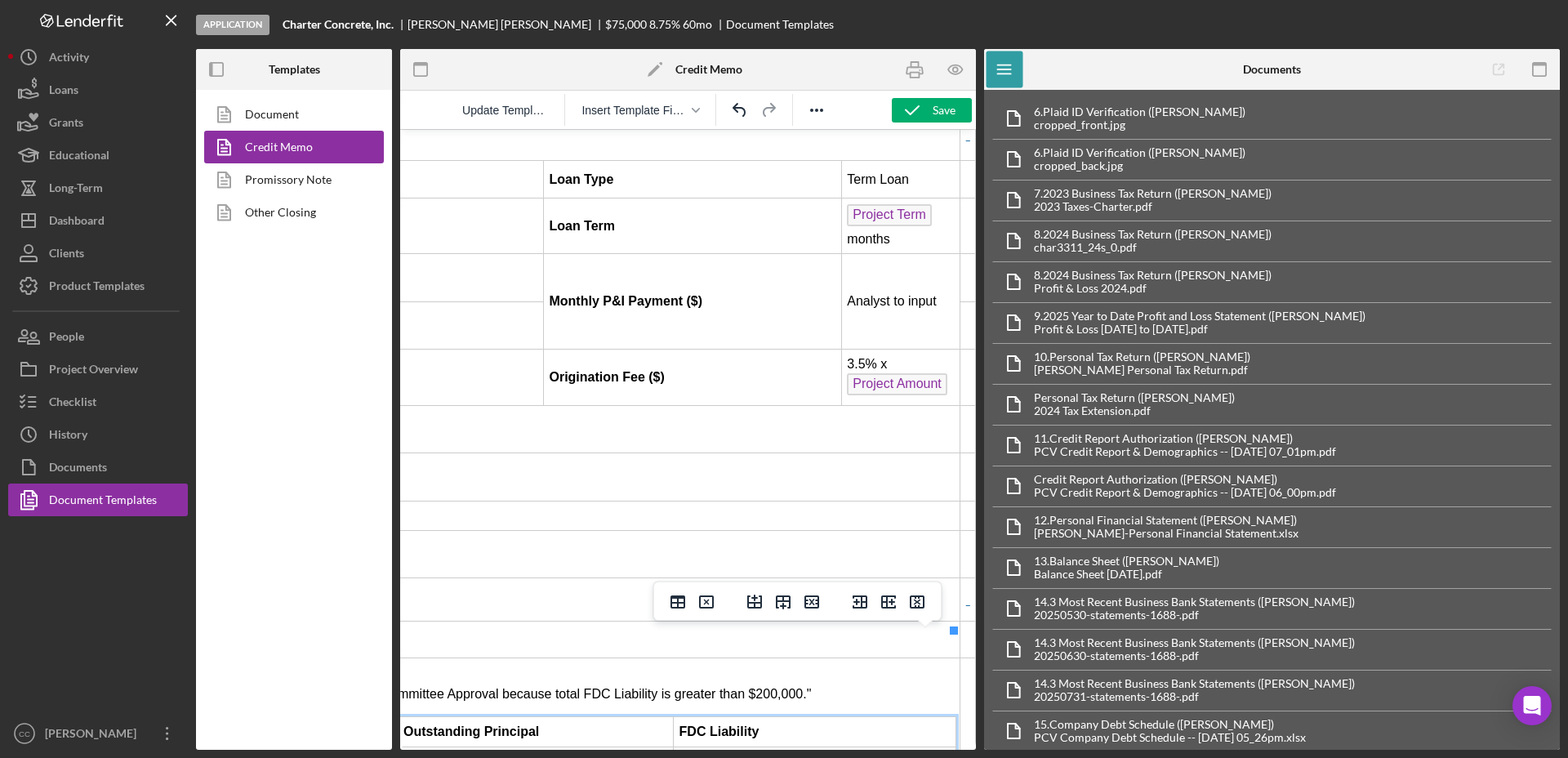
scroll to position [1633, 590]
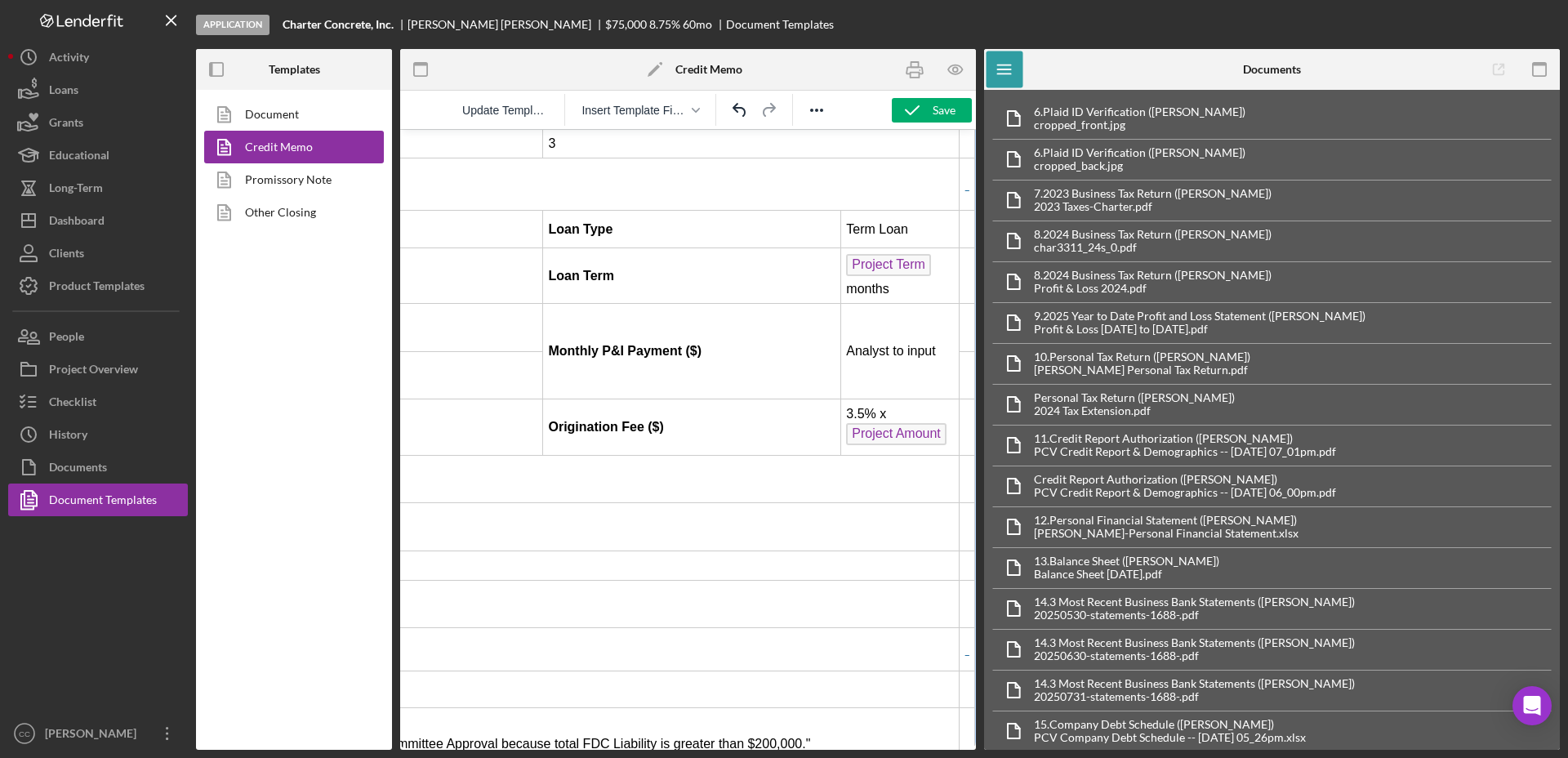
click at [934, 399] on td "3.5% x Project Amount ﻿" at bounding box center [899, 427] width 118 height 55
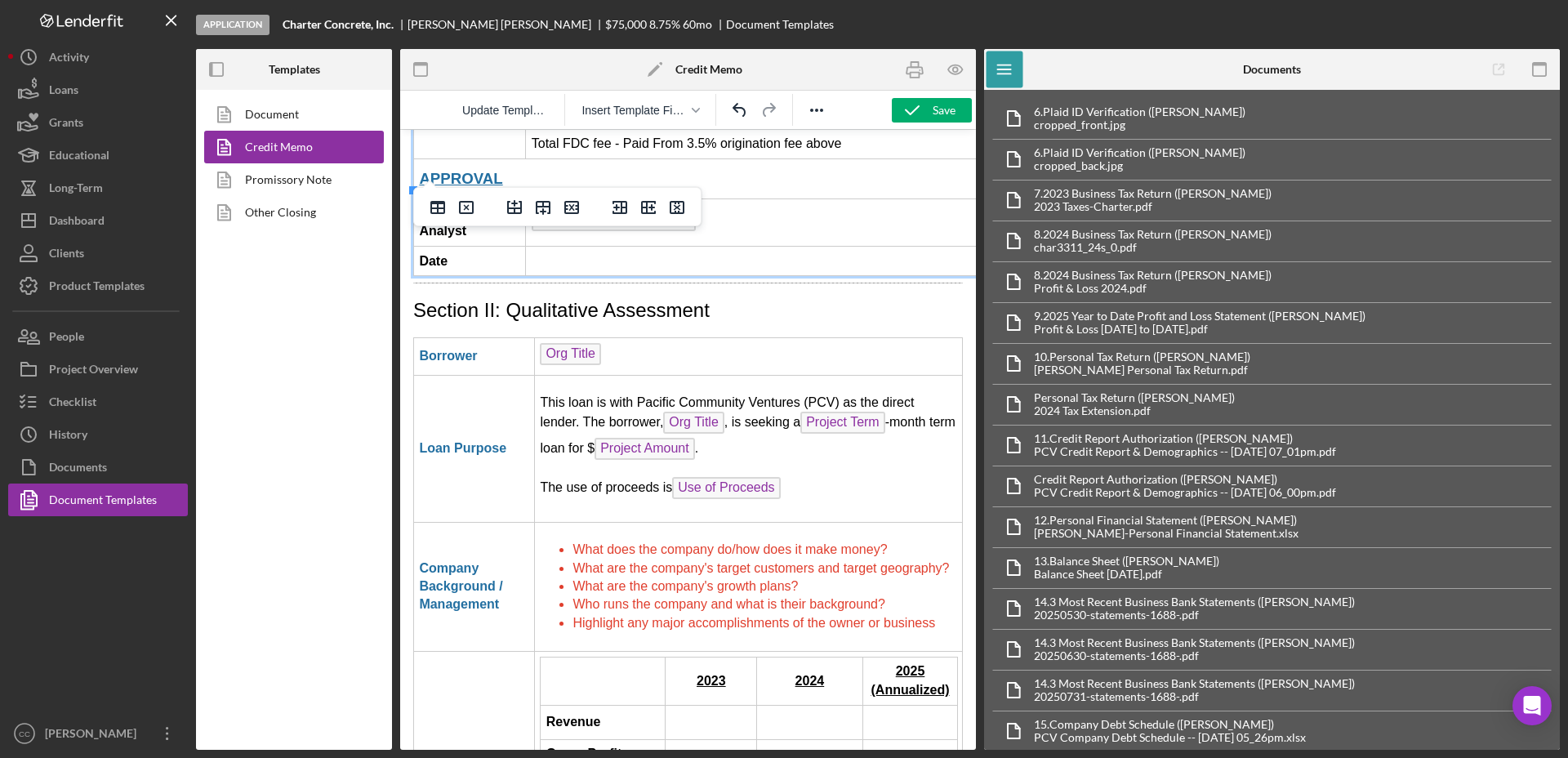
scroll to position [2552, 0]
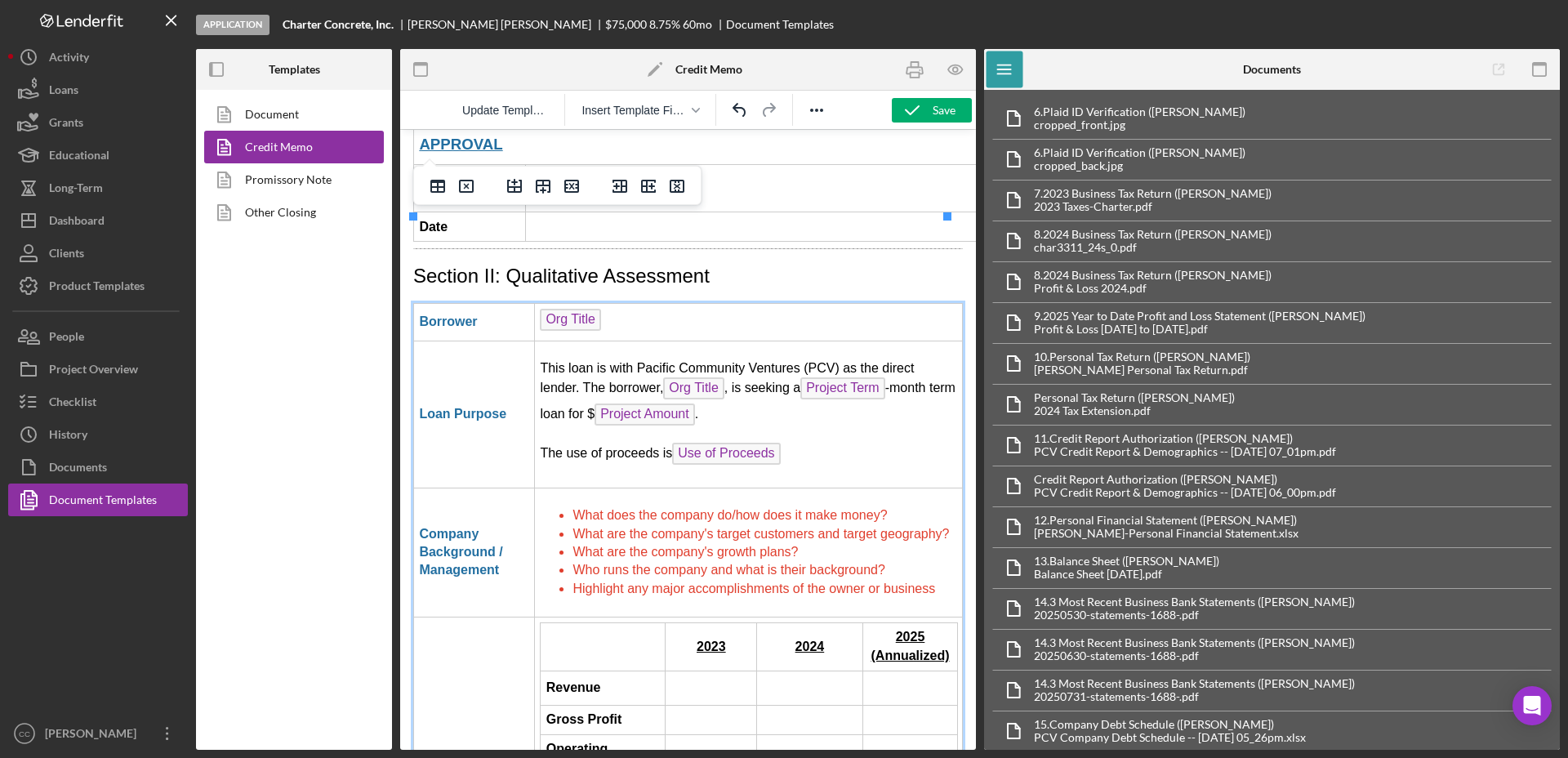
click at [794, 443] on p "The use of proceeds is Use of Proceeds ﻿" at bounding box center [748, 456] width 417 height 26
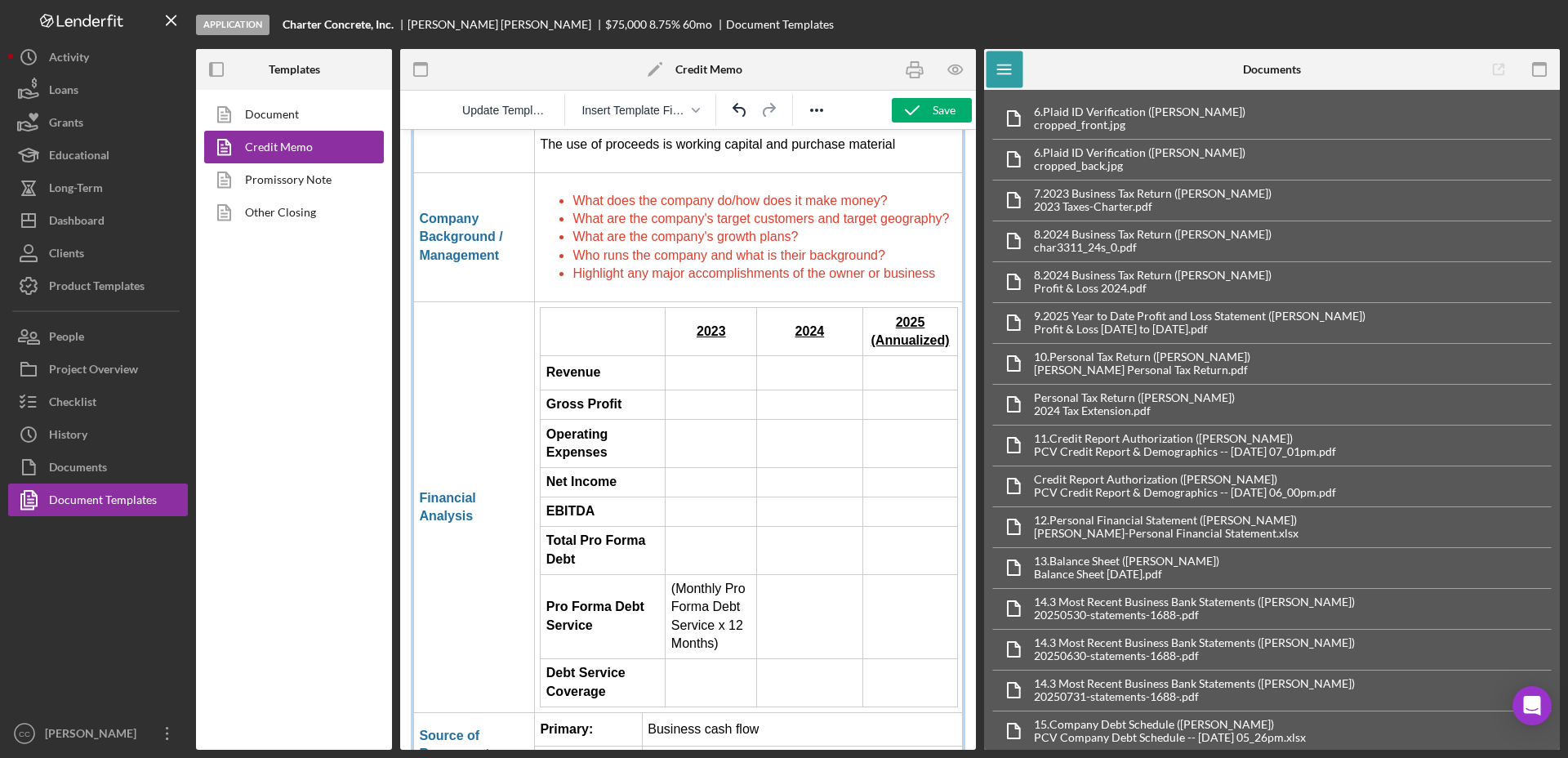
scroll to position [2859, 0]
click at [602, 309] on td "Rich Text Area. Press ALT-0 for help." at bounding box center [603, 333] width 125 height 48
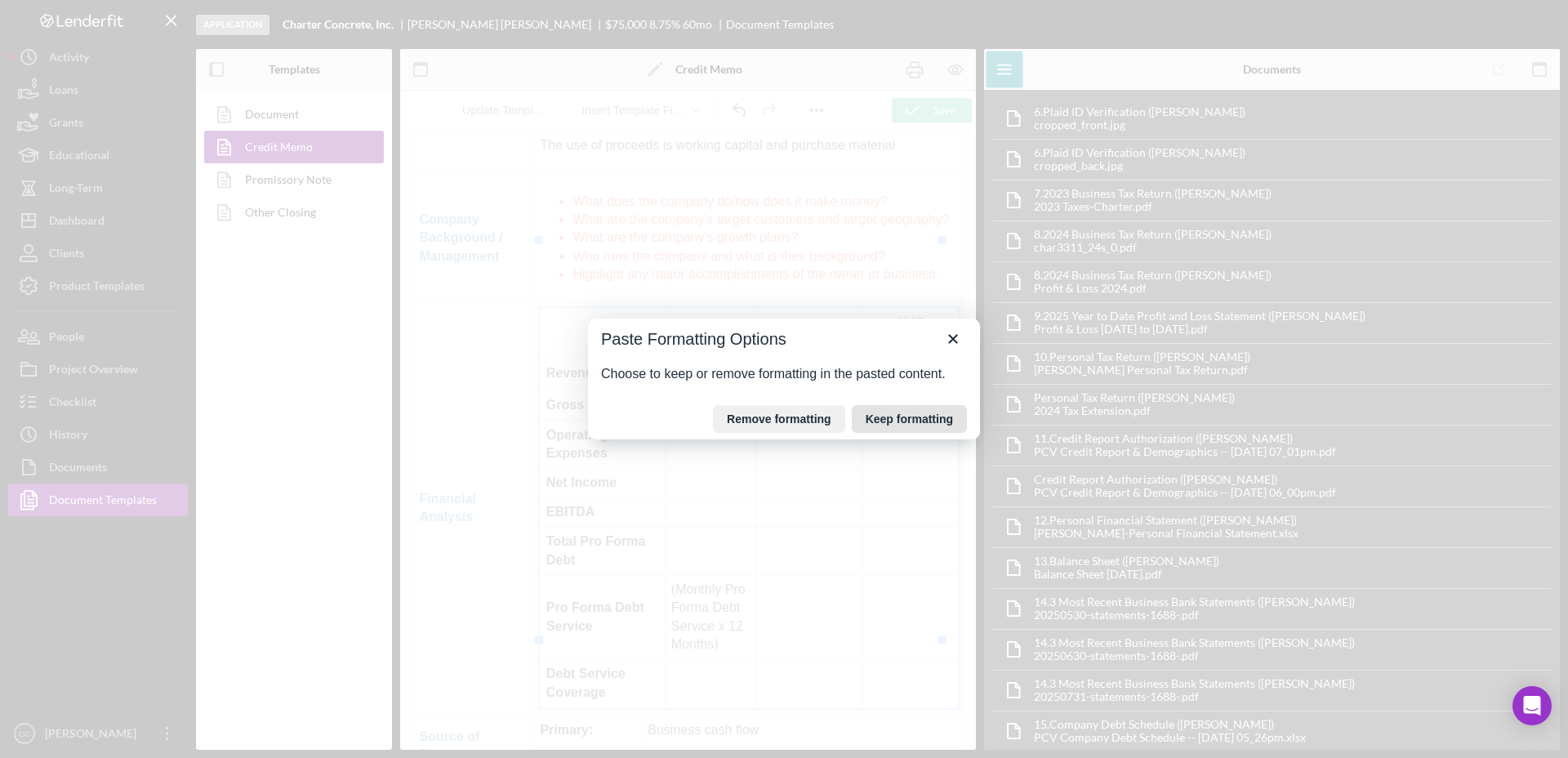
click at [895, 420] on button "Keep formatting" at bounding box center [909, 419] width 115 height 28
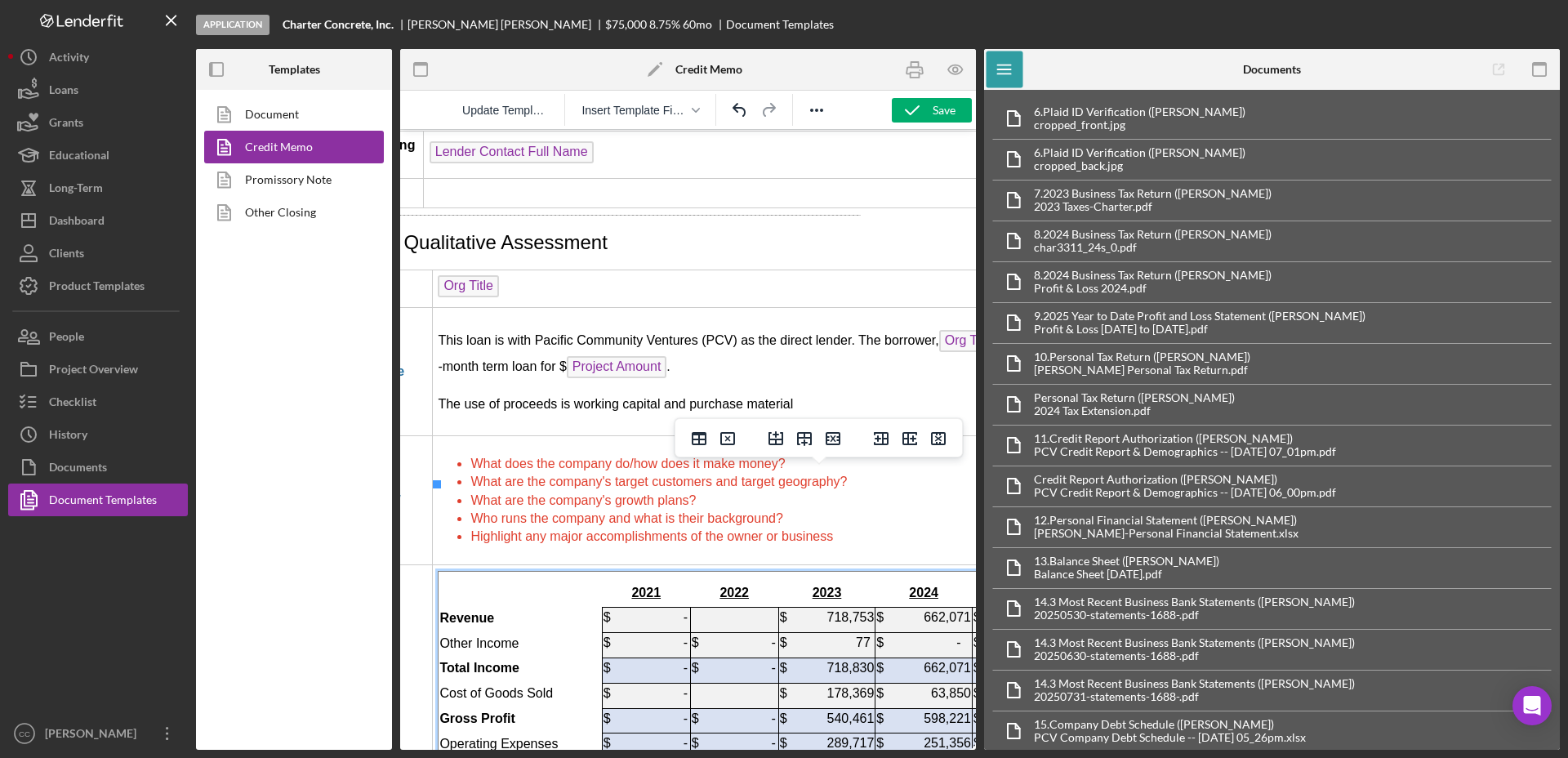
scroll to position [2552, 102]
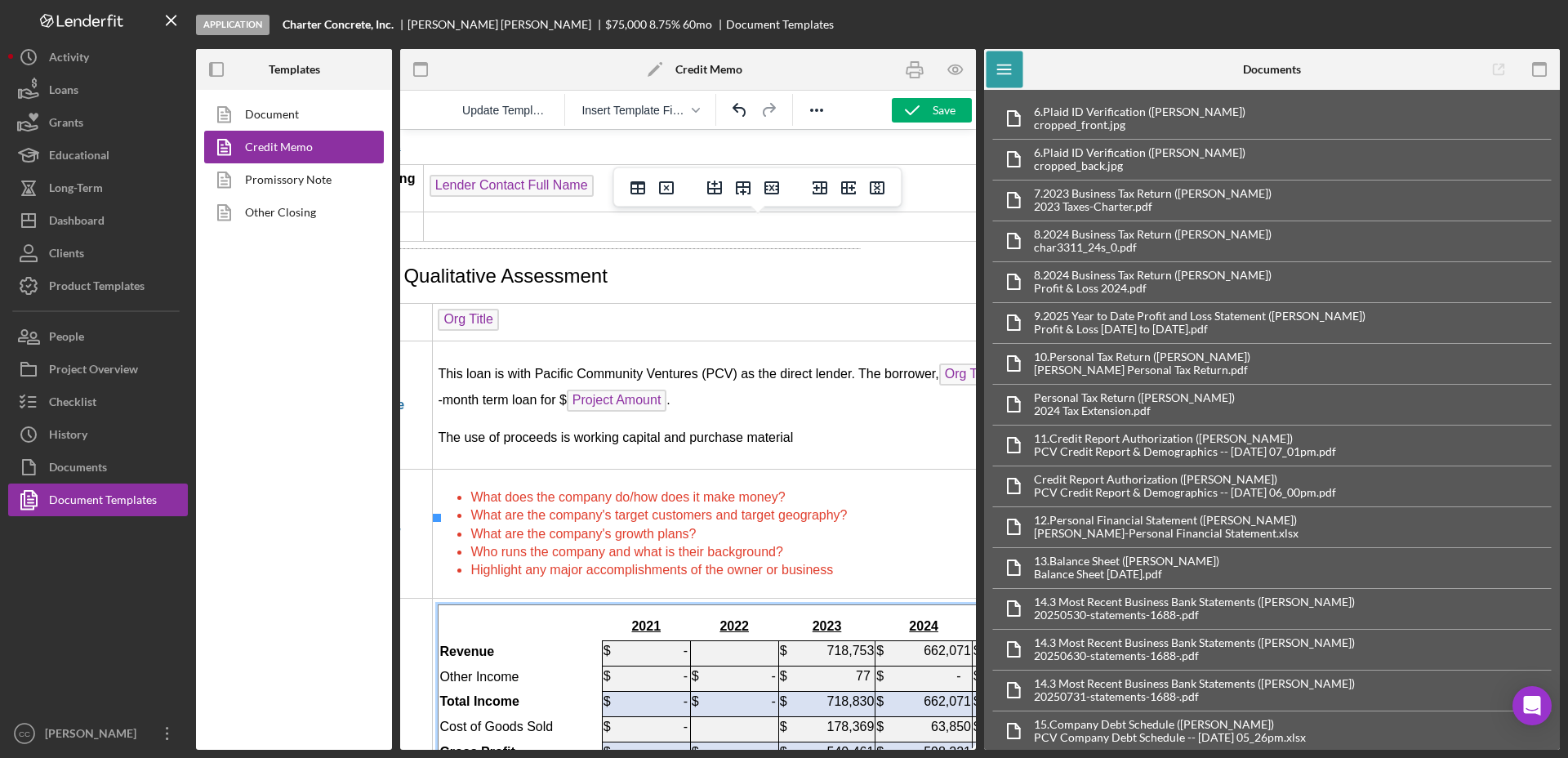
click at [830, 429] on p "The use of proceeds is working capital and purchase material" at bounding box center [800, 437] width 725 height 18
click at [854, 561] on li "Highlight any major accomplishments of the owner or business" at bounding box center [816, 569] width 692 height 18
drag, startPoint x: 843, startPoint y: 482, endPoint x: 464, endPoint y: 400, distance: 387.8
click at [464, 469] on td "What does the company do/how does it make money? What are the company's target …" at bounding box center [800, 534] width 737 height 129
click at [865, 303] on td "Org Title" at bounding box center [800, 322] width 737 height 38
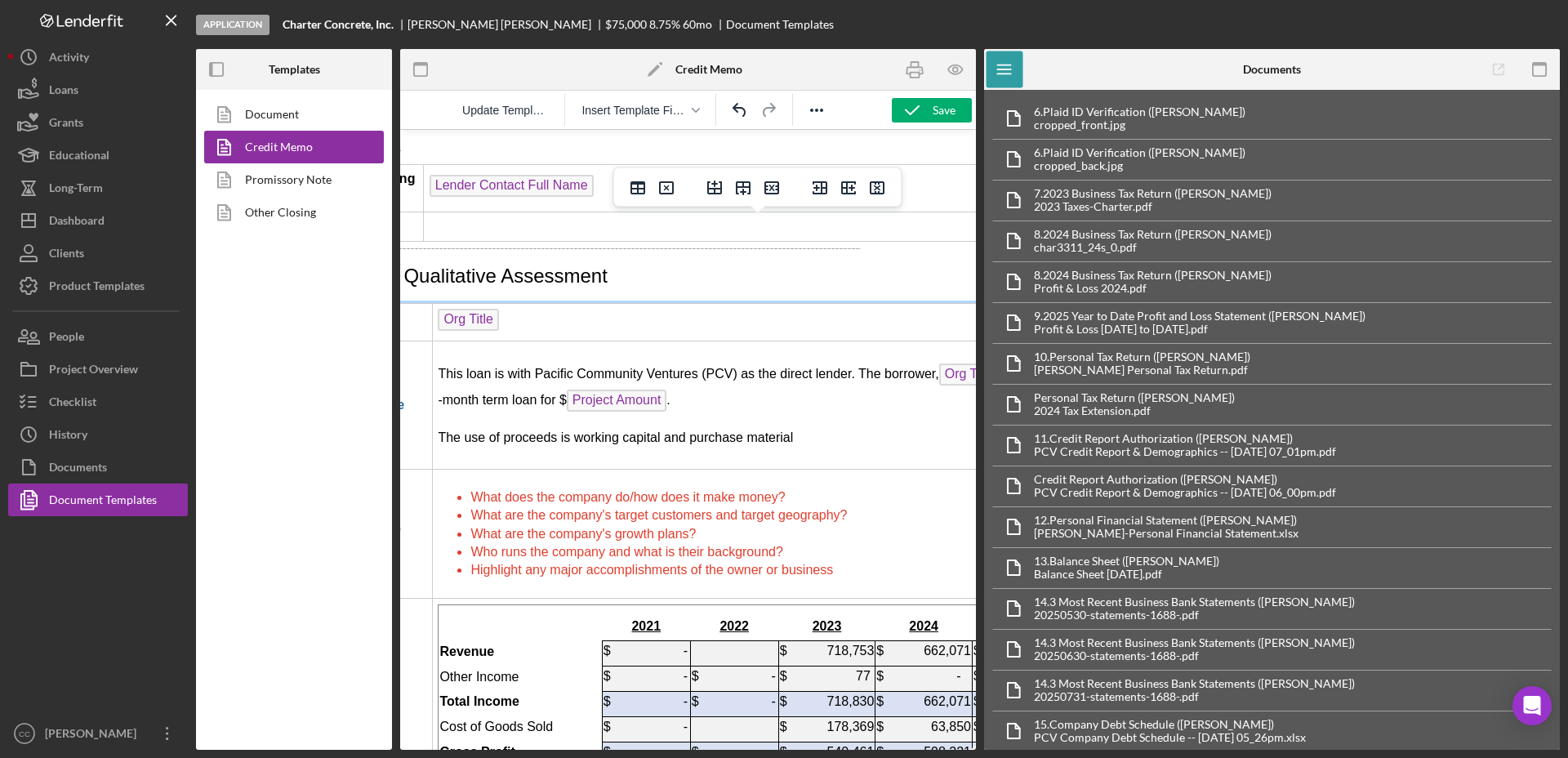
click at [801, 489] on li "What does the company do/how does it make money?" at bounding box center [816, 497] width 692 height 18
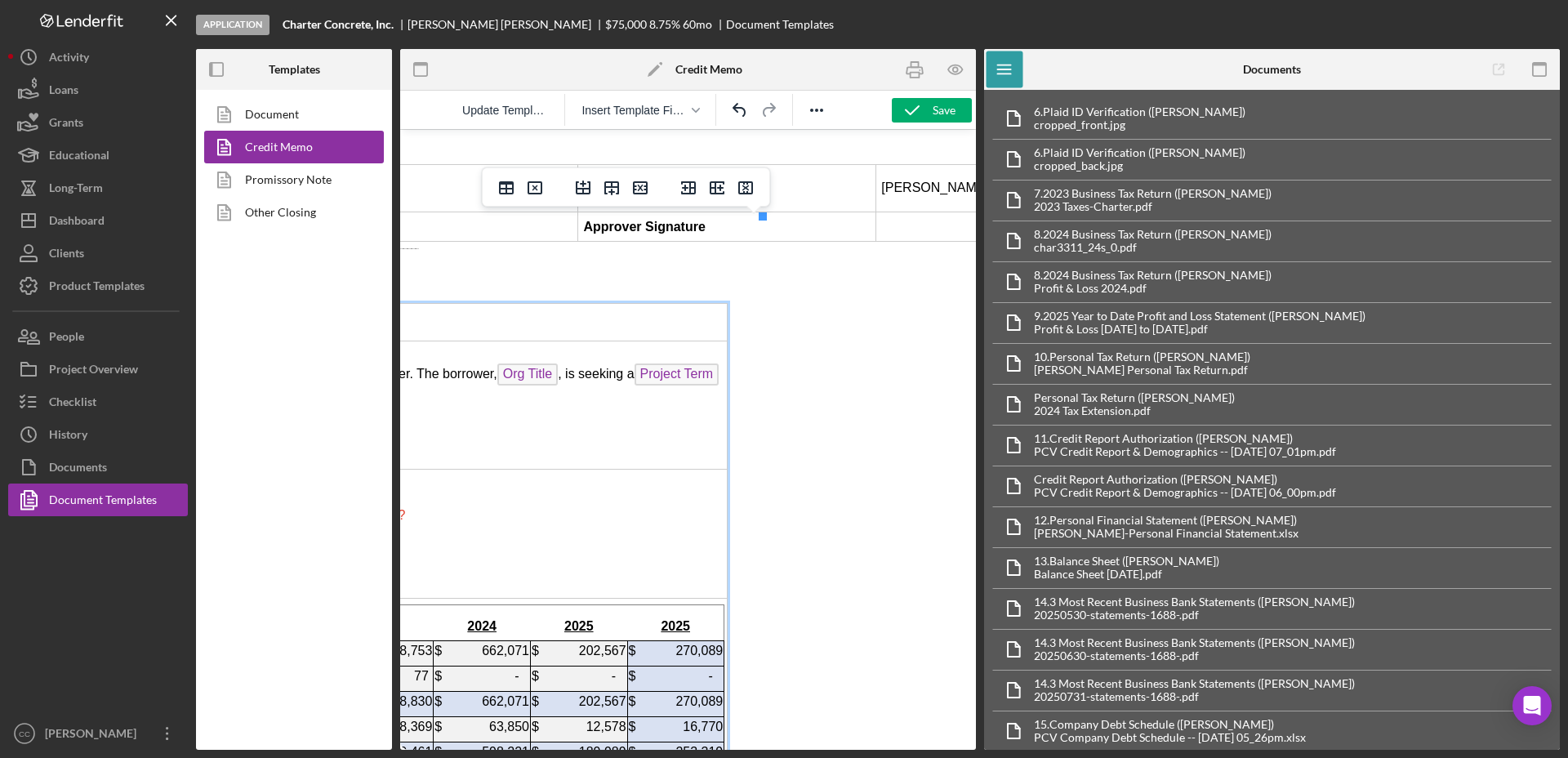
scroll to position [2552, 562]
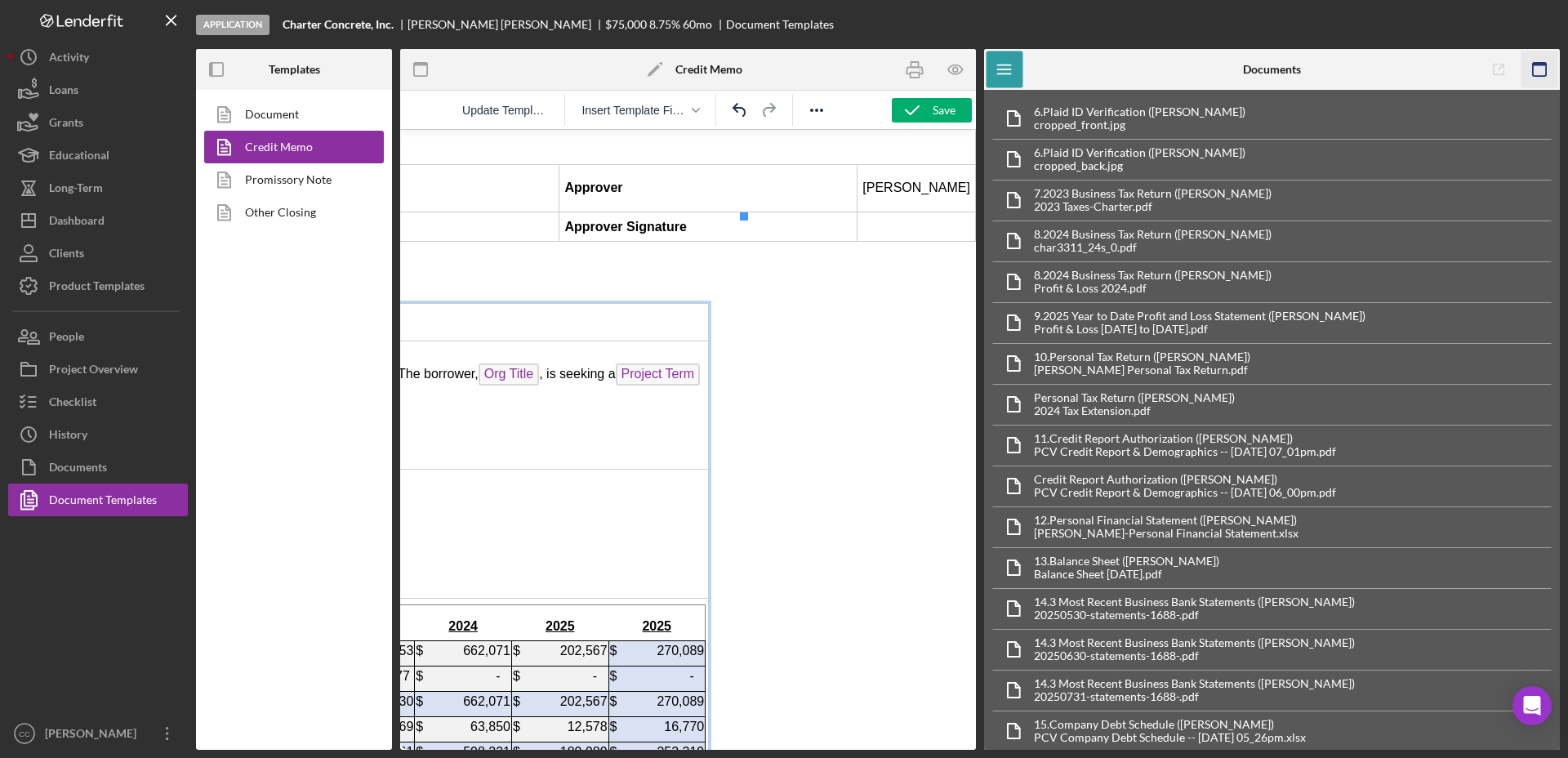
click at [1535, 71] on icon "button" at bounding box center [1539, 70] width 37 height 37
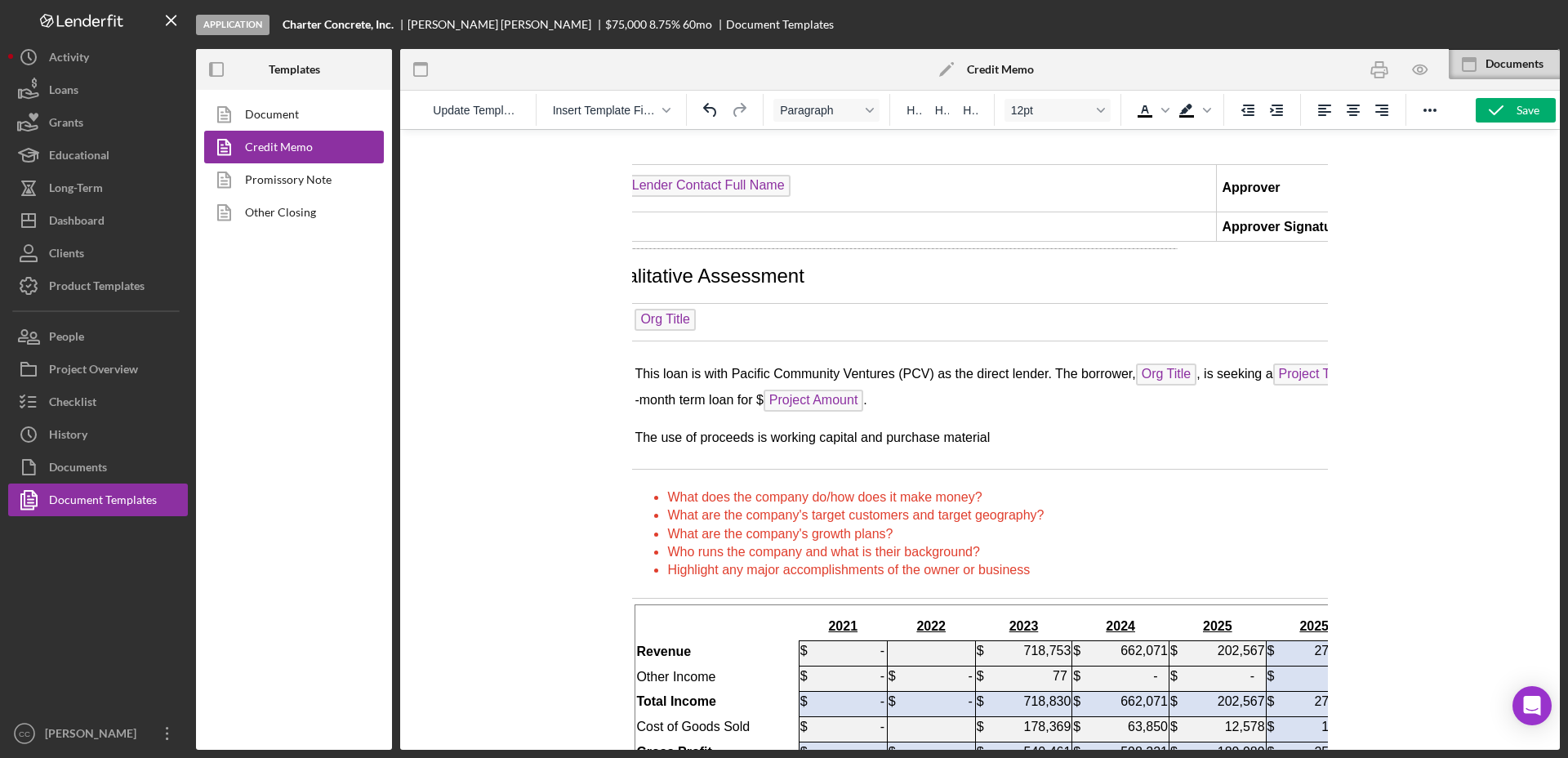
scroll to position [2552, 105]
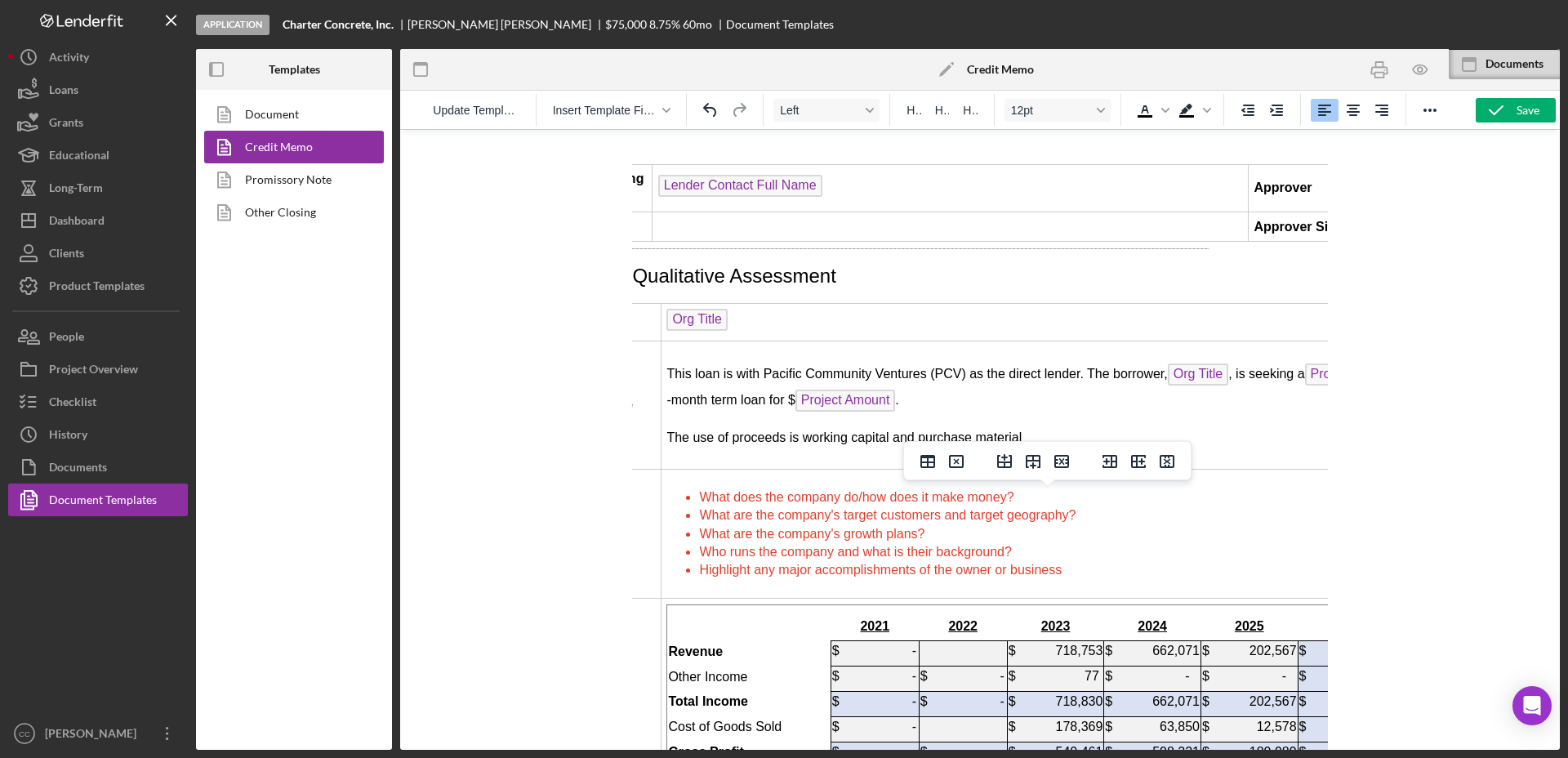
click at [889, 641] on td "$ -" at bounding box center [875, 653] width 88 height 25
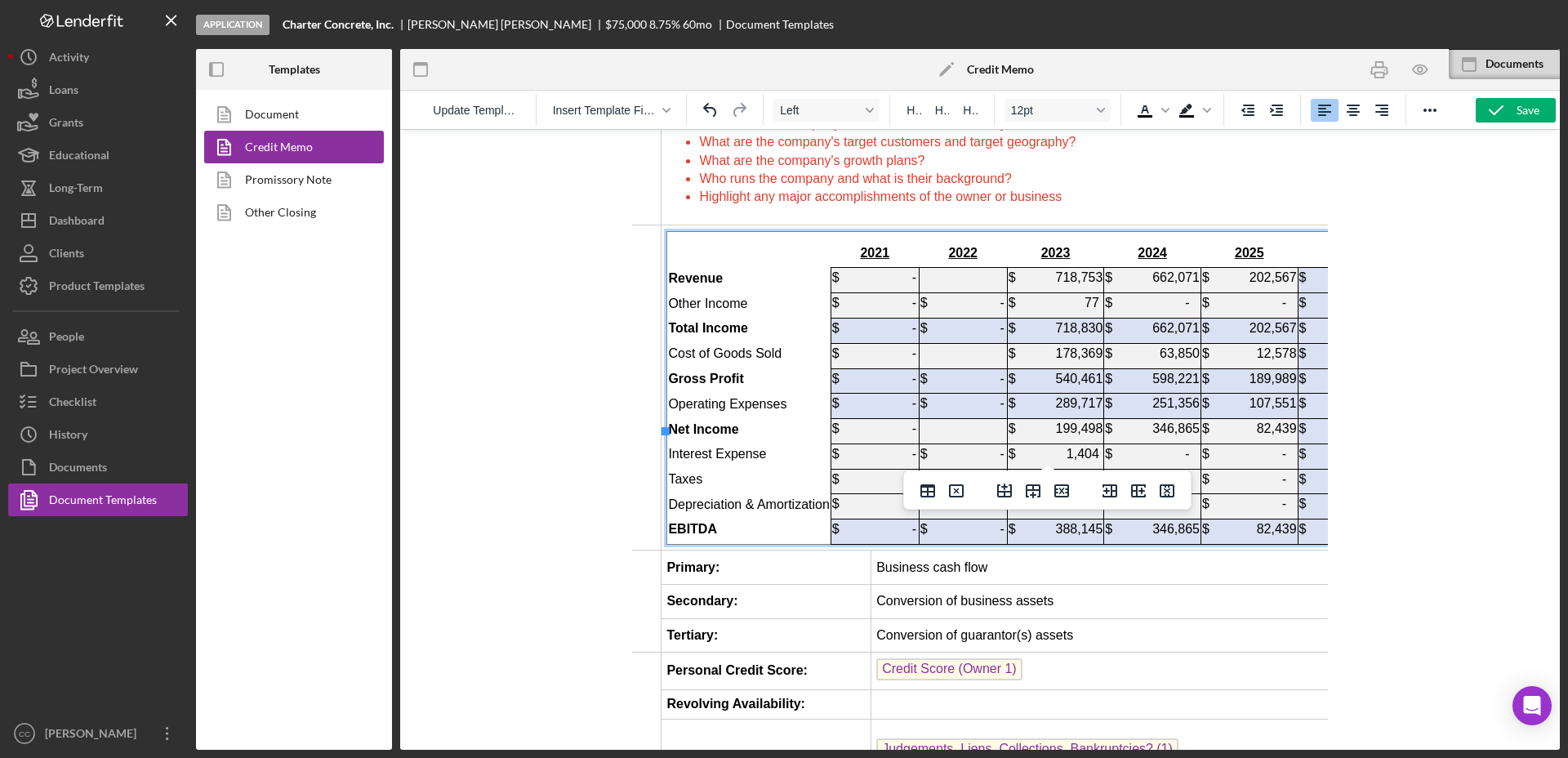
scroll to position [2961, 105]
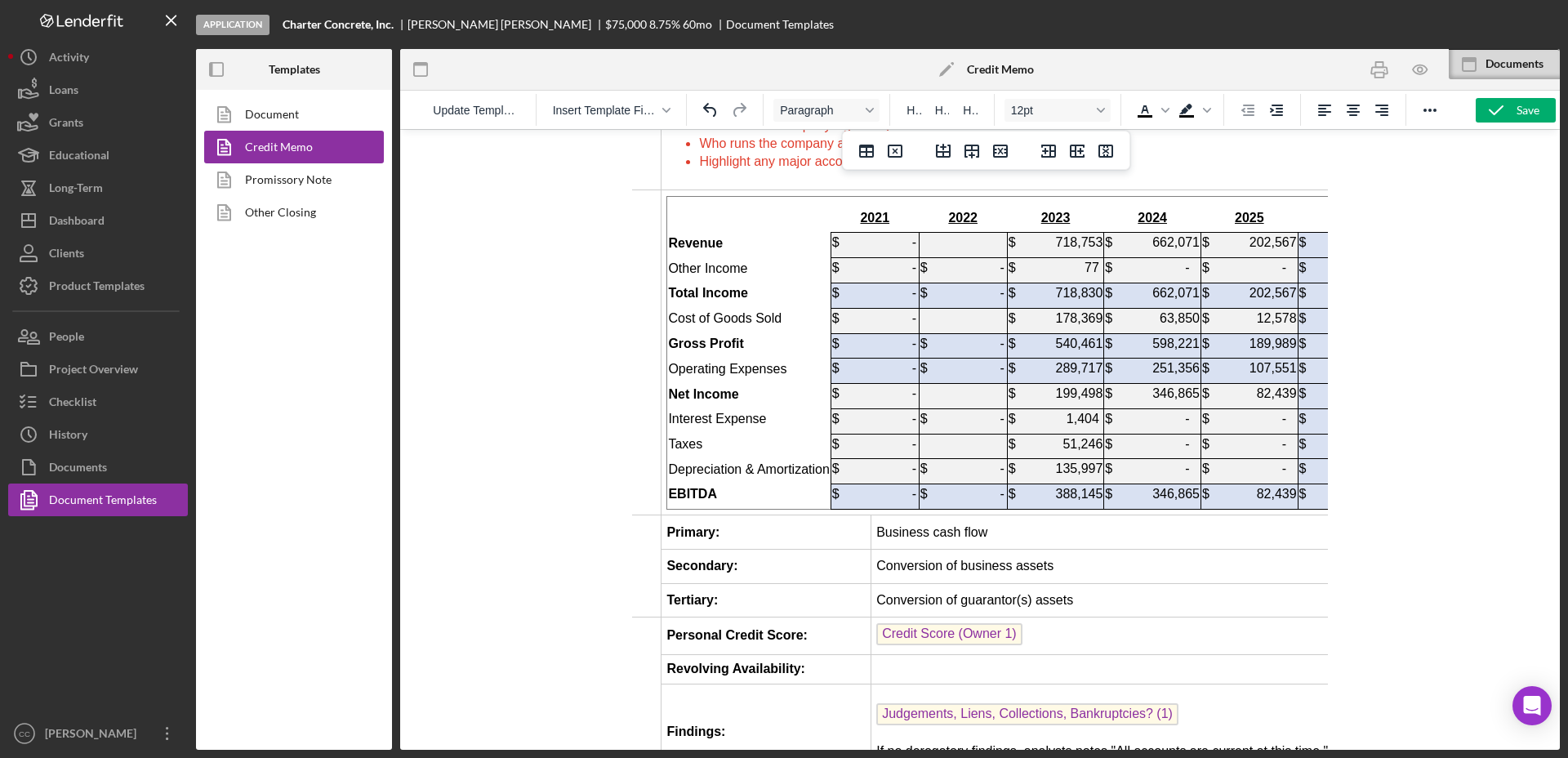
click at [952, 654] on td "Rich Text Area. Press ALT-0 for help." at bounding box center [1133, 669] width 526 height 30
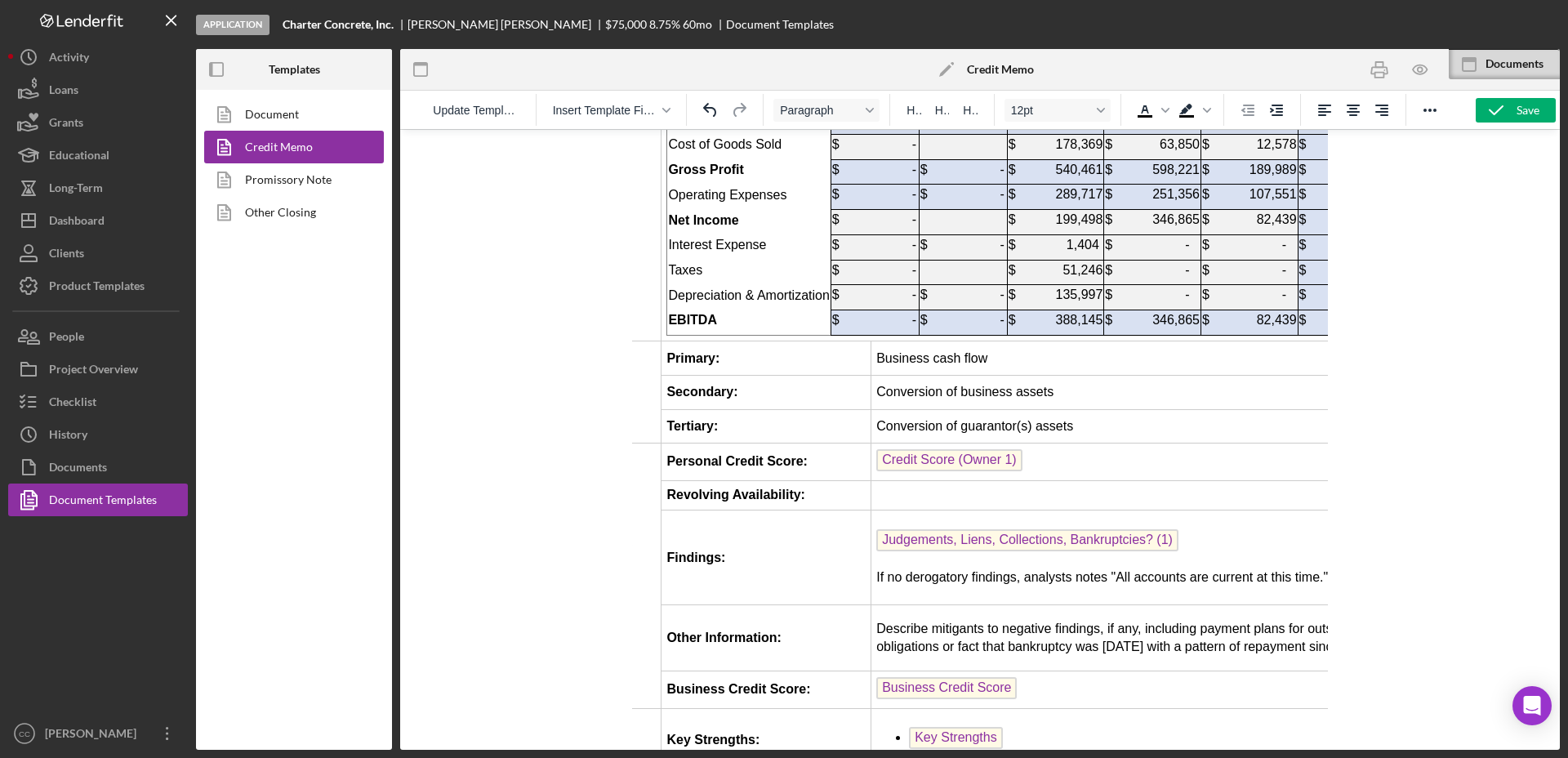
scroll to position [3165, 105]
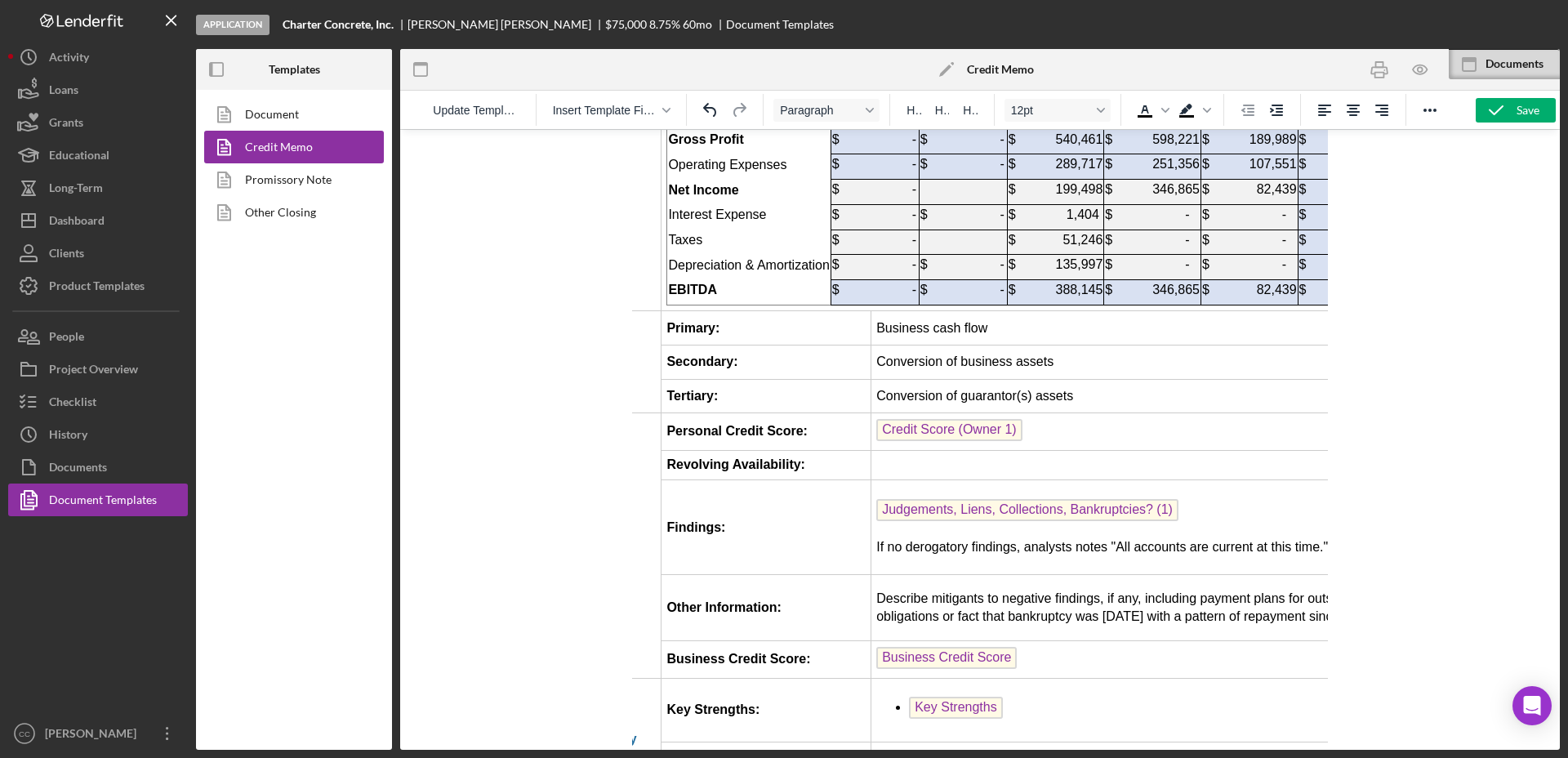
click at [940, 450] on td "Rich Text Area. Press ALT-0 for help." at bounding box center [1133, 465] width 526 height 30
click at [949, 450] on td "Rich Text Area. Press ALT-0 for help." at bounding box center [1133, 465] width 526 height 30
drag, startPoint x: 888, startPoint y: 350, endPoint x: 915, endPoint y: 344, distance: 27.7
click at [888, 450] on td "Owner 2: 3%" at bounding box center [1133, 465] width 526 height 30
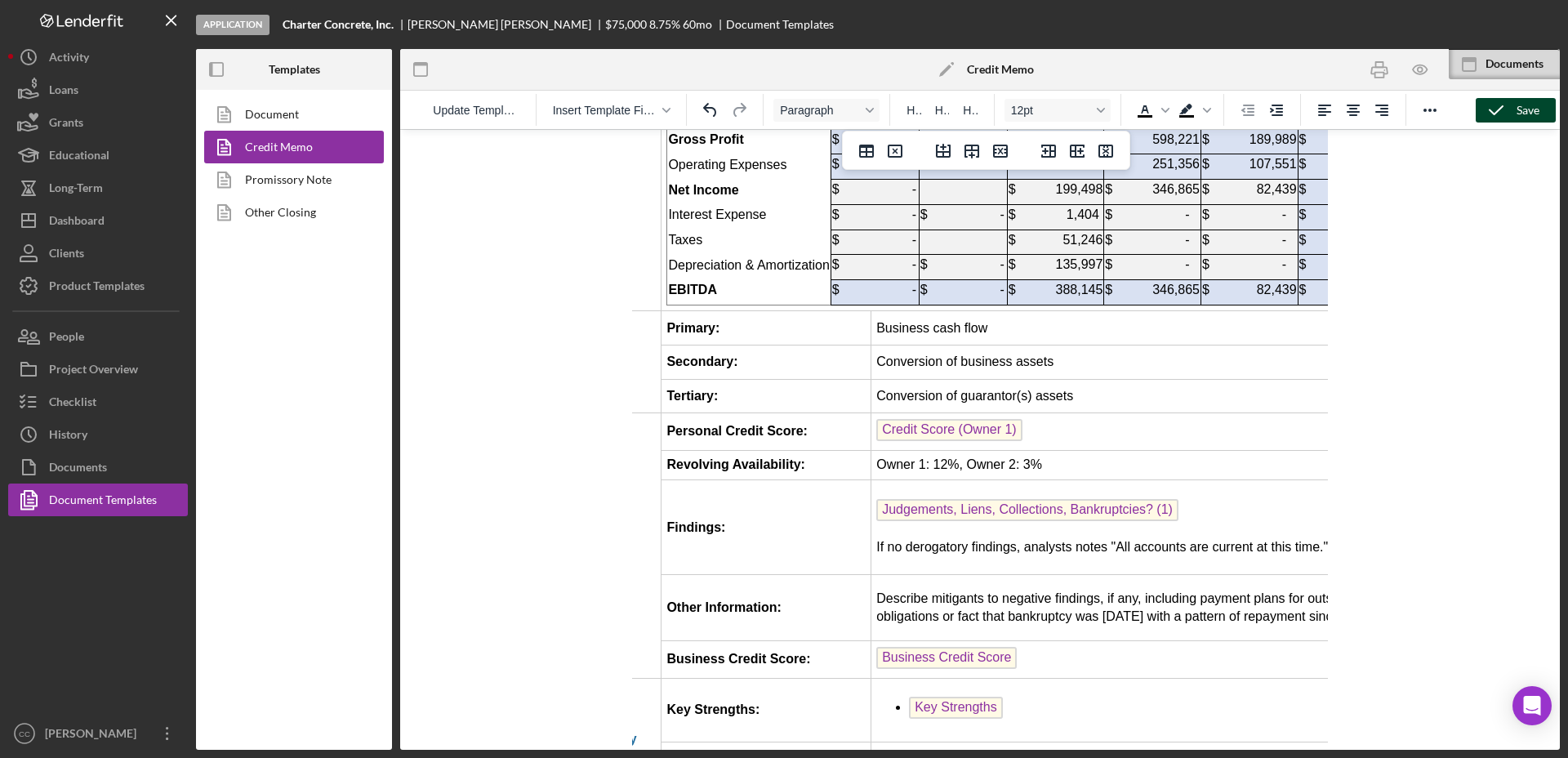
click at [1503, 112] on icon "button" at bounding box center [1495, 110] width 41 height 41
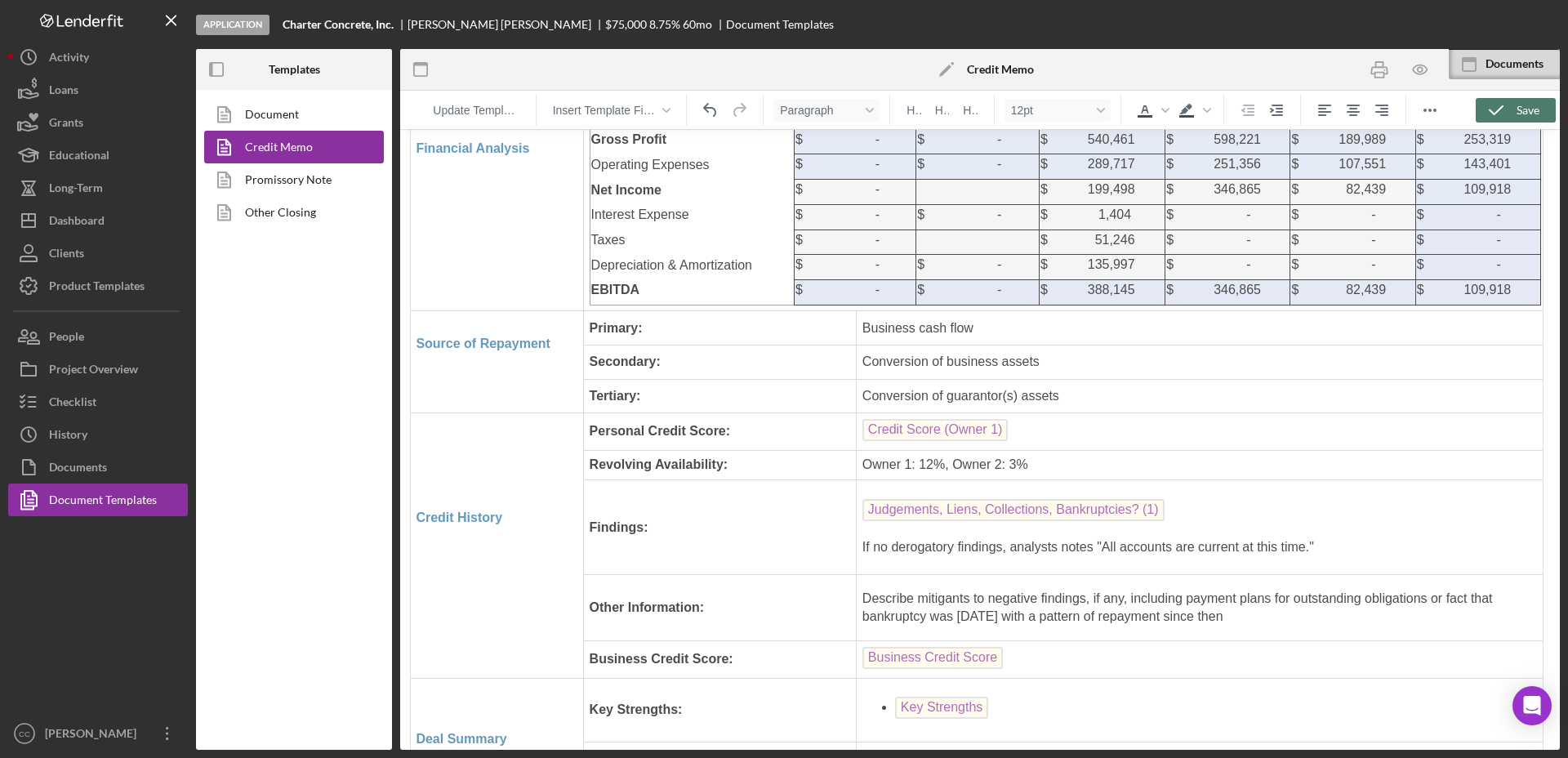
scroll to position [3165, 4]
